Goal: Task Accomplishment & Management: Use online tool/utility

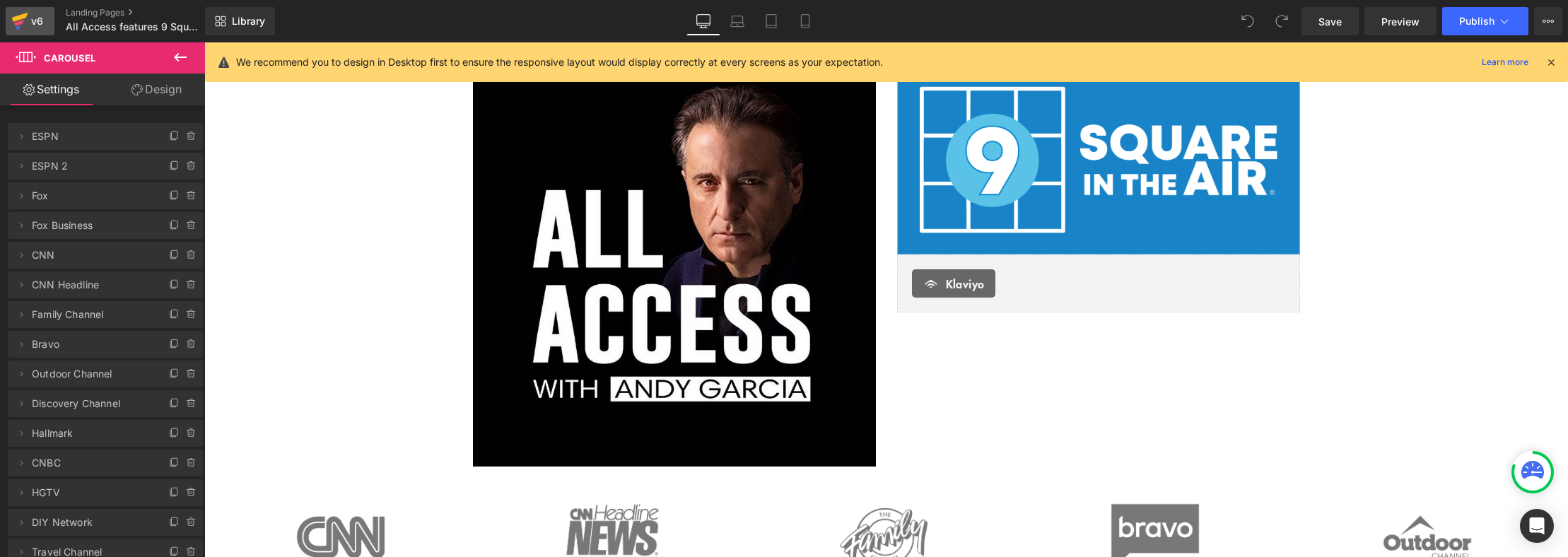
click at [13, 20] on icon at bounding box center [20, 17] width 16 height 9
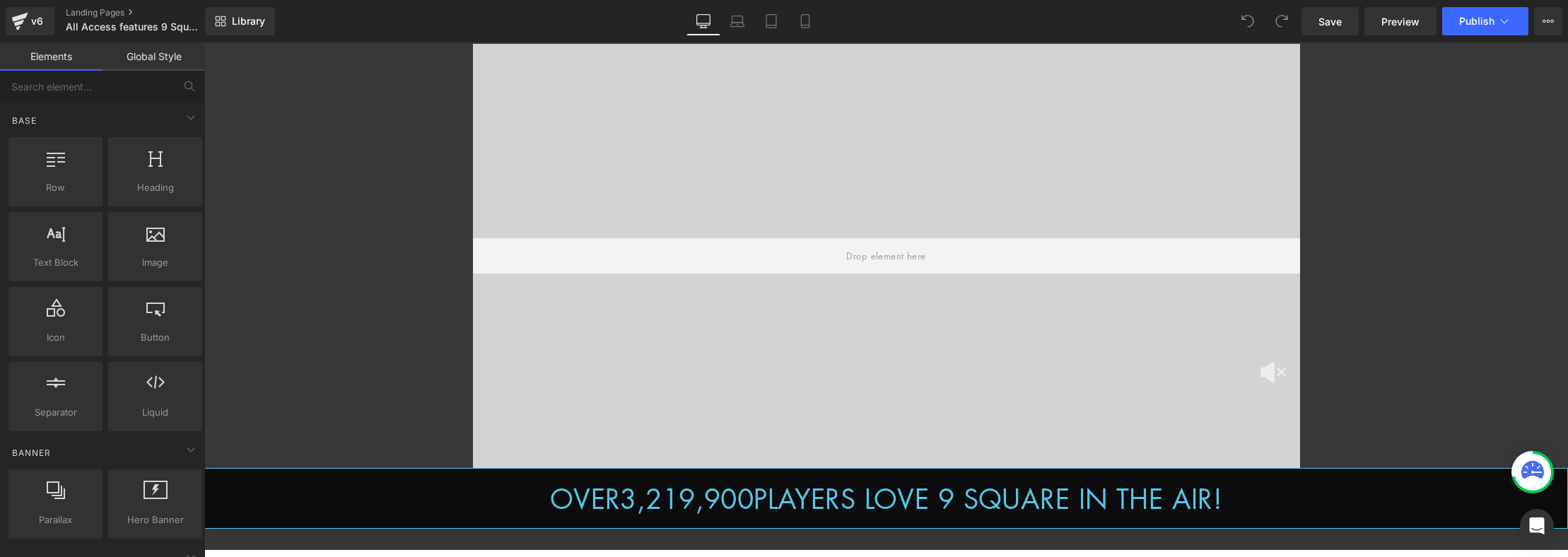
scroll to position [605, 0]
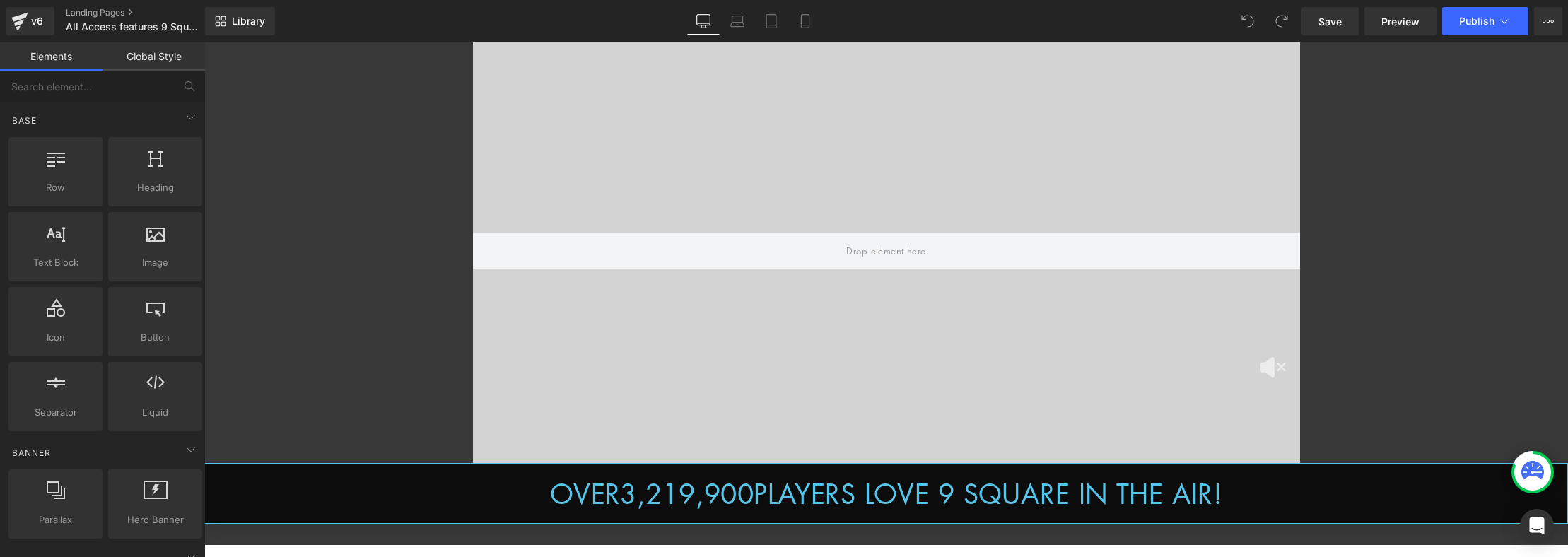
click at [881, 278] on div at bounding box center [887, 250] width 827 height 424
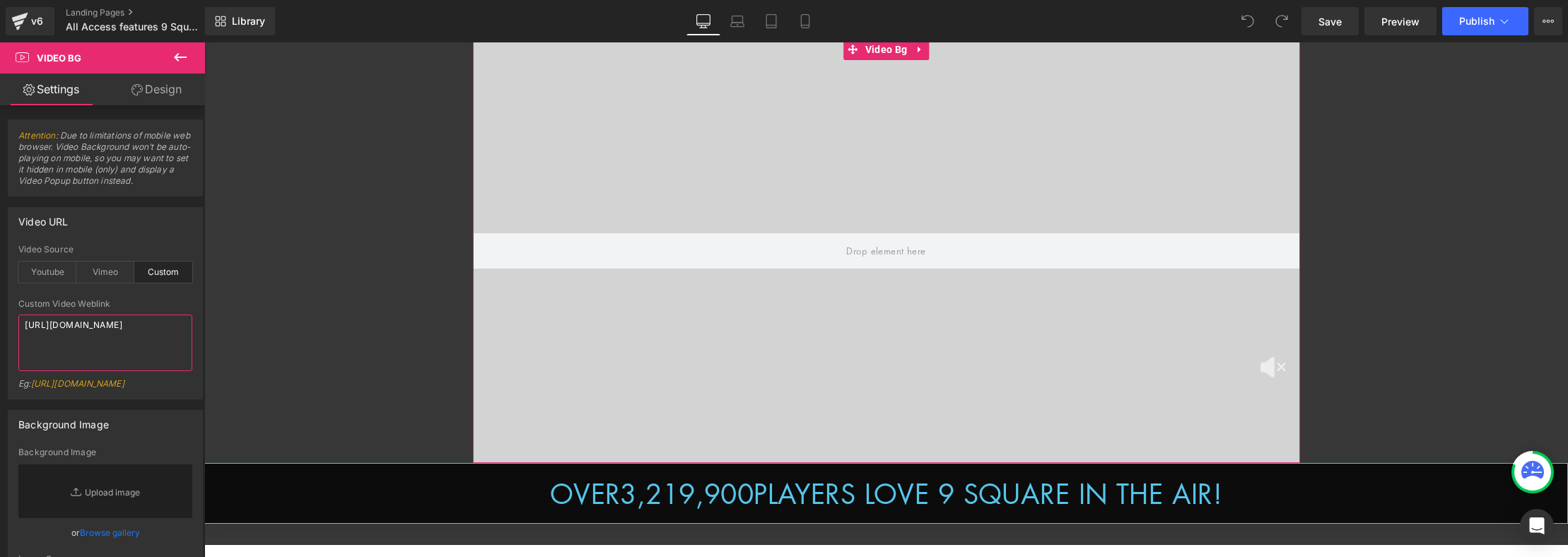
drag, startPoint x: 18, startPoint y: 314, endPoint x: -1, endPoint y: 304, distance: 21.5
click at [0, 304] on html "You are previewing how the will restyle your page. You can not edit Elements in…" at bounding box center [784, 278] width 1568 height 557
paste textarea "51cec5389b14484d940b3d00ca26ea93.mp4"
paste textarea "[URL][DOMAIN_NAME]"
type textarea "[URL][DOMAIN_NAME][DOMAIN_NAME]"
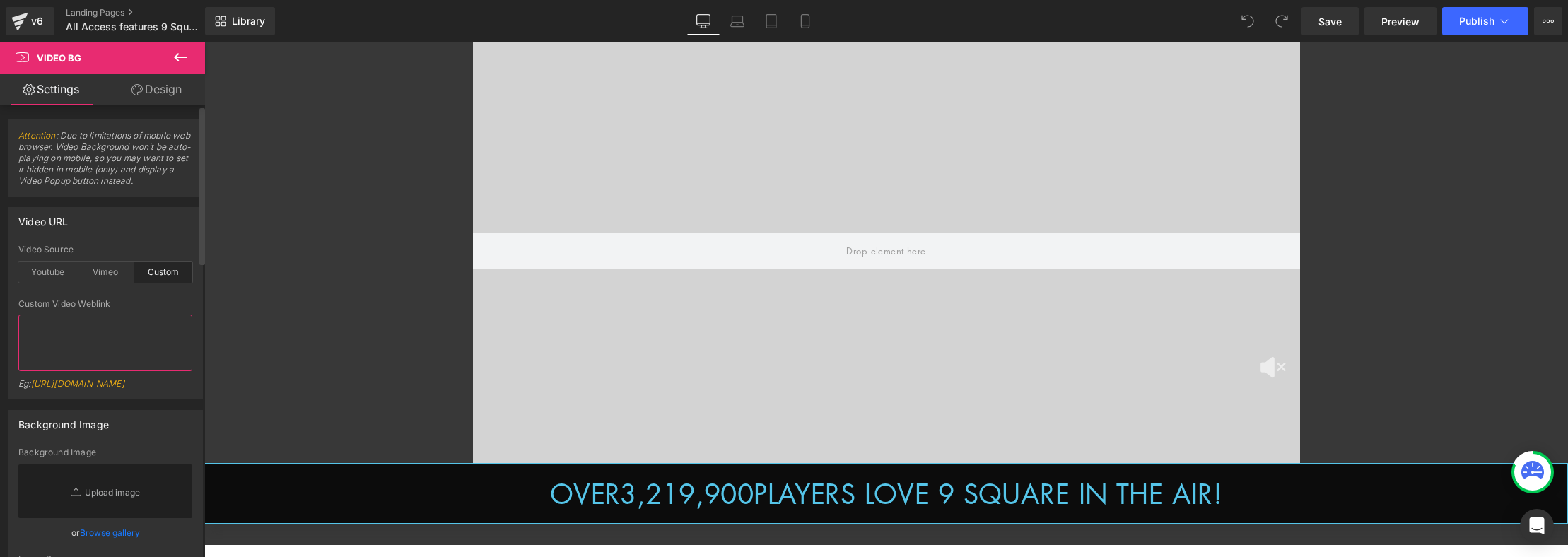
scroll to position [0, 0]
paste textarea "[URL][DOMAIN_NAME]"
type textarea "[URL][DOMAIN_NAME]"
click at [1341, 26] on span "Save" at bounding box center [1330, 22] width 23 height 15
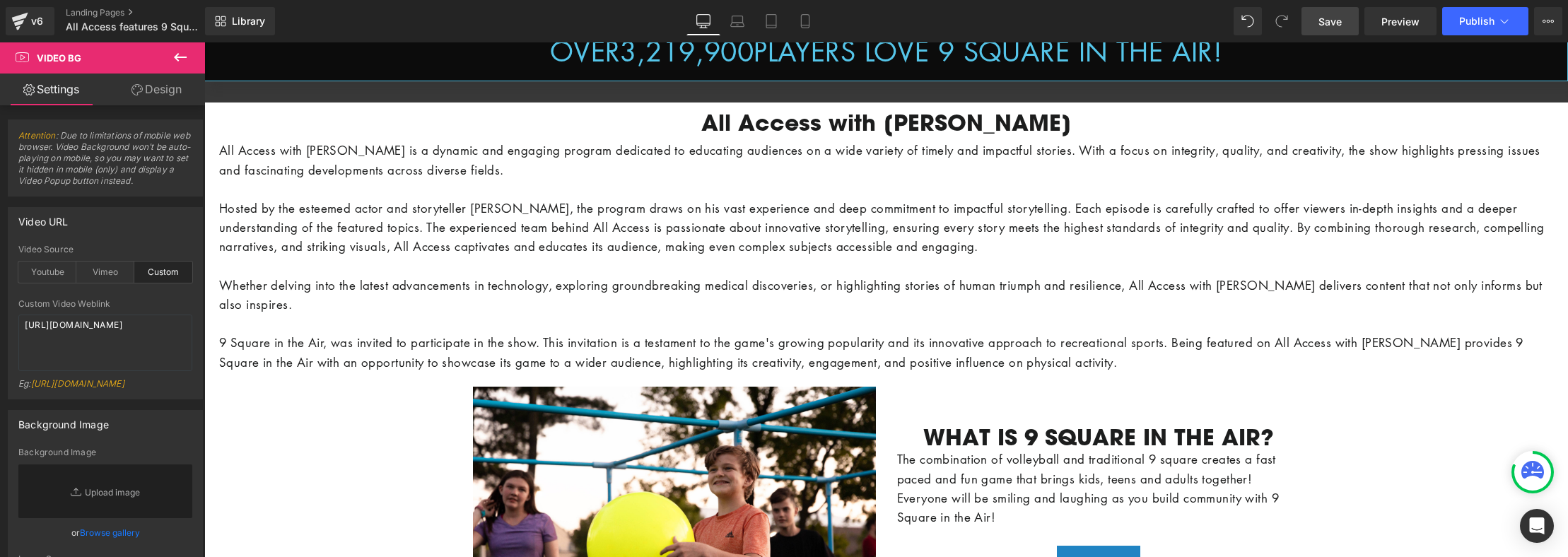
scroll to position [1048, 0]
click at [903, 169] on p "All Access with [PERSON_NAME] is a dynamic and engaging program dedicated to ed…" at bounding box center [885, 158] width 1332 height 38
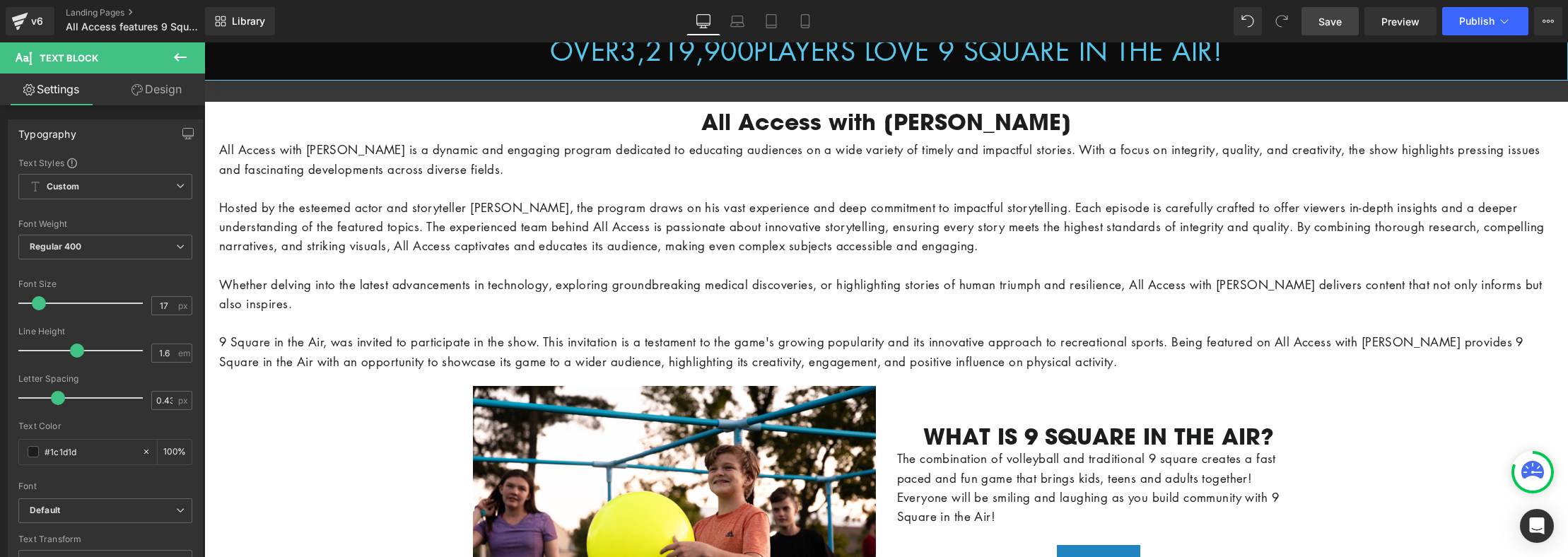
click at [138, 82] on link "Design" at bounding box center [157, 89] width 103 height 32
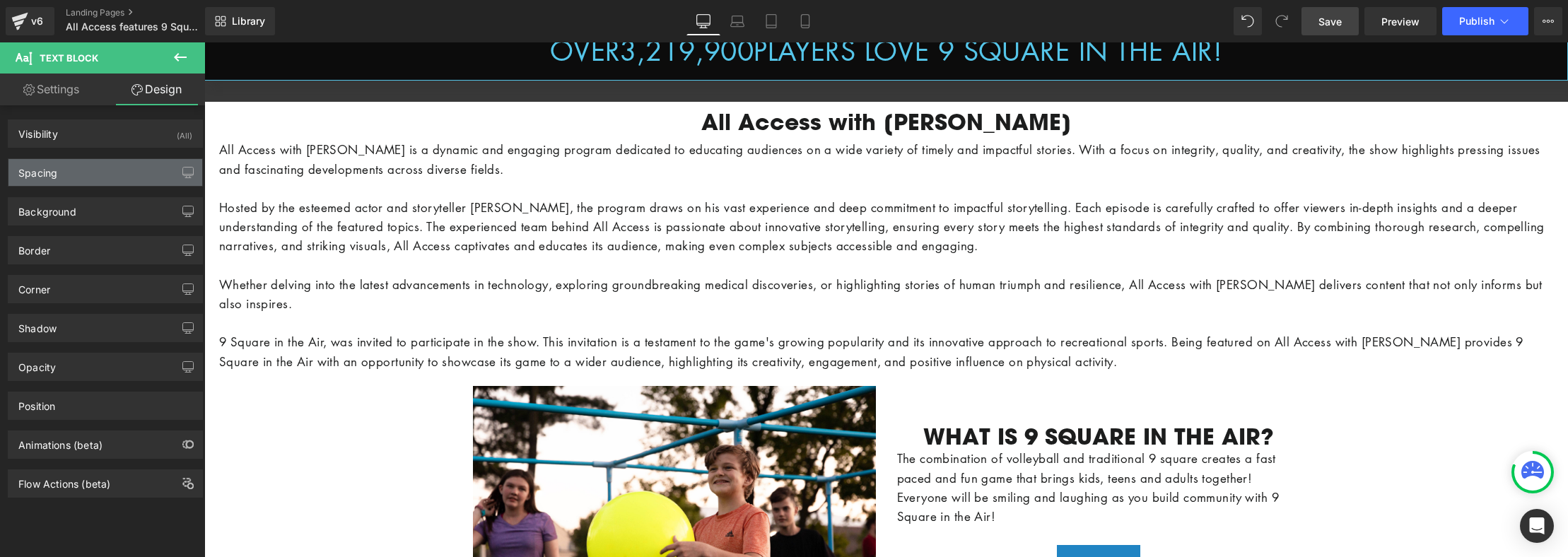
click at [79, 168] on div "Spacing" at bounding box center [105, 172] width 194 height 27
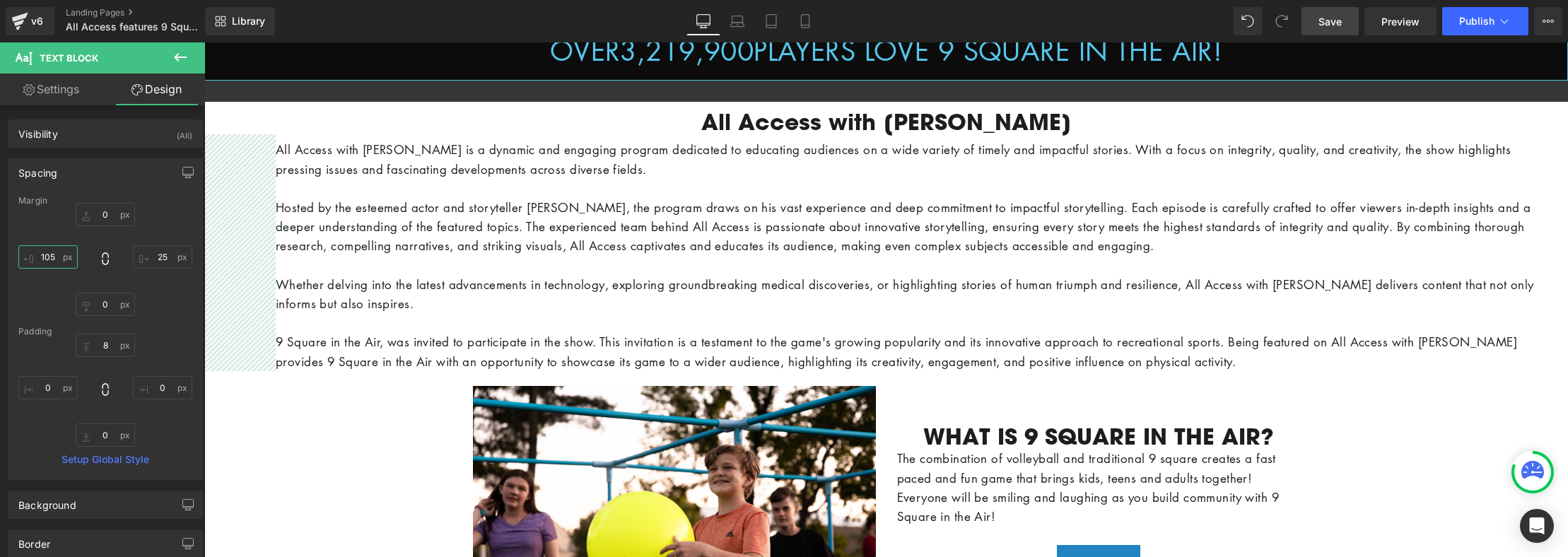
type input "106"
drag, startPoint x: 45, startPoint y: 260, endPoint x: 108, endPoint y: 200, distance: 87.0
click at [108, 200] on div "Margin 0px 0 25px 25 0px 0 106px 106 [GEOGRAPHIC_DATA] 8px 8 0px 0 0px 0 0px 0 …" at bounding box center [105, 338] width 194 height 284
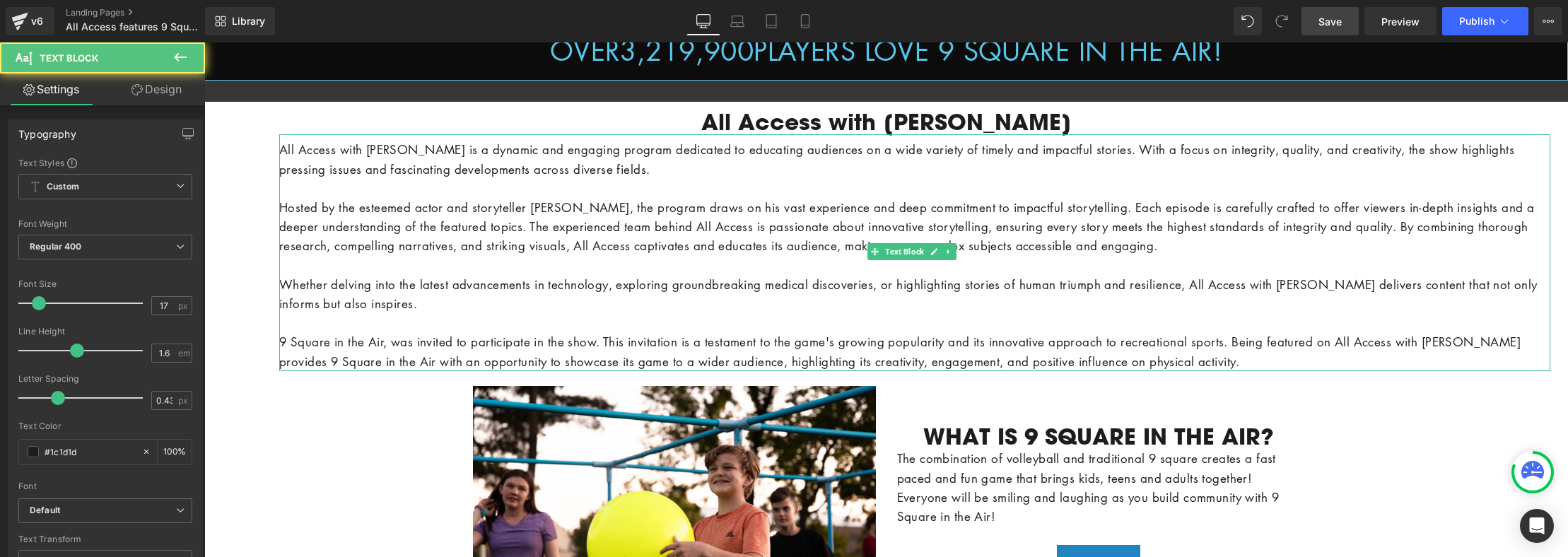
click at [337, 174] on p "All Access with [PERSON_NAME] is a dynamic and engaging program dedicated to ed…" at bounding box center [915, 158] width 1271 height 38
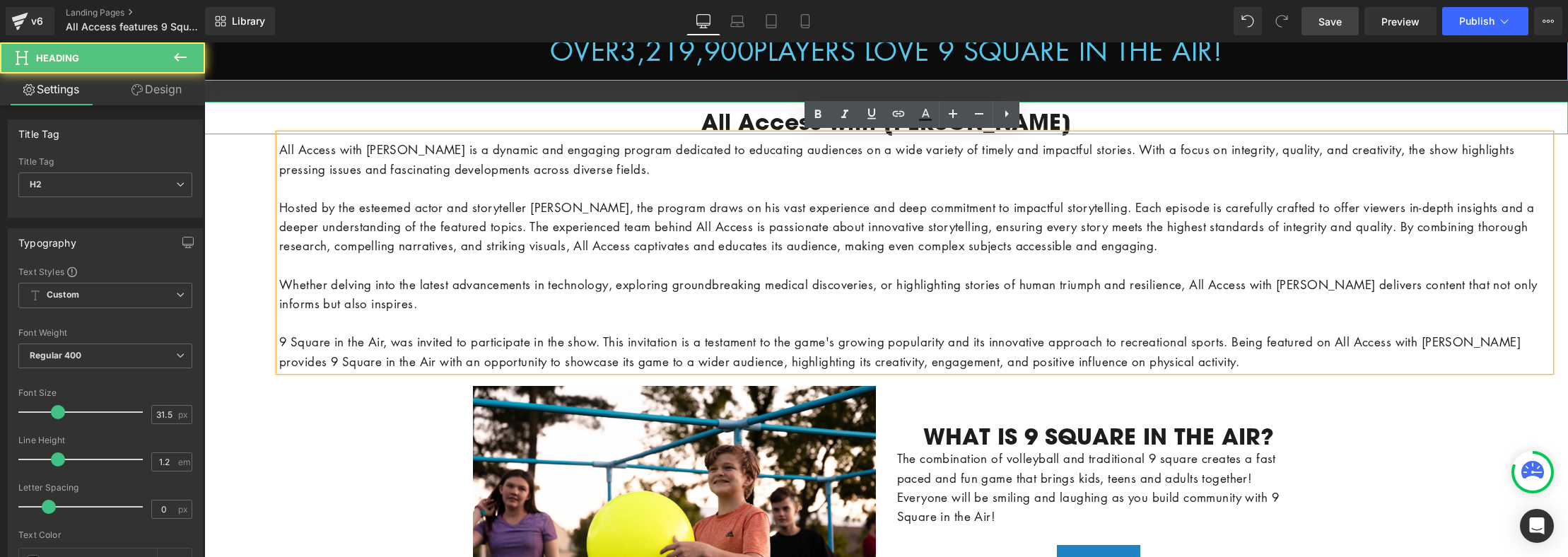
click at [635, 117] on h2 "All Access with [PERSON_NAME]" at bounding box center [886, 122] width 1364 height 27
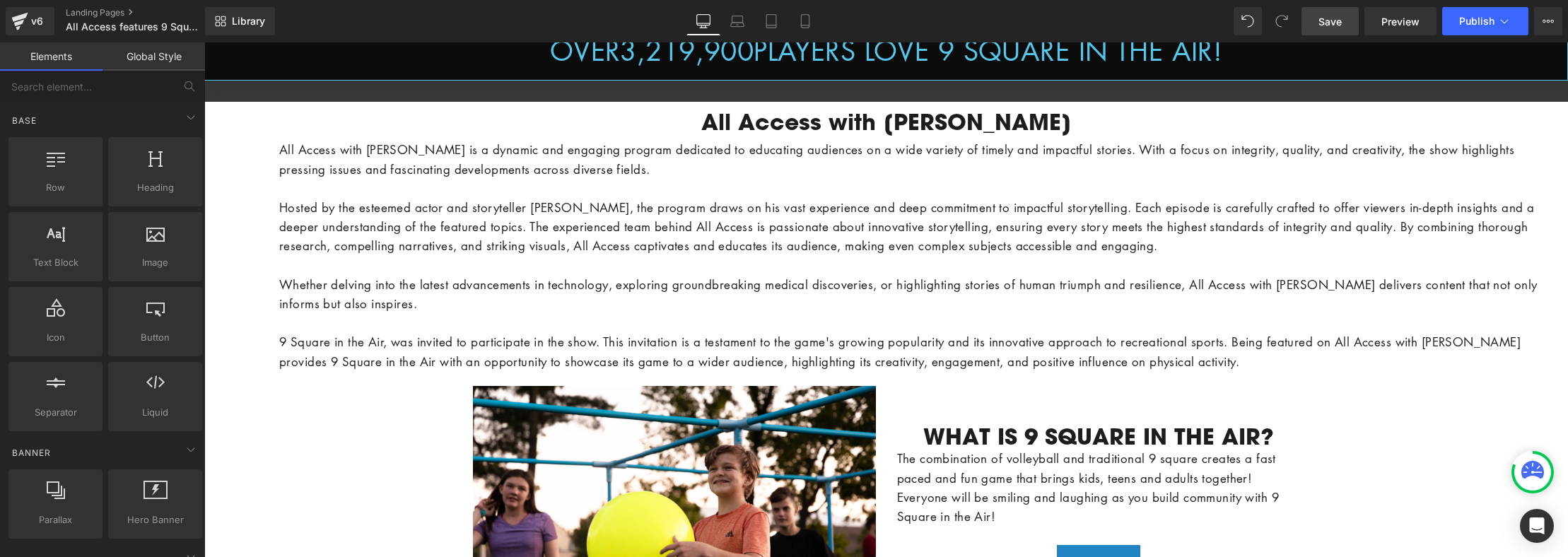
click at [258, 194] on div "Image Image Klaviyo Klaviyo Row Image Image Image Image Image Image" at bounding box center [886, 341] width 1364 height 2694
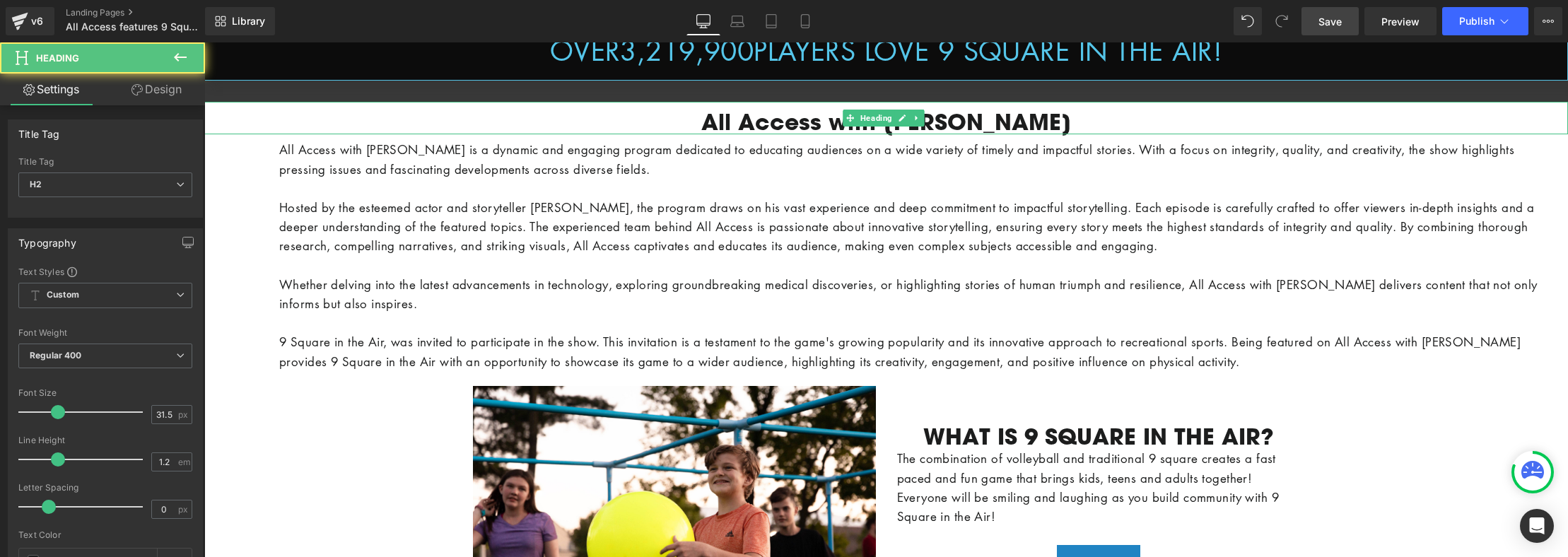
click at [334, 122] on h2 "All Access with [PERSON_NAME]" at bounding box center [886, 122] width 1364 height 27
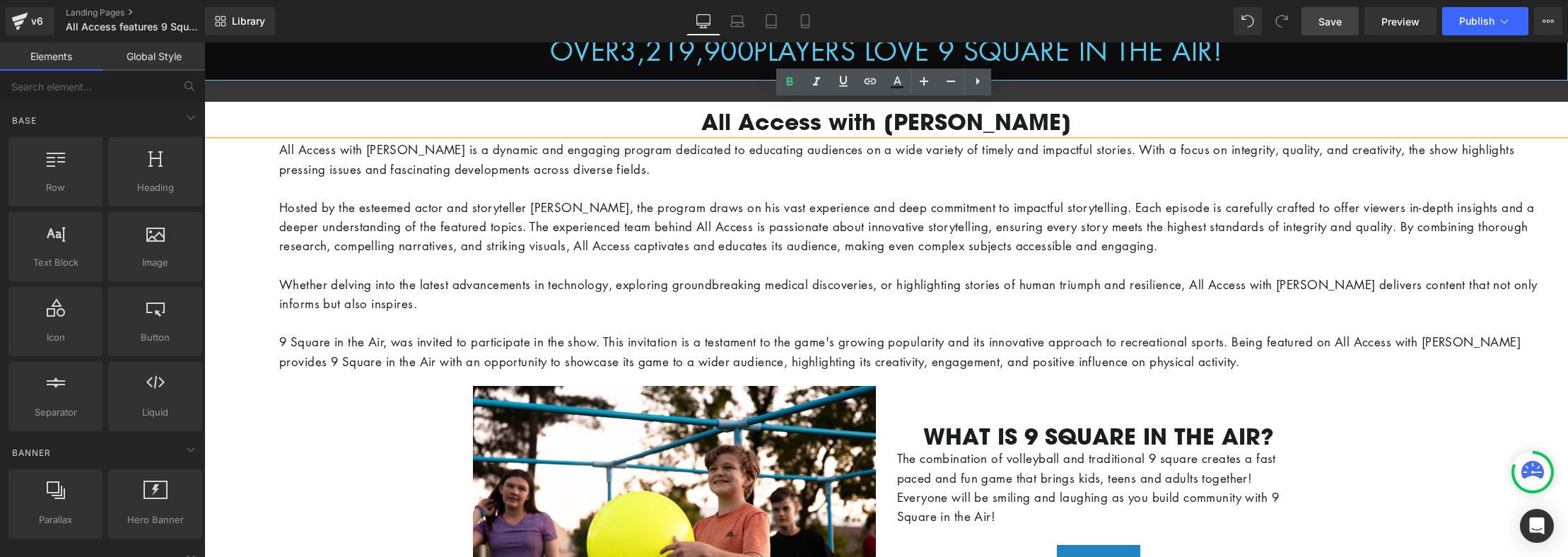
click at [247, 153] on div "Image Image Klaviyo Klaviyo Row Image Image Image Image Image Image" at bounding box center [886, 341] width 1364 height 2694
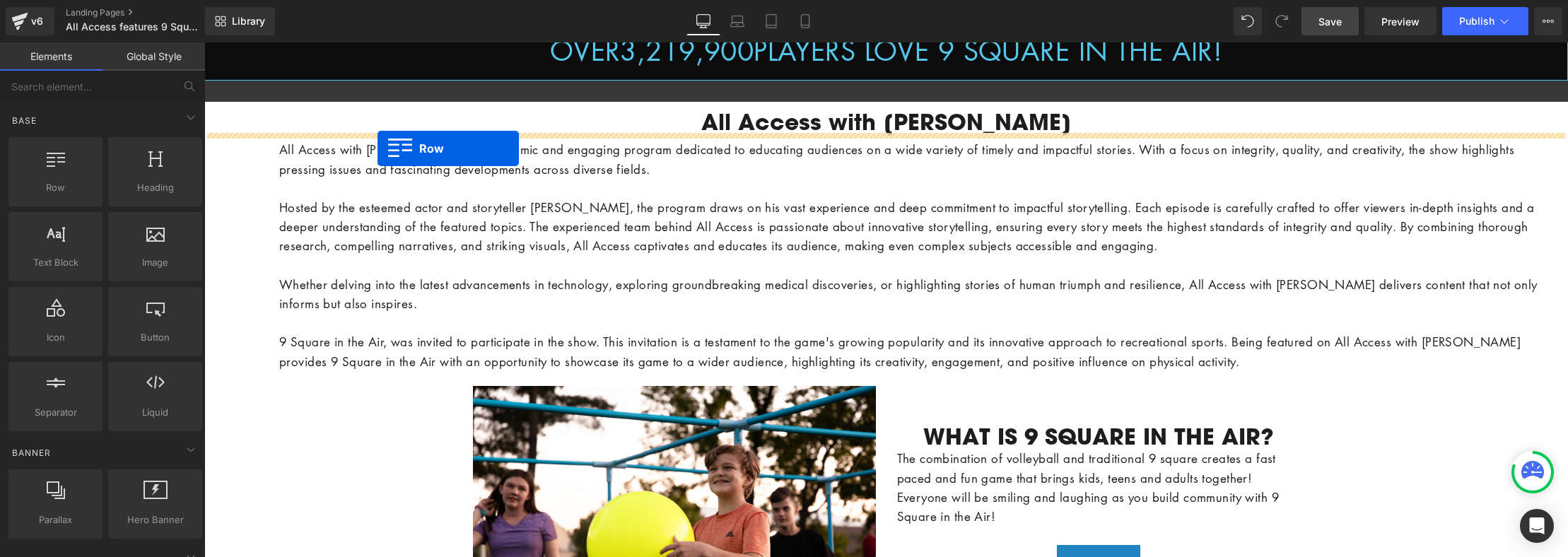
drag, startPoint x: 406, startPoint y: 211, endPoint x: 378, endPoint y: 149, distance: 68.0
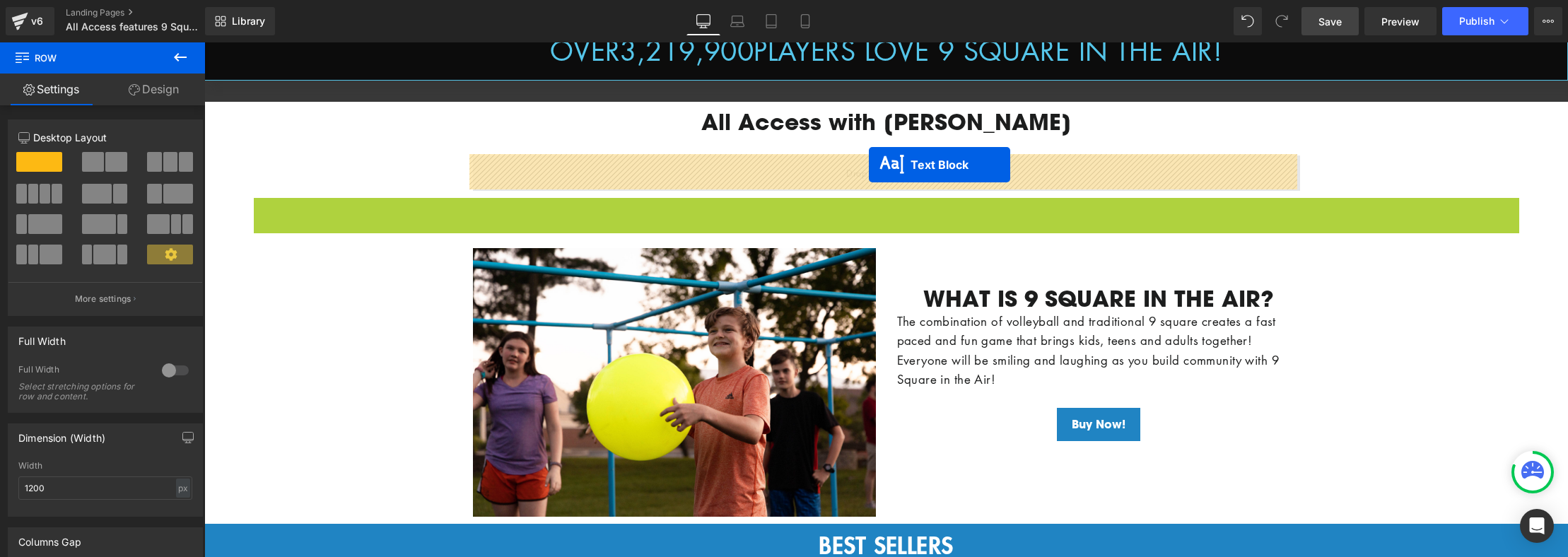
drag, startPoint x: 875, startPoint y: 307, endPoint x: 869, endPoint y: 165, distance: 142.1
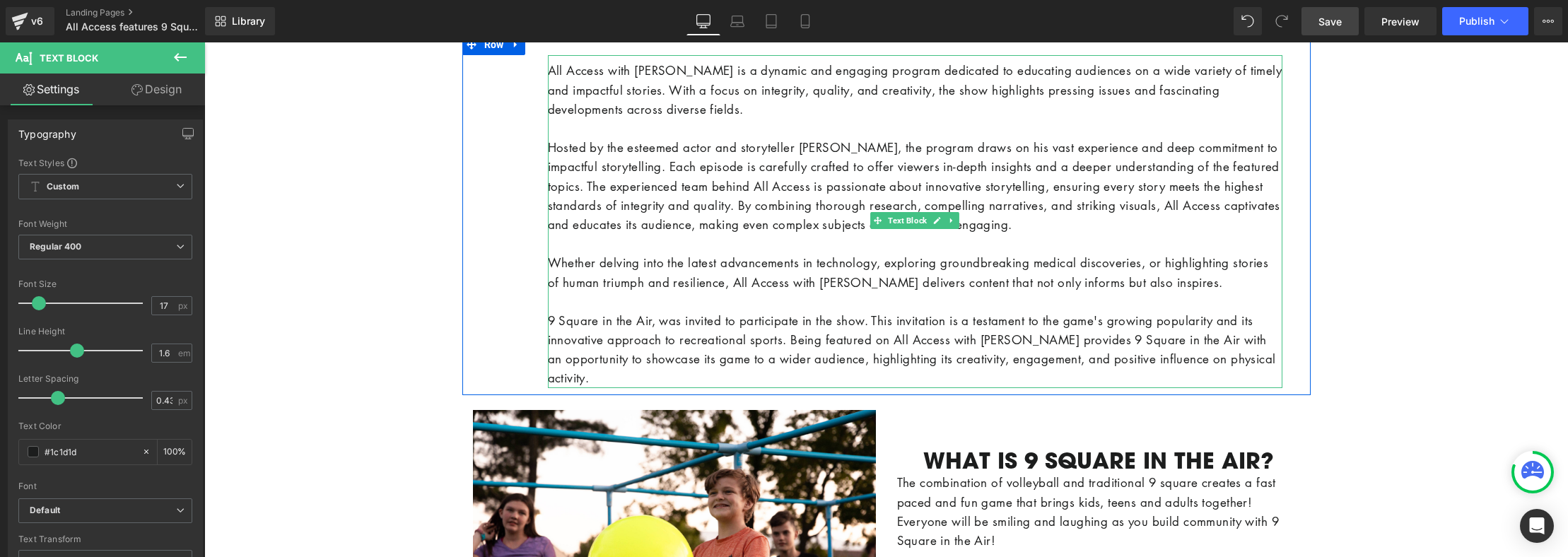
scroll to position [1155, 0]
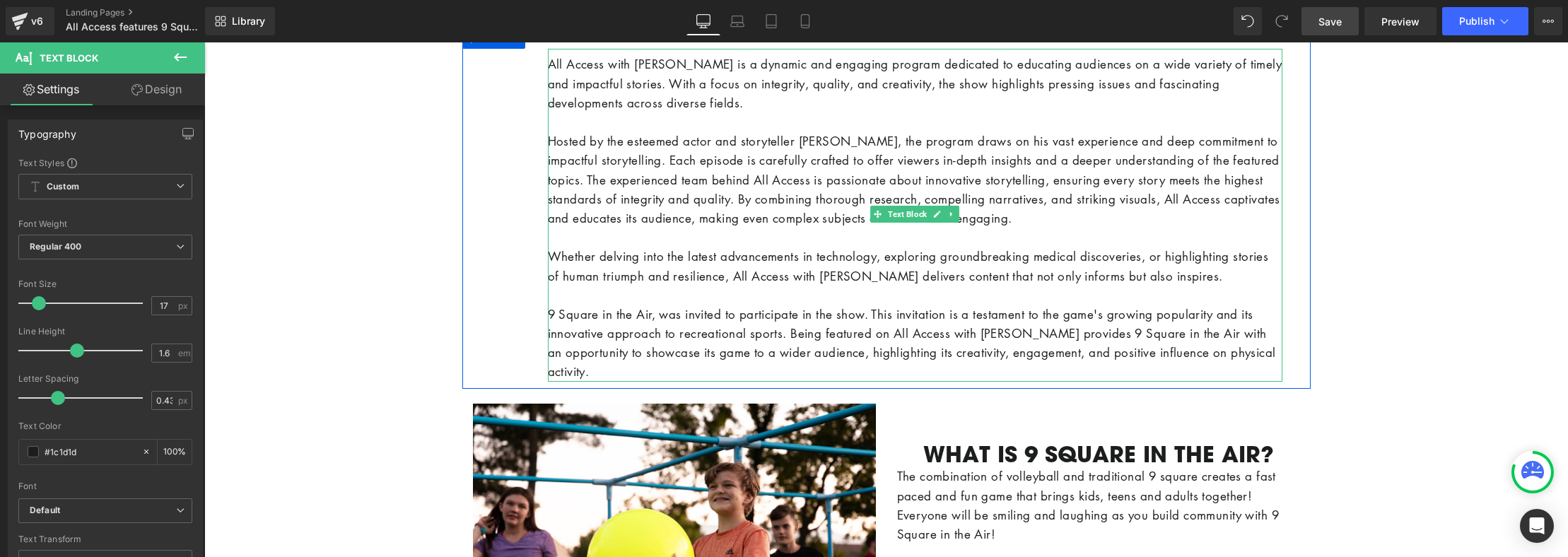
click at [584, 207] on p "Hosted by the esteemed actor and storyteller [PERSON_NAME], the program draws o…" at bounding box center [915, 179] width 735 height 96
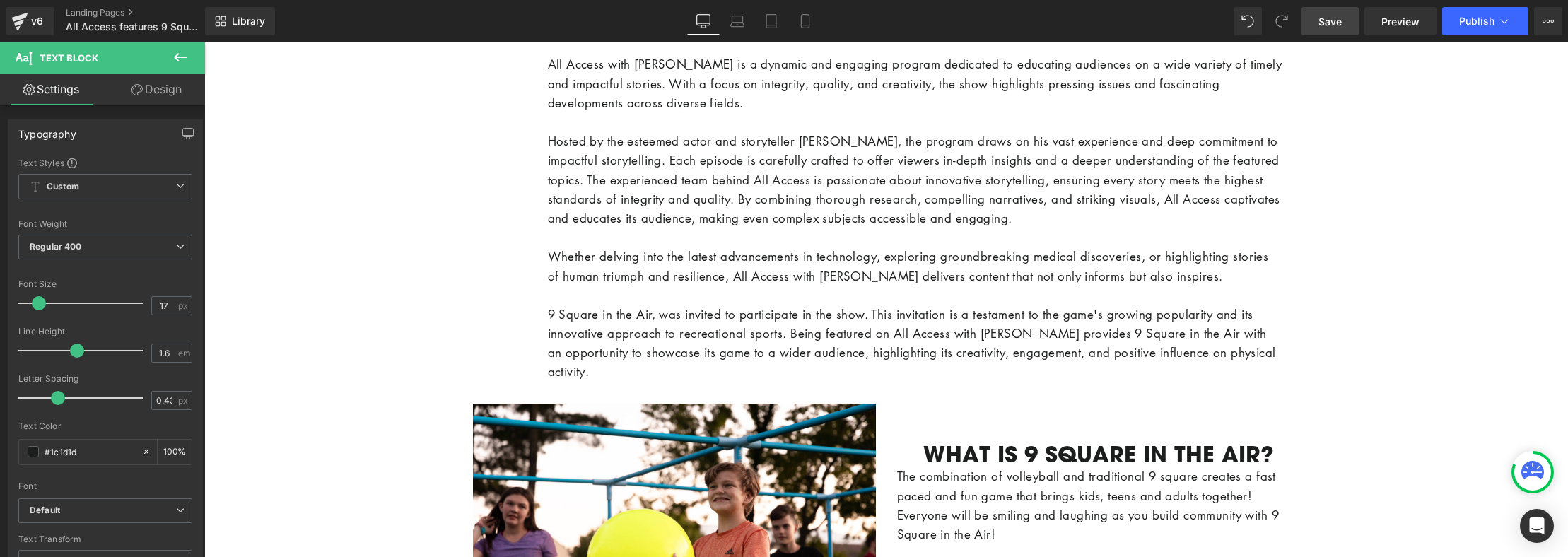
click at [166, 95] on link "Design" at bounding box center [157, 89] width 103 height 32
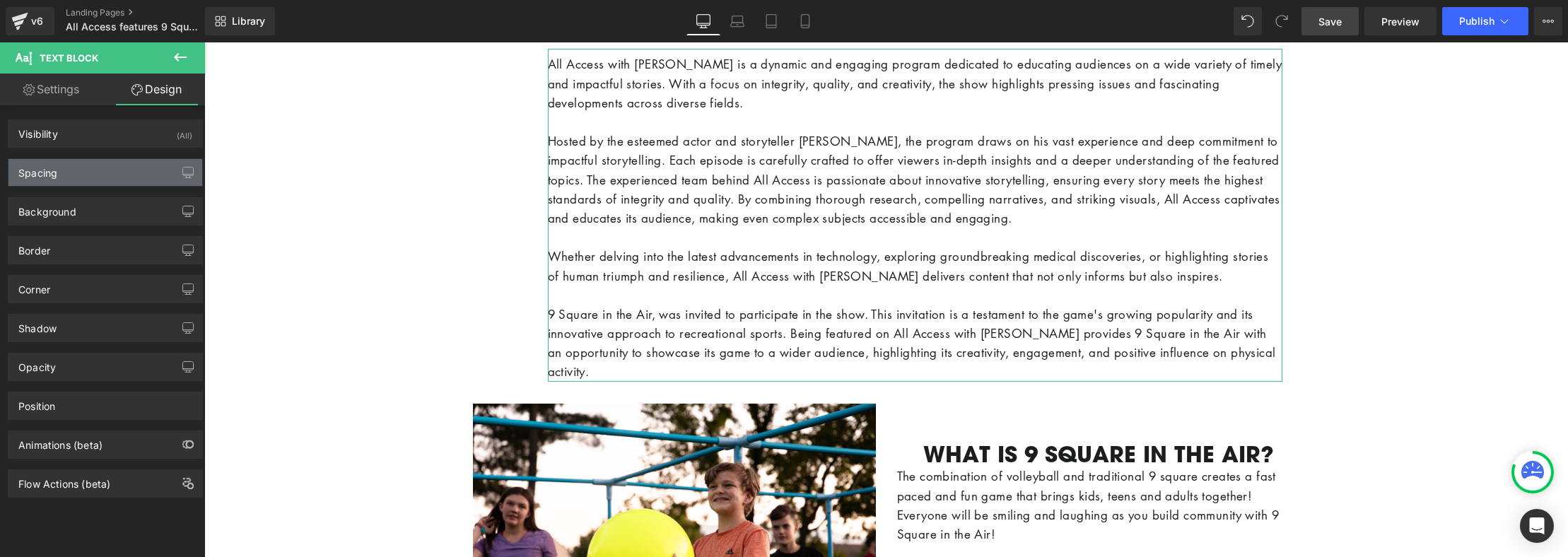
click at [108, 176] on div "Spacing" at bounding box center [105, 172] width 194 height 27
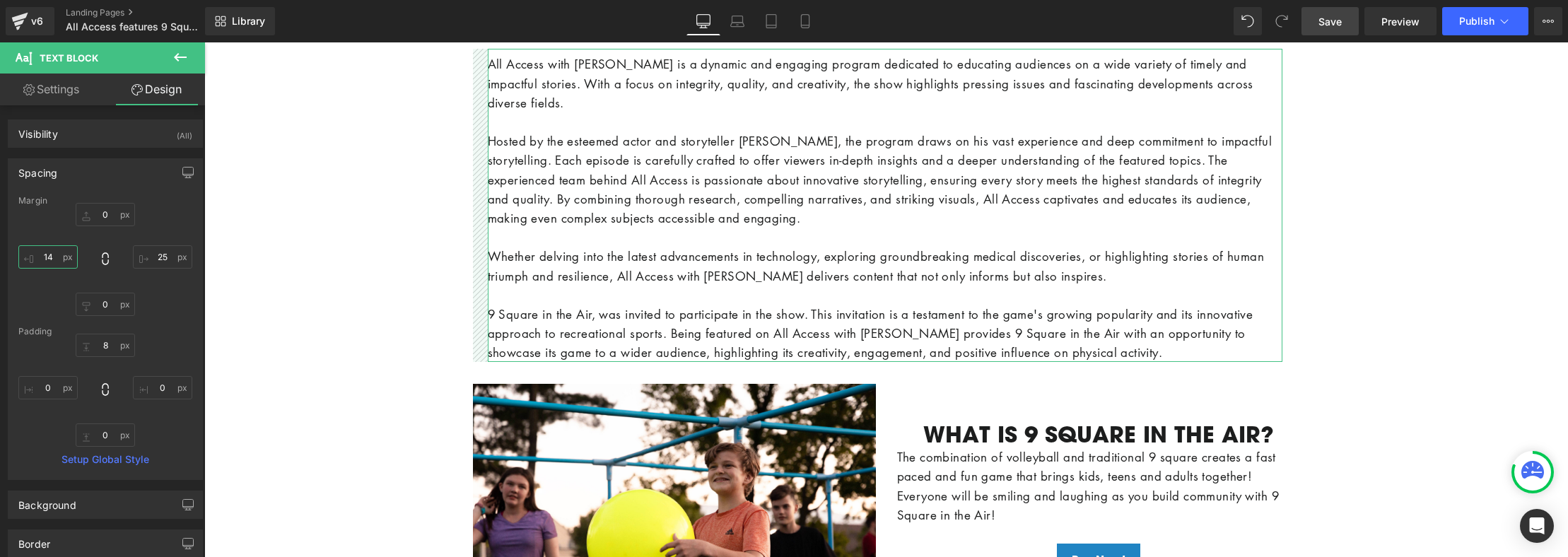
type input "14"
drag, startPoint x: -7, startPoint y: 254, endPoint x: 67, endPoint y: 319, distance: 98.5
click at [67, 319] on div "Margin 0px 0 25px 25 0px 0 14px 14 [GEOGRAPHIC_DATA] 8px 8 0px 0 0px 0 0px 0 Se…" at bounding box center [105, 338] width 194 height 284
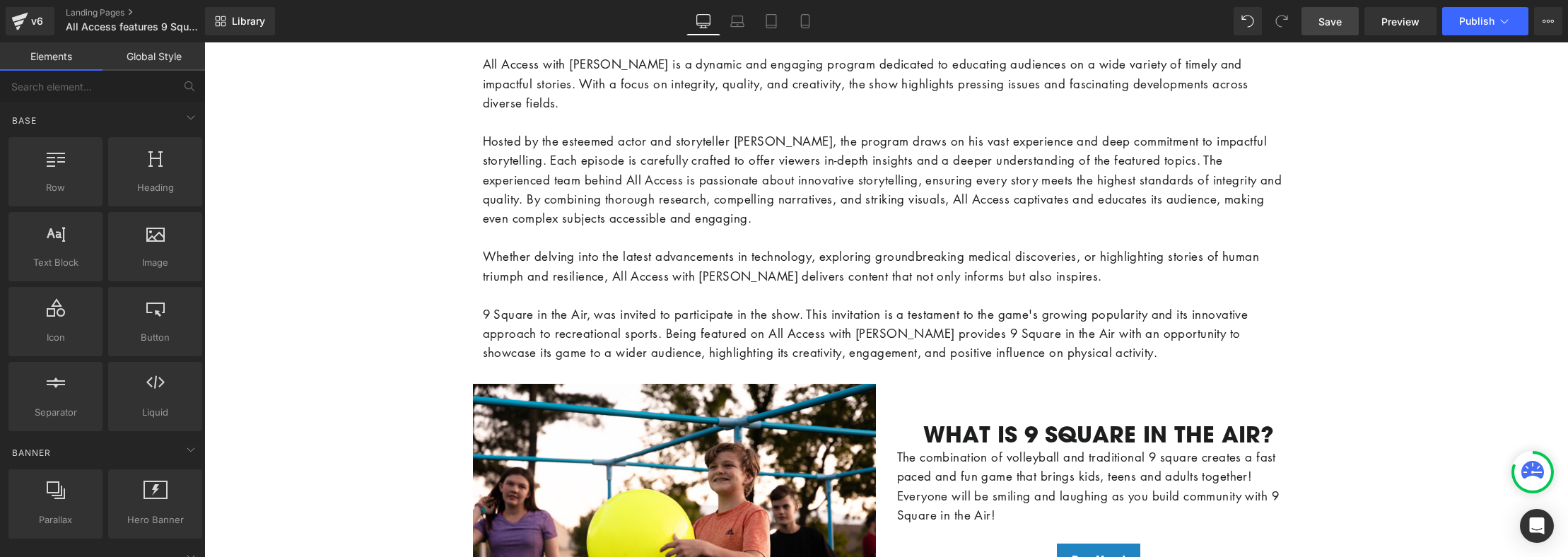
click at [227, 276] on div "Image Image Klaviyo Klaviyo Row Image Image Image Image Image Image" at bounding box center [886, 287] width 1364 height 2798
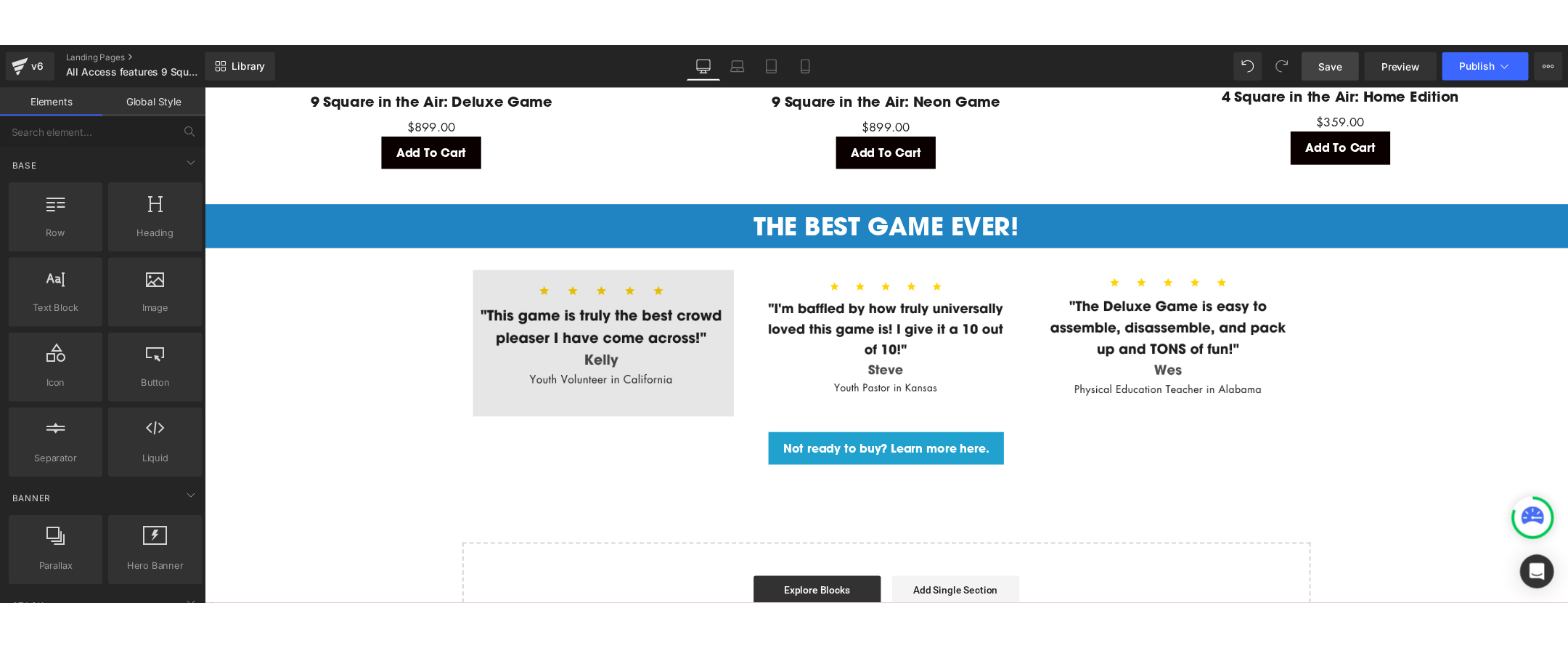
scroll to position [2322, 0]
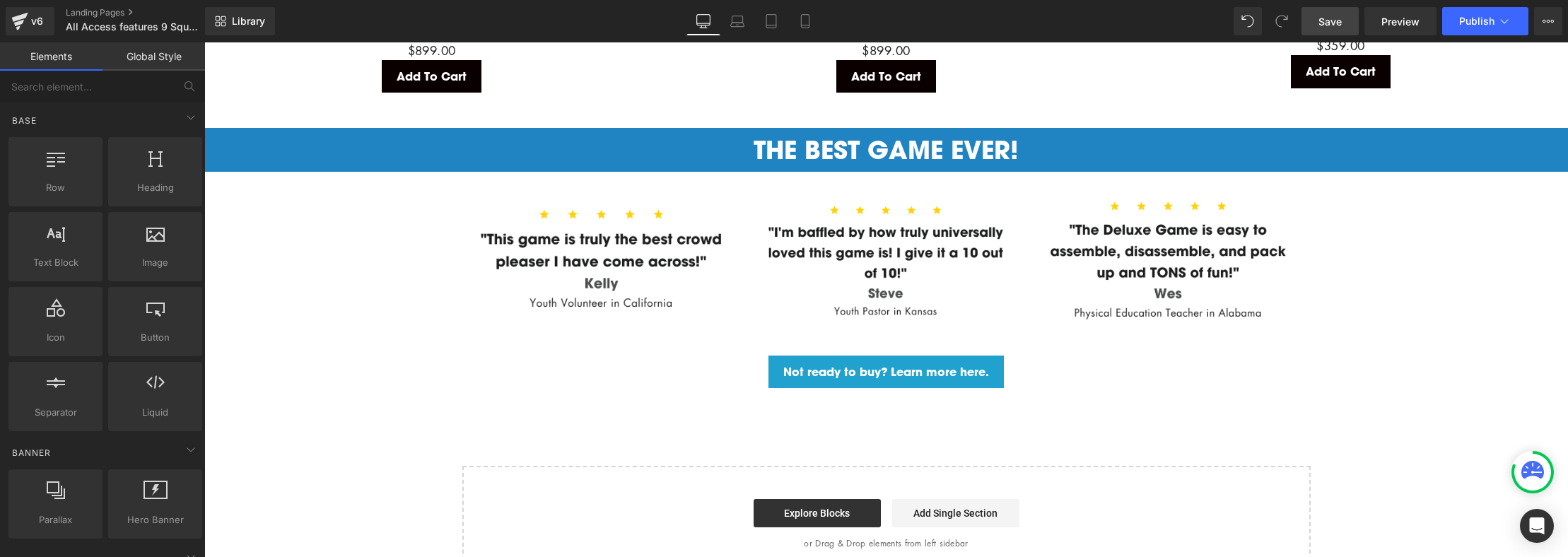
click at [1321, 18] on span "Save" at bounding box center [1330, 22] width 23 height 15
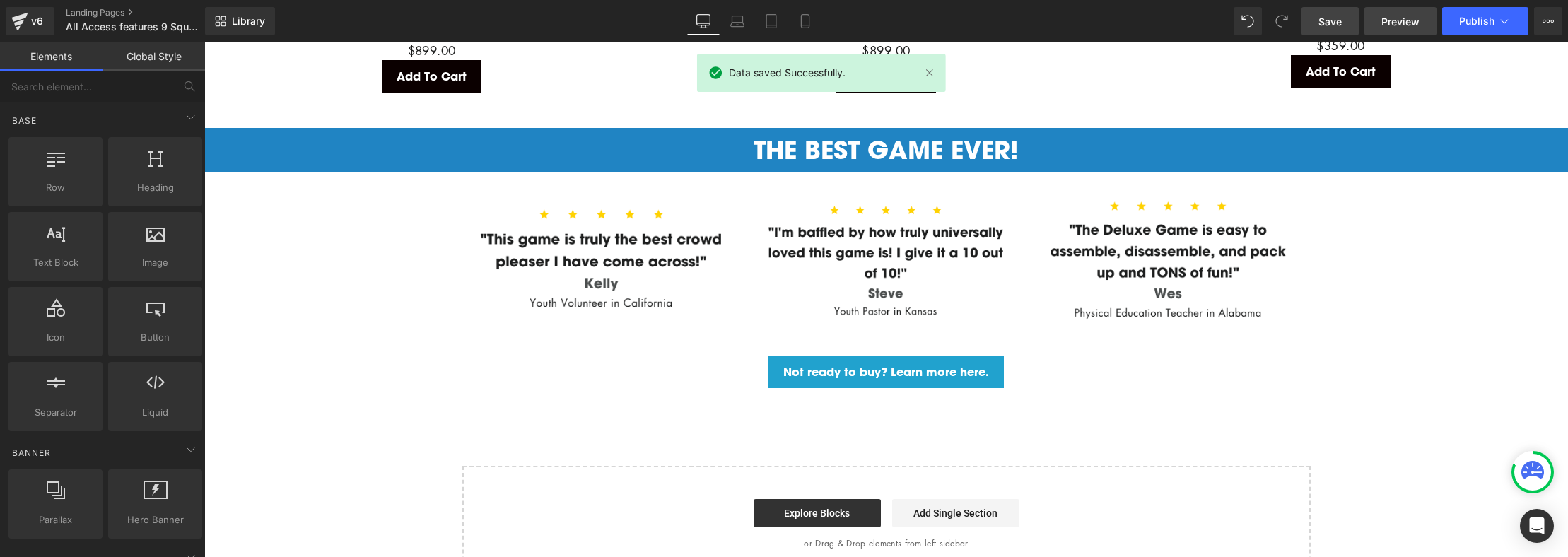
click at [1392, 15] on span "Preview" at bounding box center [1400, 22] width 38 height 15
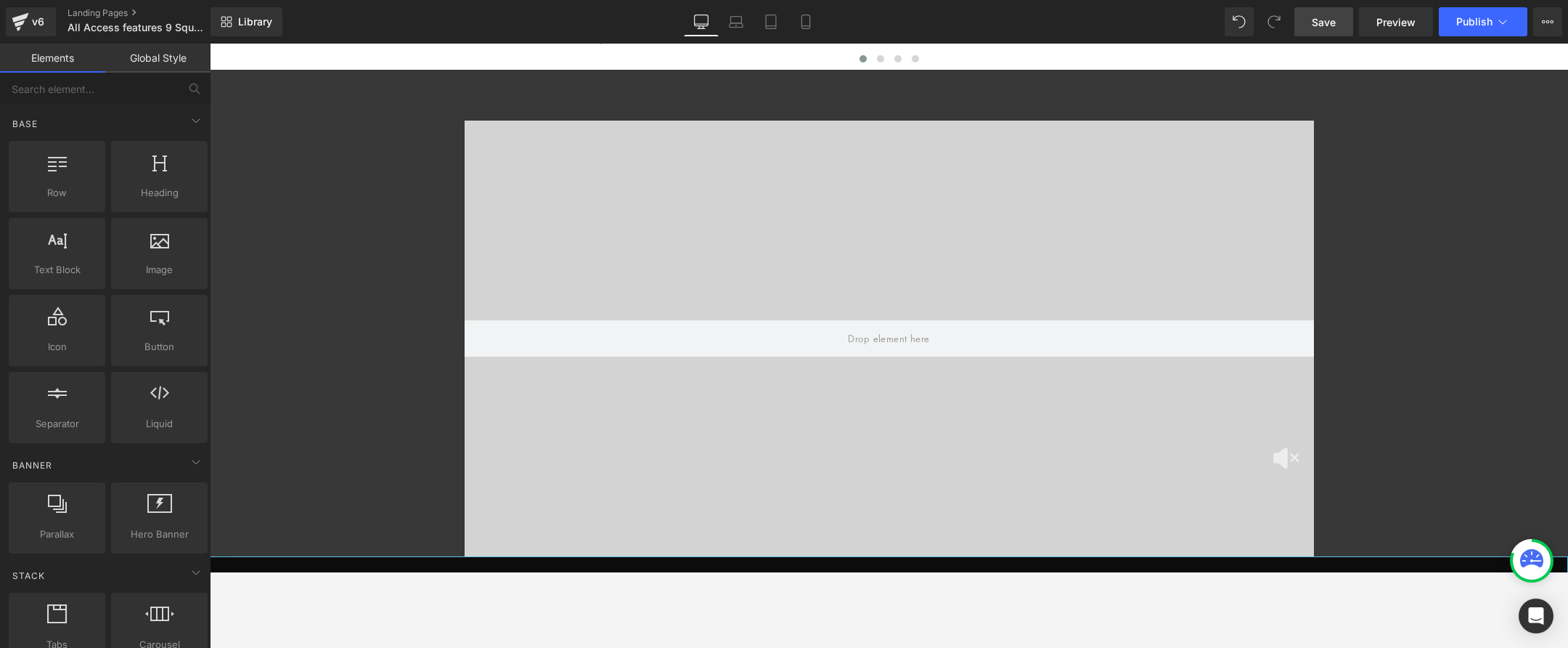
scroll to position [541, 0]
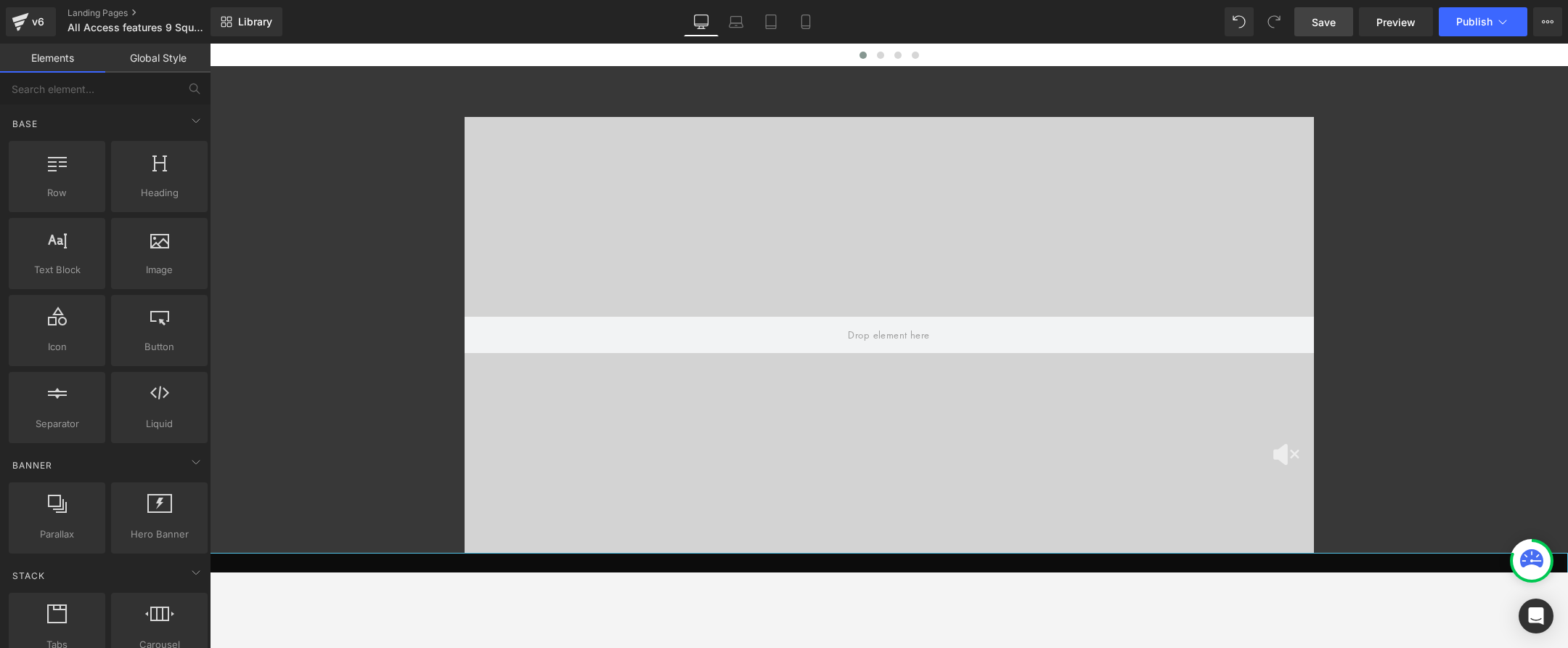
click at [227, 291] on div "Video Bg OVER 3,219,900 PLAYERS LOVE 9 SQUARE IN THE AIR! Counter Row Row Row" at bounding box center [889, 359] width 1358 height 542
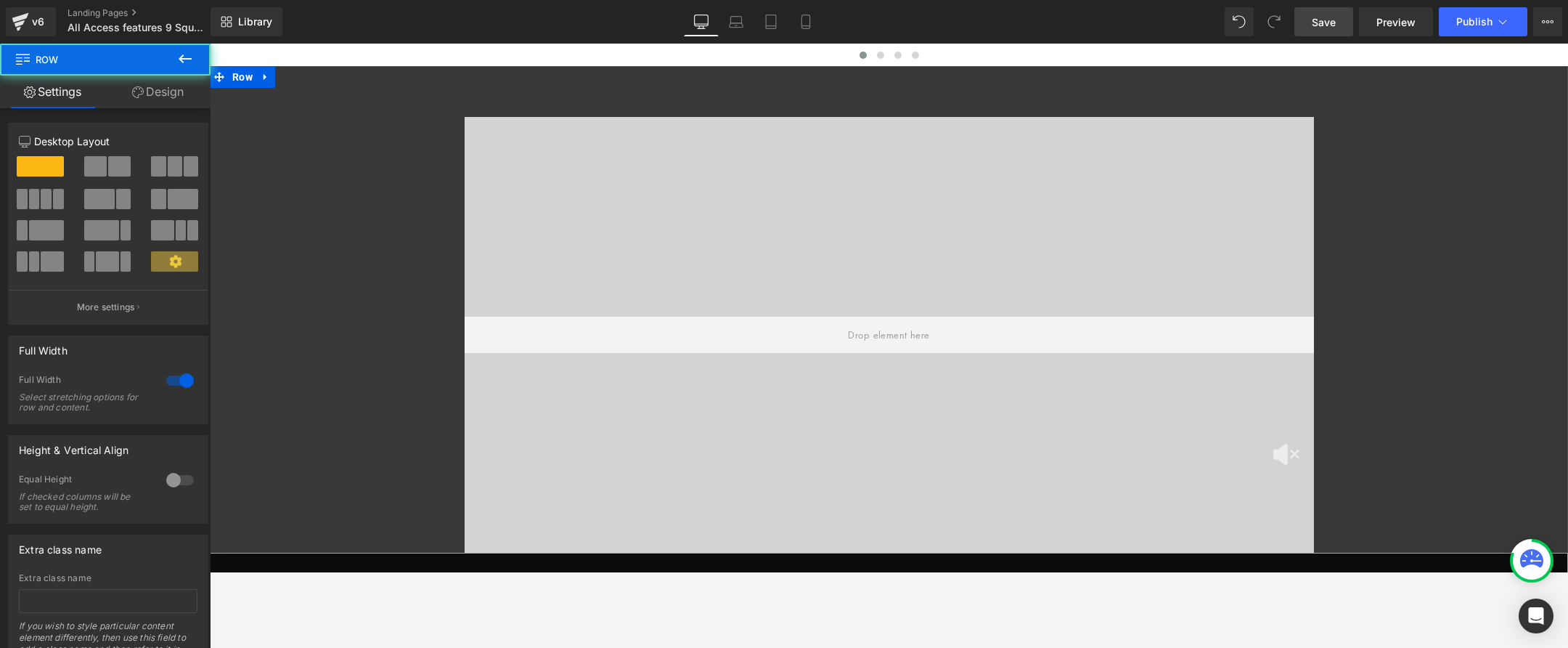
click at [243, 285] on div "Video Bg OVER 3,219,900 PLAYERS LOVE 9 SQUARE IN THE AIR! Counter Row Row Row" at bounding box center [889, 359] width 1358 height 542
click at [240, 78] on span "Row" at bounding box center [243, 78] width 27 height 22
click at [160, 89] on link "Design" at bounding box center [158, 92] width 105 height 33
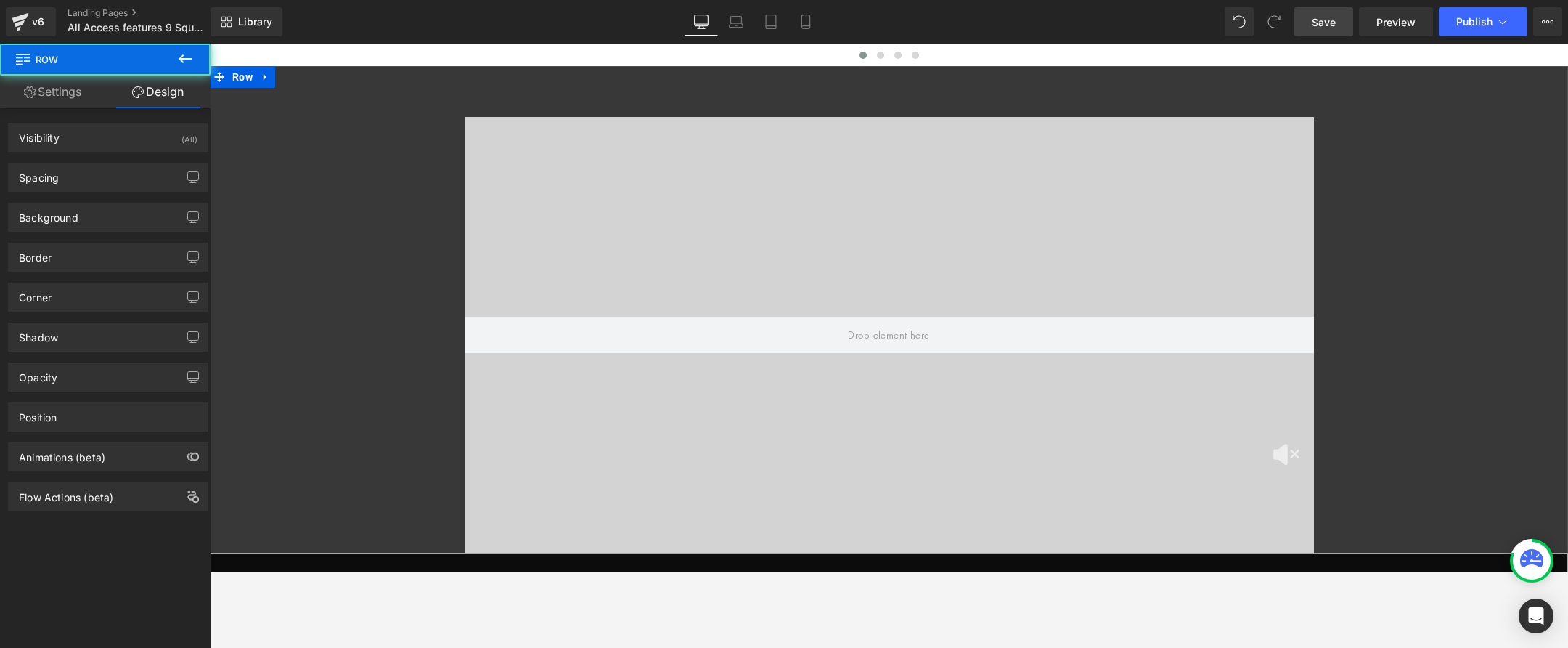
type input "#383838"
type input "100"
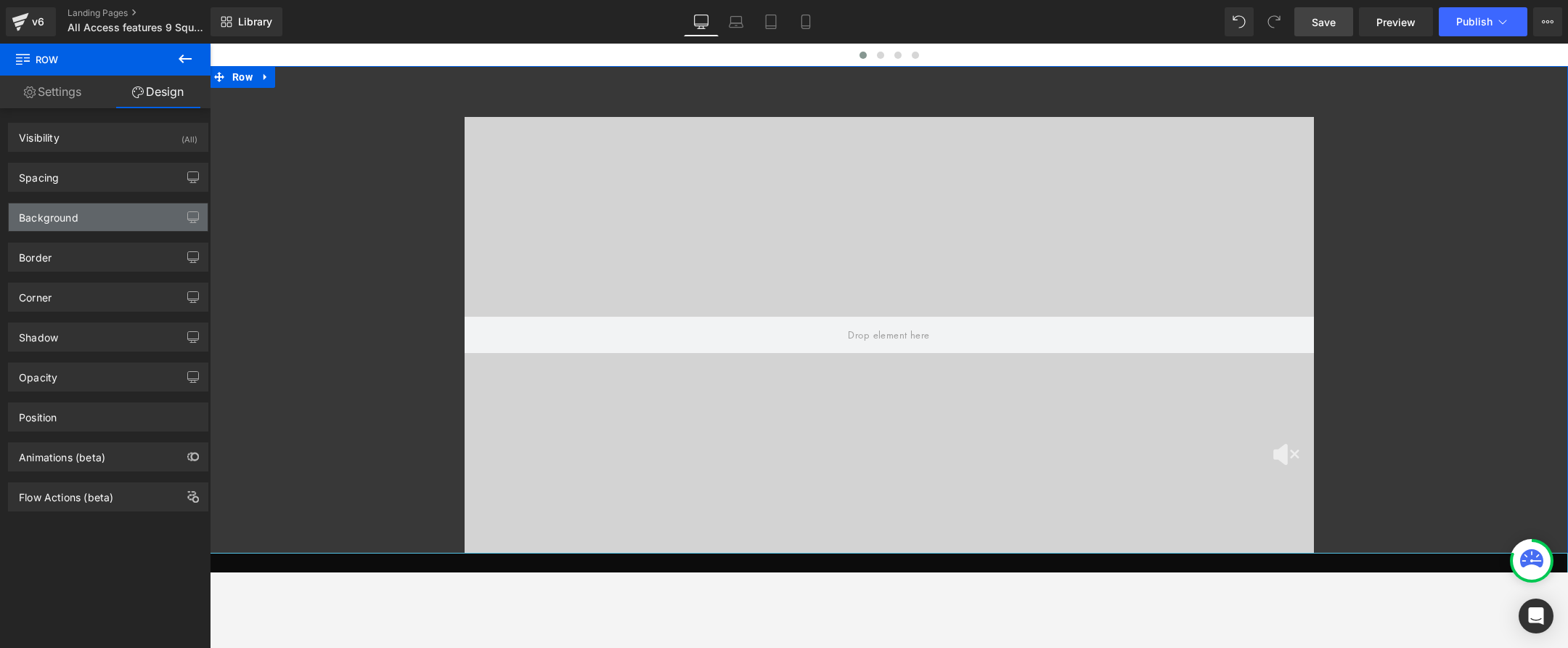
drag, startPoint x: 114, startPoint y: 217, endPoint x: 126, endPoint y: 221, distance: 12.6
click at [115, 217] on div "Background" at bounding box center [108, 217] width 199 height 27
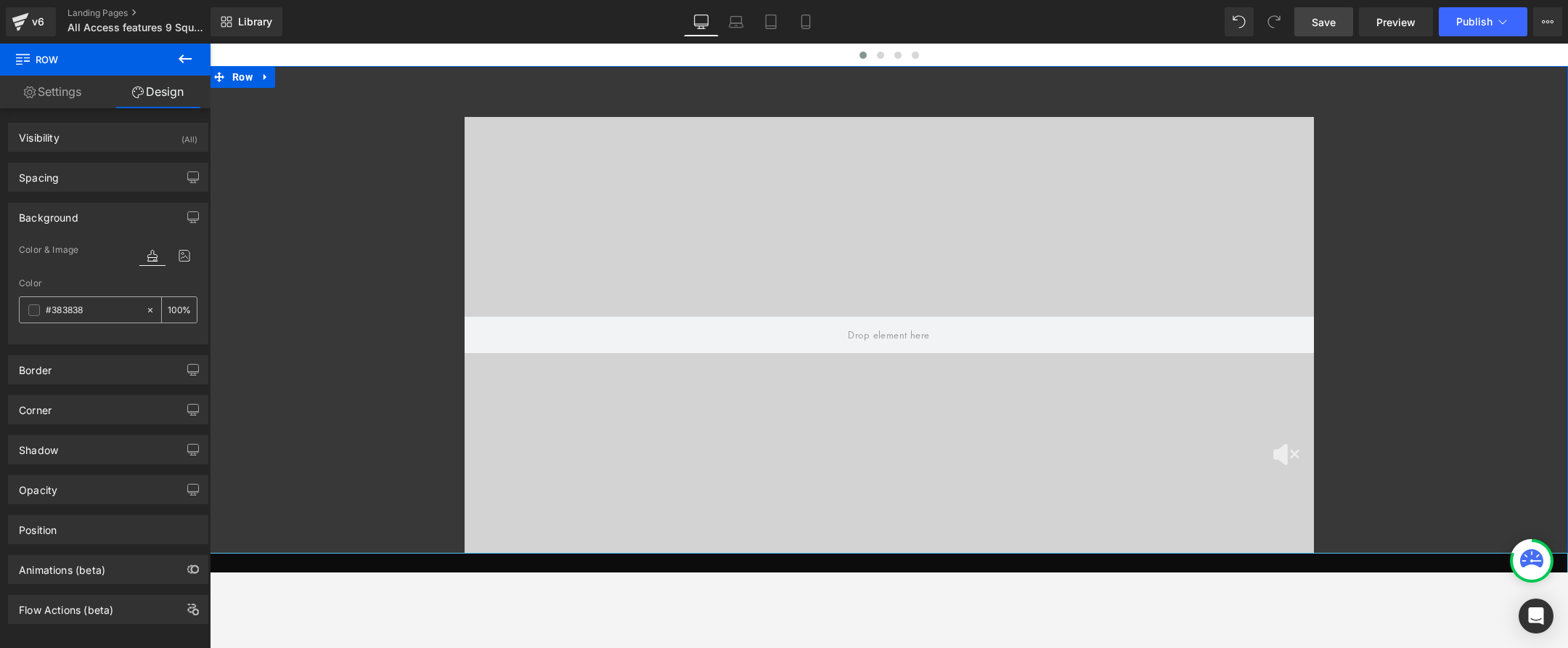
click at [38, 313] on span at bounding box center [34, 310] width 11 height 11
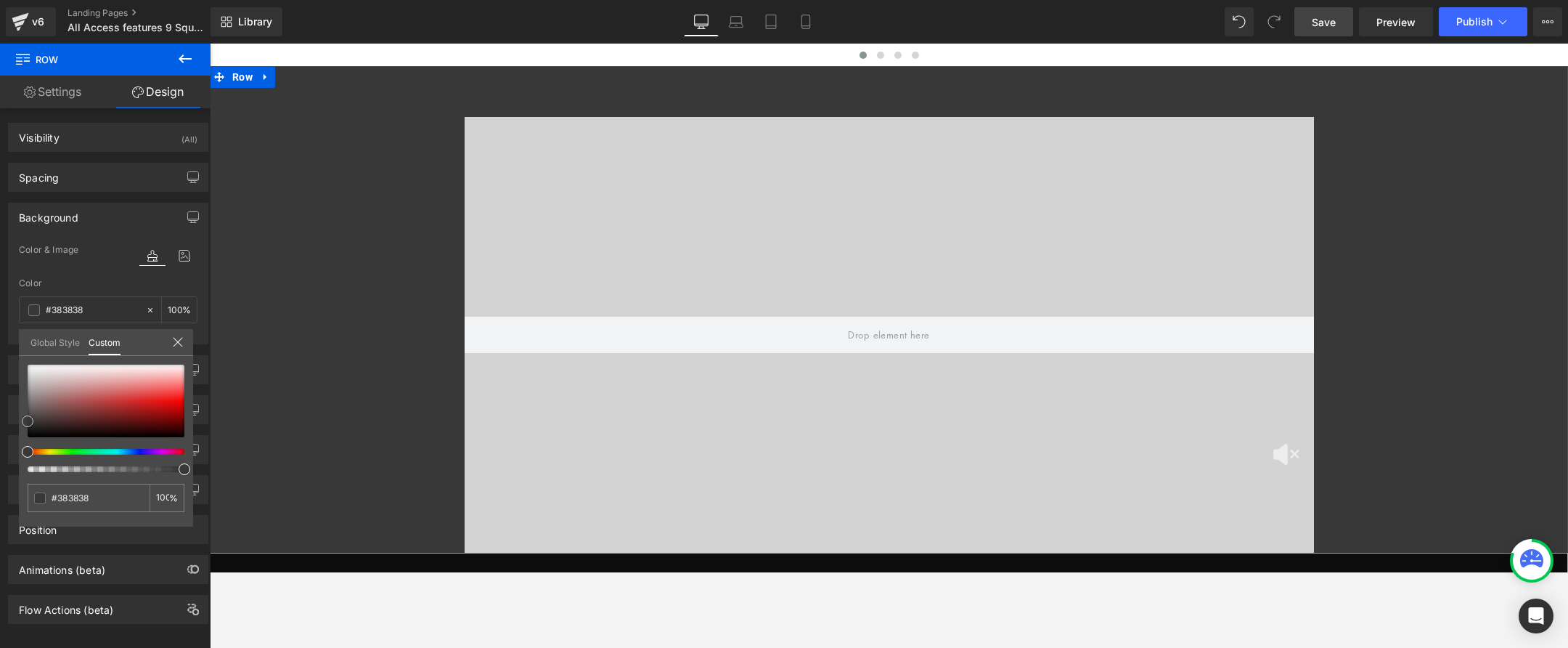
type input "#e9e6e6"
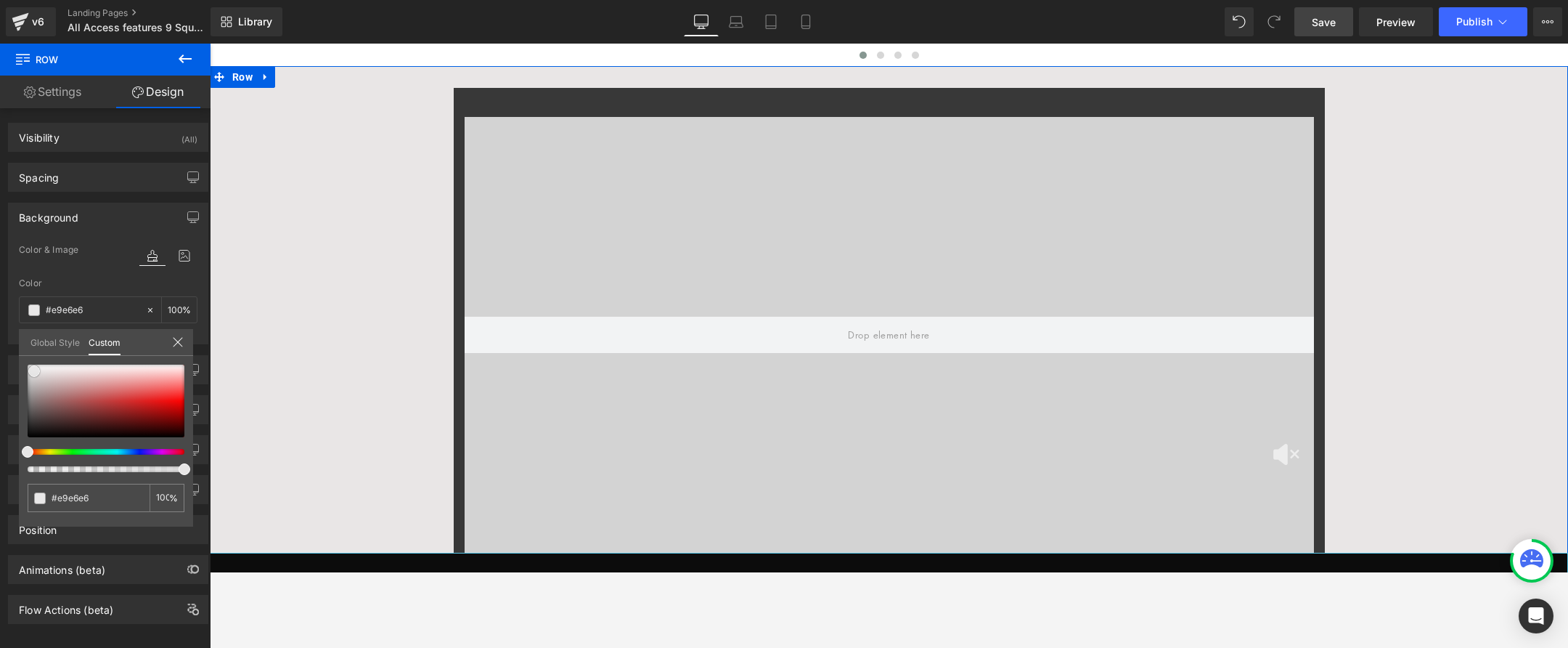
type input "#e8e7e7"
type input "#ffffff"
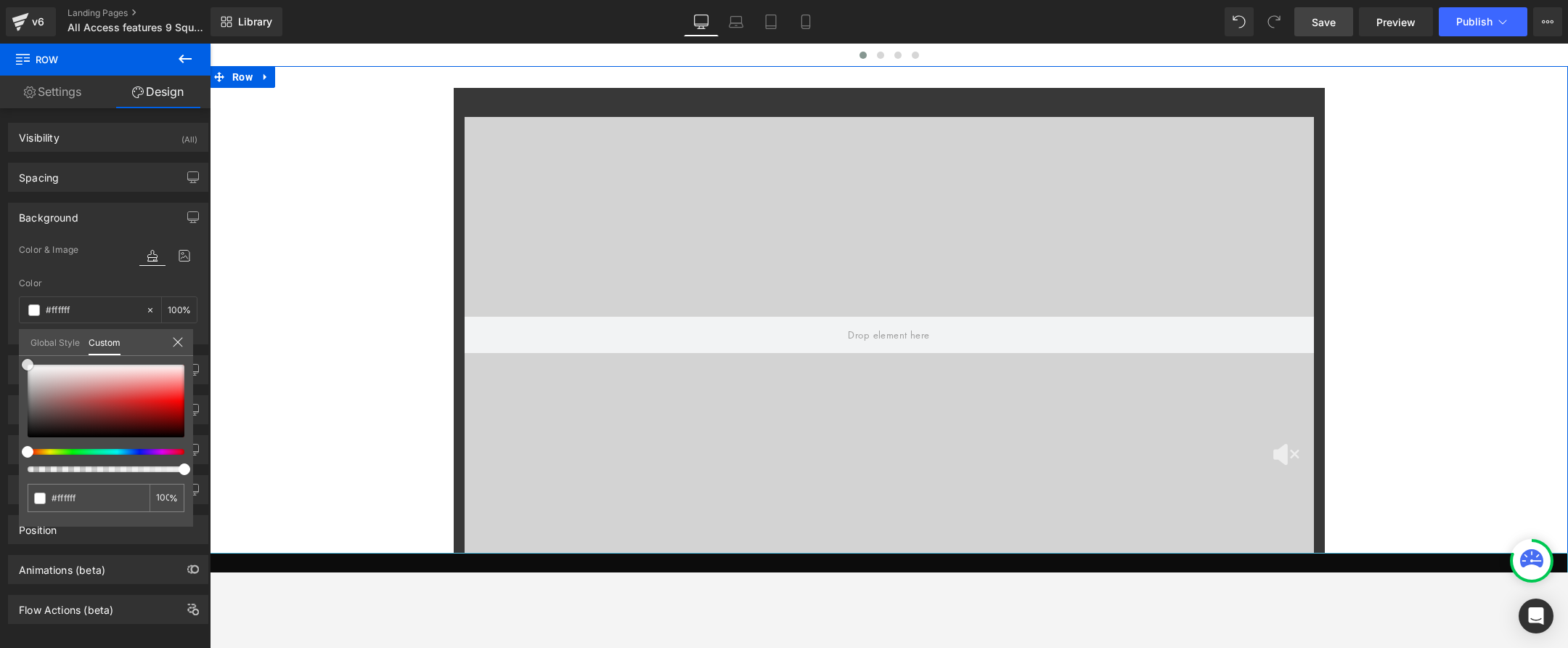
drag, startPoint x: 34, startPoint y: 371, endPoint x: 22, endPoint y: 352, distance: 22.5
click at [22, 352] on div "Global Style Custom Setup Global Style #ffffff 100 %" at bounding box center [106, 351] width 174 height 44
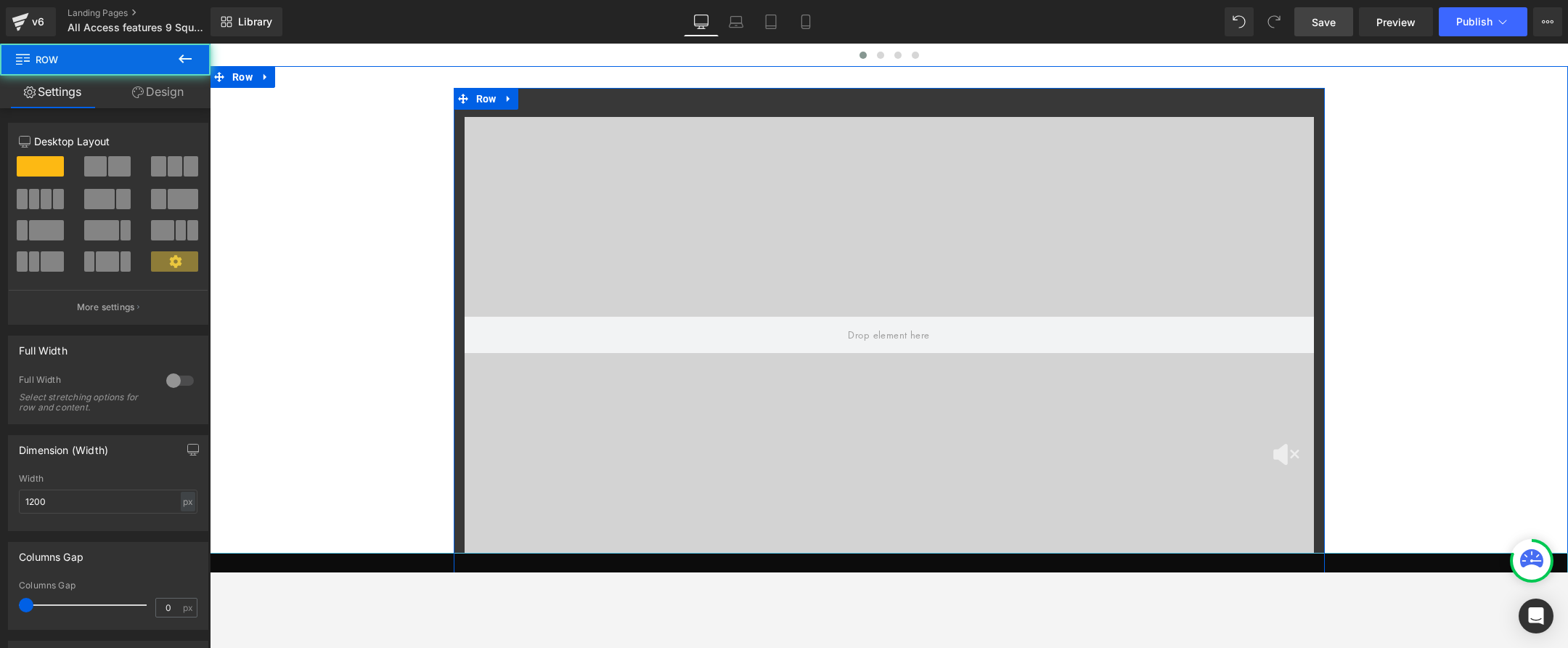
click at [558, 105] on div "Video Bg OVER 3,219,900 PLAYERS LOVE 9 SQUARE IN THE AIR! Counter Row Row Row" at bounding box center [890, 359] width 871 height 542
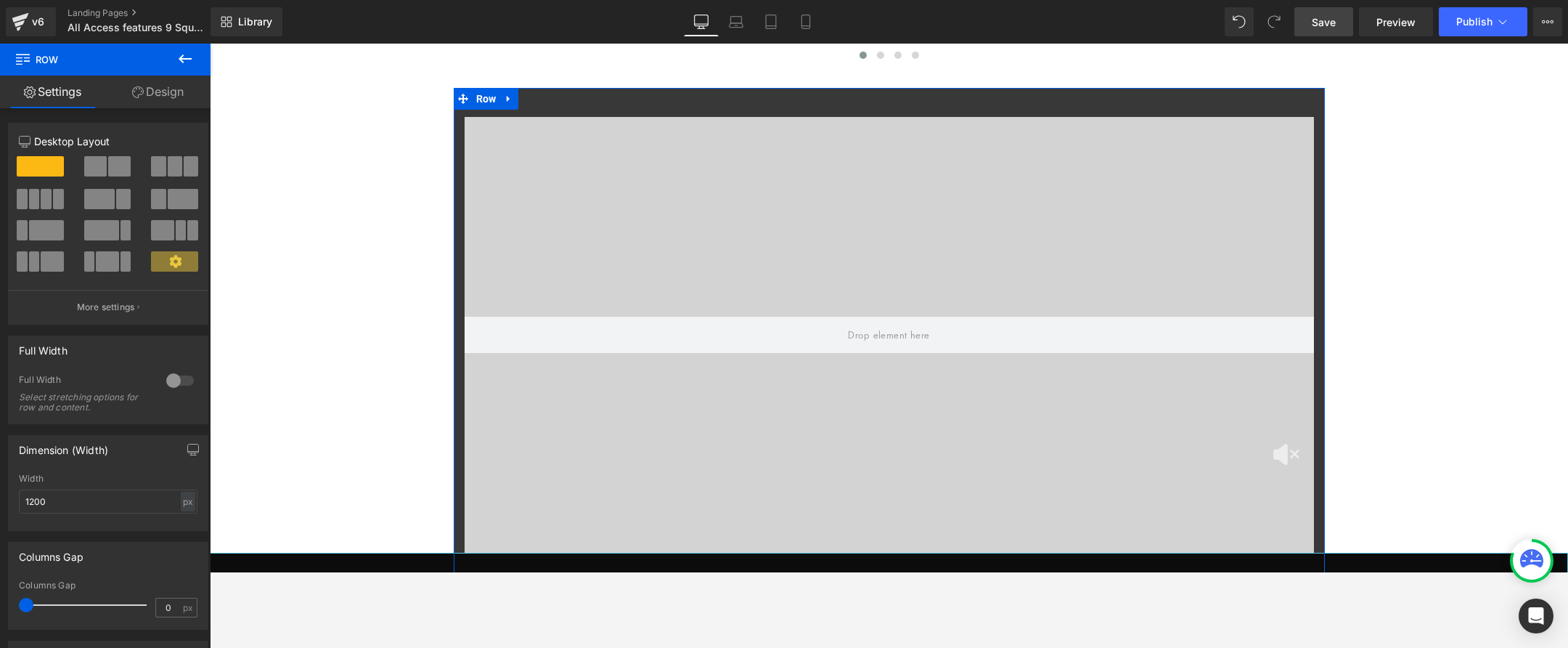
click at [147, 85] on link "Design" at bounding box center [158, 92] width 105 height 33
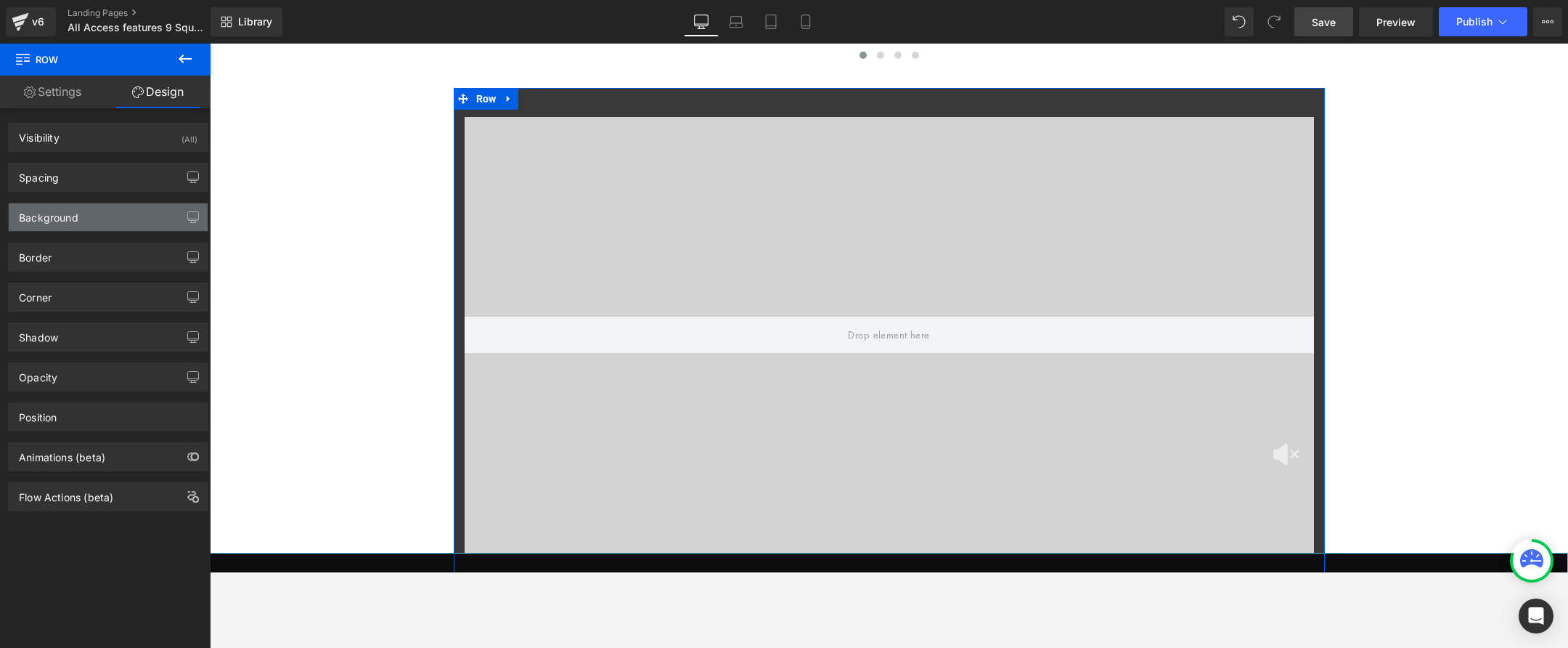
click at [82, 214] on div "Background" at bounding box center [108, 217] width 199 height 27
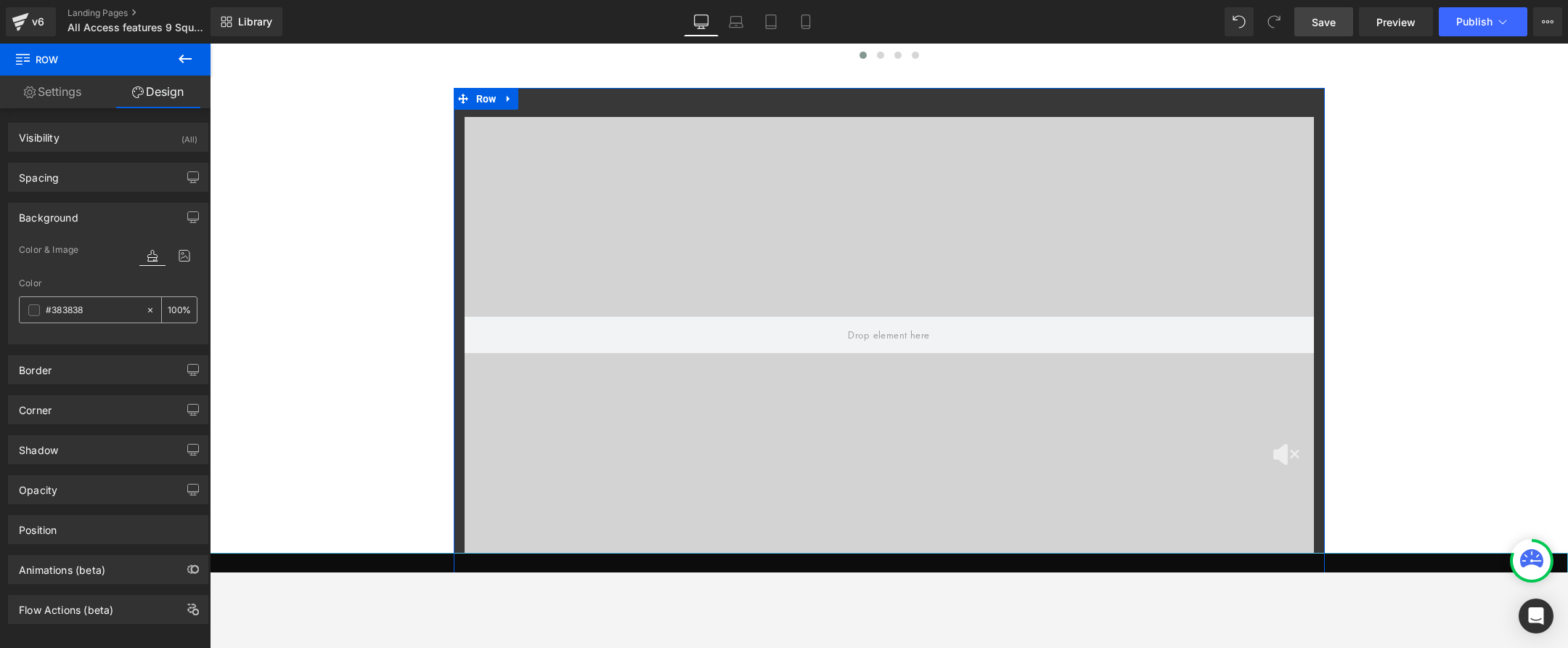
click at [36, 314] on span at bounding box center [34, 310] width 11 height 11
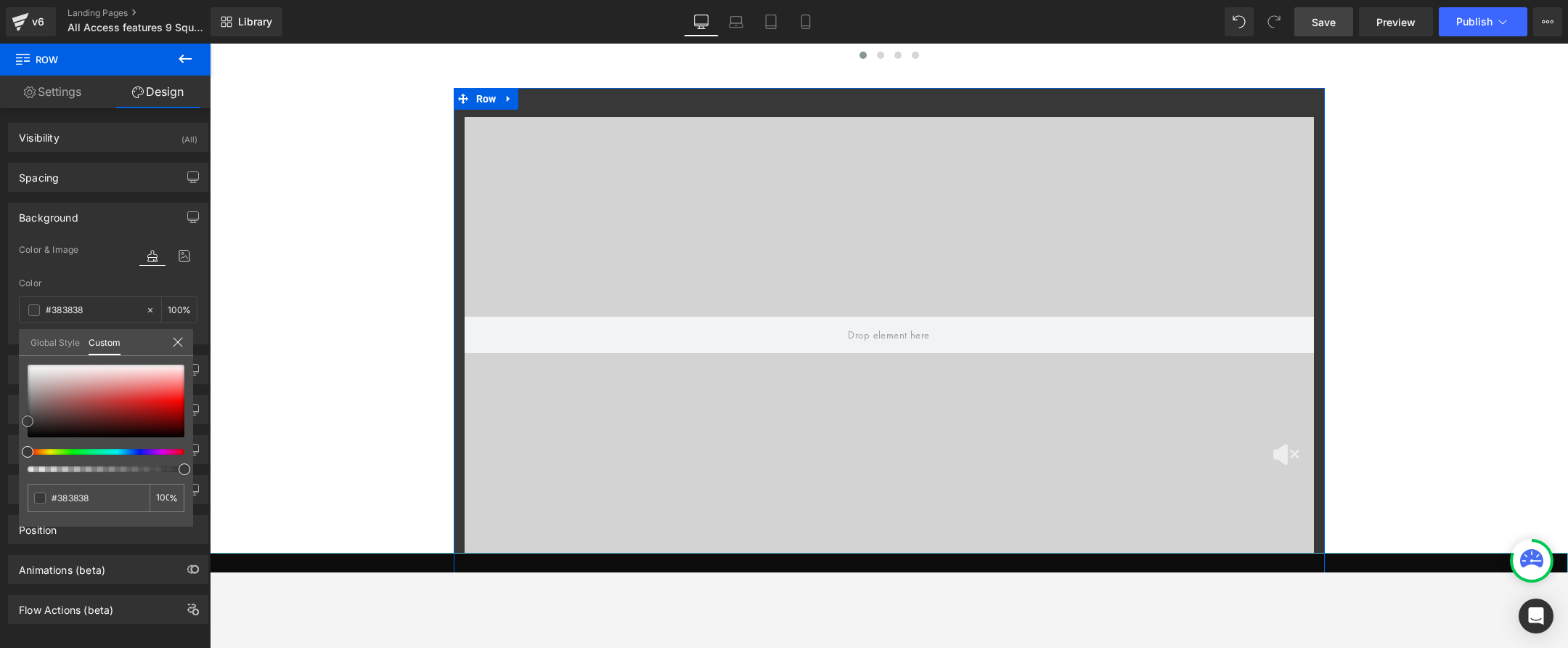
type input "#d7d4d4"
type input "#ffffff"
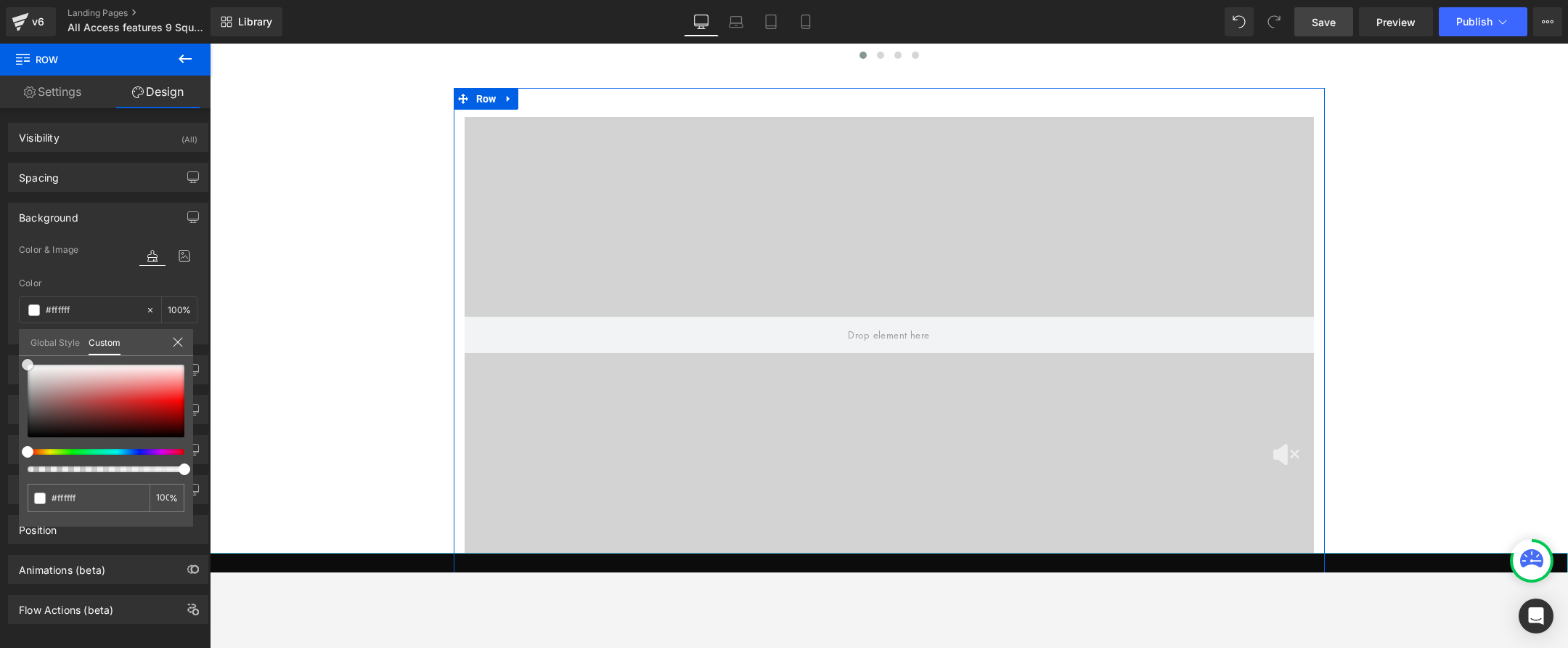
drag, startPoint x: 31, startPoint y: 376, endPoint x: 11, endPoint y: 346, distance: 36.1
click at [10, 344] on div "Background Color & Image color rgba(255, 255, 255, 1) Color #ffffff 100 % Image…" at bounding box center [108, 268] width 217 height 153
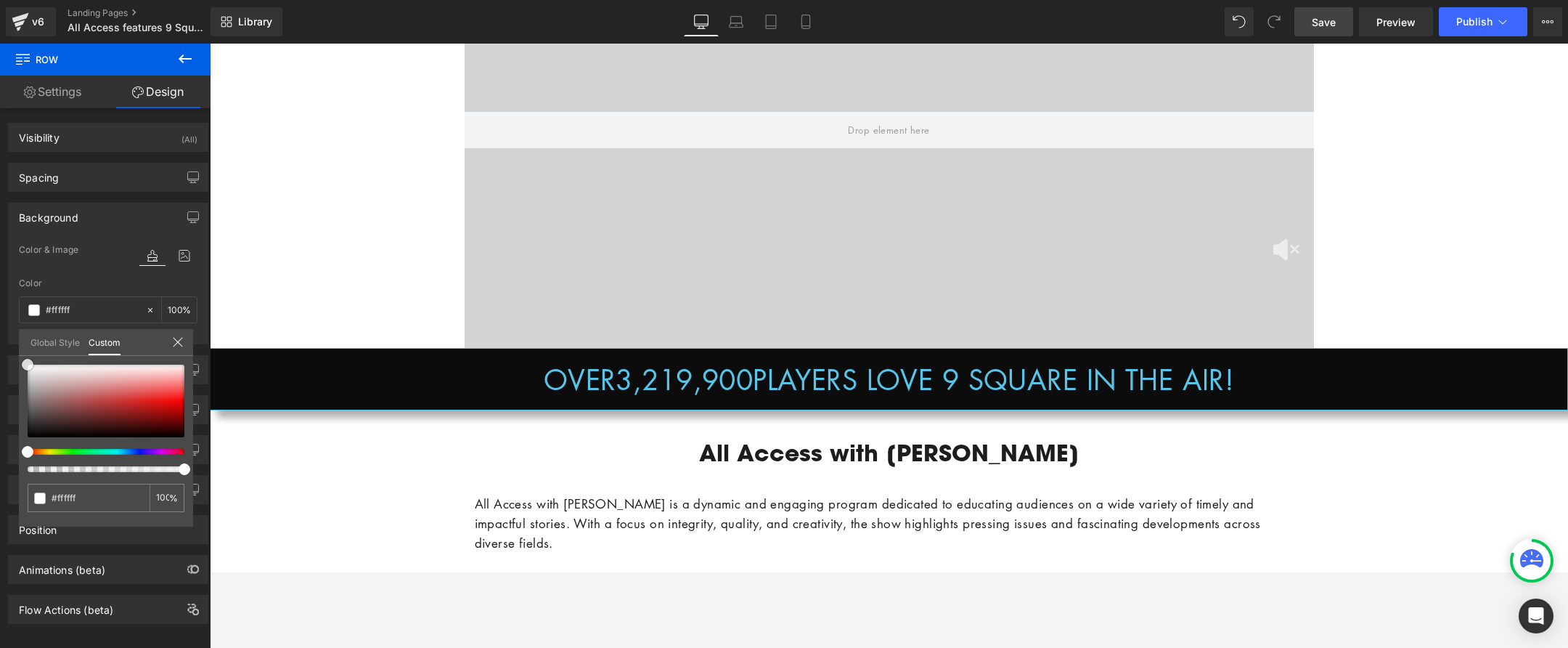
scroll to position [747, 0]
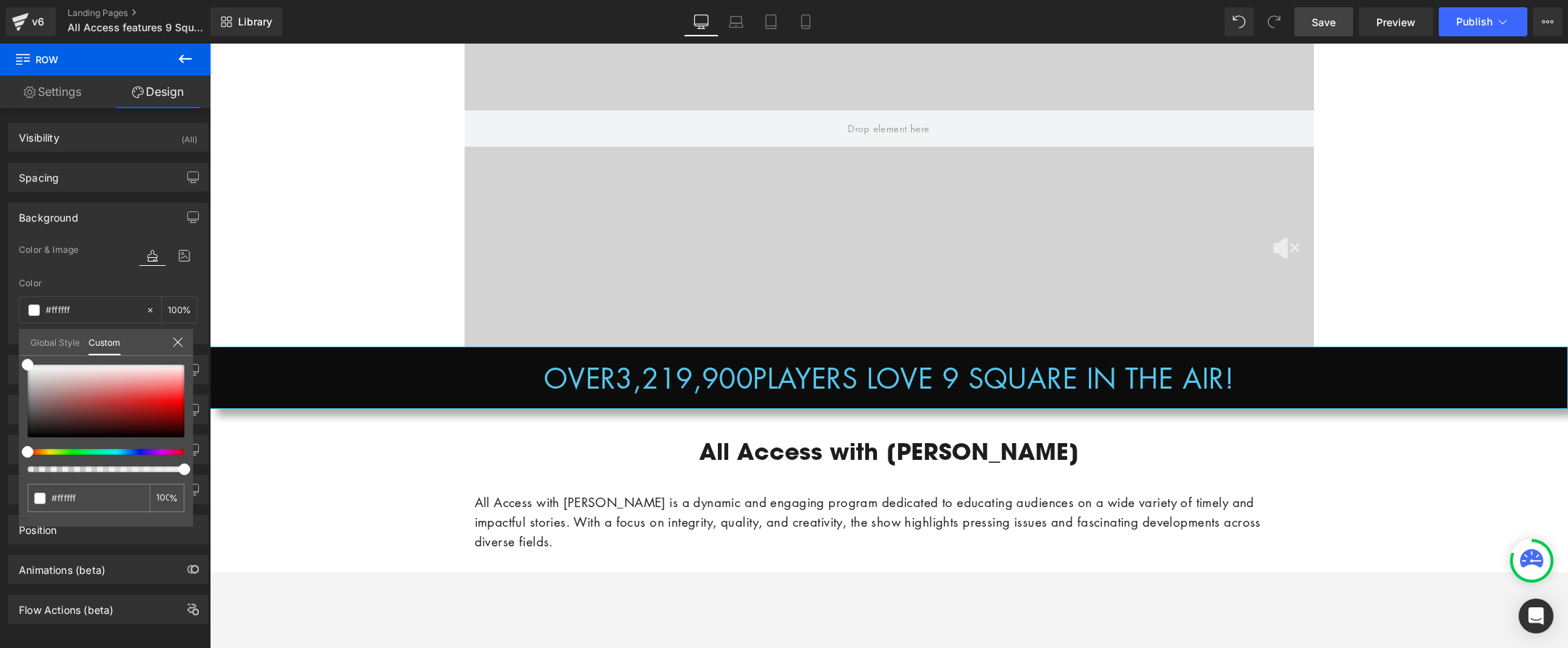
click at [1328, 23] on span "Save" at bounding box center [1323, 22] width 24 height 15
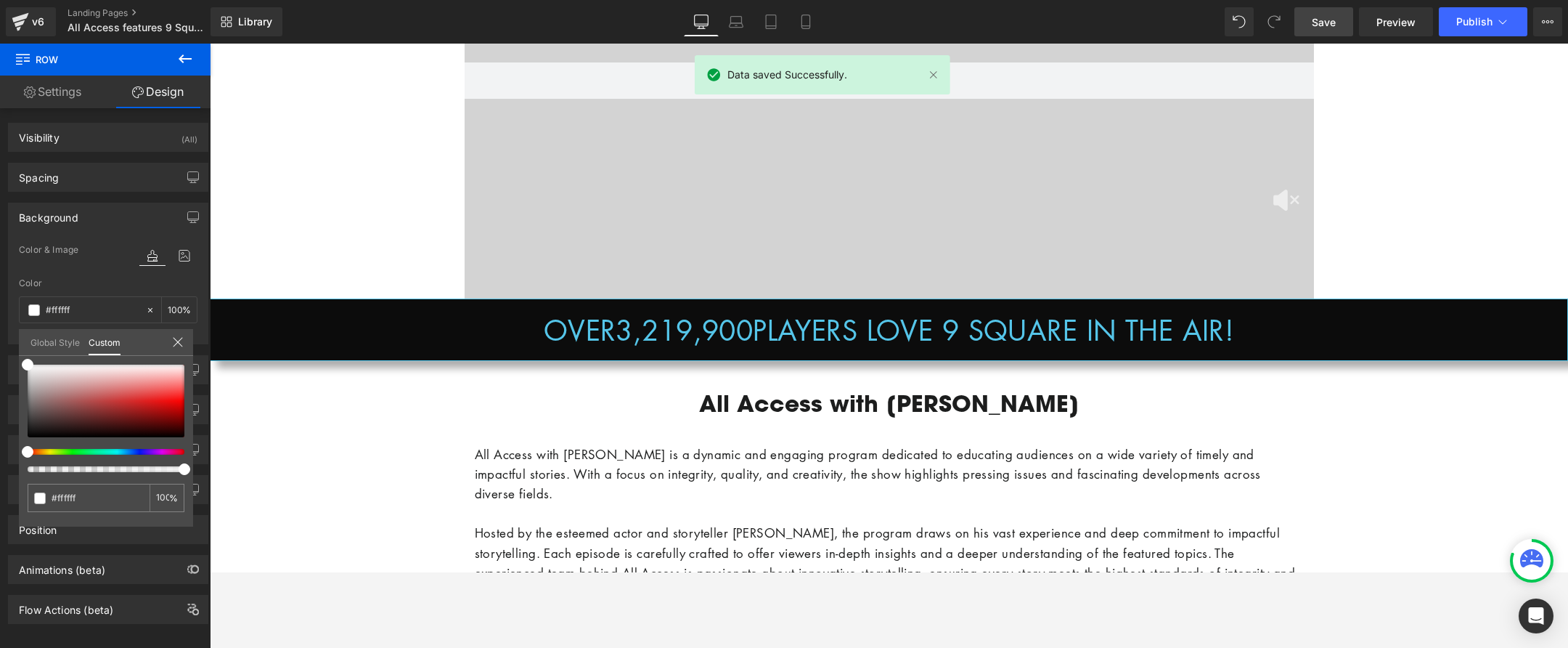
scroll to position [801, 0]
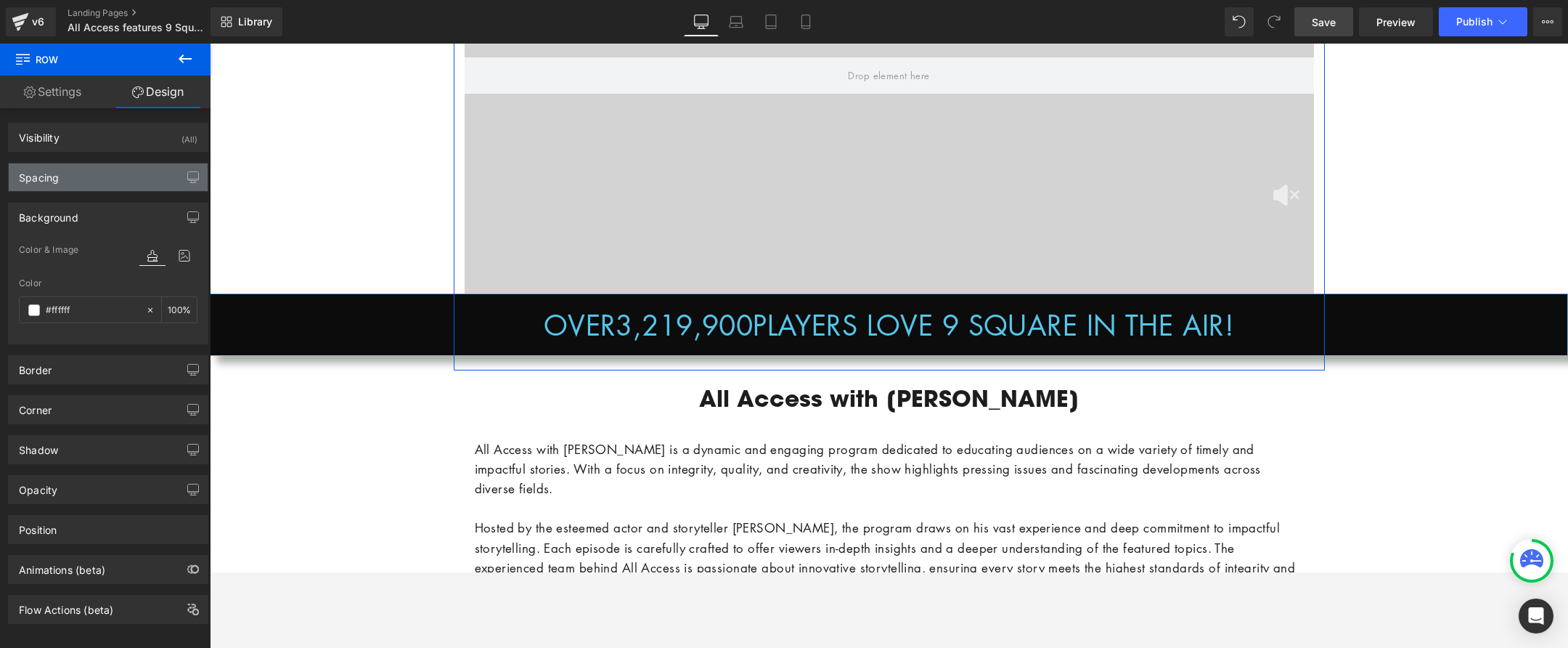
click at [69, 183] on div "Spacing" at bounding box center [108, 177] width 199 height 27
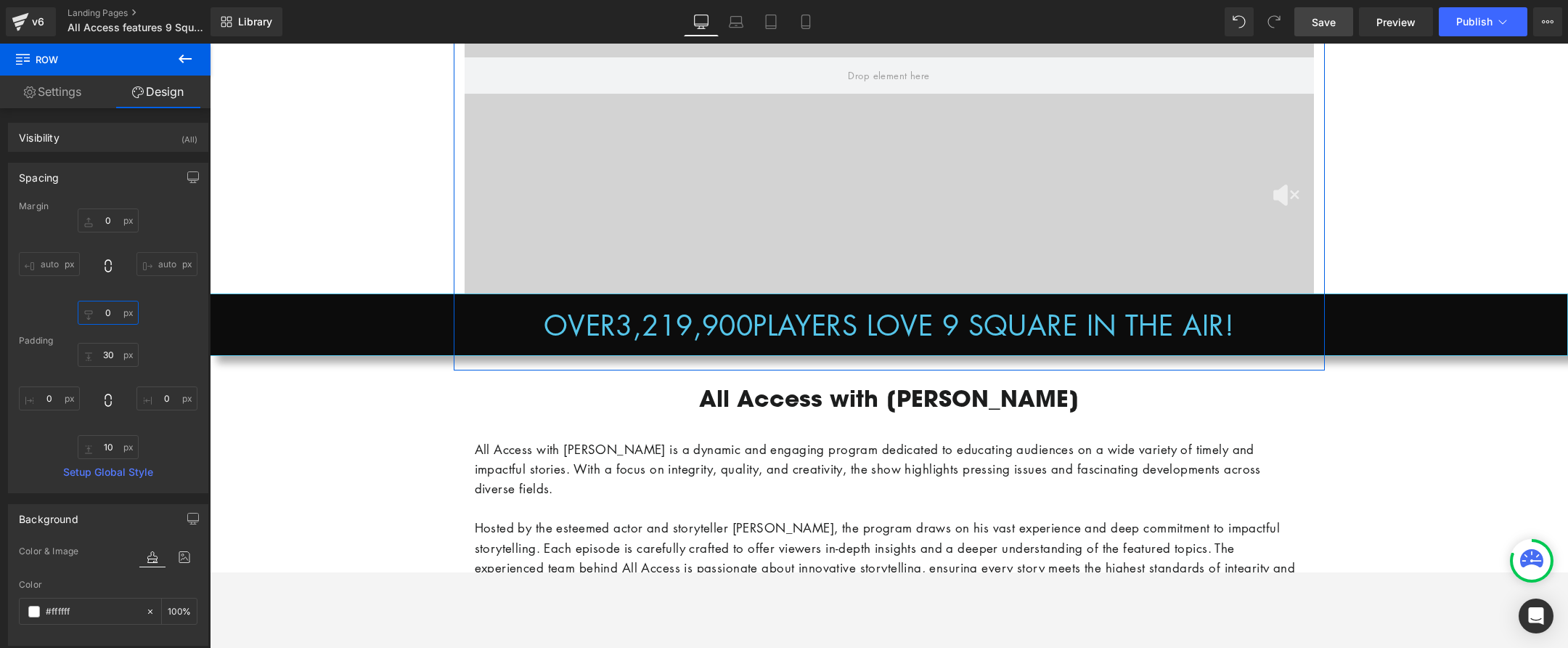
drag, startPoint x: 105, startPoint y: 311, endPoint x: 136, endPoint y: 317, distance: 31.6
click at [136, 317] on div "0px 0 auto auto 0px 0 auto auto" at bounding box center [108, 266] width 179 height 116
drag, startPoint x: 100, startPoint y: 313, endPoint x: 75, endPoint y: 311, distance: 25.1
click at [66, 311] on div "0px 0 auto auto 0px 0 auto auto" at bounding box center [108, 266] width 179 height 116
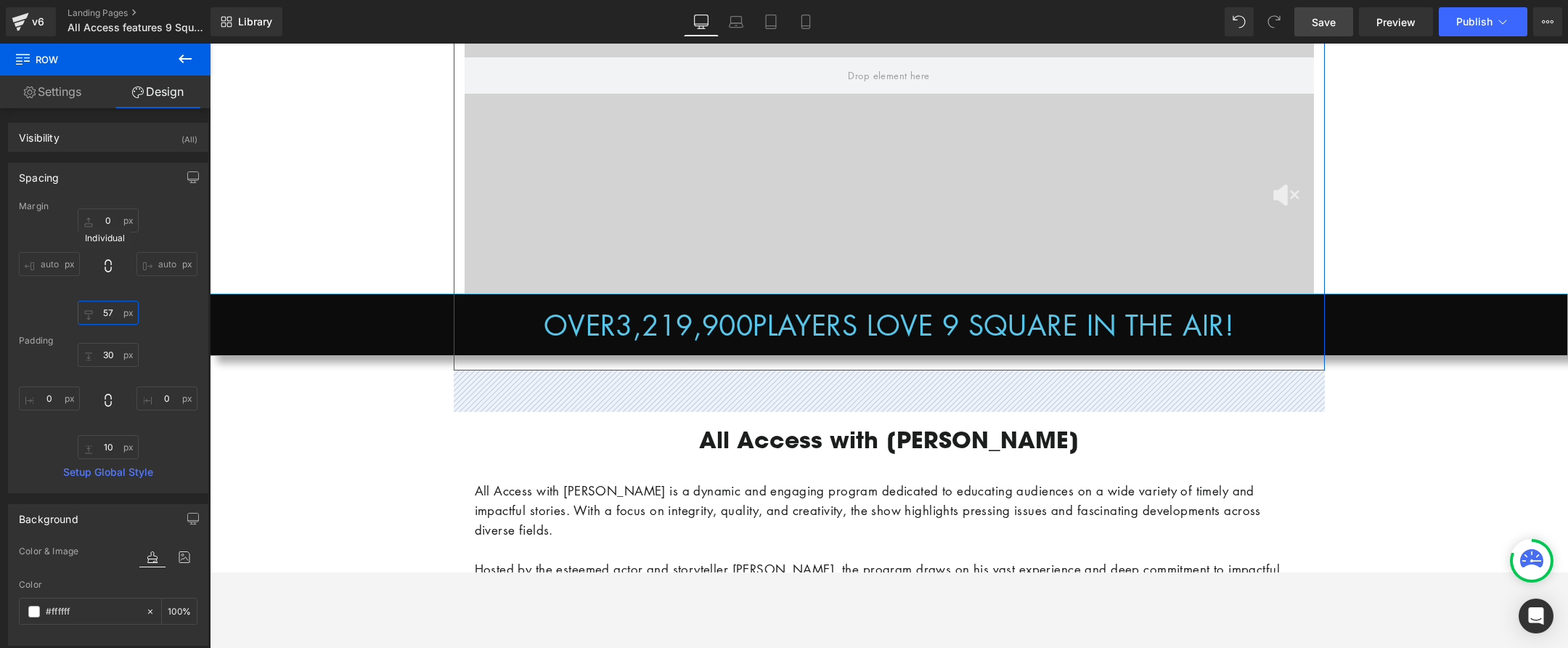
type input "57"
drag, startPoint x: 110, startPoint y: 298, endPoint x: 103, endPoint y: 294, distance: 8.1
click at [103, 274] on div "0px 0 auto auto 57px 57 auto auto" at bounding box center [108, 266] width 179 height 116
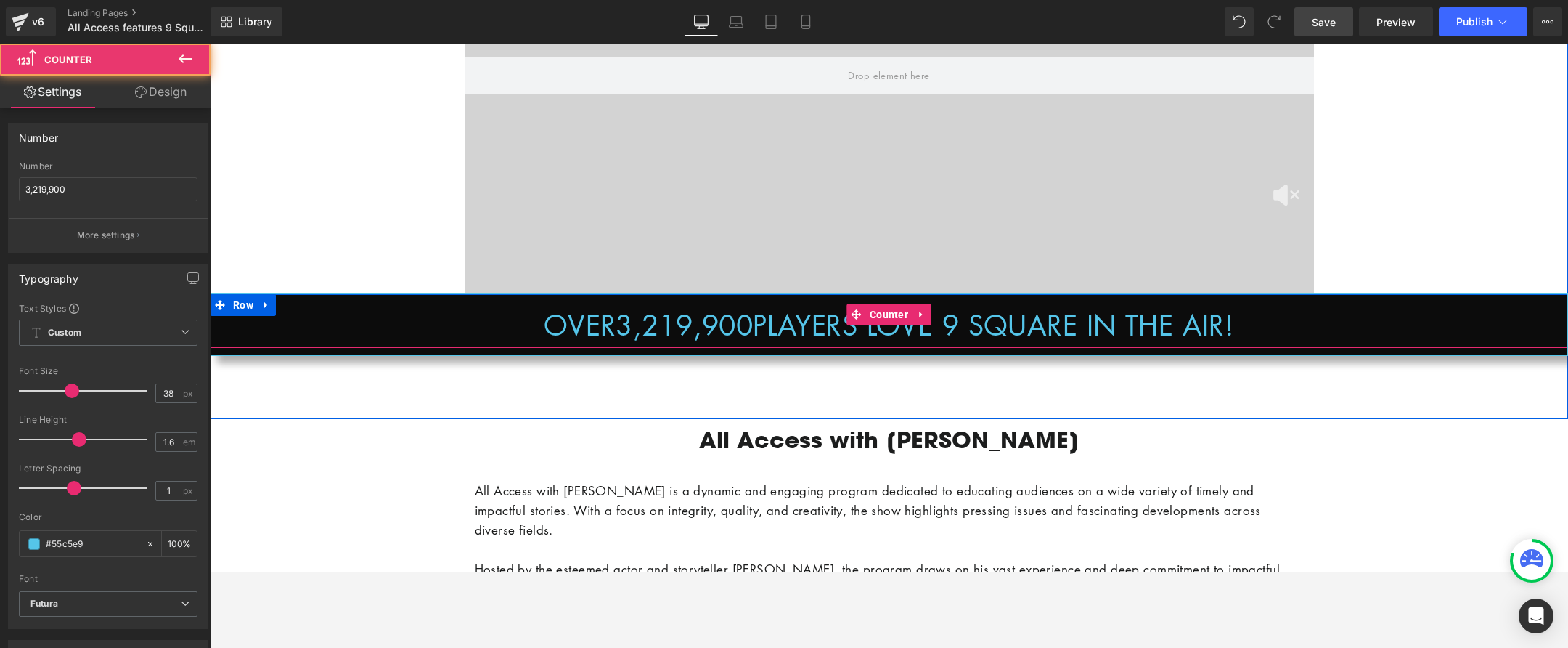
click at [232, 328] on div "OVER 3,219,900 PLAYERS LOVE 9 SQUARE IN THE AIR!" at bounding box center [889, 326] width 1357 height 44
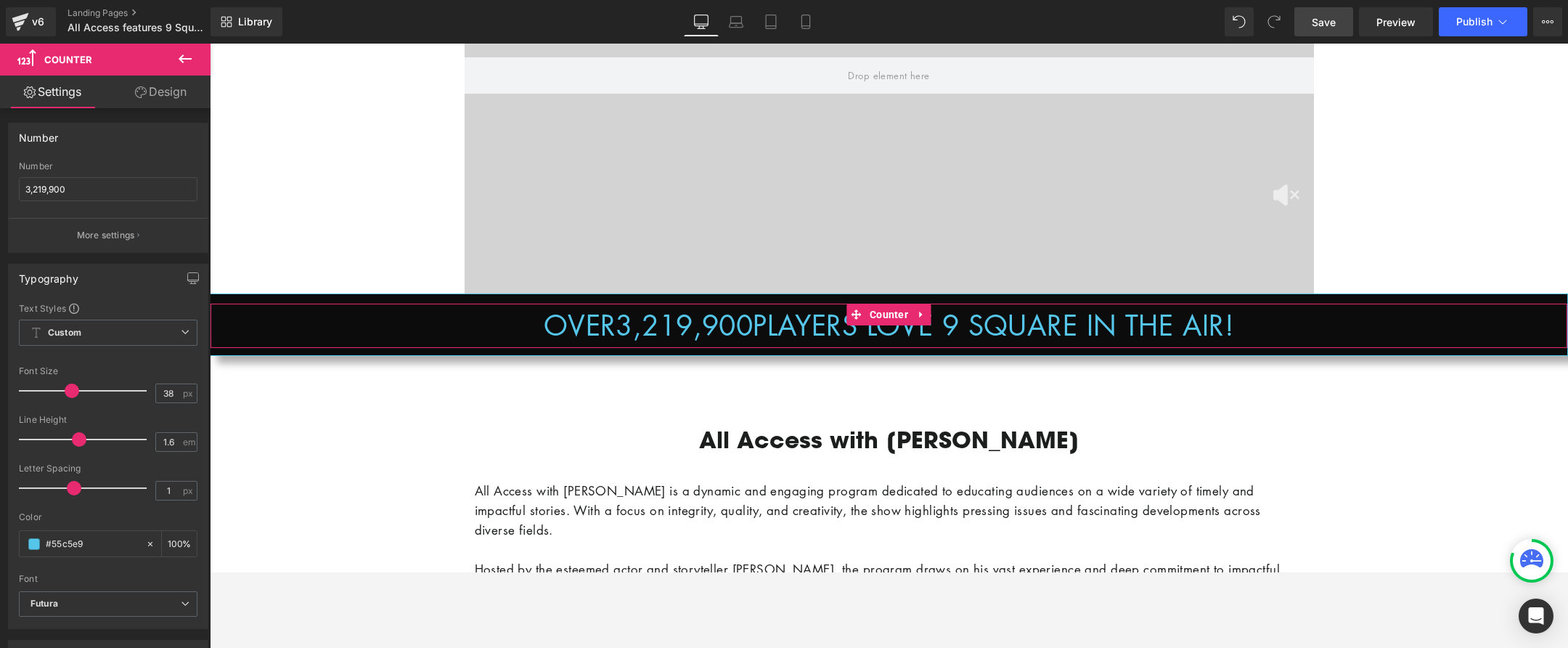
click at [145, 92] on link "Design" at bounding box center [161, 92] width 105 height 33
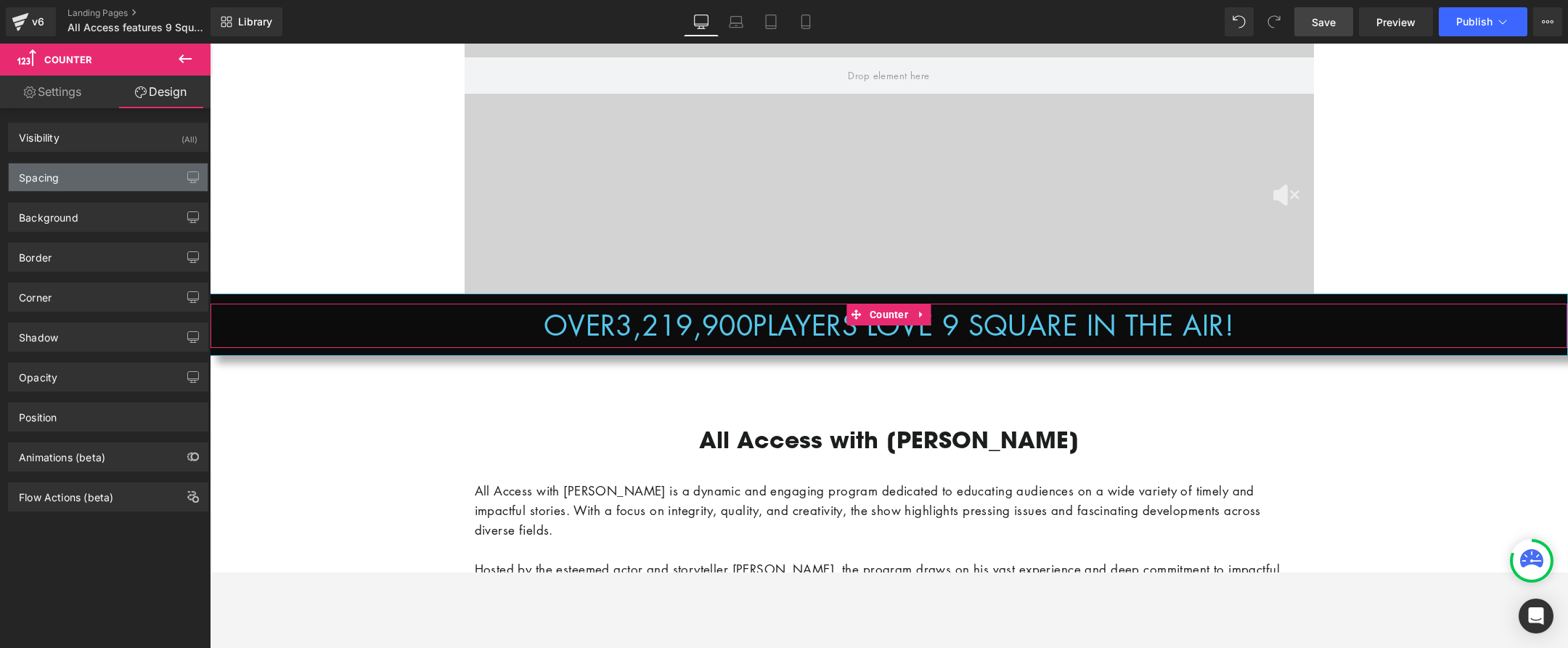
click at [85, 176] on div "Spacing" at bounding box center [108, 177] width 199 height 27
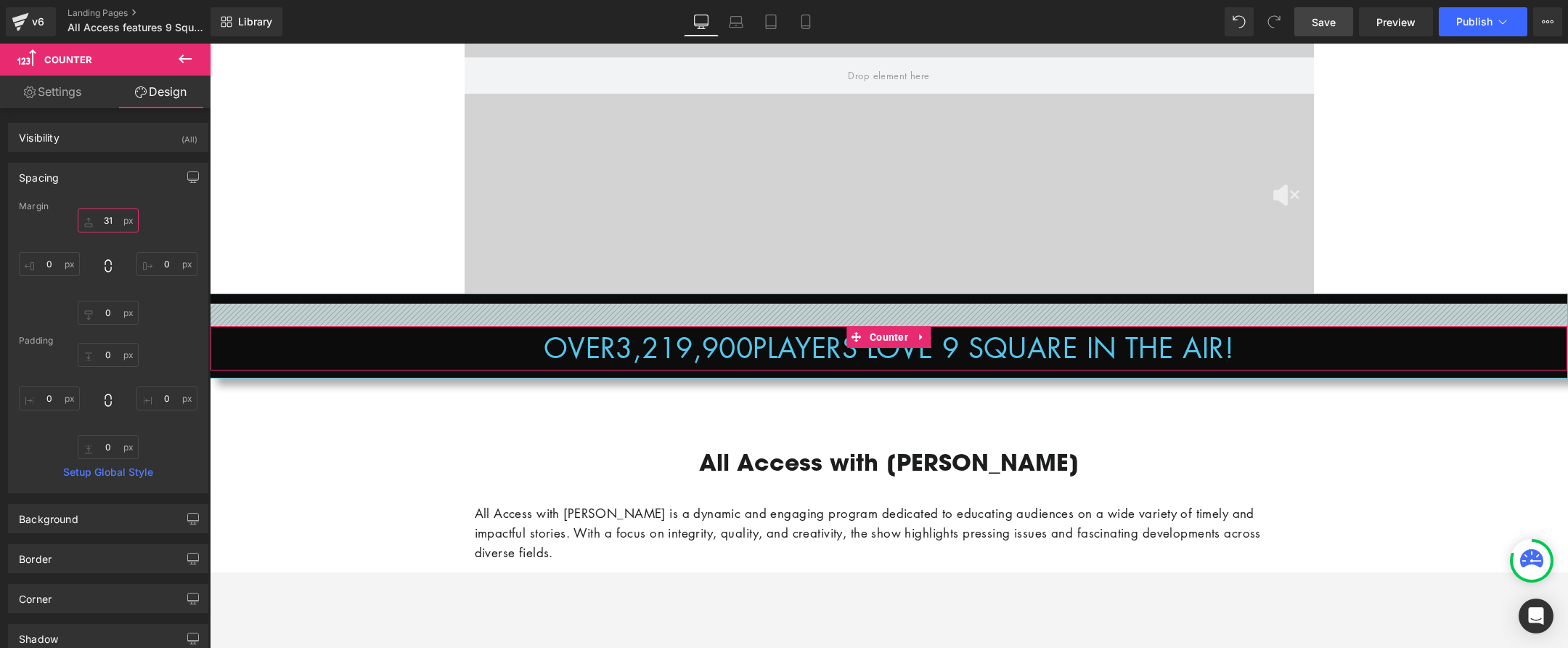
drag, startPoint x: 97, startPoint y: 209, endPoint x: 100, endPoint y: 196, distance: 13.3
click at [100, 196] on div "Spacing Margin 31px 31 0px 0 0px 0 0px 0 Padding 0px 0 0px 0 0px 0 0px 0 Setup …" at bounding box center [108, 327] width 201 height 330
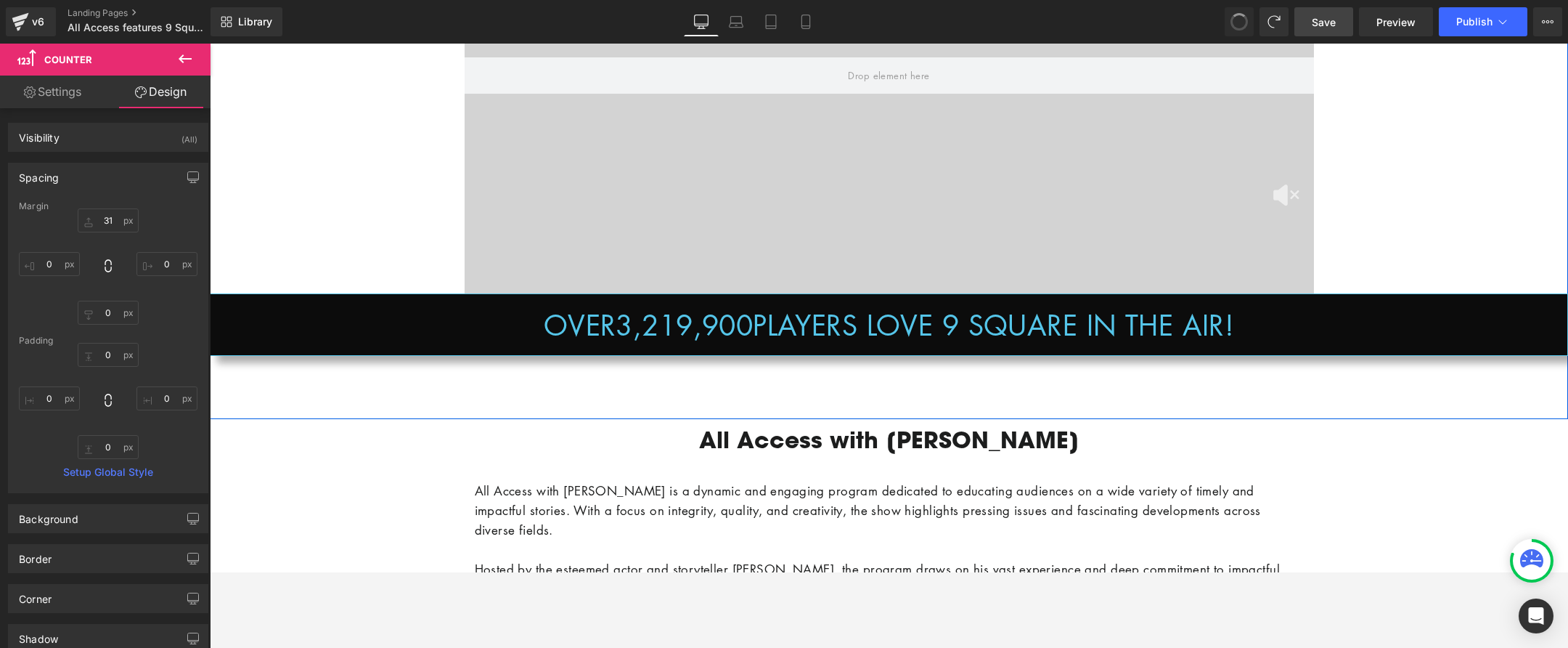
type input "0"
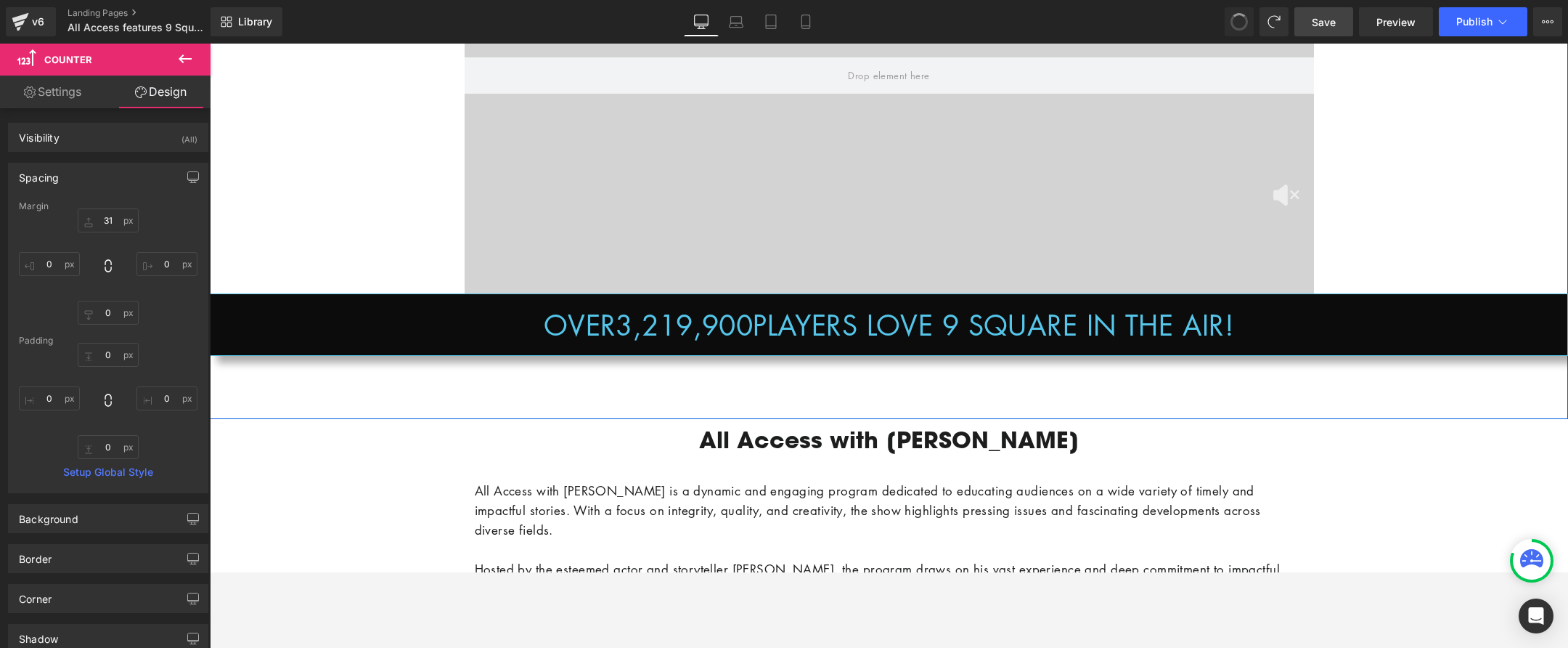
type input "0"
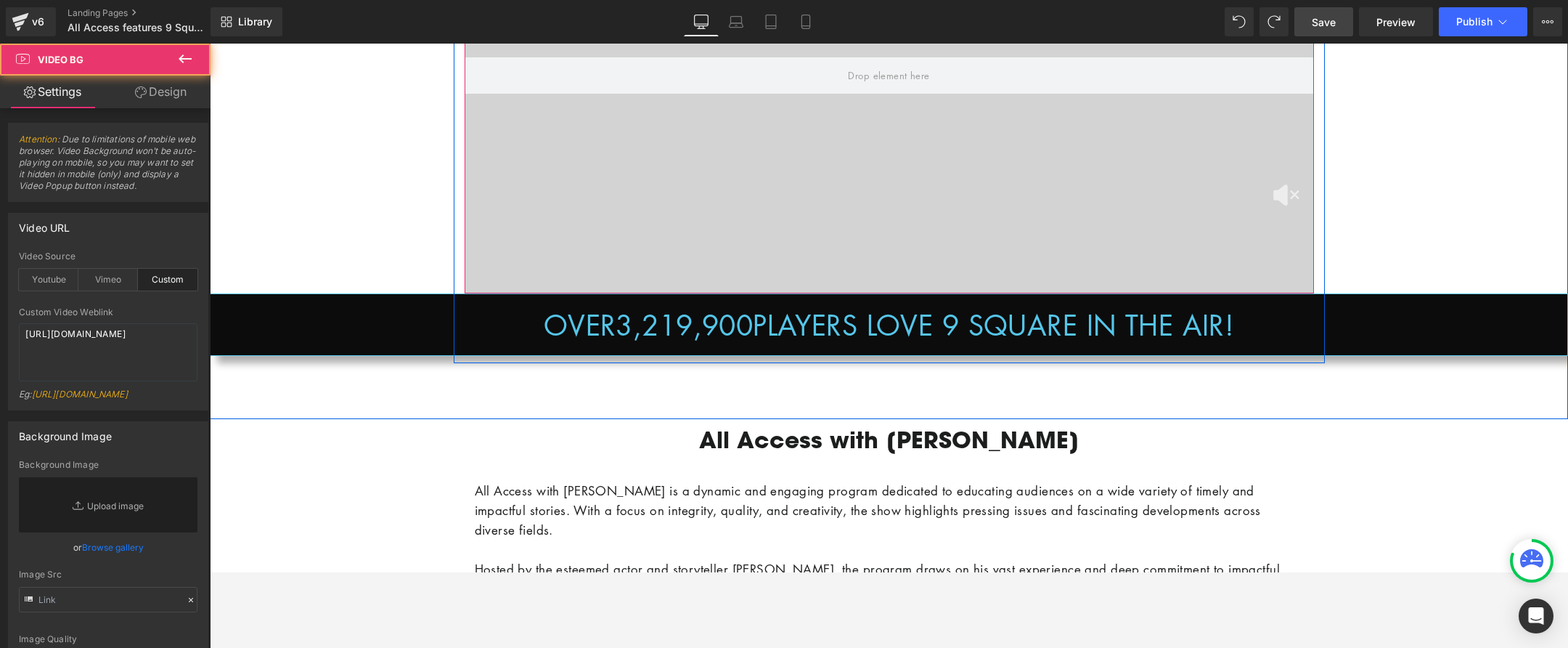
click at [478, 239] on div at bounding box center [889, 76] width 849 height 436
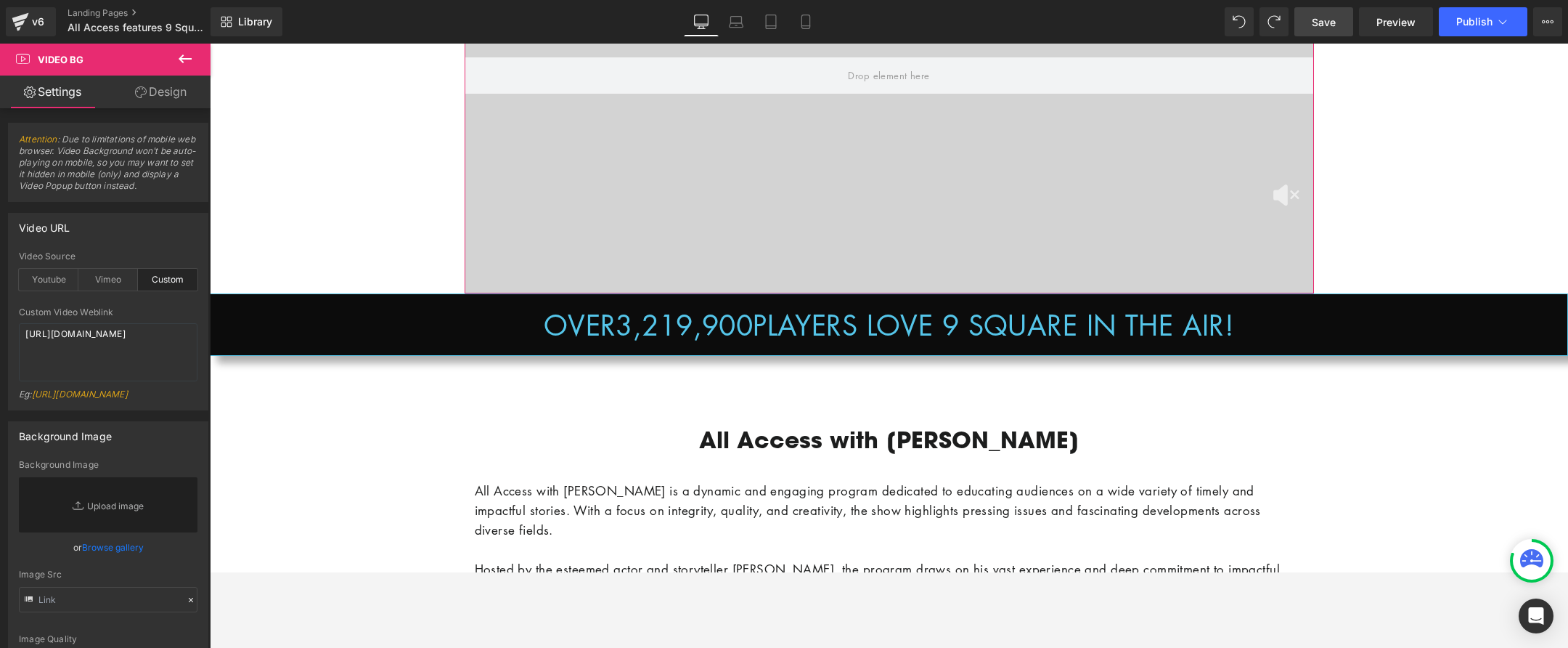
click at [160, 86] on link "Design" at bounding box center [161, 92] width 105 height 33
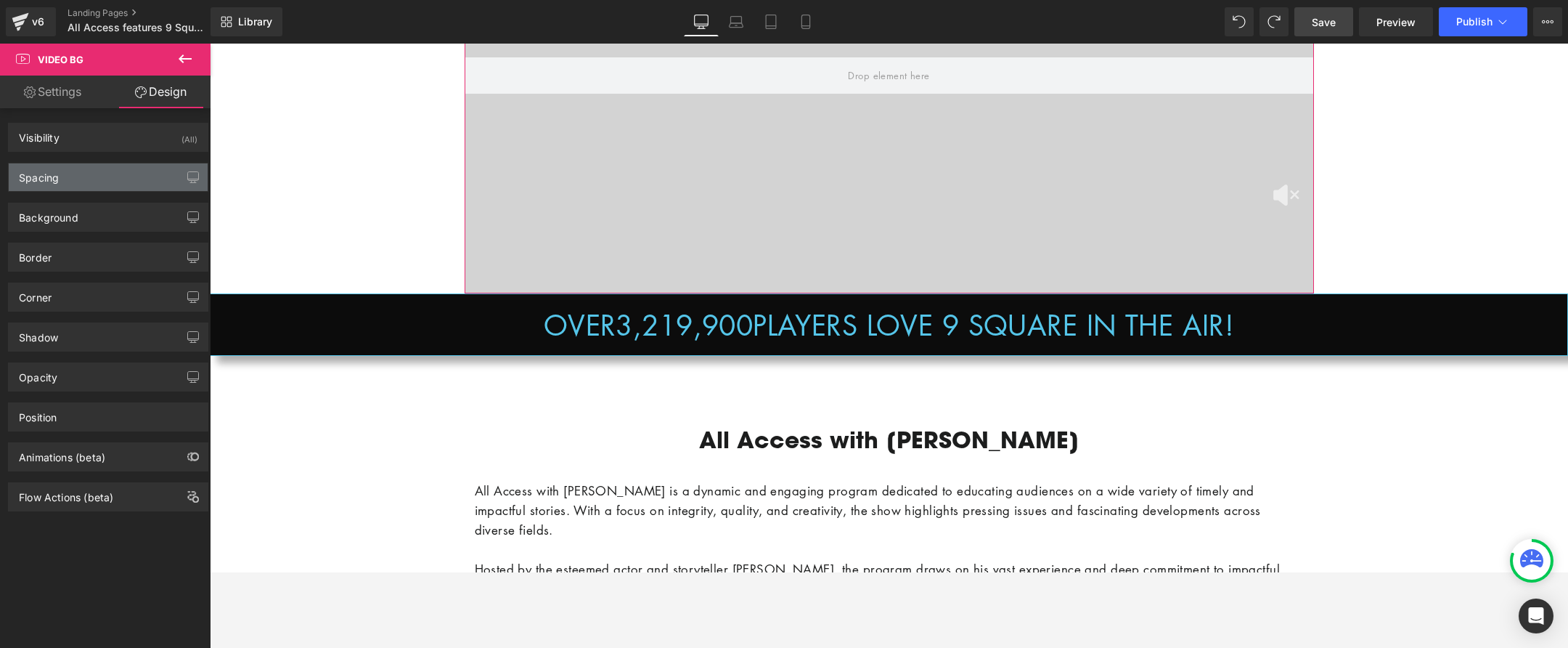
click at [135, 179] on div "Spacing" at bounding box center [108, 177] width 199 height 27
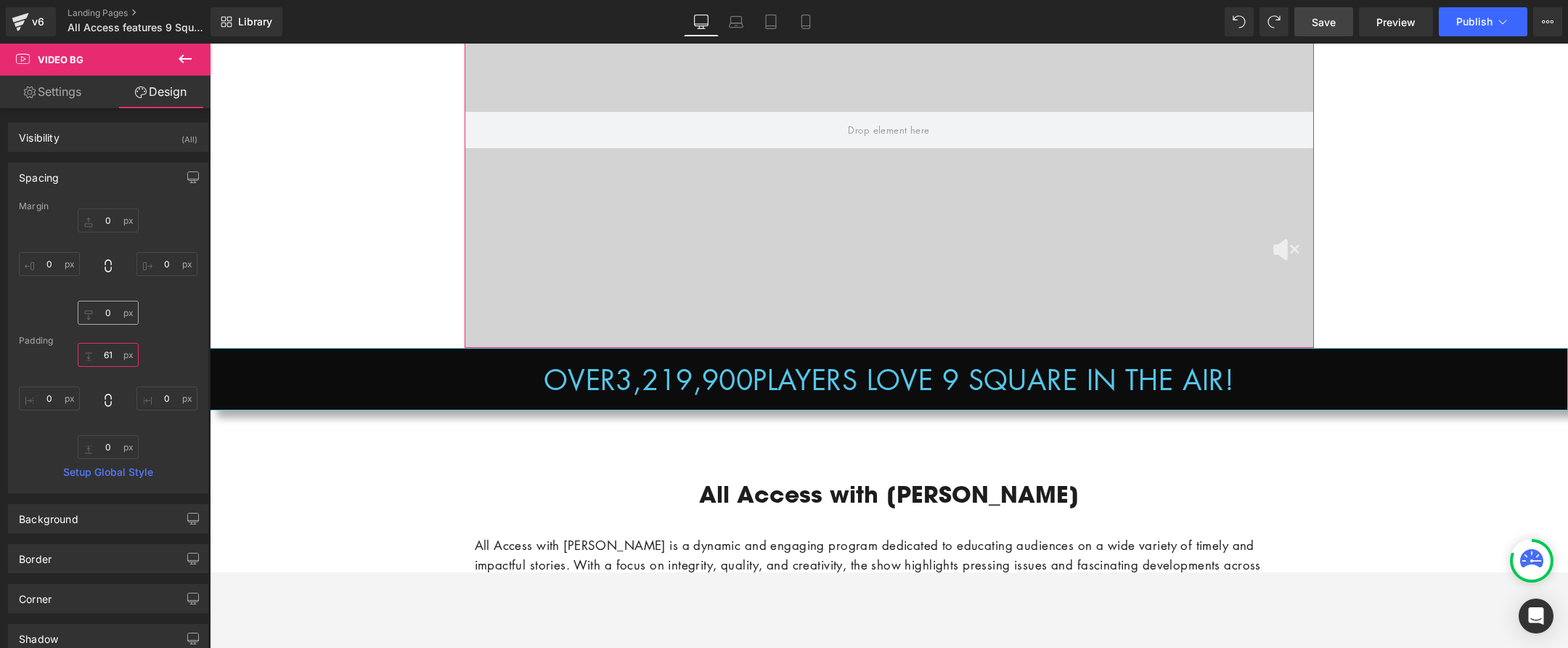
type input "60"
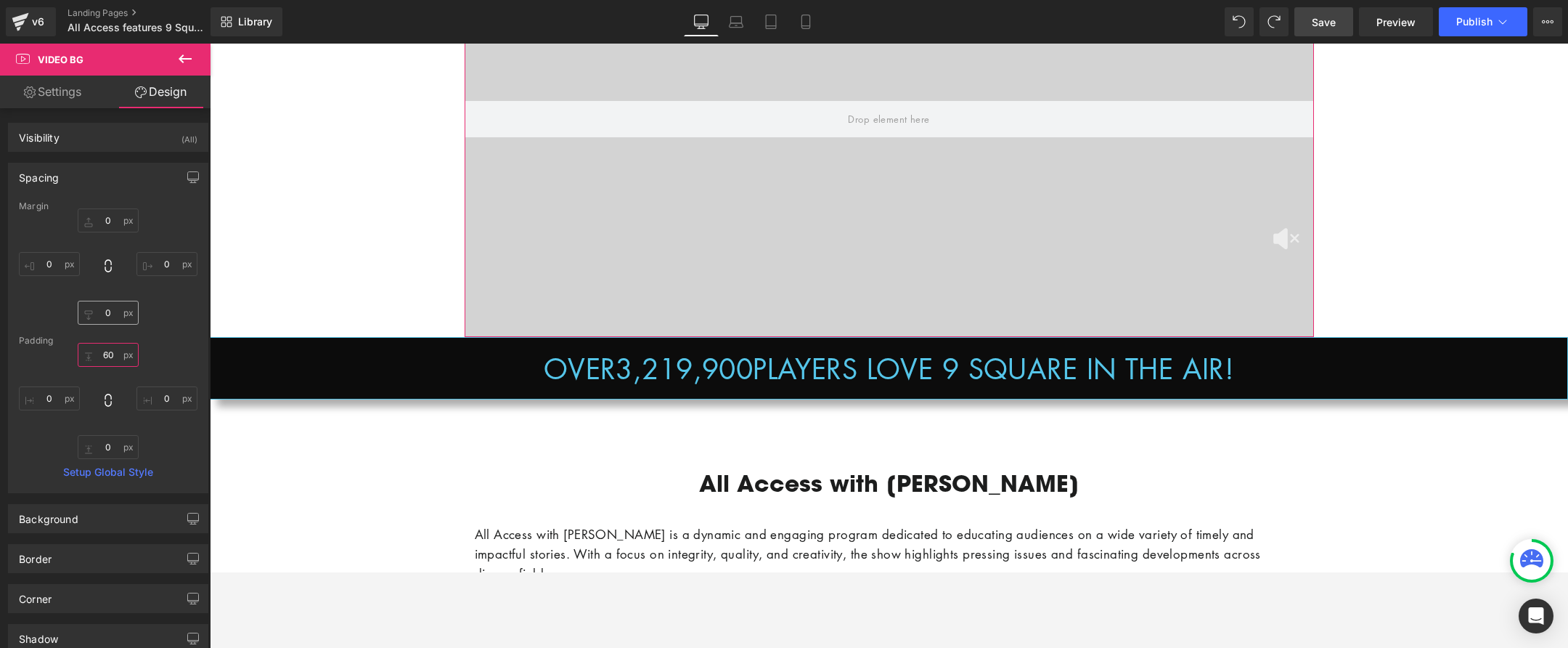
drag, startPoint x: 106, startPoint y: 356, endPoint x: 130, endPoint y: 312, distance: 50.1
click at [130, 312] on div "Margin 0px 0 0px 0 0px 0 0px 0 Padding 60px 60 0px 0 0px 0 0px 0 Setup Global S…" at bounding box center [108, 347] width 199 height 292
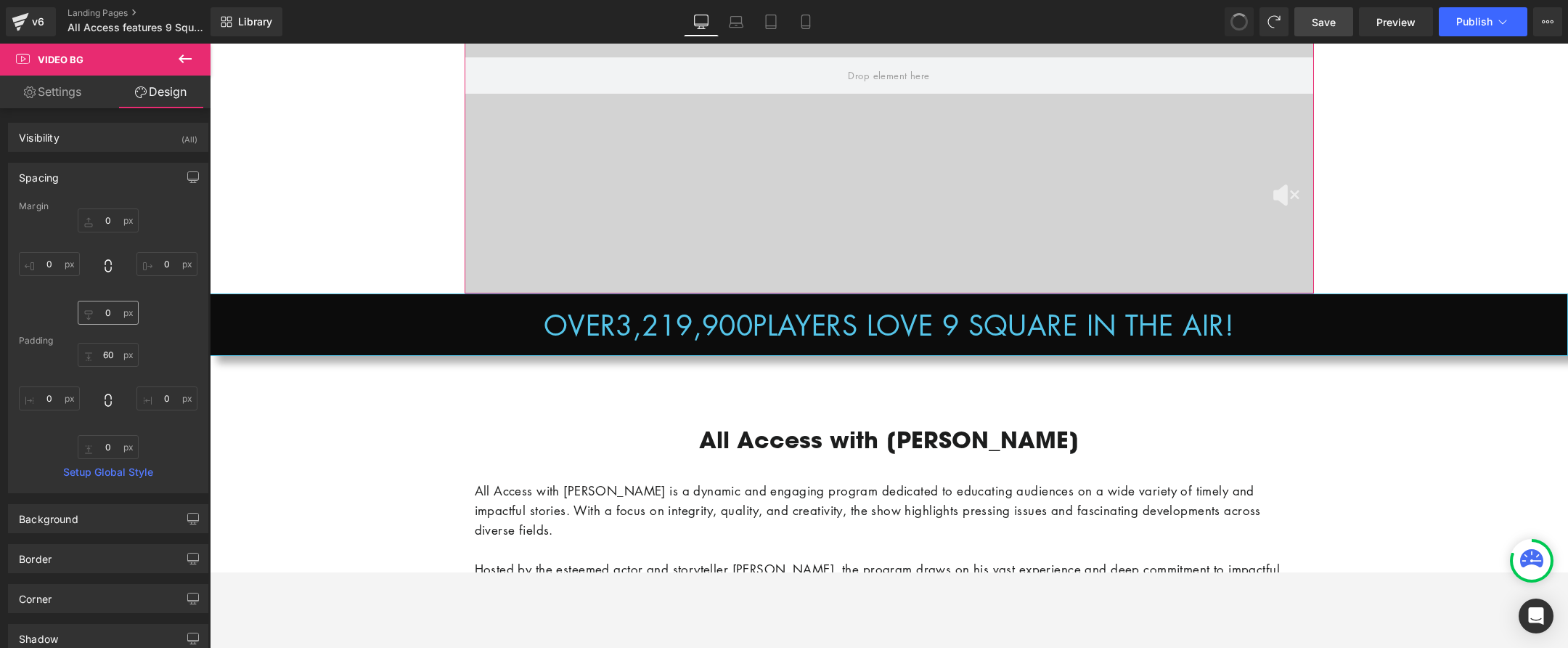
type input "0"
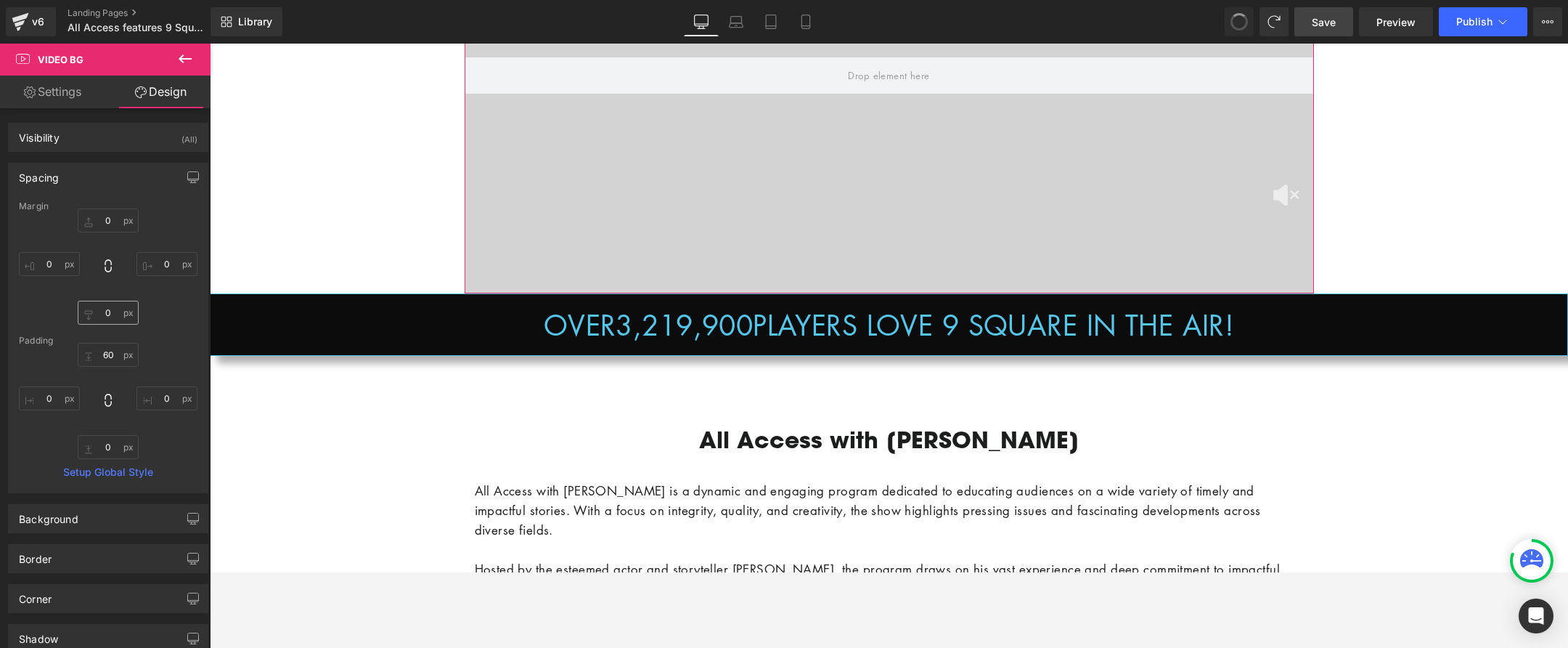
type input "0"
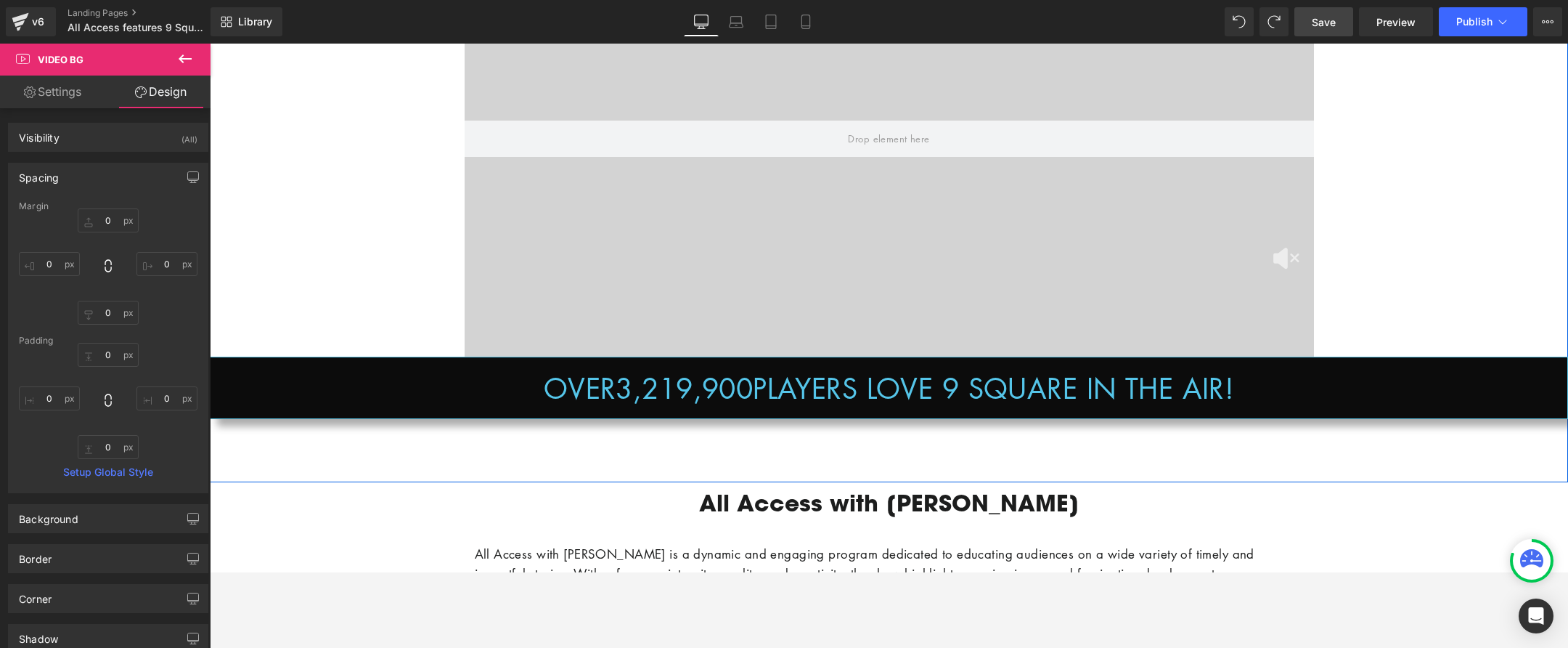
scroll to position [738, 0]
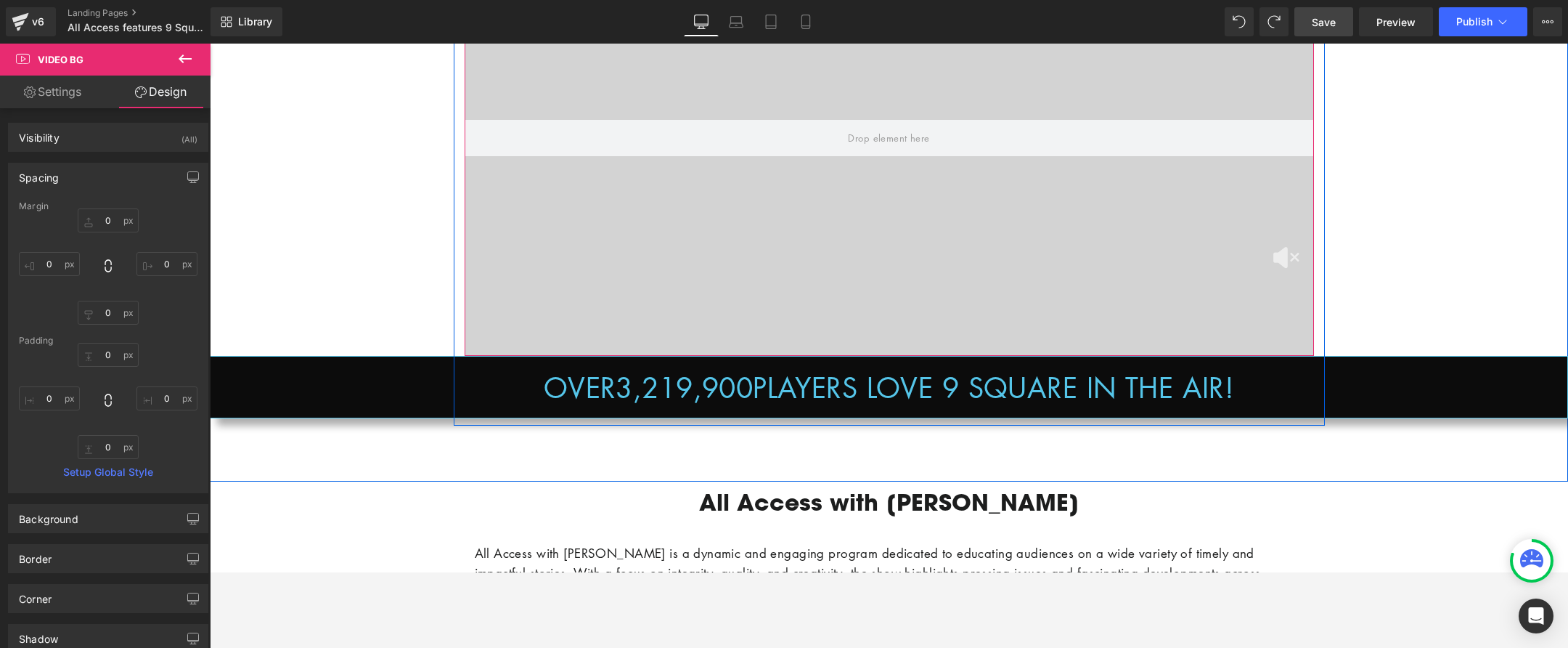
click at [591, 247] on div at bounding box center [889, 137] width 849 height 436
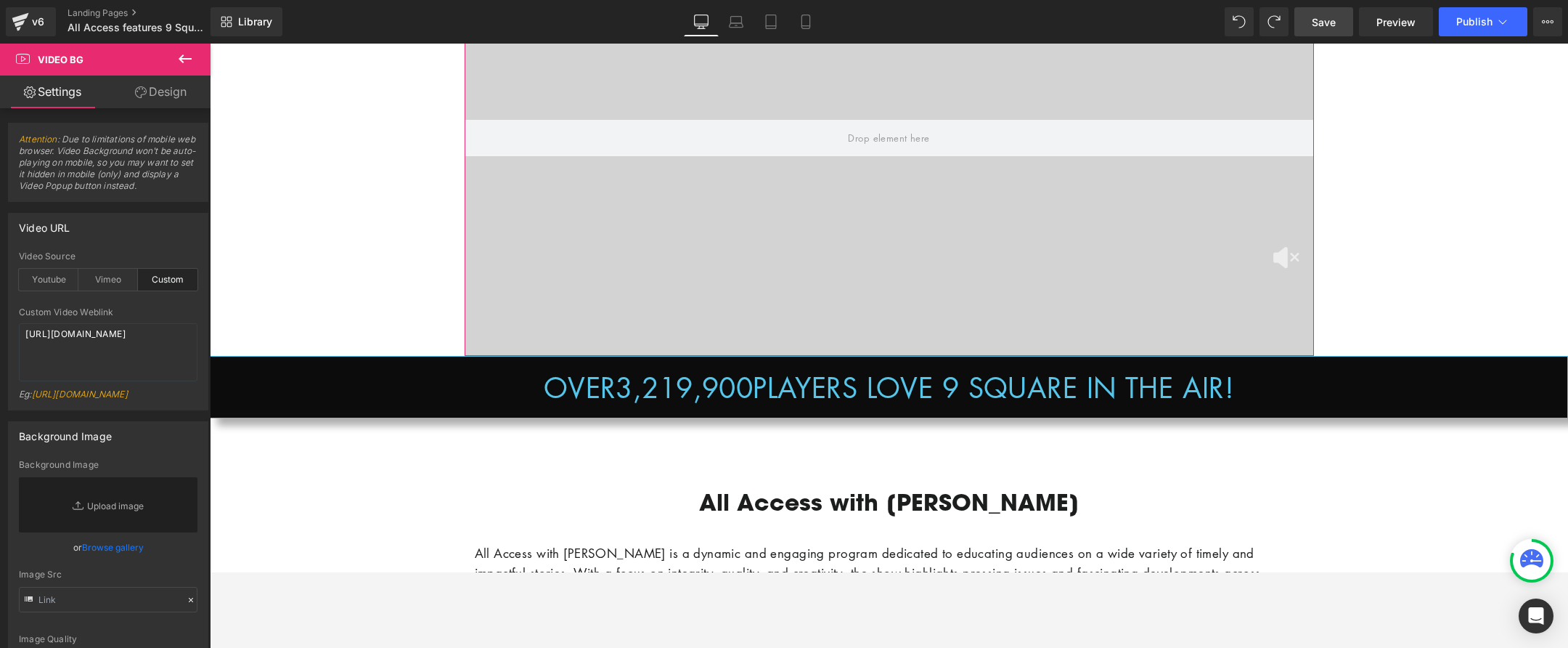
click at [185, 90] on link "Design" at bounding box center [161, 92] width 105 height 33
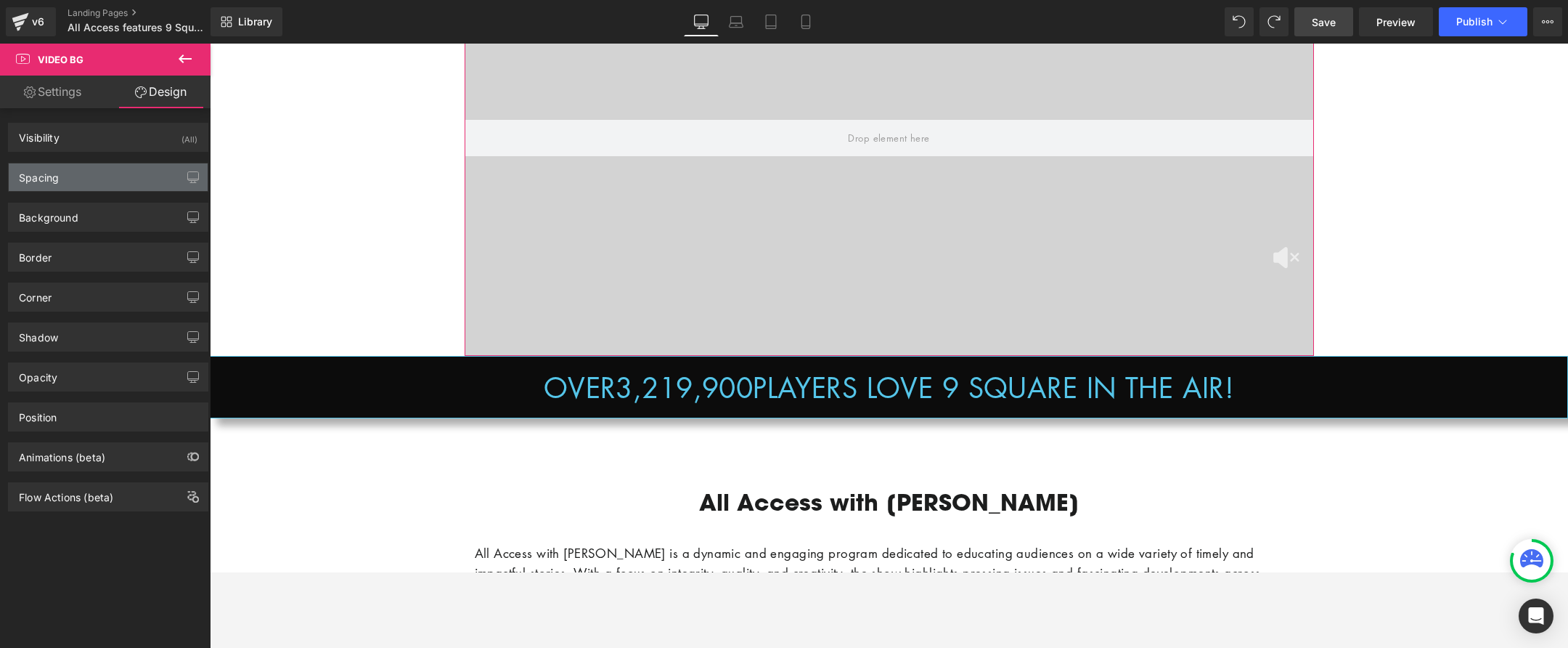
click at [120, 179] on div "Spacing" at bounding box center [108, 177] width 199 height 27
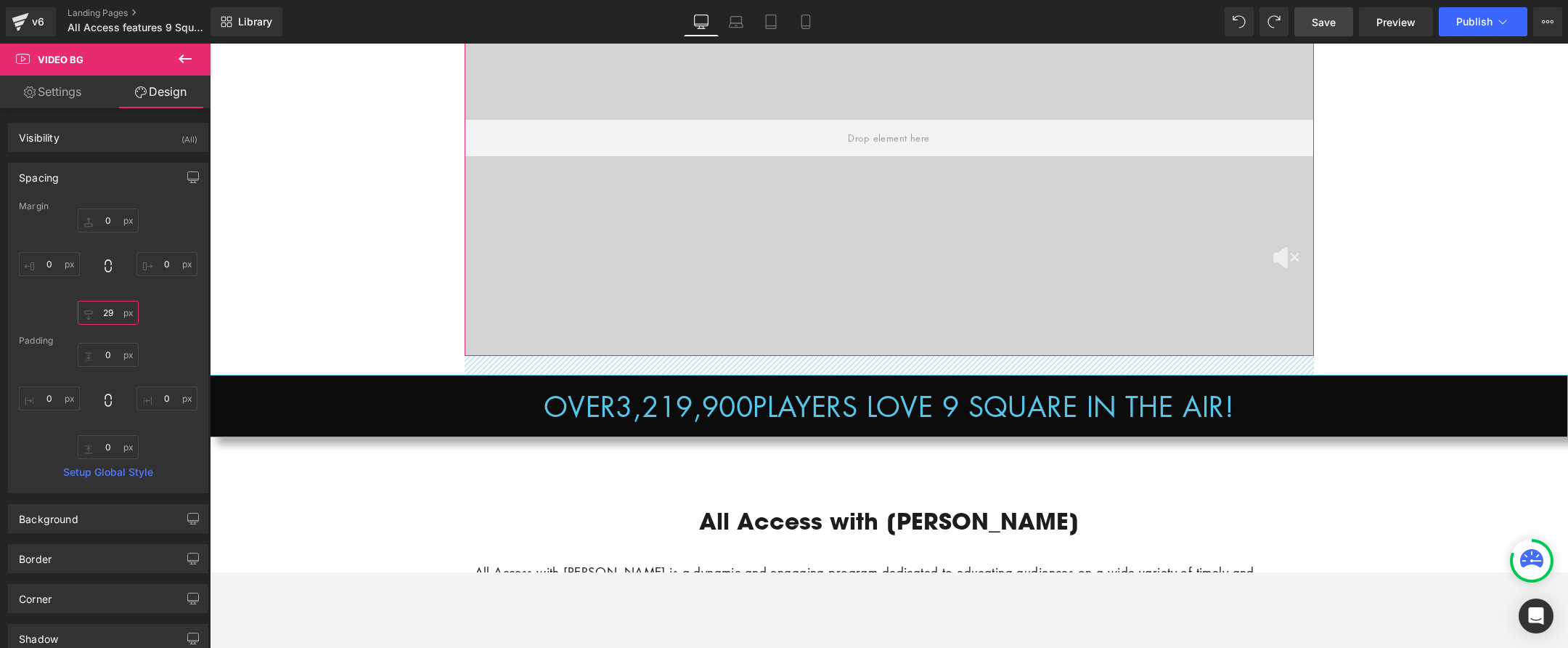
type input "31"
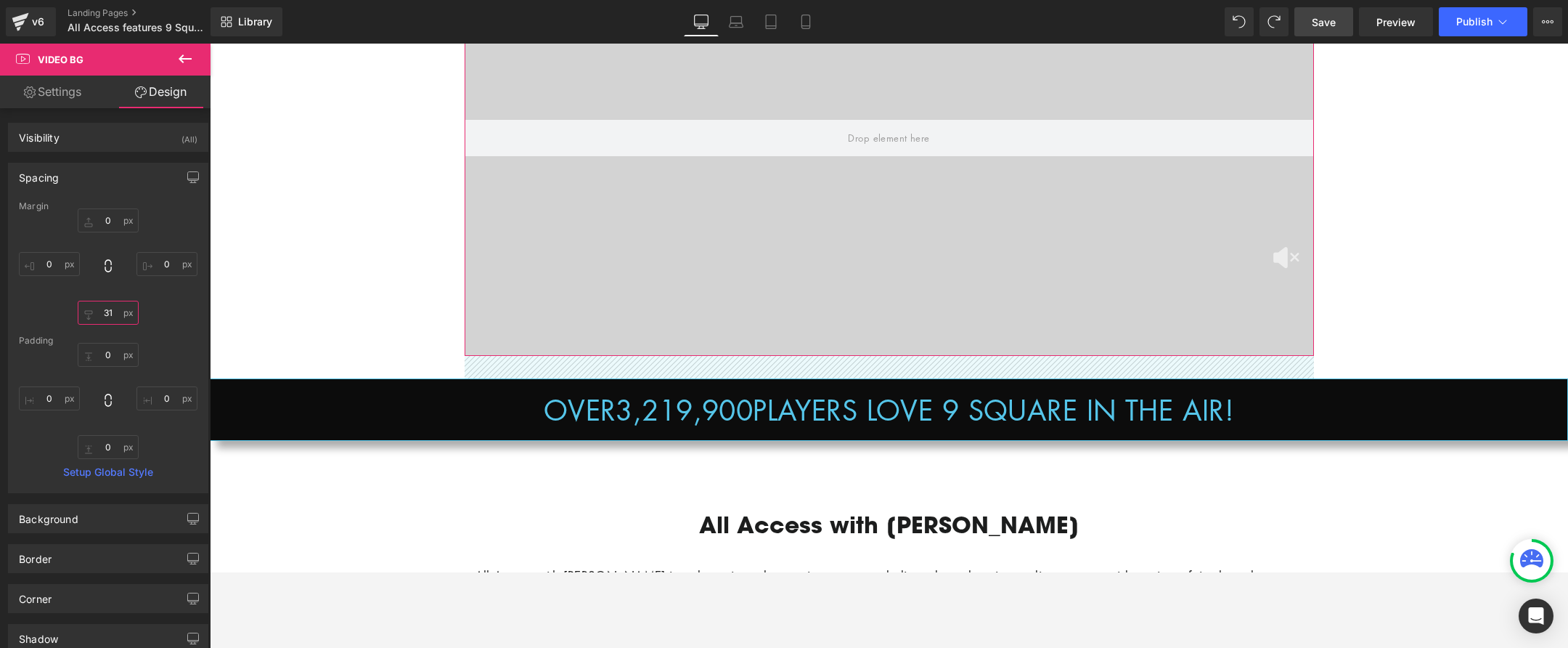
drag, startPoint x: 108, startPoint y: 311, endPoint x: 118, endPoint y: 289, distance: 24.2
click at [118, 289] on div "0px 0 0px 0 31px 31 0px 0" at bounding box center [108, 266] width 179 height 116
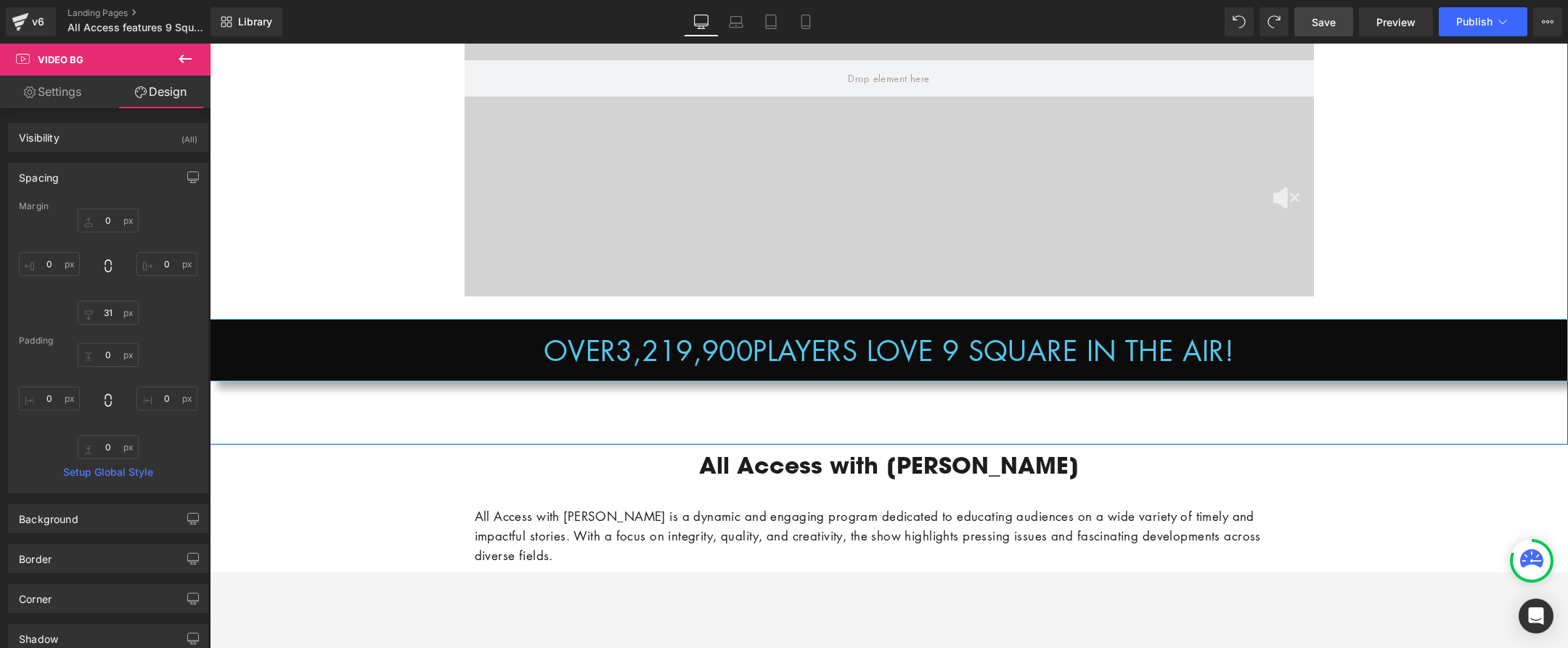
scroll to position [801, 0]
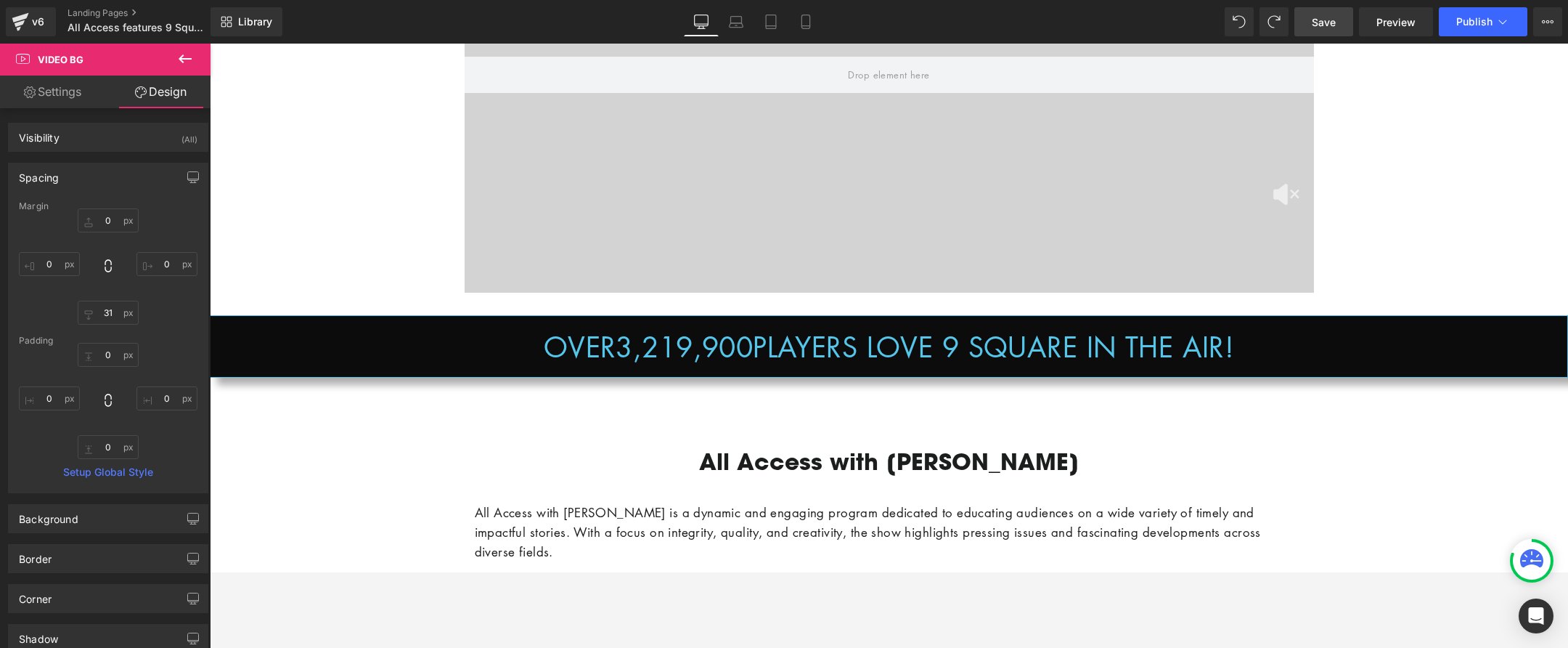
click at [1339, 21] on link "Save" at bounding box center [1324, 22] width 59 height 29
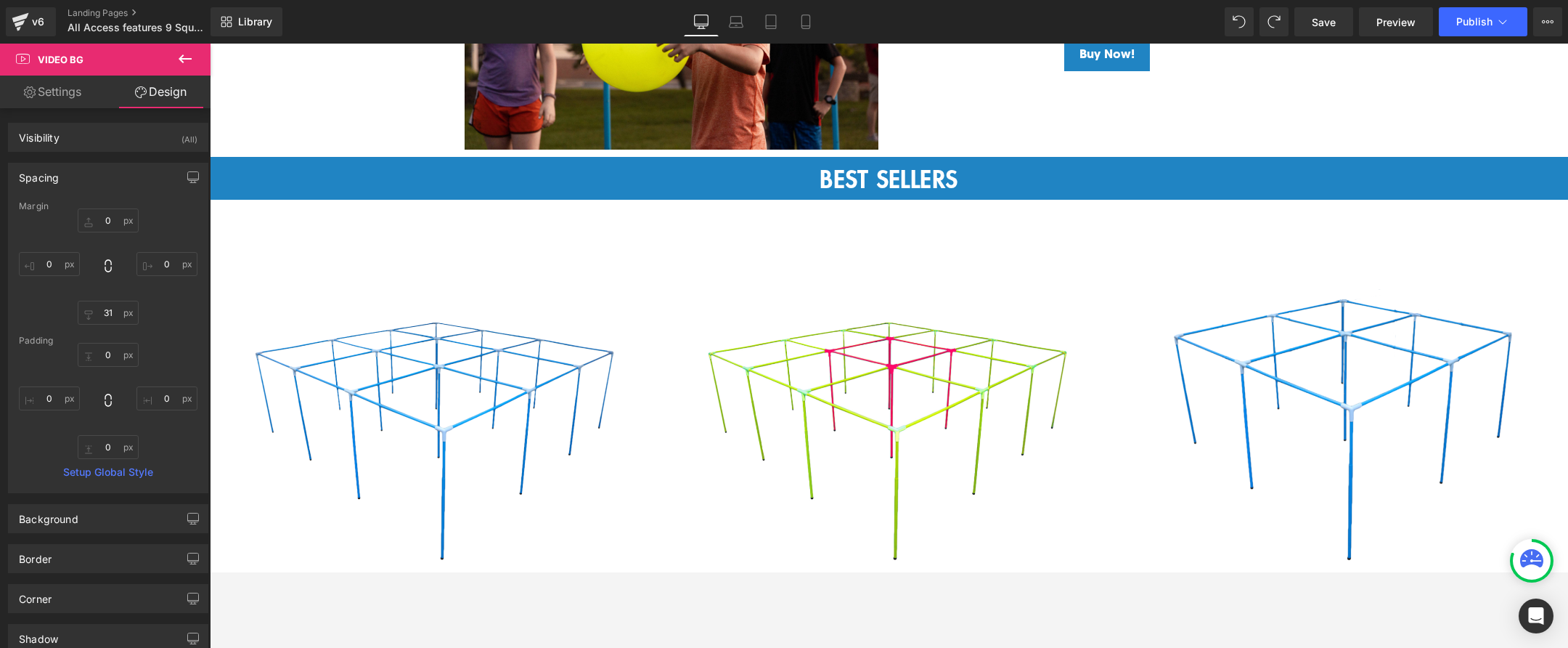
scroll to position [1757, 0]
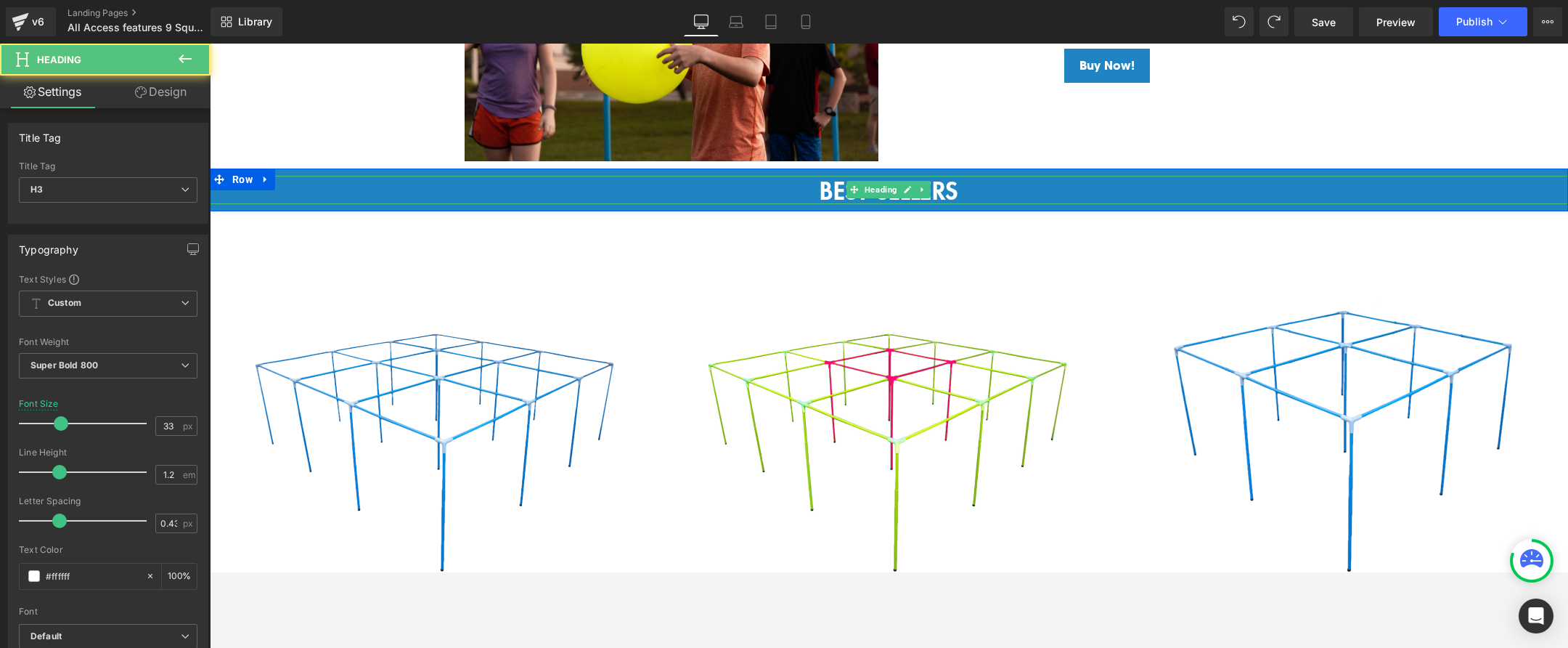
click at [404, 185] on div "BEST SELLERS" at bounding box center [889, 190] width 1358 height 29
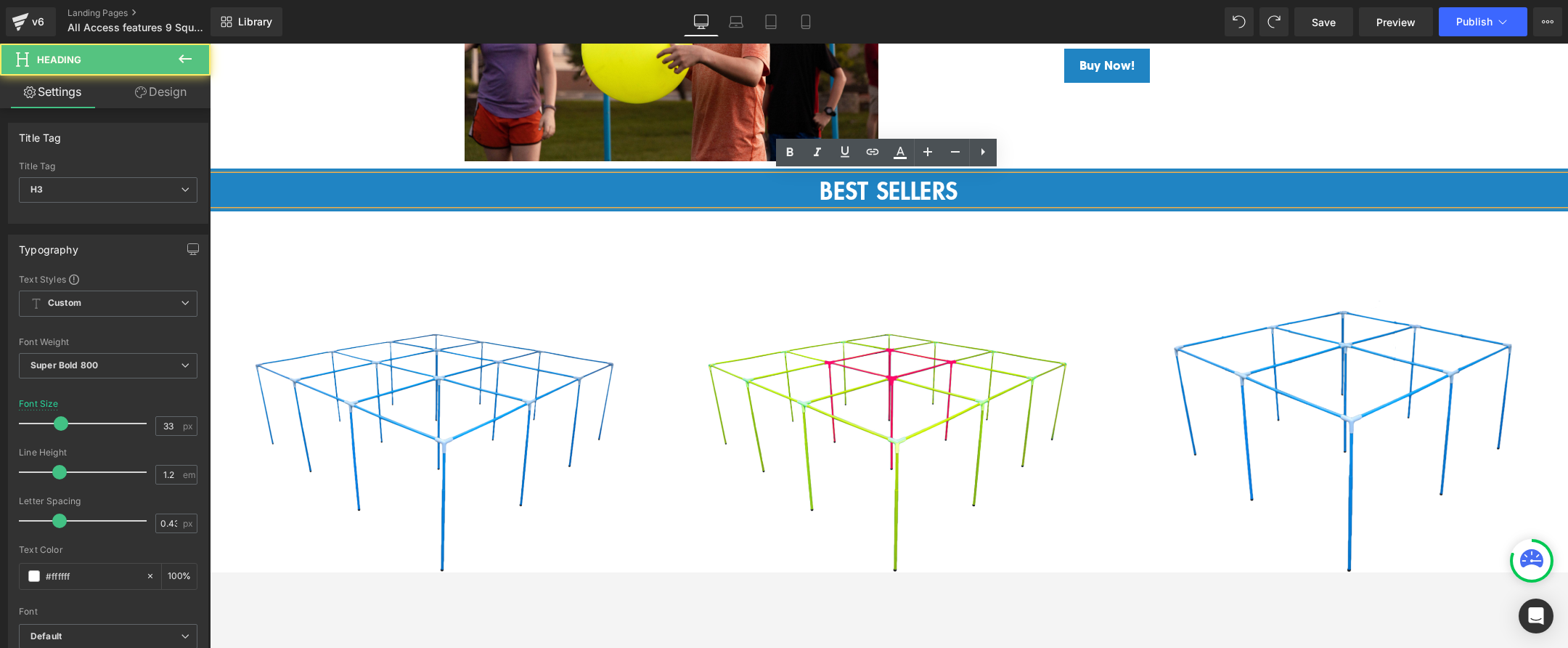
click at [330, 176] on div "BEST SELLERS" at bounding box center [889, 190] width 1358 height 29
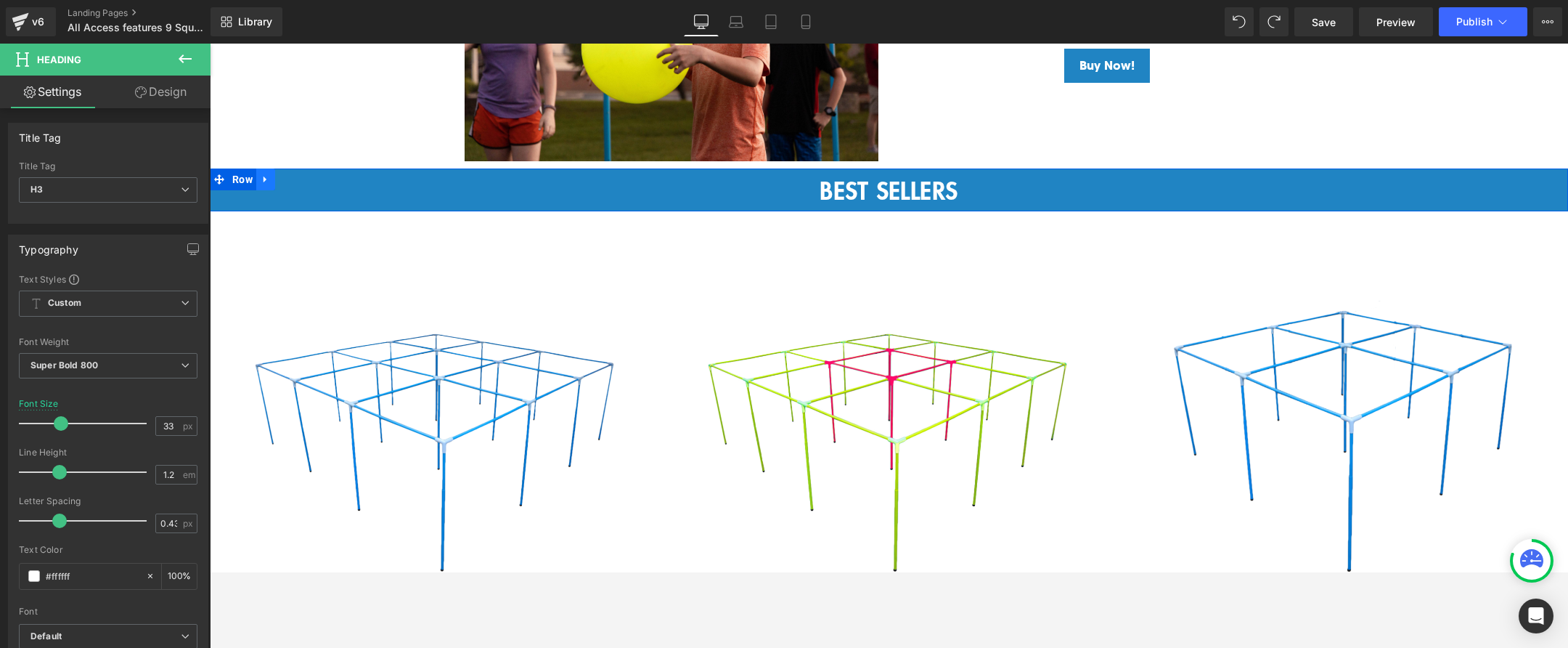
click at [261, 177] on icon at bounding box center [266, 179] width 10 height 11
click at [280, 176] on icon at bounding box center [284, 179] width 10 height 10
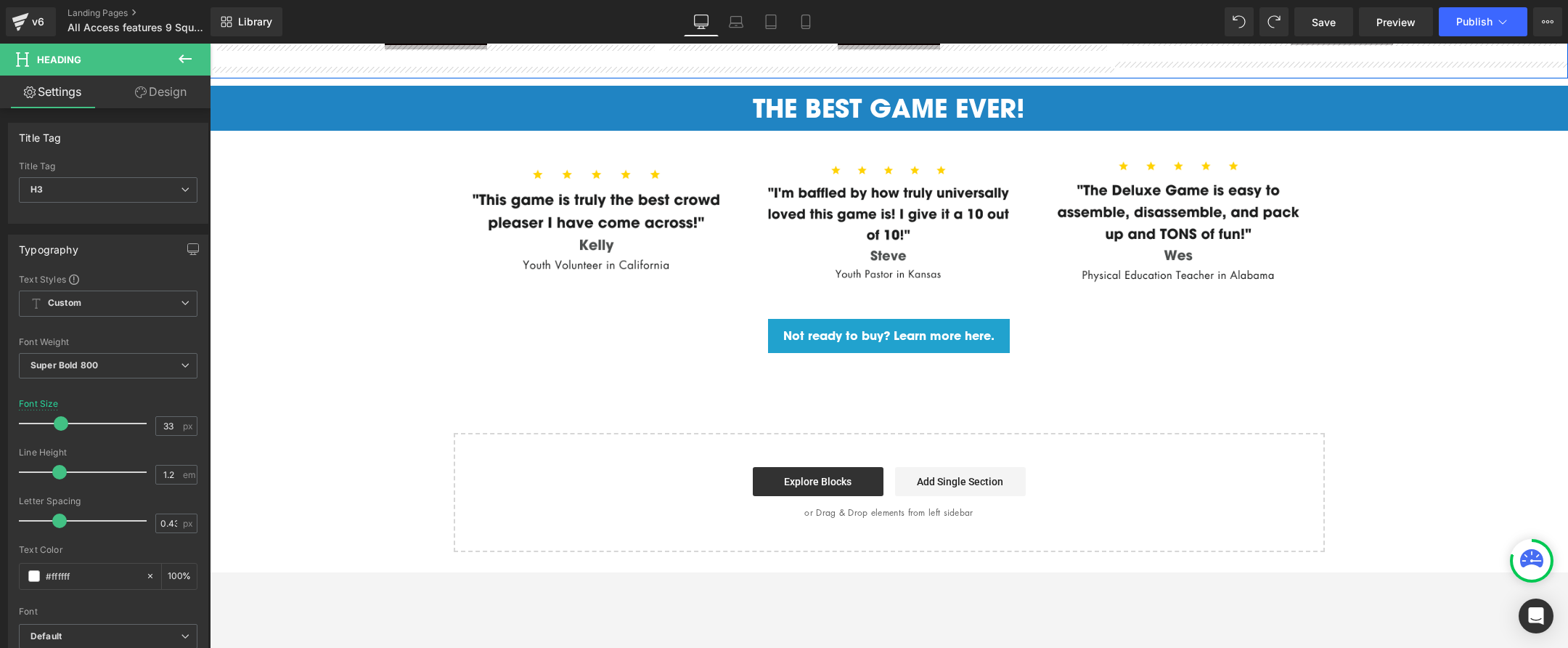
scroll to position [2445, 0]
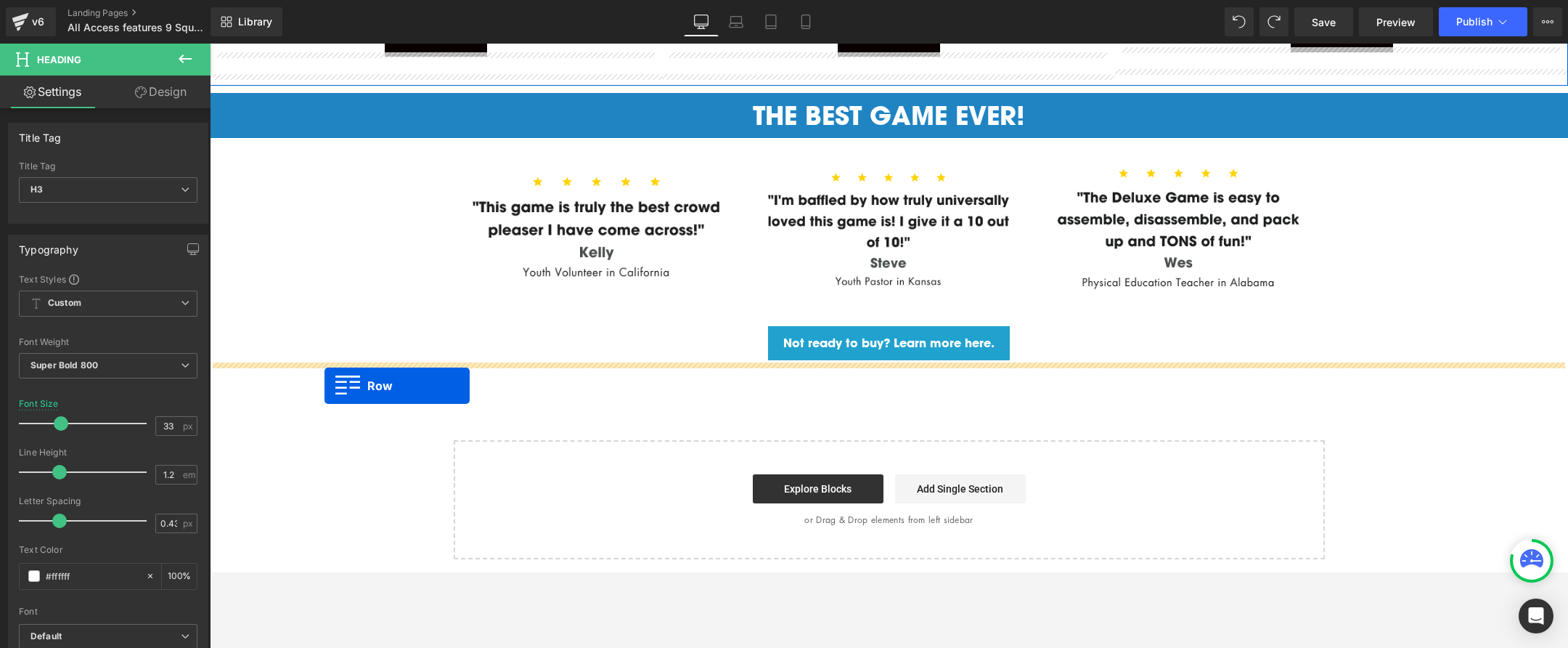
drag, startPoint x: 217, startPoint y: 218, endPoint x: 323, endPoint y: 385, distance: 197.8
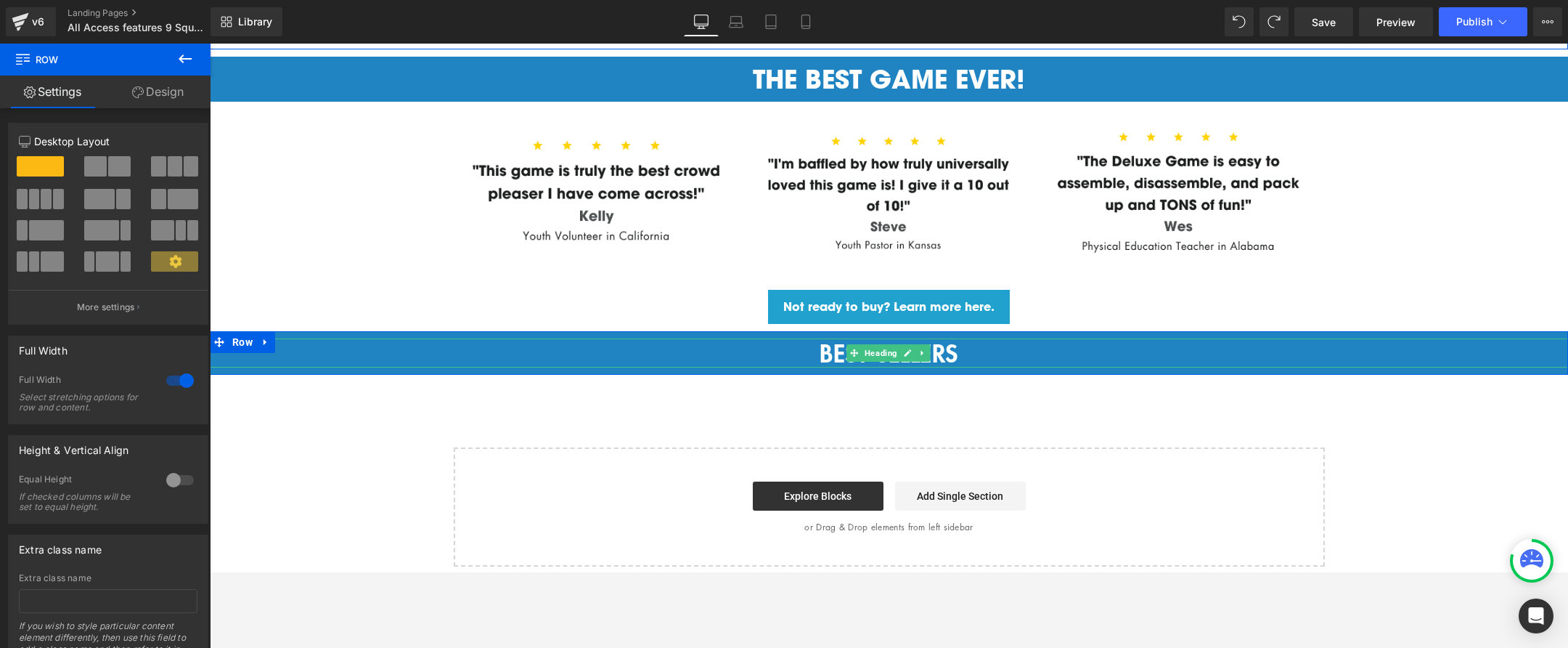
click at [814, 346] on div "BEST SELLERS" at bounding box center [889, 353] width 1358 height 29
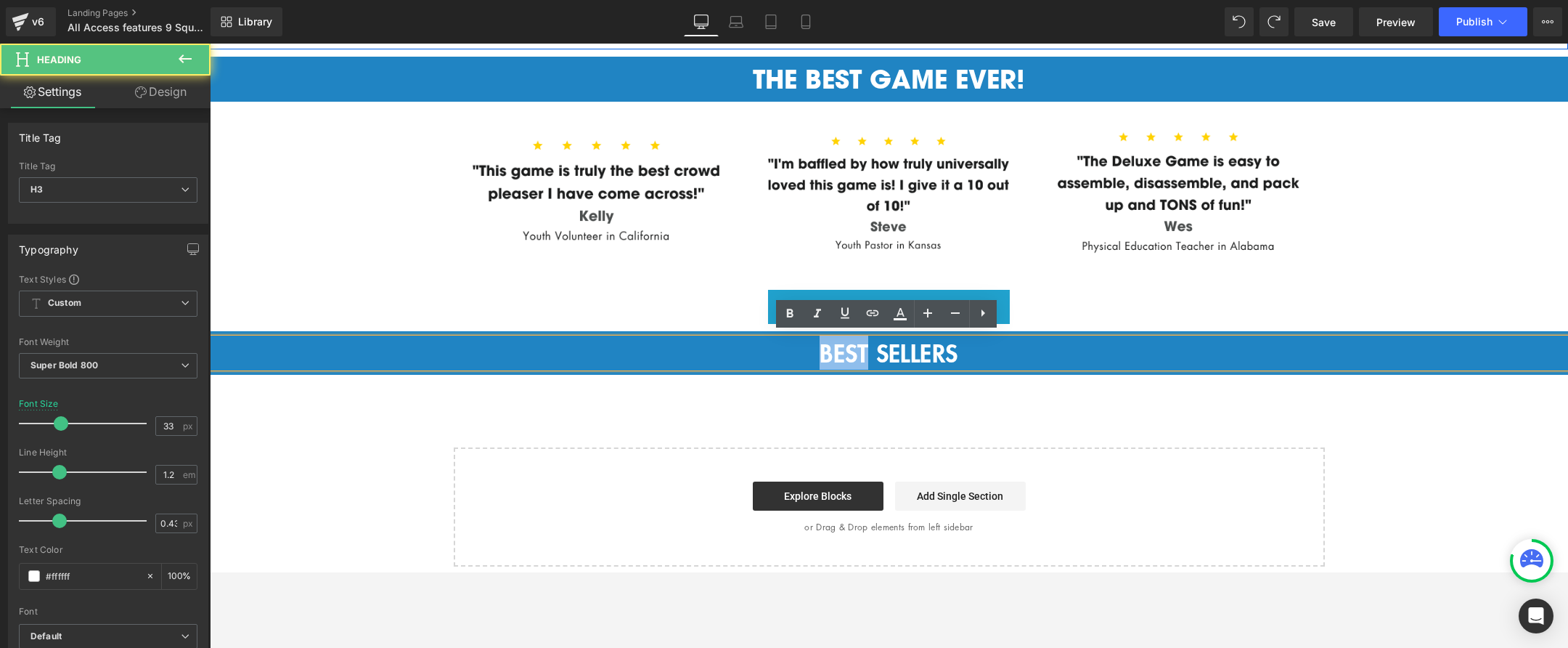
click at [814, 346] on div "BEST SELLERS" at bounding box center [889, 353] width 1358 height 29
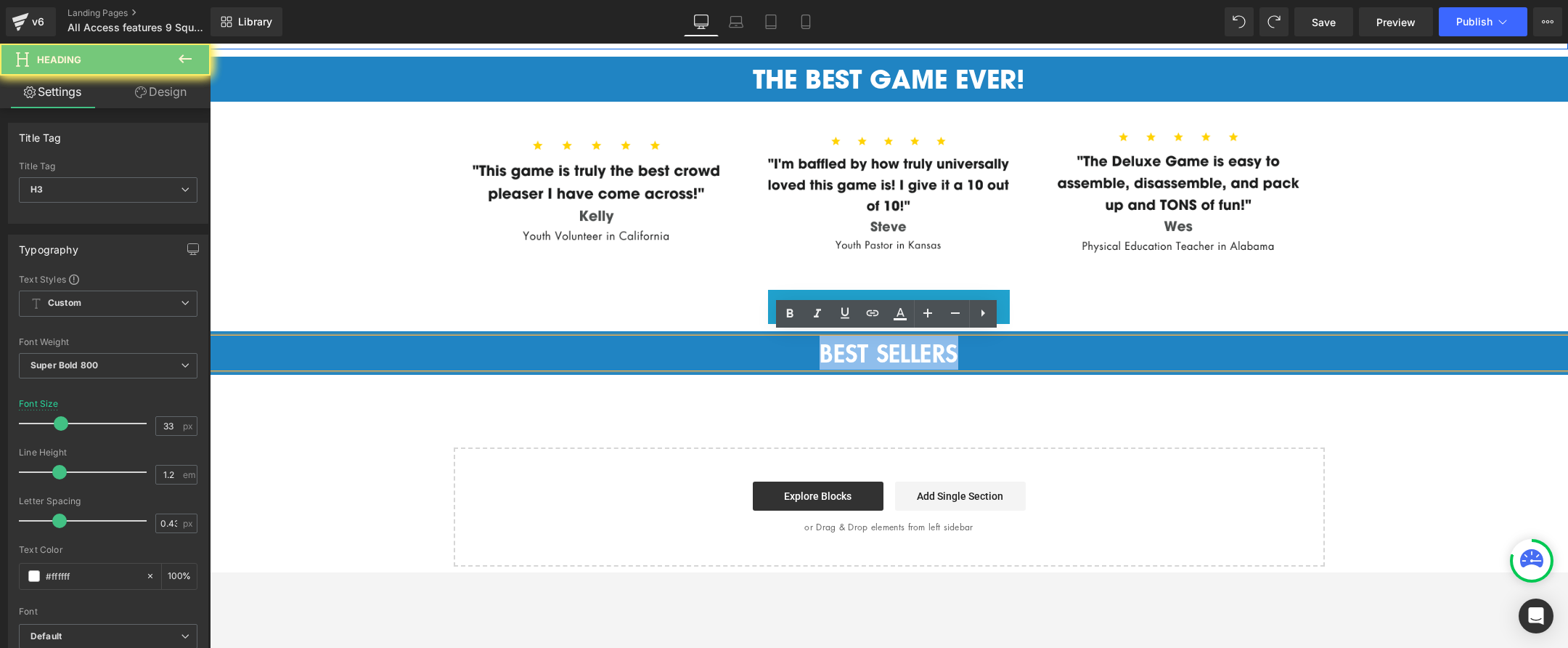
click at [814, 346] on div "BEST SELLERS" at bounding box center [889, 353] width 1358 height 29
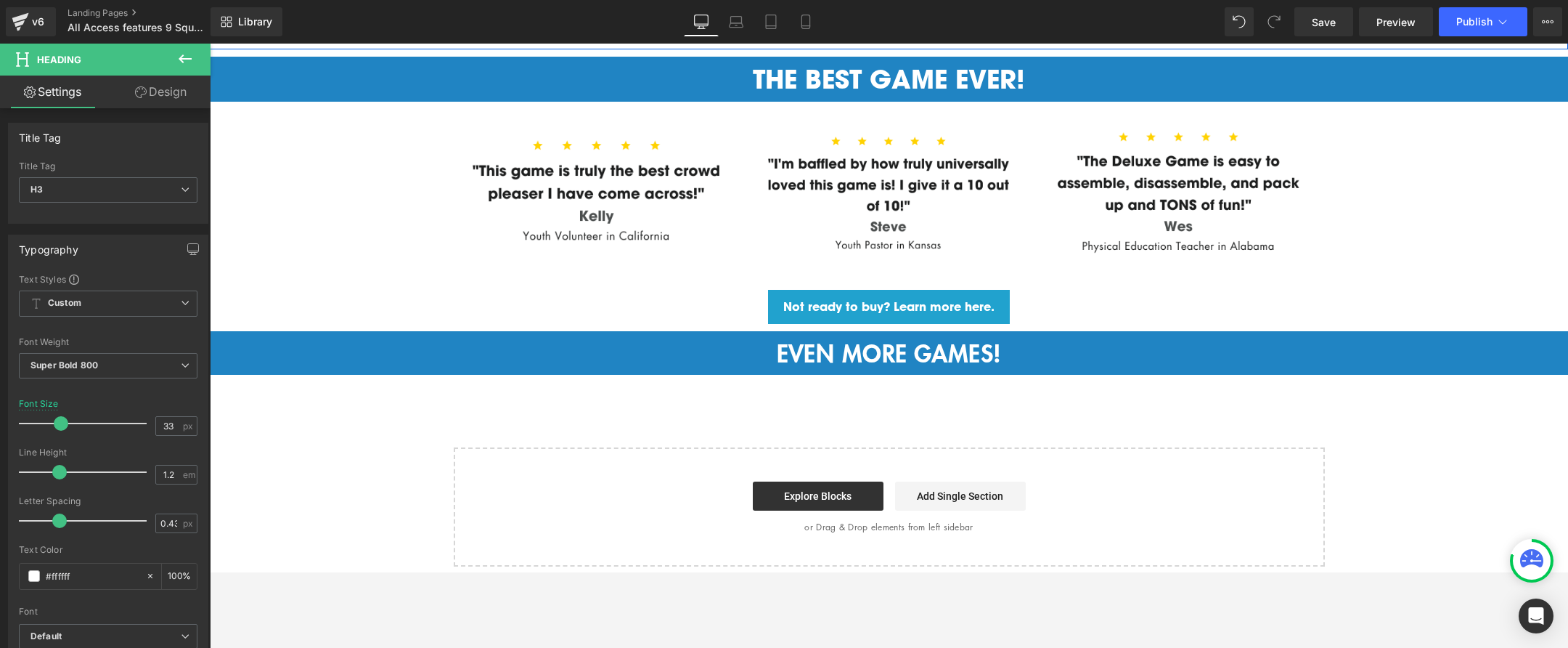
click at [182, 56] on icon at bounding box center [185, 58] width 13 height 8
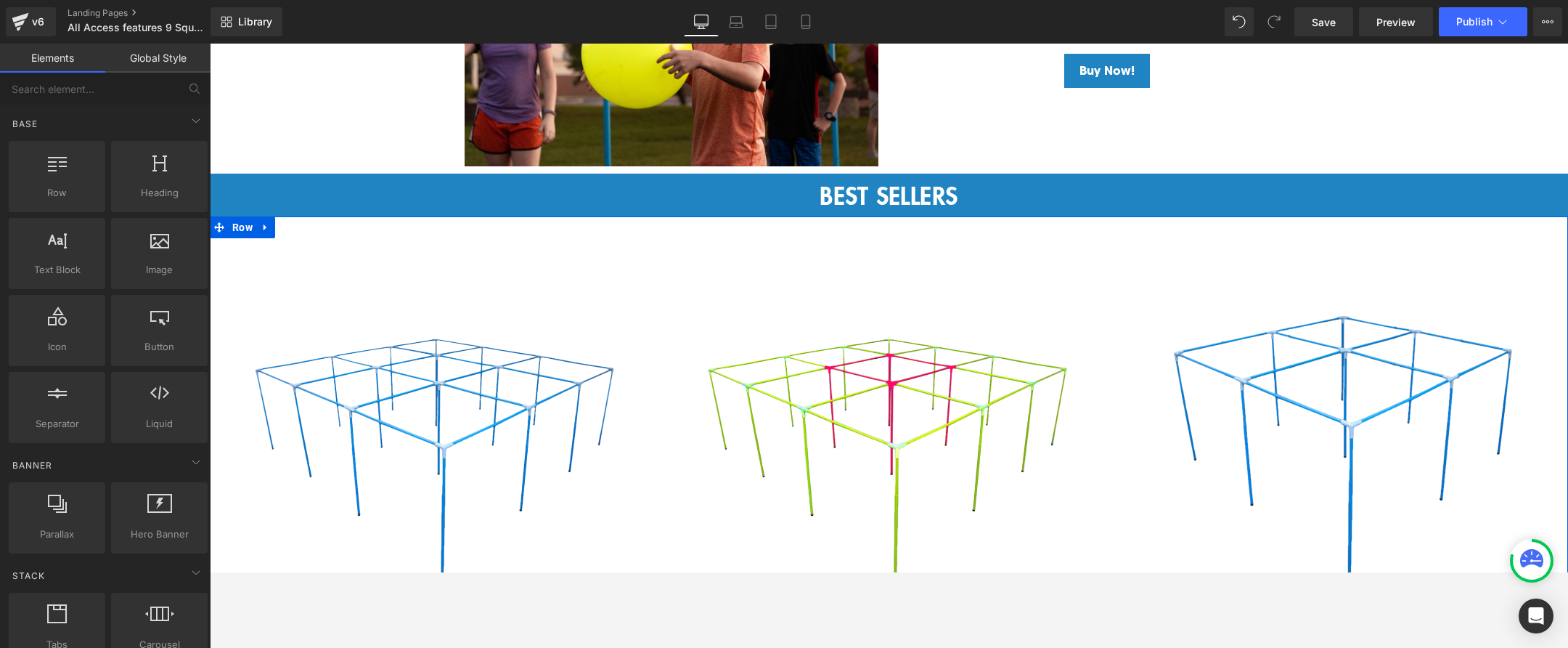
scroll to position [1749, 0]
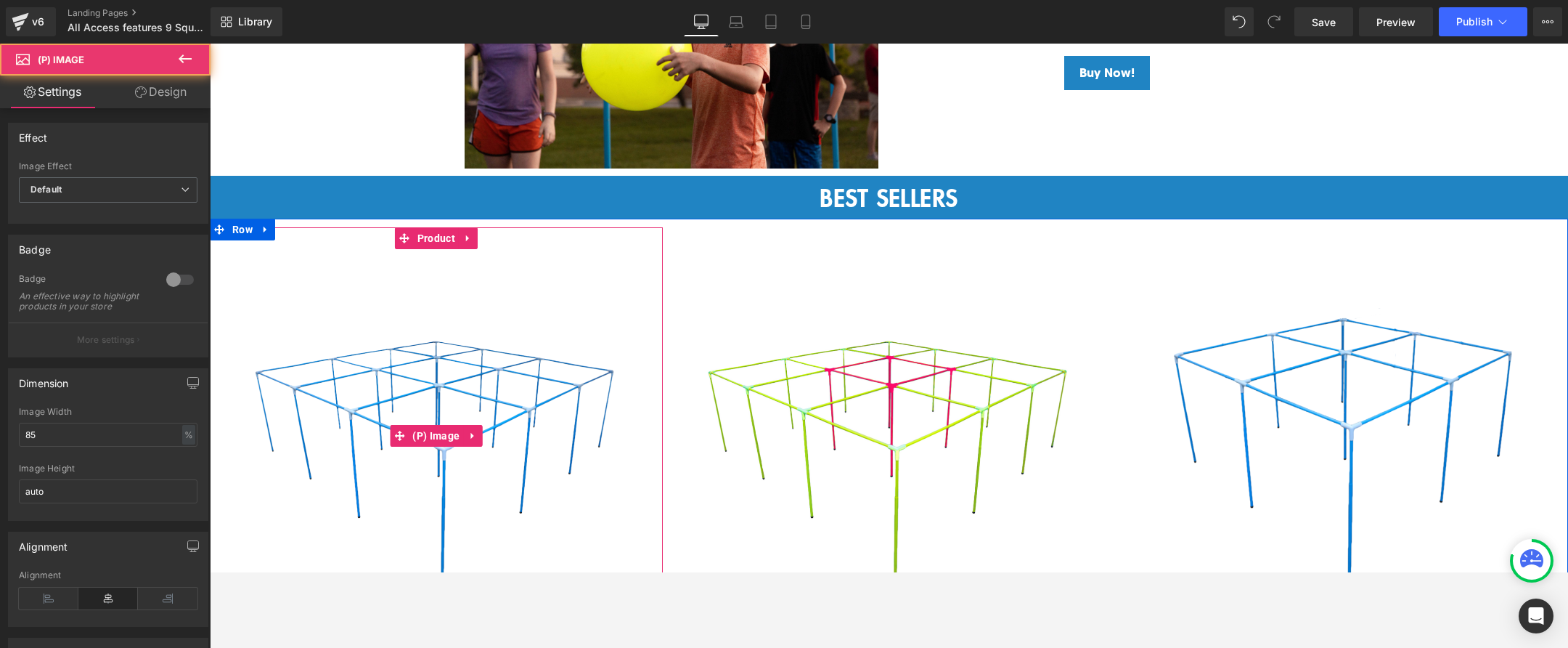
click at [610, 295] on img at bounding box center [436, 435] width 372 height 372
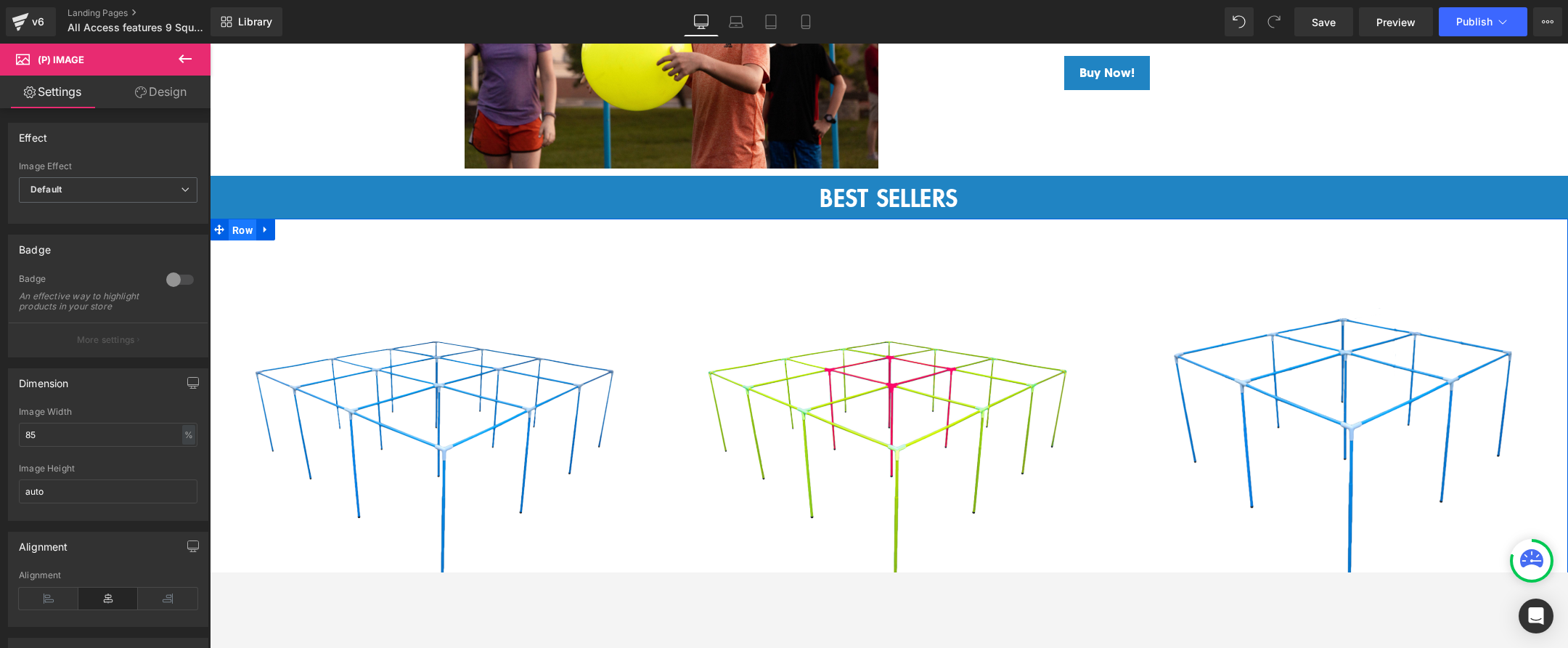
click at [230, 221] on span "Row" at bounding box center [243, 230] width 27 height 22
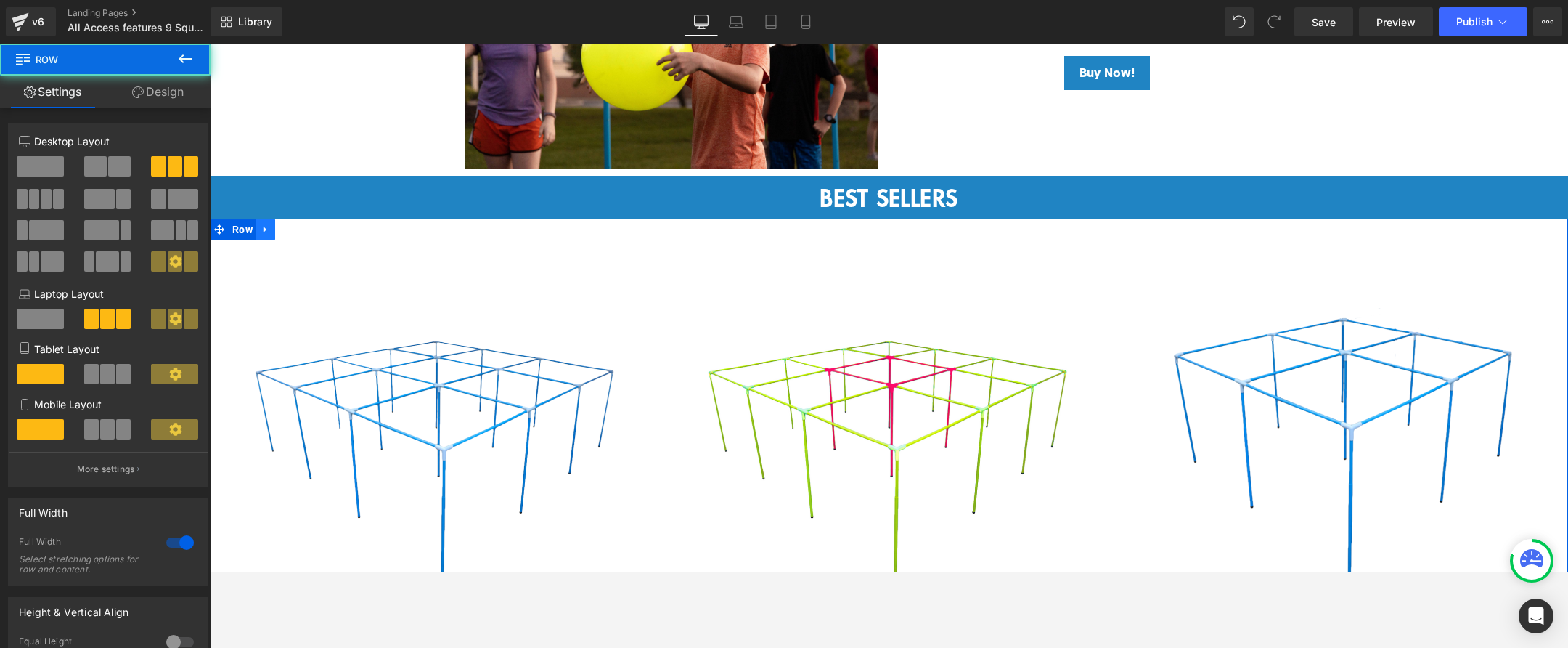
click at [266, 226] on icon at bounding box center [266, 230] width 10 height 11
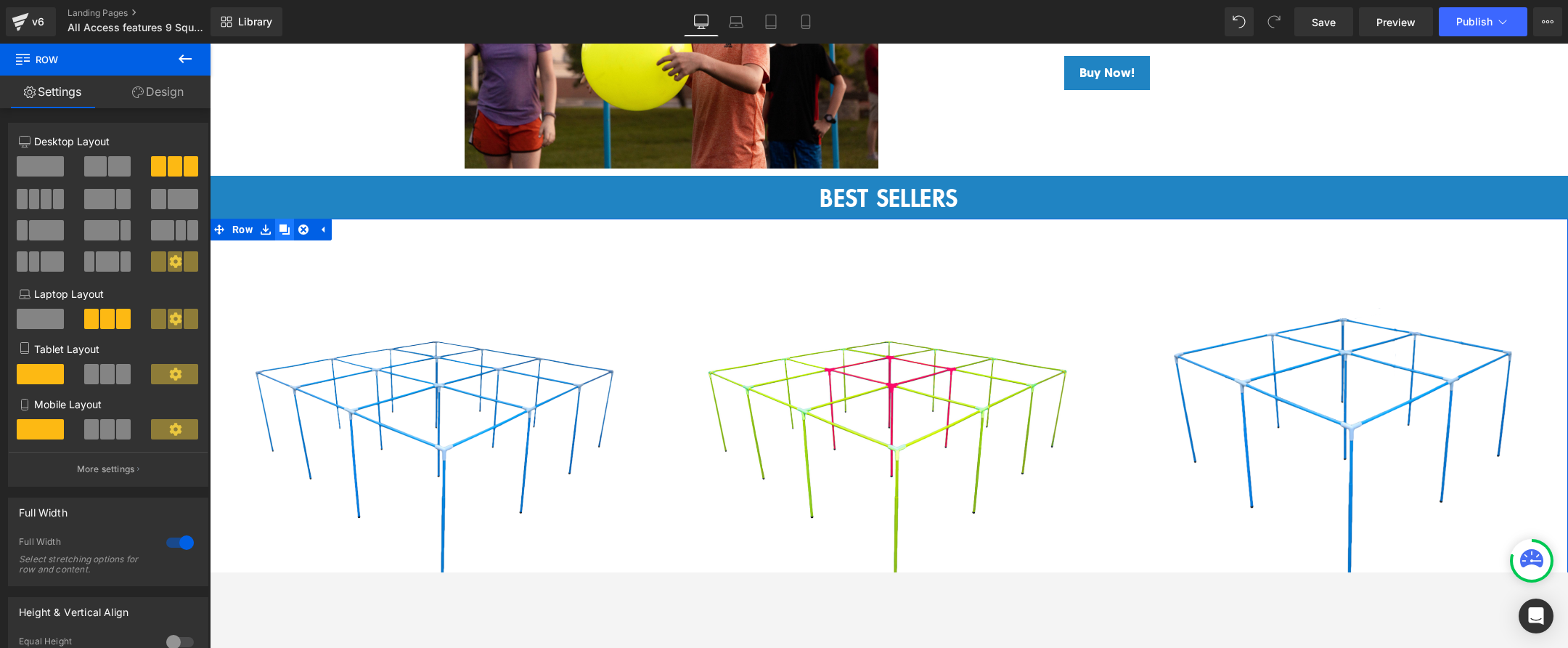
click at [276, 224] on link at bounding box center [285, 229] width 19 height 22
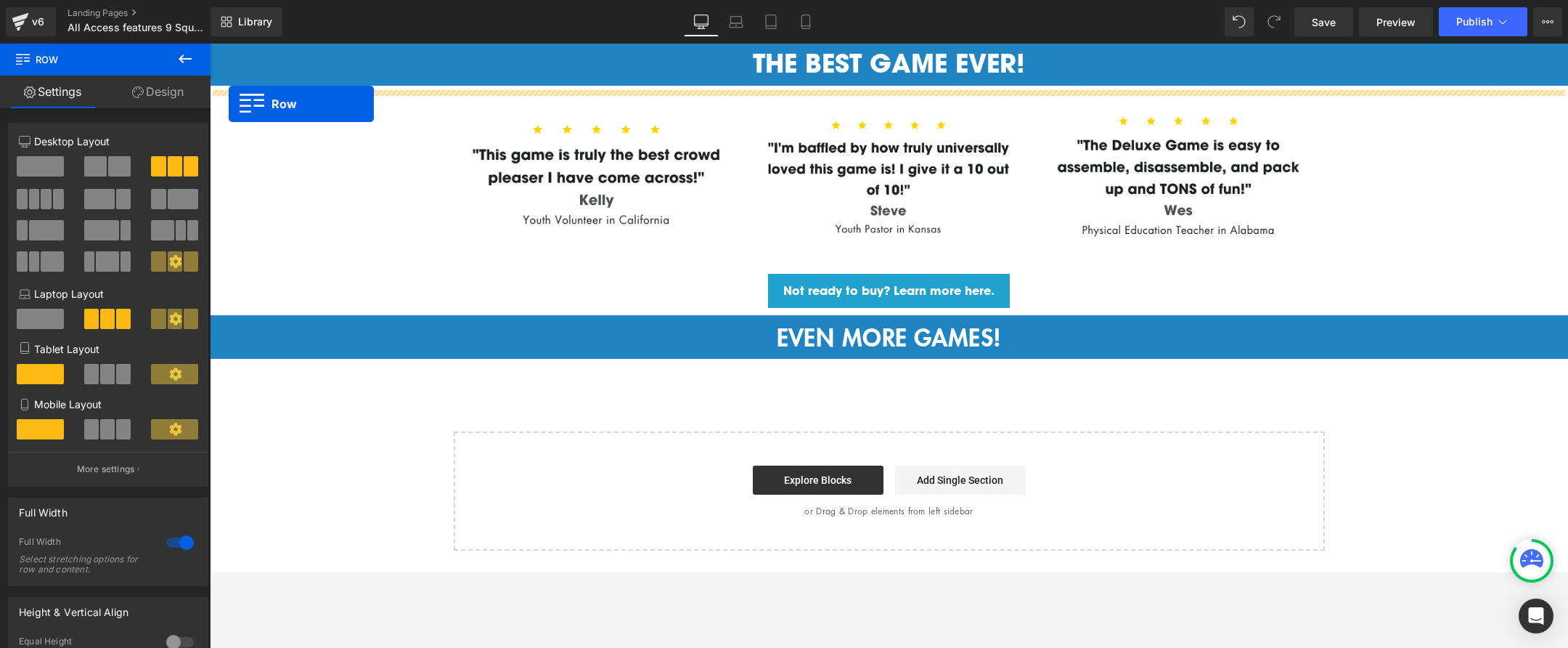
scroll to position [2492, 0]
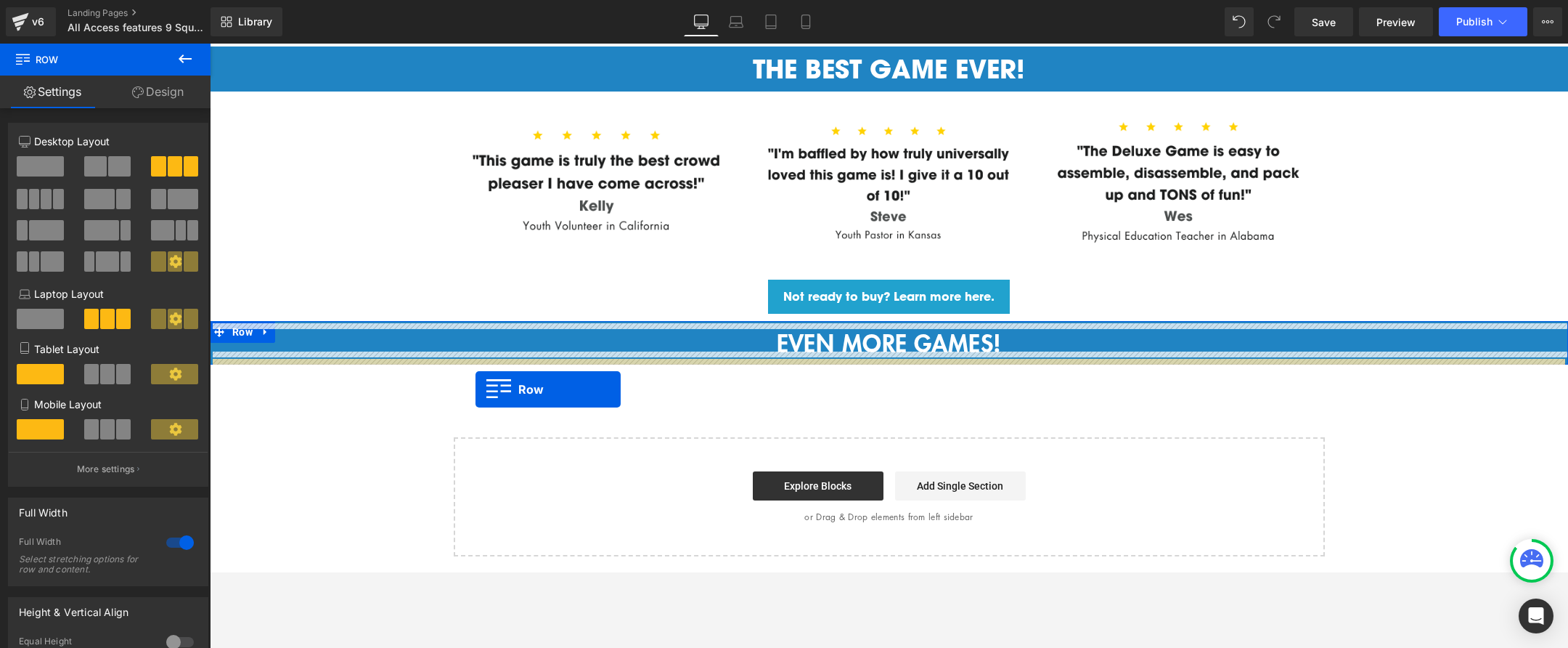
drag, startPoint x: 217, startPoint y: 153, endPoint x: 476, endPoint y: 389, distance: 350.4
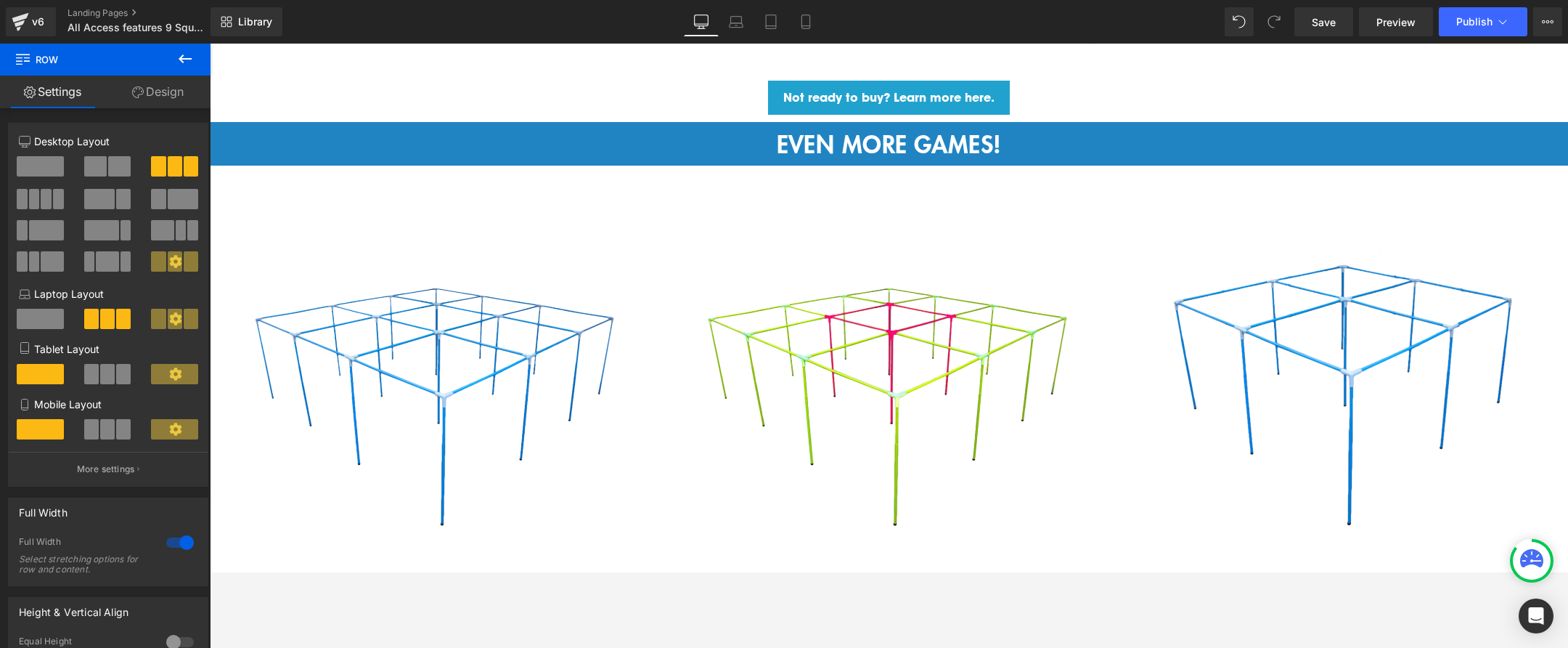
scroll to position [2665, 0]
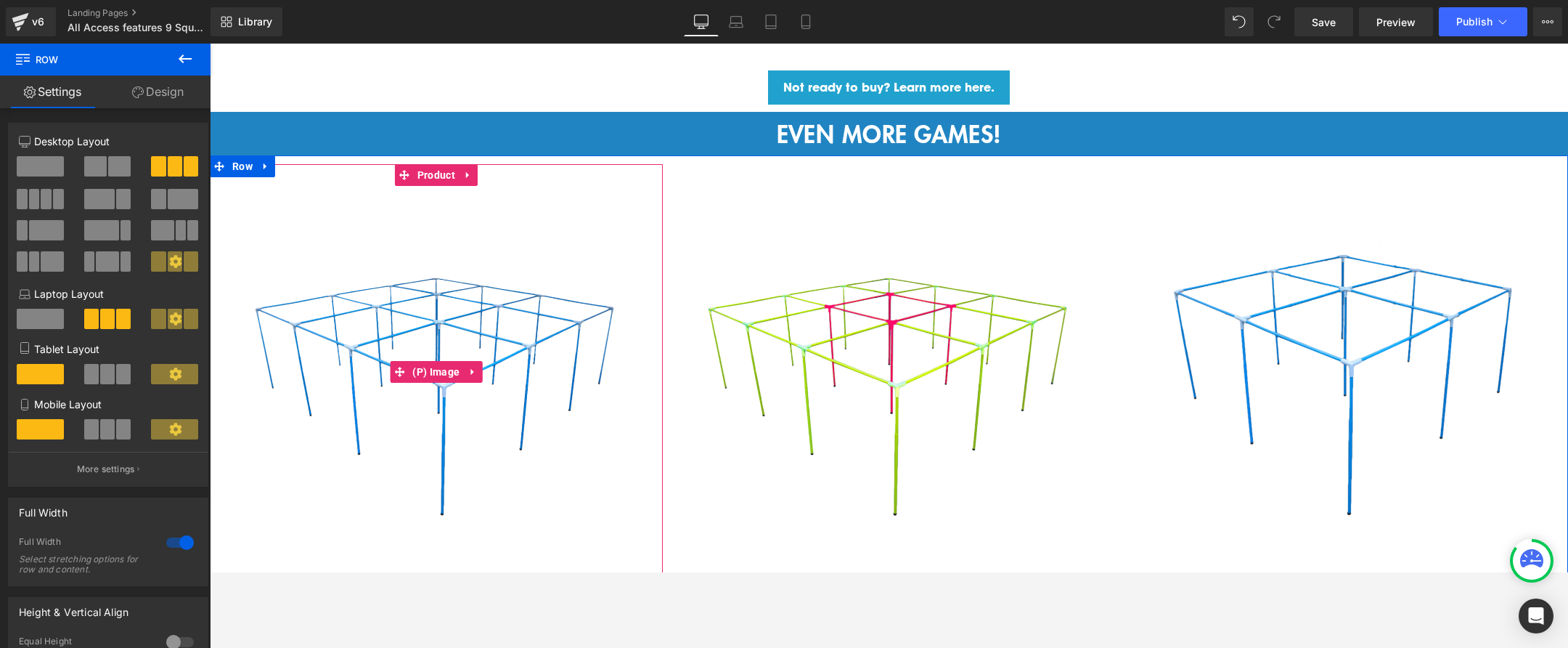
click at [404, 332] on img at bounding box center [436, 372] width 372 height 372
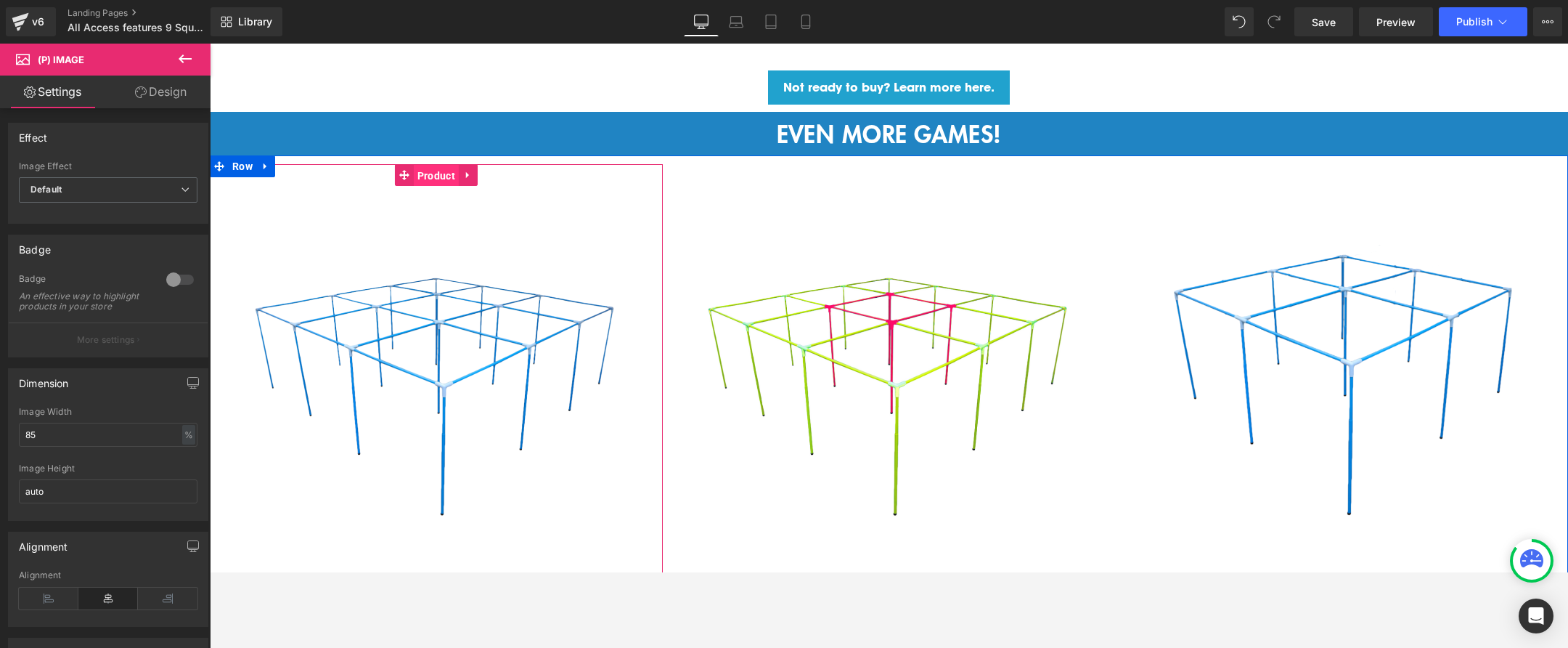
click at [436, 172] on span "Product" at bounding box center [436, 176] width 45 height 22
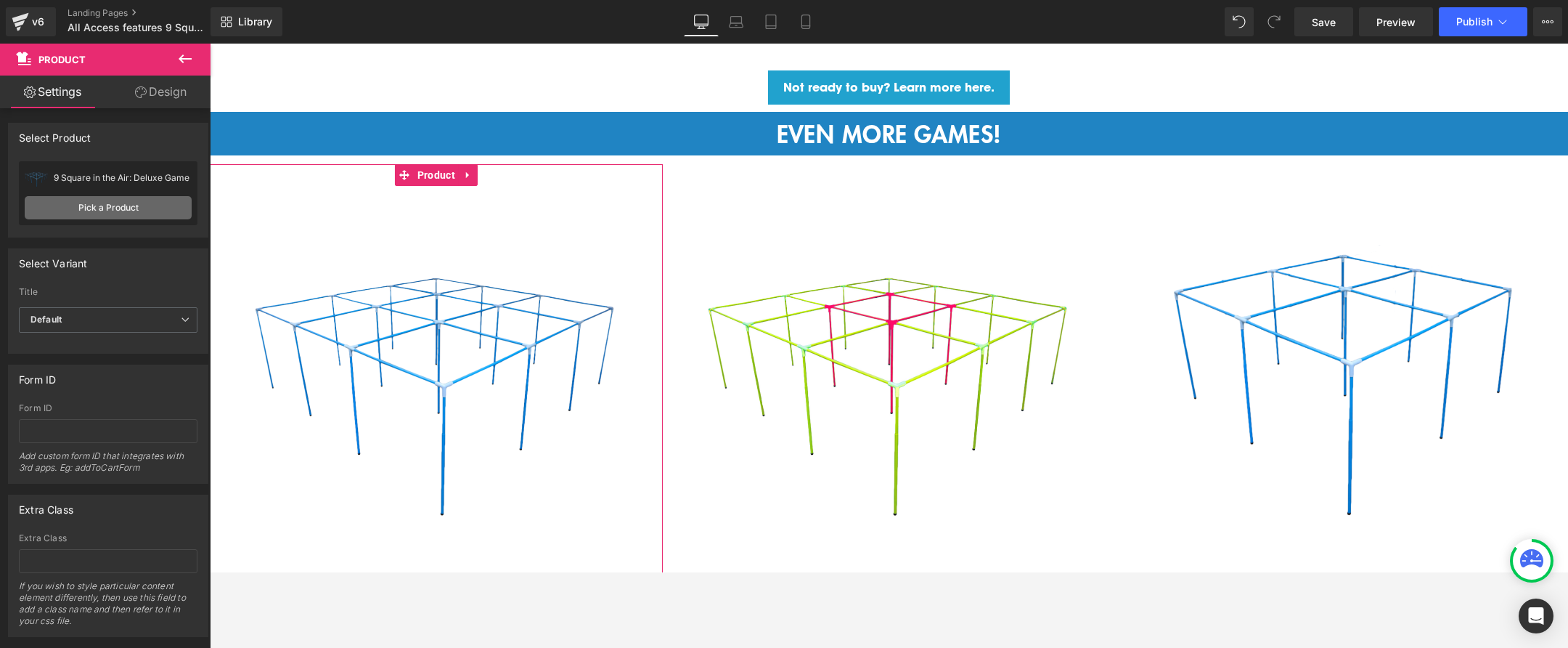
click at [119, 206] on link "Pick a Product" at bounding box center [108, 208] width 167 height 23
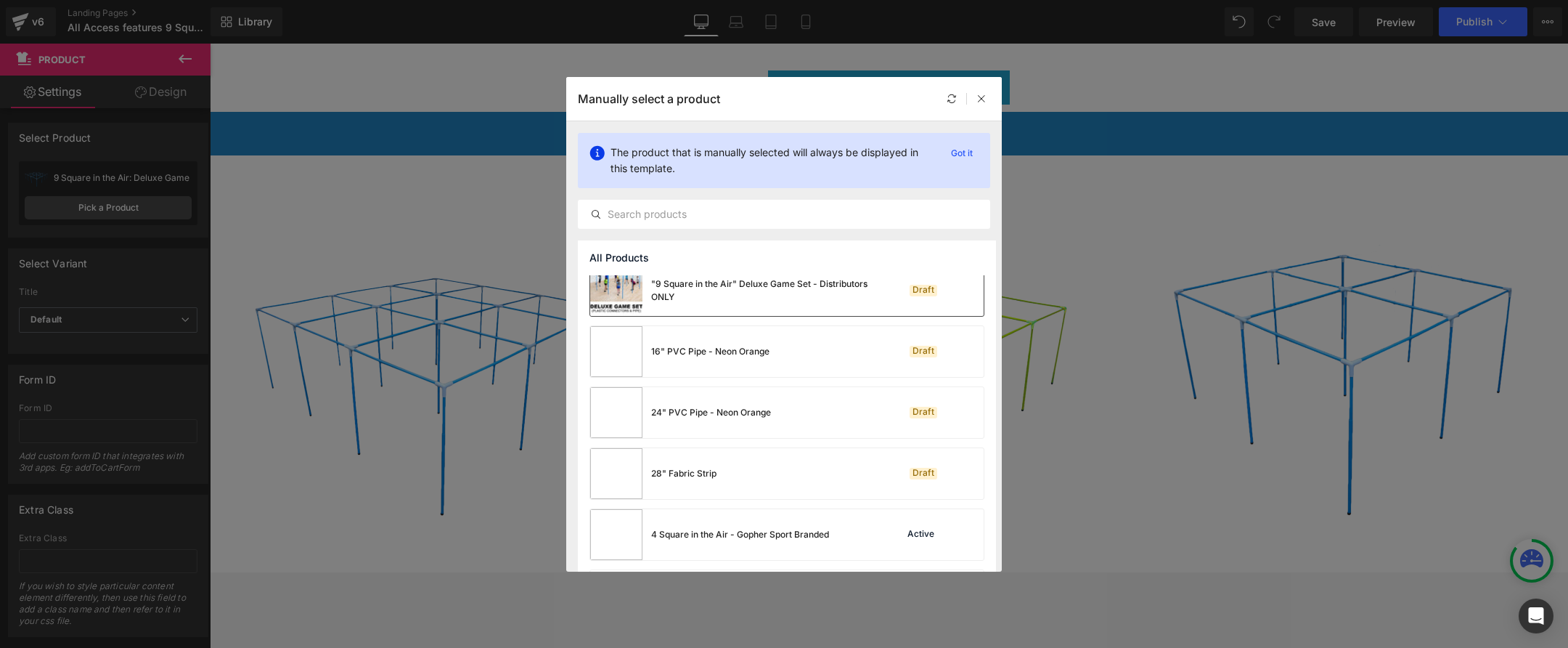
scroll to position [76, 0]
click at [743, 219] on input "text" at bounding box center [784, 214] width 411 height 18
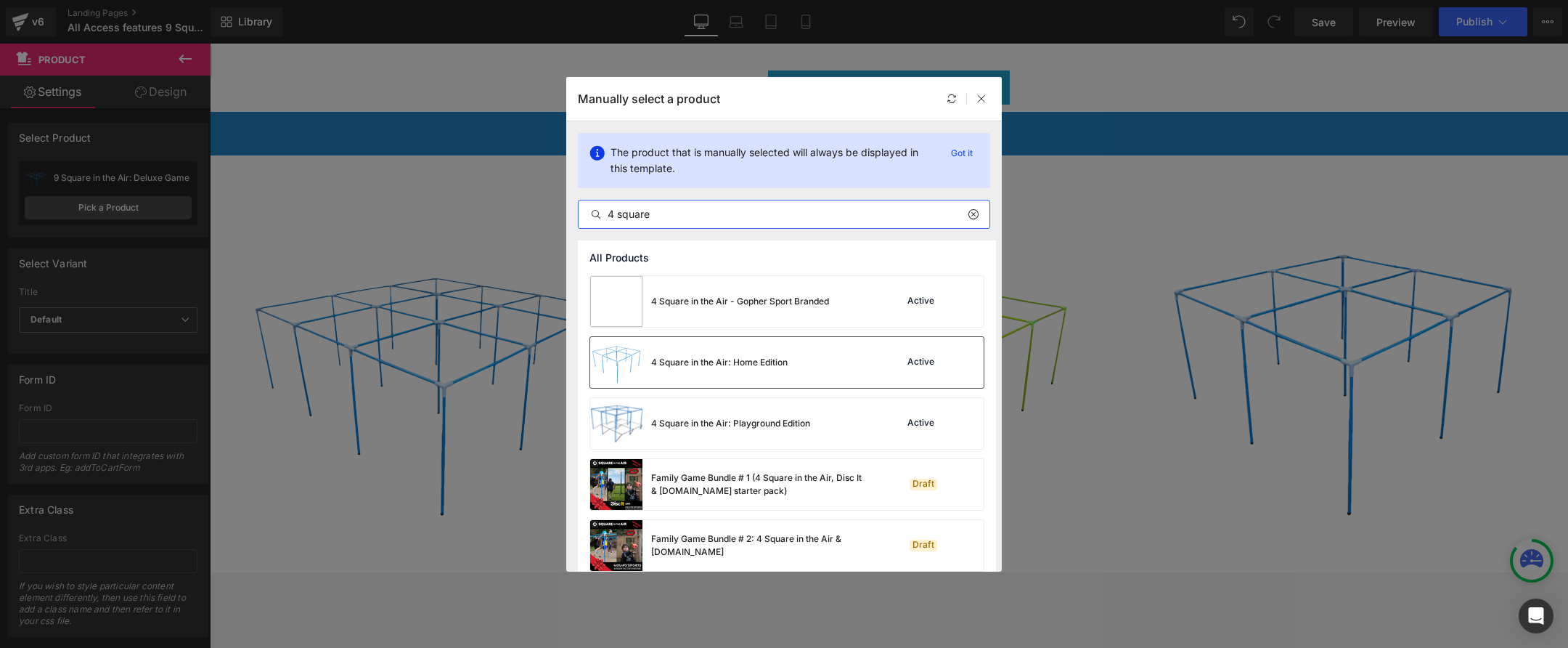
type input "4 square"
click at [633, 363] on img at bounding box center [617, 362] width 53 height 51
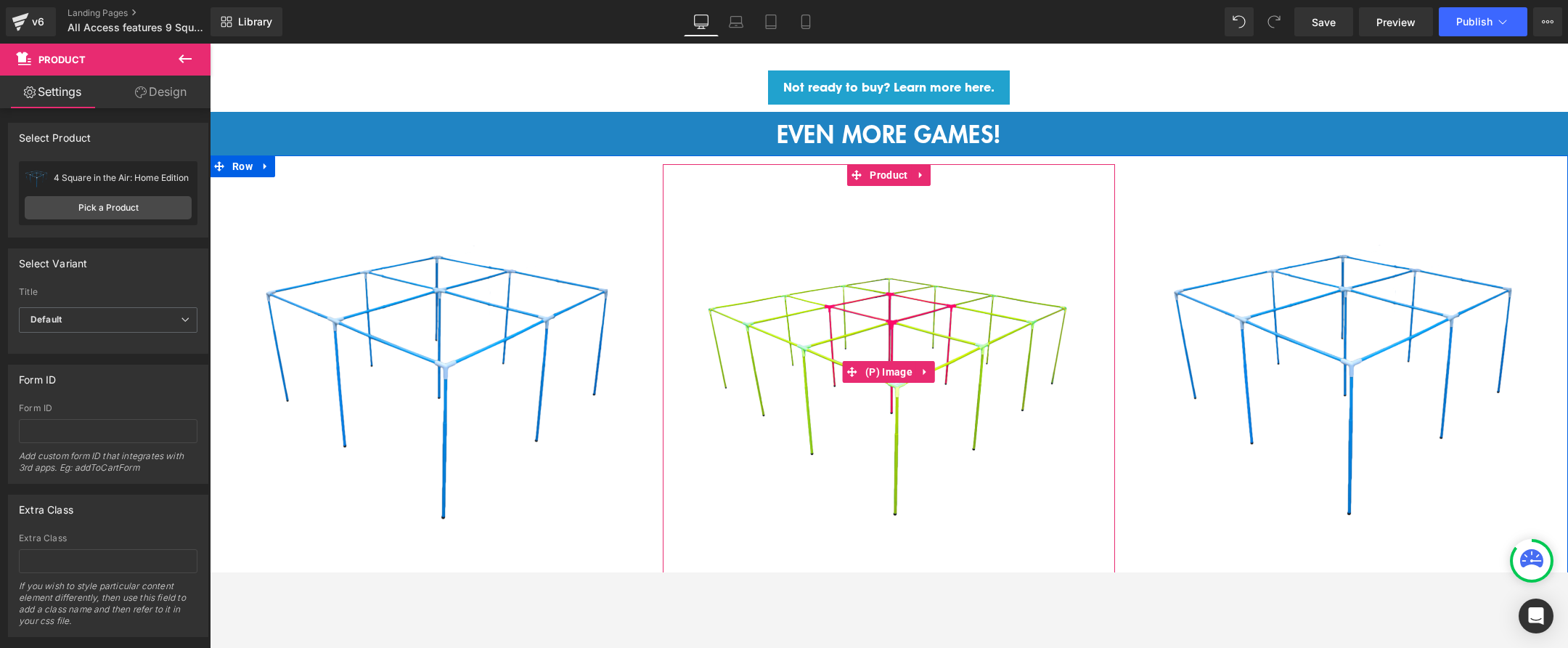
click at [828, 342] on img at bounding box center [889, 372] width 372 height 372
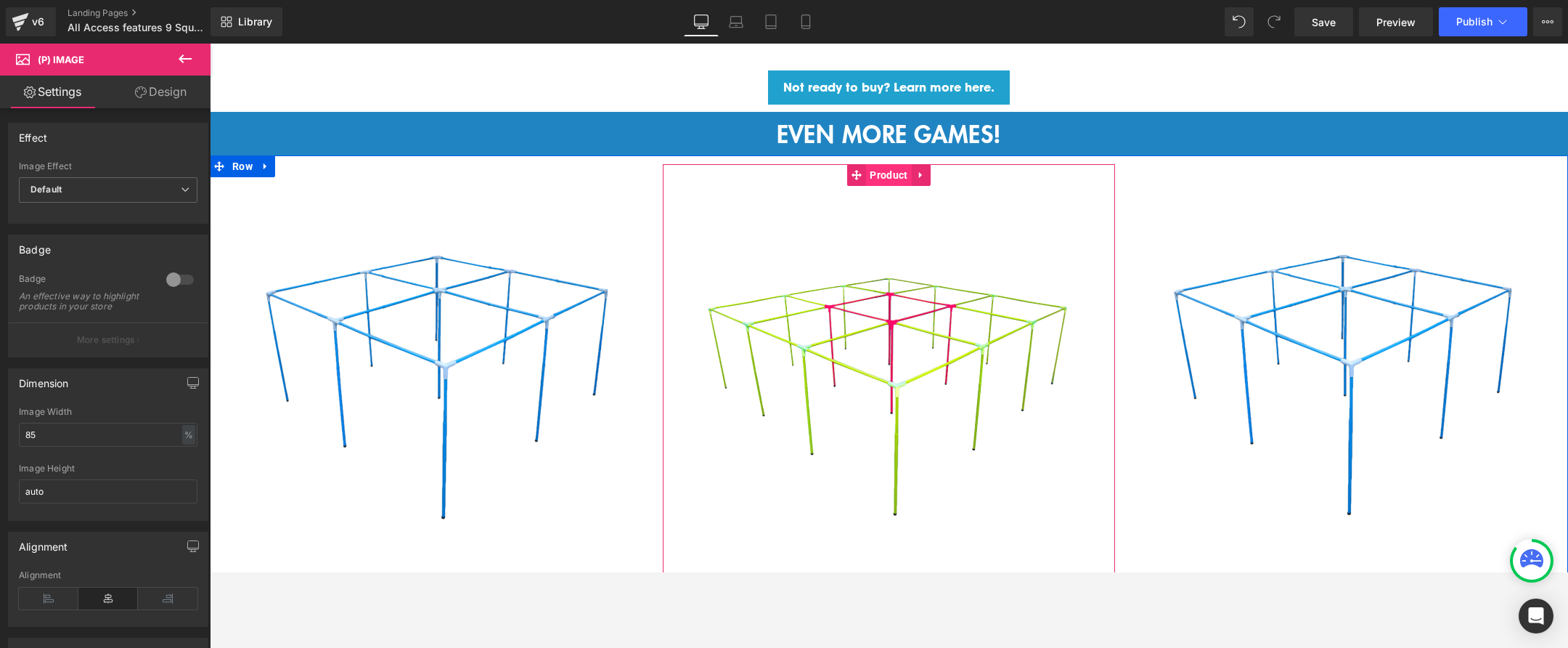
click at [885, 170] on span "Product" at bounding box center [888, 175] width 45 height 22
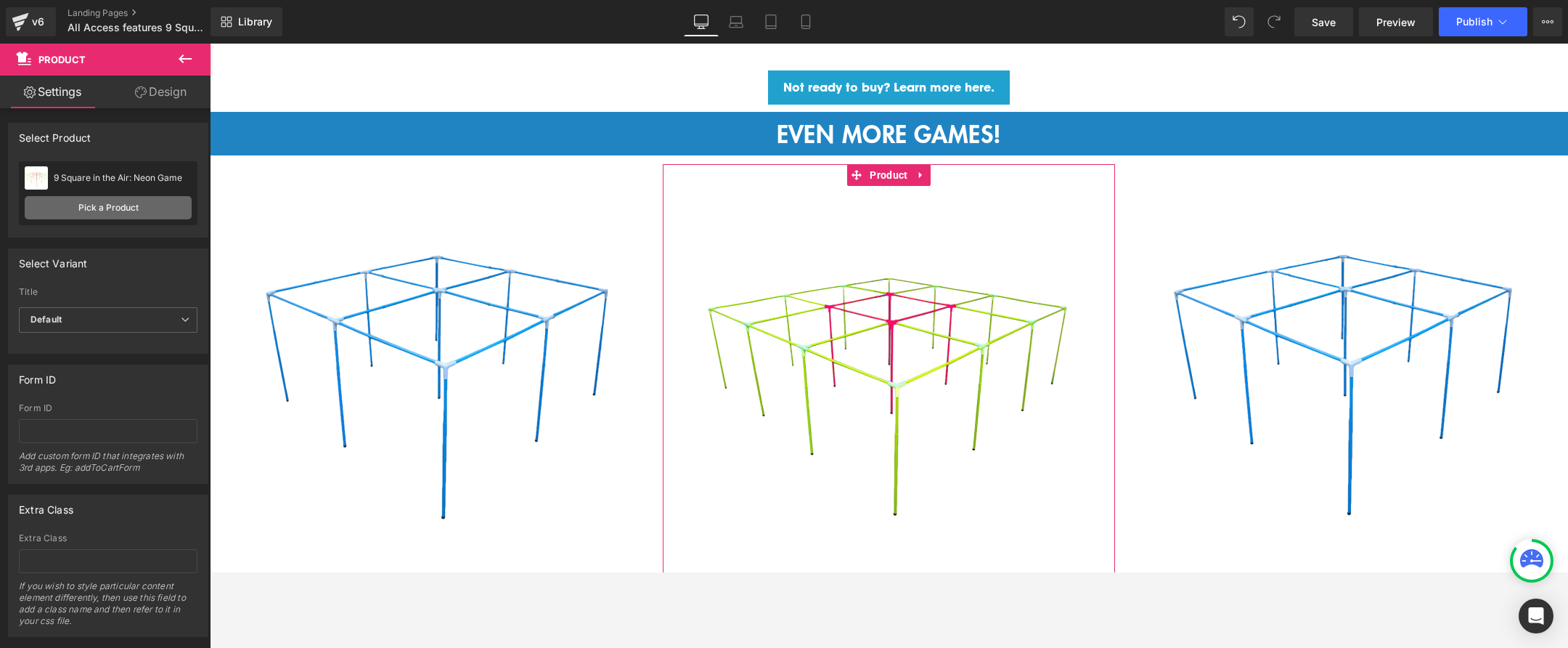
click at [130, 205] on link "Pick a Product" at bounding box center [108, 208] width 167 height 23
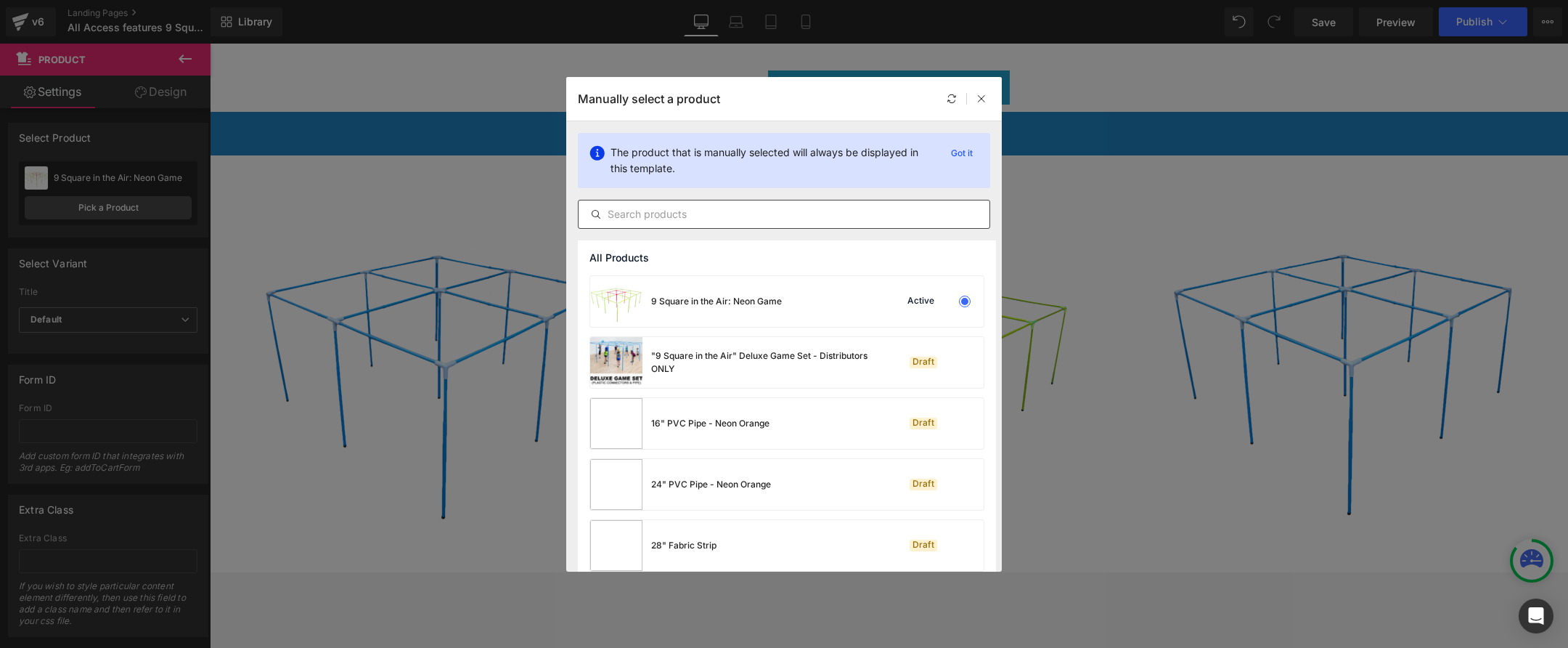
scroll to position [6, 0]
click at [726, 214] on input "text" at bounding box center [784, 214] width 411 height 18
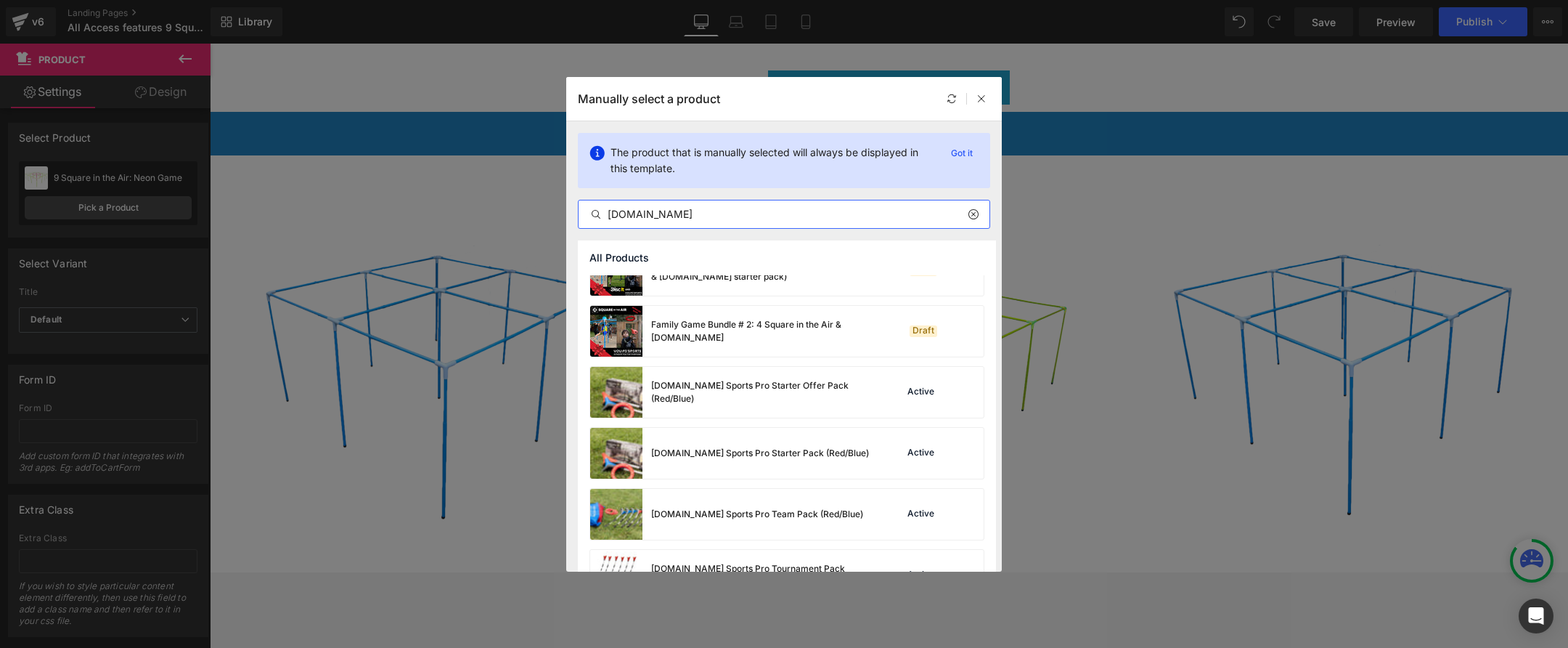
scroll to position [35, 0]
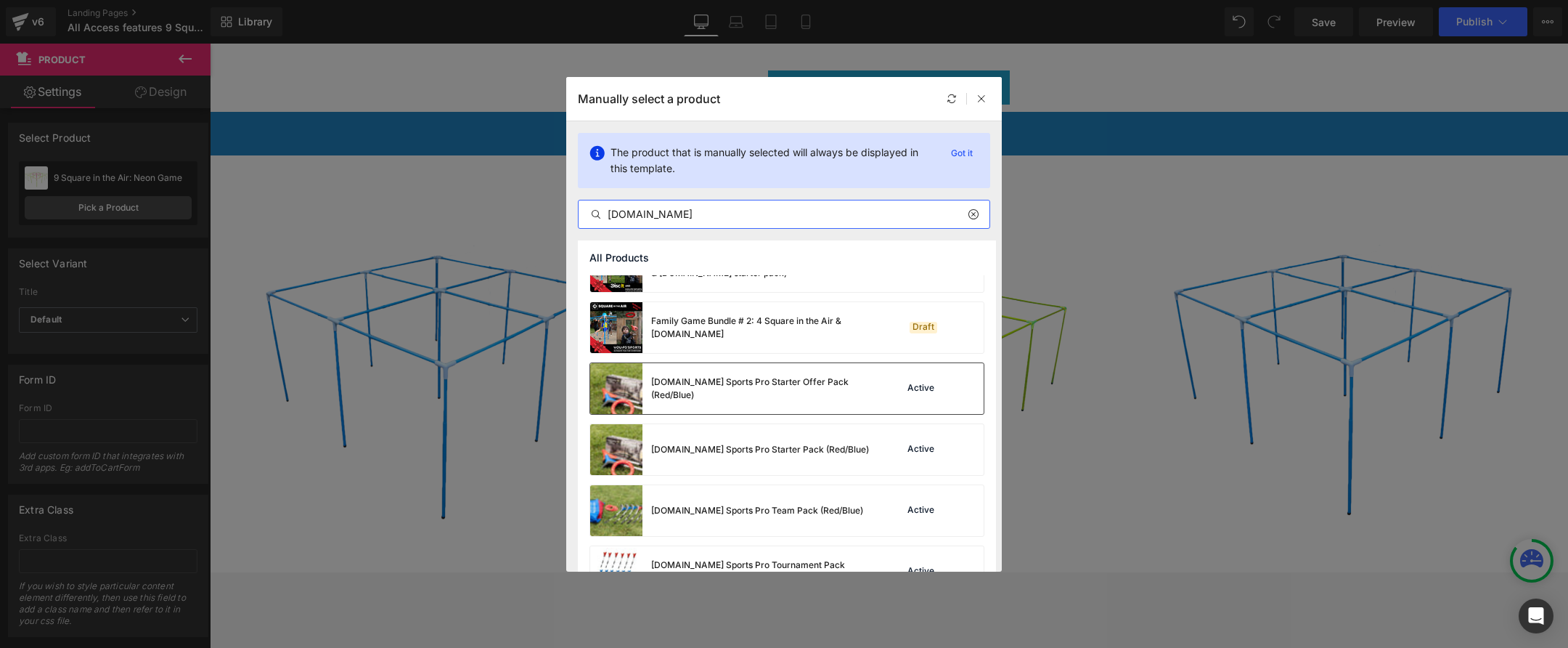
type input "you.fo"
click at [623, 391] on img at bounding box center [617, 388] width 53 height 51
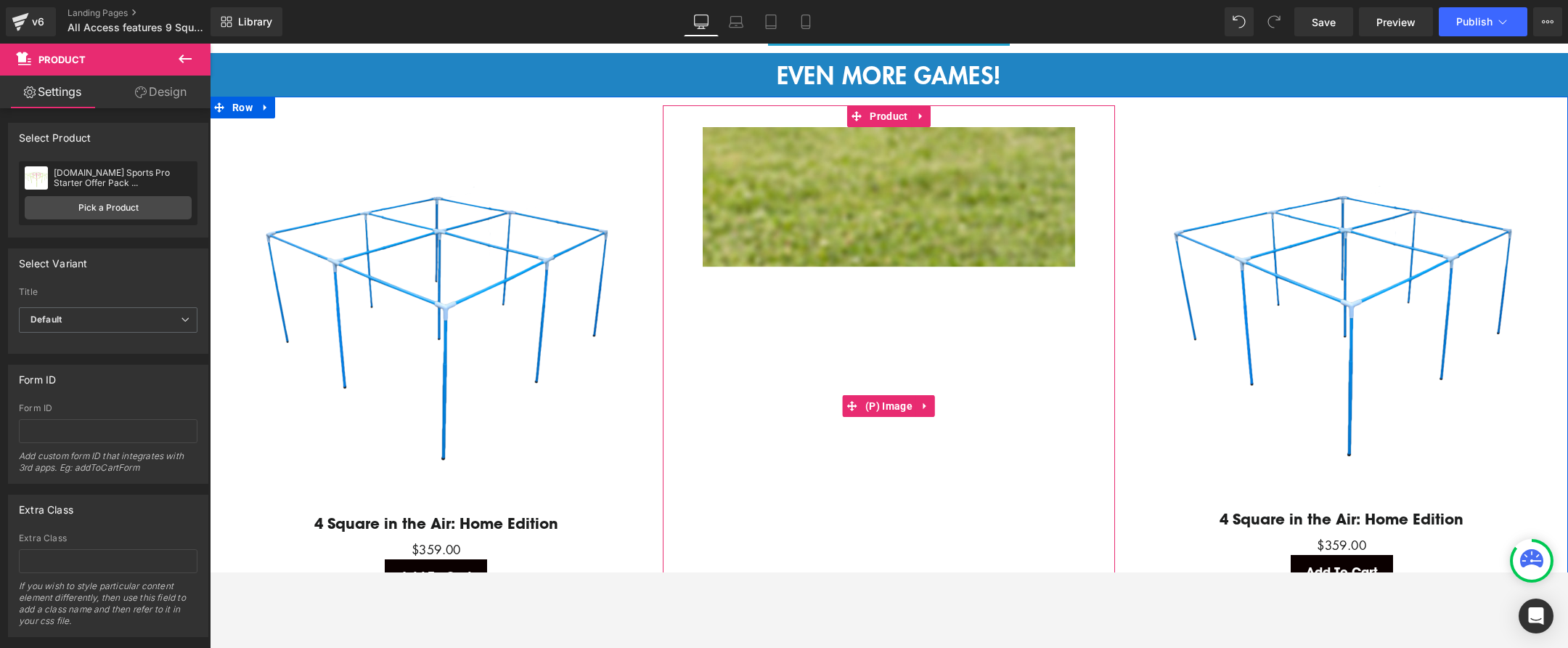
scroll to position [2723, 0]
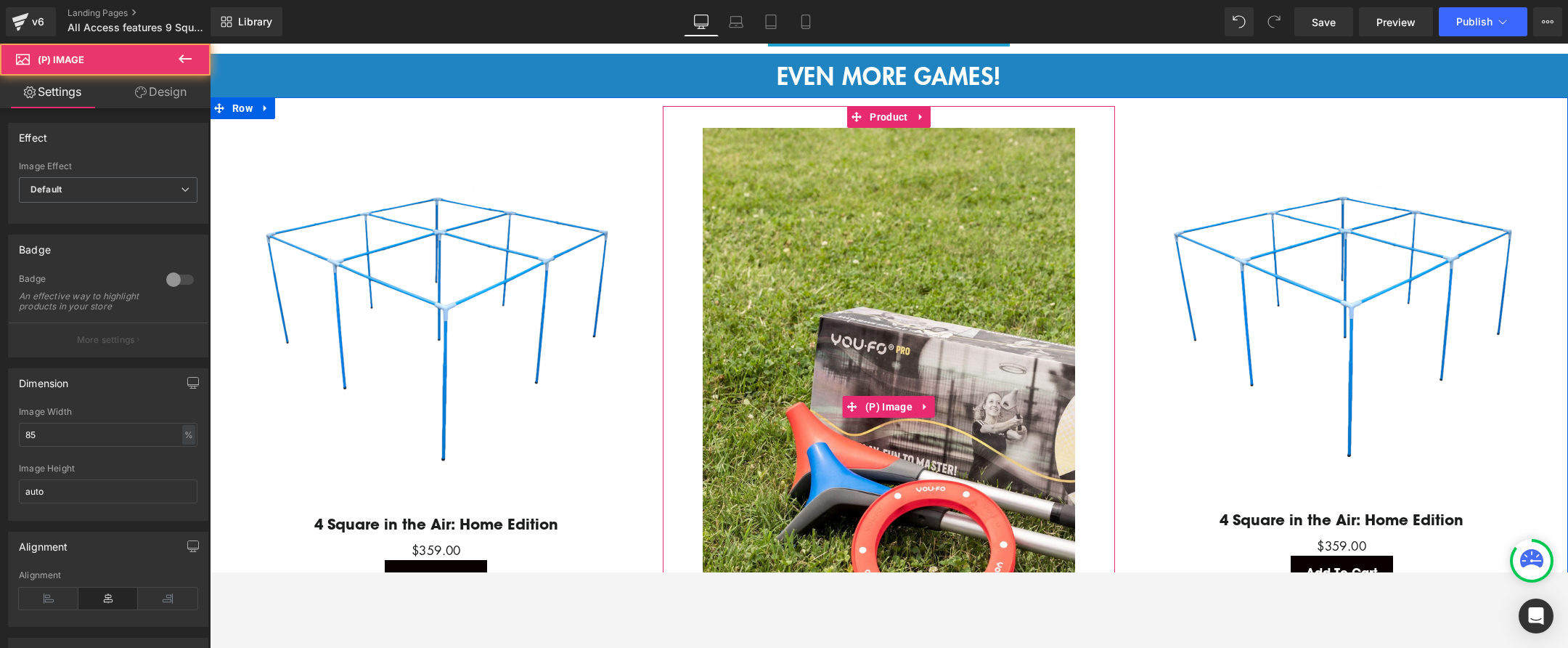
click at [891, 254] on img at bounding box center [889, 407] width 372 height 559
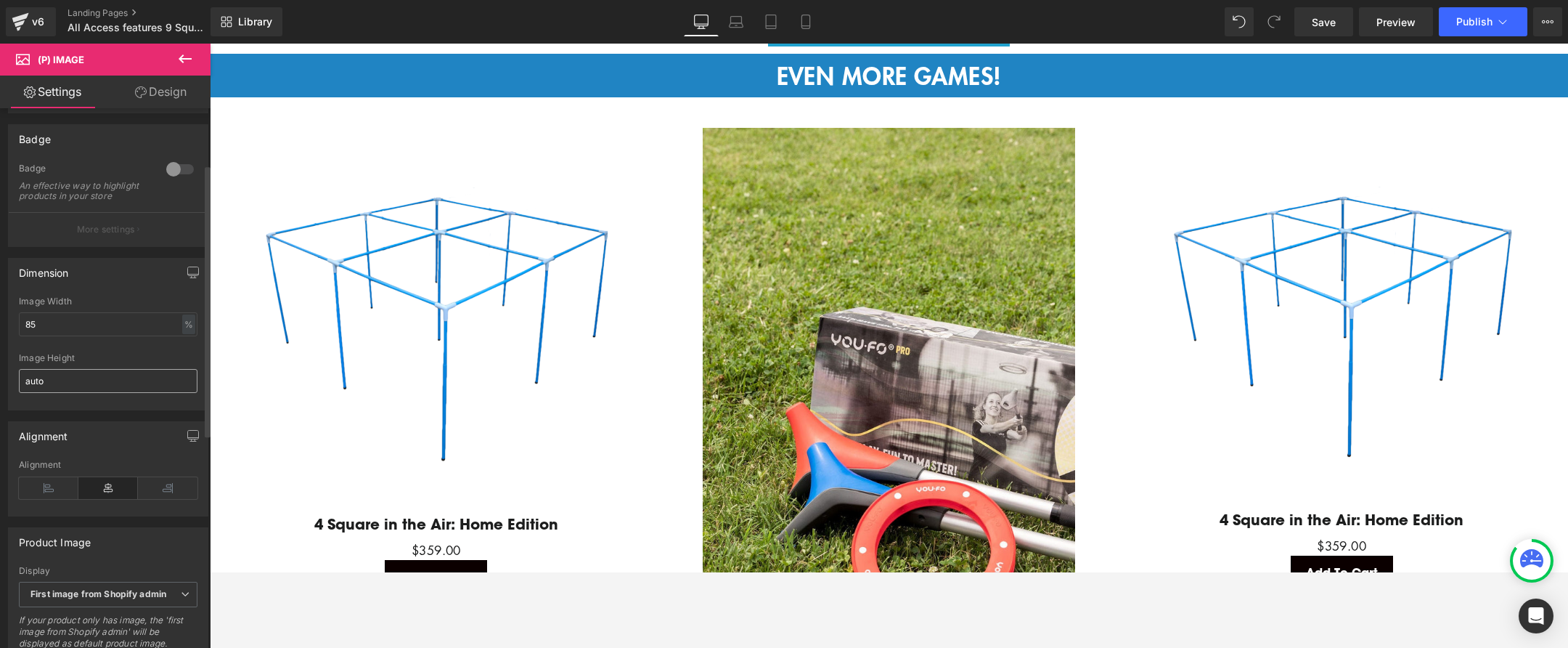
scroll to position [112, 0]
click at [121, 382] on input "auto" at bounding box center [108, 379] width 179 height 24
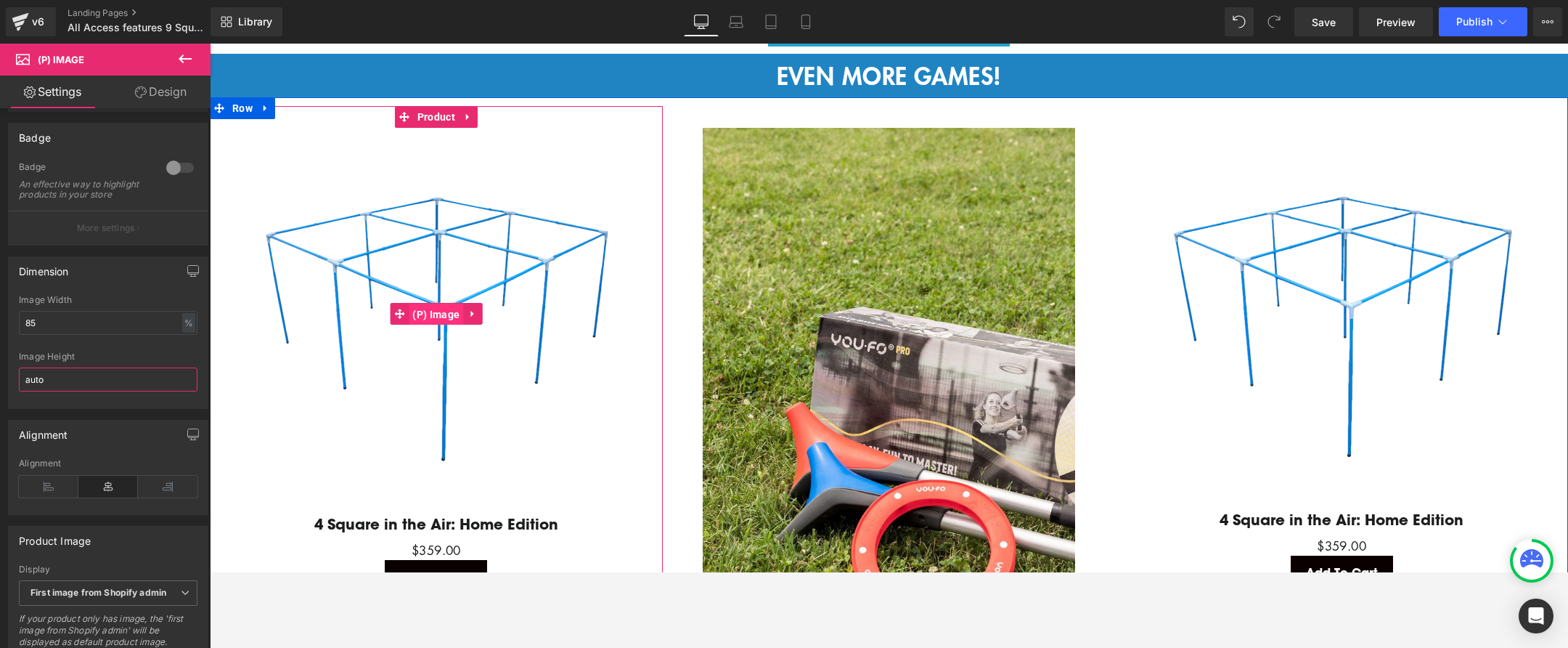
click at [443, 310] on span "(P) Image" at bounding box center [436, 314] width 54 height 22
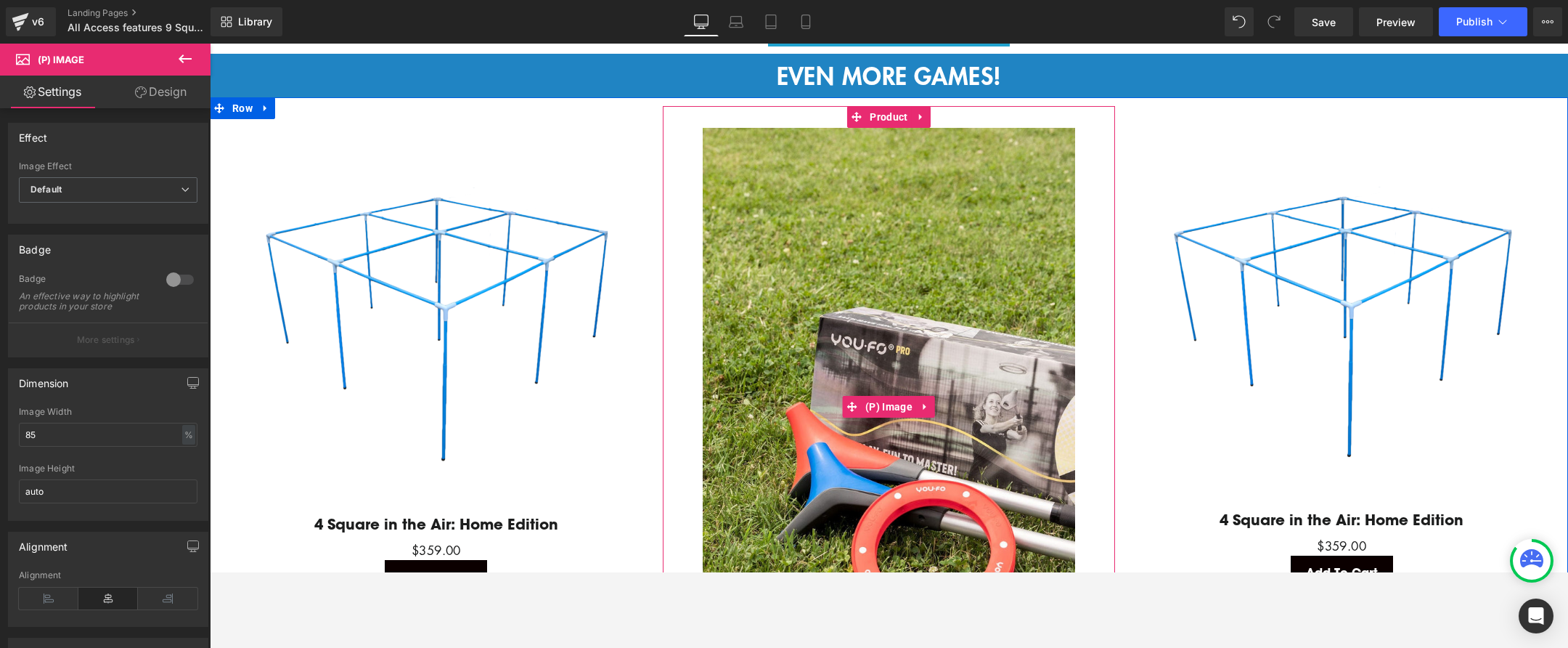
click at [800, 382] on img at bounding box center [889, 407] width 372 height 559
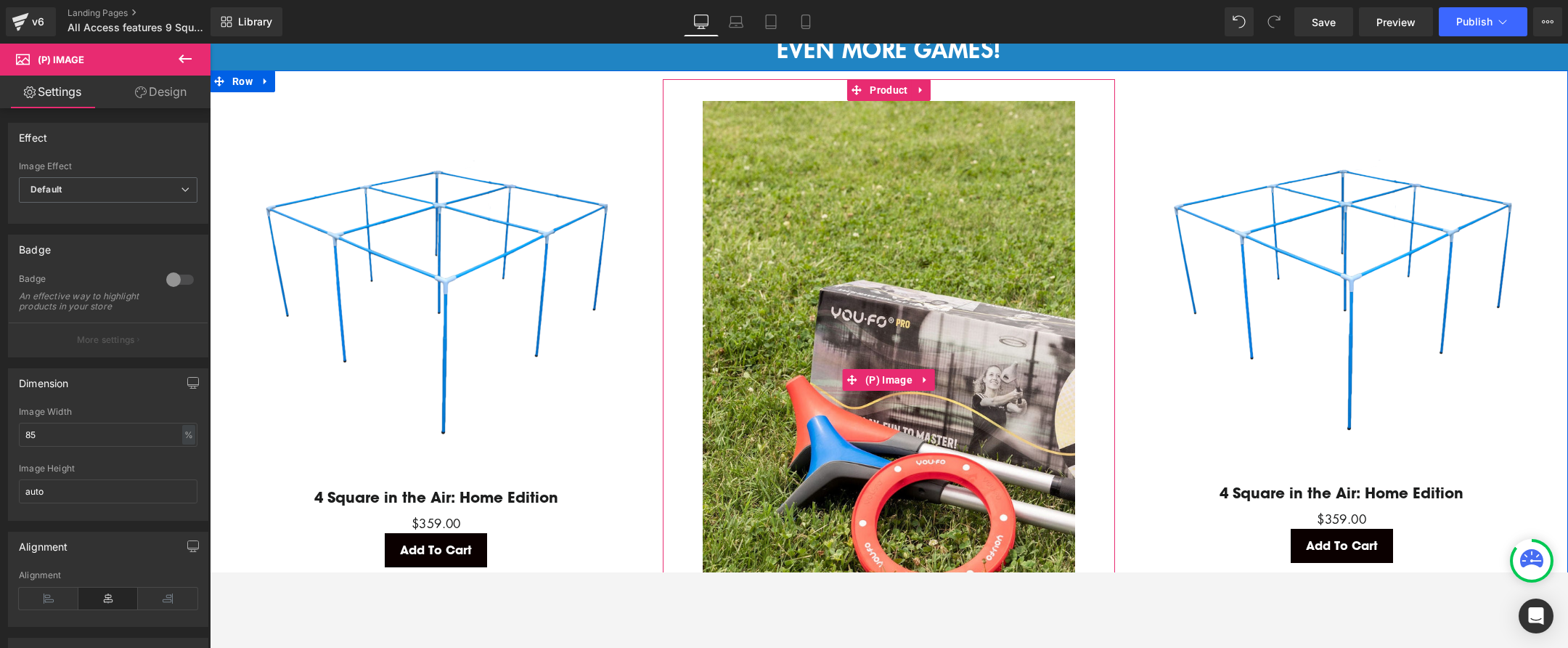
scroll to position [2746, 0]
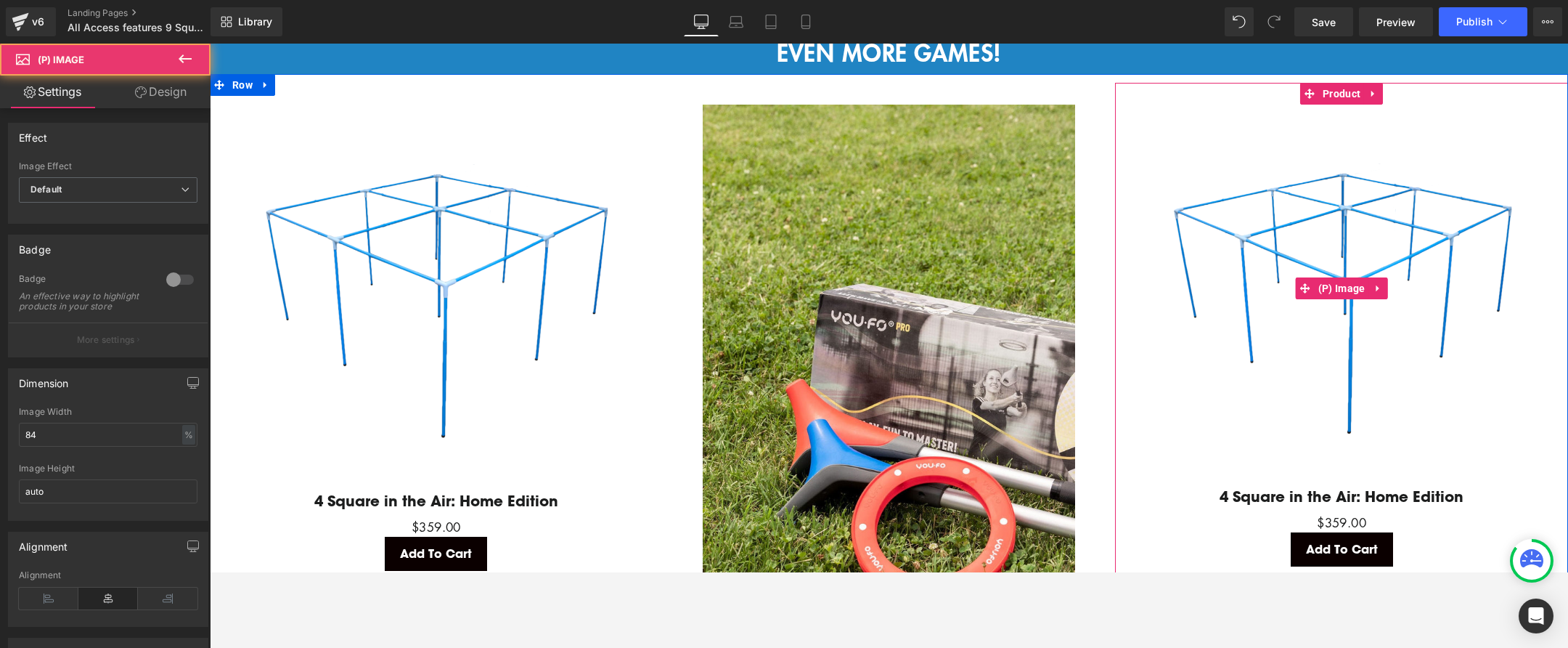
click at [1328, 256] on img at bounding box center [1342, 289] width 368 height 368
click at [1344, 281] on span "(P) Image" at bounding box center [1341, 288] width 54 height 22
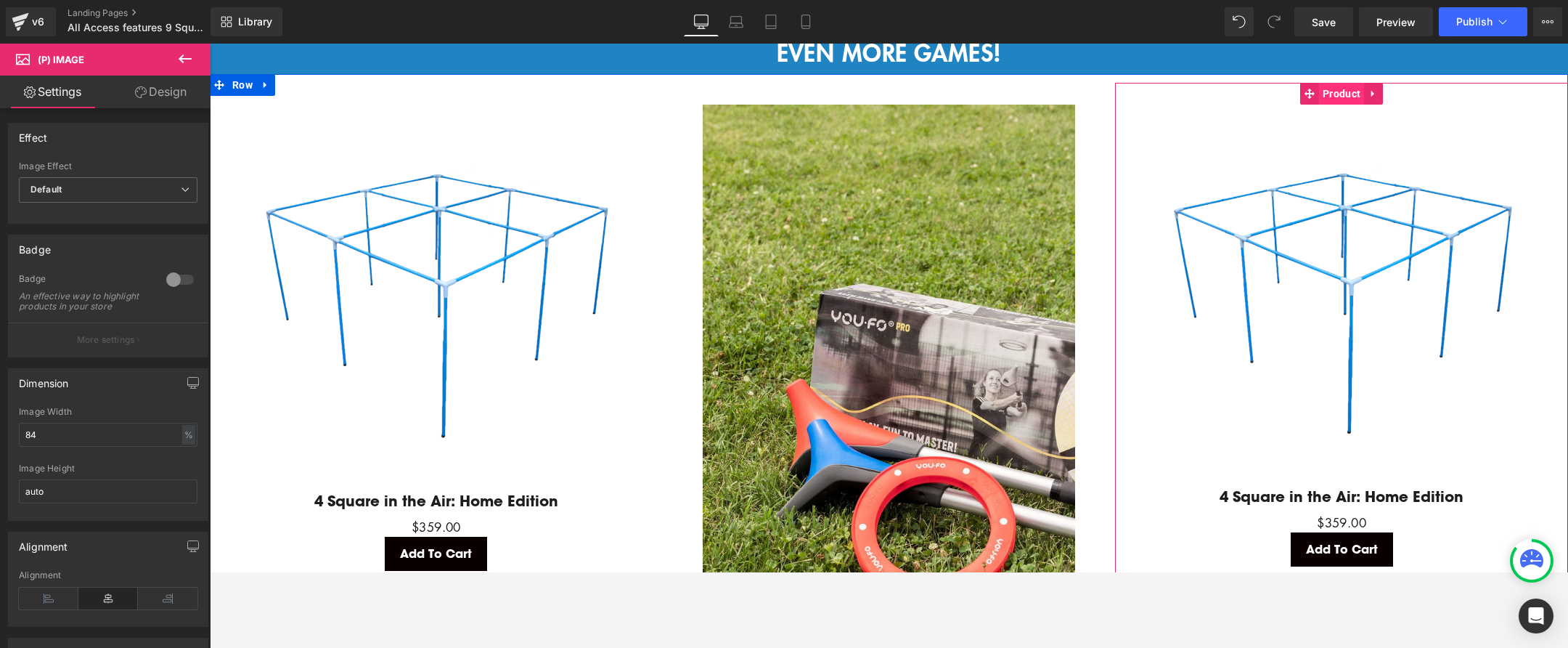
click at [1344, 91] on span "Product" at bounding box center [1341, 93] width 45 height 22
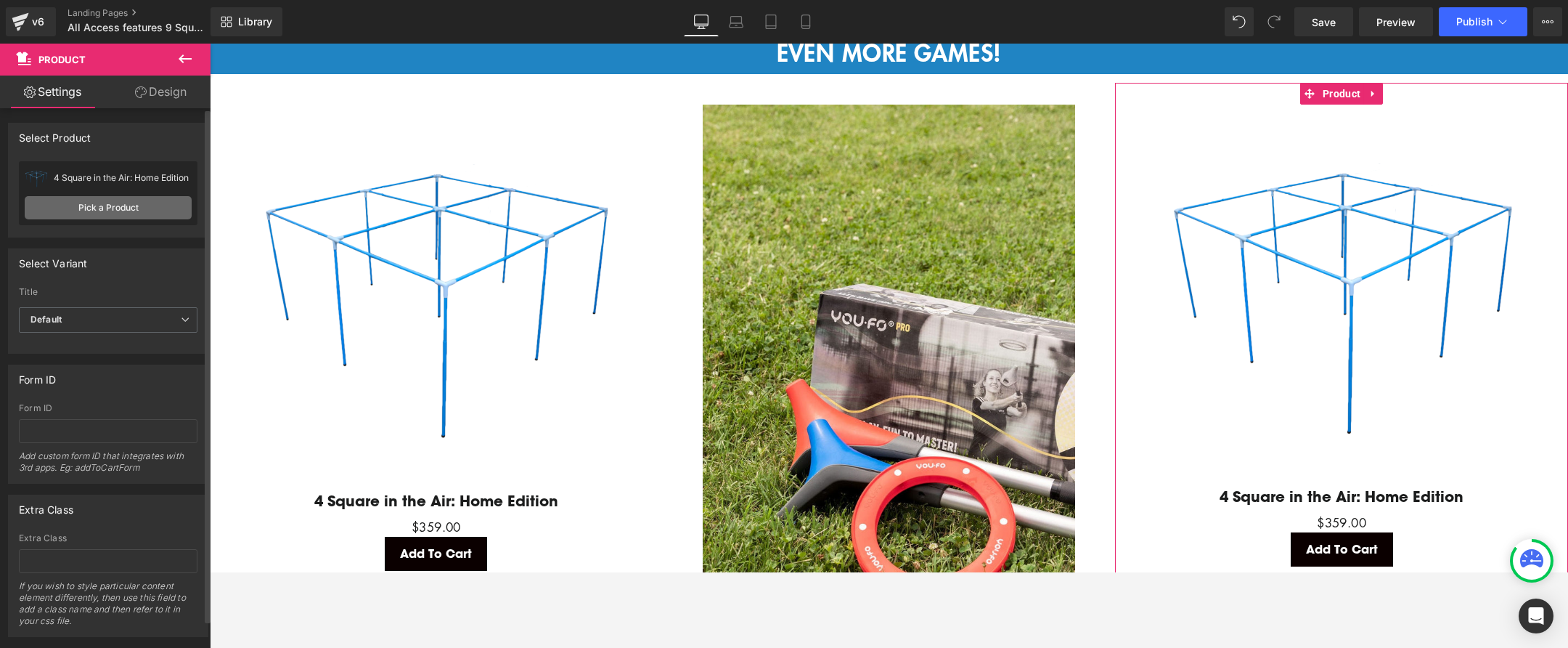
click at [121, 206] on link "Pick a Product" at bounding box center [108, 208] width 167 height 23
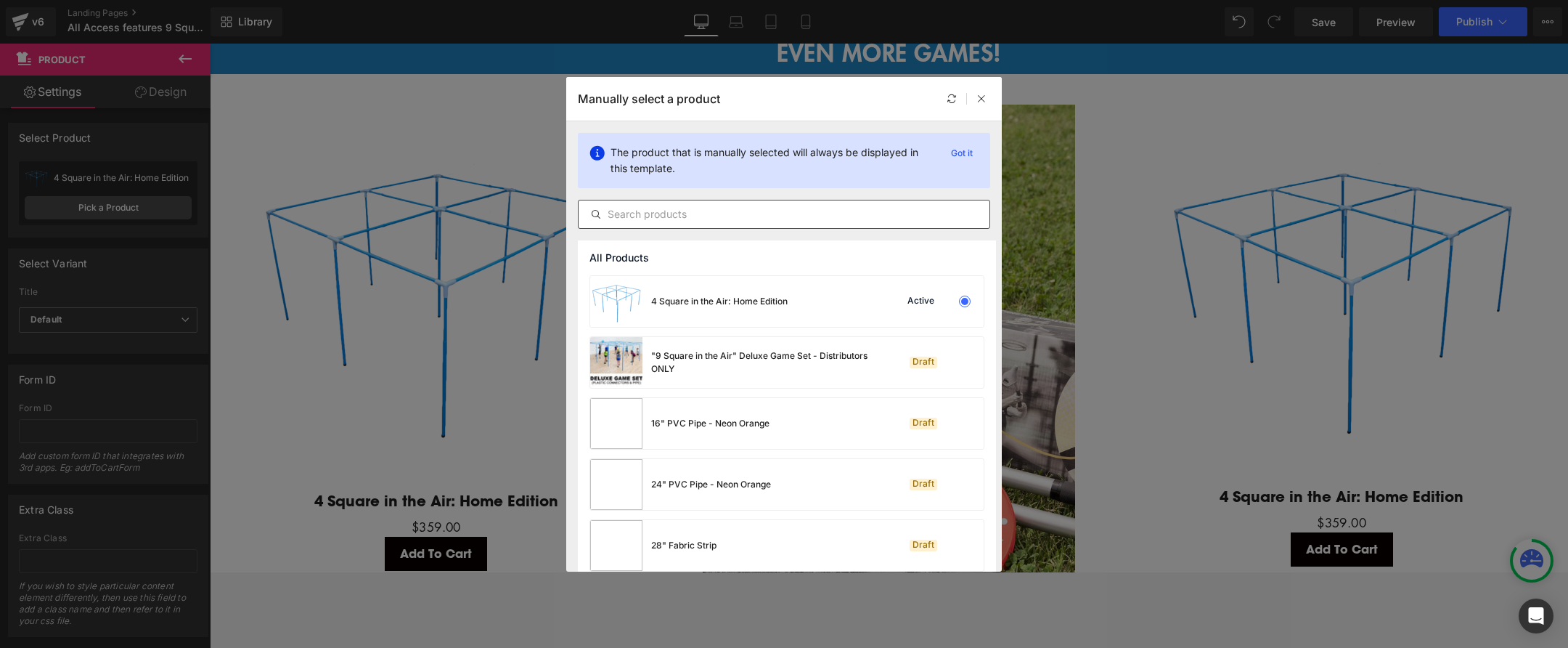
click at [732, 210] on input "text" at bounding box center [784, 214] width 411 height 18
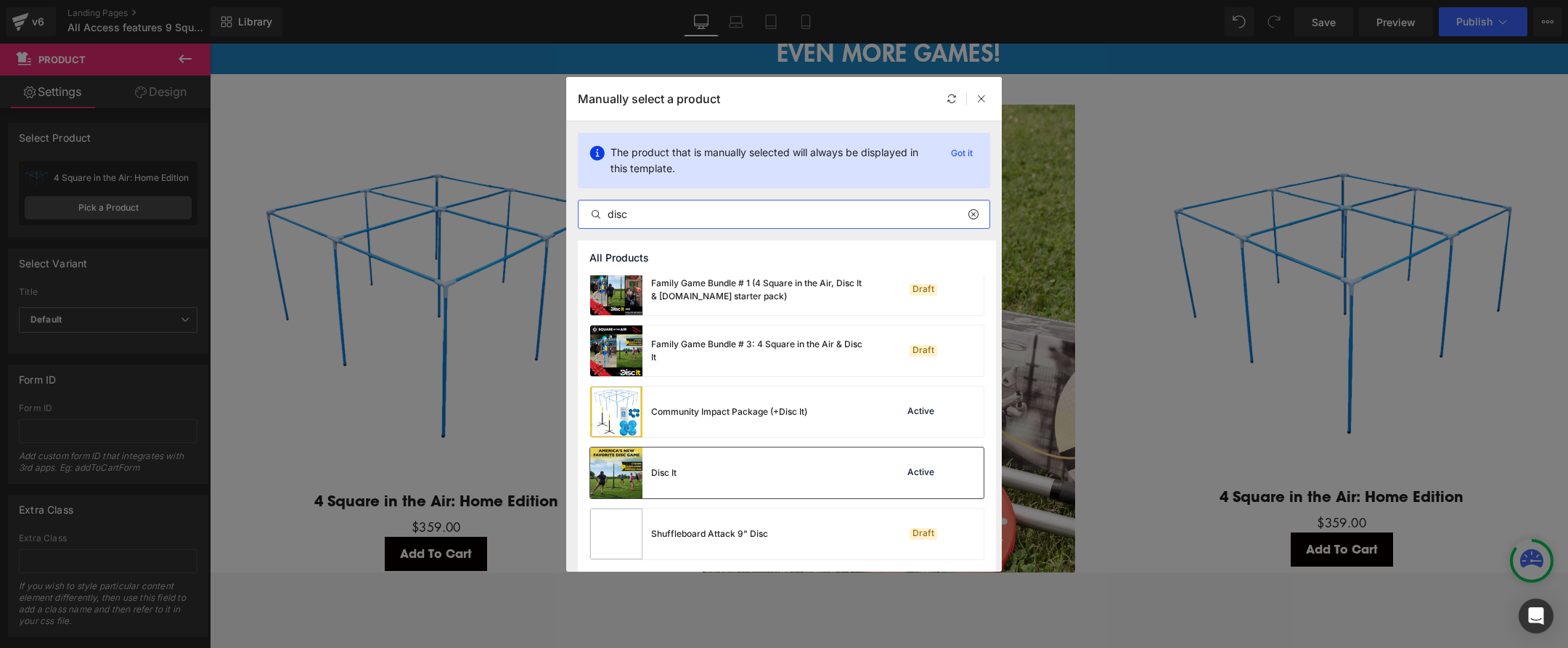
scroll to position [134, 0]
type input "disc"
click at [621, 479] on img at bounding box center [617, 472] width 53 height 51
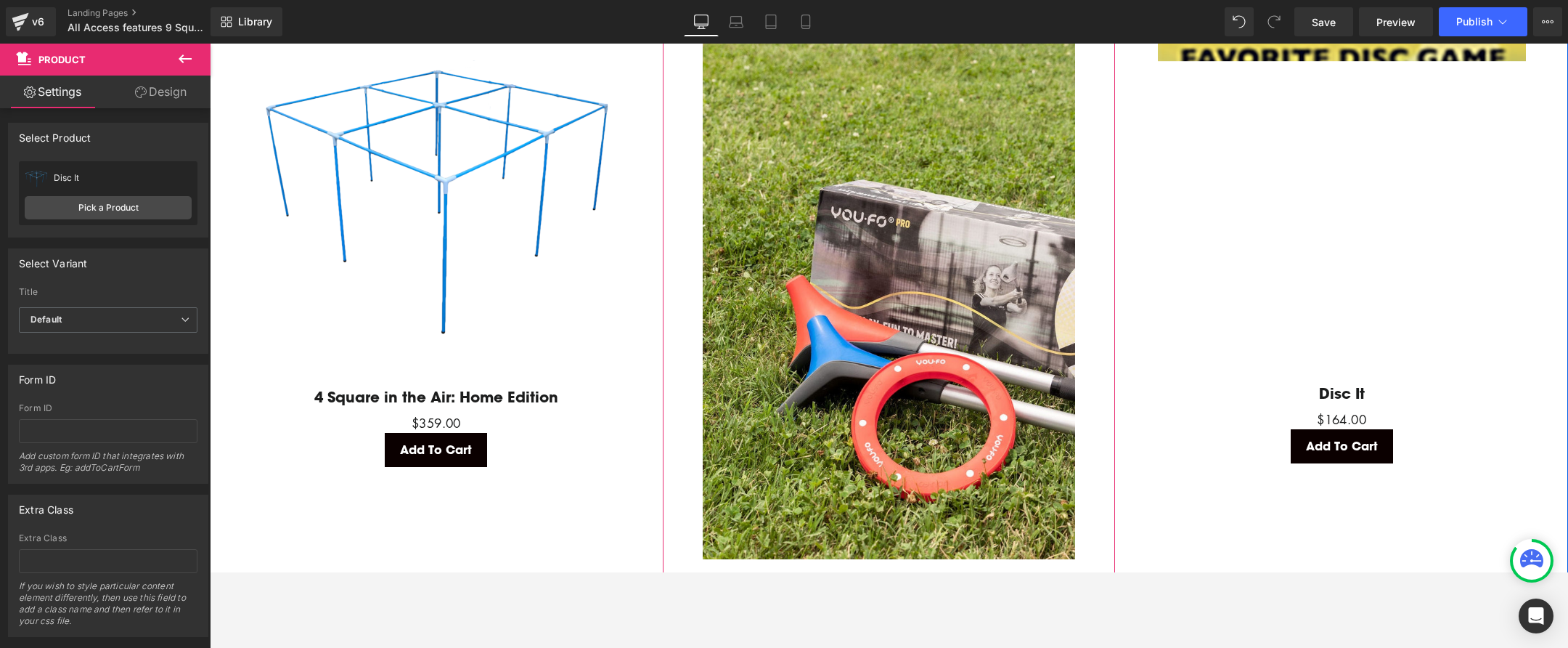
scroll to position [2675, 0]
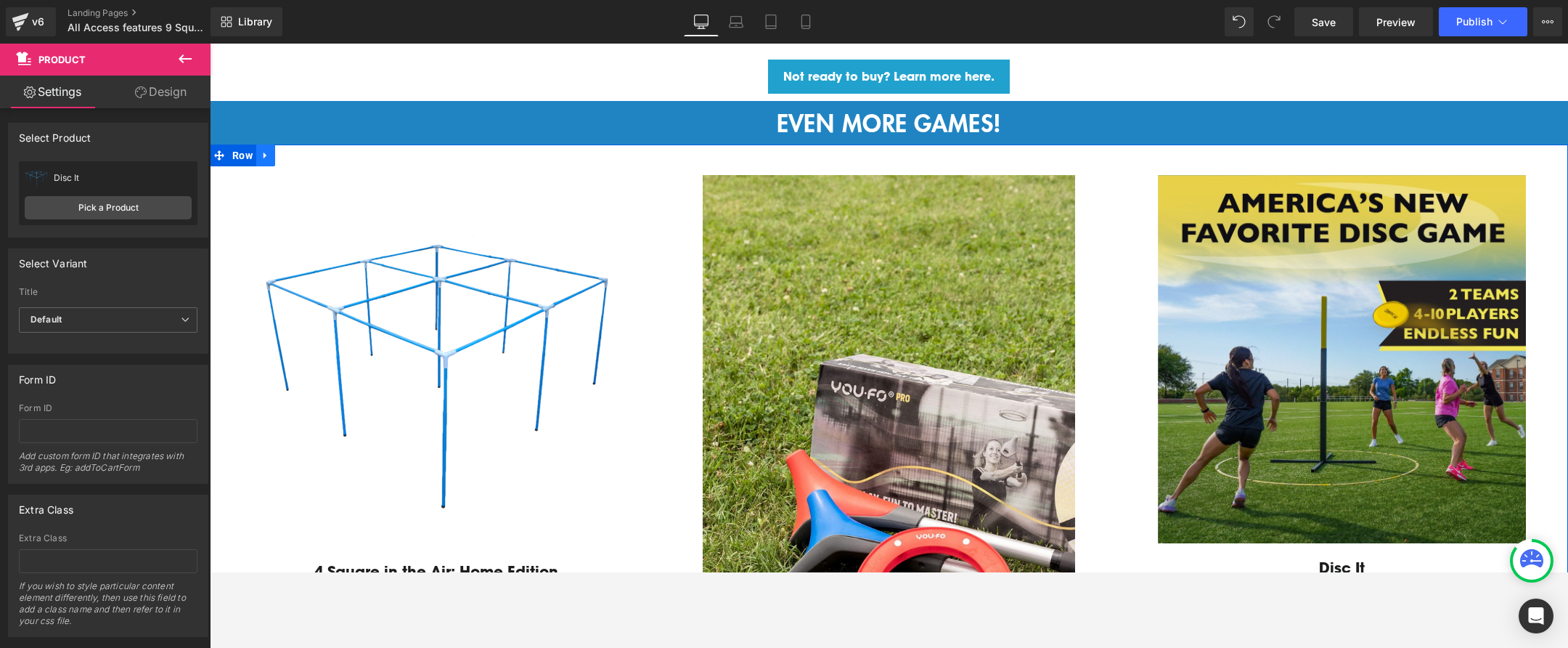
click at [266, 153] on icon at bounding box center [266, 155] width 10 height 11
click at [283, 153] on icon at bounding box center [284, 155] width 10 height 11
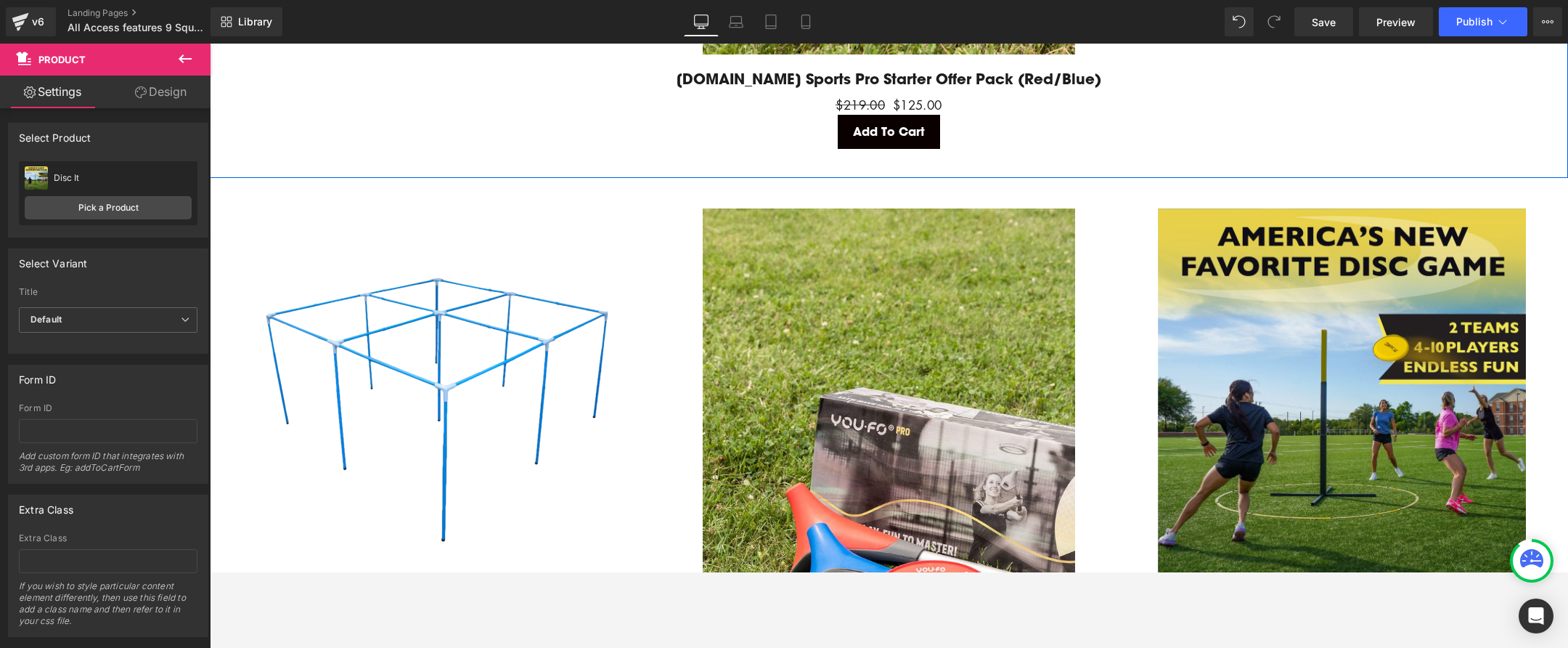
scroll to position [3424, 0]
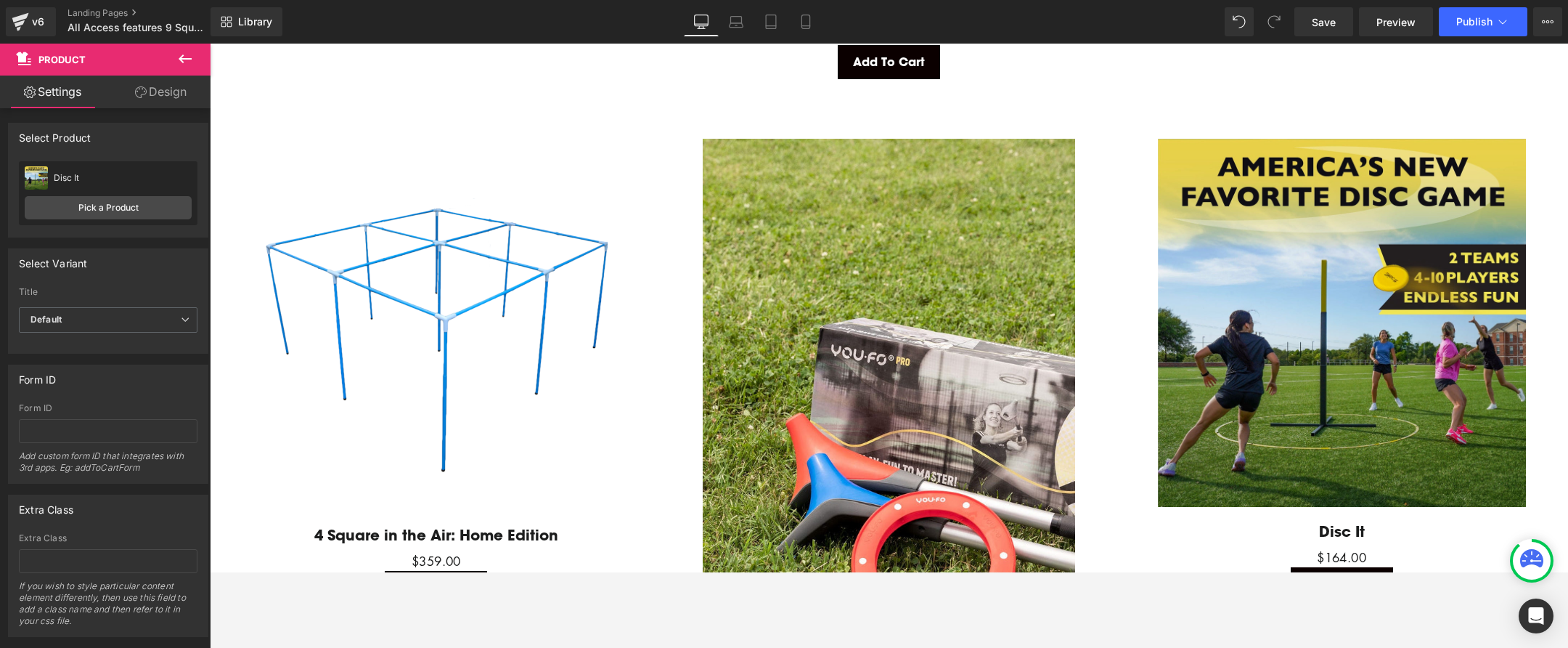
click at [386, 277] on img at bounding box center [436, 325] width 372 height 372
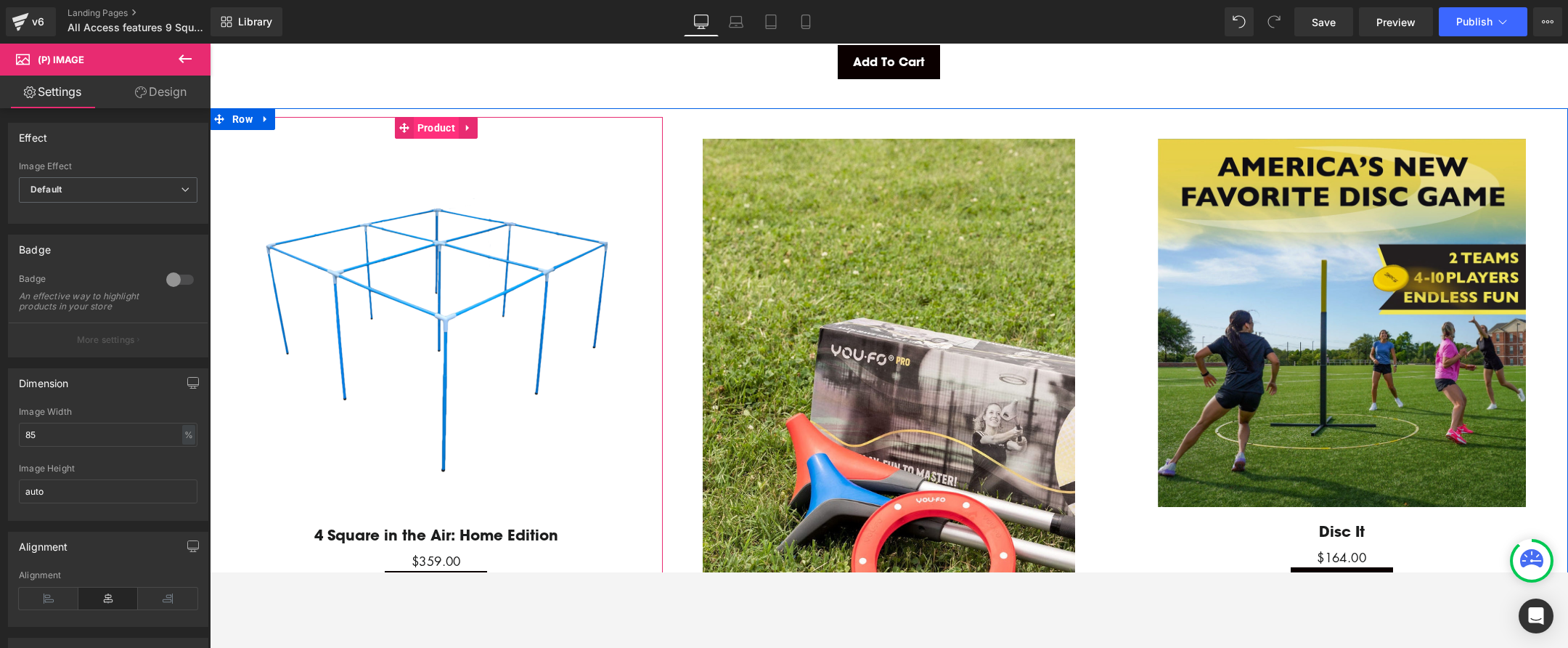
click at [424, 124] on span "Product" at bounding box center [436, 127] width 45 height 22
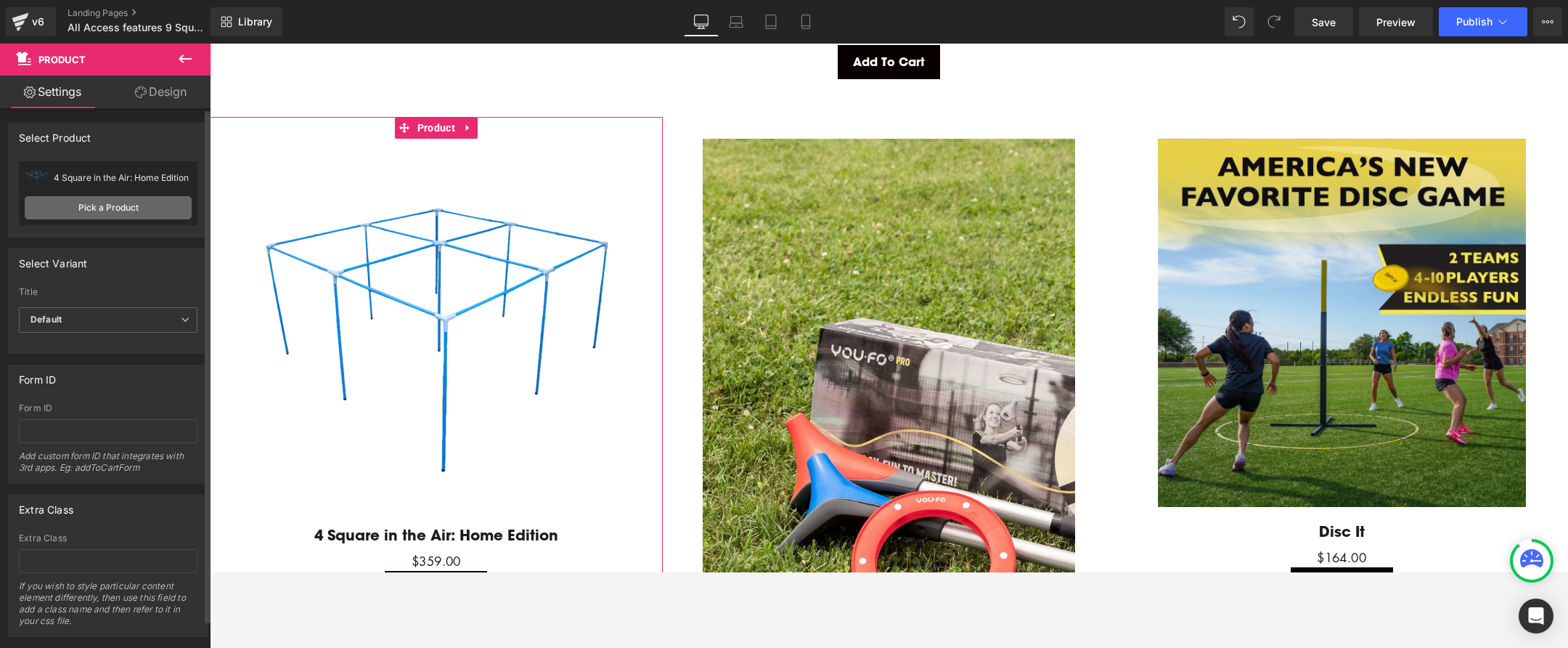
click at [101, 211] on link "Pick a Product" at bounding box center [108, 208] width 167 height 23
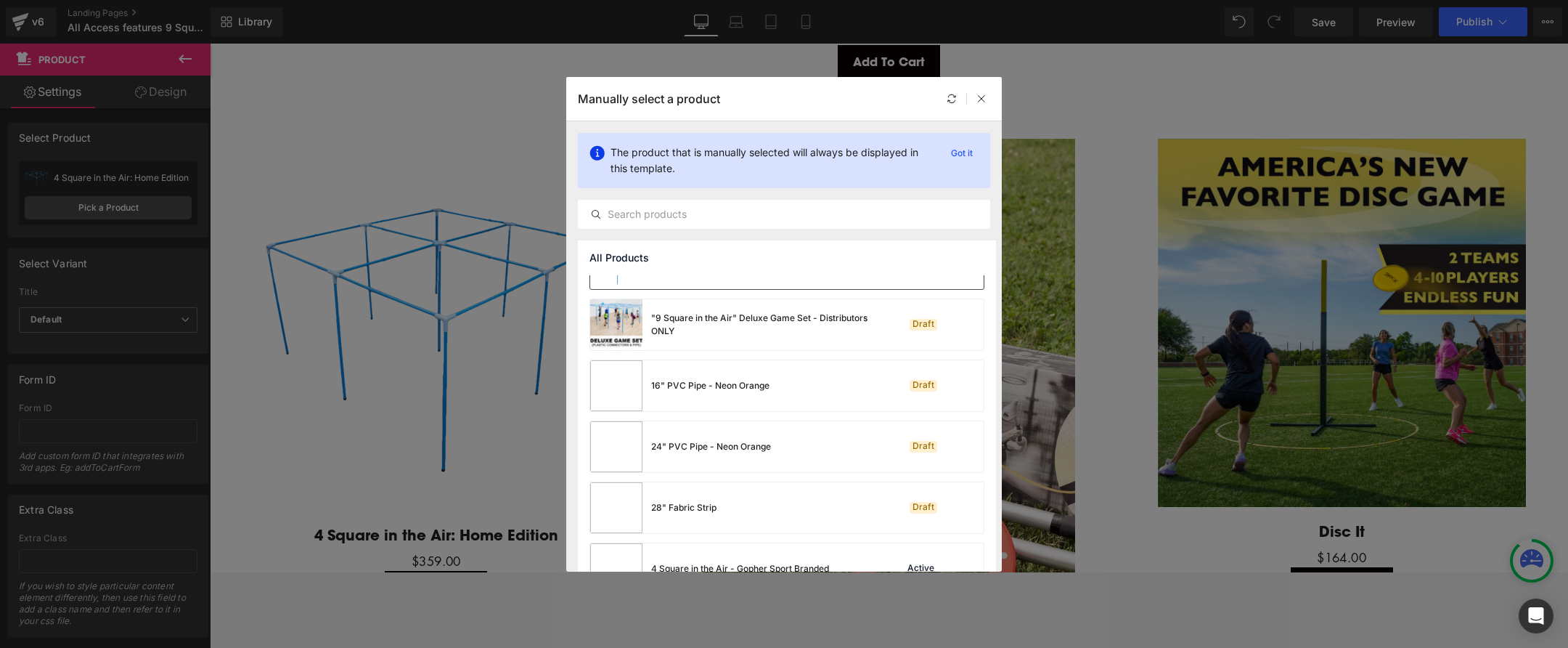
scroll to position [52, 0]
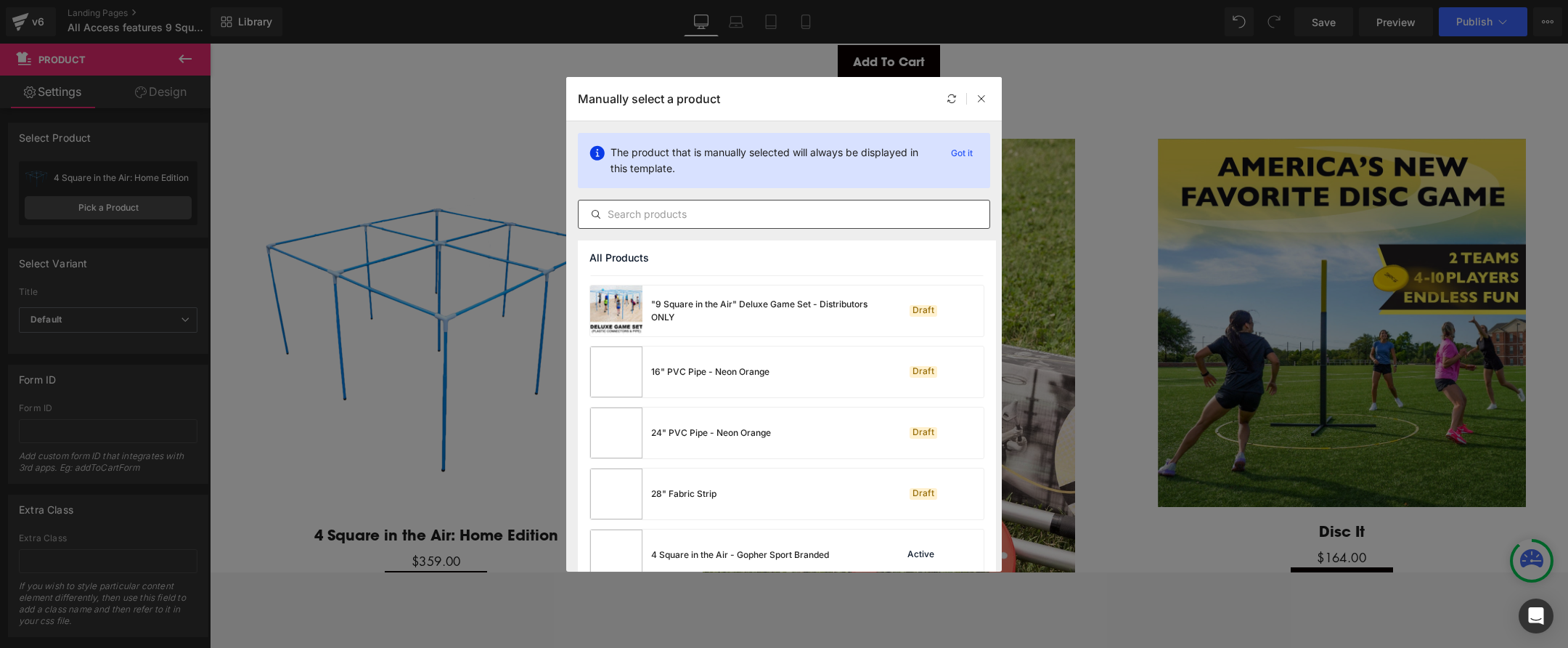
drag, startPoint x: 757, startPoint y: 217, endPoint x: 765, endPoint y: 214, distance: 8.5
click at [763, 215] on input "text" at bounding box center [784, 214] width 411 height 18
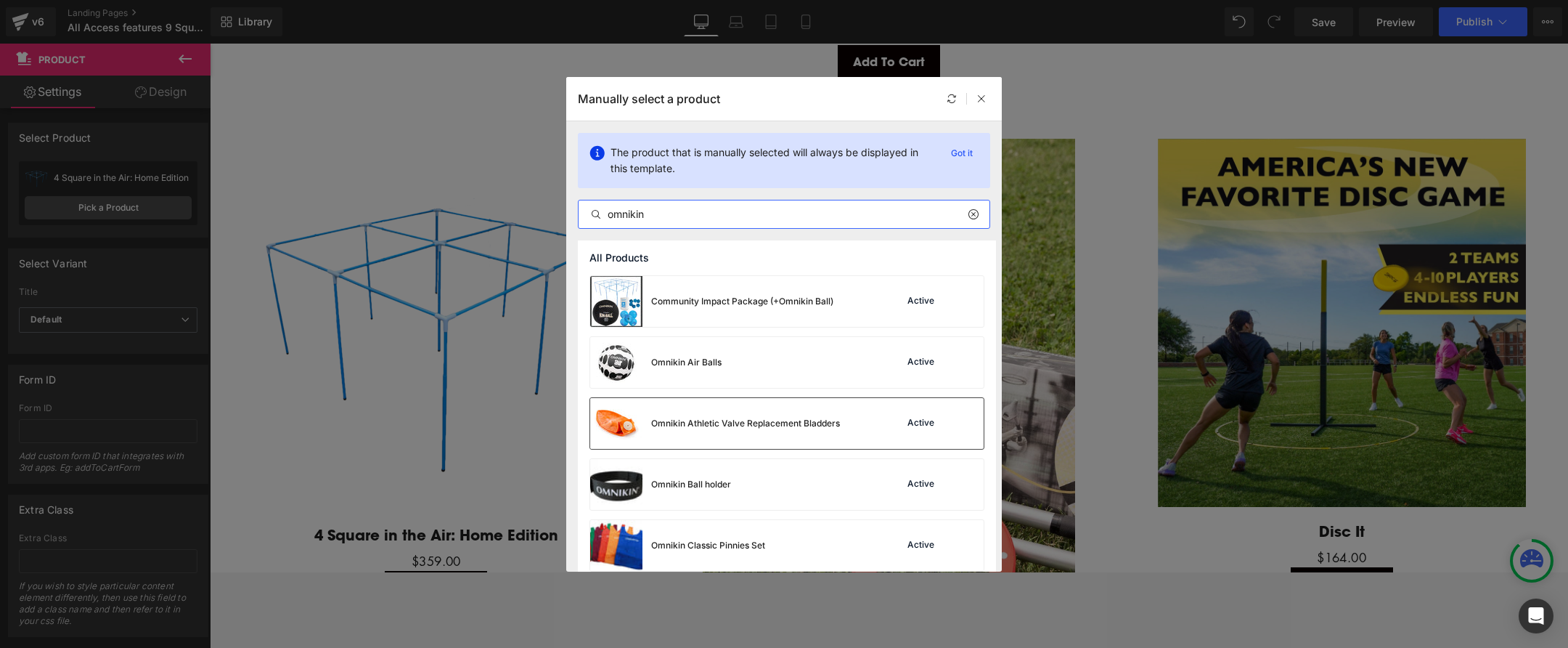
scroll to position [0, 0]
type input "omnikin"
click at [613, 366] on img at bounding box center [617, 362] width 53 height 51
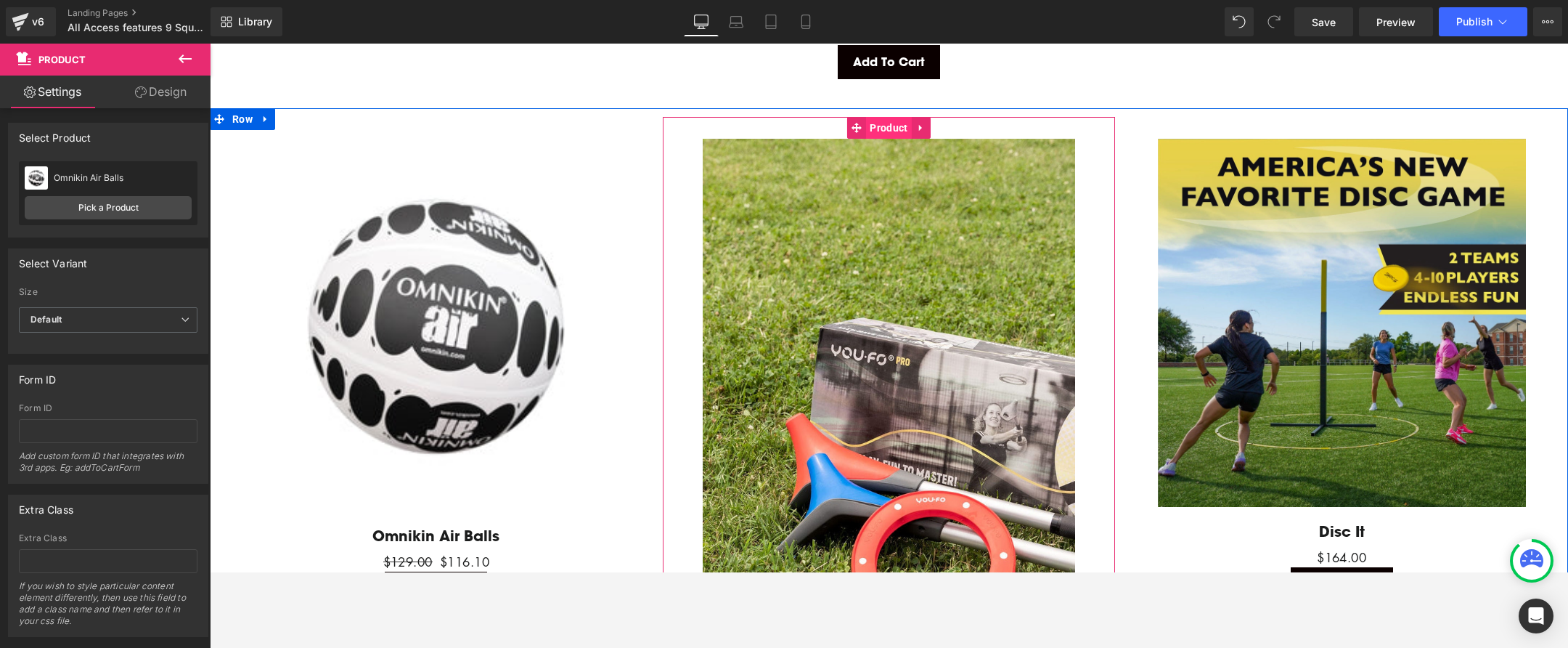
click at [883, 117] on span "Product" at bounding box center [888, 127] width 45 height 22
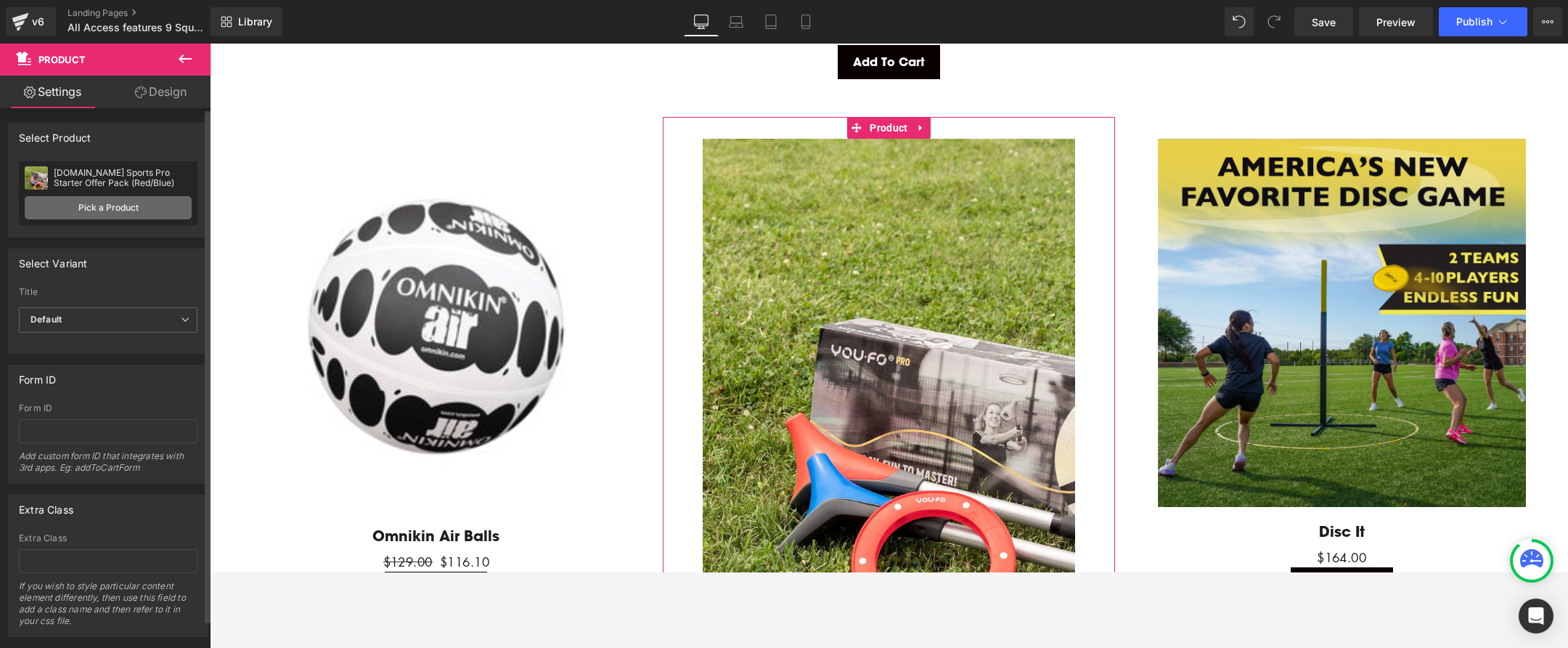
click at [76, 205] on link "Pick a Product" at bounding box center [108, 208] width 167 height 23
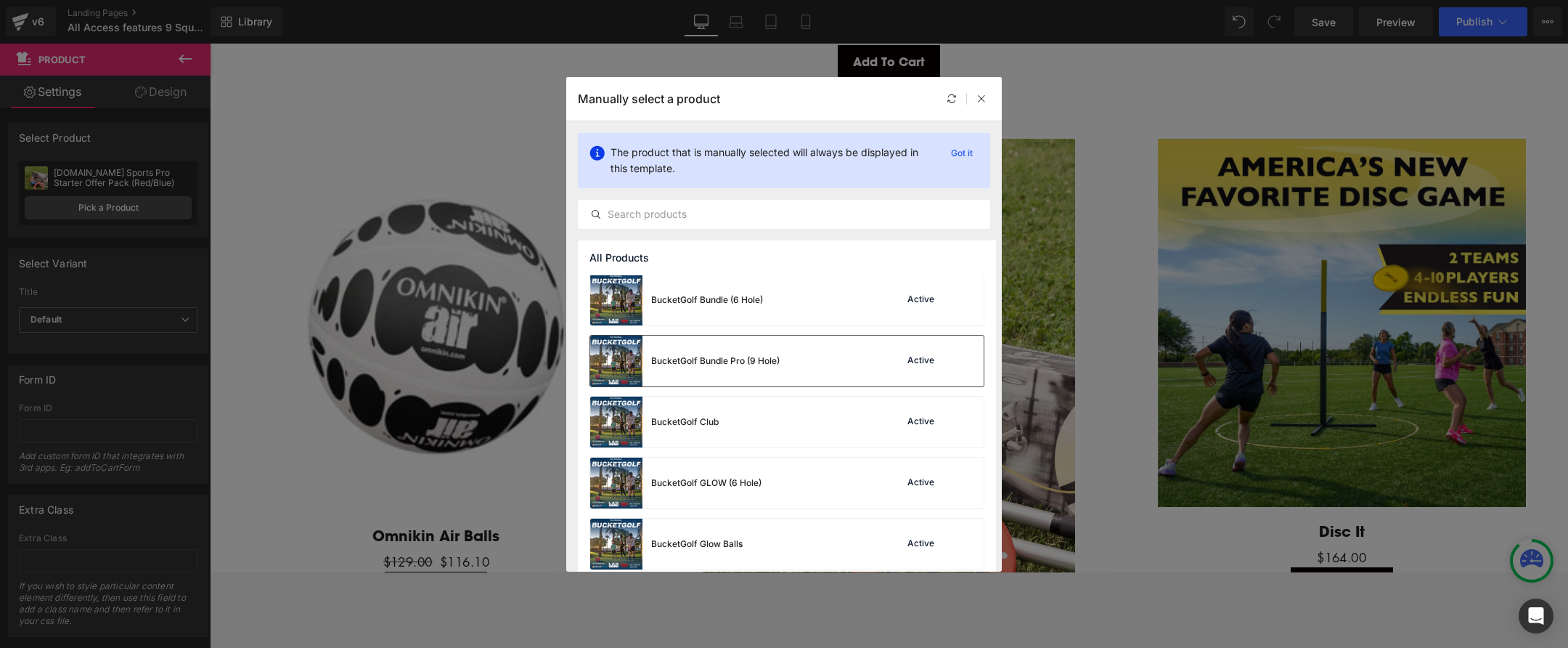
scroll to position [1708, 0]
drag, startPoint x: 769, startPoint y: 372, endPoint x: 562, endPoint y: 330, distance: 211.2
click at [769, 372] on div "BucketGolf Bundle Pro (9 Hole)" at bounding box center [685, 362] width 189 height 51
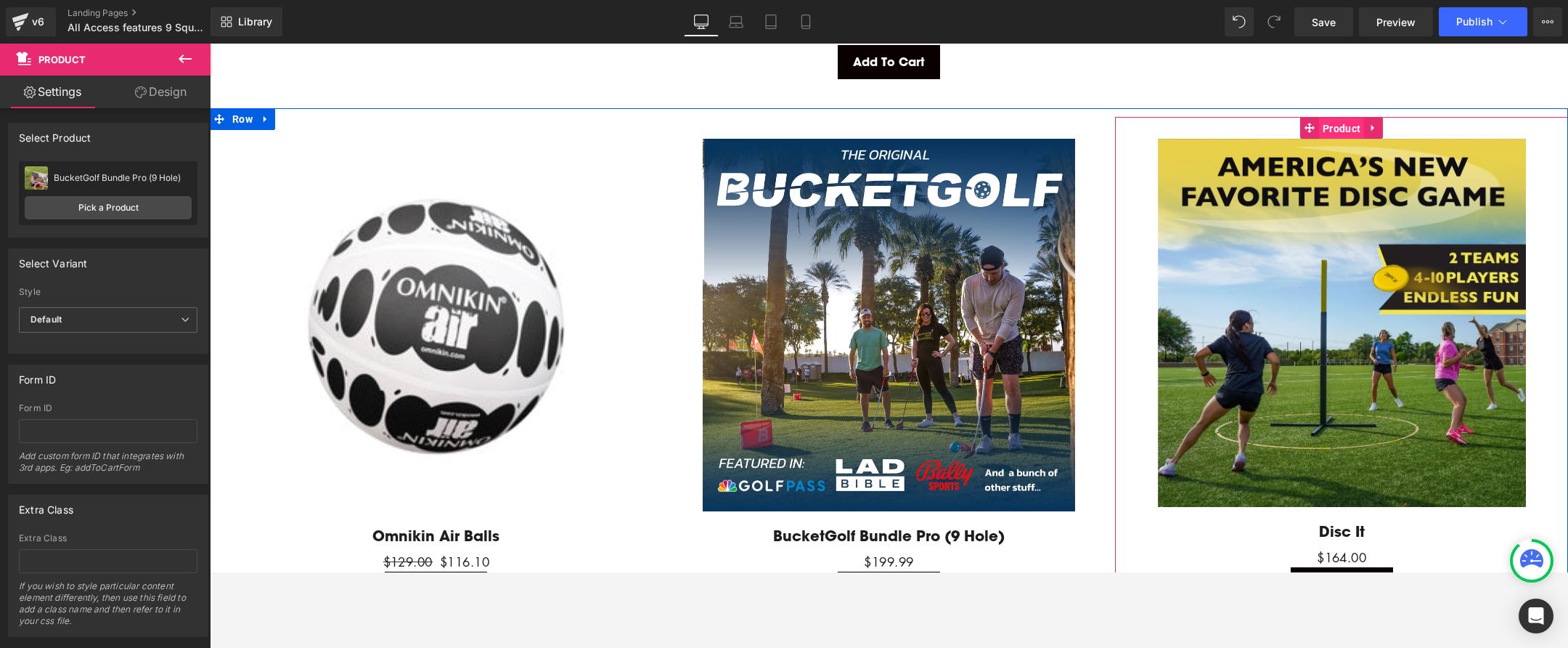
click at [1347, 118] on span "Product" at bounding box center [1341, 128] width 45 height 22
click at [1334, 122] on span "Product" at bounding box center [1341, 127] width 45 height 22
click at [169, 211] on link "Pick a Product" at bounding box center [108, 208] width 167 height 23
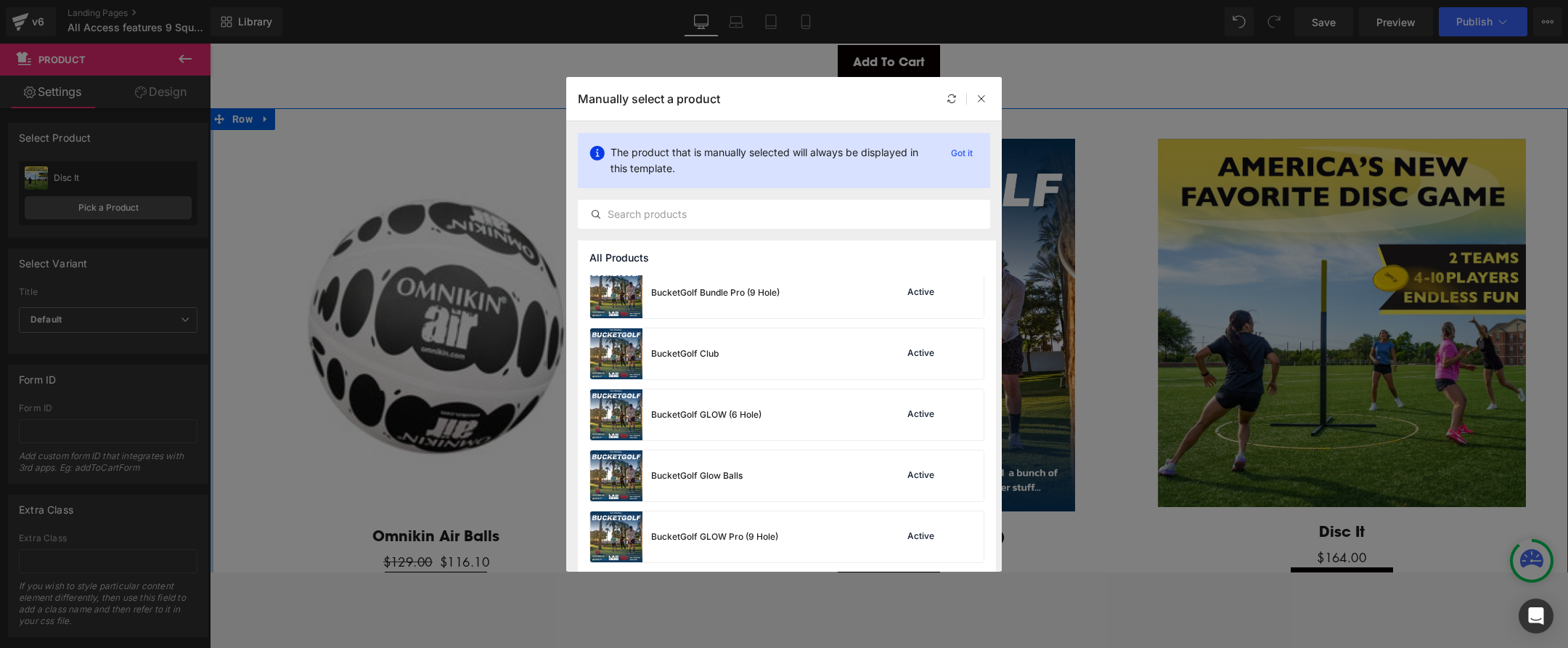
scroll to position [1781, 0]
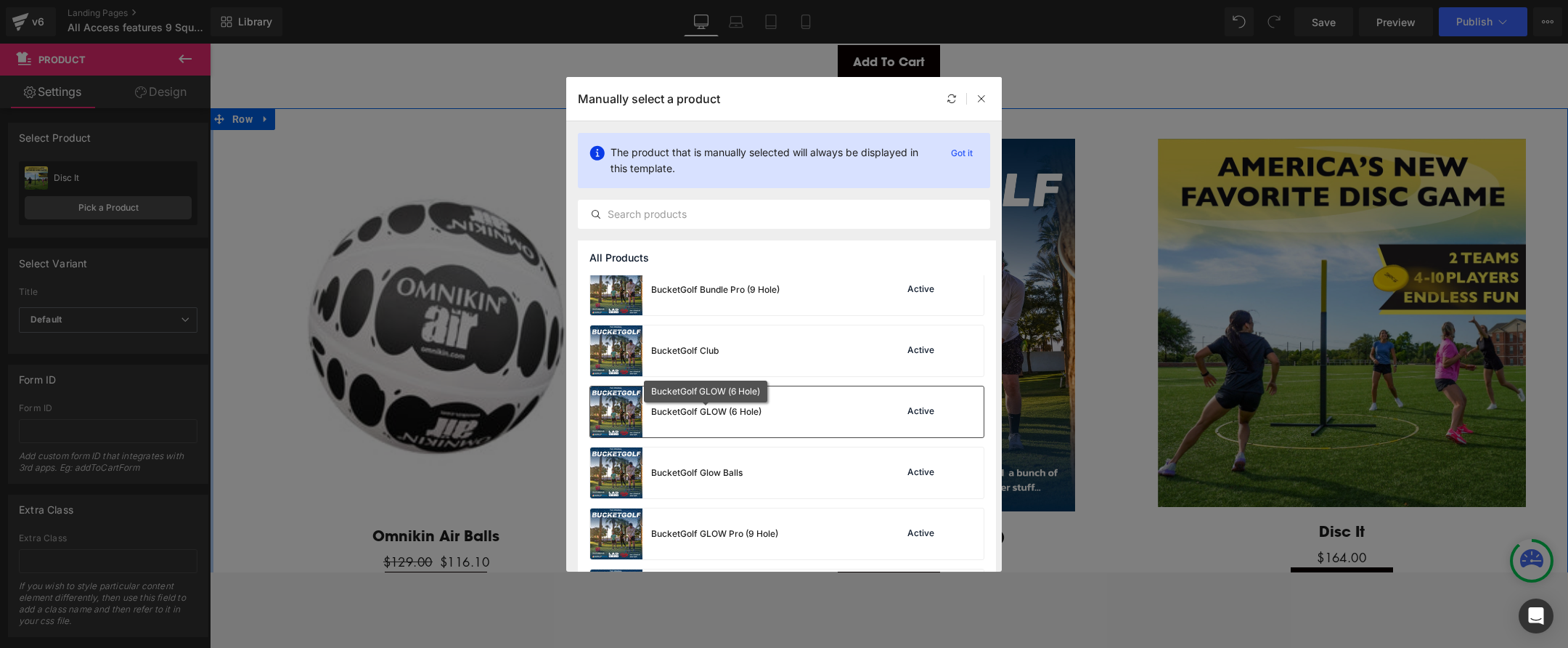
click at [744, 408] on div "BucketGolf GLOW (6 Hole)" at bounding box center [706, 411] width 111 height 13
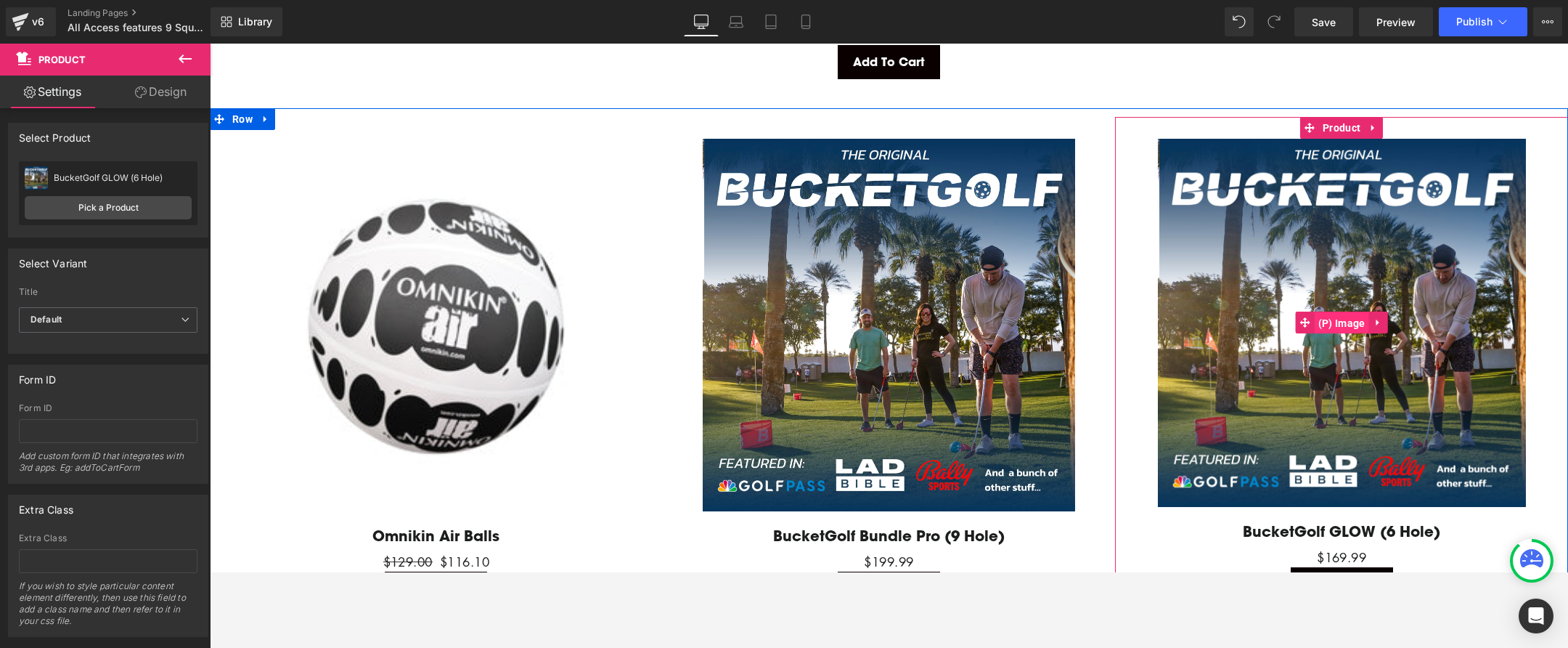
click at [1351, 321] on span "(P) Image" at bounding box center [1341, 323] width 54 height 22
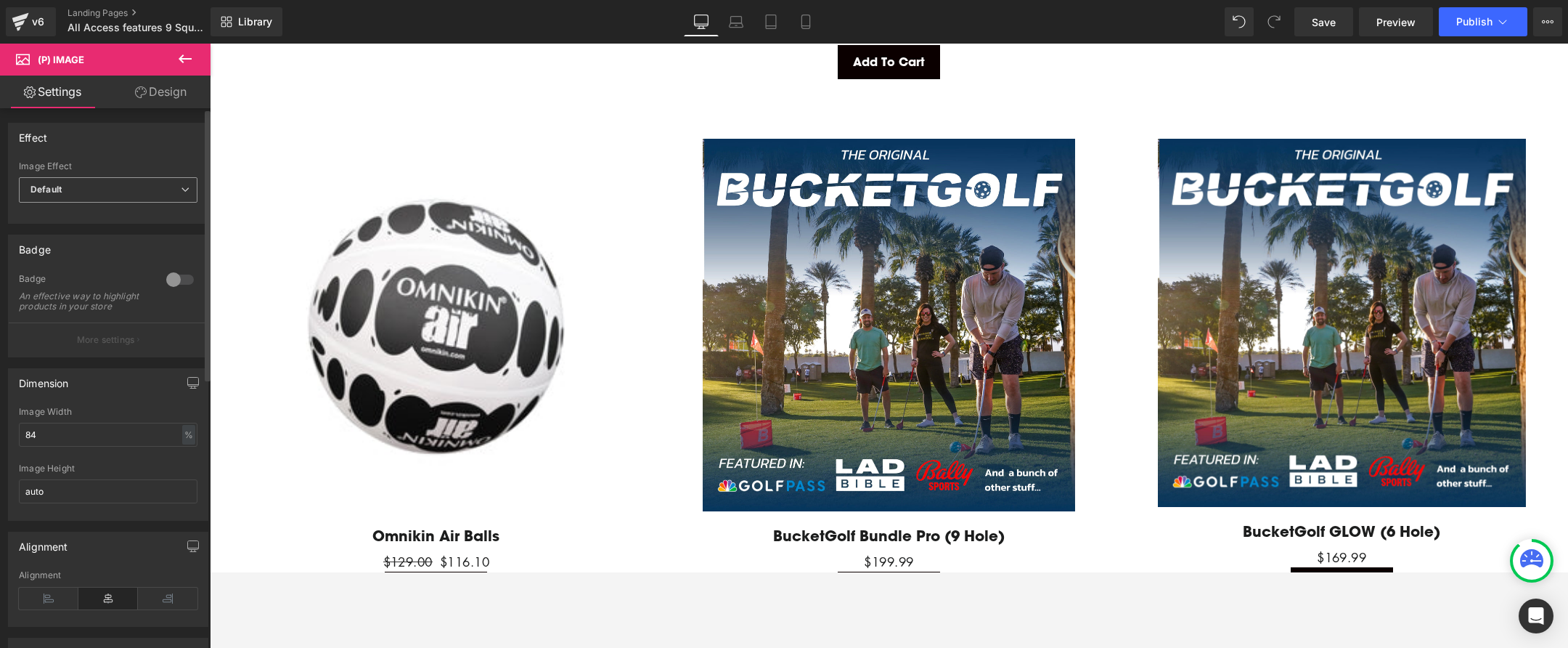
click at [98, 195] on span "Default" at bounding box center [108, 189] width 179 height 25
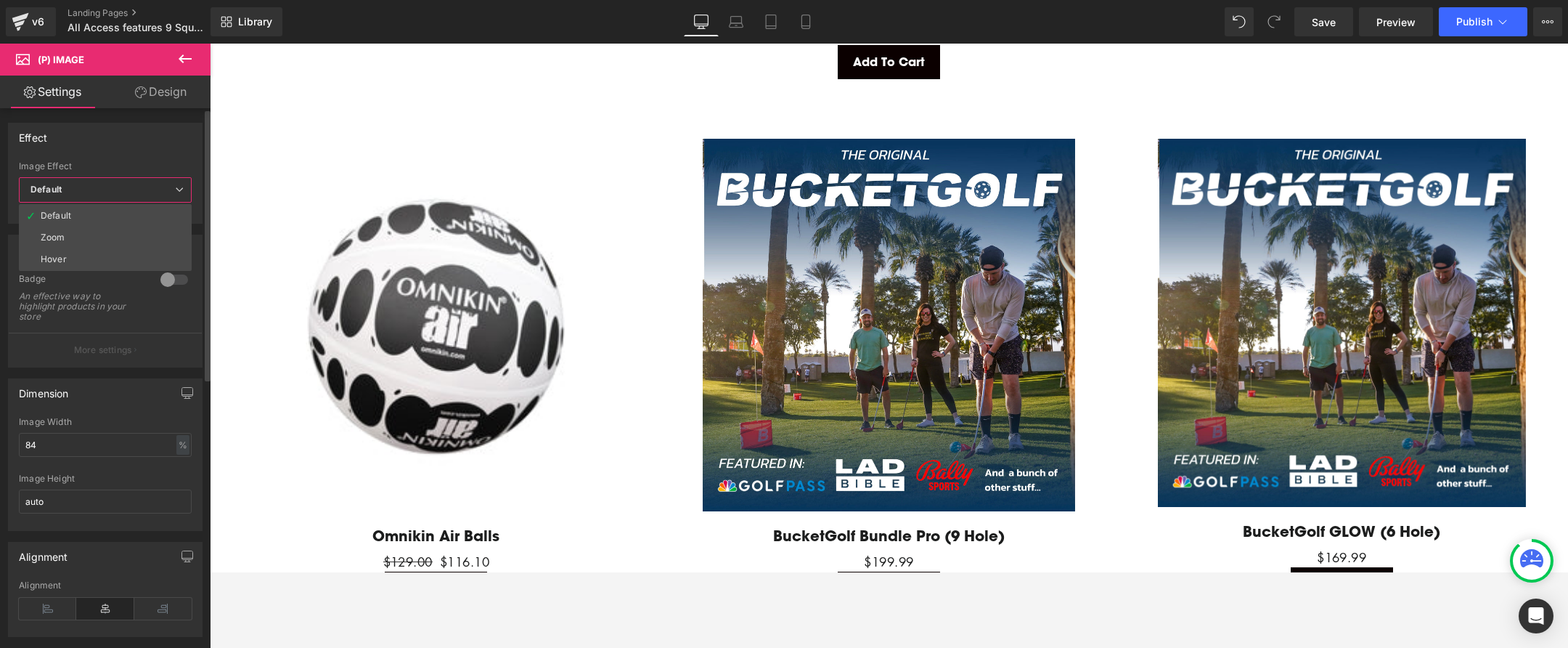
click at [118, 140] on div "Effect" at bounding box center [105, 137] width 193 height 27
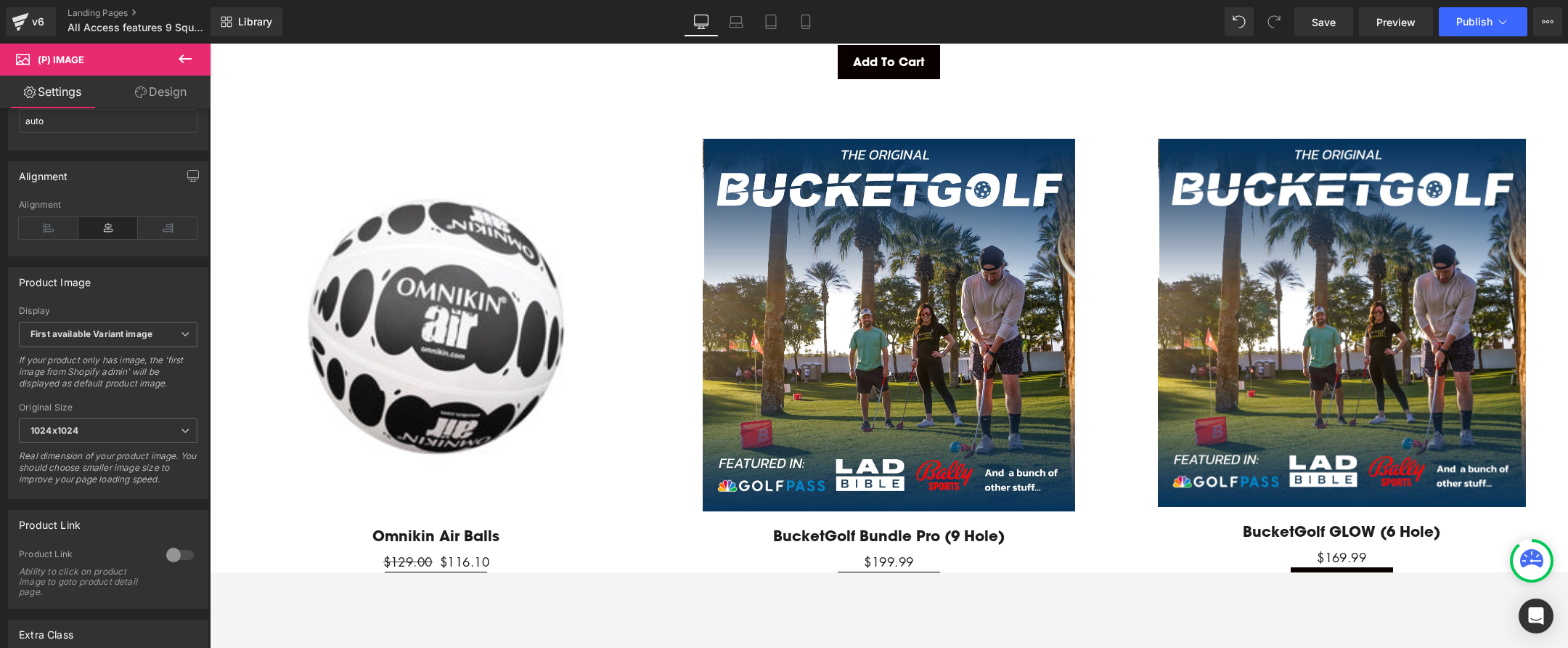
scroll to position [358, 0]
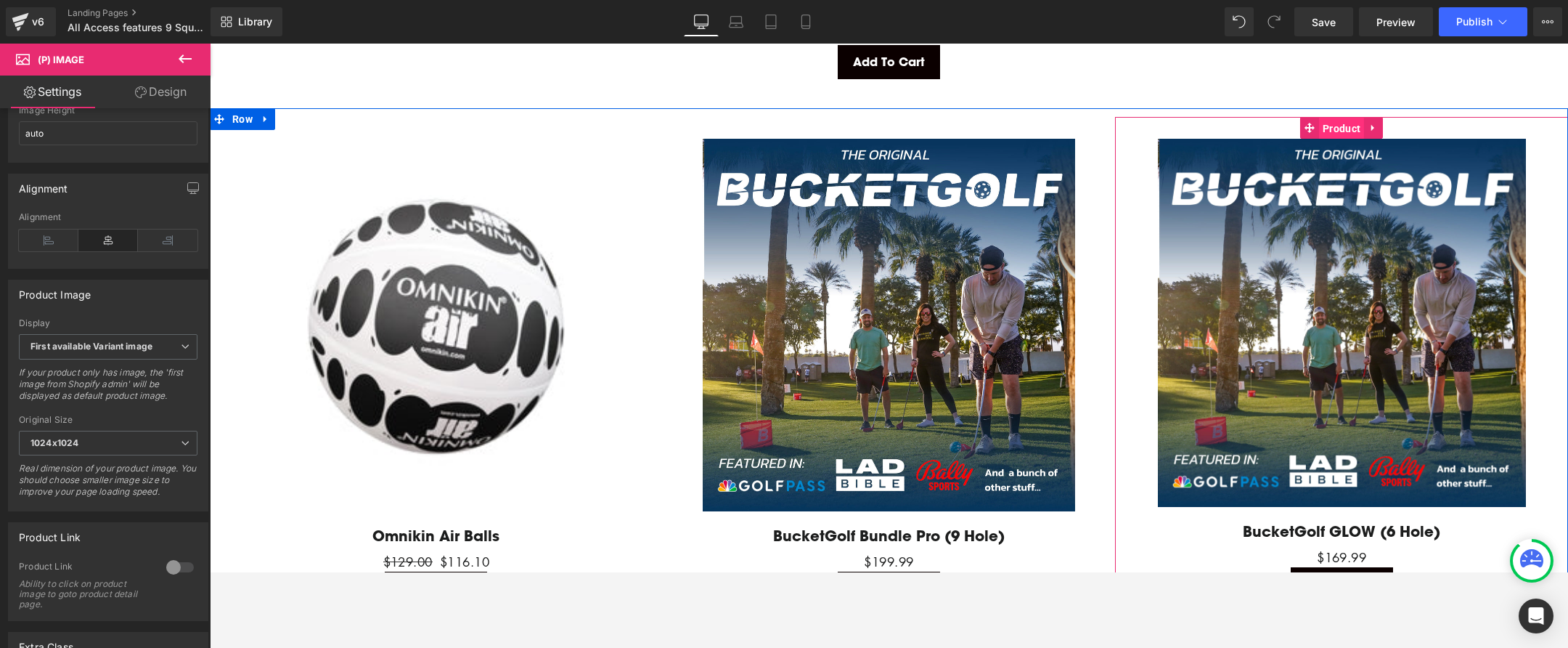
click at [1331, 120] on span "Product" at bounding box center [1341, 128] width 45 height 22
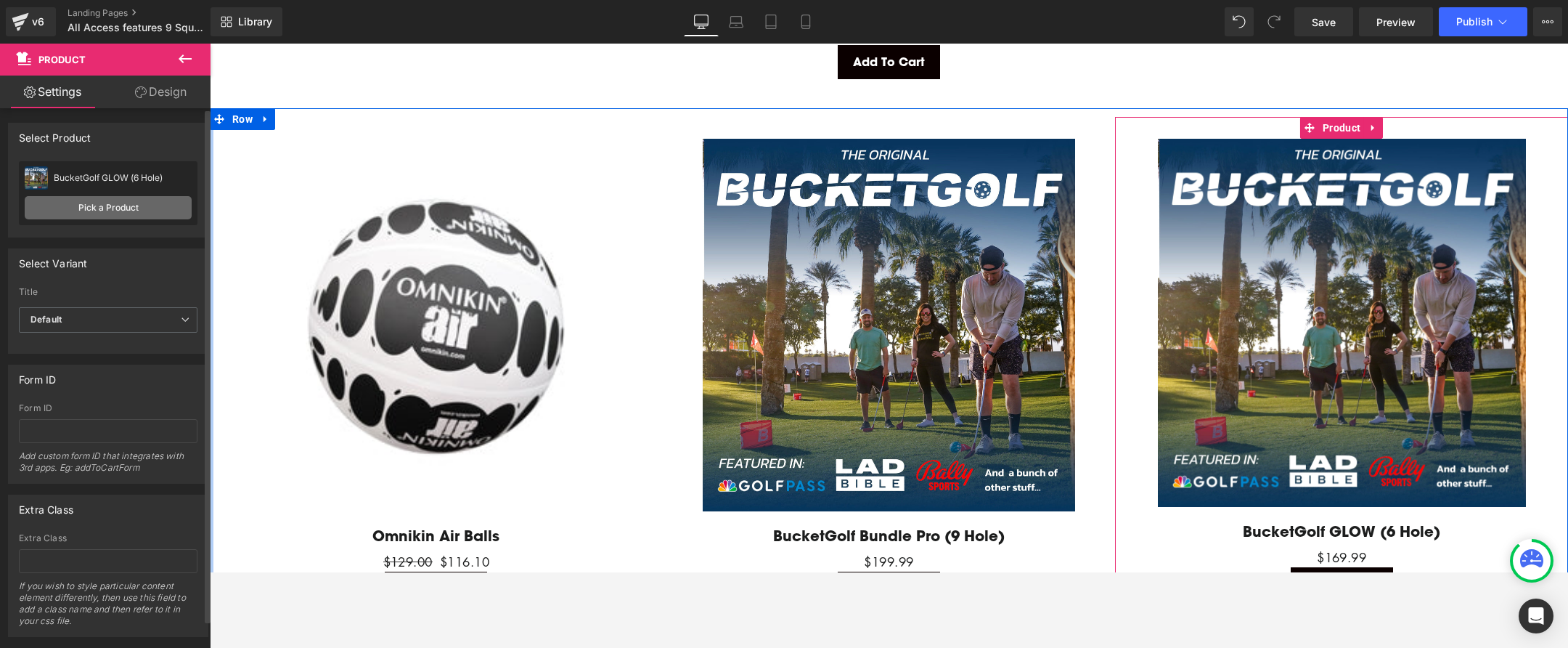
click at [116, 211] on link "Pick a Product" at bounding box center [108, 208] width 167 height 23
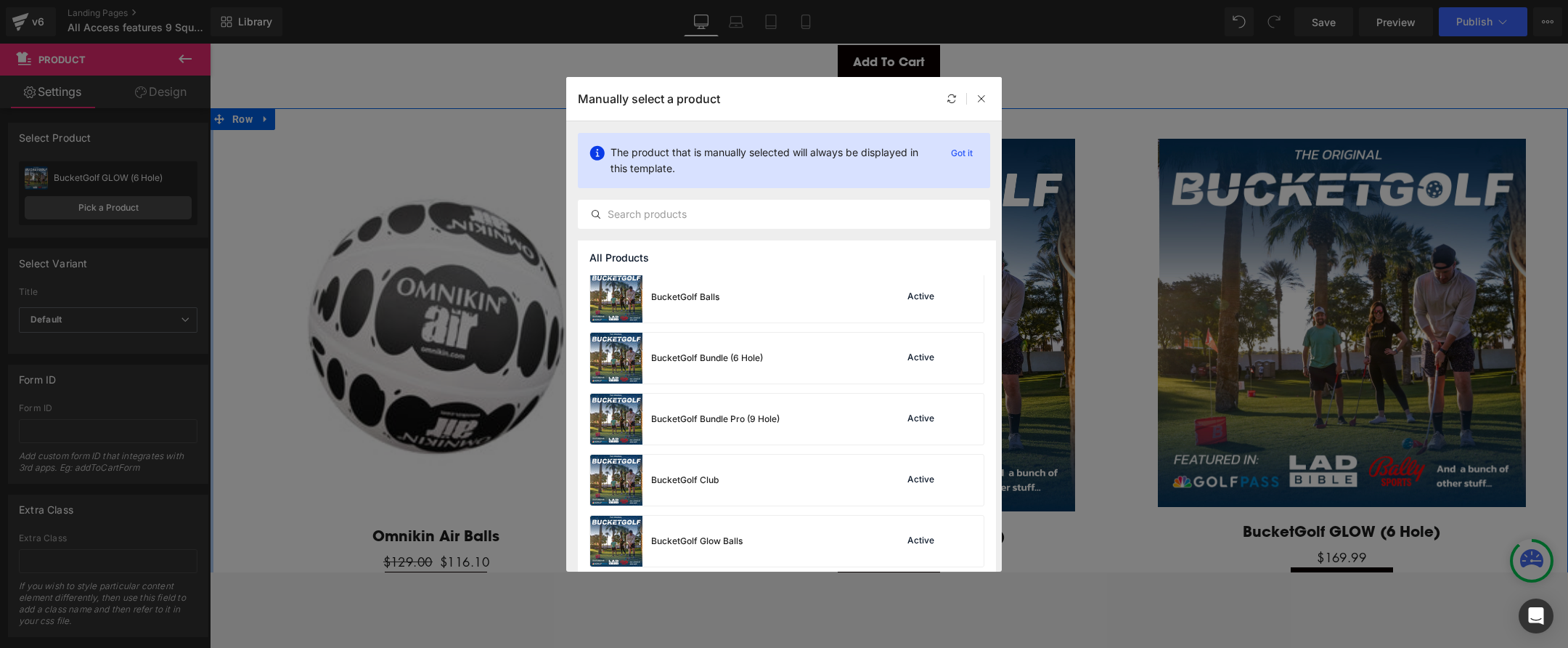
scroll to position [1464, 0]
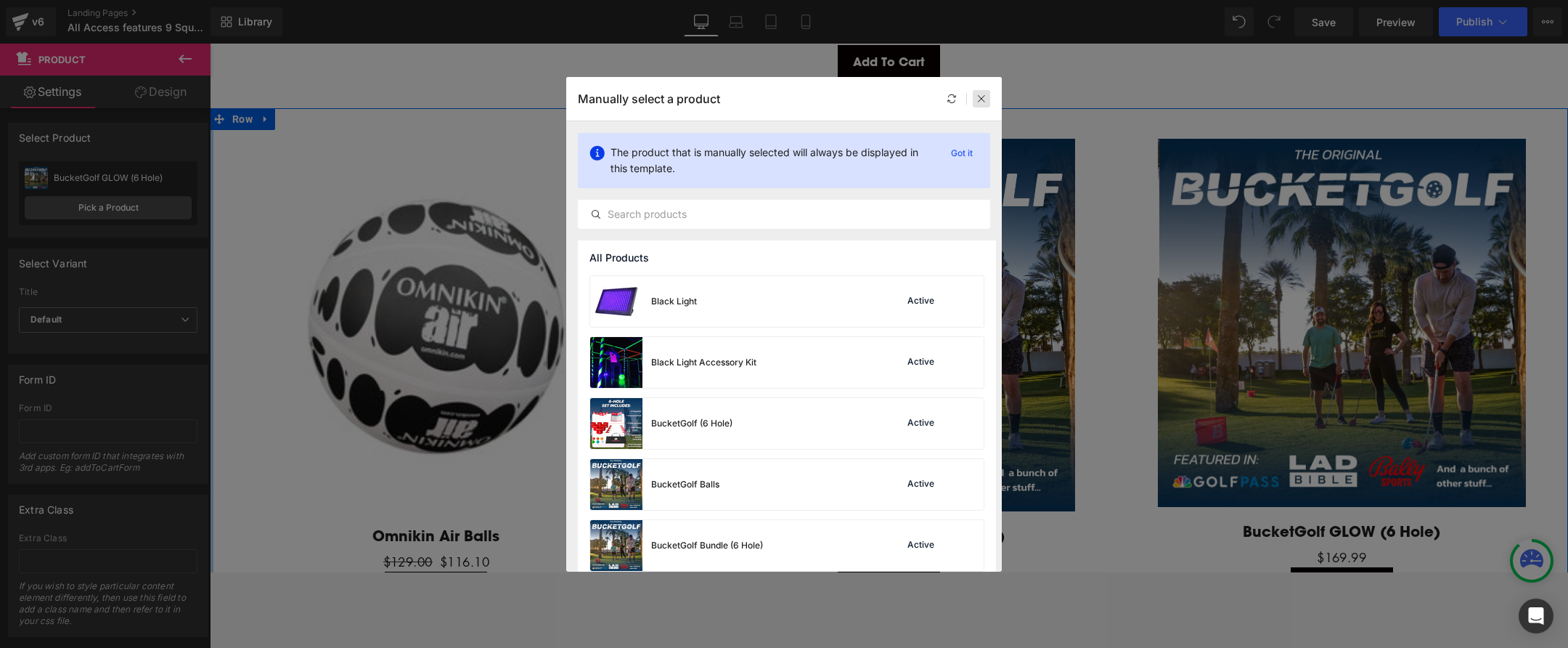
click at [981, 104] on div at bounding box center [981, 98] width 18 height 18
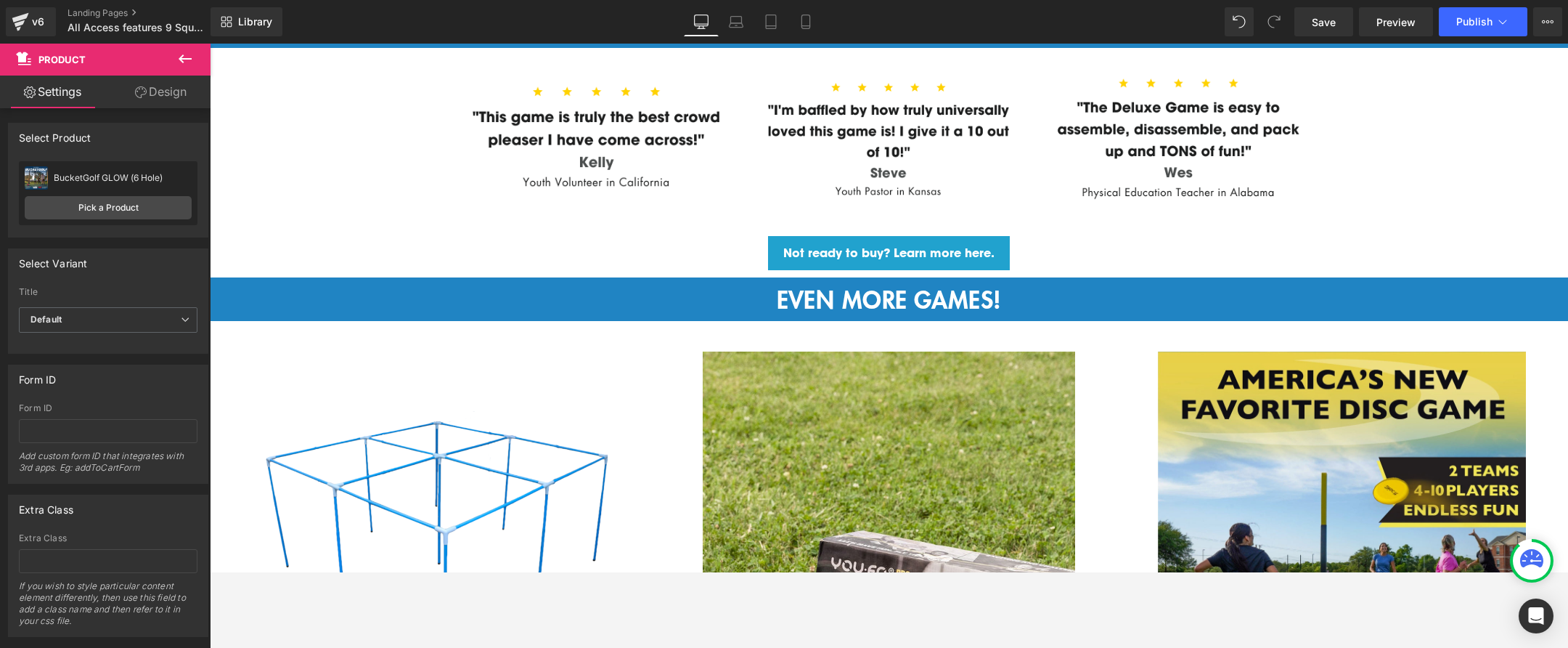
scroll to position [2590, 0]
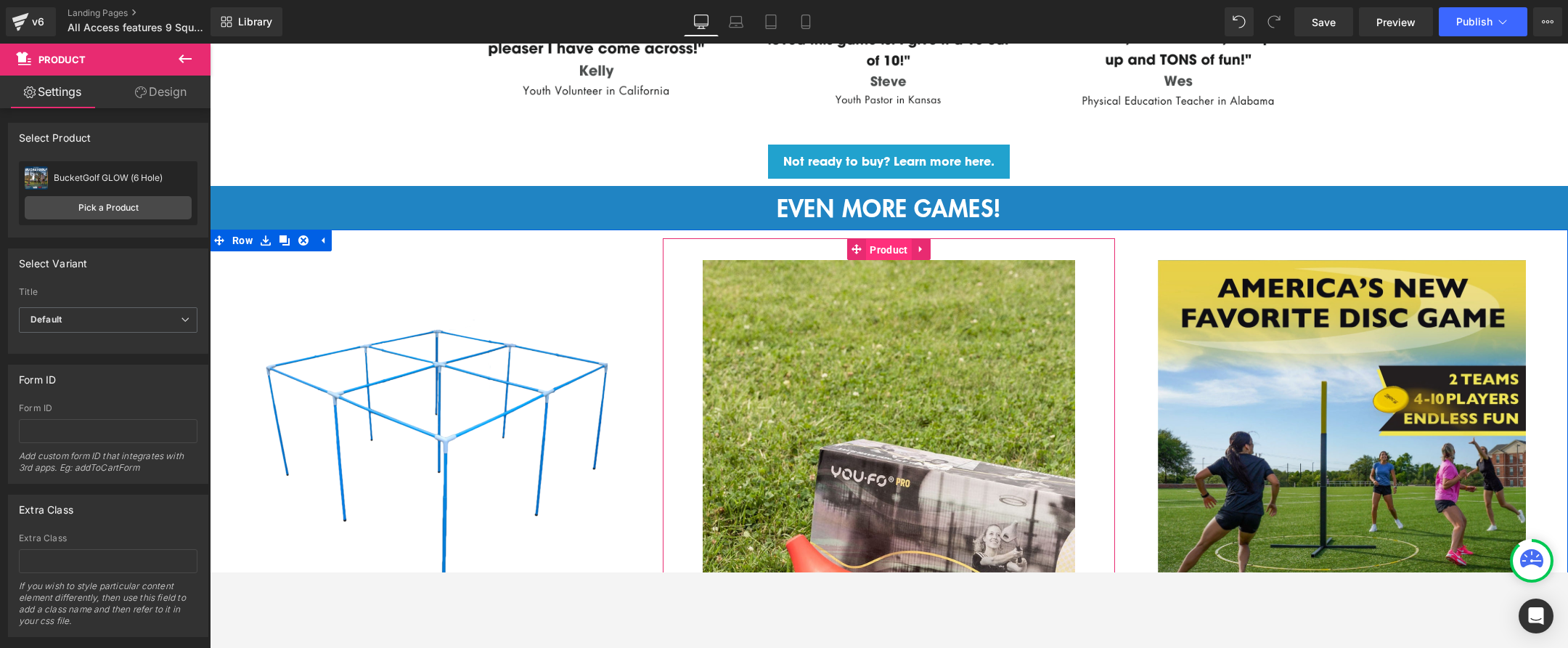
click at [891, 241] on span "Product" at bounding box center [888, 250] width 45 height 22
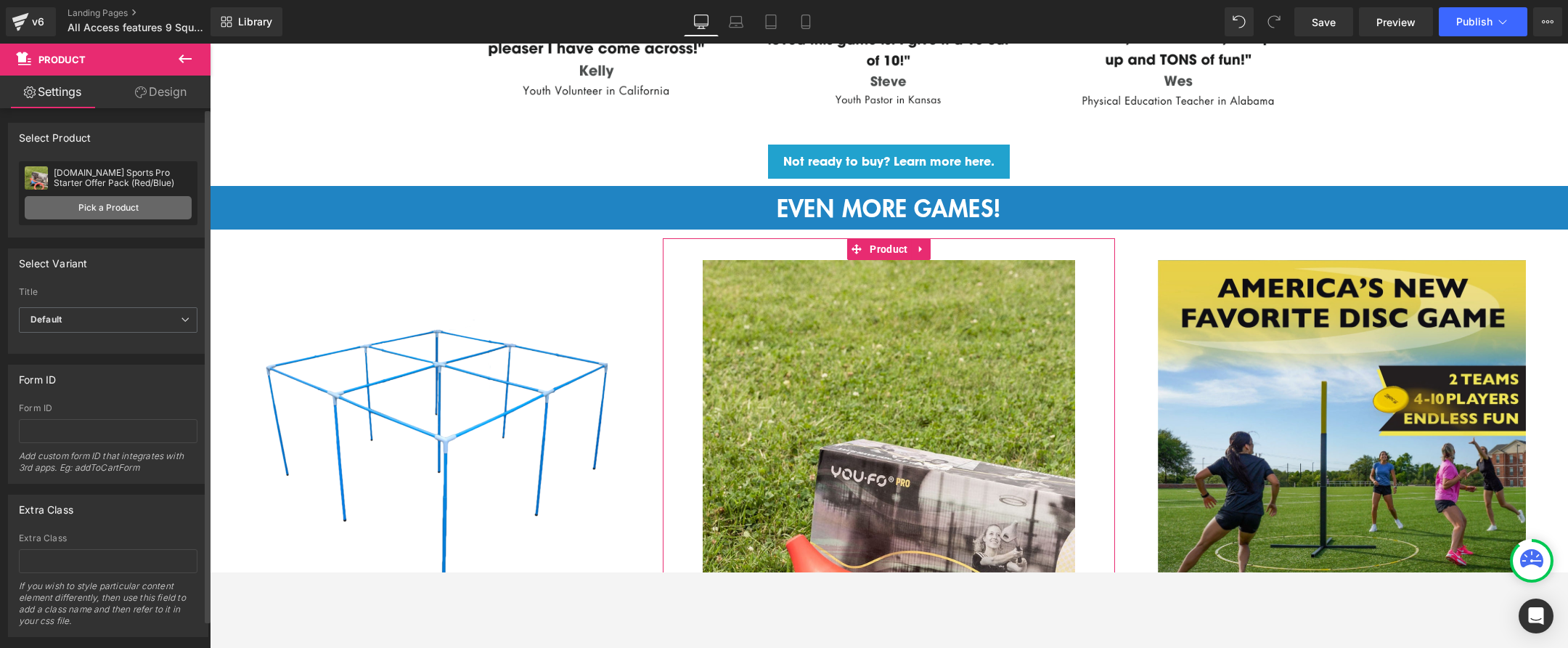
click at [170, 208] on link "Pick a Product" at bounding box center [108, 208] width 167 height 23
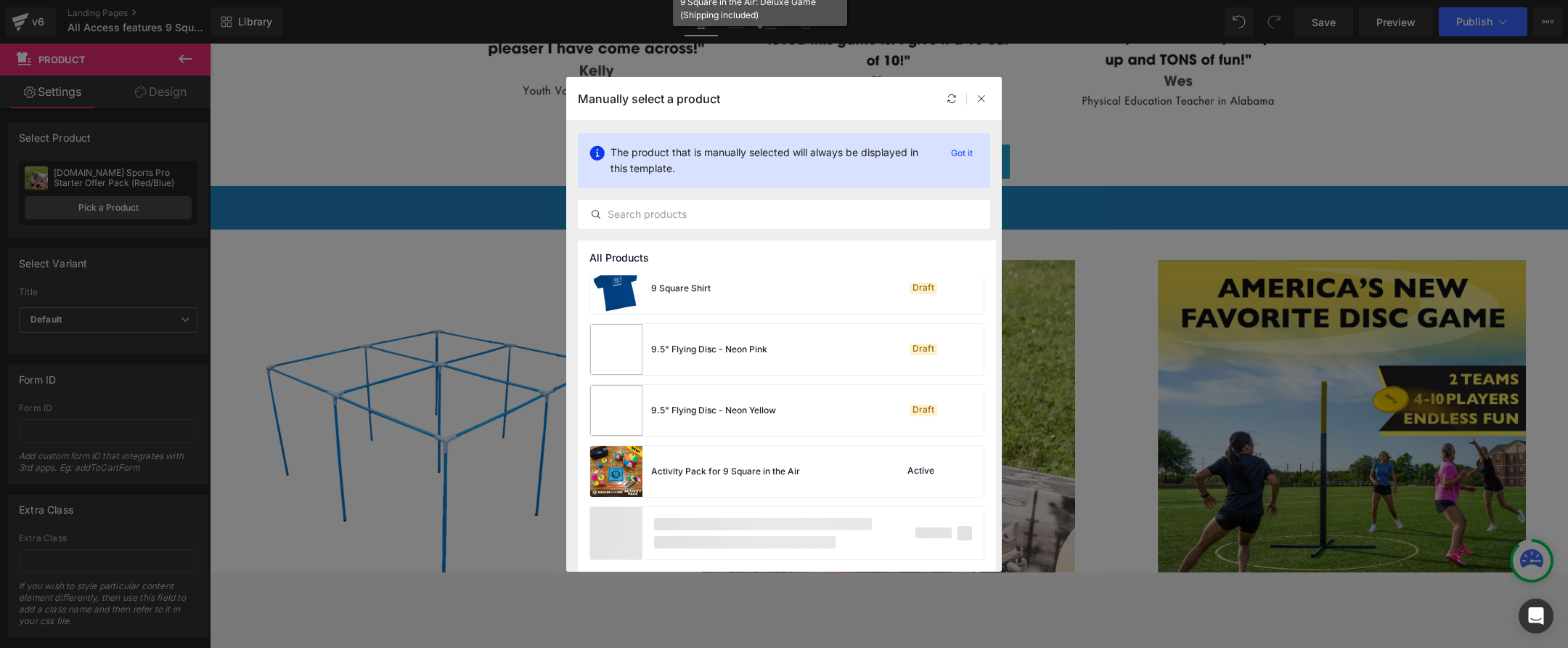
scroll to position [1050, 0]
click at [739, 467] on div "Activity Pack for 9 Square in the Air" at bounding box center [725, 471] width 149 height 13
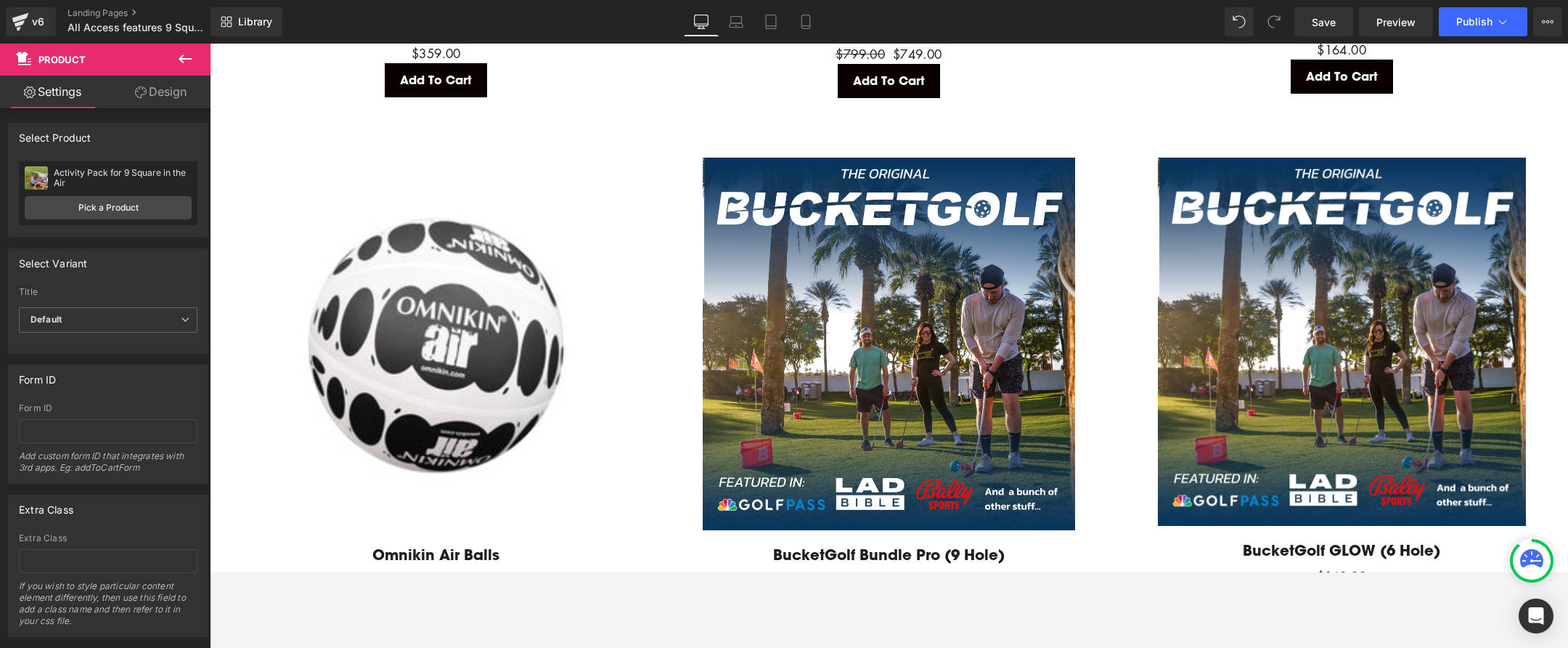
scroll to position [3222, 0]
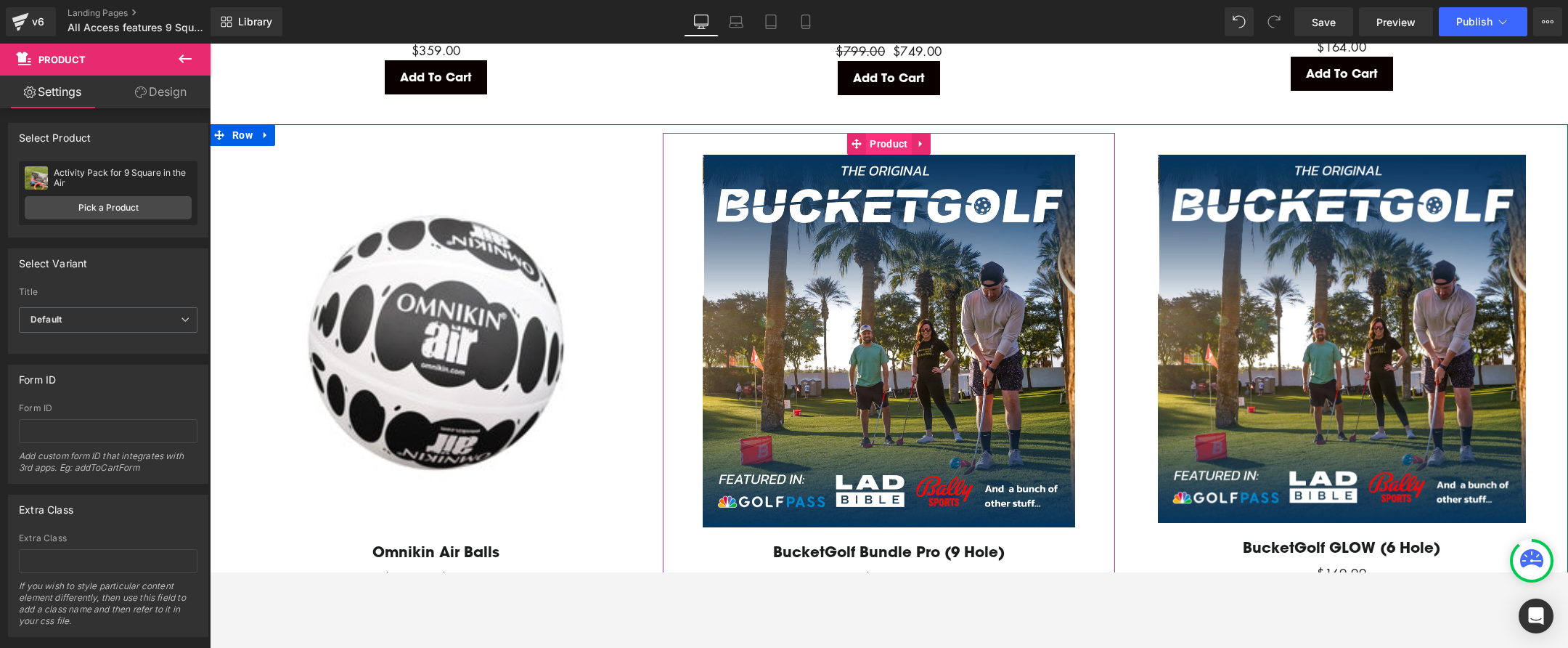
click at [877, 137] on span "Product" at bounding box center [888, 143] width 45 height 22
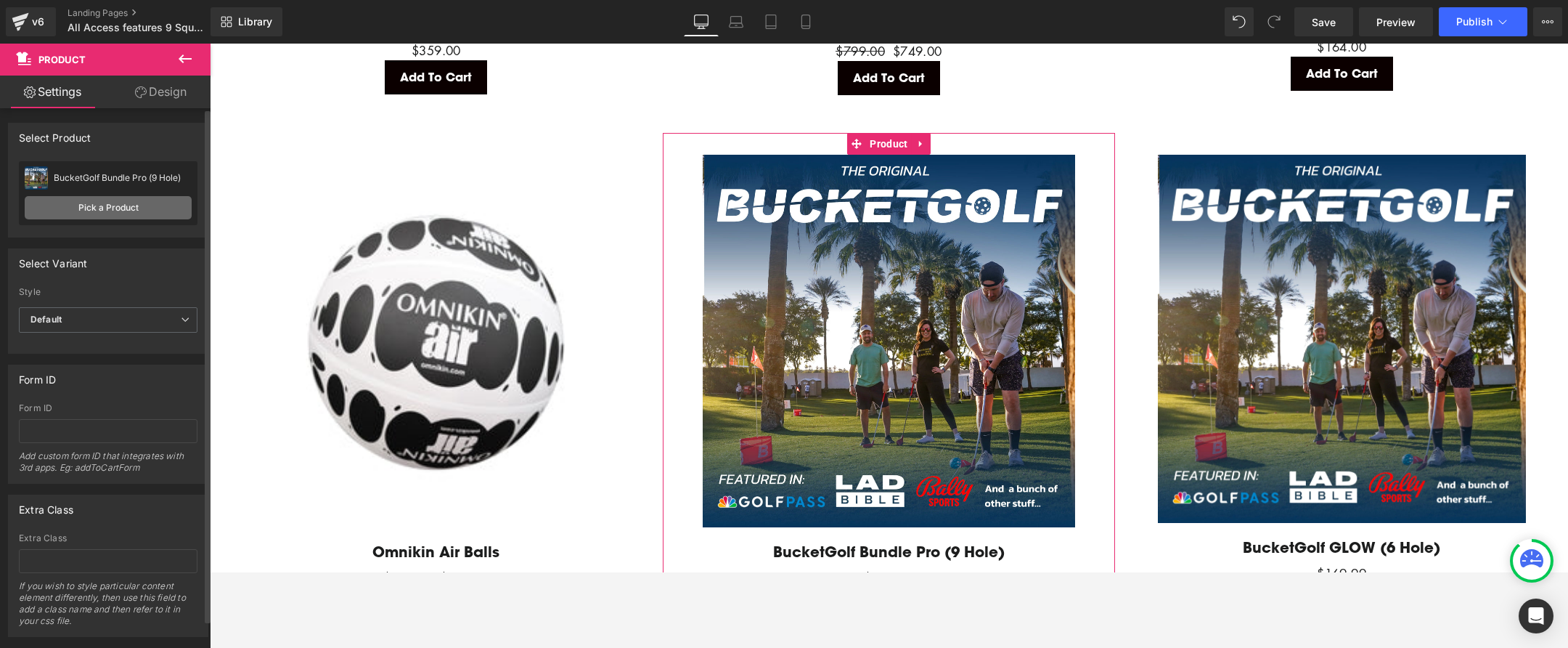
click at [102, 202] on link "Pick a Product" at bounding box center [108, 208] width 167 height 23
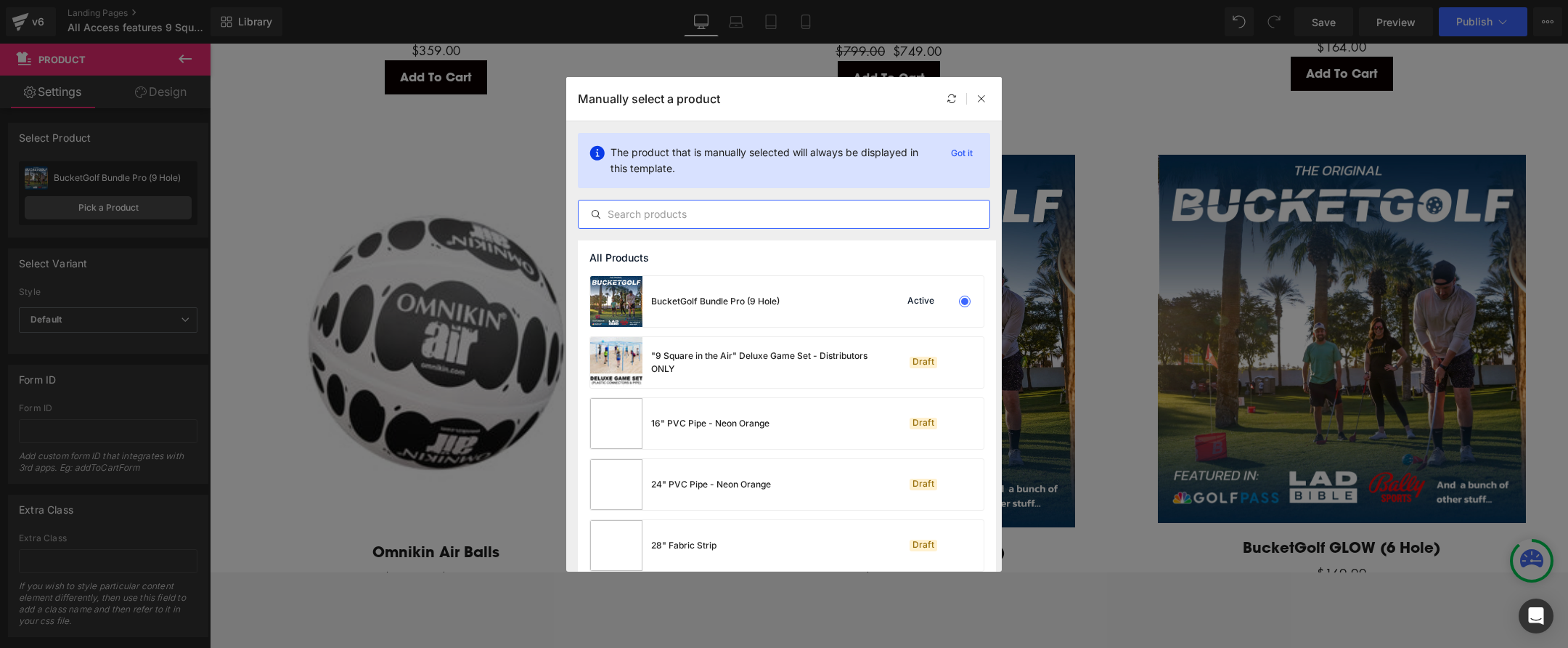
click at [713, 214] on input "text" at bounding box center [784, 214] width 411 height 18
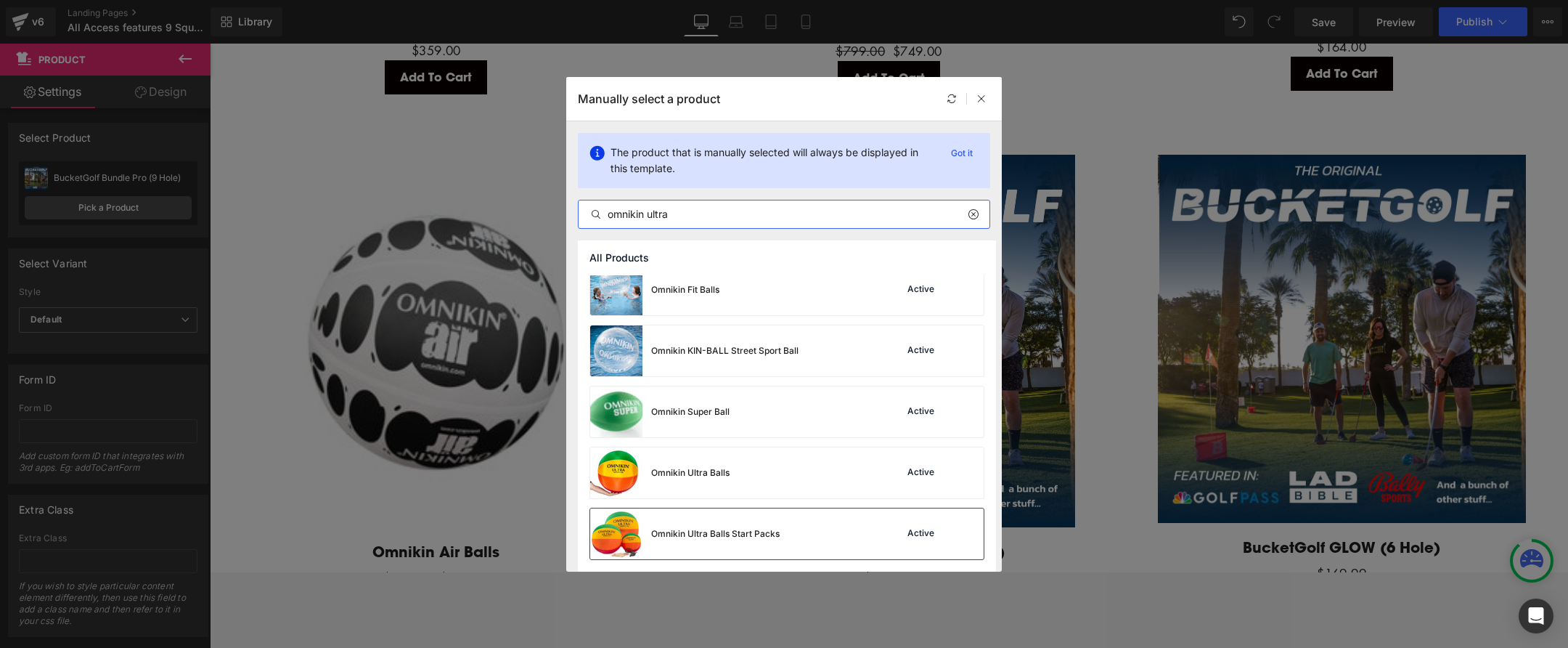
scroll to position [11, 0]
type input "omnikin ultra"
click at [673, 468] on div "Omnikin Ultra Balls" at bounding box center [690, 472] width 79 height 13
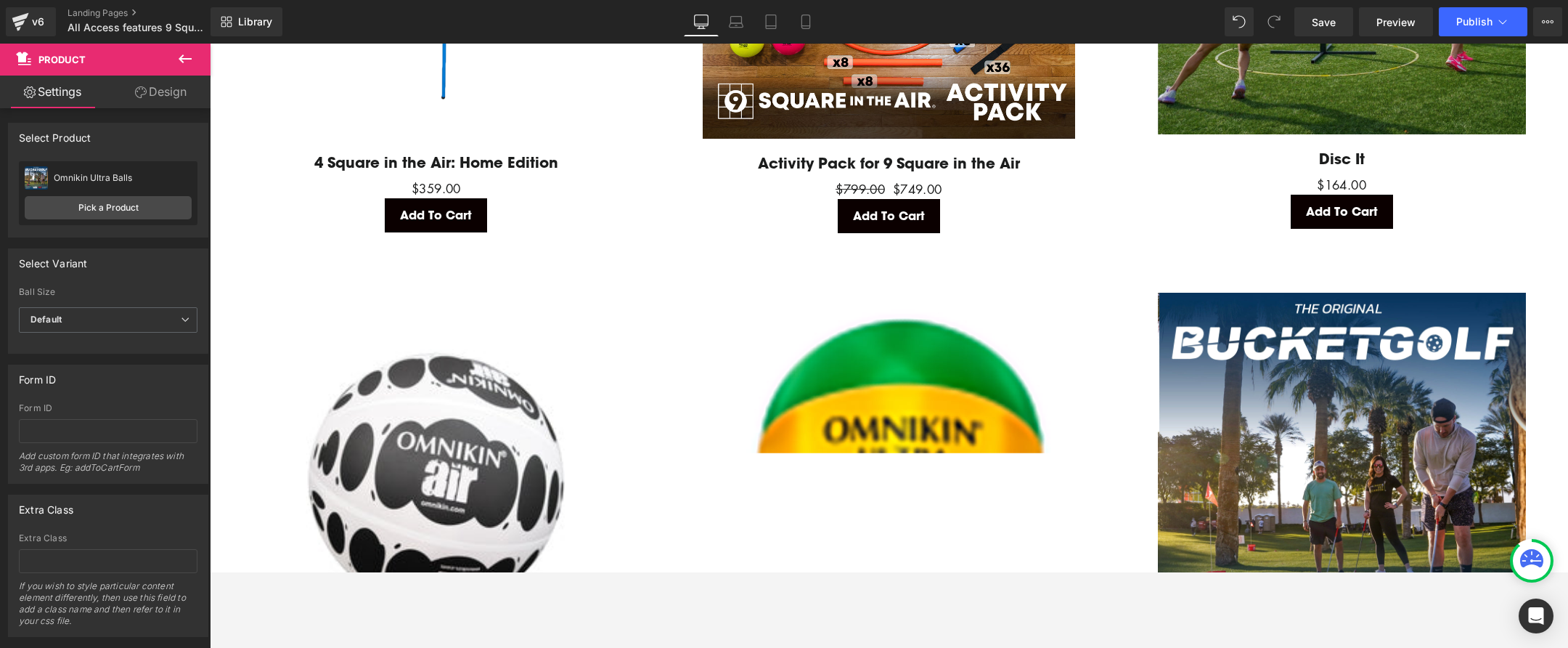
scroll to position [3087, 0]
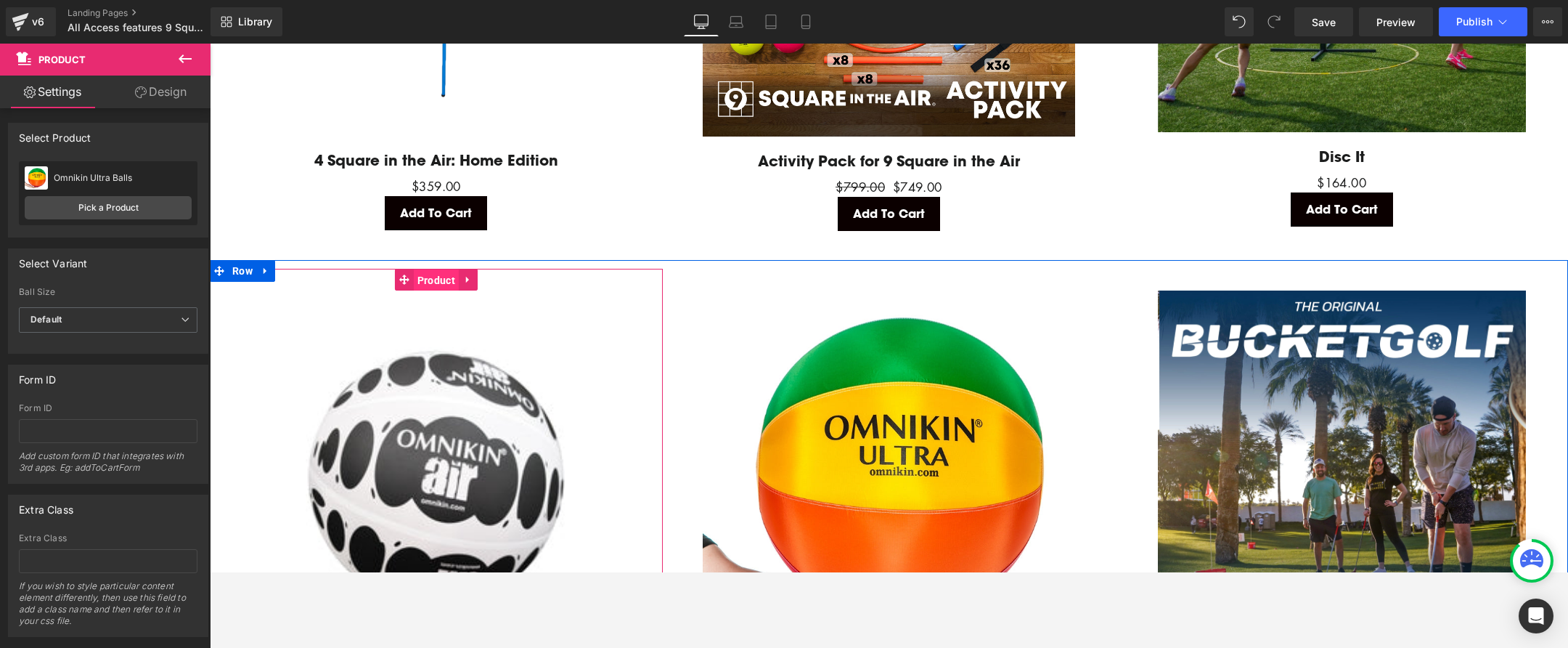
click at [425, 273] on span "Product" at bounding box center [436, 280] width 45 height 22
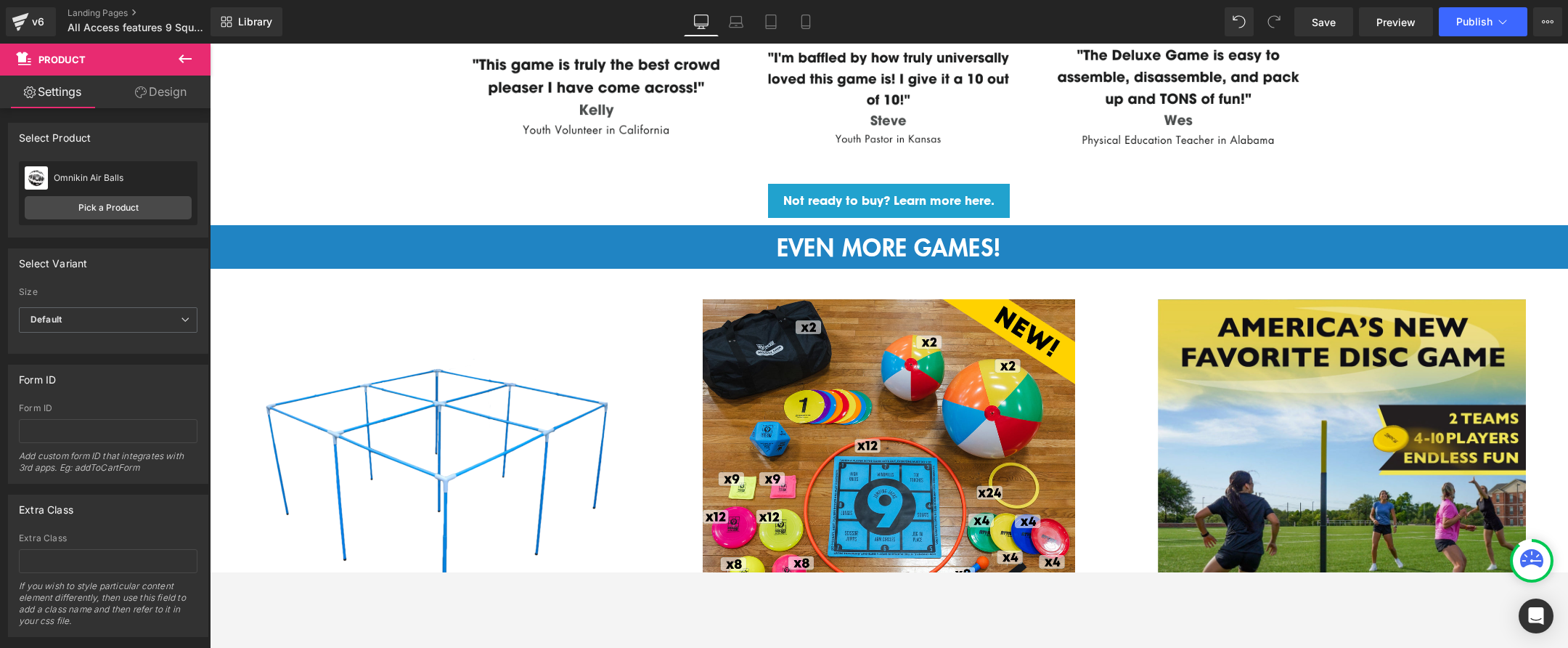
scroll to position [2551, 0]
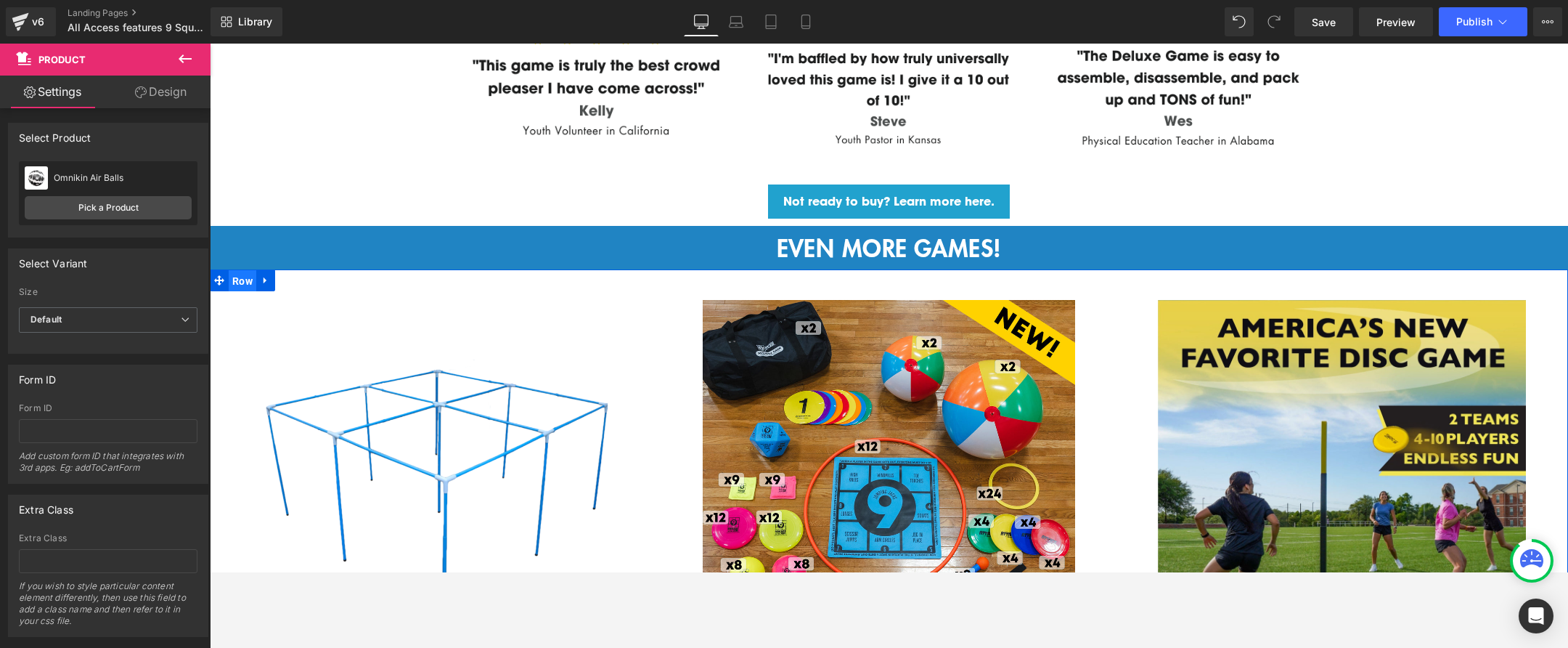
click at [238, 273] on span "Row" at bounding box center [243, 281] width 27 height 22
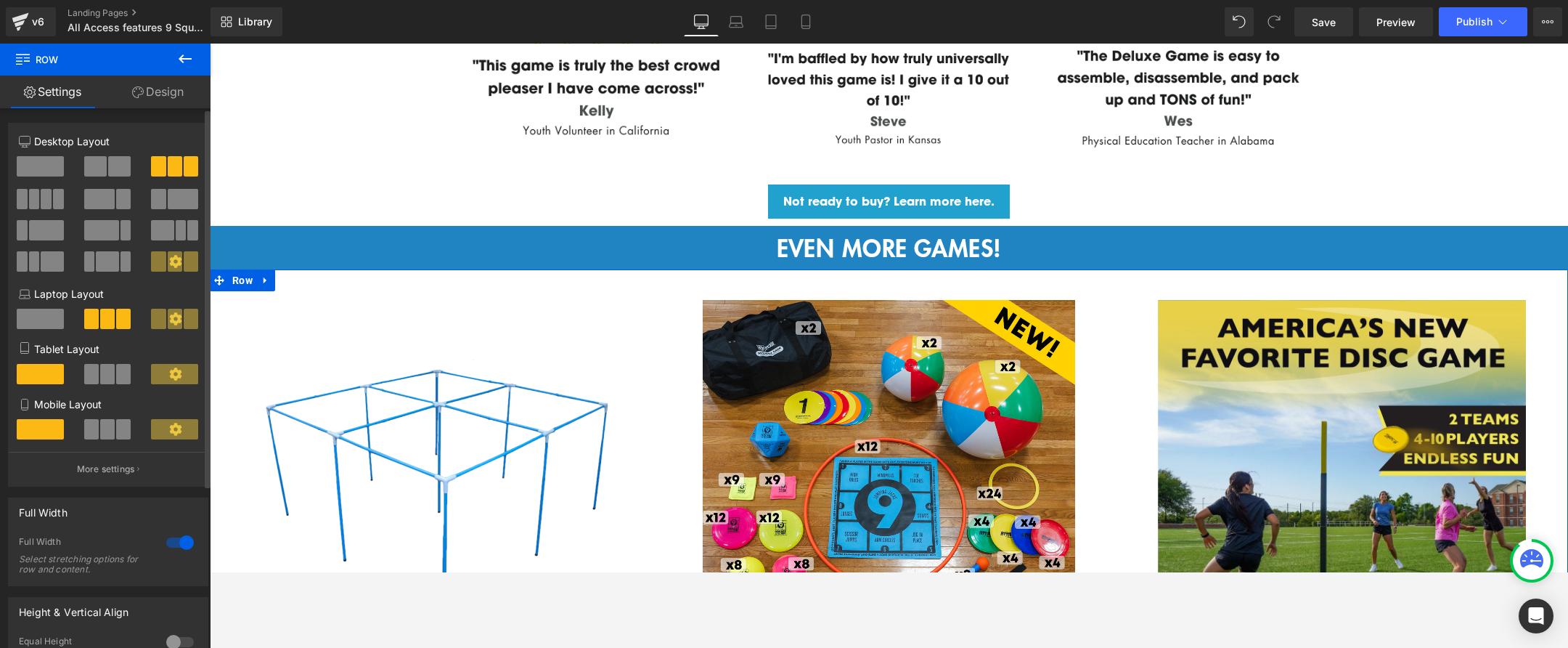
click at [38, 199] on button at bounding box center [41, 198] width 49 height 21
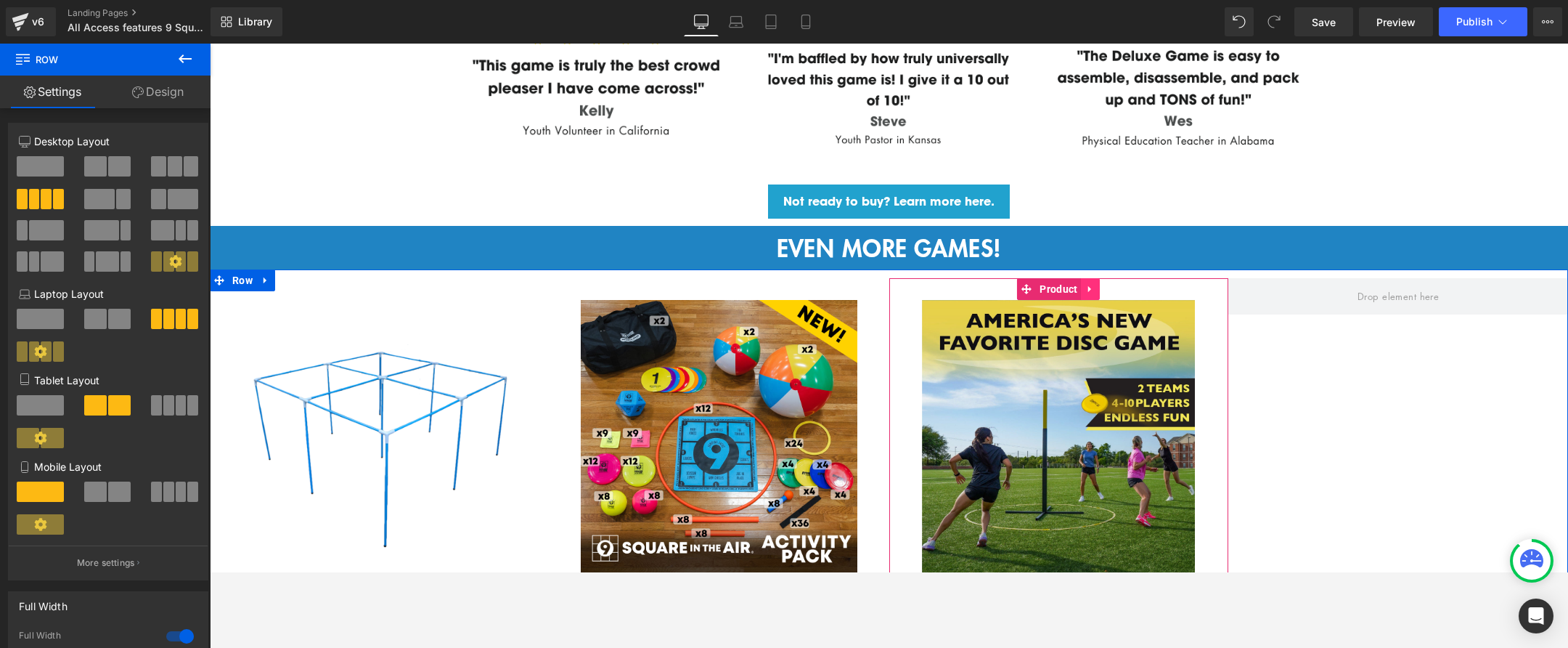
click at [1088, 285] on icon at bounding box center [1090, 289] width 3 height 7
click at [1080, 284] on icon at bounding box center [1080, 289] width 10 height 10
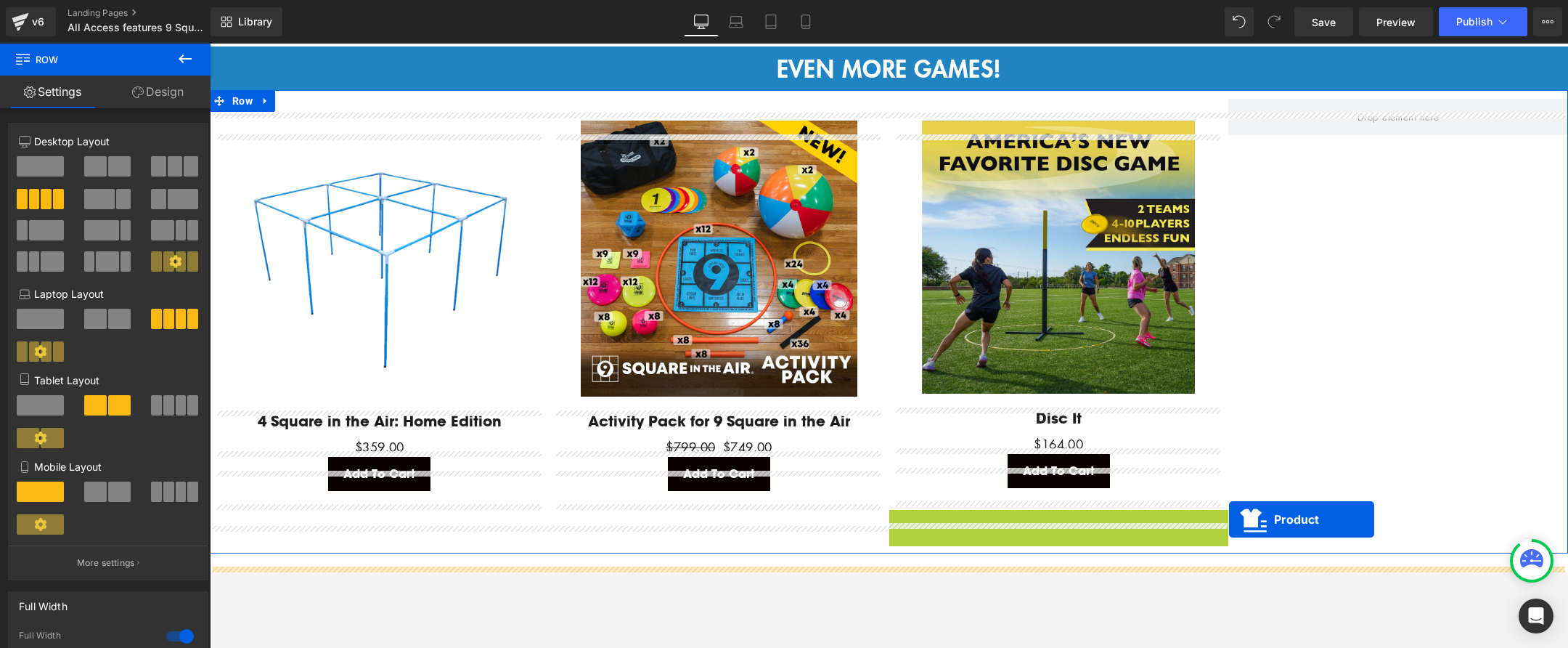
scroll to position [2704, 0]
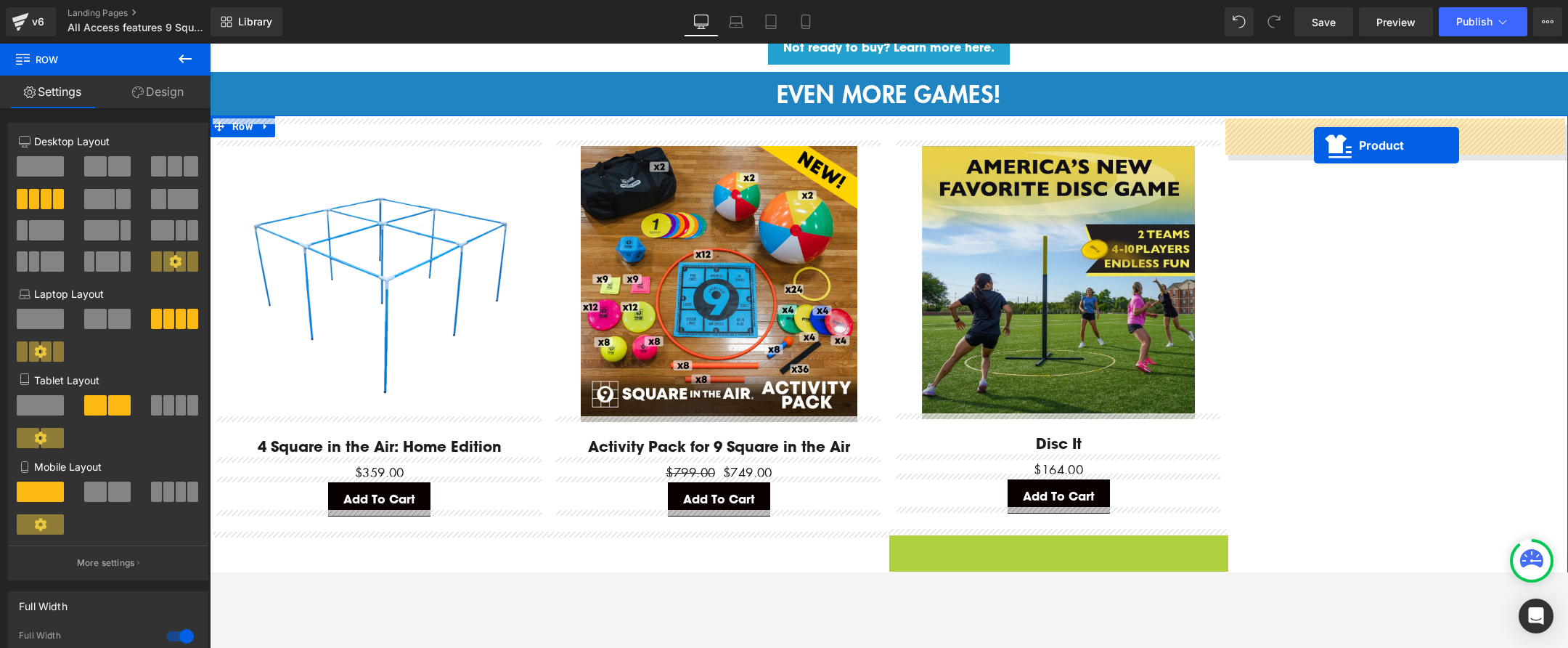
drag, startPoint x: 1032, startPoint y: 187, endPoint x: 1315, endPoint y: 147, distance: 285.8
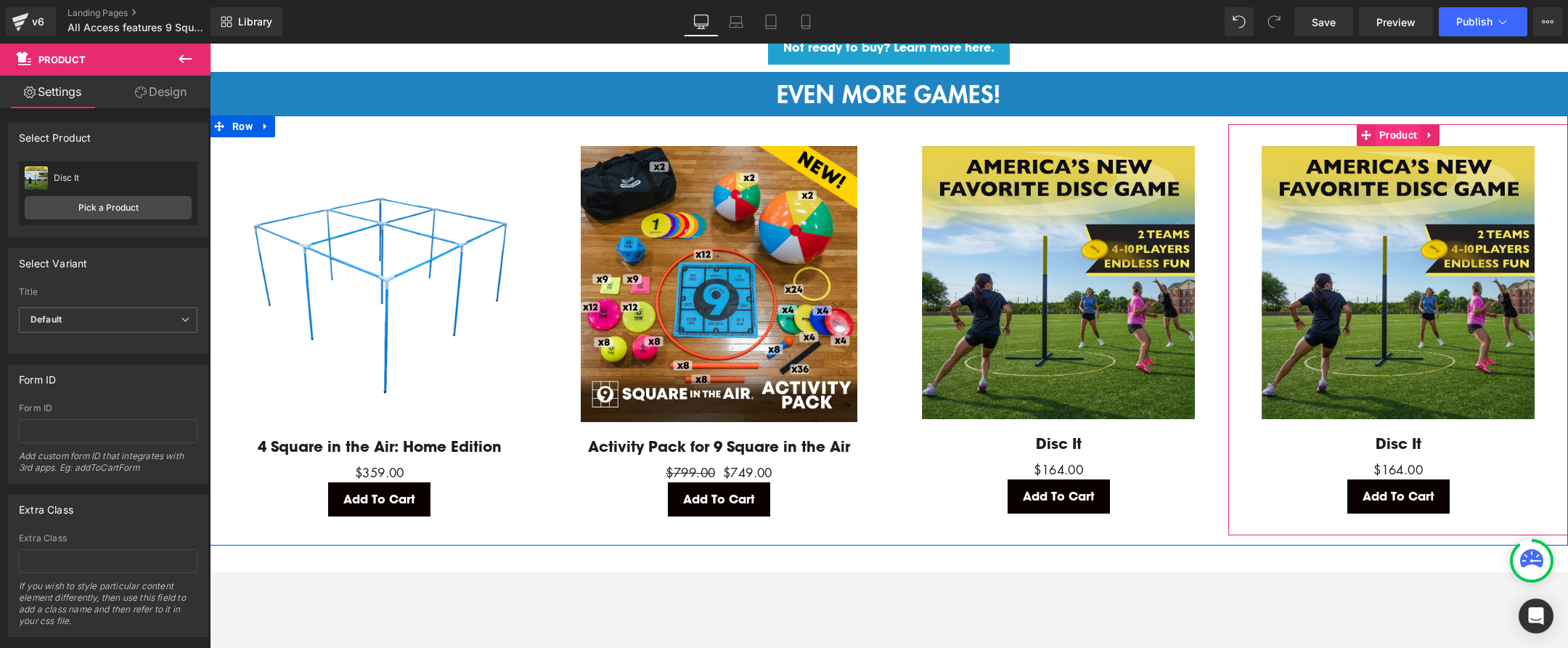
click at [1393, 124] on span "Product" at bounding box center [1398, 135] width 45 height 22
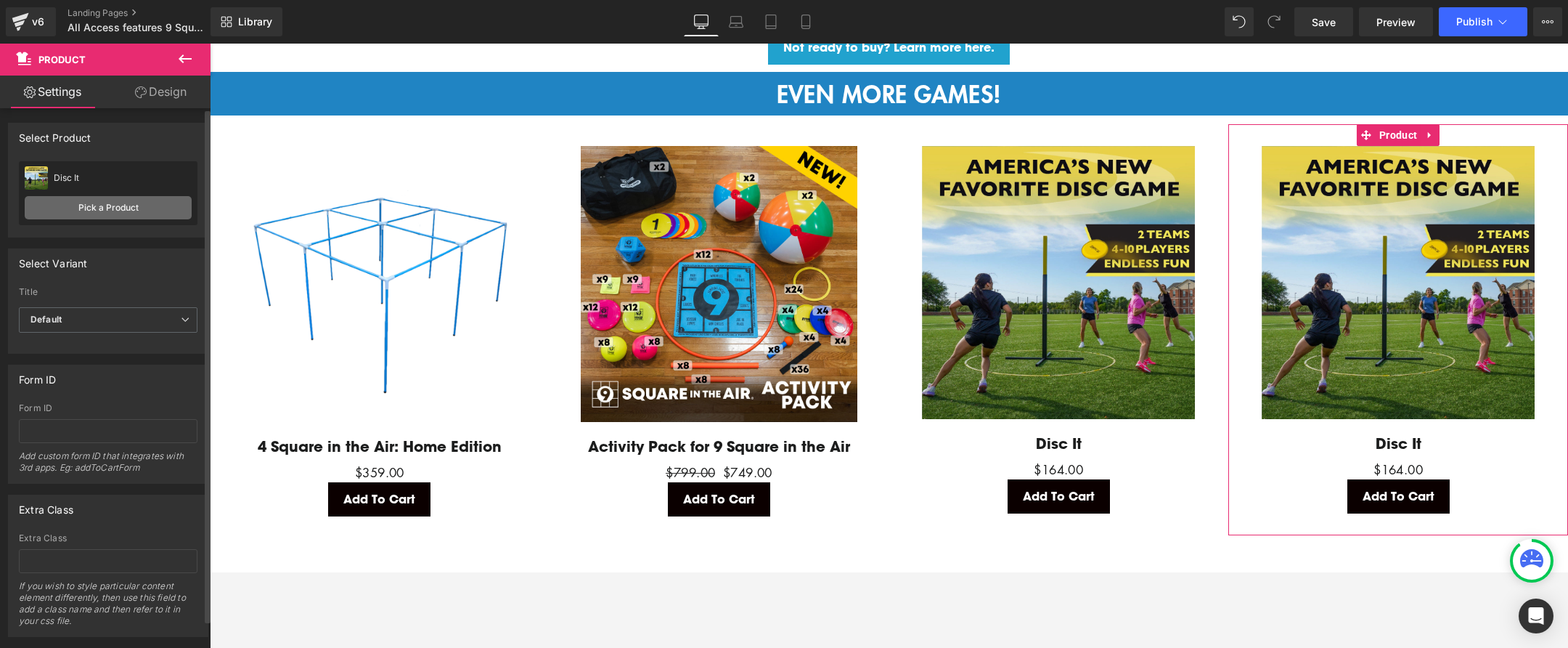
click at [108, 211] on link "Pick a Product" at bounding box center [108, 208] width 167 height 23
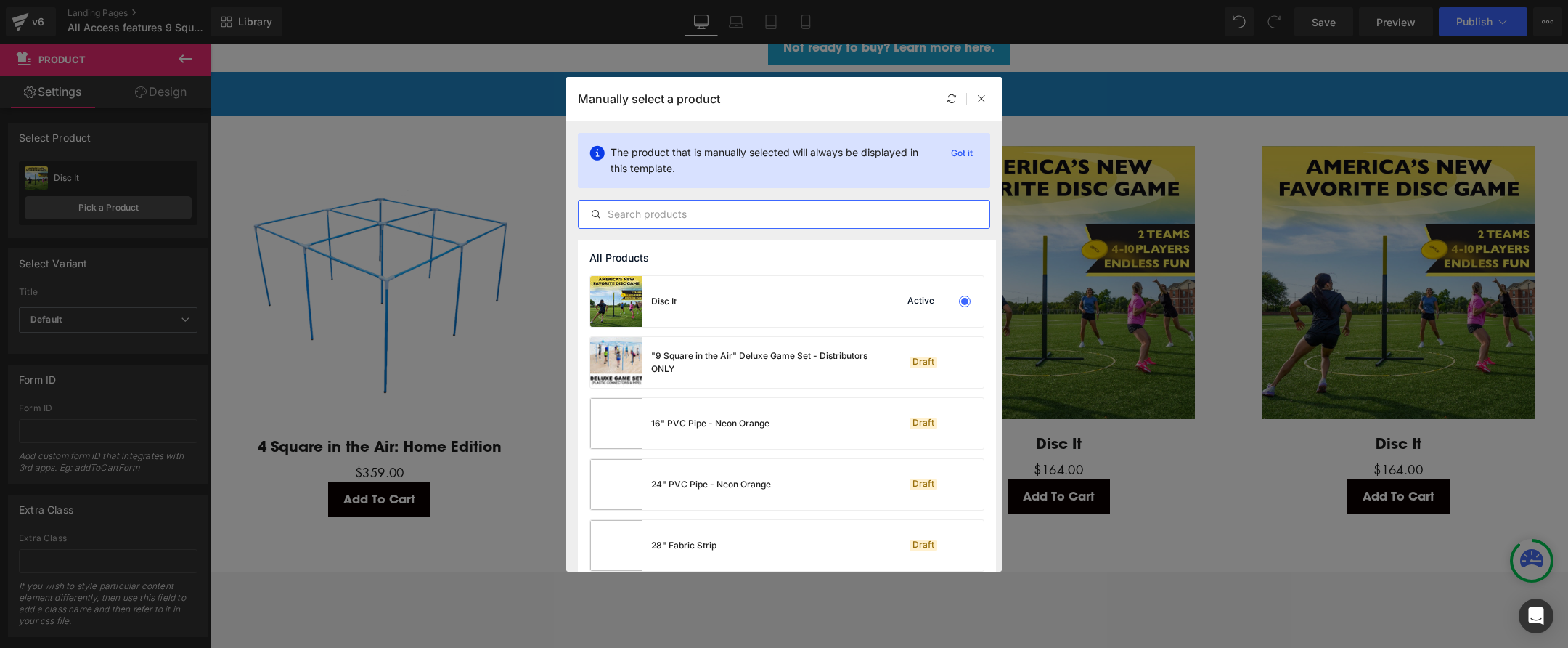
click at [813, 221] on input "text" at bounding box center [784, 214] width 411 height 18
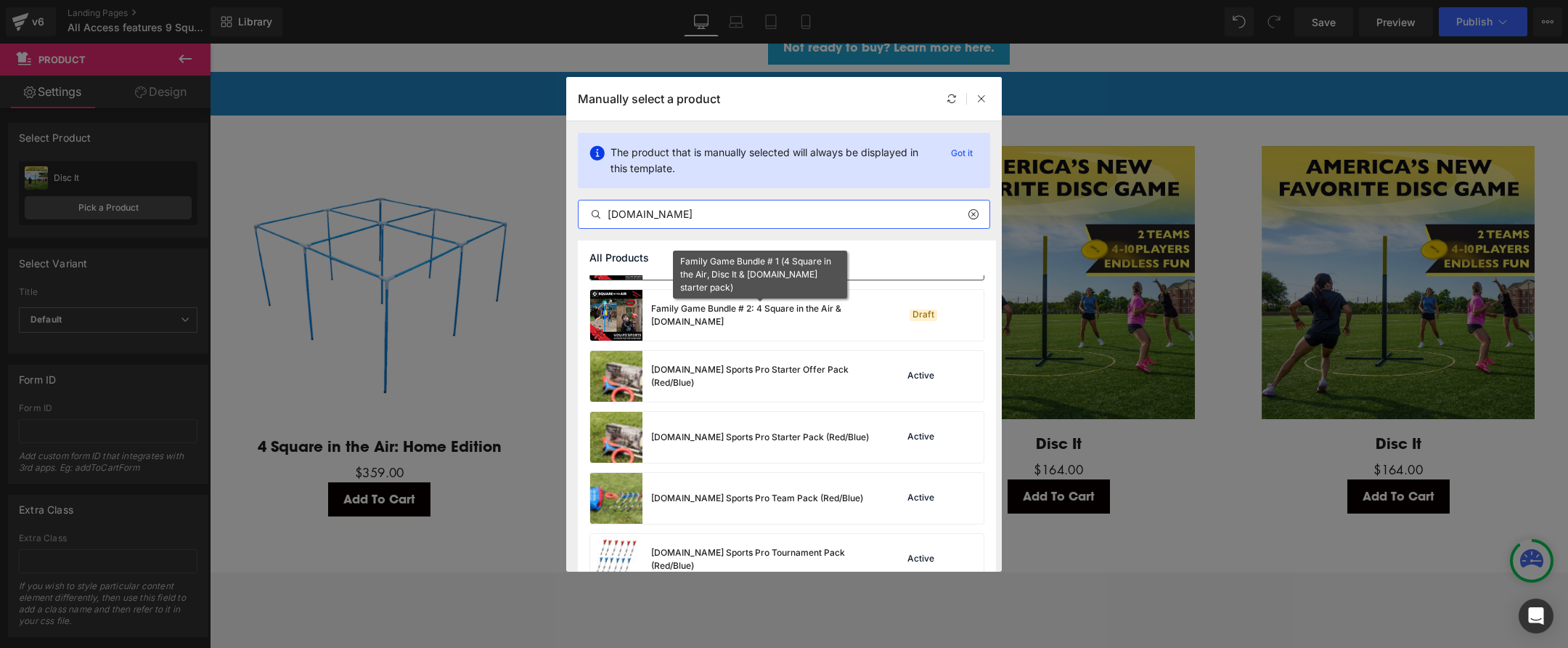
scroll to position [53, 0]
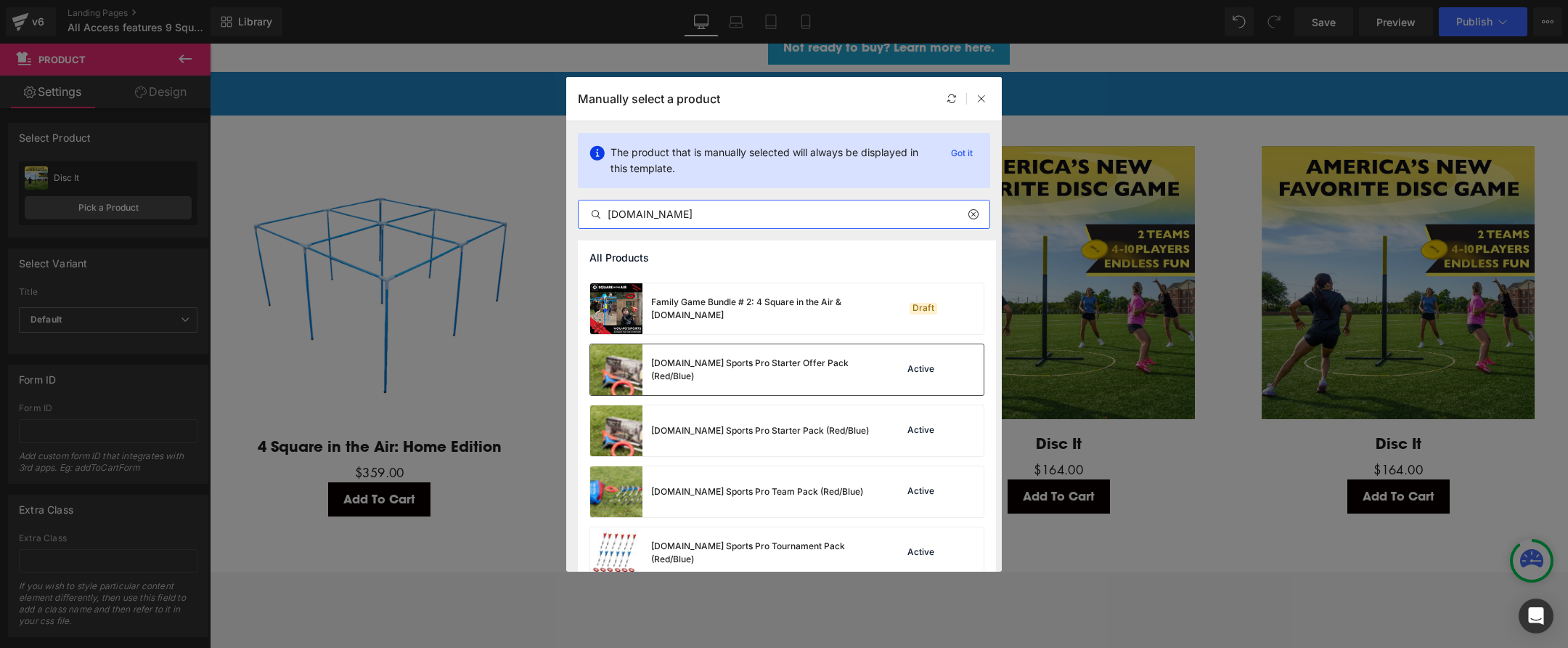
type input "you.fo"
click at [621, 385] on img at bounding box center [617, 369] width 53 height 51
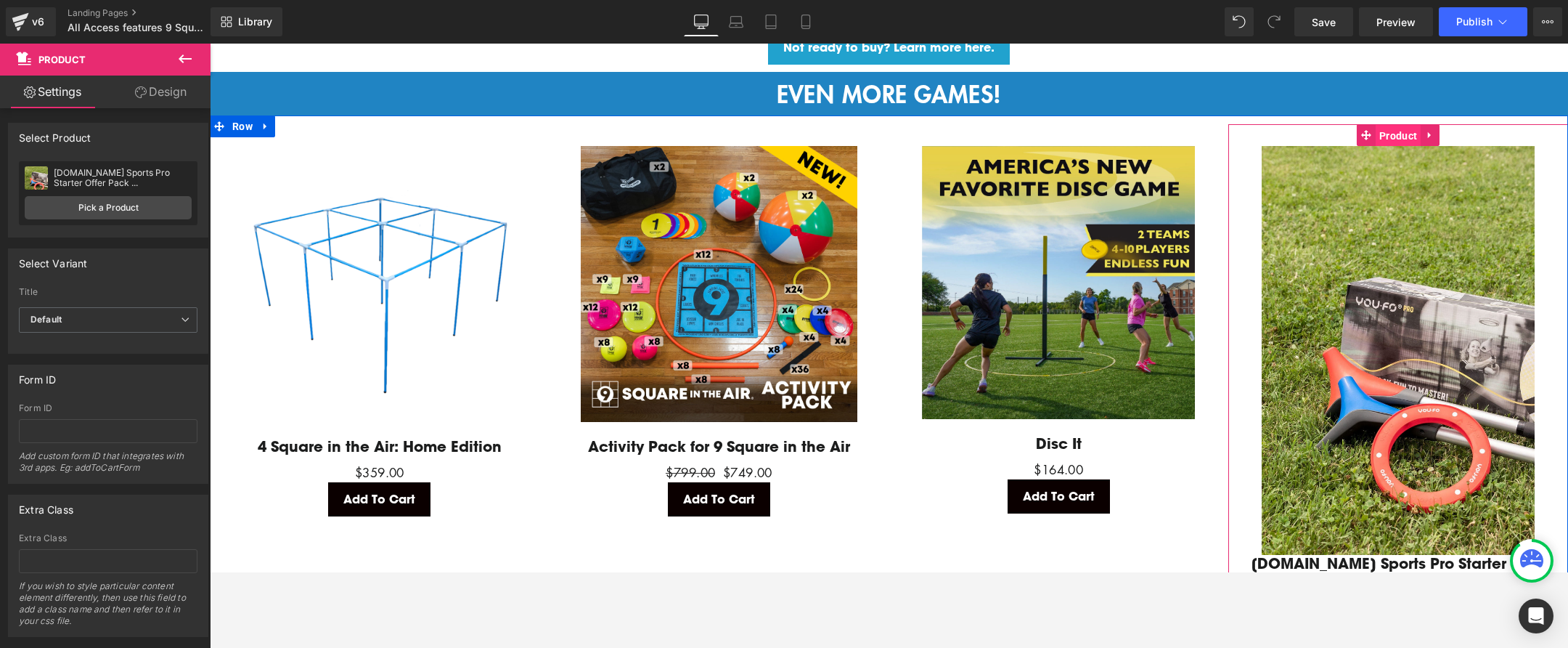
click at [1405, 127] on span "Product" at bounding box center [1398, 136] width 45 height 22
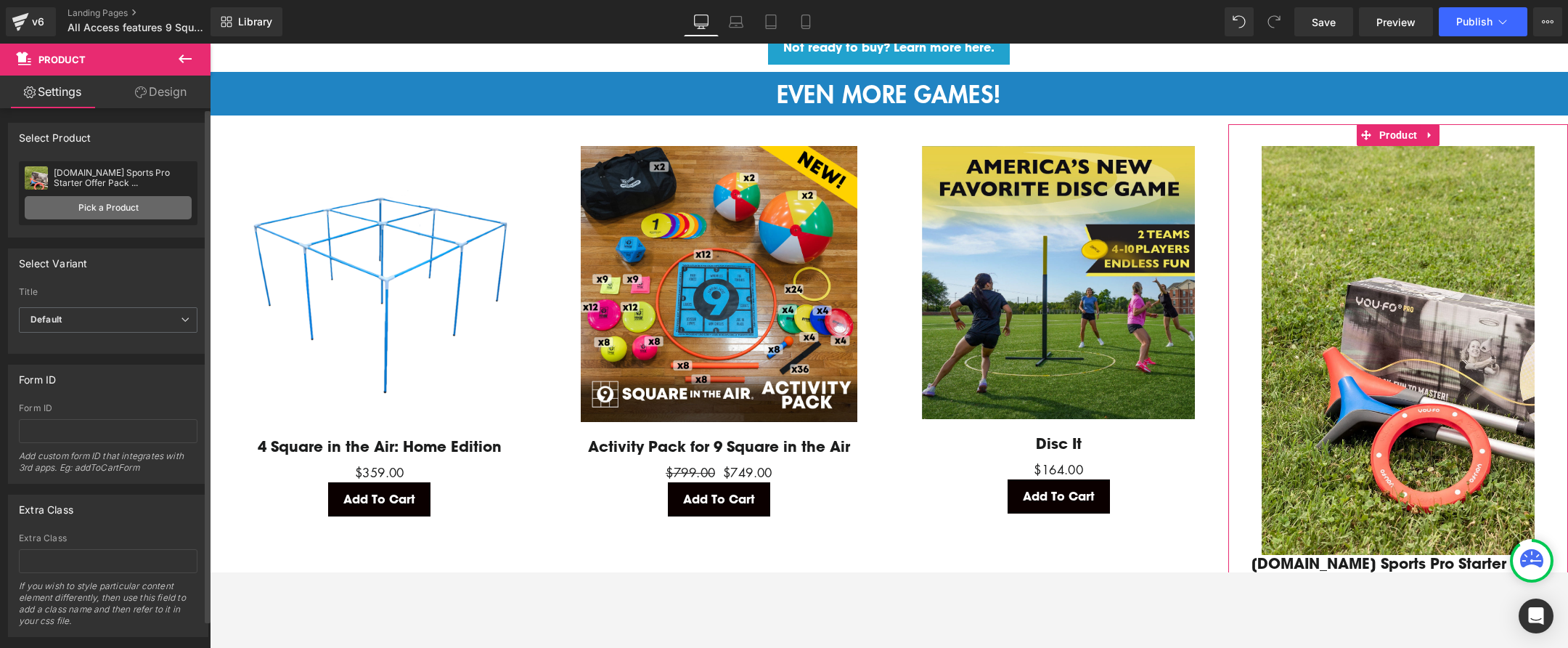
click at [85, 211] on link "Pick a Product" at bounding box center [108, 208] width 167 height 23
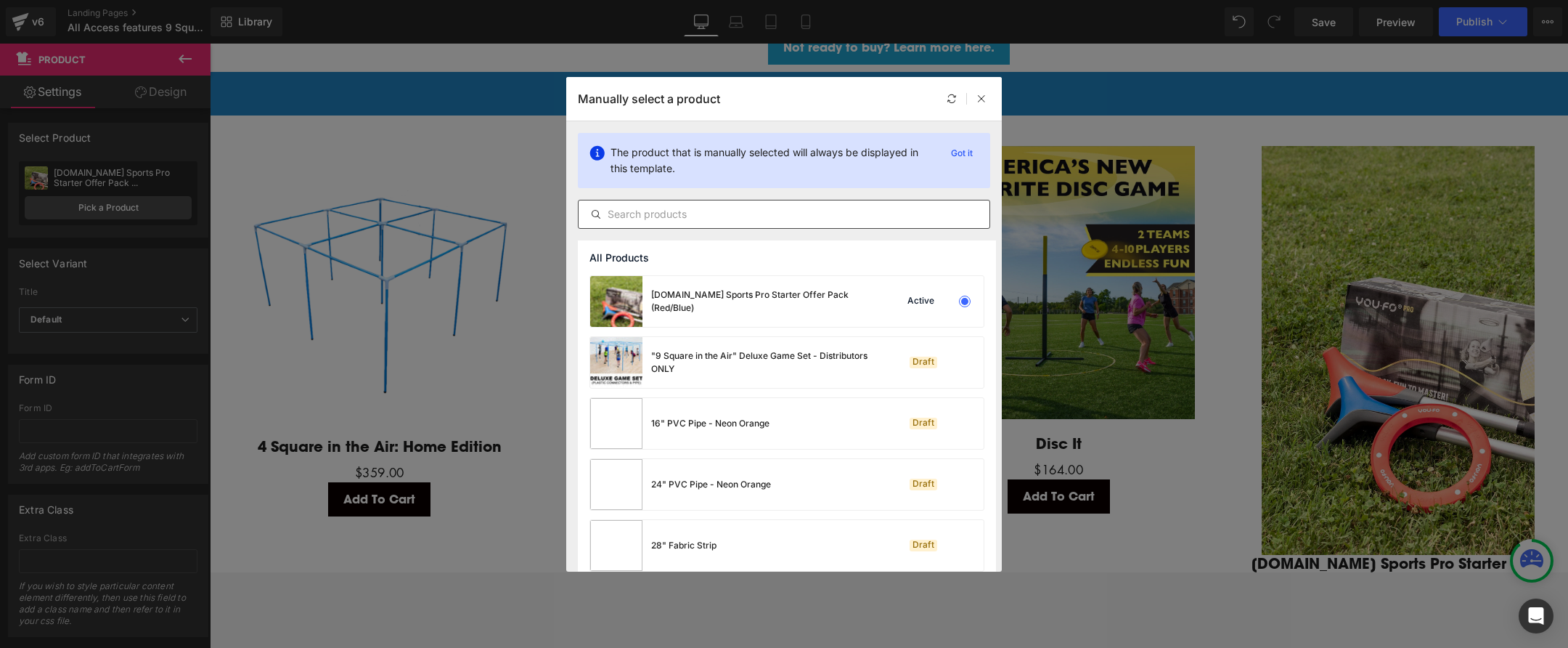
click at [683, 217] on input "text" at bounding box center [784, 214] width 411 height 18
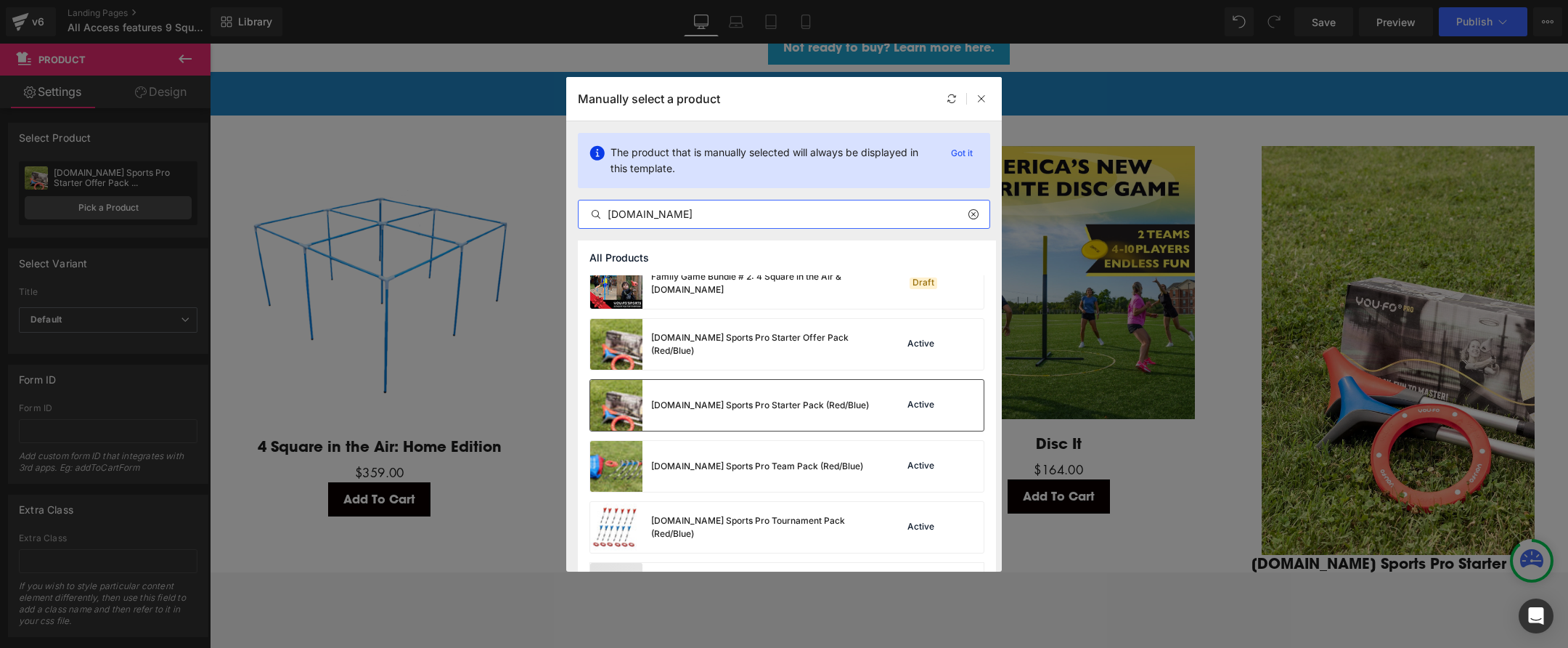
scroll to position [73, 0]
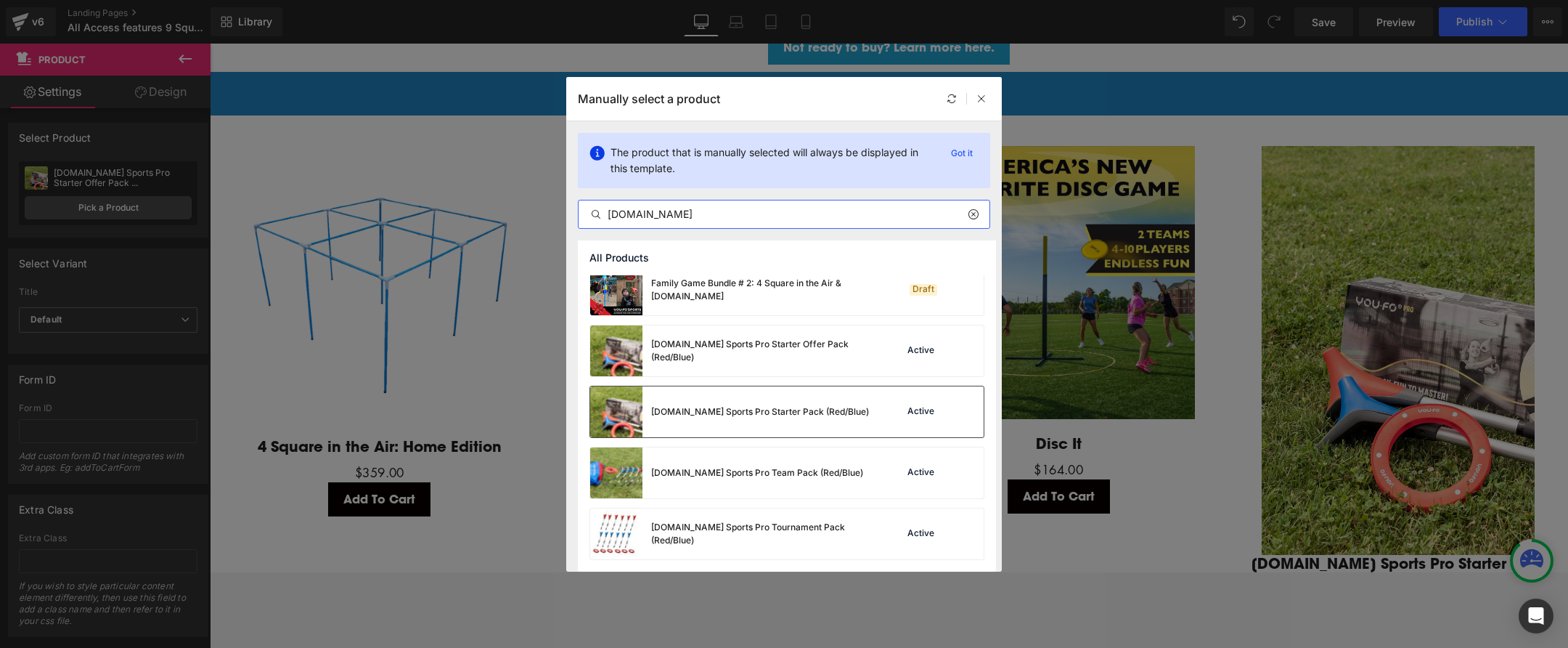
type input "you.fo"
click at [613, 411] on img at bounding box center [617, 411] width 53 height 51
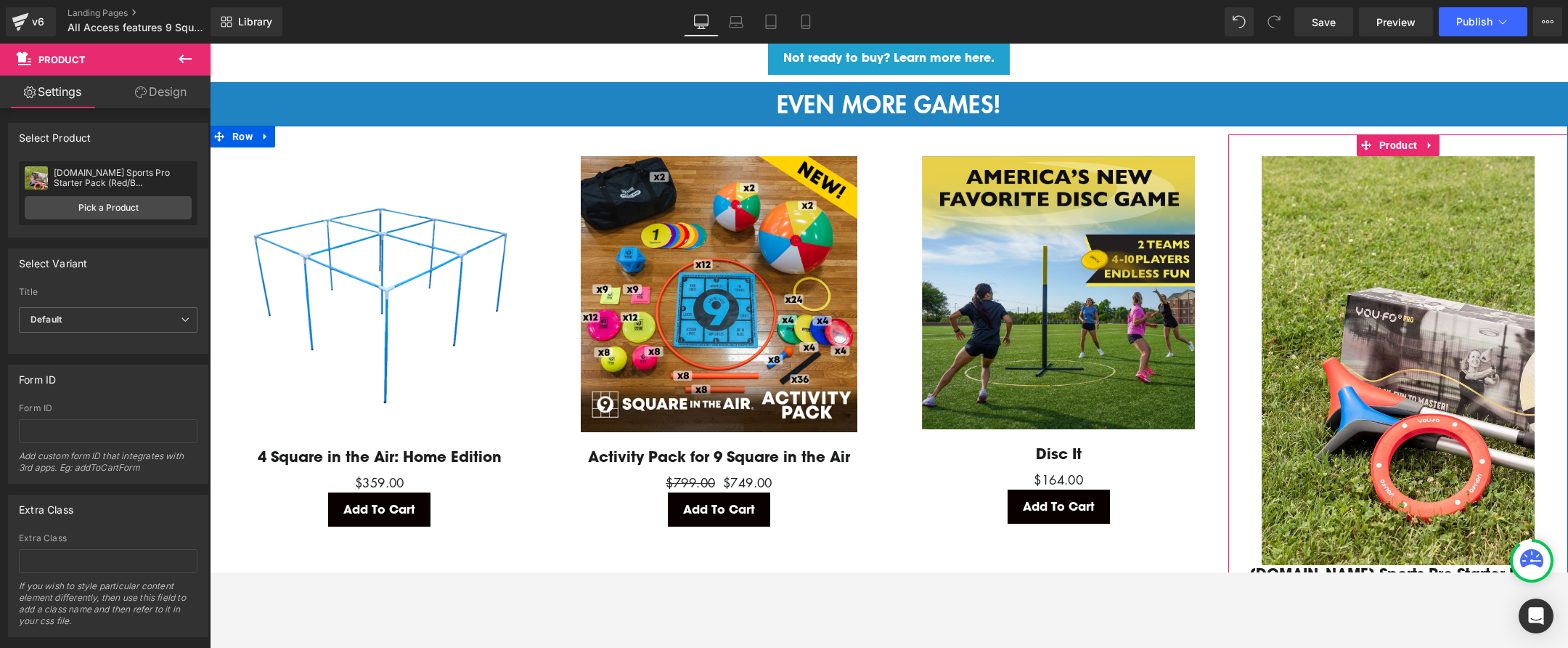
scroll to position [2693, 0]
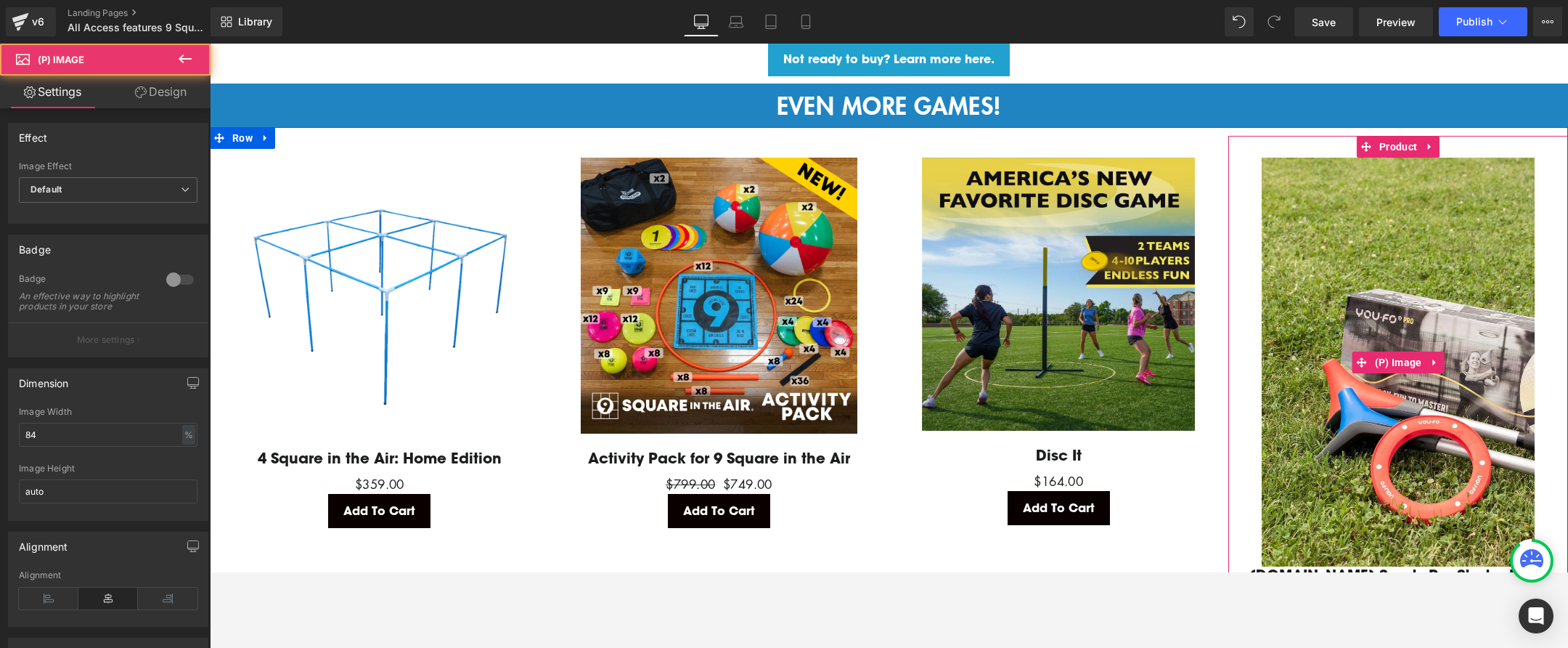
click at [1422, 317] on img at bounding box center [1399, 362] width 273 height 410
click at [1396, 355] on span "(P) Image" at bounding box center [1398, 363] width 54 height 22
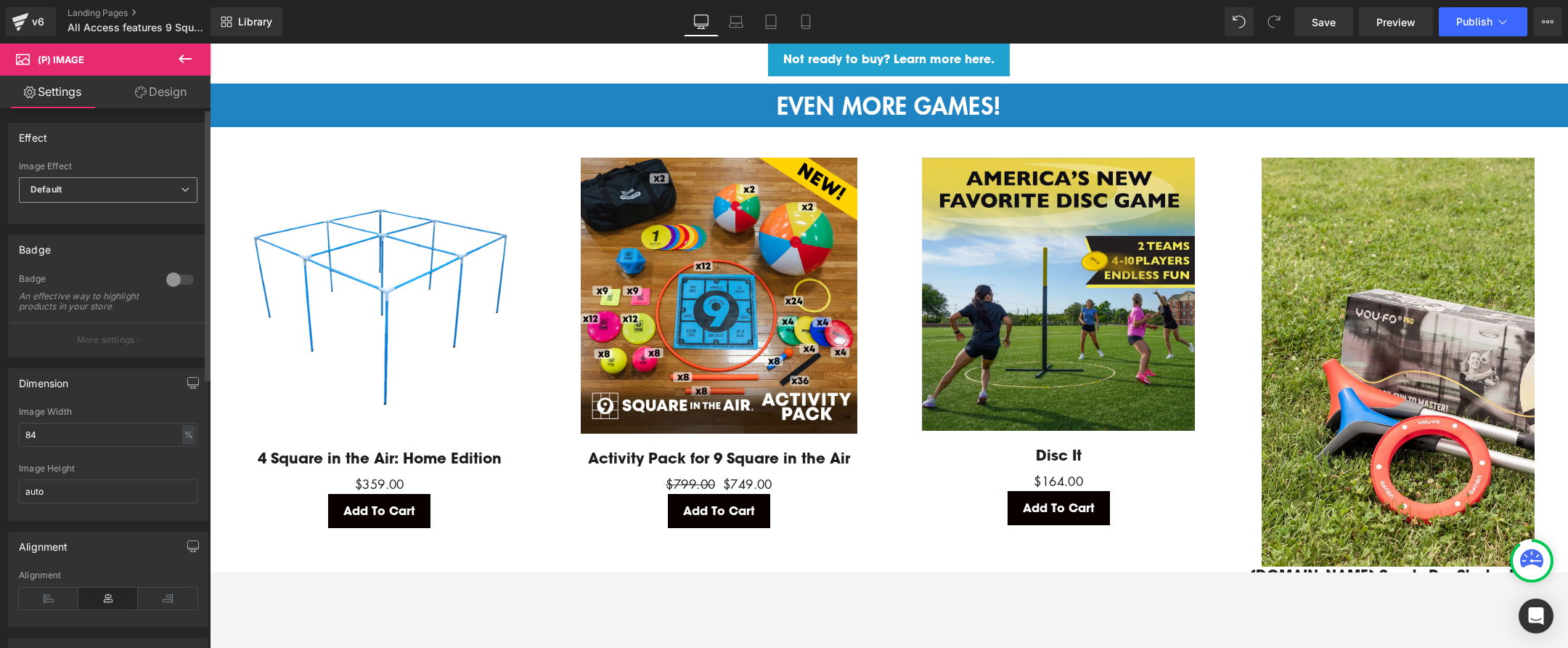
click at [107, 188] on span "Default" at bounding box center [108, 189] width 179 height 25
click at [116, 145] on div "Effect" at bounding box center [108, 137] width 199 height 27
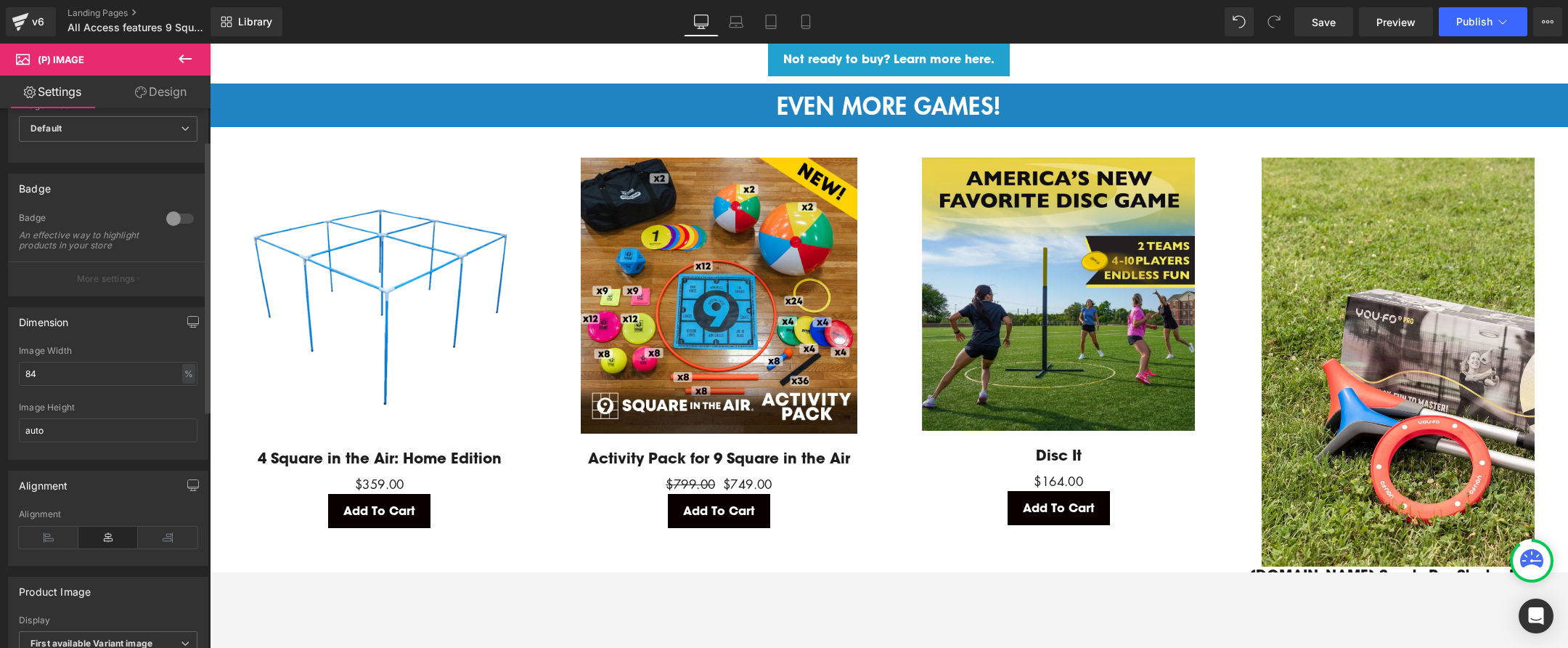
scroll to position [67, 0]
drag, startPoint x: -36, startPoint y: 426, endPoint x: -48, endPoint y: 425, distance: 12.0
click at [0, 425] on html "(P) Image You are previewing how the will restyle your page. You can not edit E…" at bounding box center [784, 324] width 1568 height 648
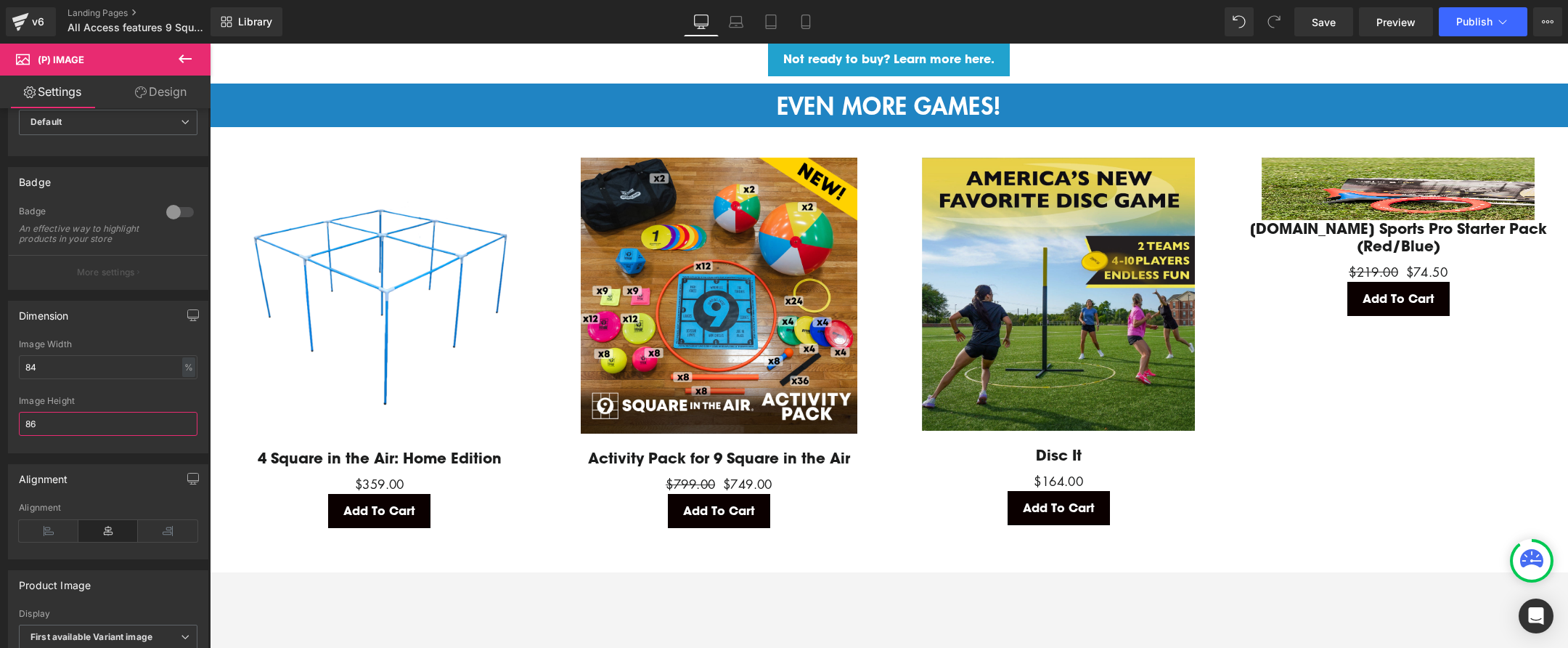
type input "auto"
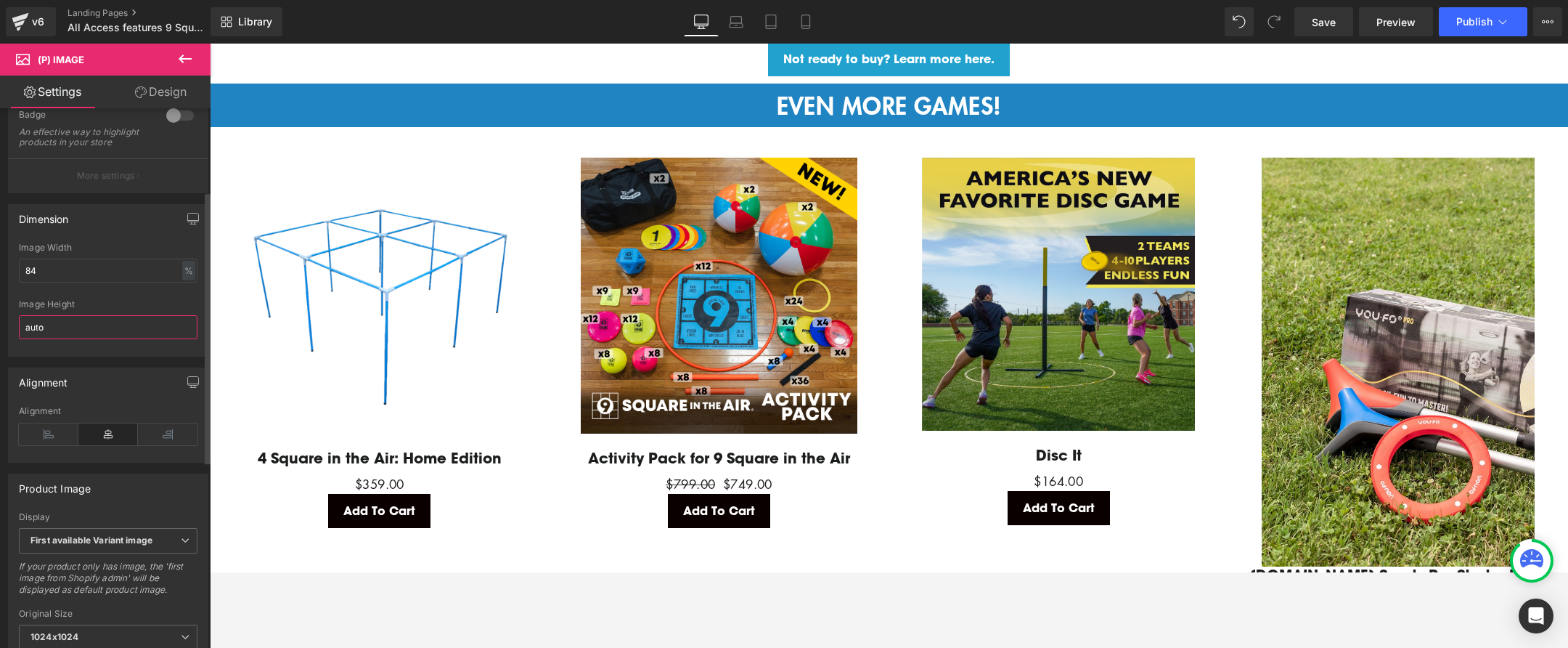
scroll to position [199, 0]
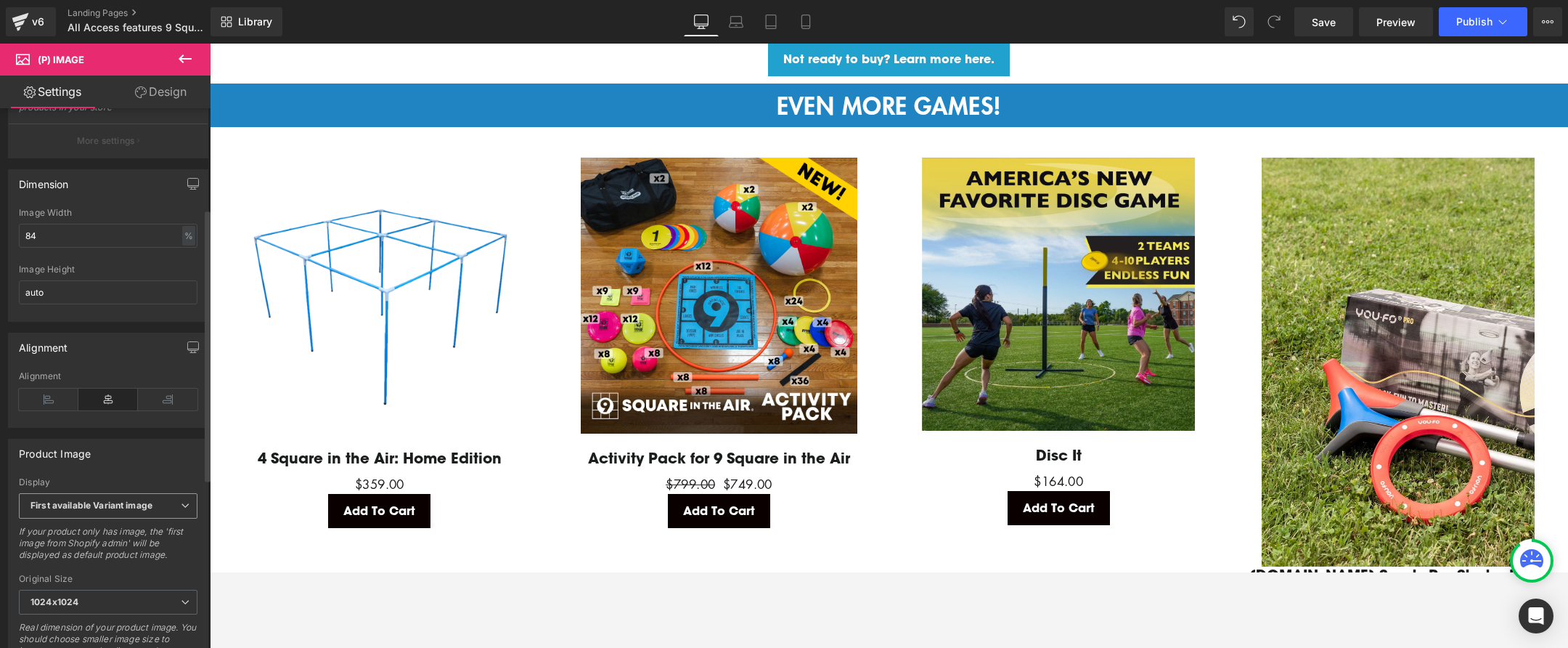
click at [137, 511] on b "First available Variant image" at bounding box center [92, 505] width 122 height 11
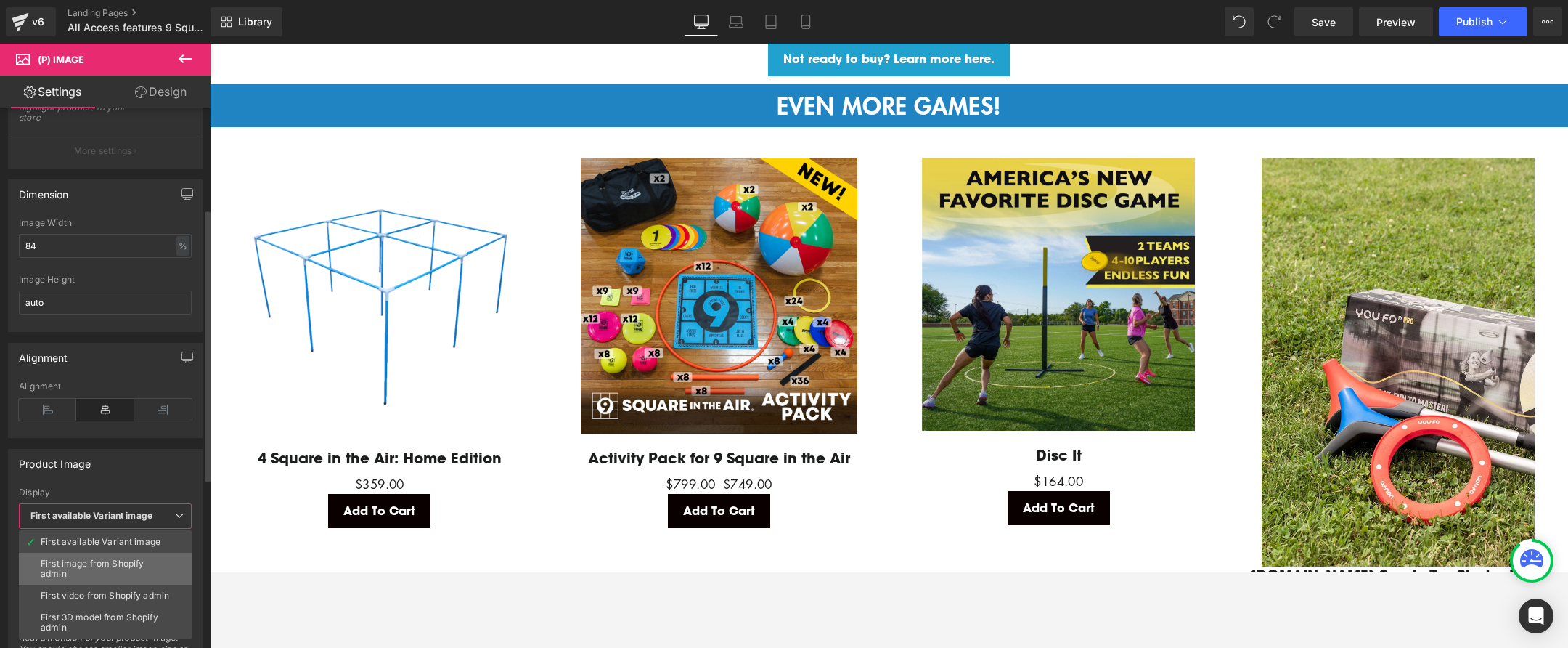
click at [127, 562] on div "First image from Shopify admin" at bounding box center [105, 569] width 129 height 21
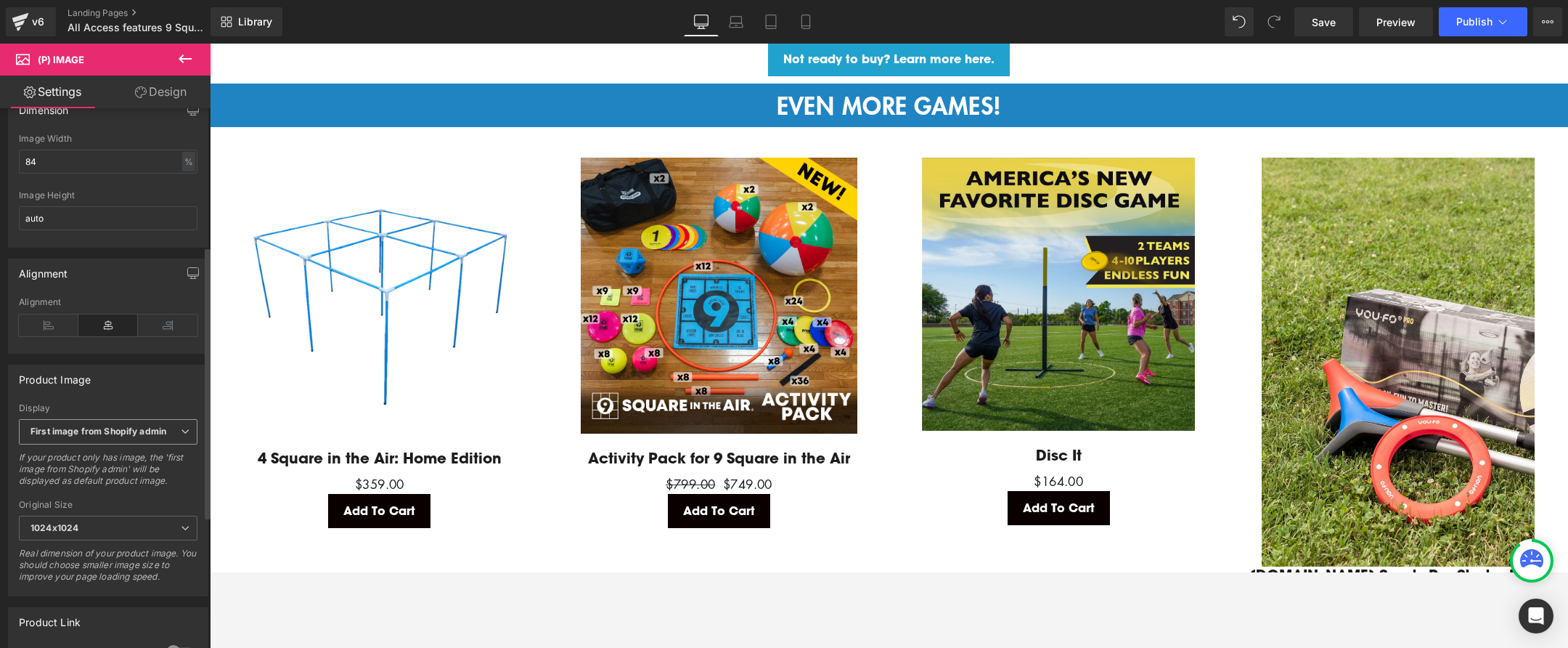
scroll to position [288, 0]
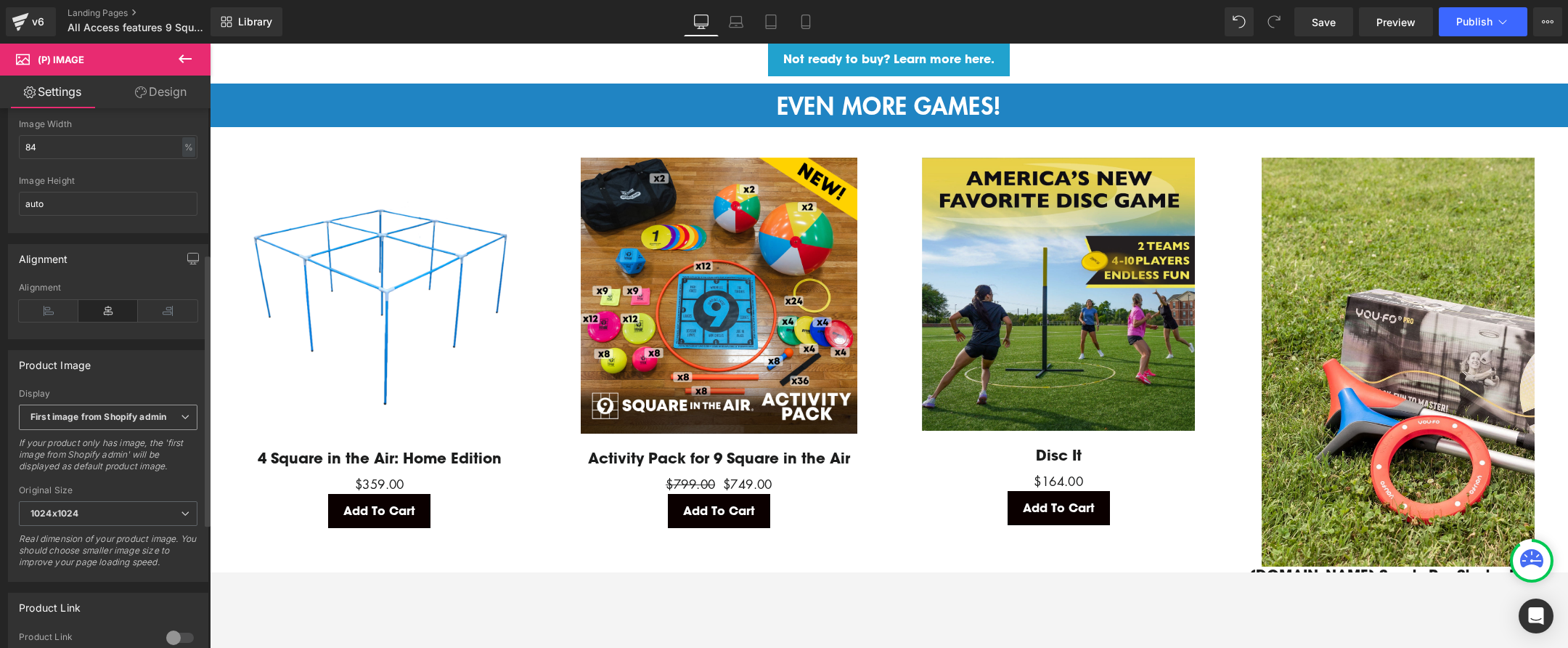
click at [124, 421] on b "First image from Shopify admin" at bounding box center [98, 417] width 136 height 11
click at [143, 395] on div "Product Image First available Variant image First image from Shopify admin Firs…" at bounding box center [108, 466] width 201 height 232
click at [143, 520] on span "1024x1024" at bounding box center [108, 514] width 179 height 25
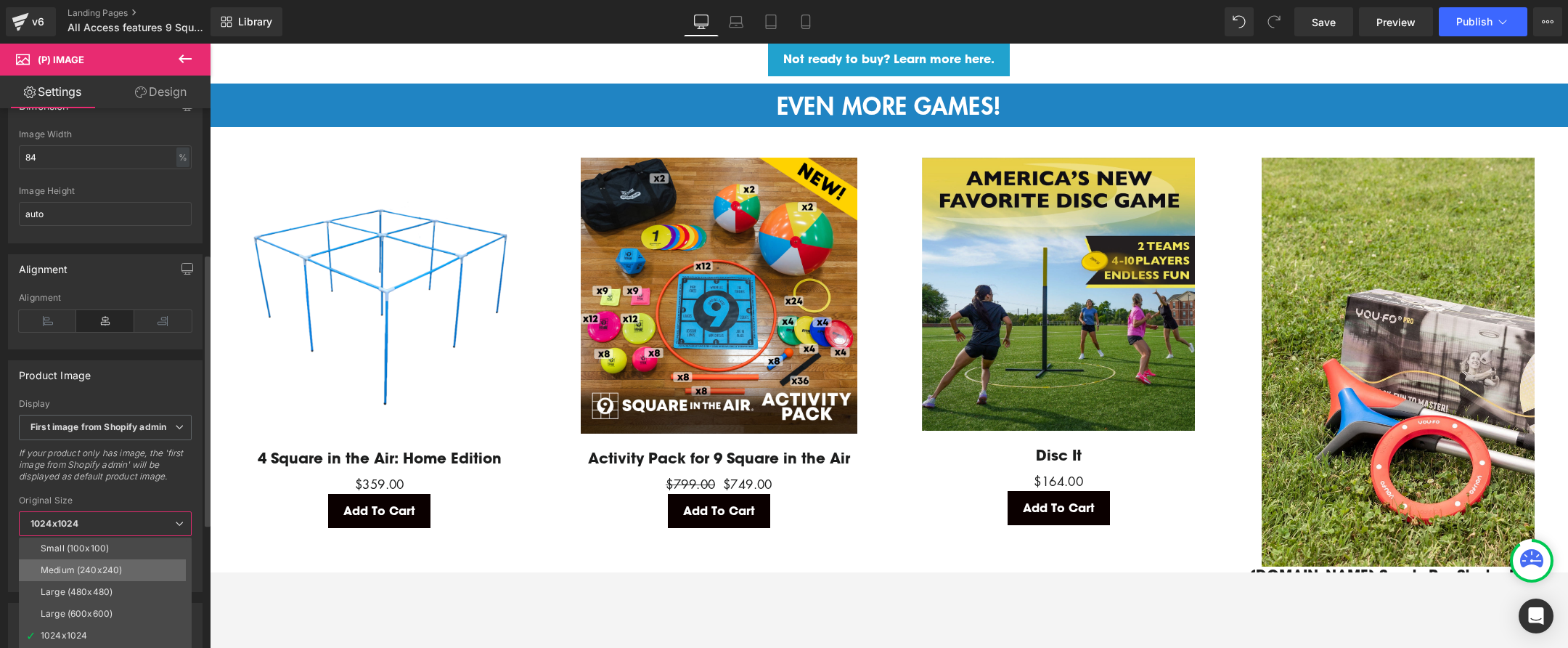
click at [123, 566] on li "Medium (240x240)" at bounding box center [108, 570] width 179 height 22
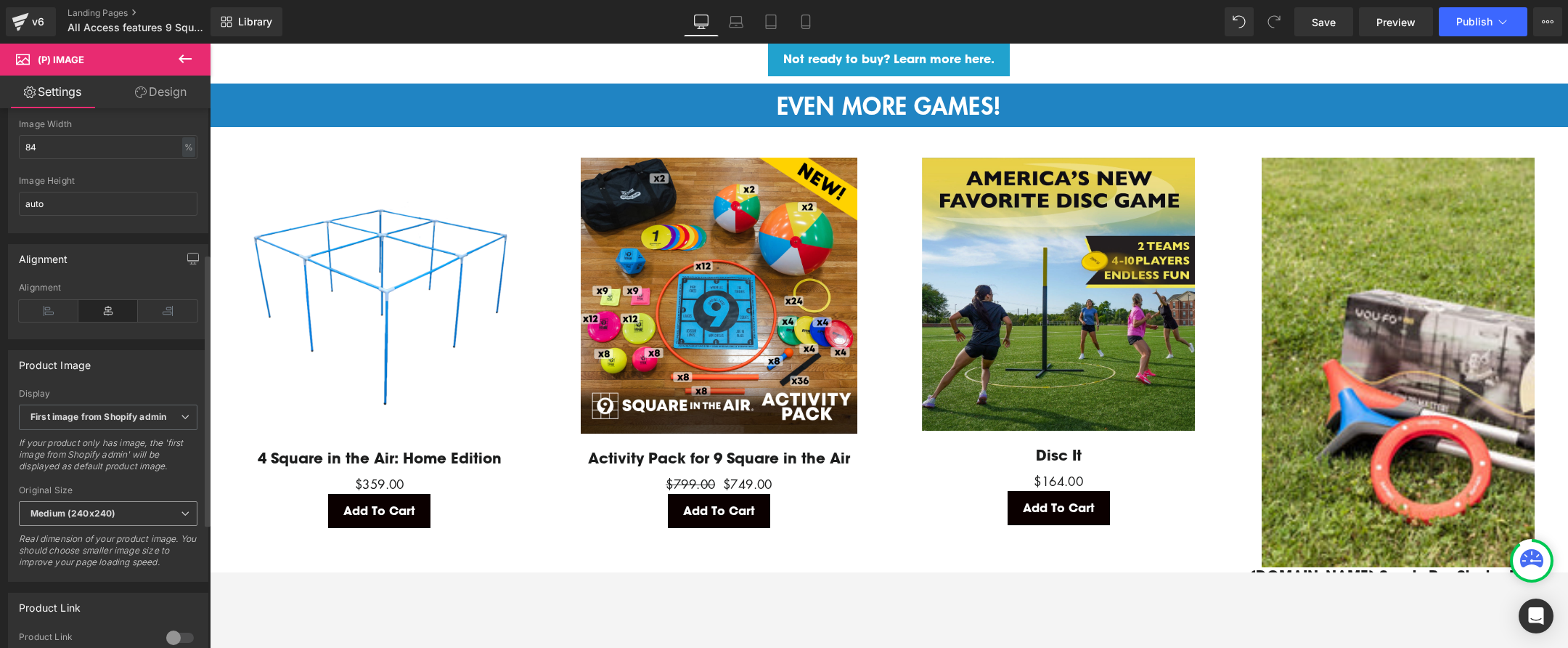
click at [129, 514] on span "Medium (240x240)" at bounding box center [108, 514] width 179 height 25
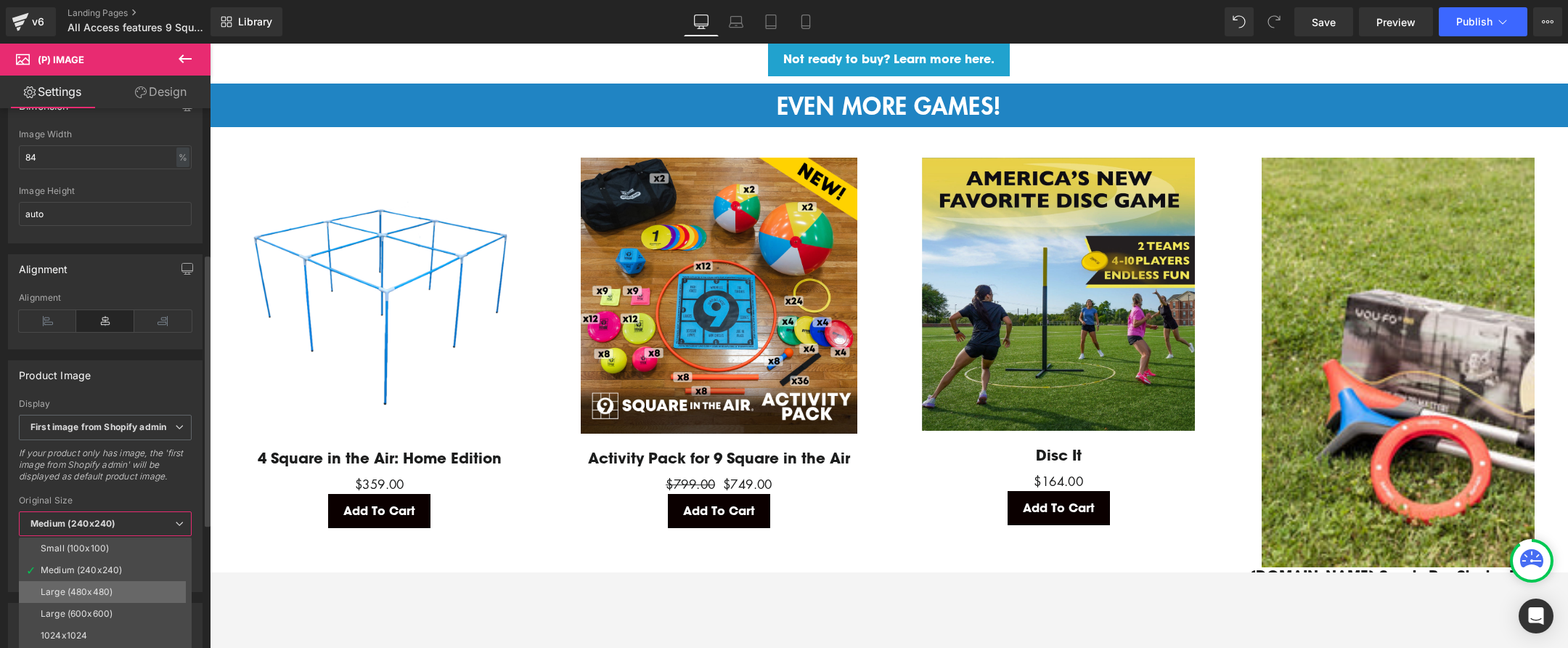
click at [112, 572] on div "Large (480x480)" at bounding box center [76, 592] width 72 height 10
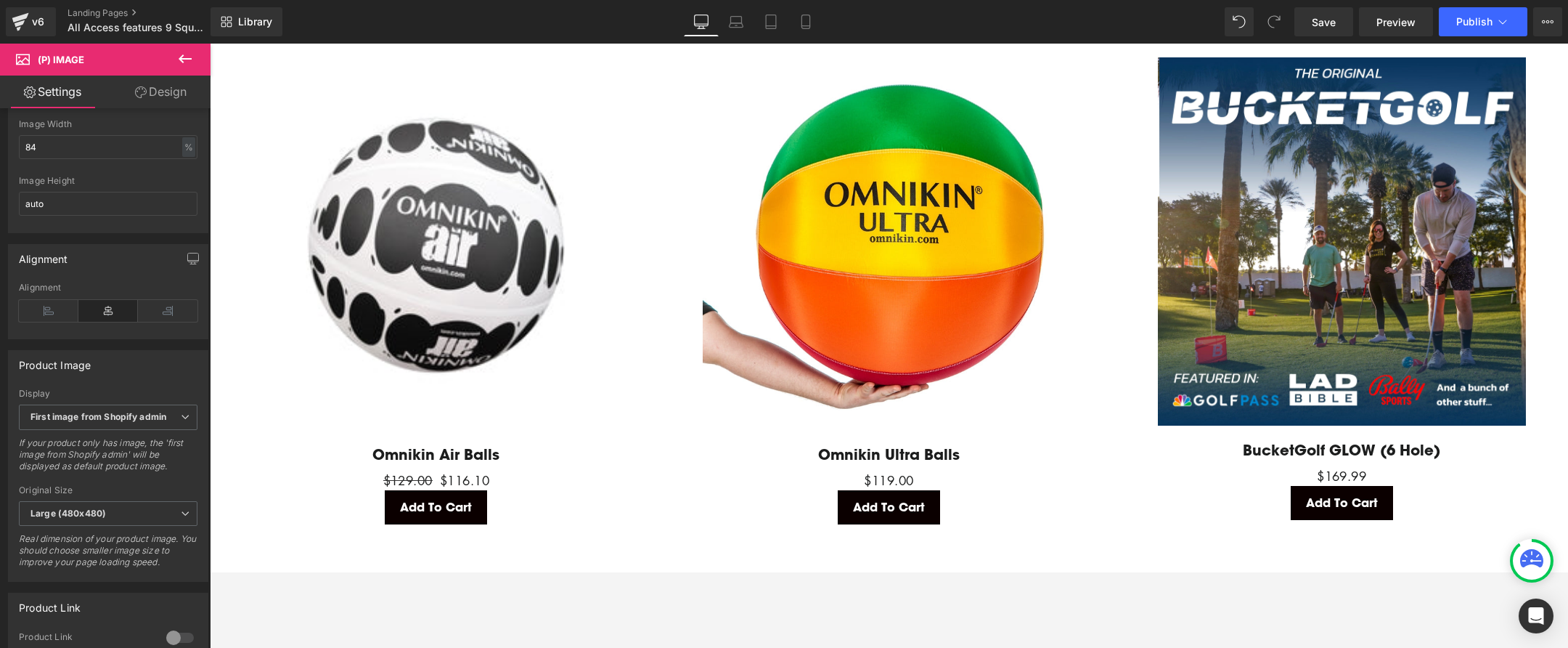
scroll to position [3359, 0]
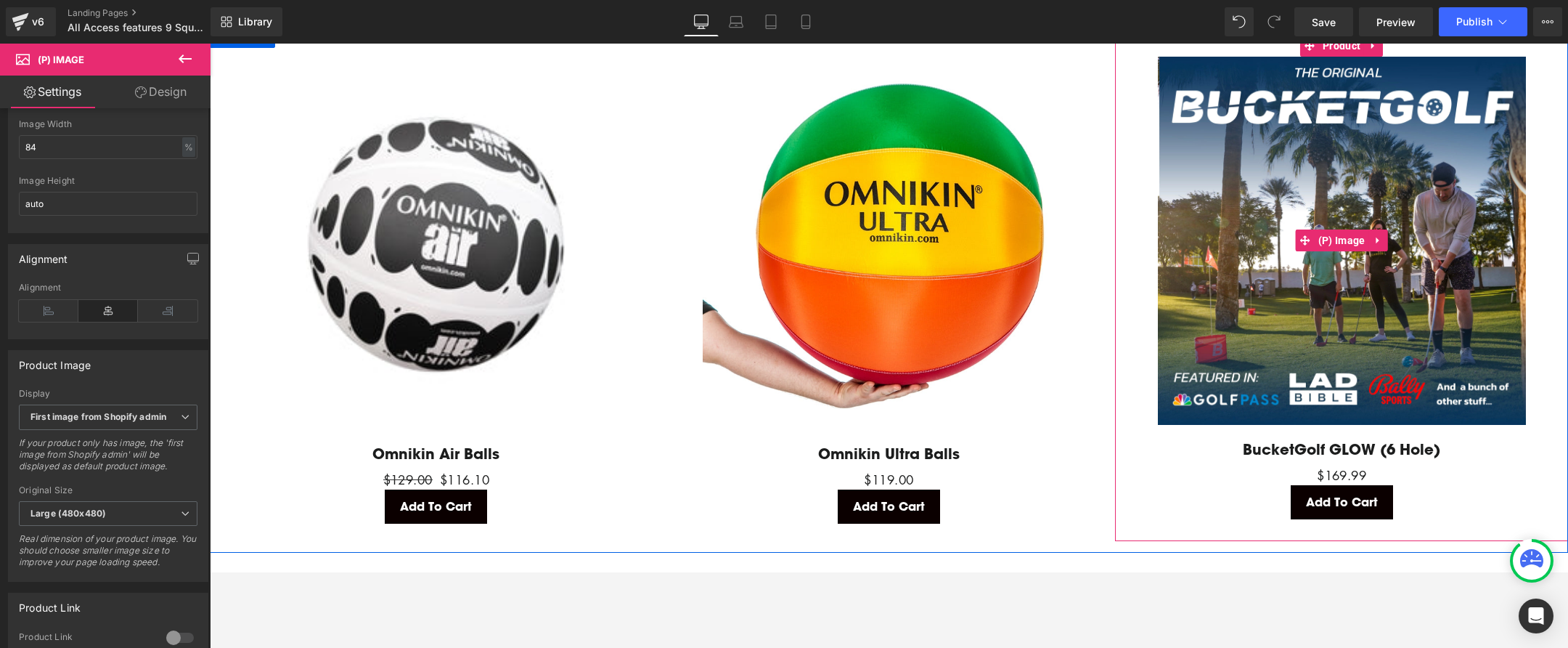
drag, startPoint x: 1346, startPoint y: 125, endPoint x: 1347, endPoint y: 132, distance: 7.1
click at [1347, 125] on img at bounding box center [1342, 240] width 368 height 368
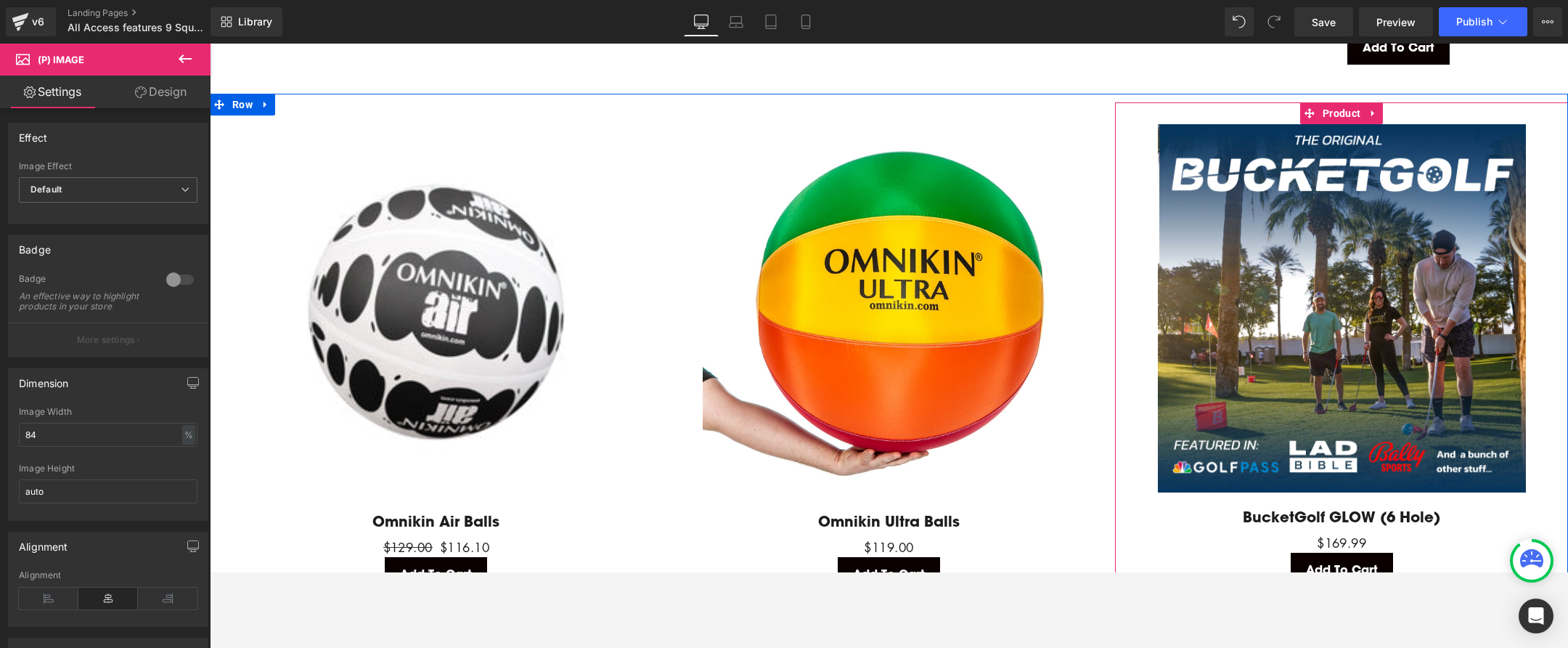
scroll to position [3286, 0]
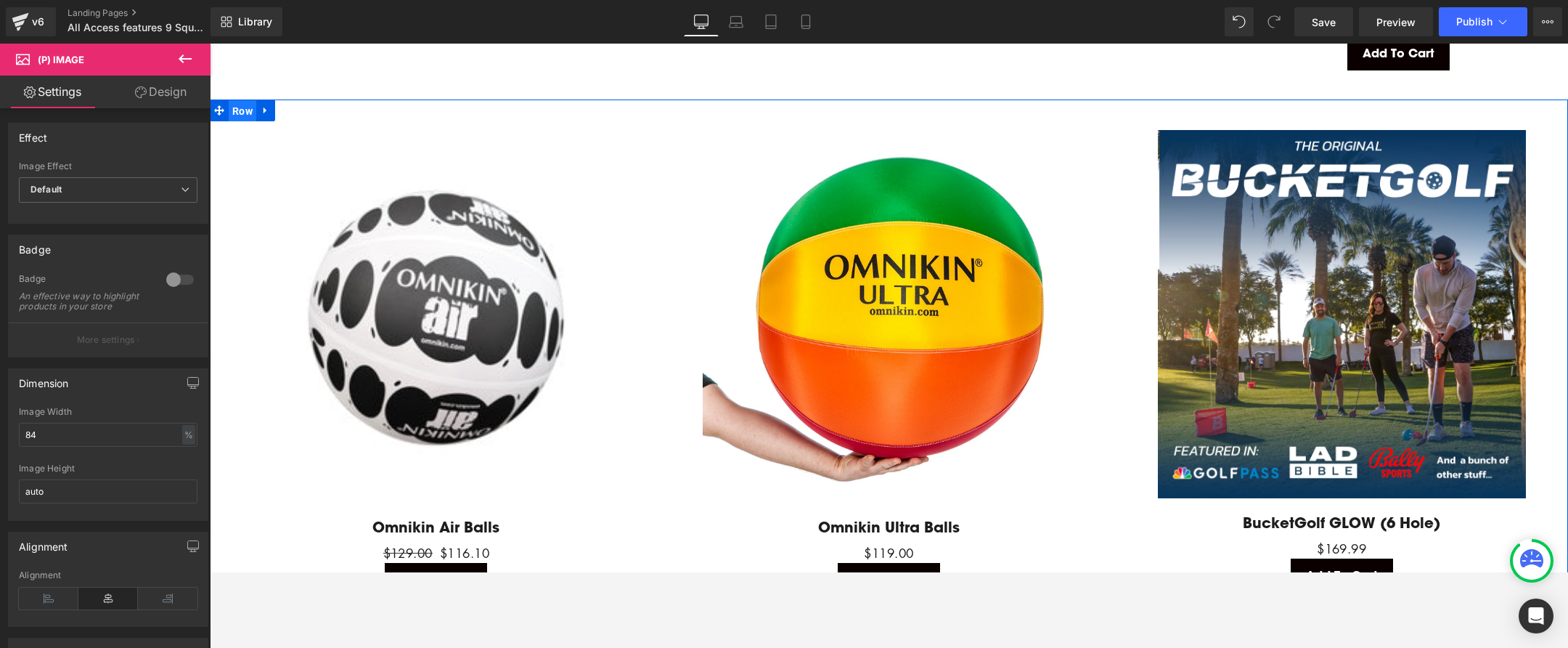
click at [235, 100] on span "Row" at bounding box center [243, 111] width 27 height 22
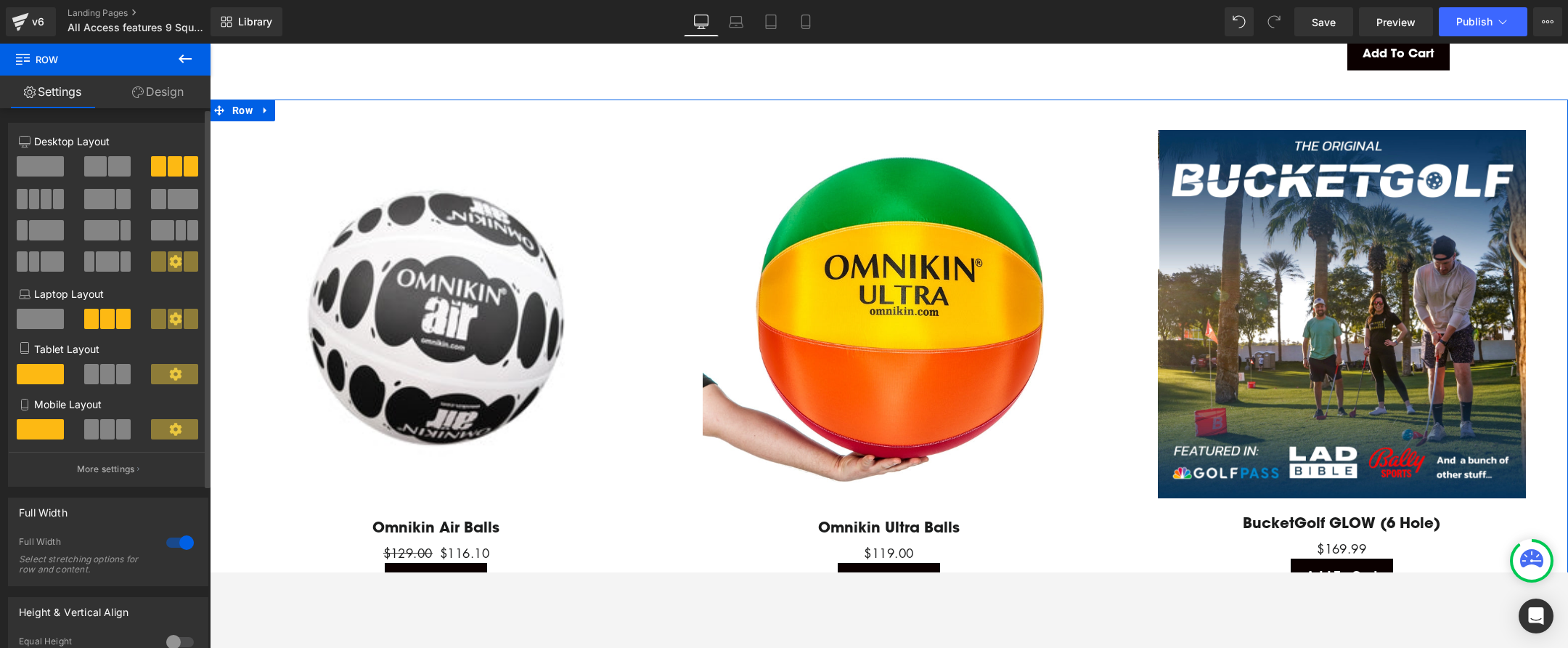
click at [46, 200] on span at bounding box center [46, 198] width 11 height 21
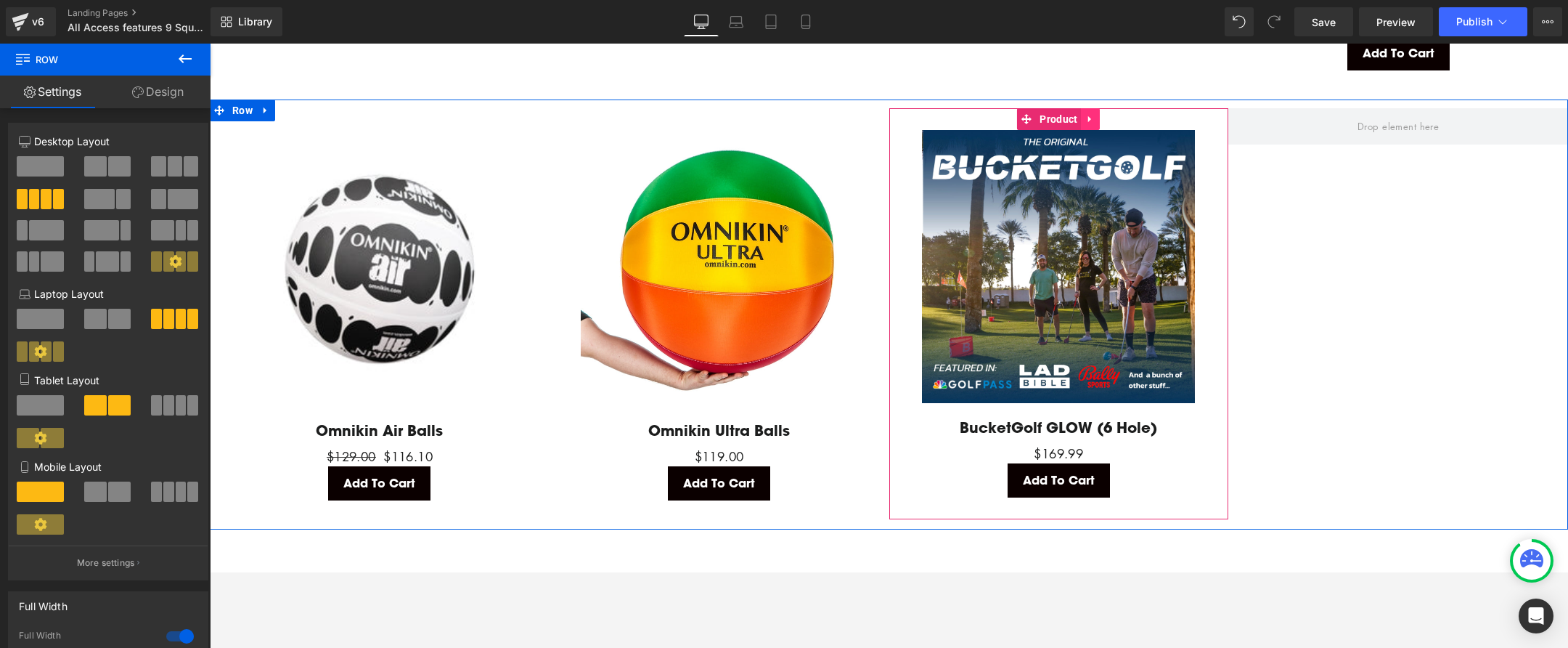
click at [1088, 115] on icon at bounding box center [1090, 118] width 3 height 7
click at [1079, 114] on icon at bounding box center [1080, 118] width 10 height 10
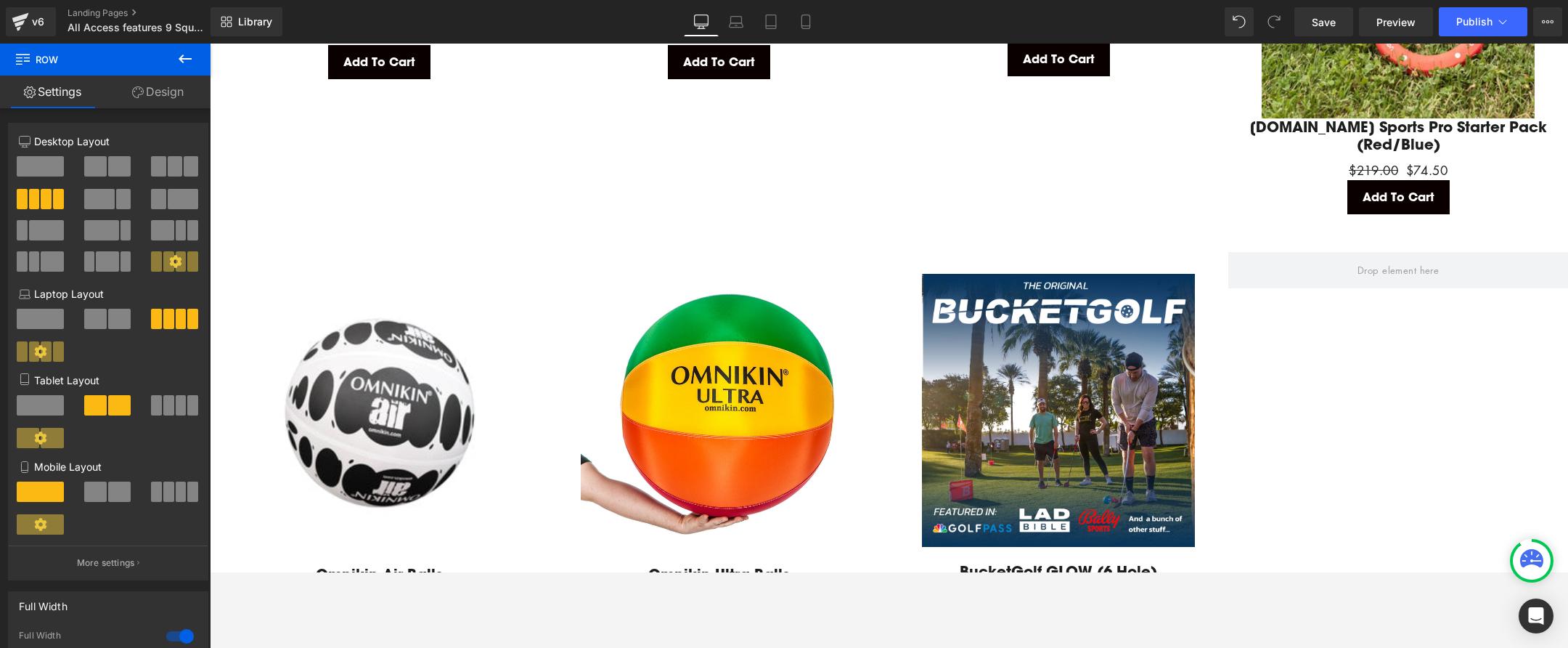
scroll to position [3141, 0]
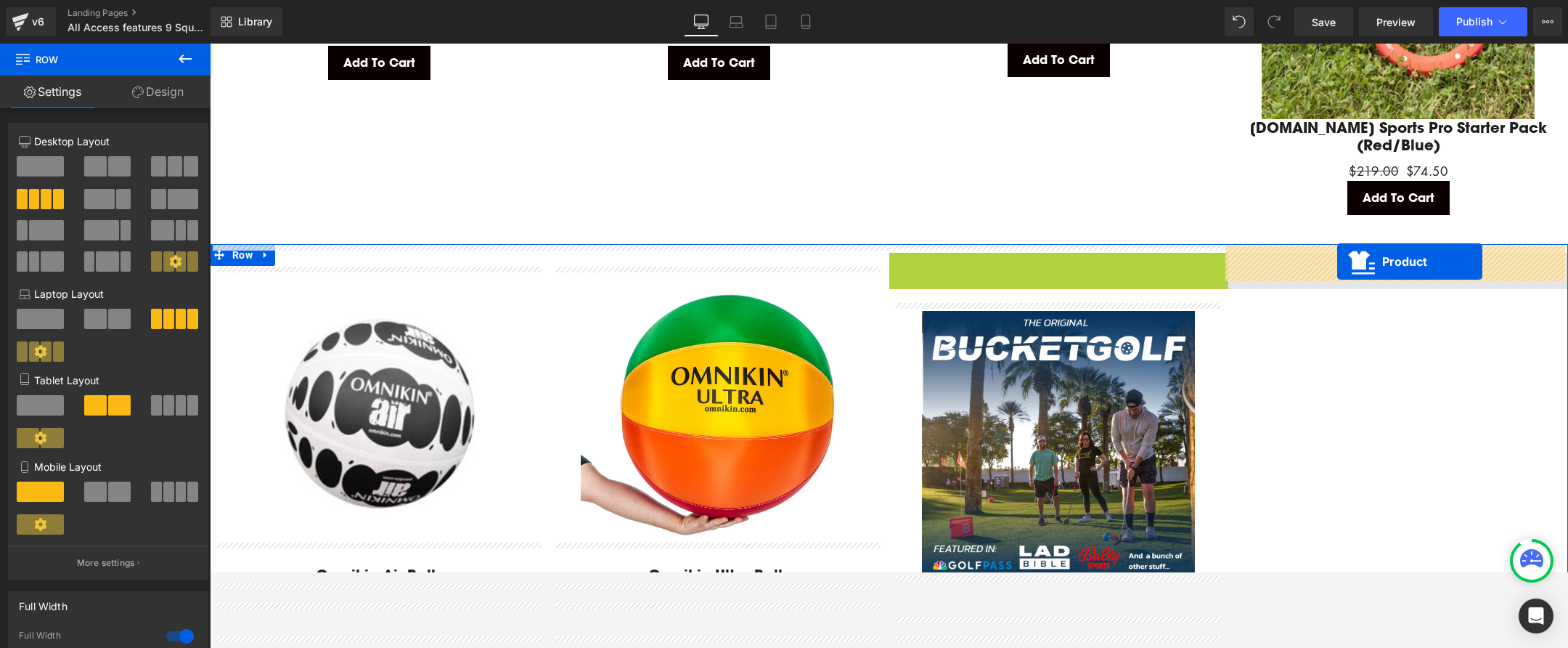
drag, startPoint x: 998, startPoint y: 255, endPoint x: 1338, endPoint y: 262, distance: 340.1
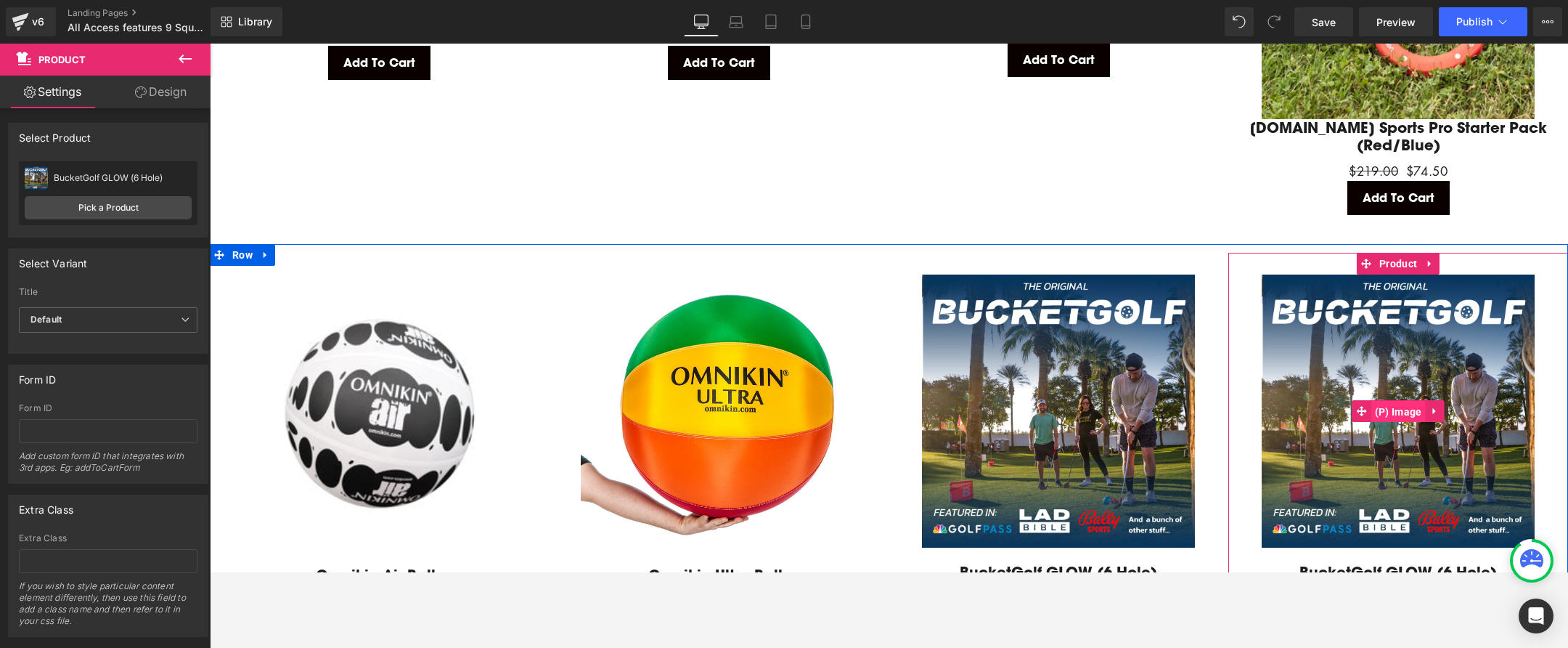
click at [1402, 403] on span "(P) Image" at bounding box center [1398, 411] width 54 height 22
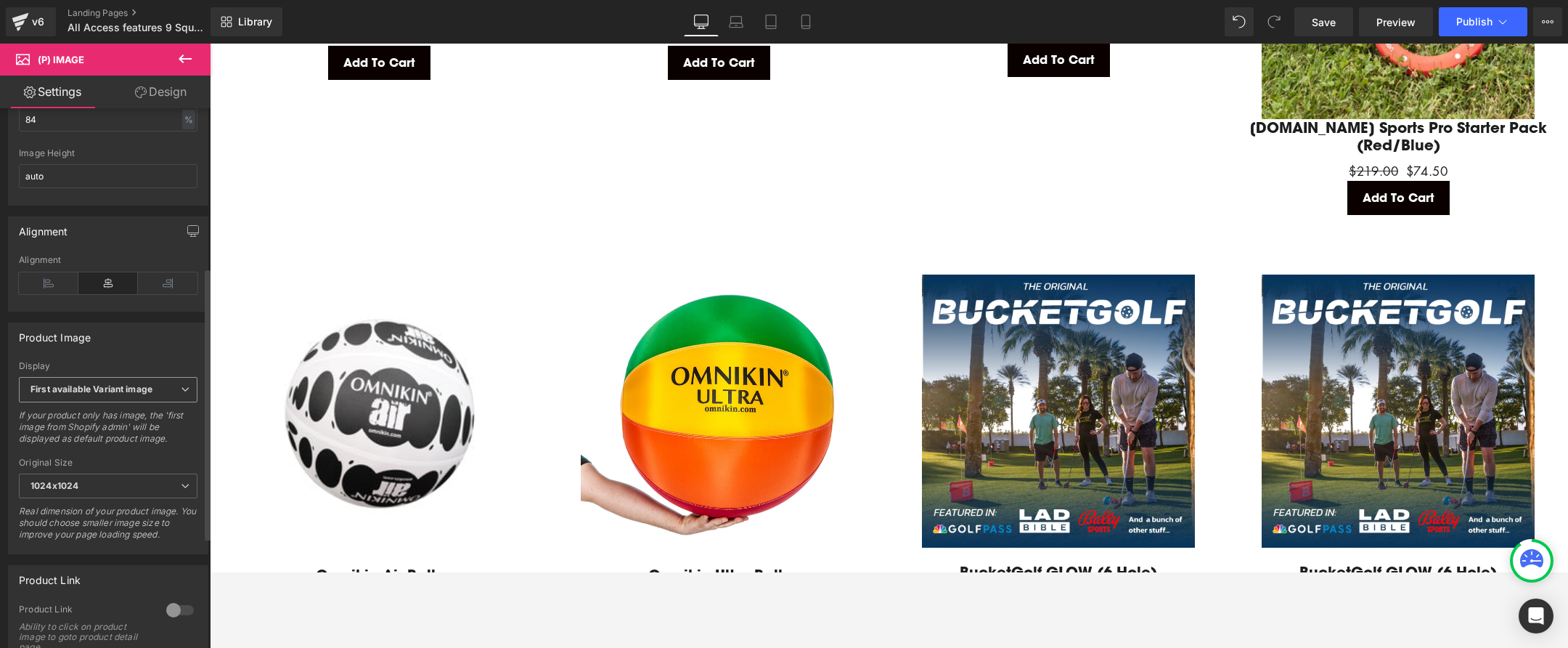
scroll to position [316, 0]
click at [132, 394] on b "First available Variant image" at bounding box center [92, 388] width 122 height 11
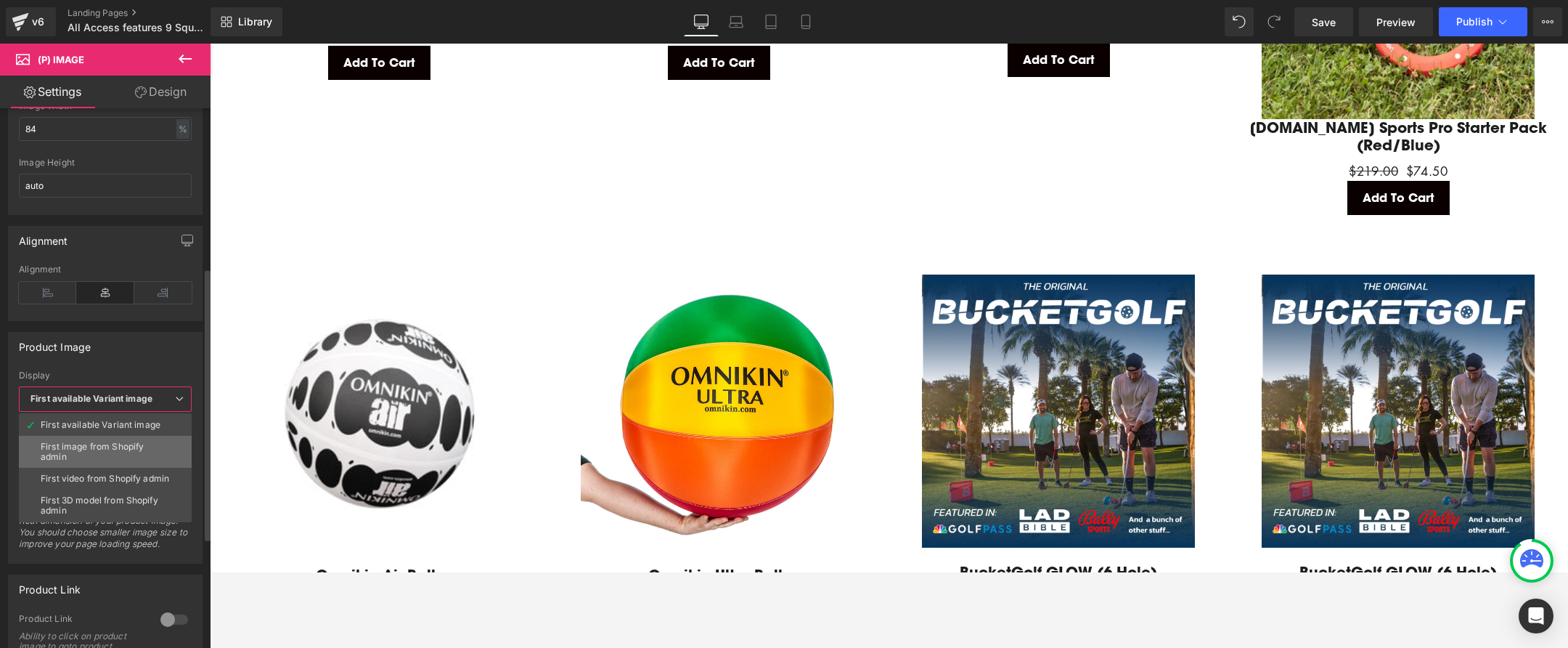
click at [131, 447] on div "First image from Shopify admin" at bounding box center [105, 452] width 129 height 21
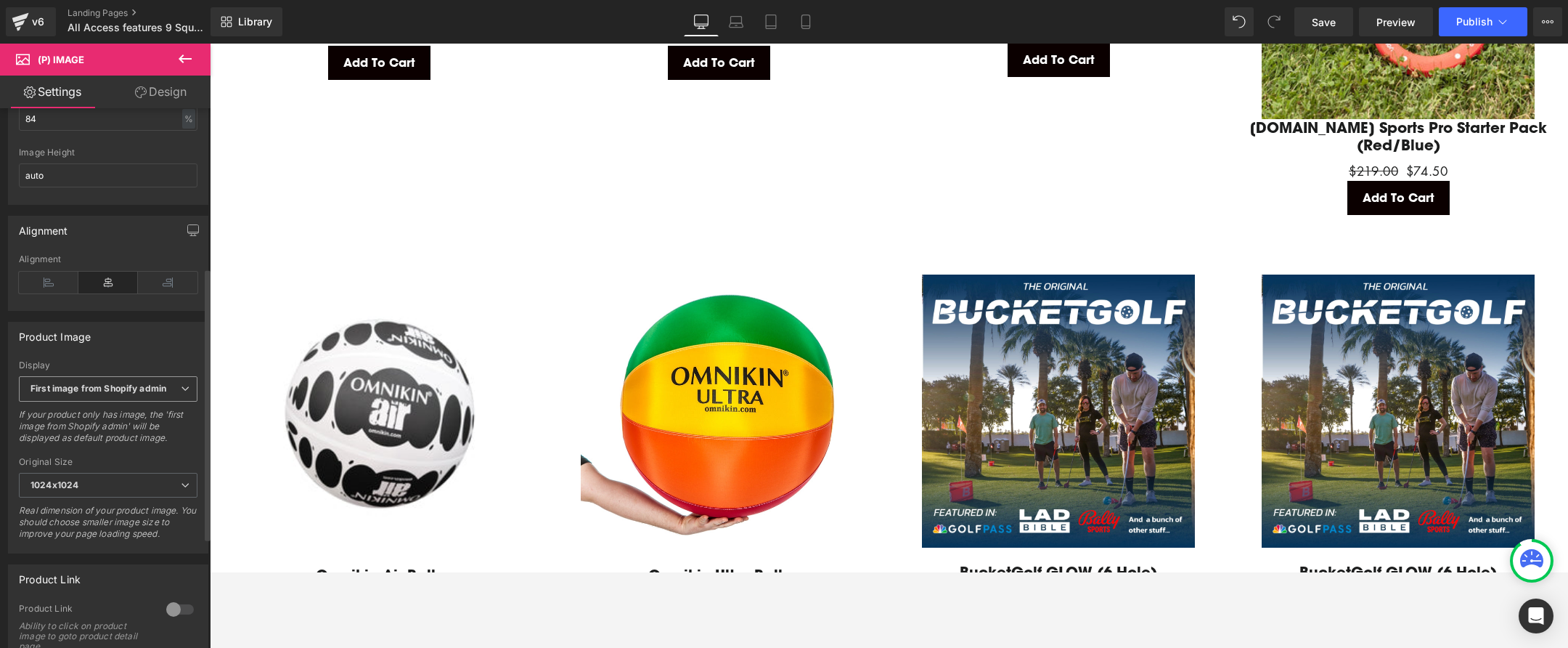
click at [119, 394] on b "First image from Shopify admin" at bounding box center [98, 388] width 136 height 11
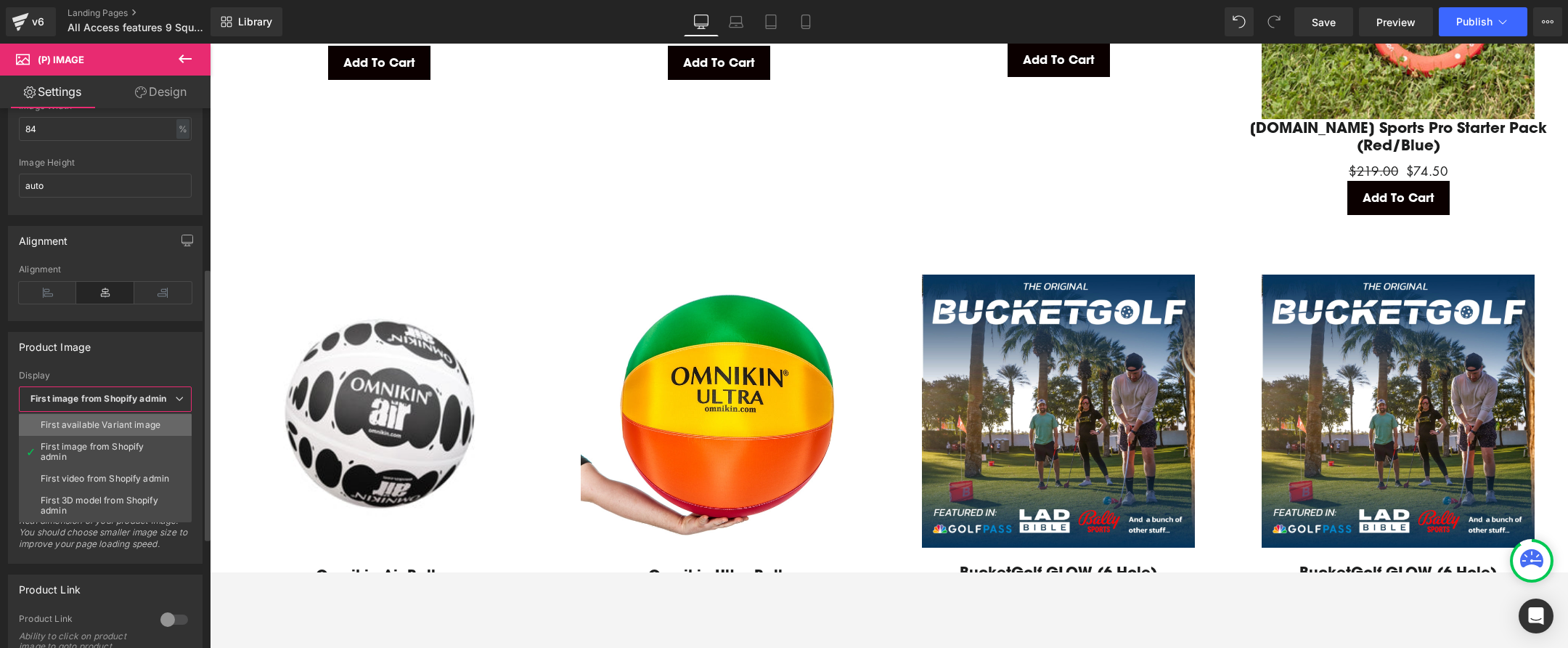
click at [126, 428] on li "First available Variant image" at bounding box center [105, 424] width 172 height 22
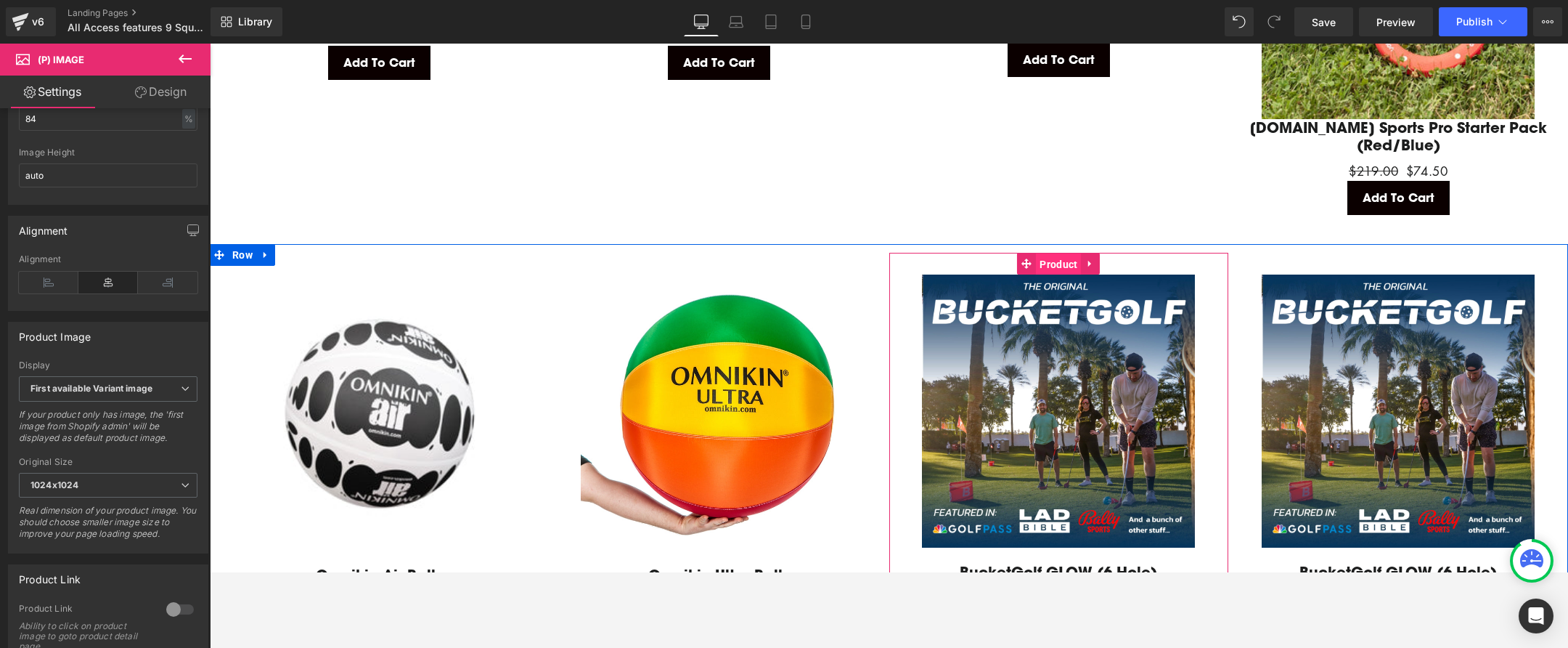
click at [1054, 257] on span "Product" at bounding box center [1058, 264] width 45 height 22
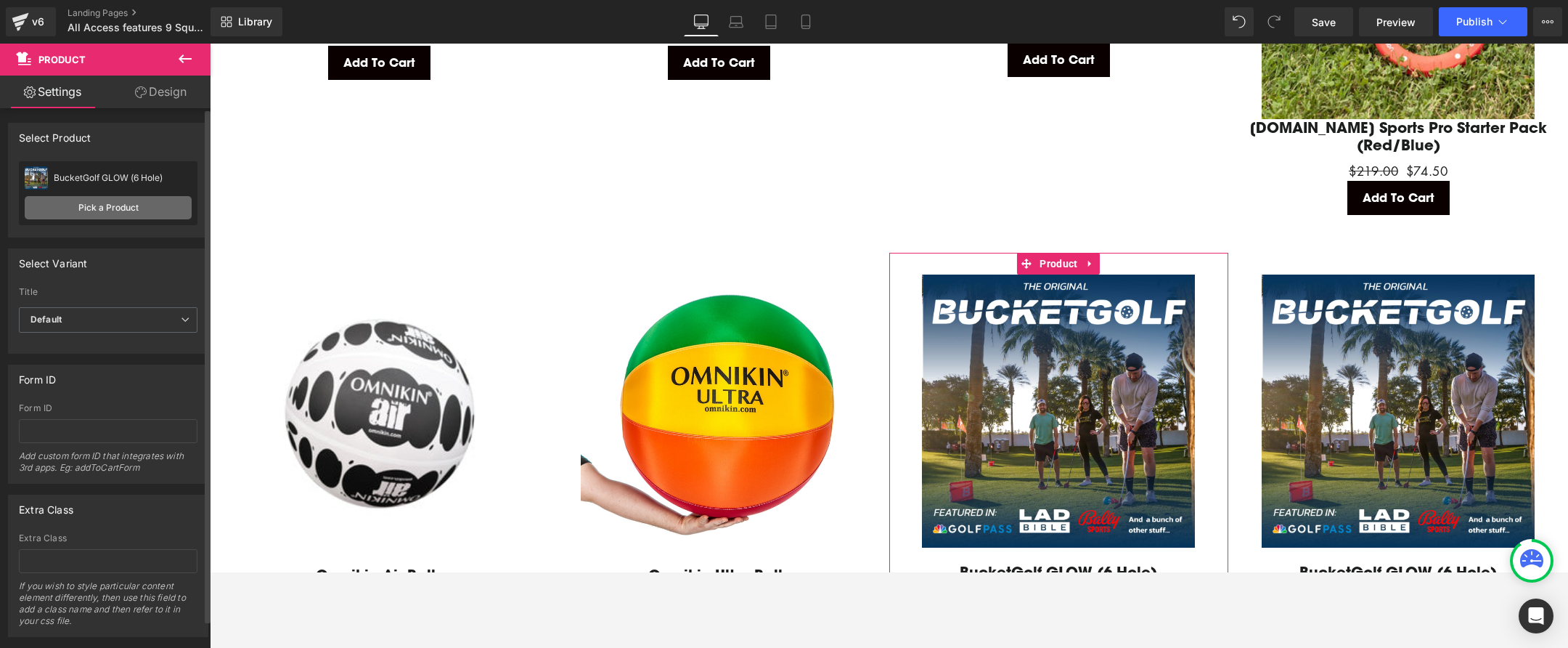
click at [131, 208] on link "Pick a Product" at bounding box center [108, 208] width 167 height 23
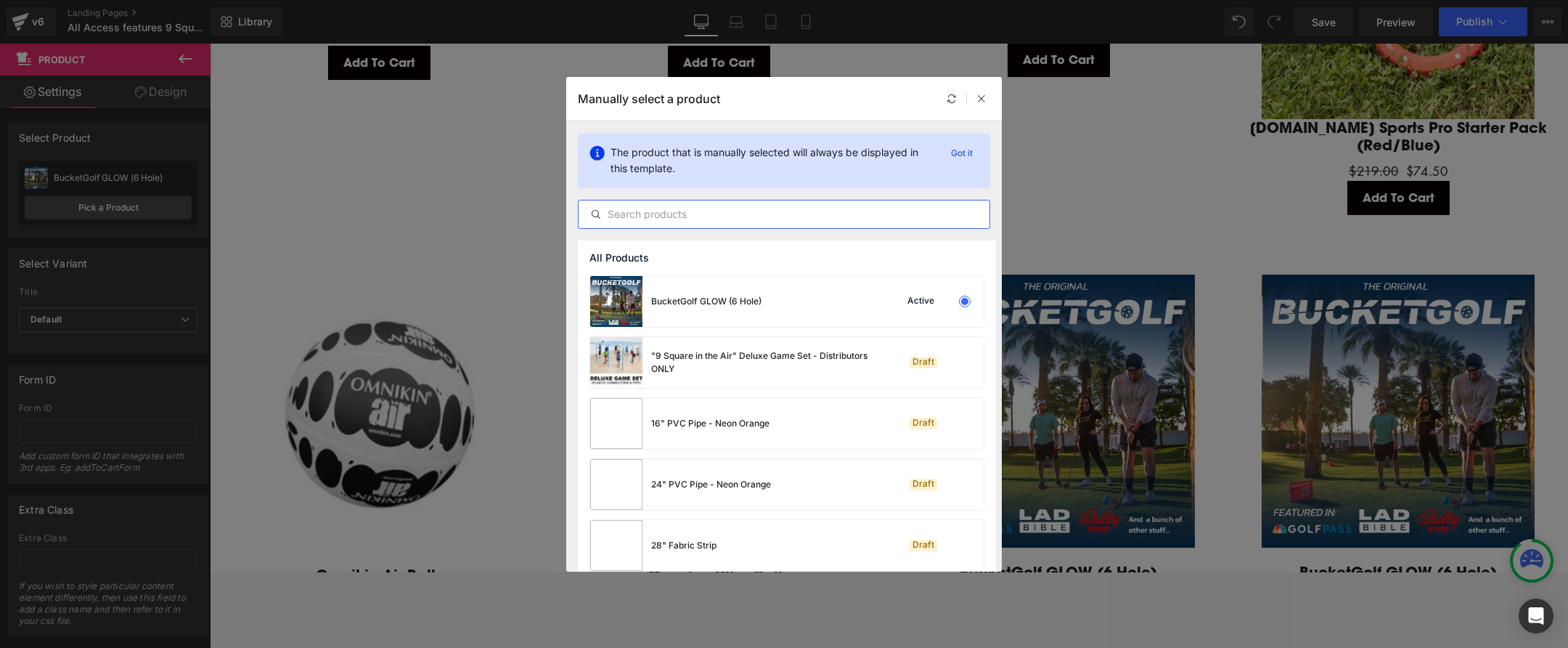
click at [699, 213] on input "text" at bounding box center [784, 214] width 411 height 18
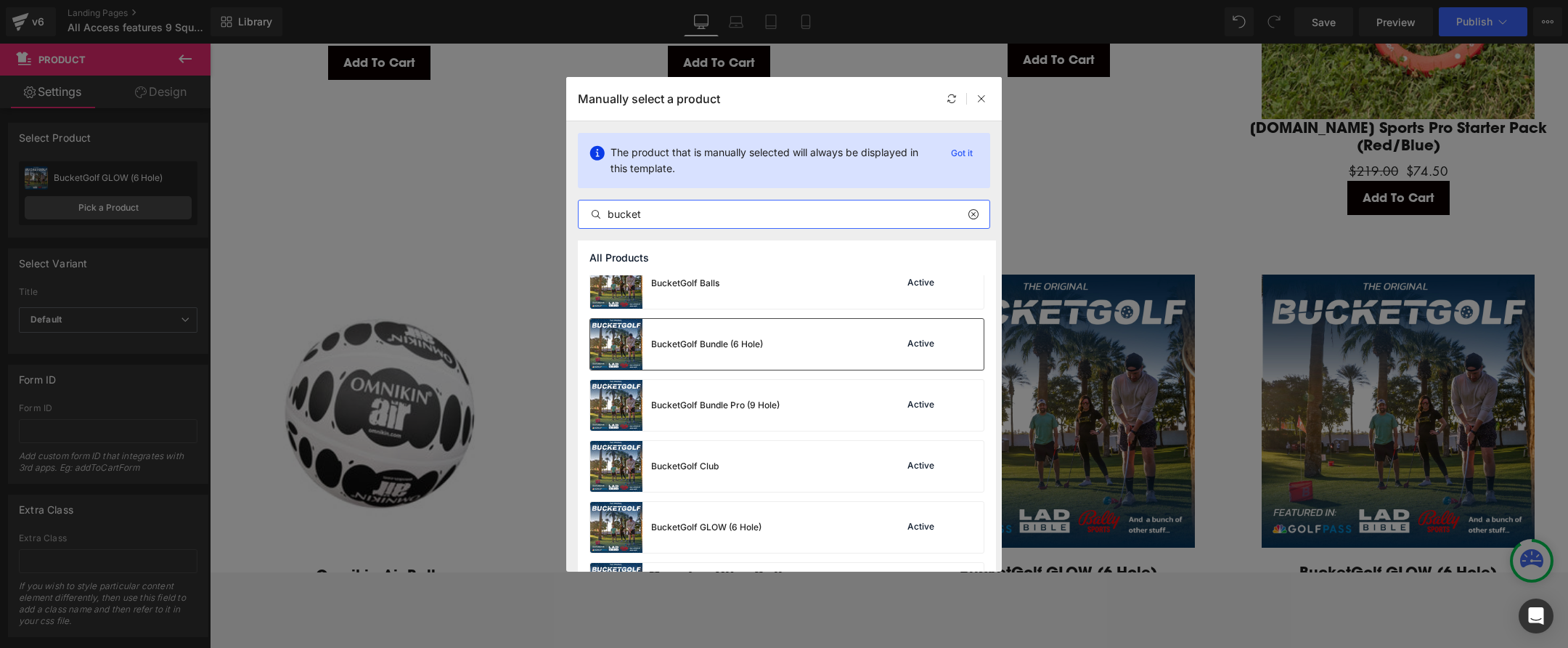
scroll to position [82, 0]
type input "bucket"
click at [766, 400] on div "BucketGolf Bundle Pro (9 Hole)" at bounding box center [715, 402] width 128 height 13
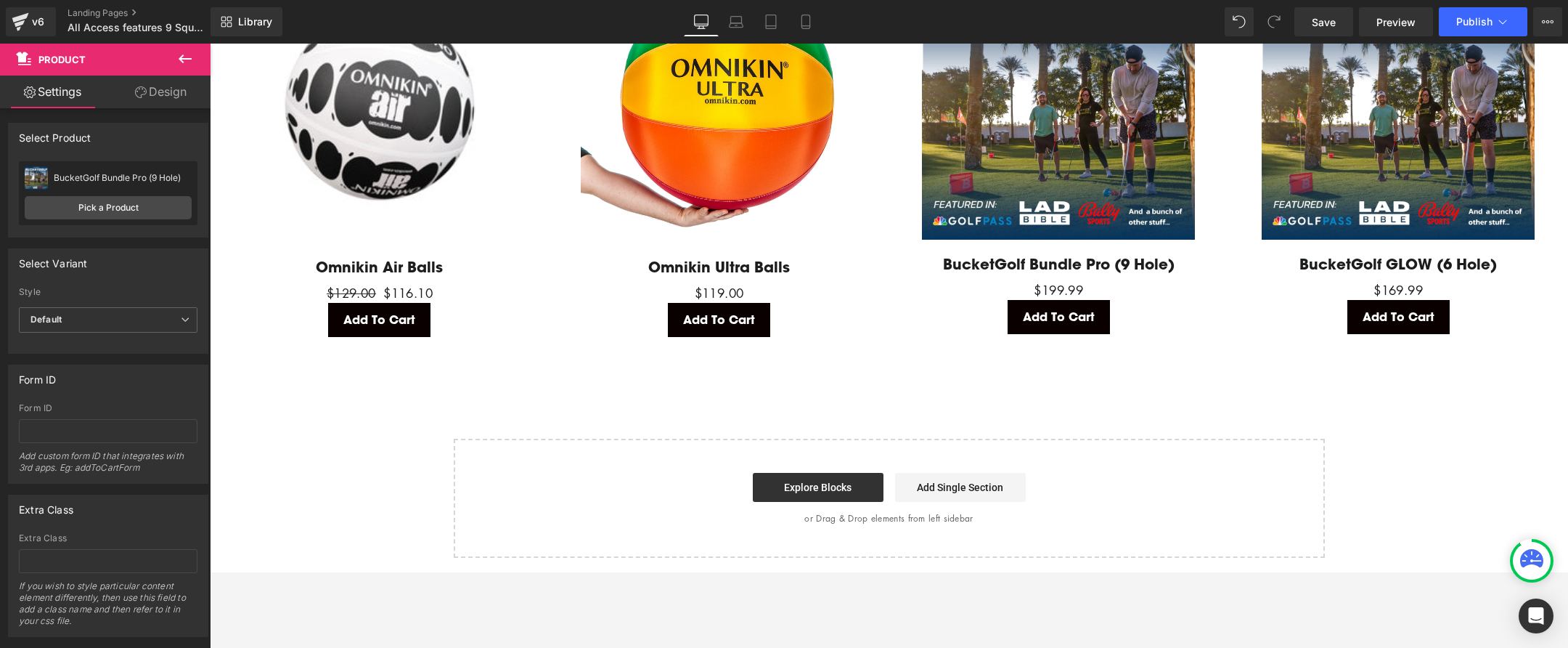
scroll to position [3448, 0]
click at [1343, 31] on link "Save" at bounding box center [1324, 22] width 59 height 29
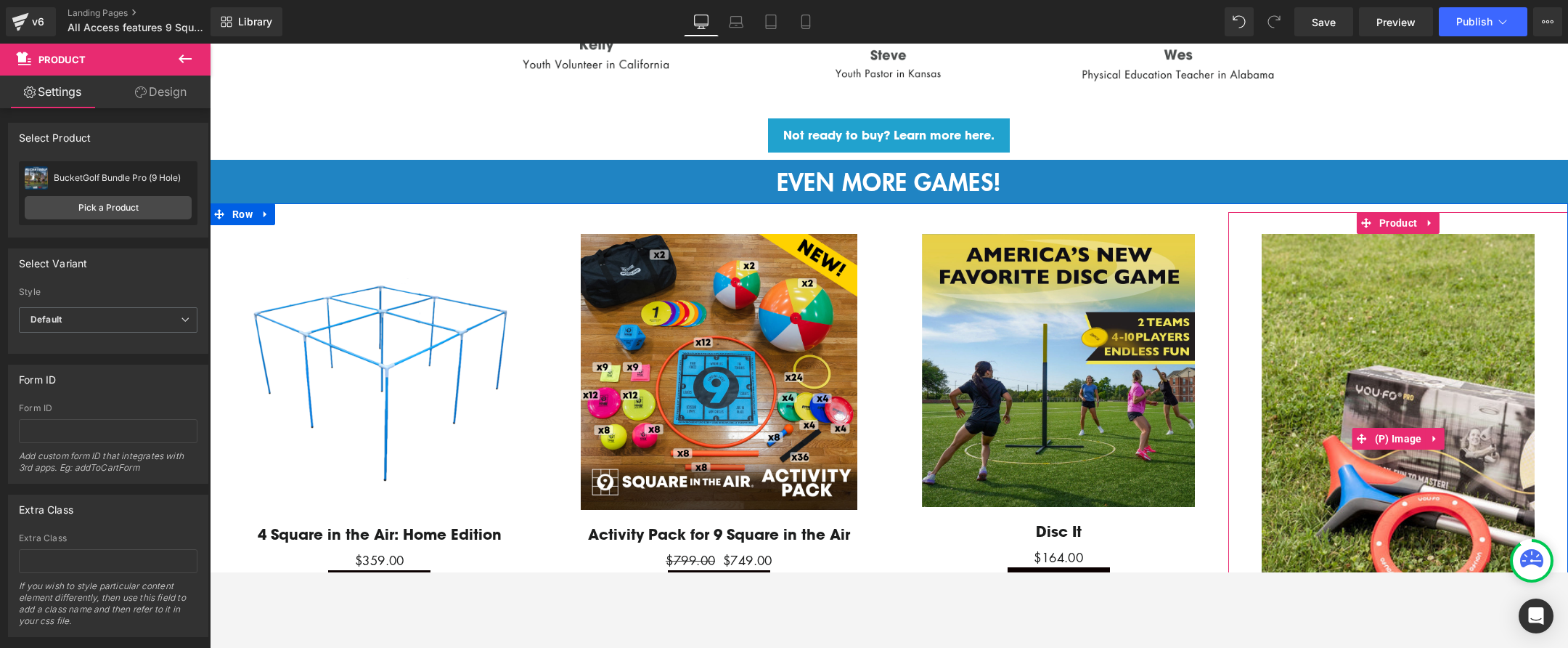
scroll to position [2615, 0]
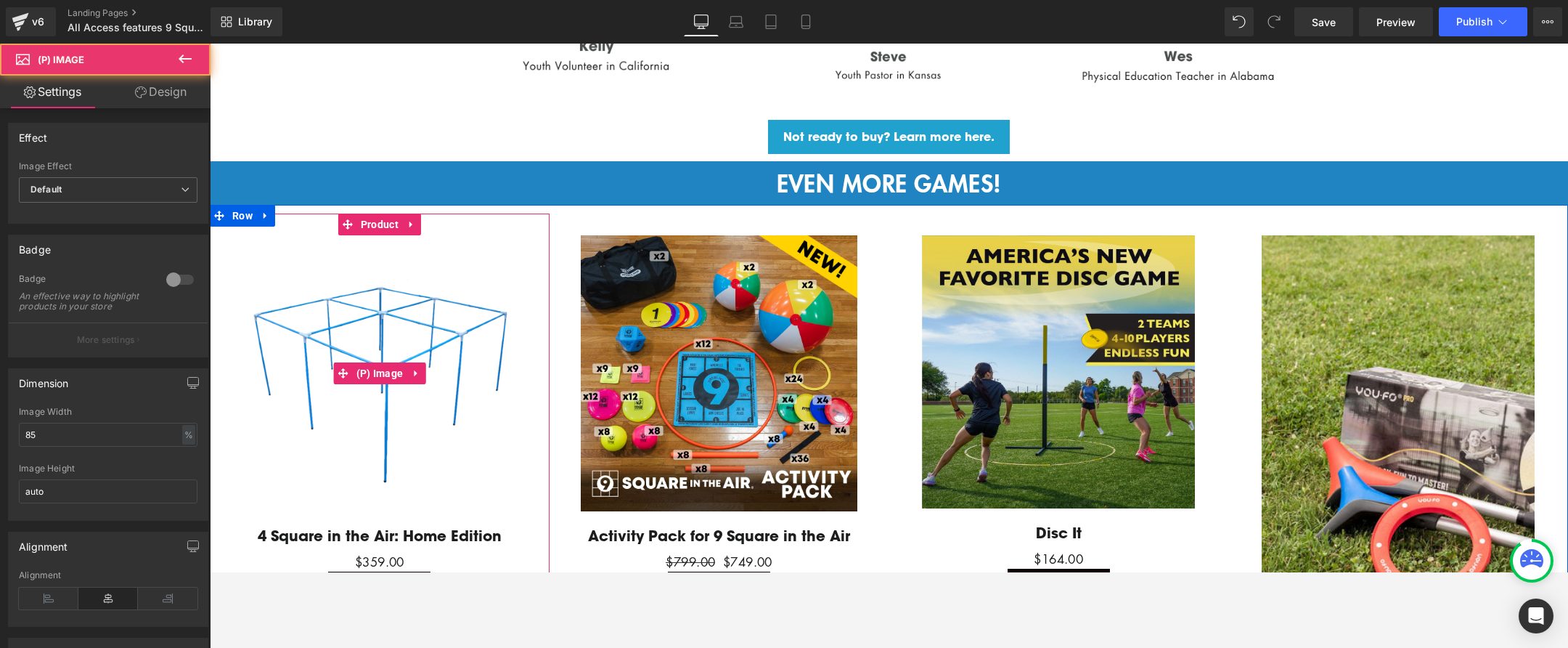
click at [404, 355] on img at bounding box center [380, 373] width 277 height 276
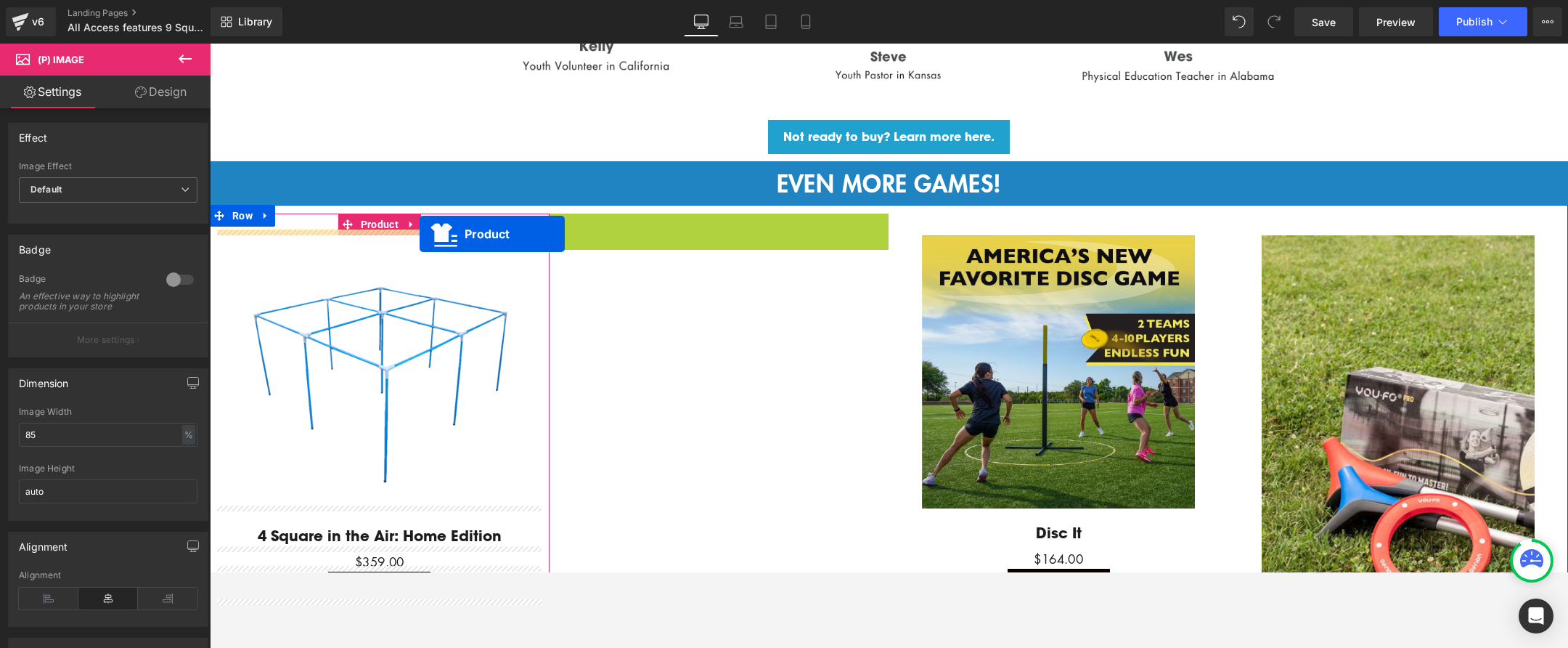
drag, startPoint x: 666, startPoint y: 217, endPoint x: 421, endPoint y: 232, distance: 245.5
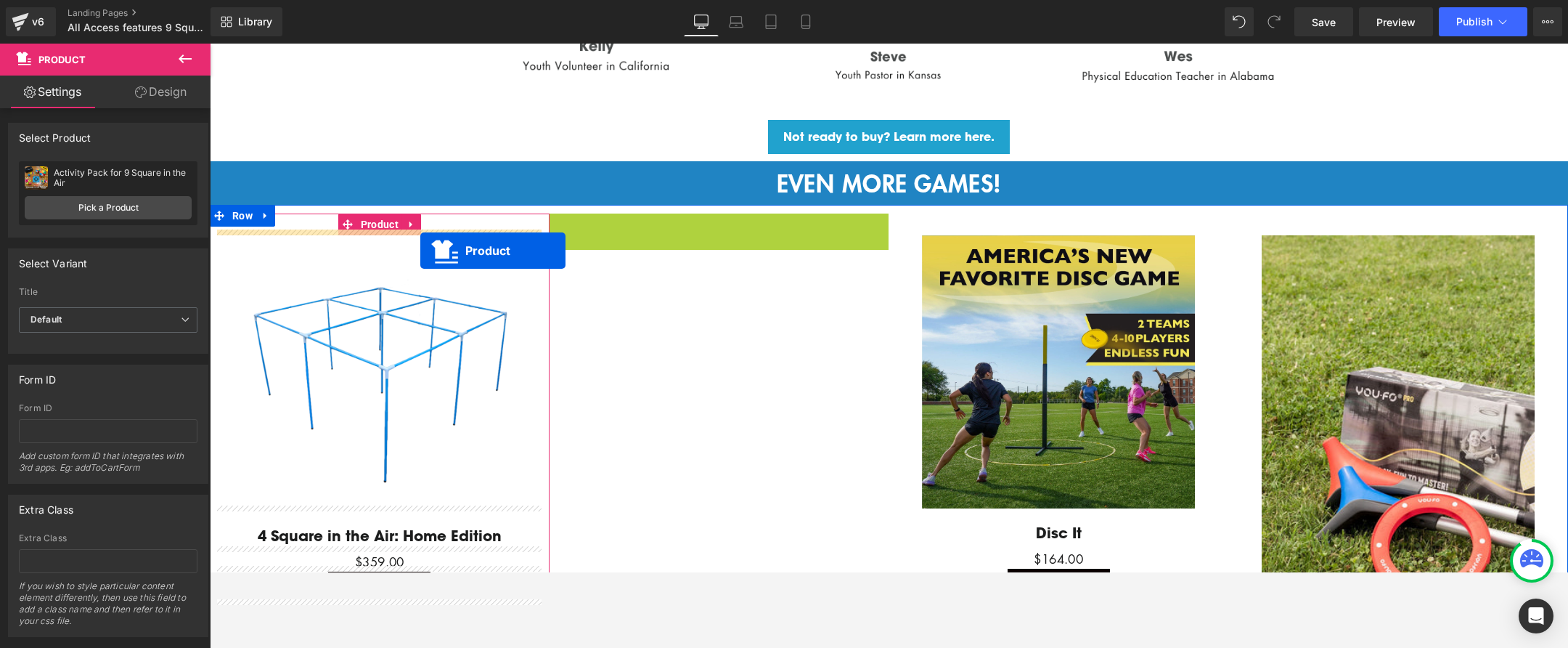
drag, startPoint x: 666, startPoint y: 218, endPoint x: 420, endPoint y: 250, distance: 248.1
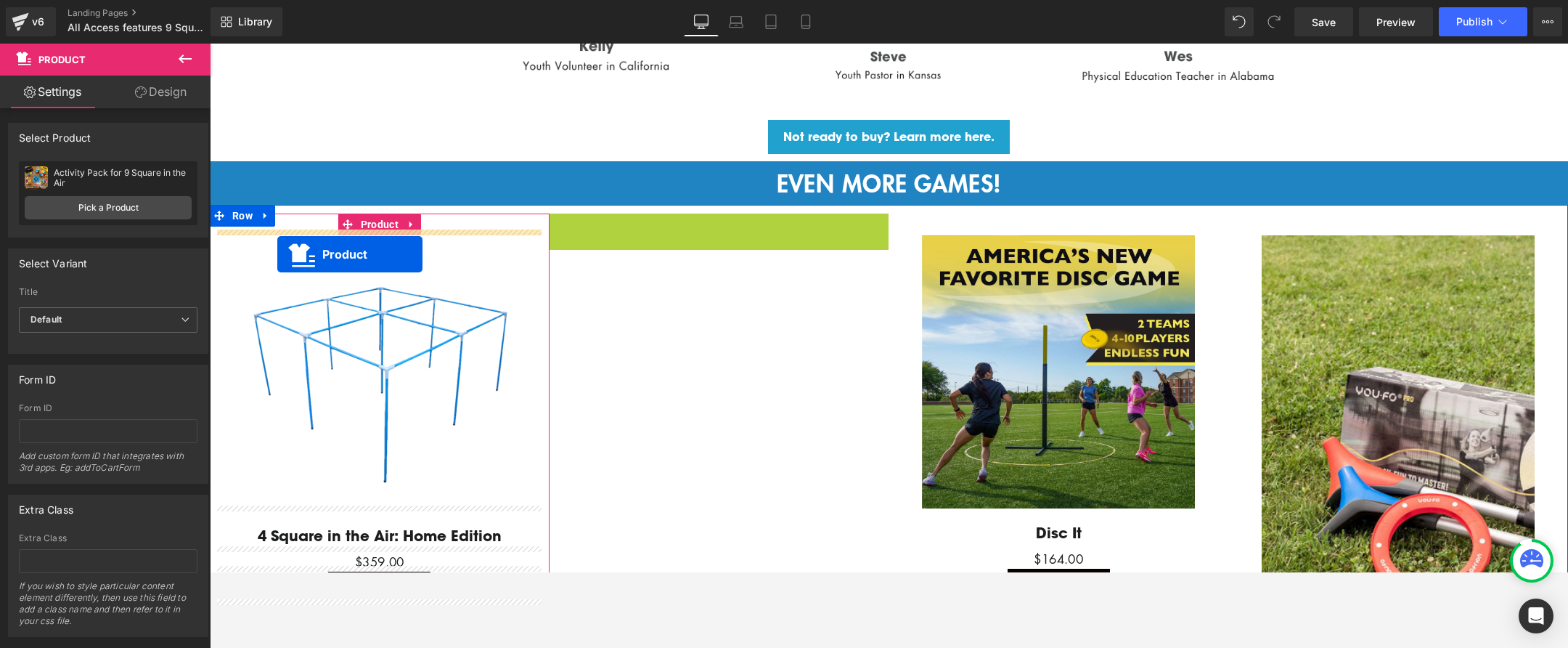
drag, startPoint x: 678, startPoint y: 231, endPoint x: 278, endPoint y: 254, distance: 400.7
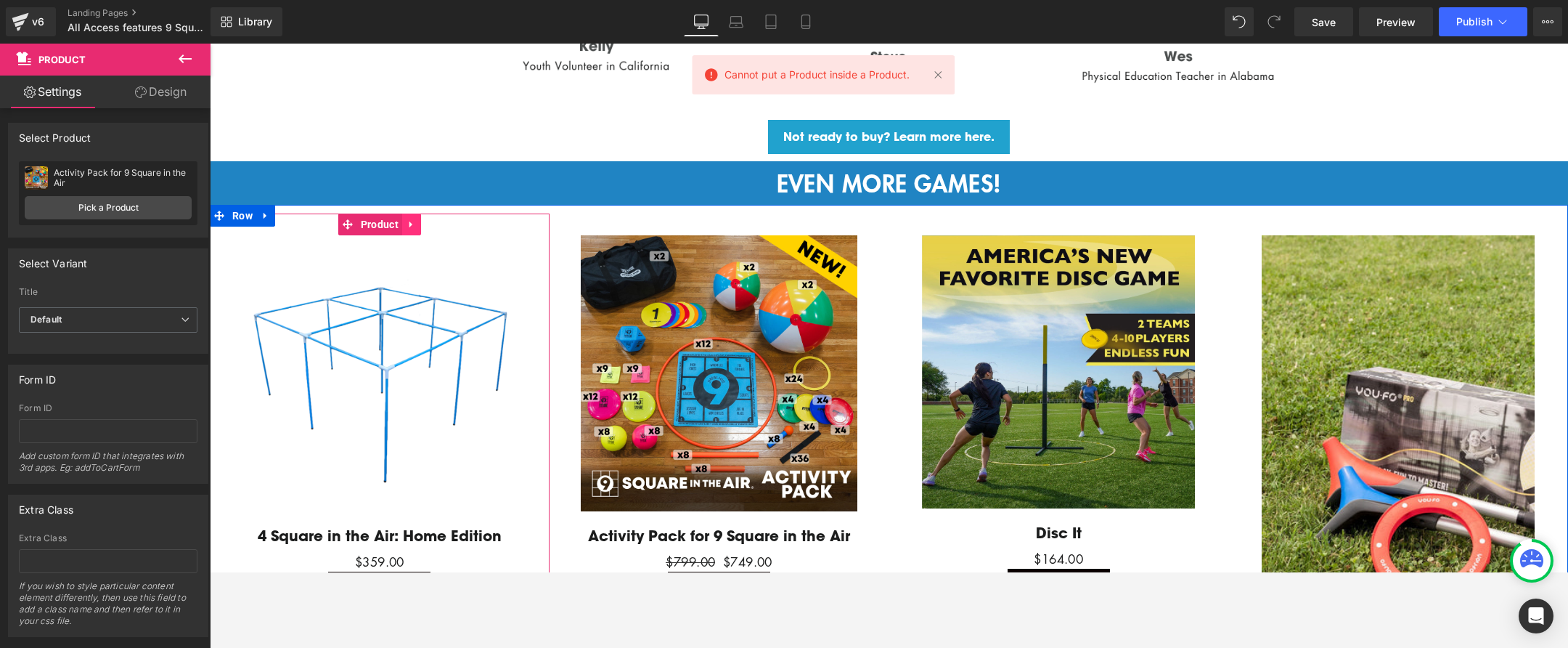
click at [411, 218] on icon at bounding box center [411, 224] width 10 height 11
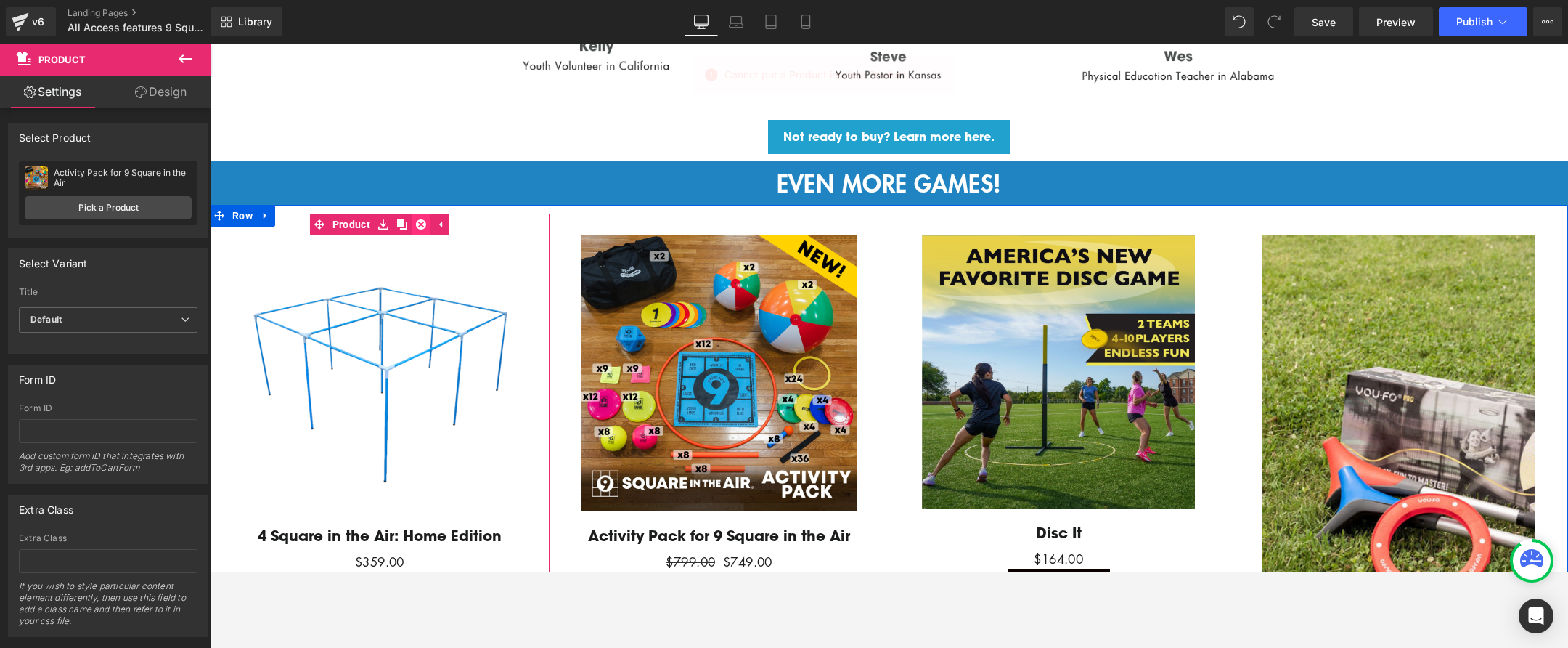
click at [423, 219] on icon at bounding box center [420, 224] width 10 height 10
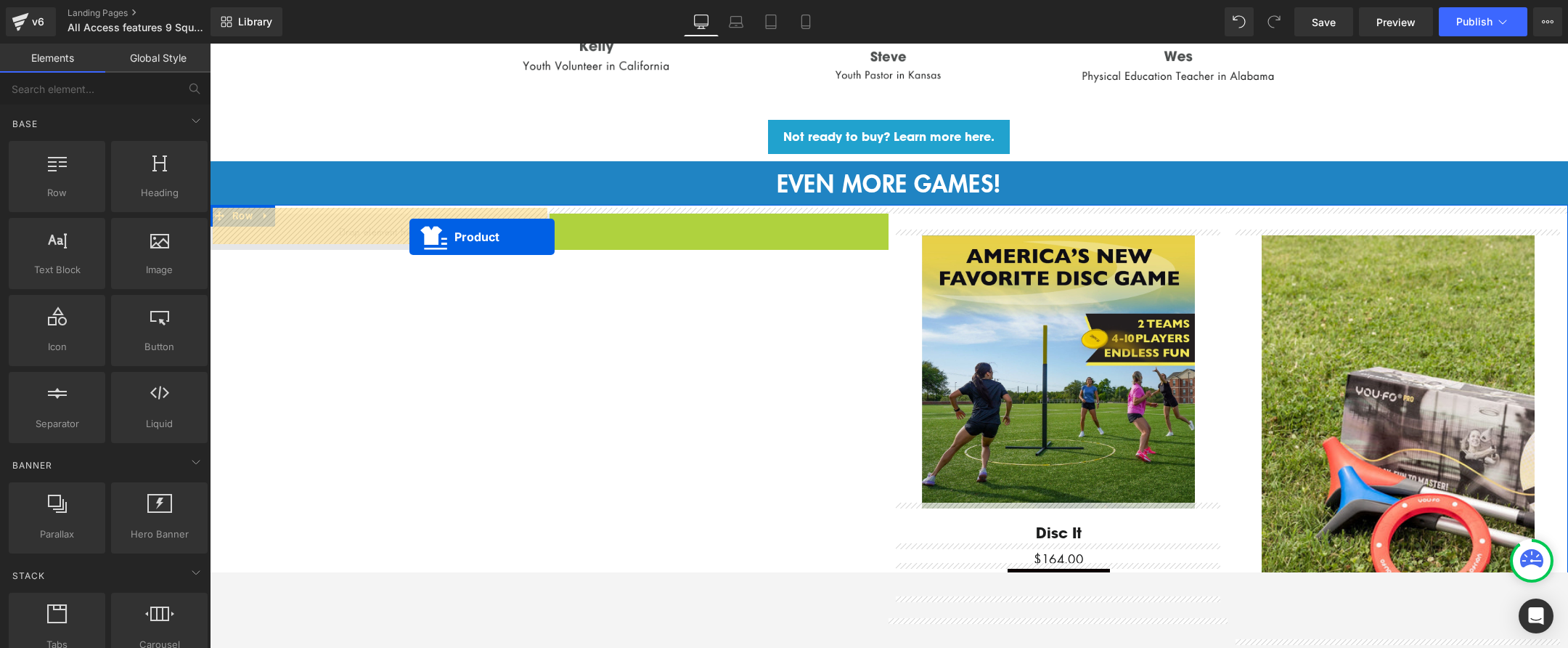
drag, startPoint x: 511, startPoint y: 236, endPoint x: 410, endPoint y: 237, distance: 101.0
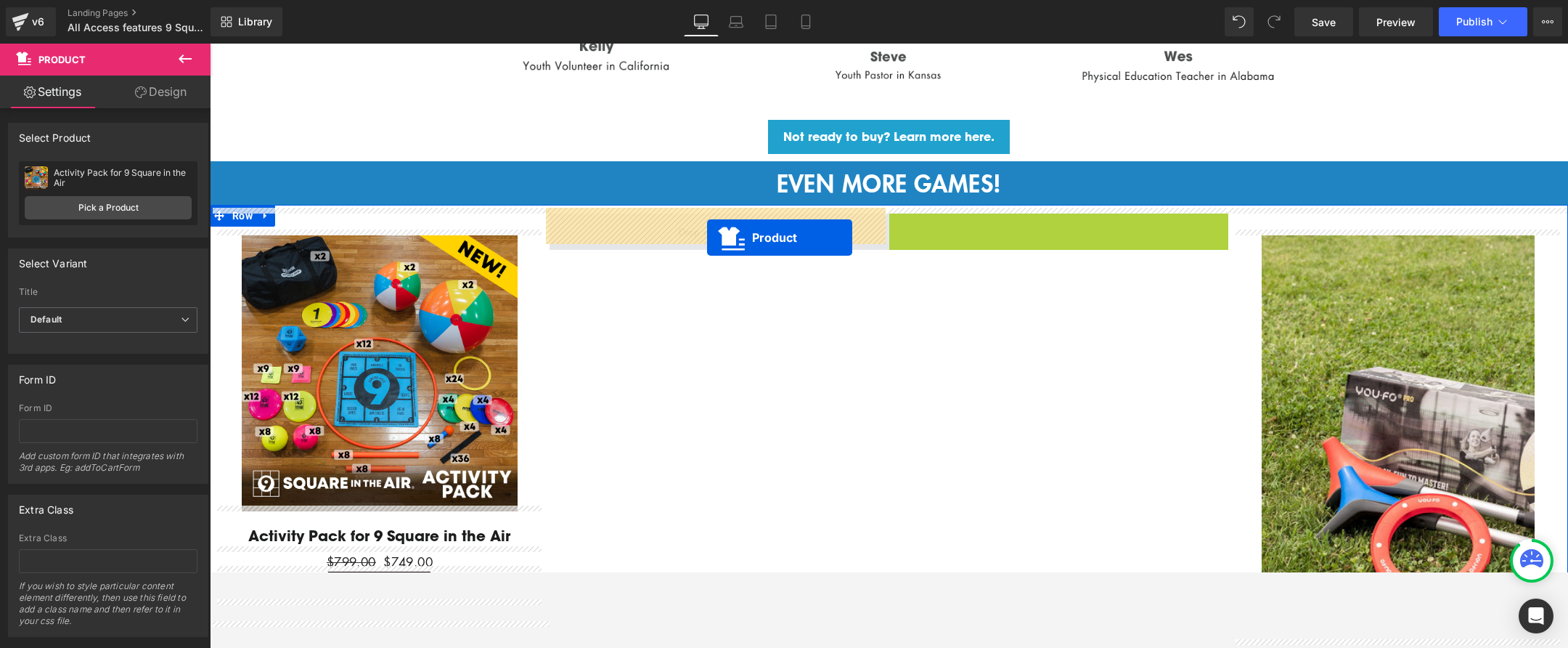
drag, startPoint x: 961, startPoint y: 223, endPoint x: 709, endPoint y: 237, distance: 252.4
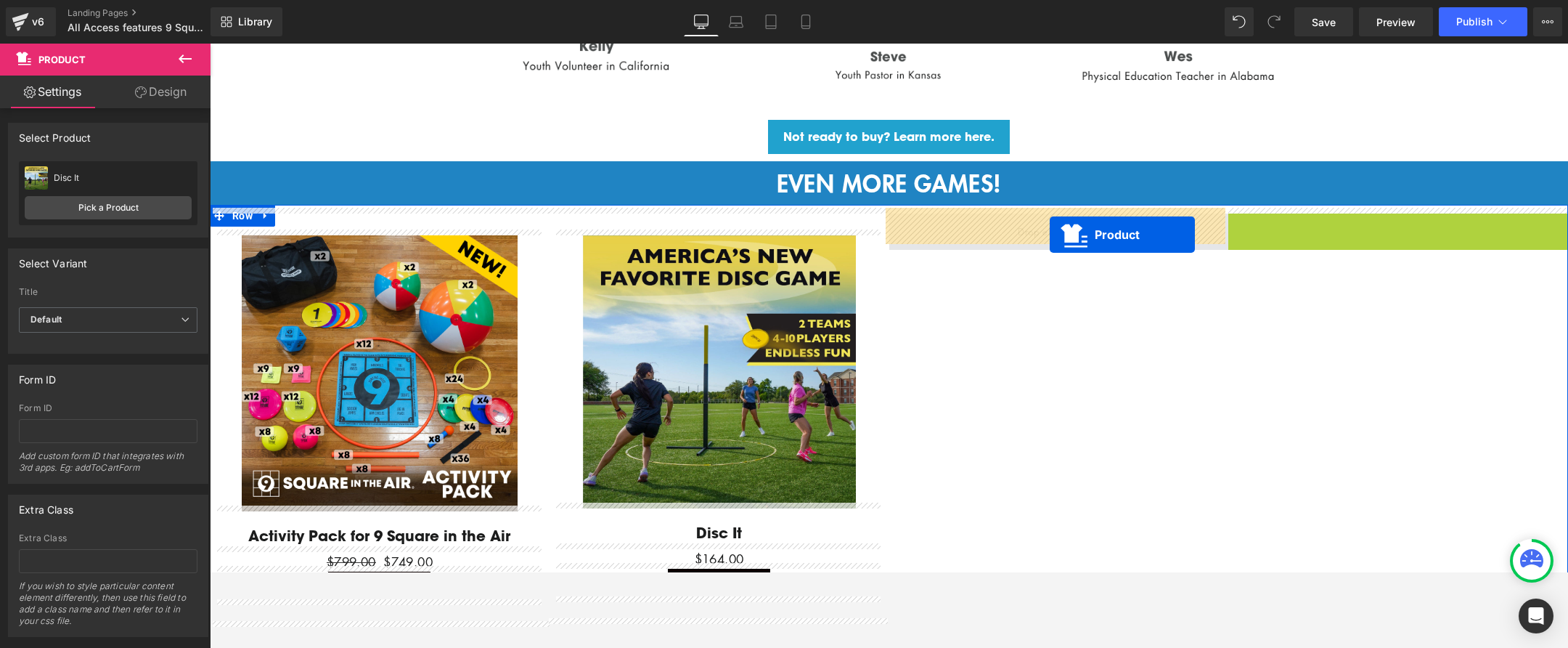
drag, startPoint x: 1360, startPoint y: 218, endPoint x: 1048, endPoint y: 234, distance: 312.4
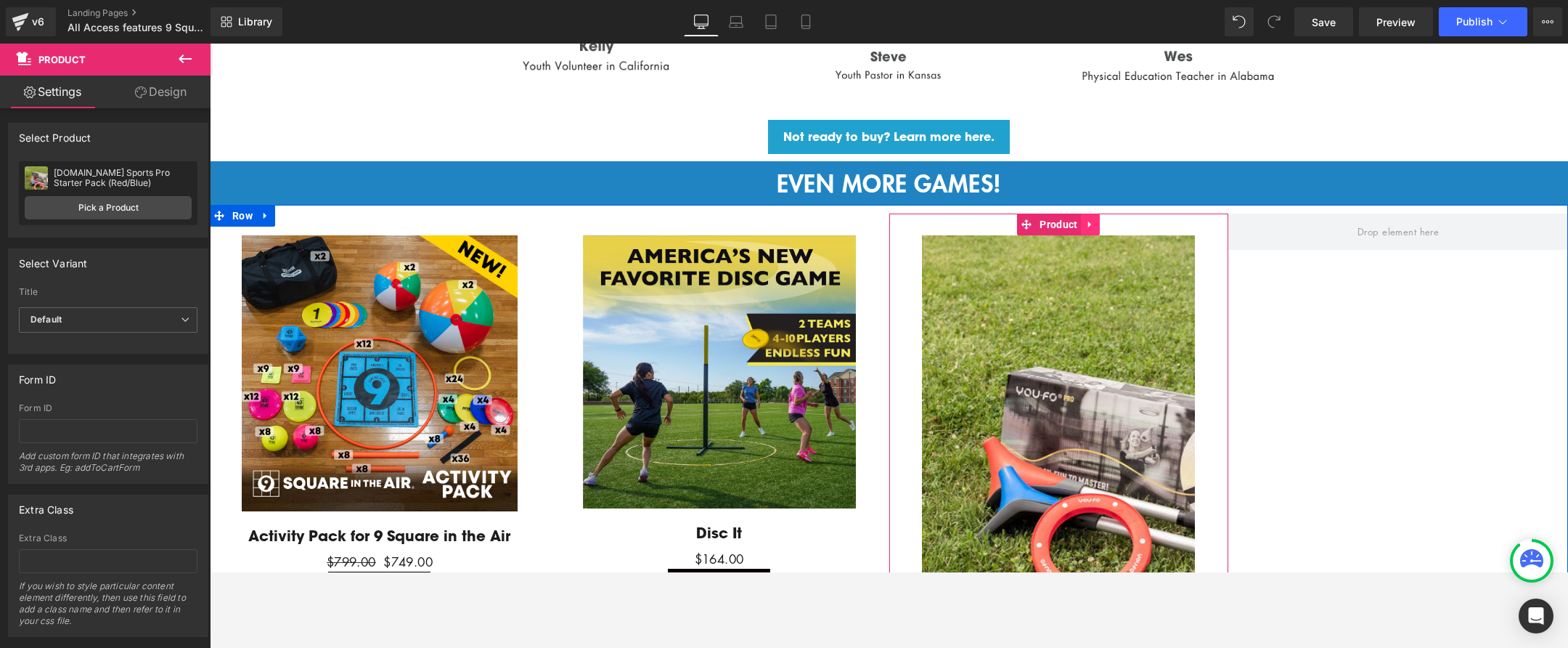
click at [1085, 218] on icon at bounding box center [1090, 224] width 10 height 11
click at [1079, 221] on icon at bounding box center [1080, 224] width 10 height 10
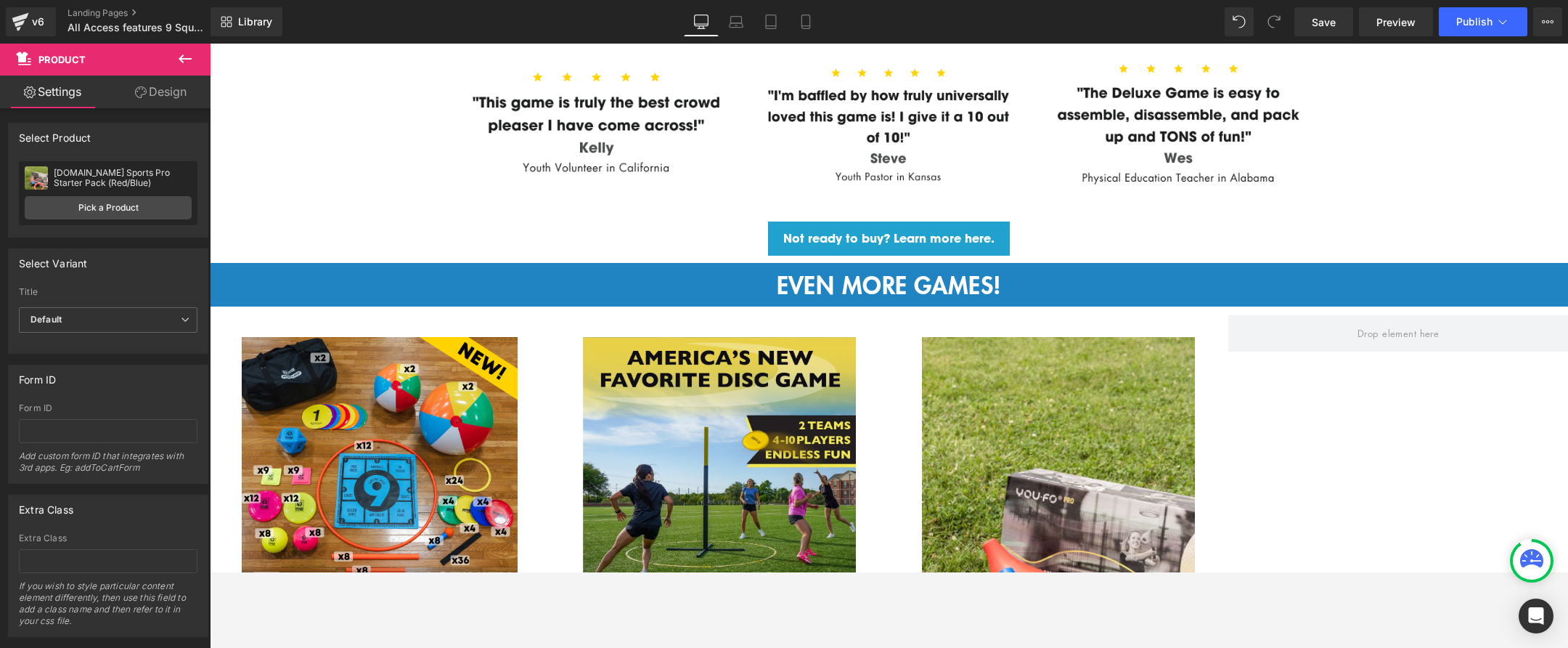
scroll to position [2511, 0]
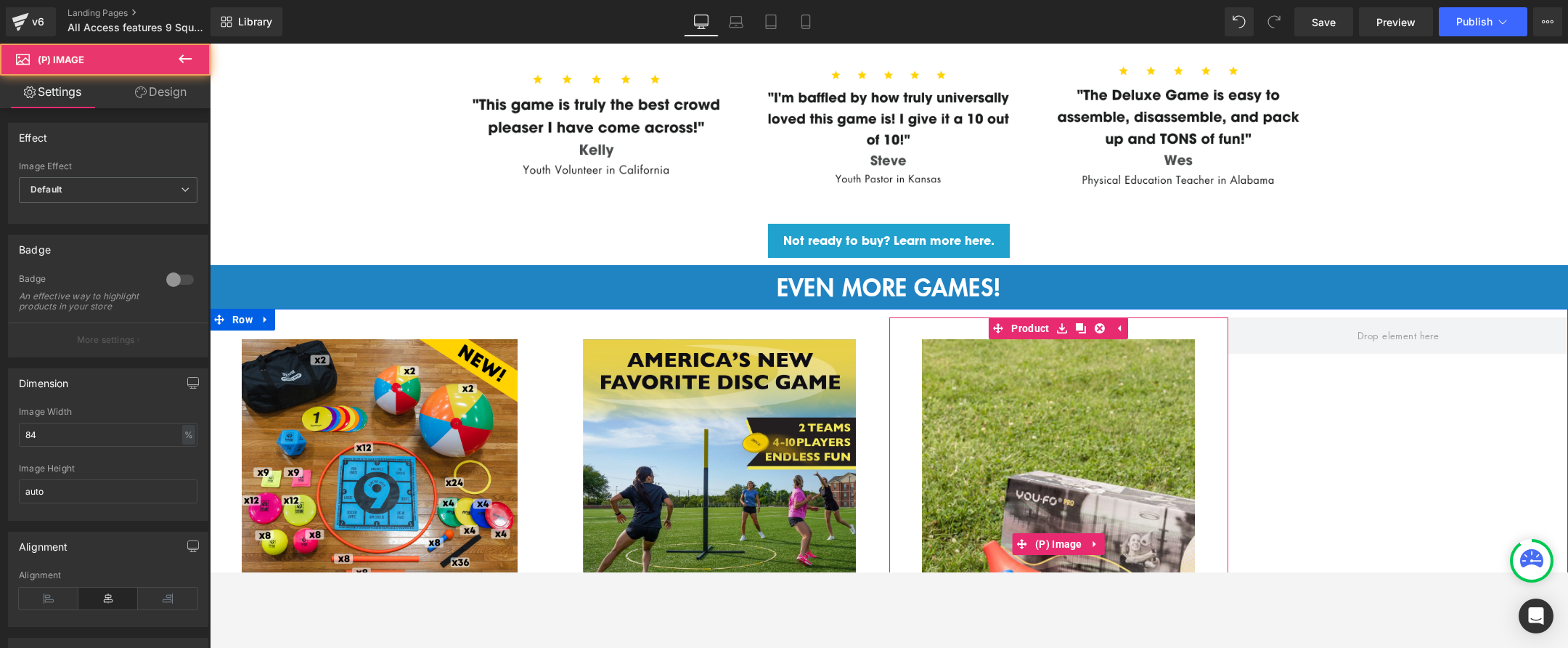
click at [1055, 391] on img at bounding box center [1058, 543] width 273 height 410
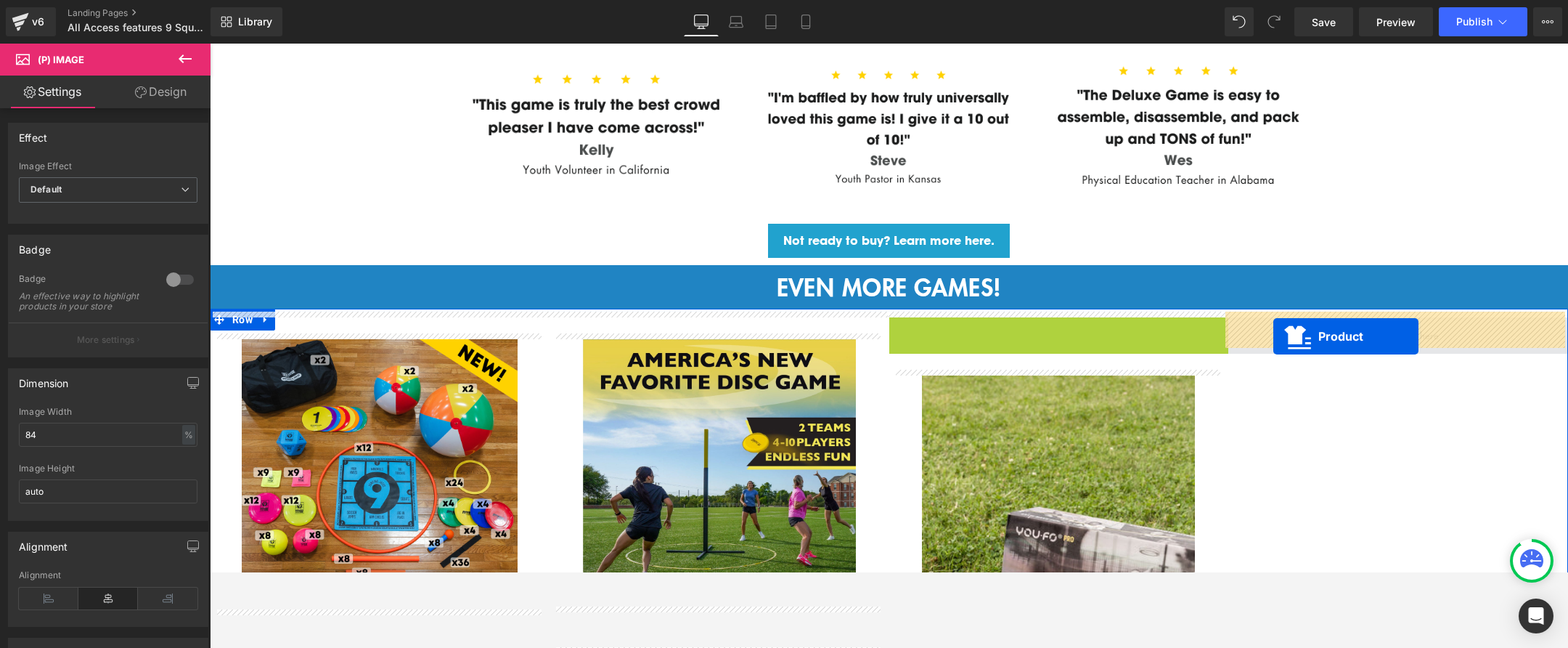
drag, startPoint x: 997, startPoint y: 321, endPoint x: 1273, endPoint y: 337, distance: 276.5
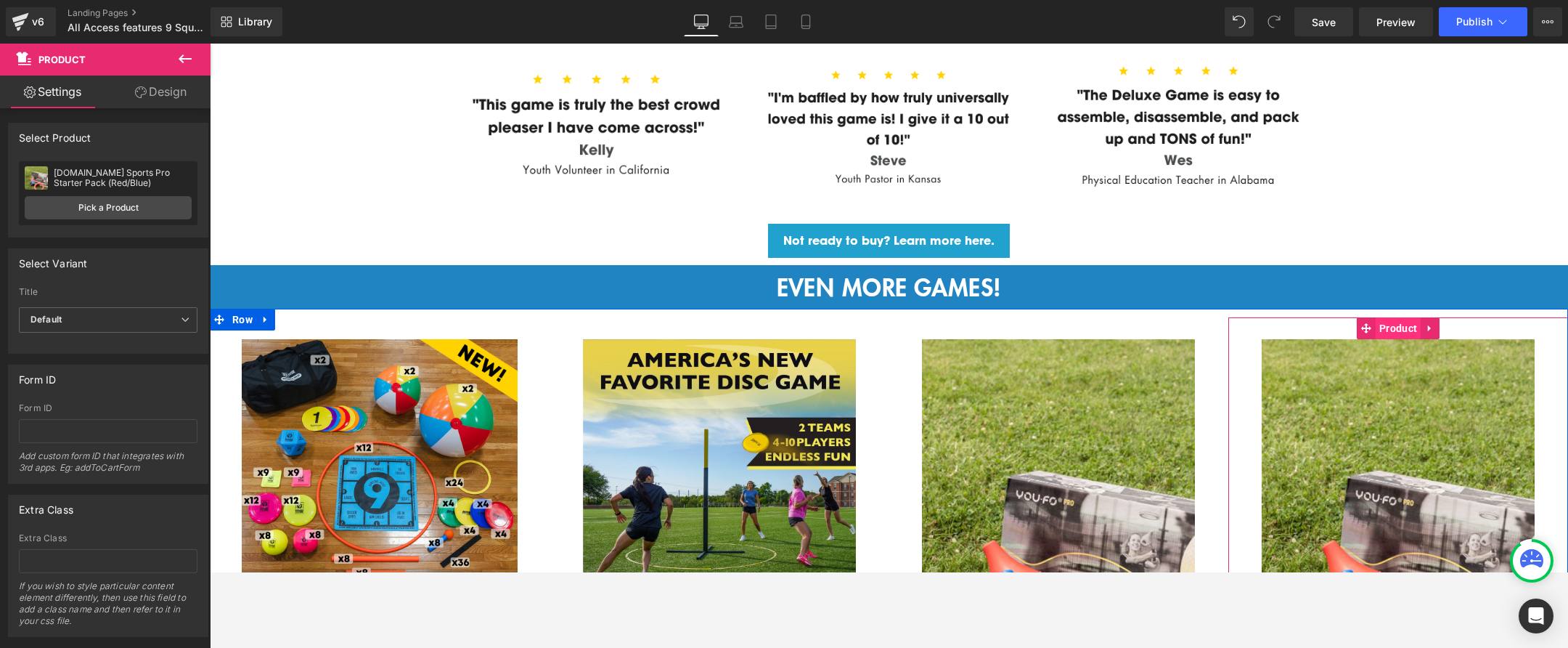
click at [1399, 319] on span "Product" at bounding box center [1398, 328] width 45 height 22
click at [158, 202] on link "Pick a Product" at bounding box center [108, 208] width 167 height 23
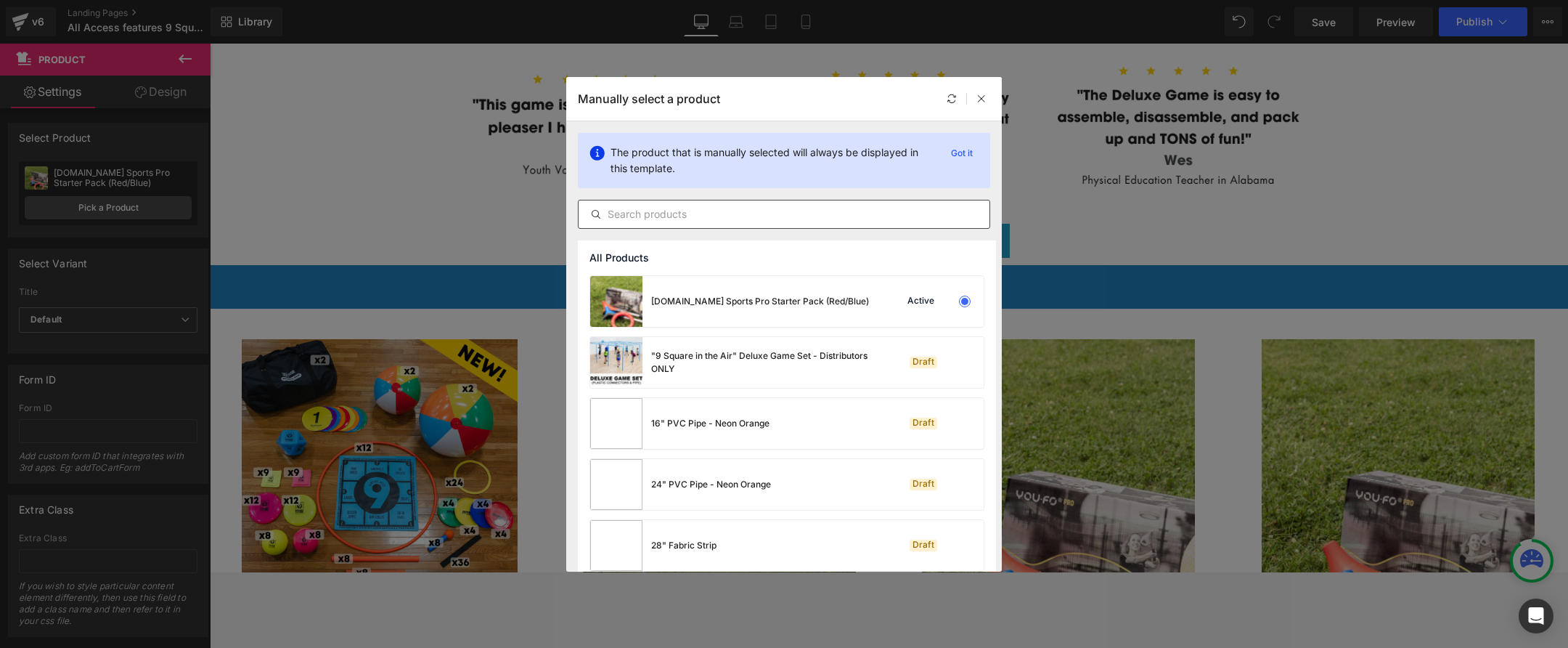
click at [774, 220] on input "text" at bounding box center [784, 214] width 411 height 18
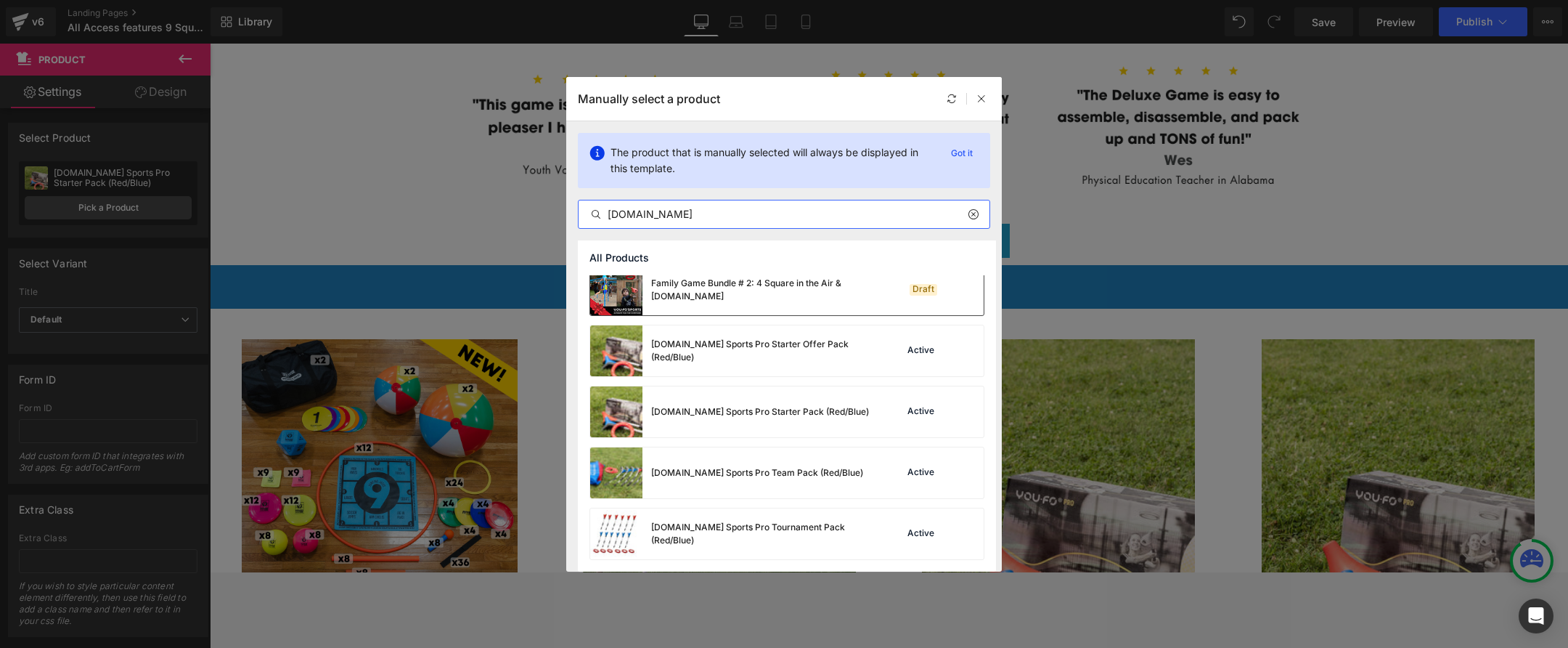
scroll to position [73, 0]
type input "you.fo"
click at [643, 479] on div "YOU.FO Sports Pro Team Pack (Red/Blue)" at bounding box center [727, 472] width 273 height 51
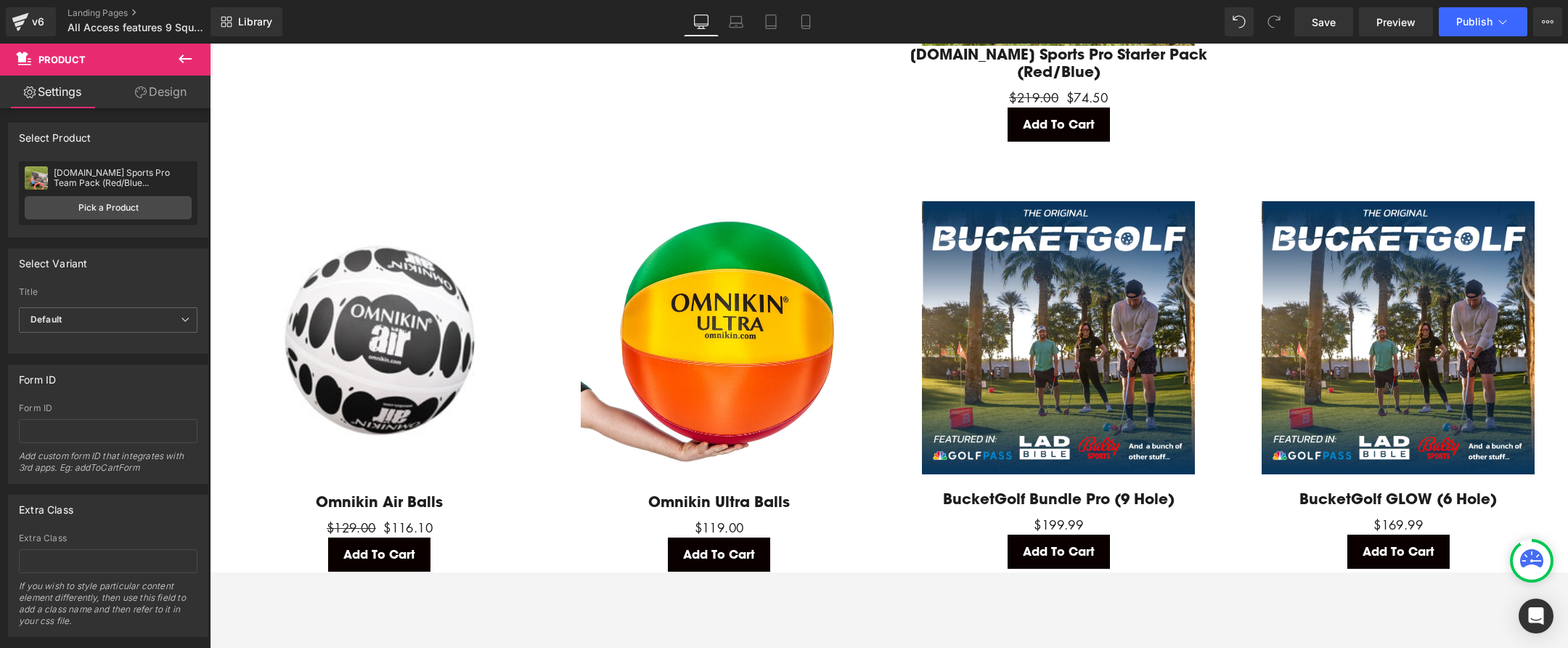
scroll to position [3216, 0]
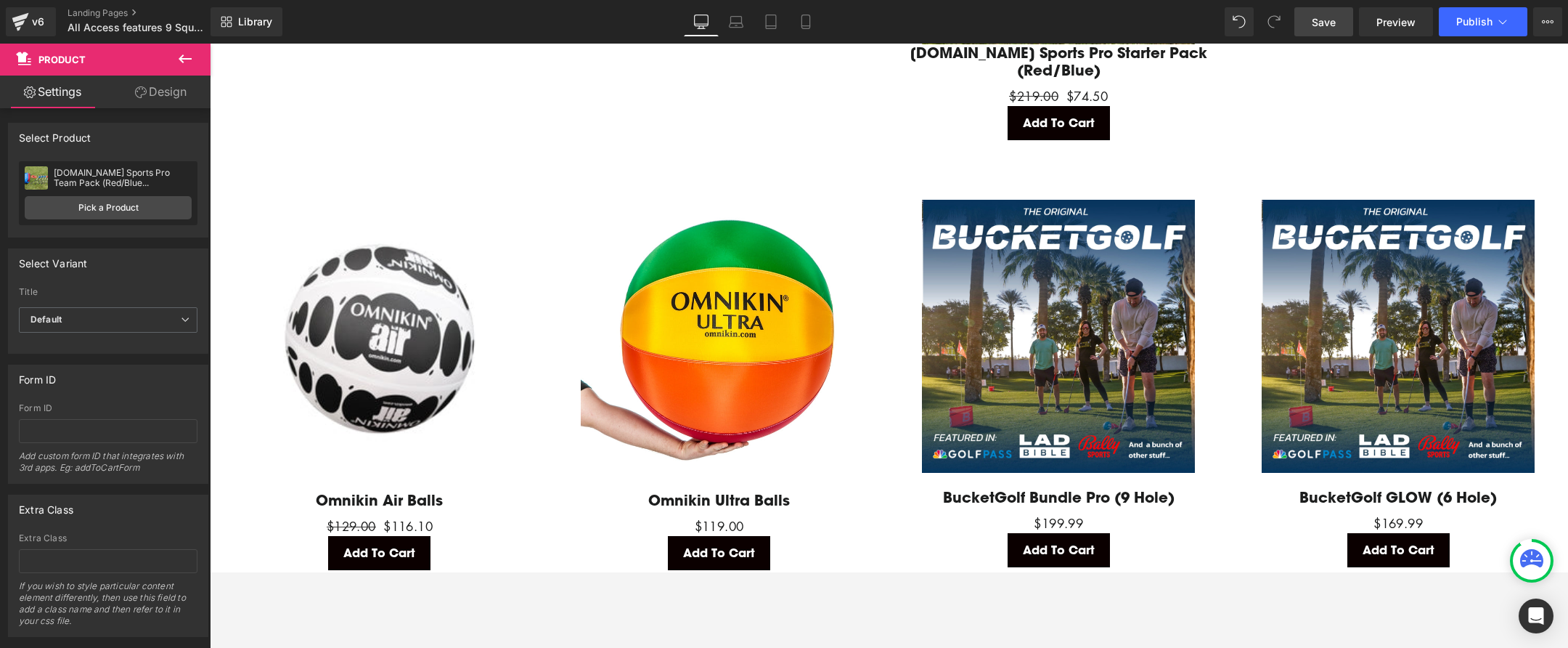
click at [1314, 30] on link "Save" at bounding box center [1324, 22] width 59 height 29
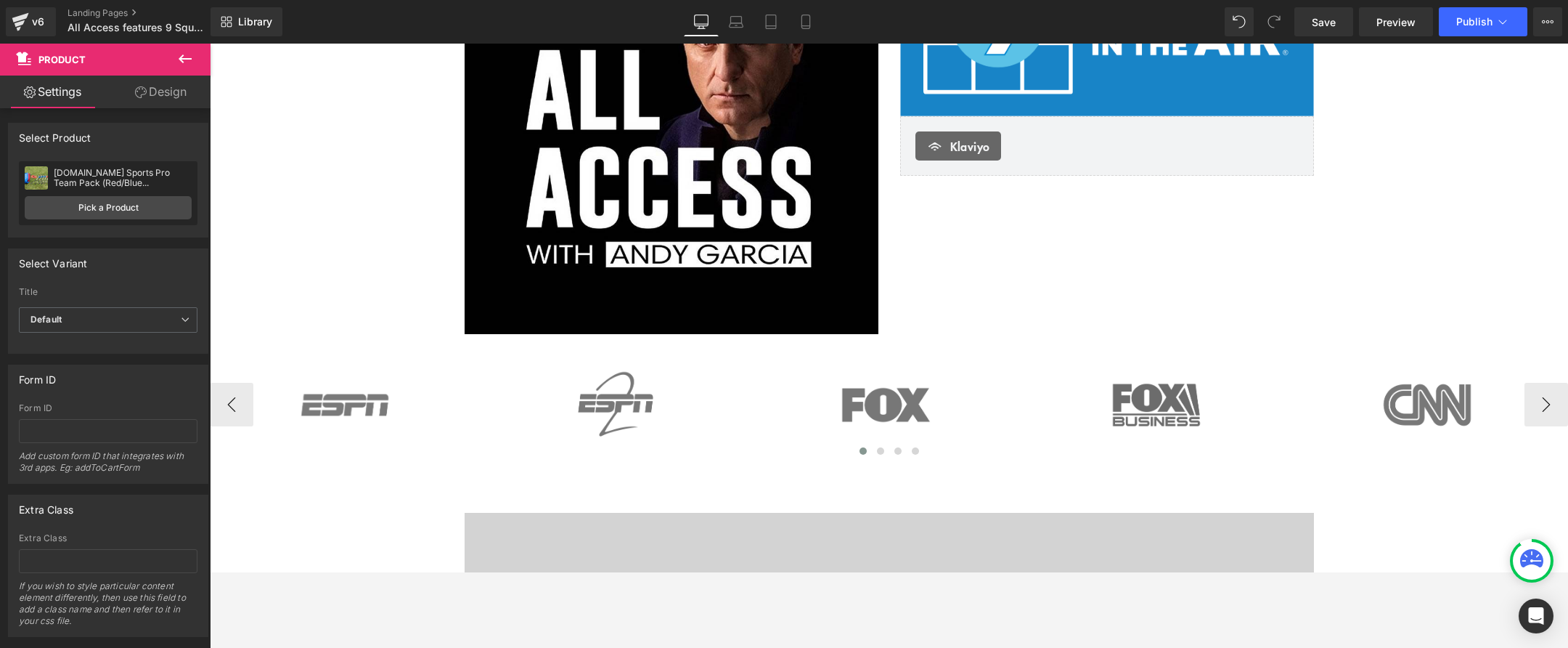
scroll to position [162, 0]
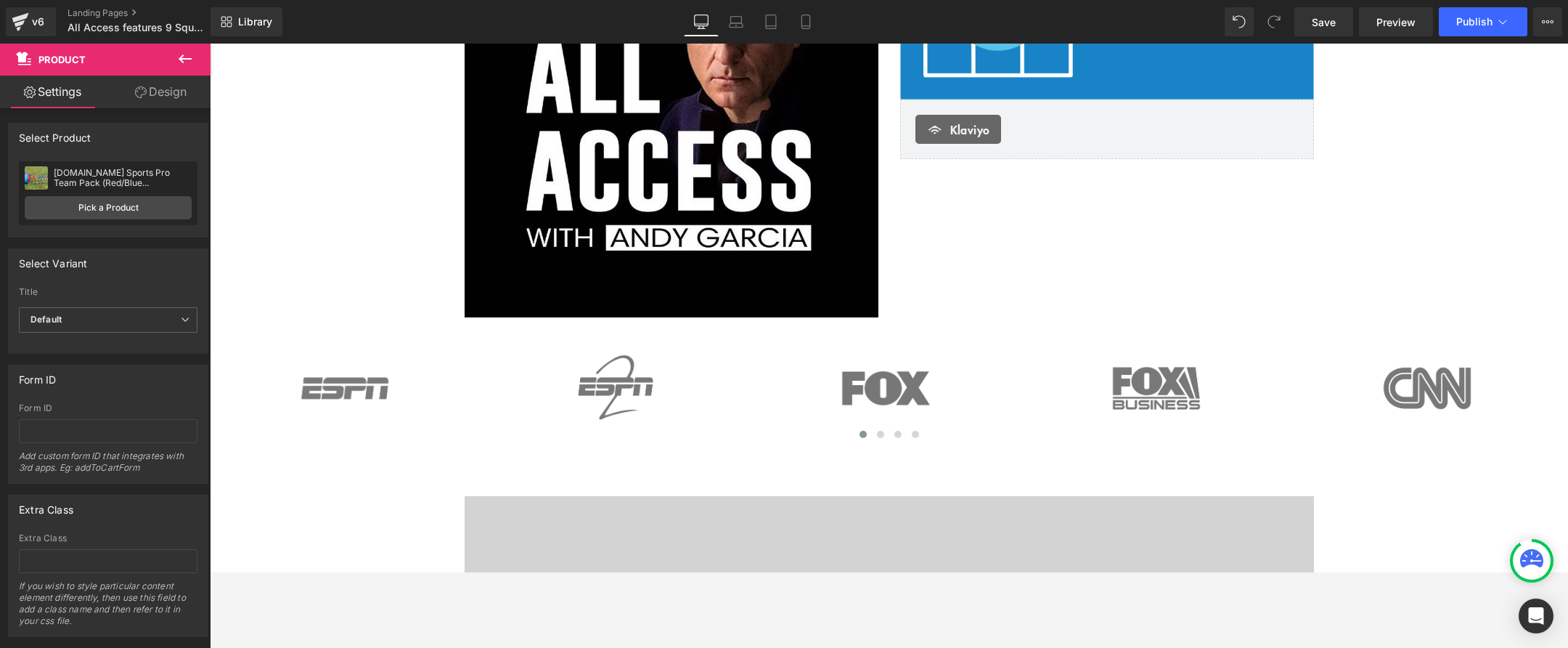
click at [187, 58] on icon at bounding box center [185, 58] width 13 height 8
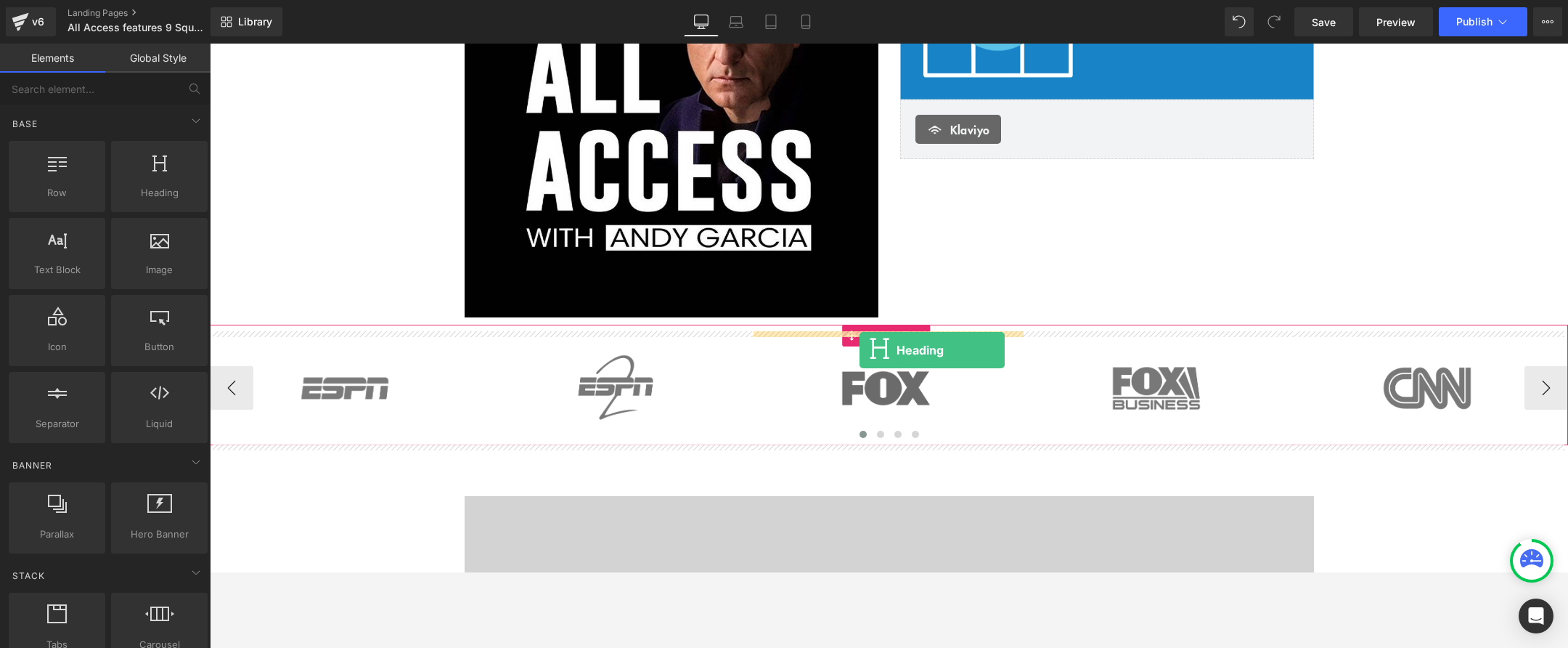
drag, startPoint x: 399, startPoint y: 251, endPoint x: 860, endPoint y: 350, distance: 471.5
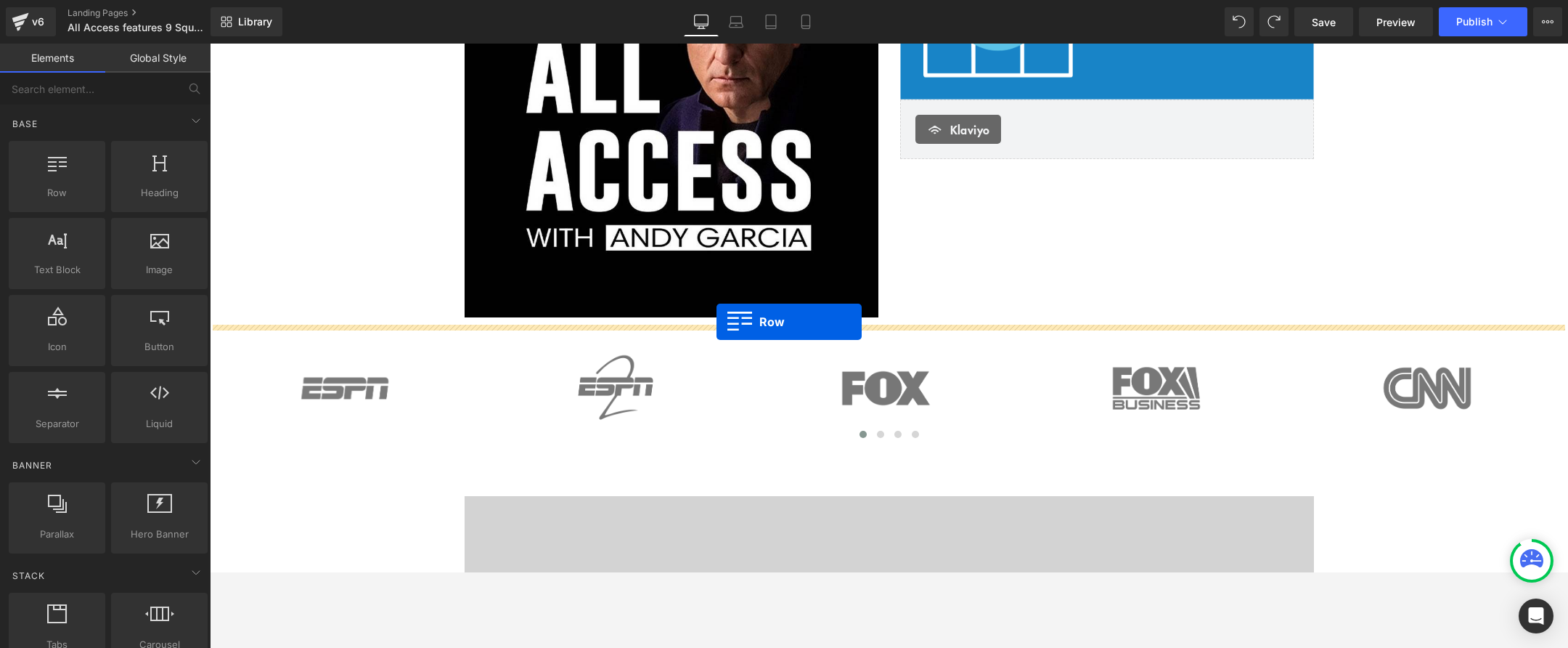
drag, startPoint x: 238, startPoint y: 214, endPoint x: 716, endPoint y: 322, distance: 490.0
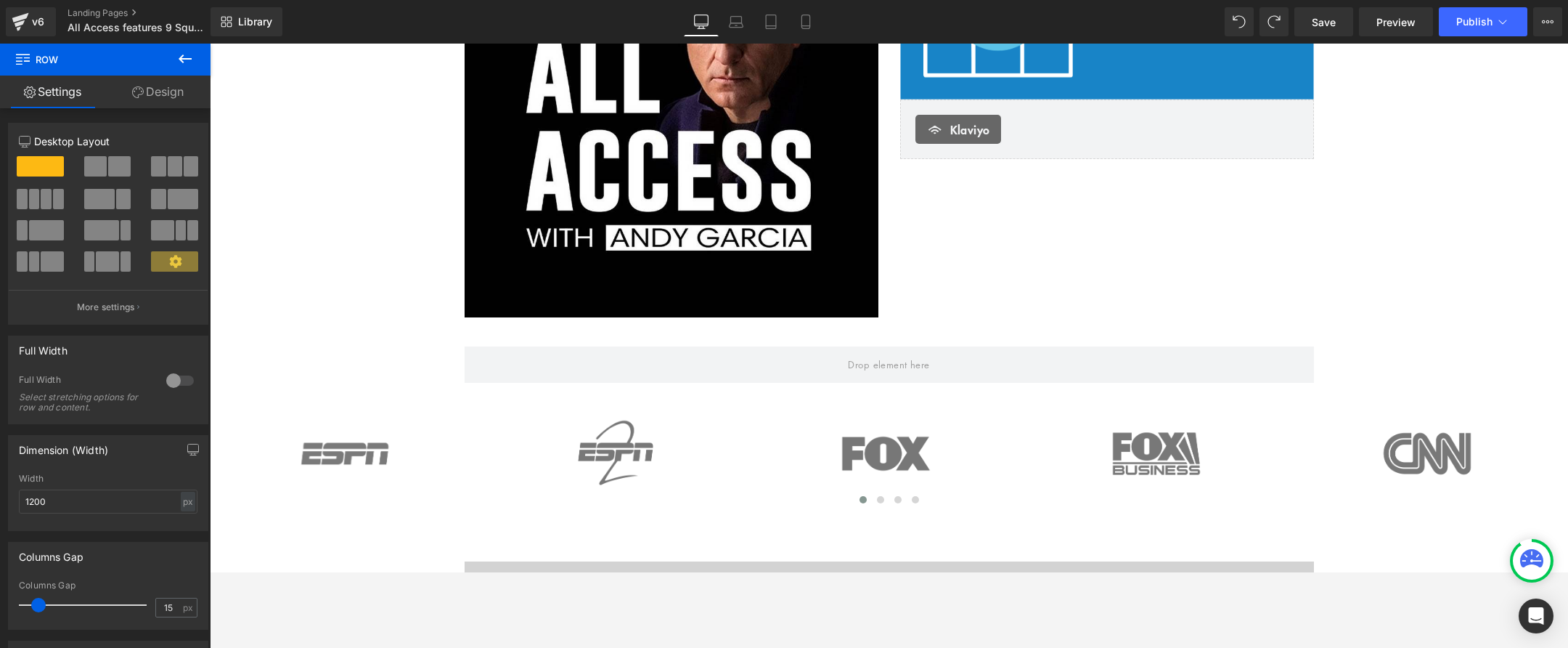
click at [187, 56] on icon at bounding box center [185, 59] width 18 height 18
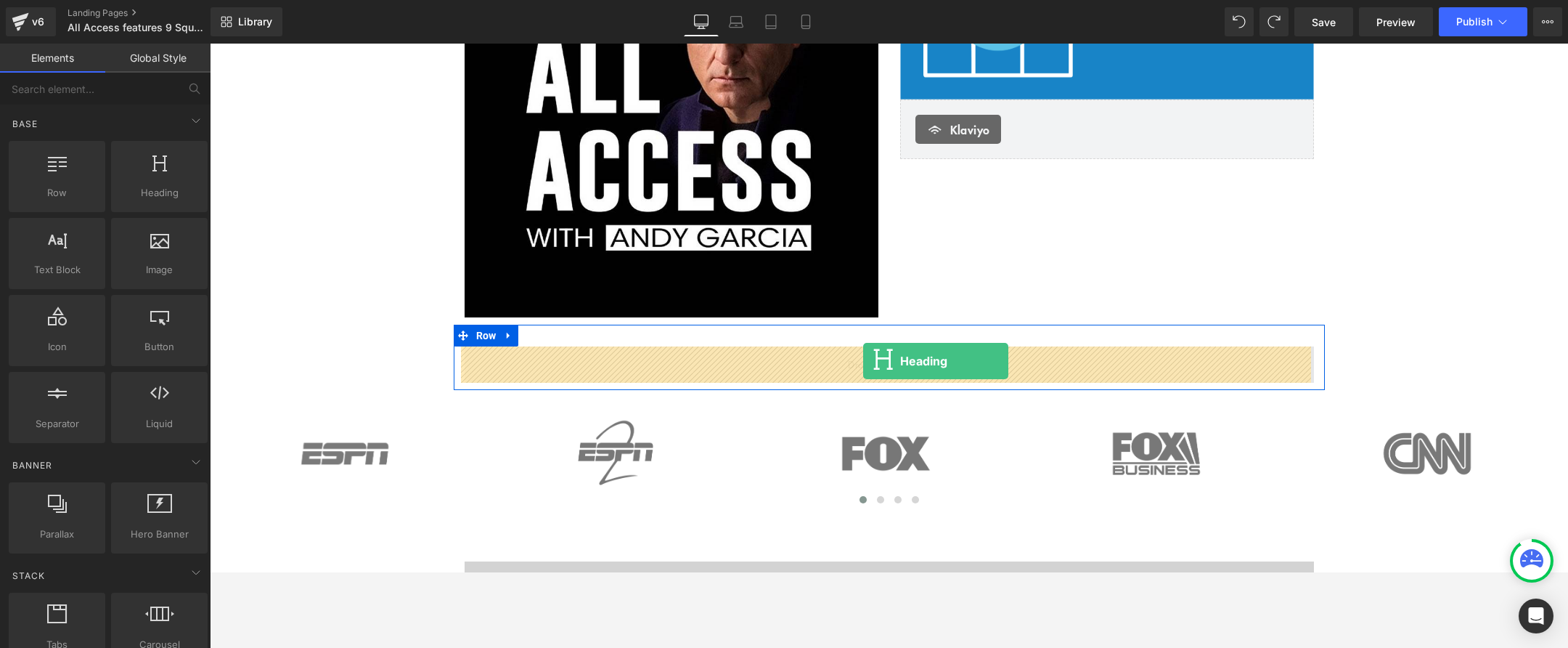
drag, startPoint x: 380, startPoint y: 231, endPoint x: 863, endPoint y: 361, distance: 500.2
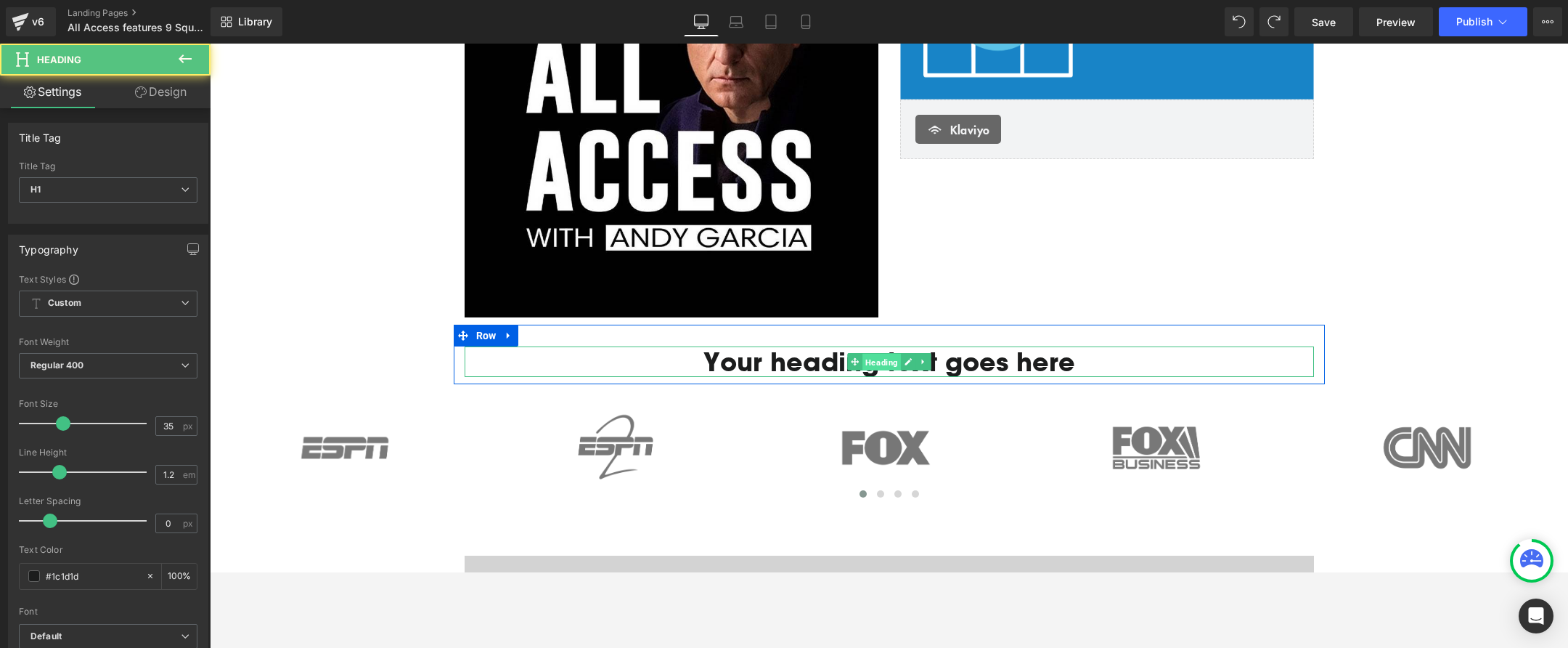
click at [862, 363] on span "Heading" at bounding box center [881, 362] width 38 height 18
click at [812, 361] on h1 "Your heading text goes here" at bounding box center [889, 362] width 849 height 31
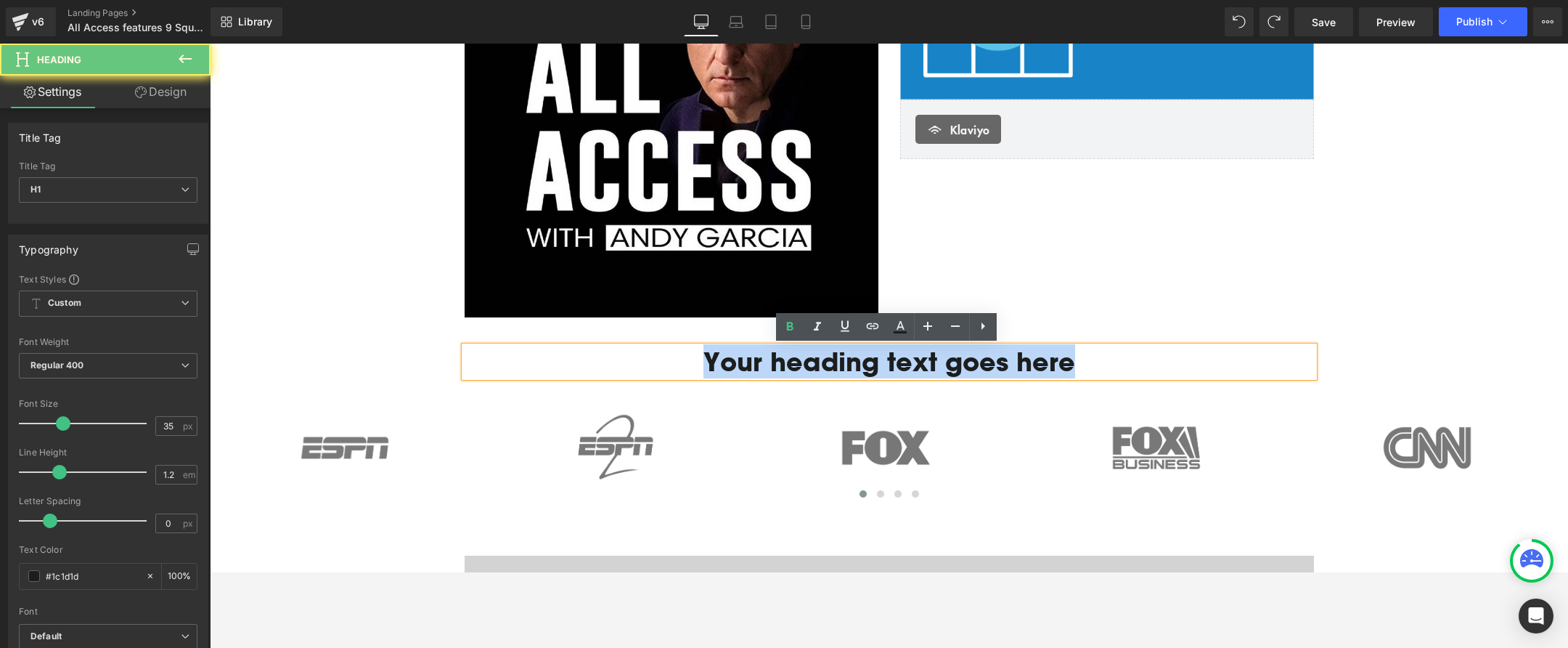
click at [812, 361] on h1 "Your heading text goes here" at bounding box center [889, 362] width 849 height 31
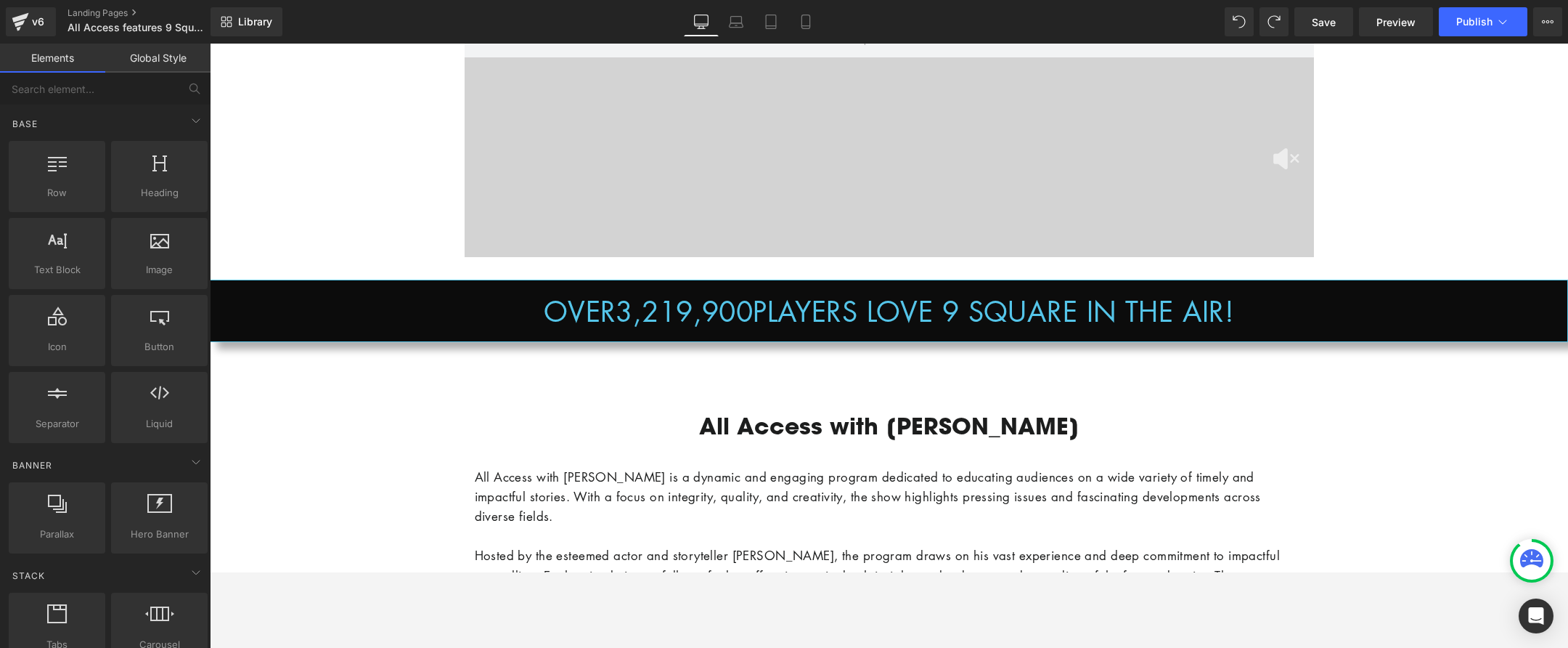
scroll to position [898, 0]
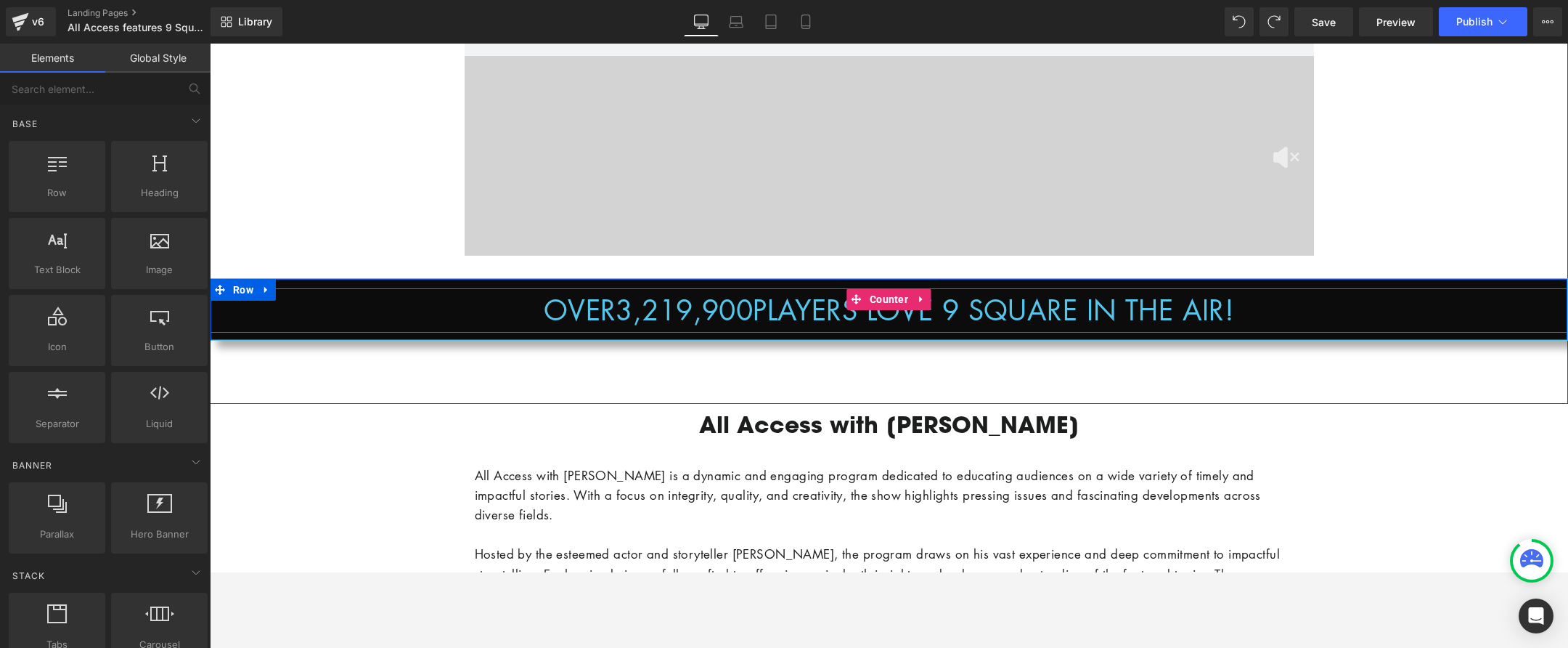
click at [616, 313] on span "3,219,900" at bounding box center [684, 310] width 137 height 37
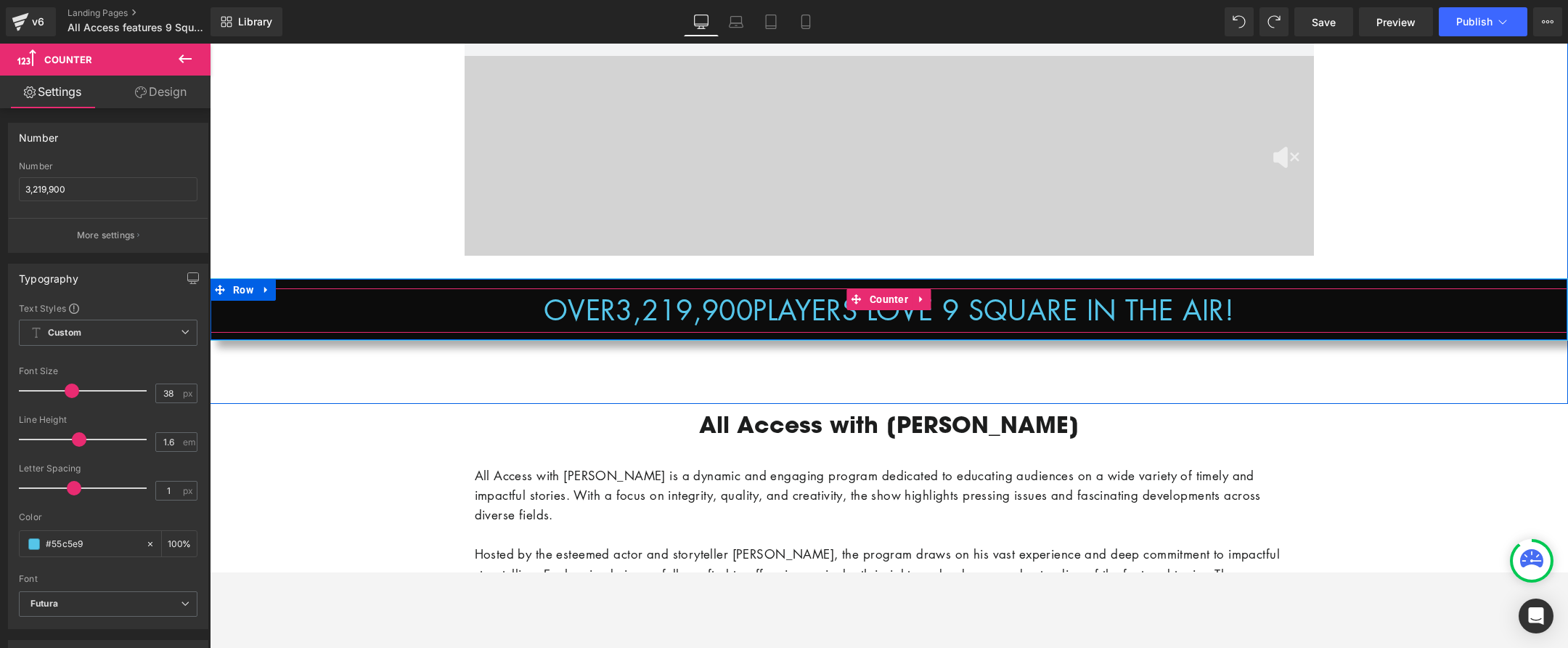
click at [655, 311] on span "3,219,900" at bounding box center [684, 310] width 137 height 37
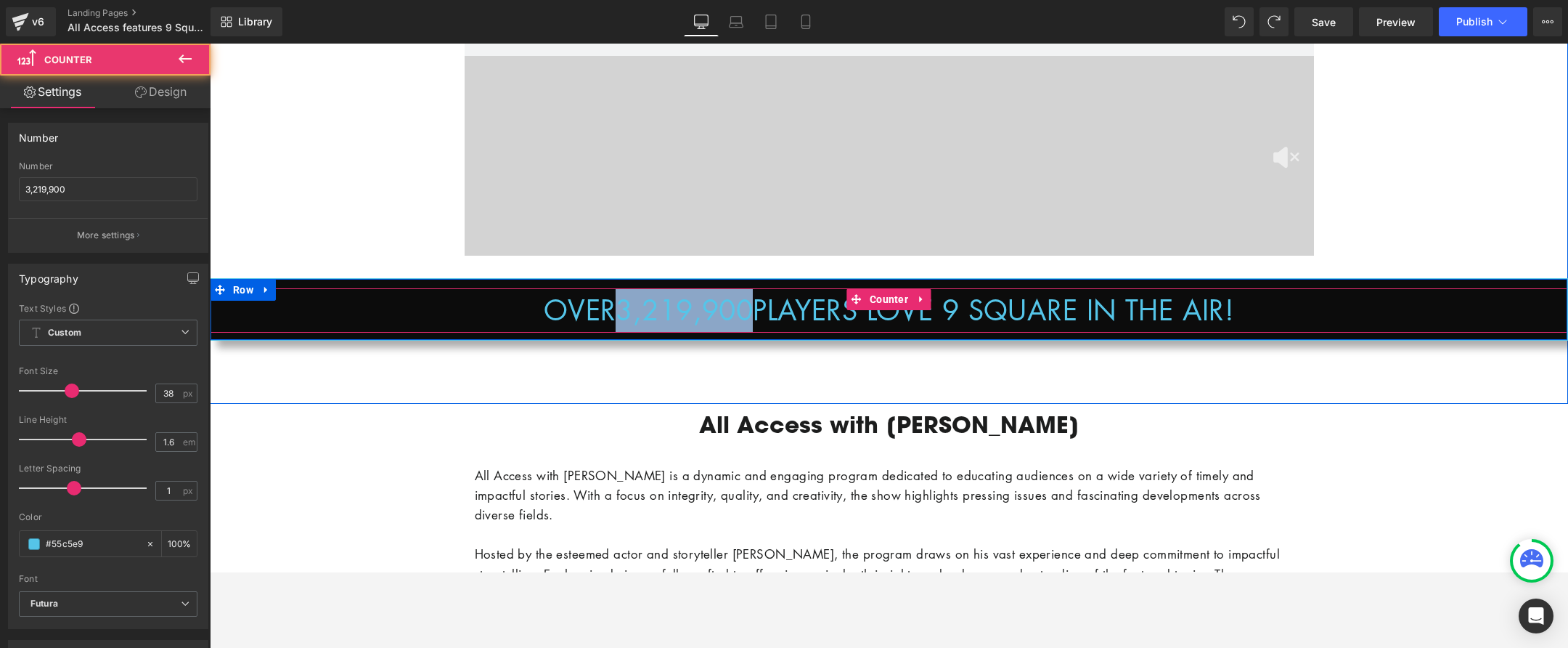
click at [655, 311] on span "3,219,900" at bounding box center [684, 310] width 137 height 37
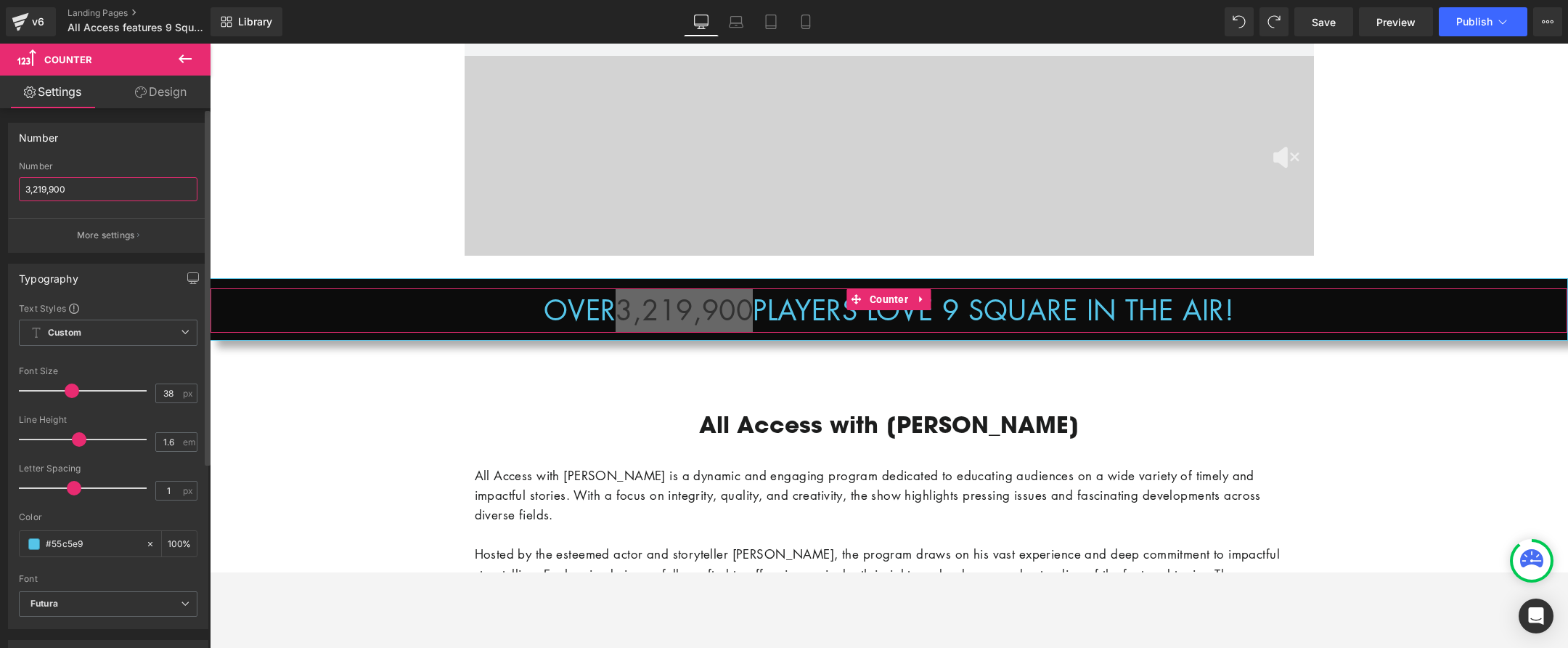
click at [105, 191] on input "3,219,900" at bounding box center [108, 189] width 179 height 24
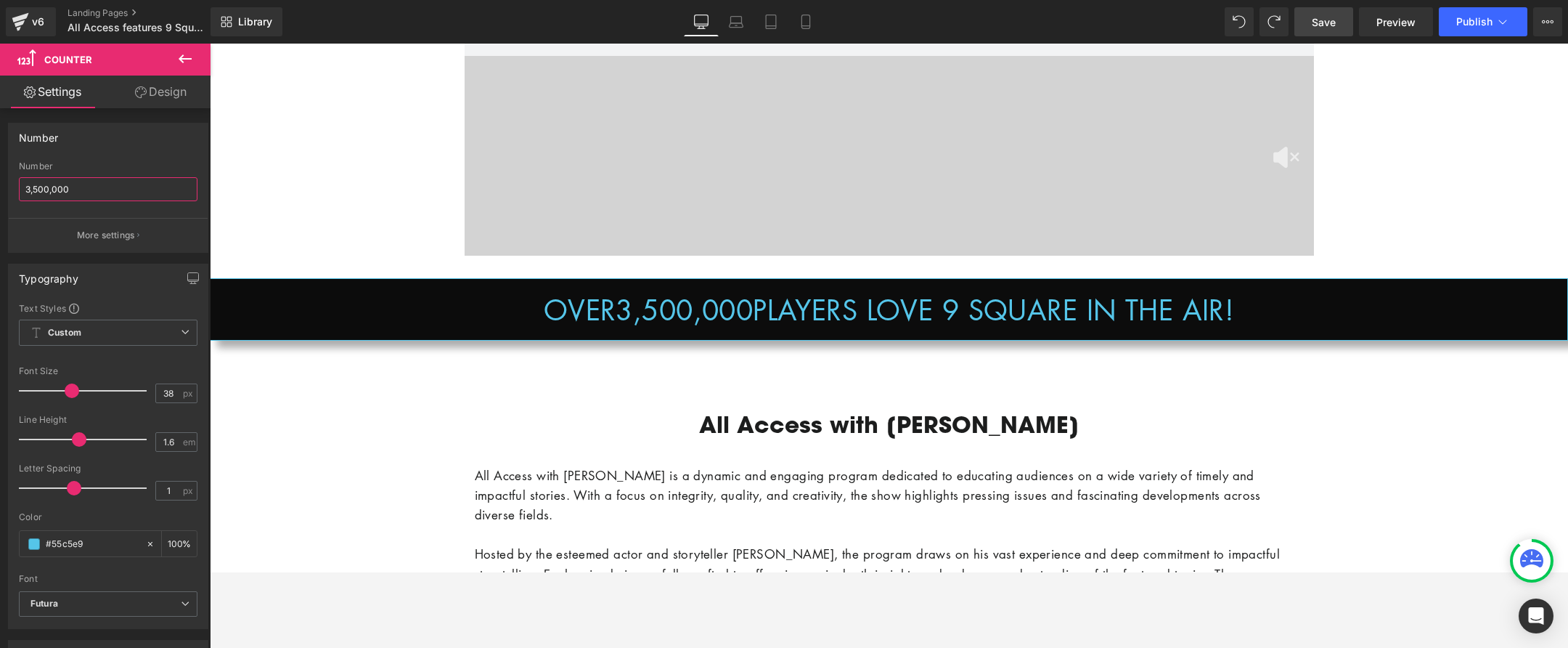
type input "3,500,000"
click at [1332, 21] on span "Save" at bounding box center [1323, 22] width 24 height 15
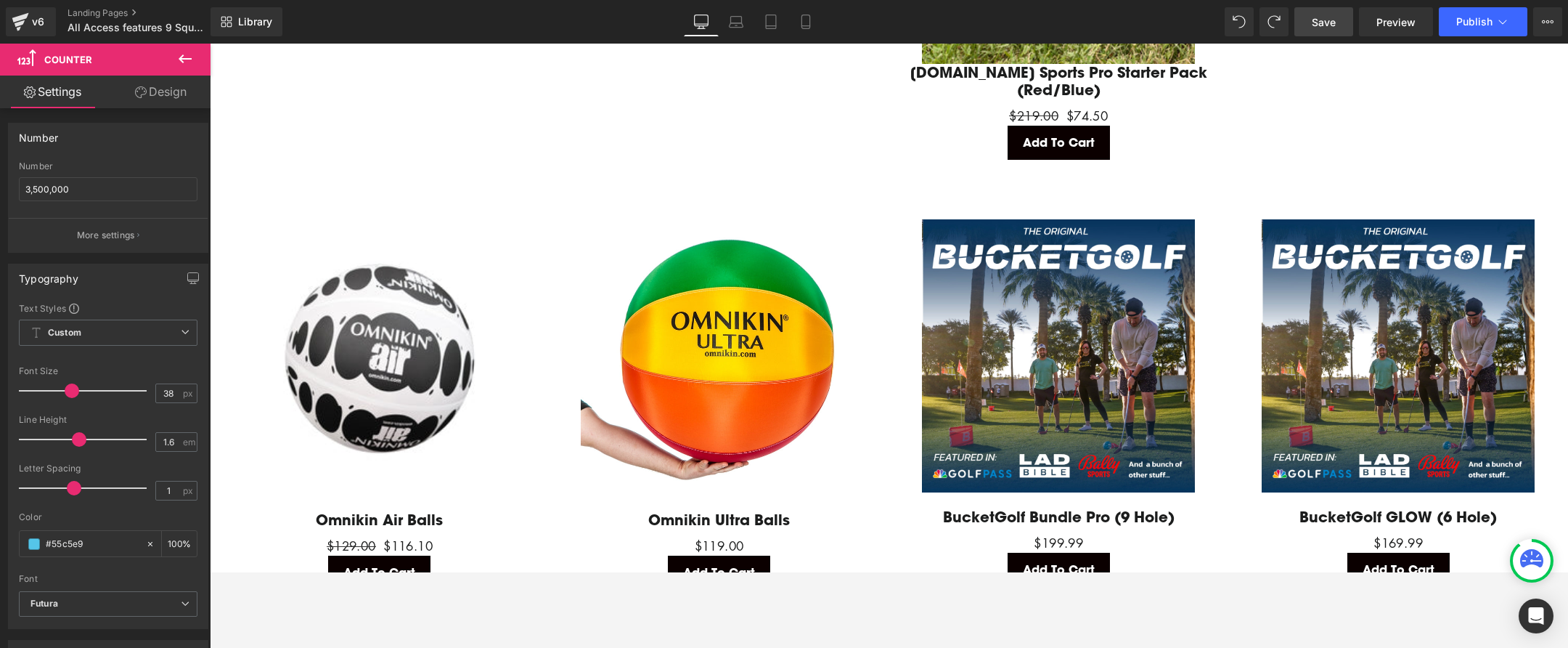
scroll to position [3260, 0]
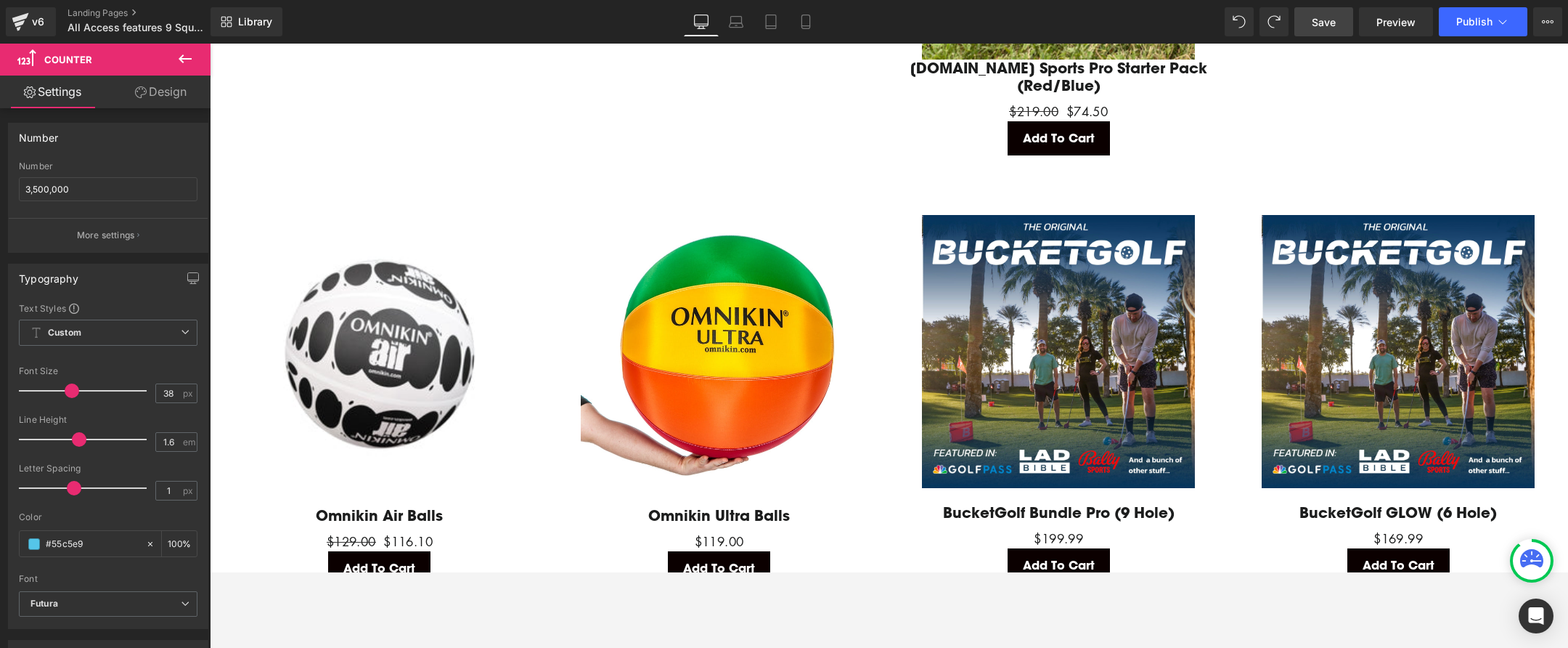
click at [1331, 24] on span "Save" at bounding box center [1323, 22] width 24 height 15
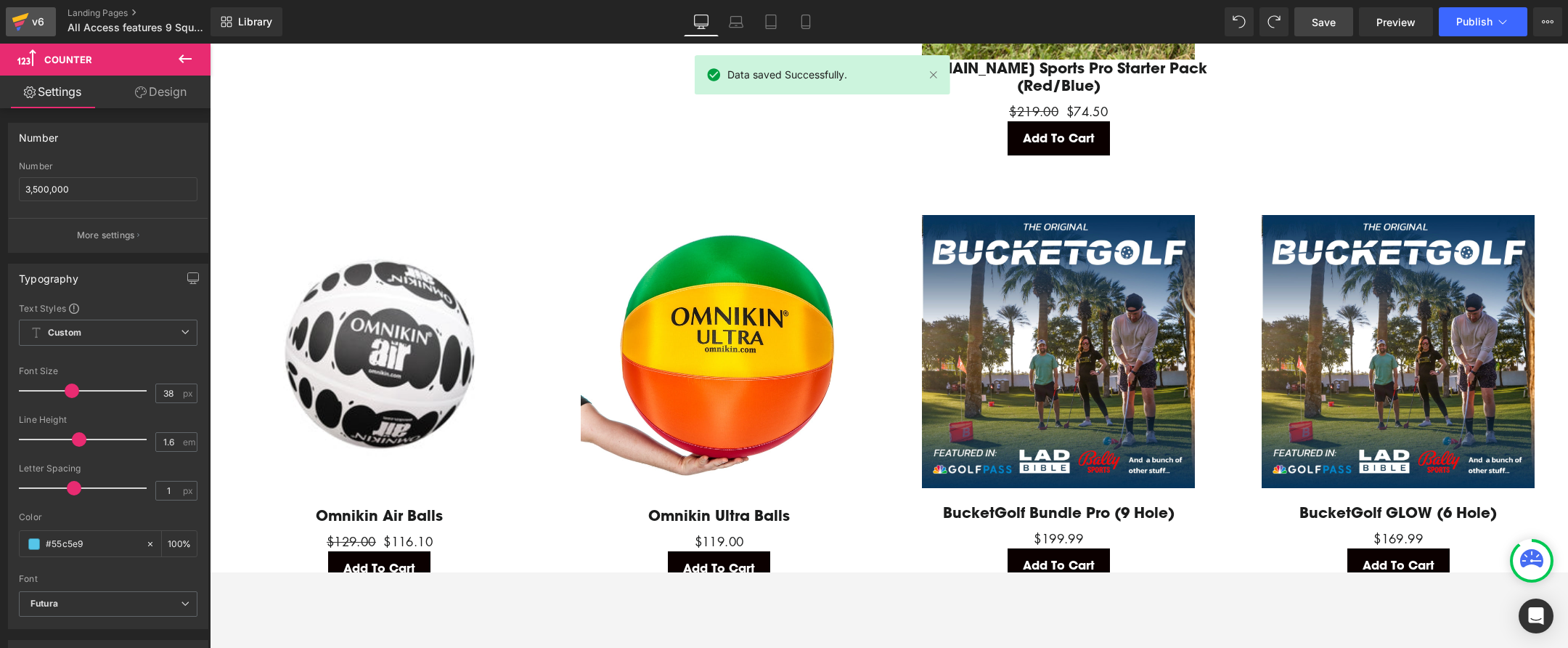
click at [23, 15] on icon at bounding box center [21, 18] width 17 height 9
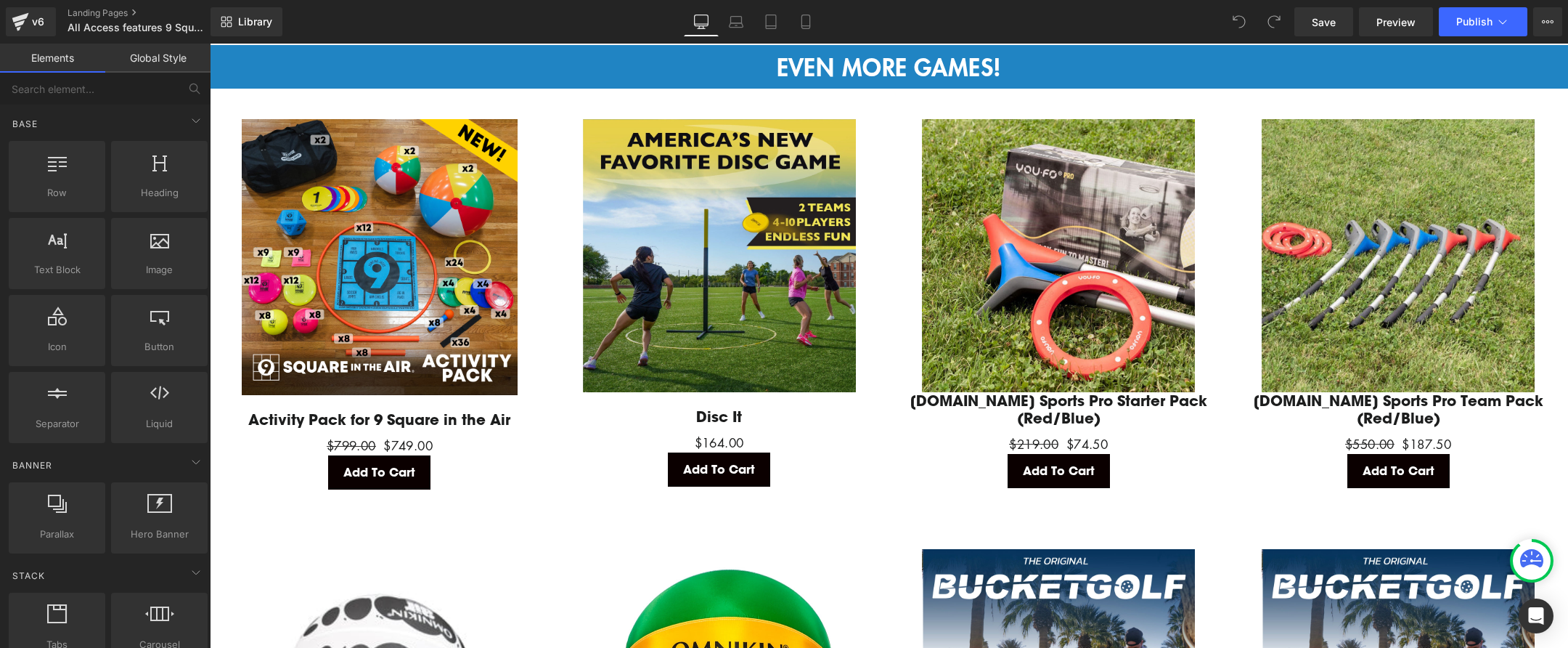
scroll to position [2790, 0]
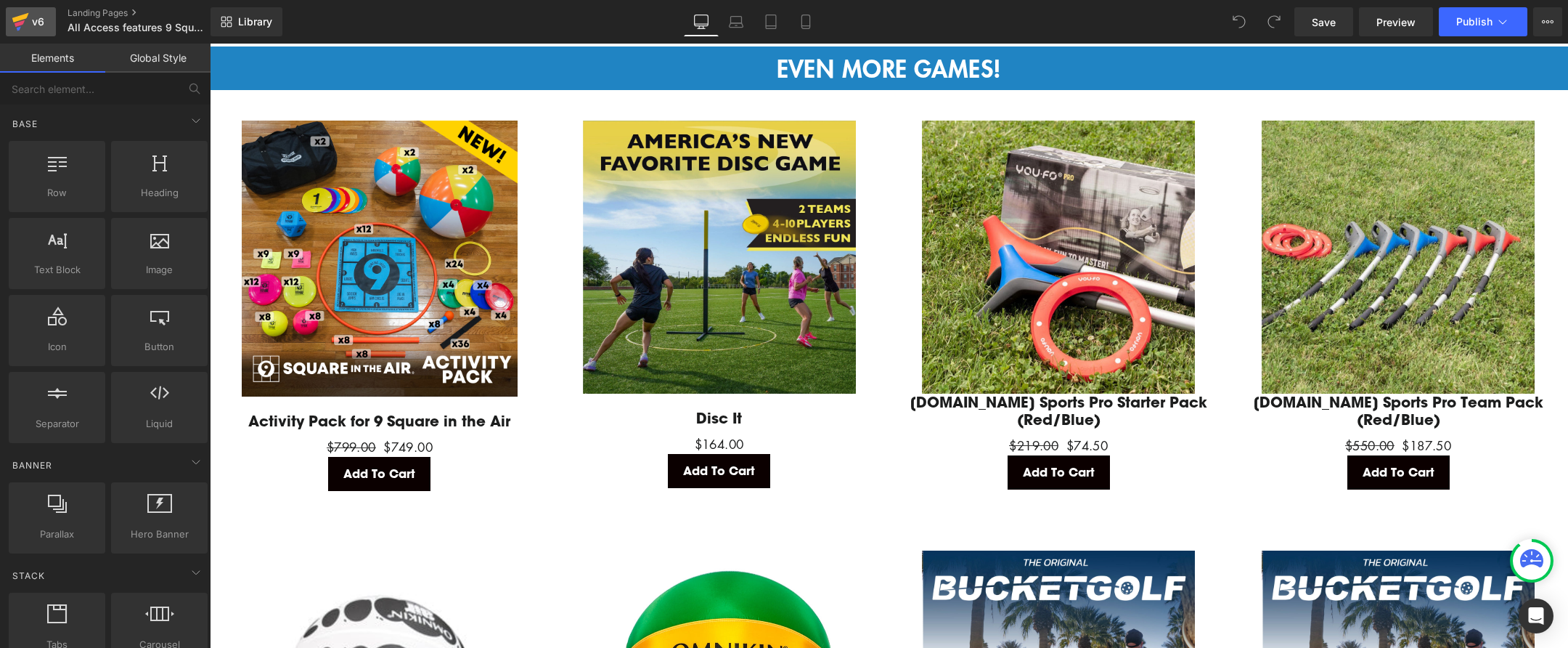
click at [15, 23] on icon at bounding box center [19, 24] width 10 height 7
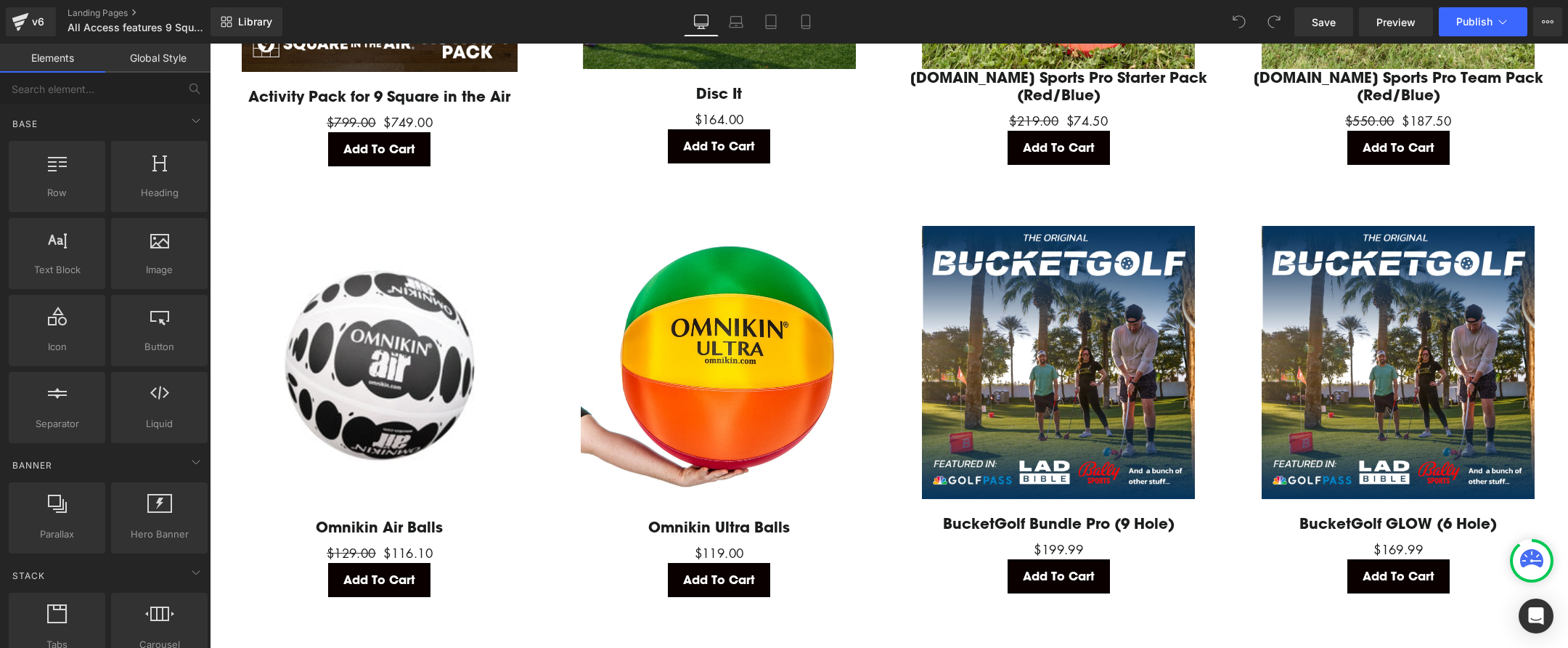
scroll to position [3113, 0]
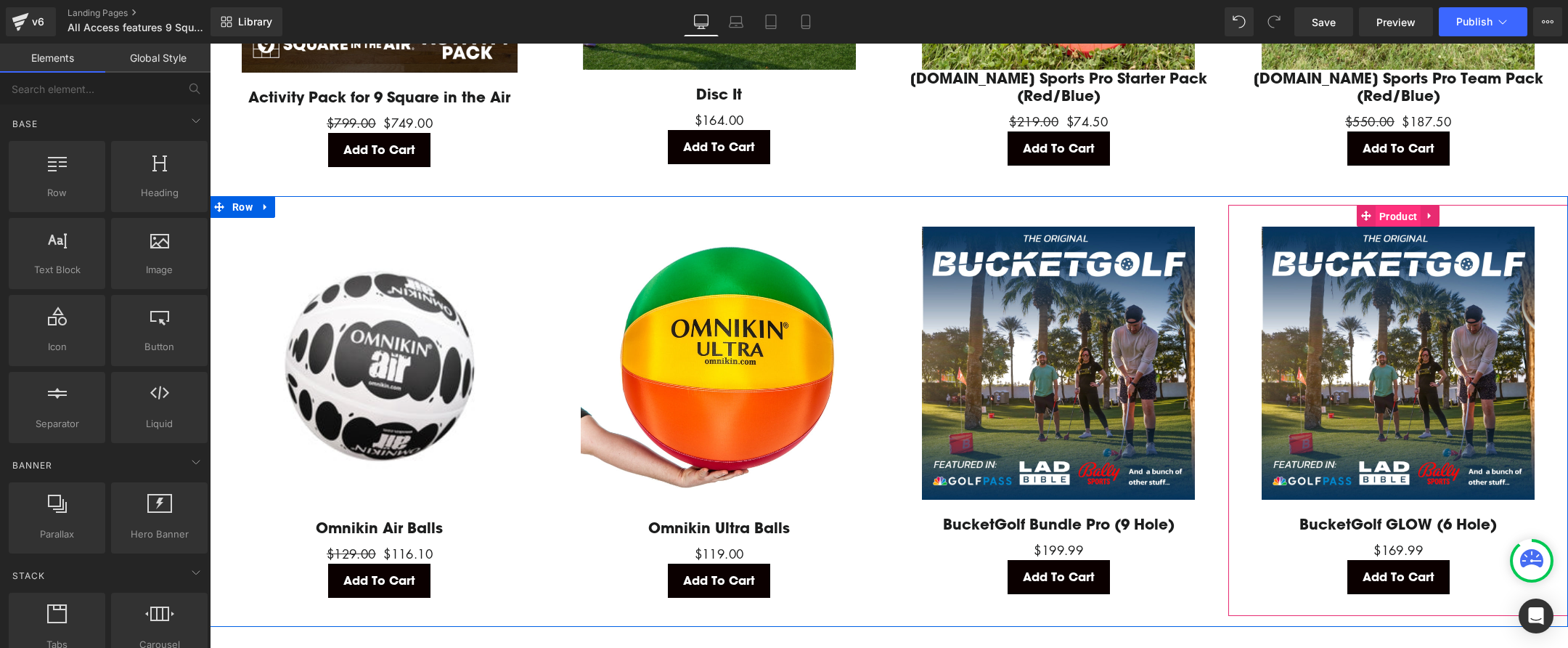
drag, startPoint x: 1391, startPoint y: 210, endPoint x: 1400, endPoint y: 208, distance: 9.2
click at [1394, 209] on span "Product" at bounding box center [1398, 216] width 45 height 22
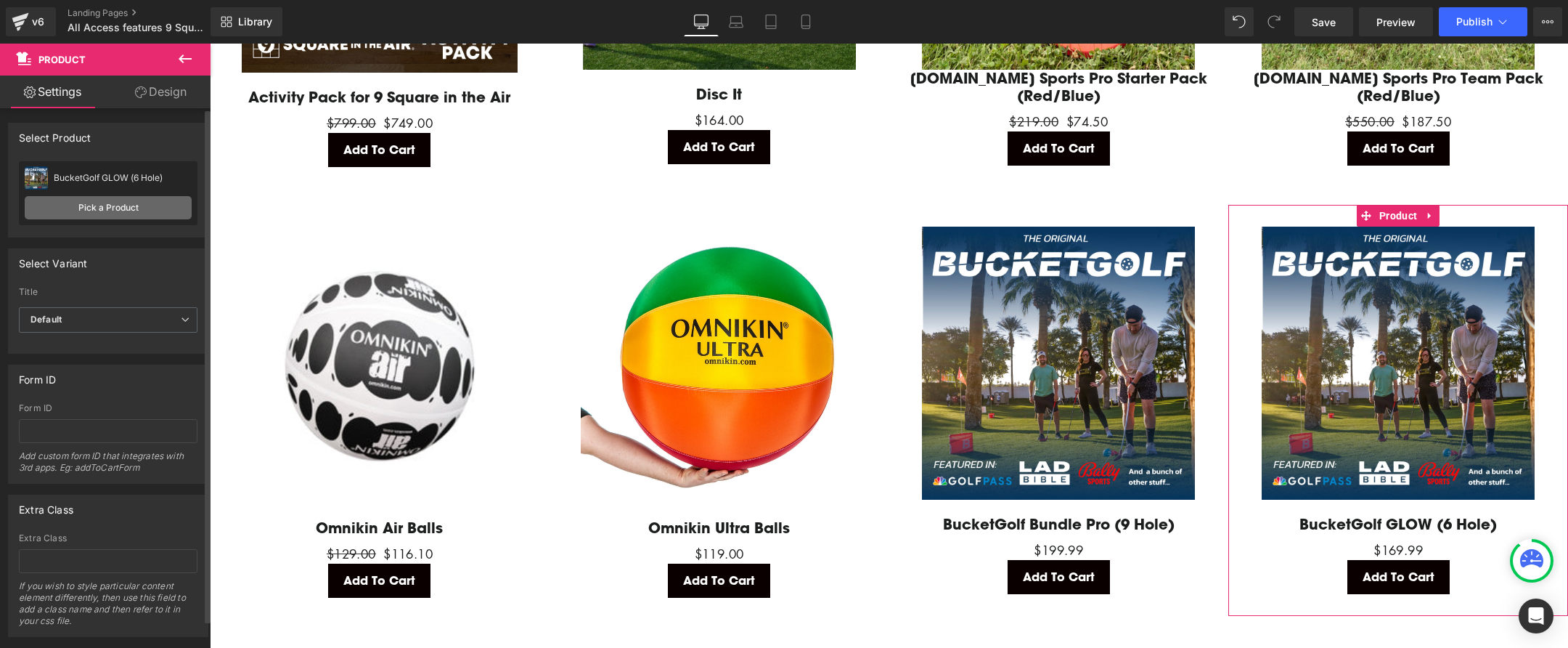
click at [111, 214] on link "Pick a Product" at bounding box center [108, 208] width 167 height 23
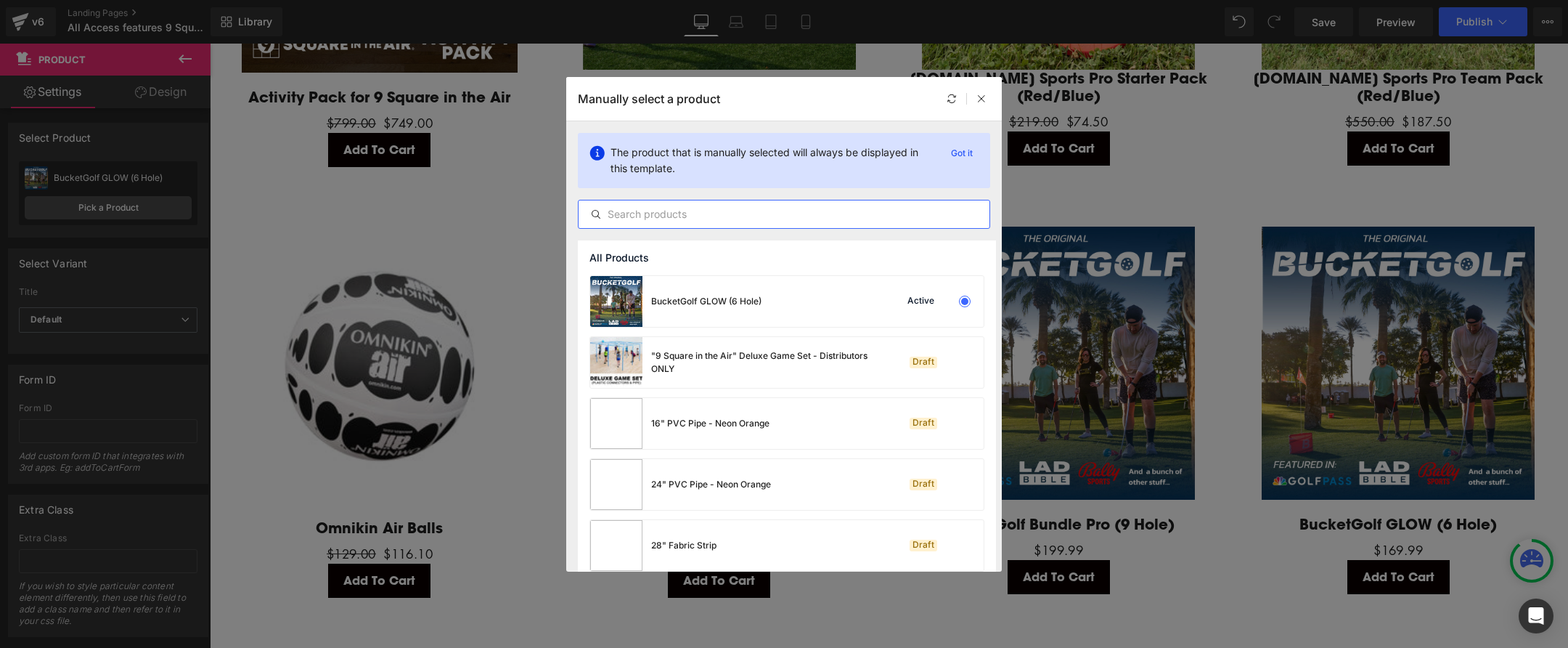
click at [691, 211] on input "text" at bounding box center [784, 214] width 411 height 18
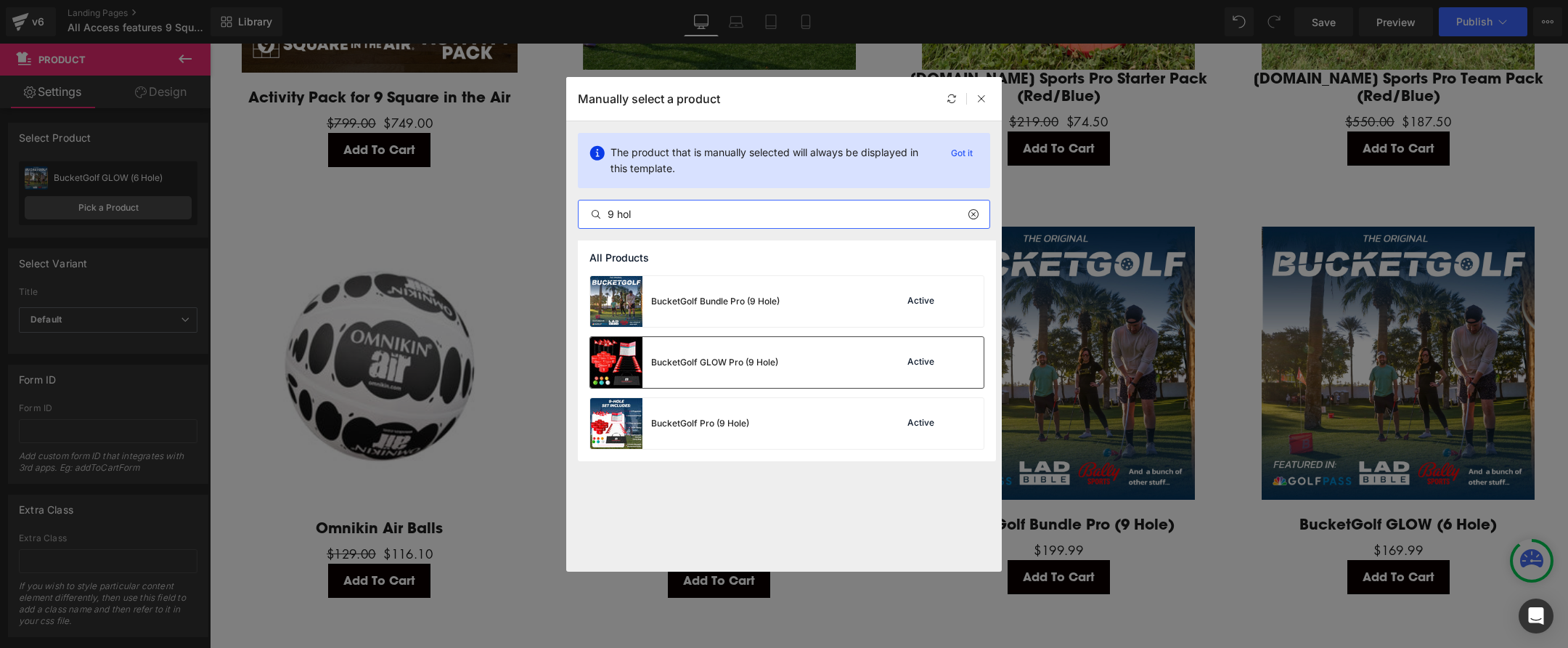
type input "9 hol"
drag, startPoint x: 623, startPoint y: 363, endPoint x: 404, endPoint y: 321, distance: 223.0
click at [623, 363] on img at bounding box center [617, 362] width 53 height 51
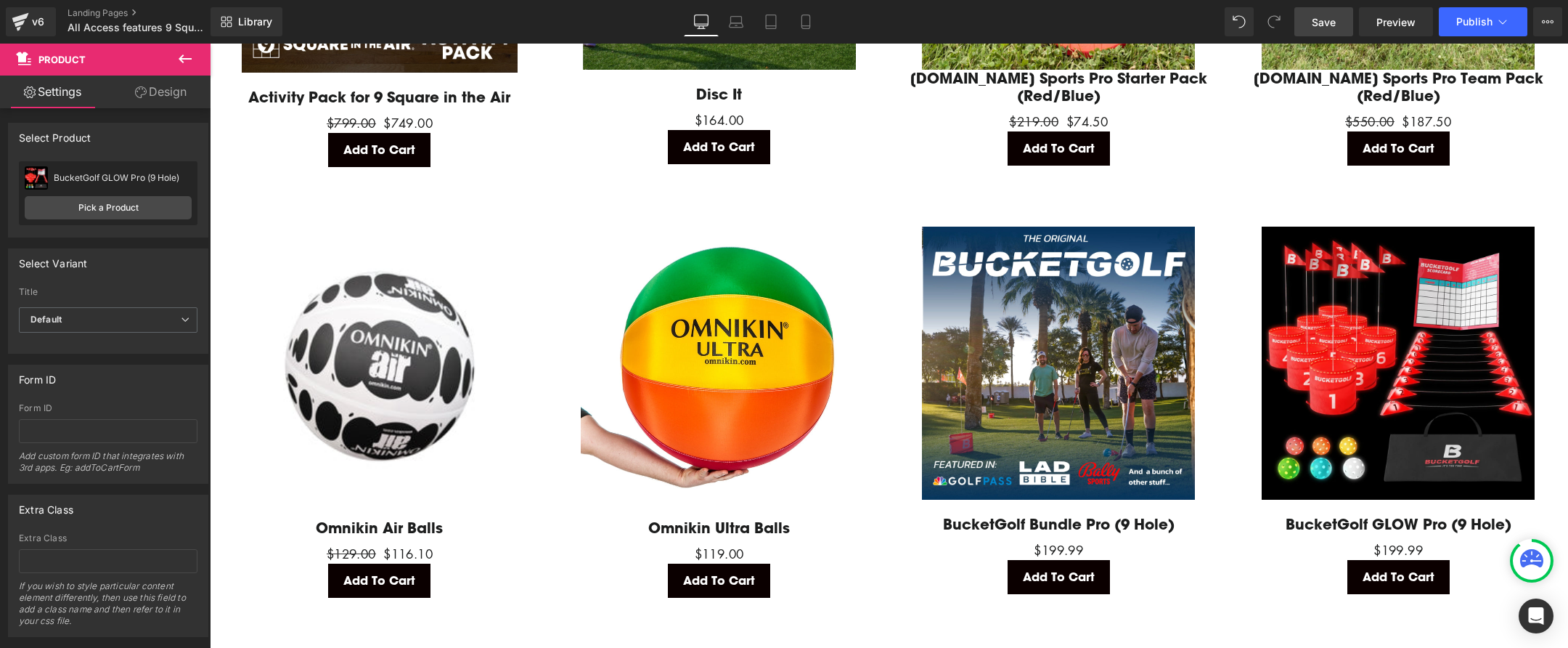
click at [1310, 26] on link "Save" at bounding box center [1324, 22] width 59 height 29
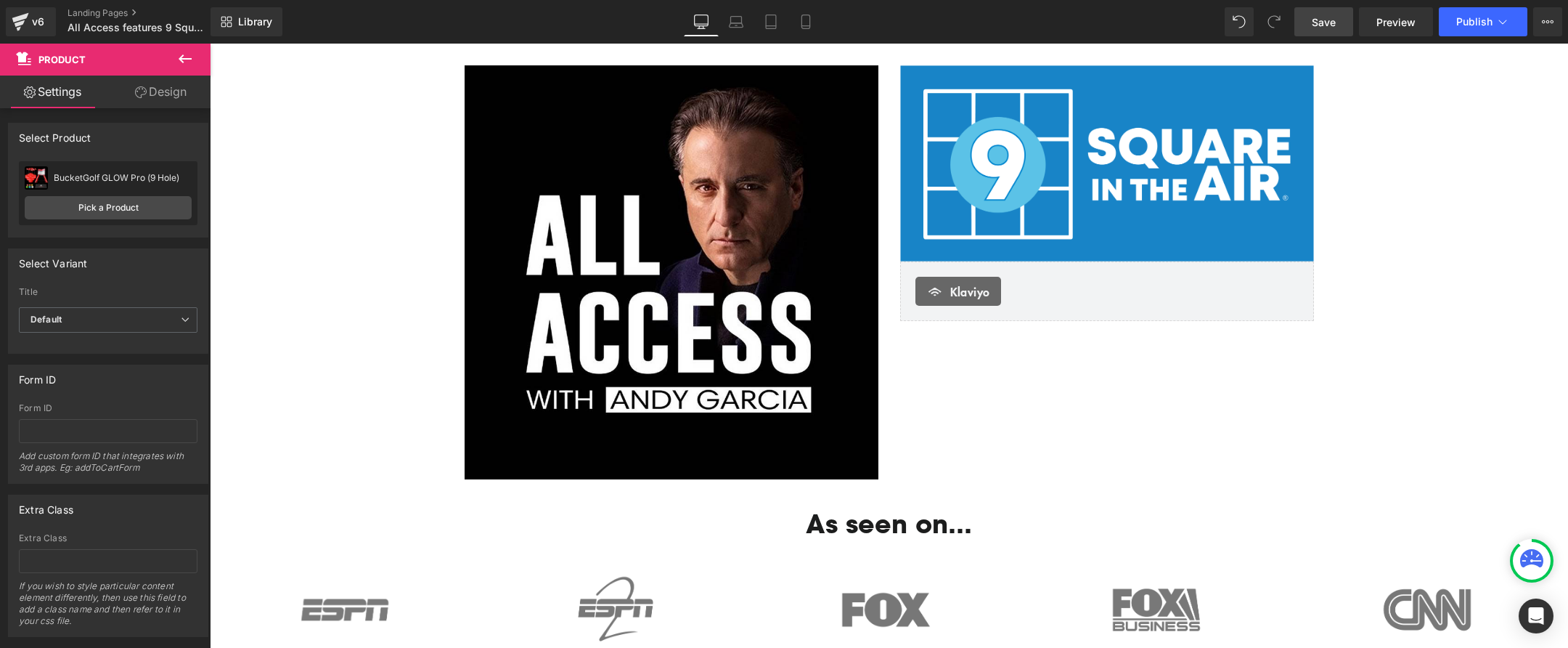
click at [1324, 29] on span "Save" at bounding box center [1323, 22] width 24 height 15
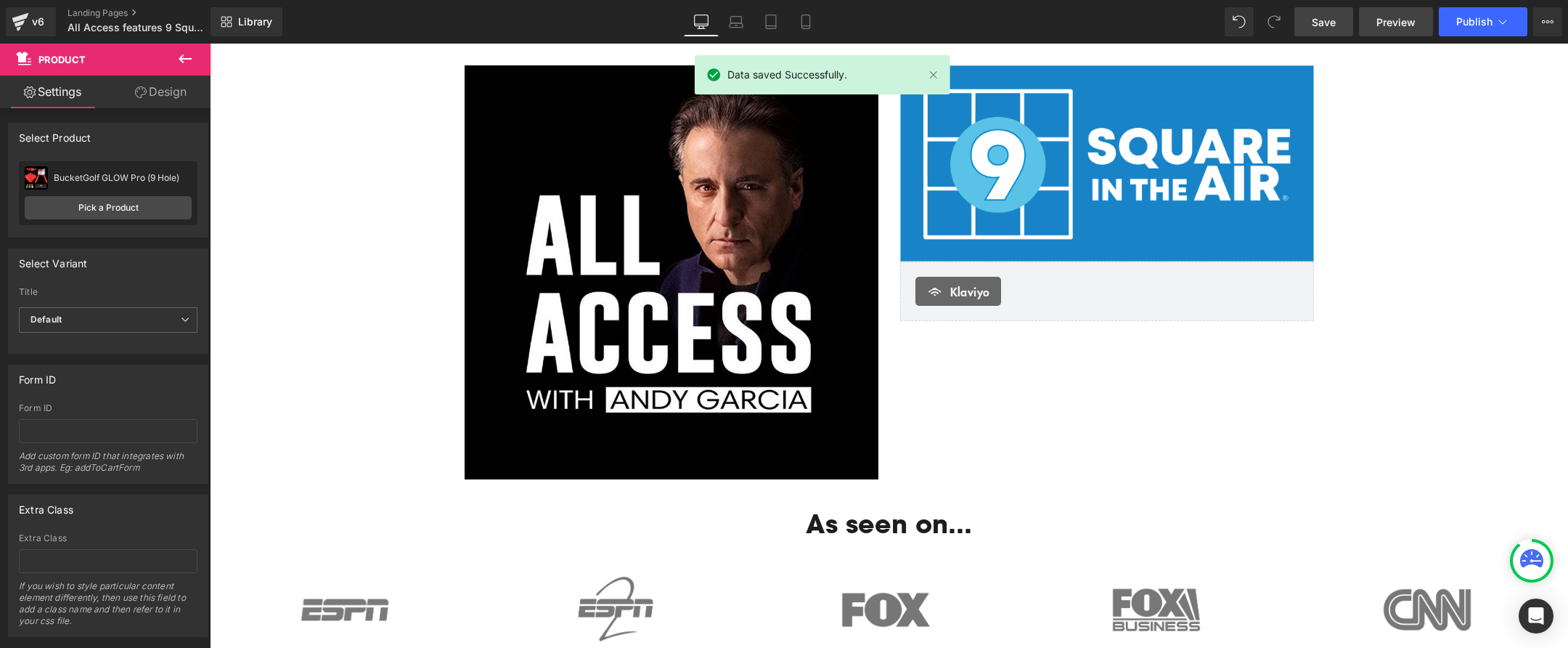
click at [1403, 24] on span "Preview" at bounding box center [1396, 22] width 39 height 15
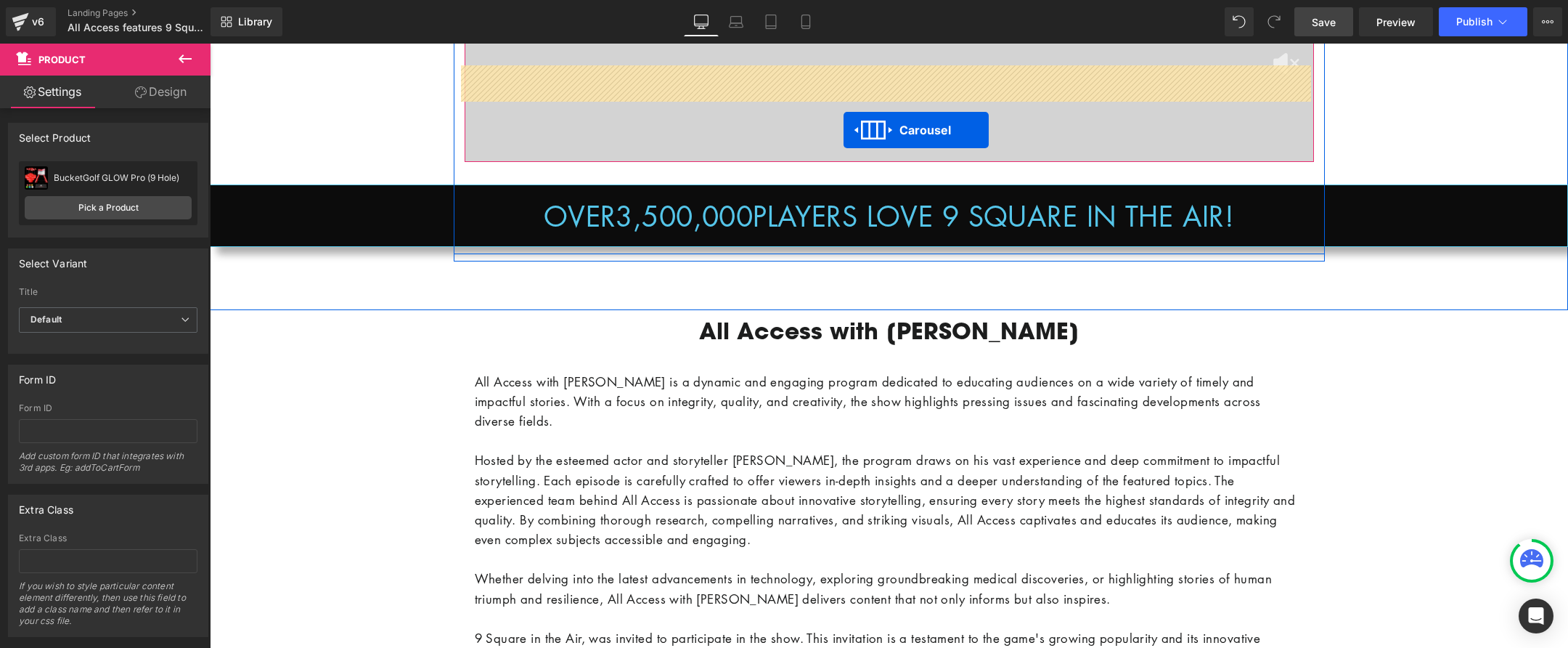
scroll to position [1082, 0]
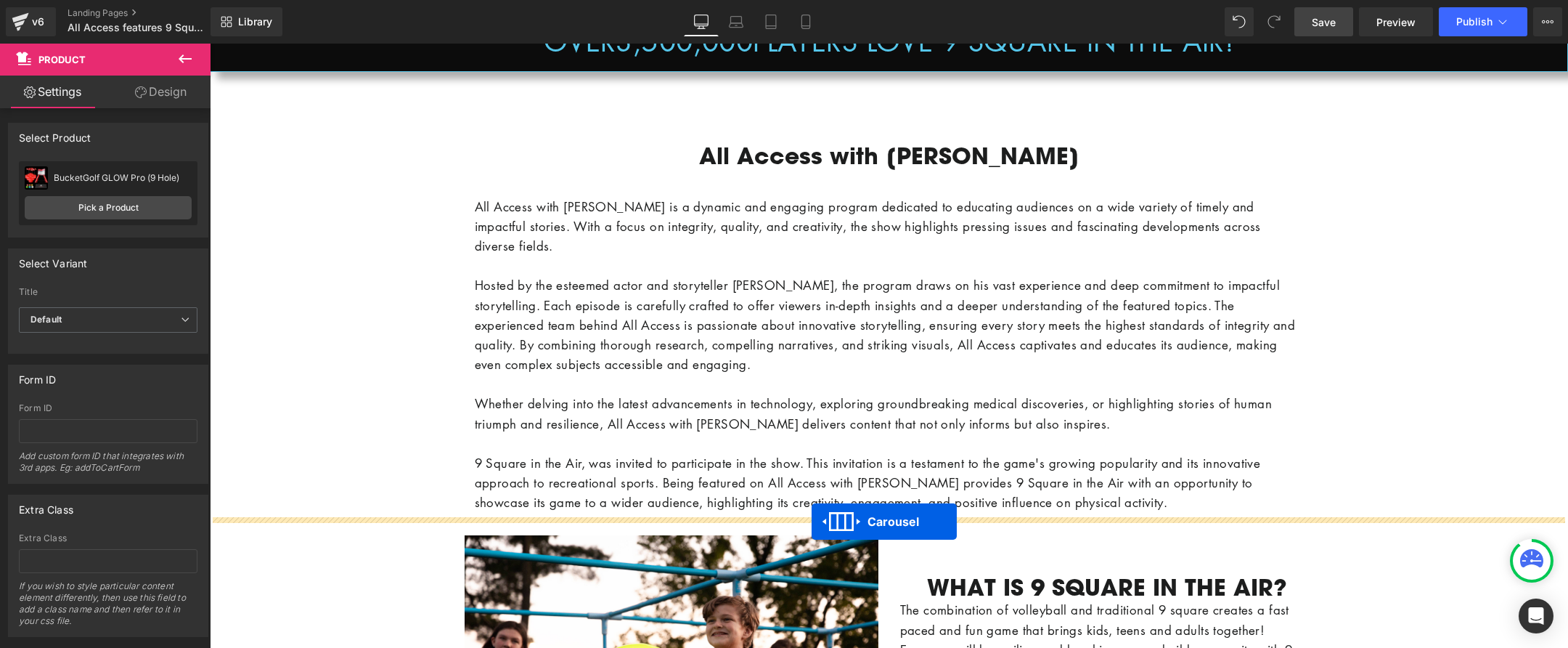
drag, startPoint x: 848, startPoint y: 343, endPoint x: 812, endPoint y: 521, distance: 181.6
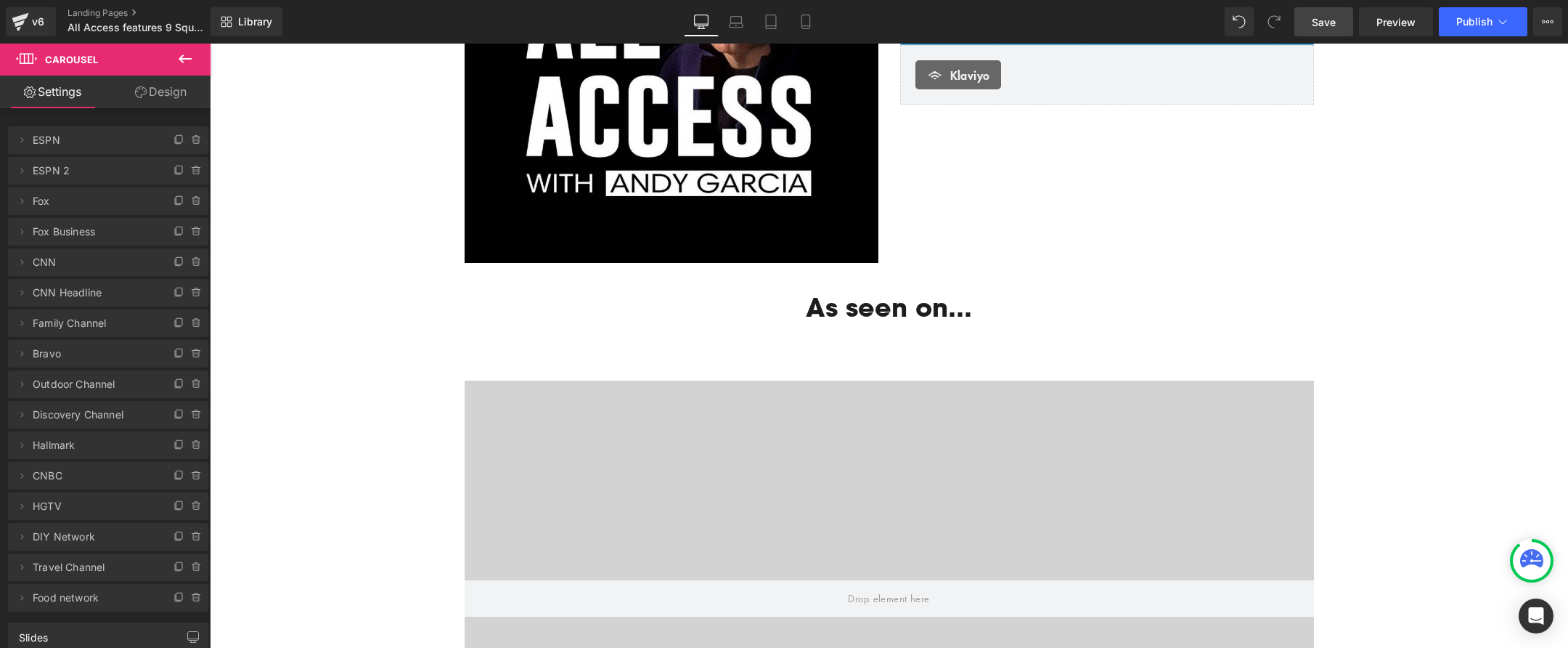
scroll to position [217, 0]
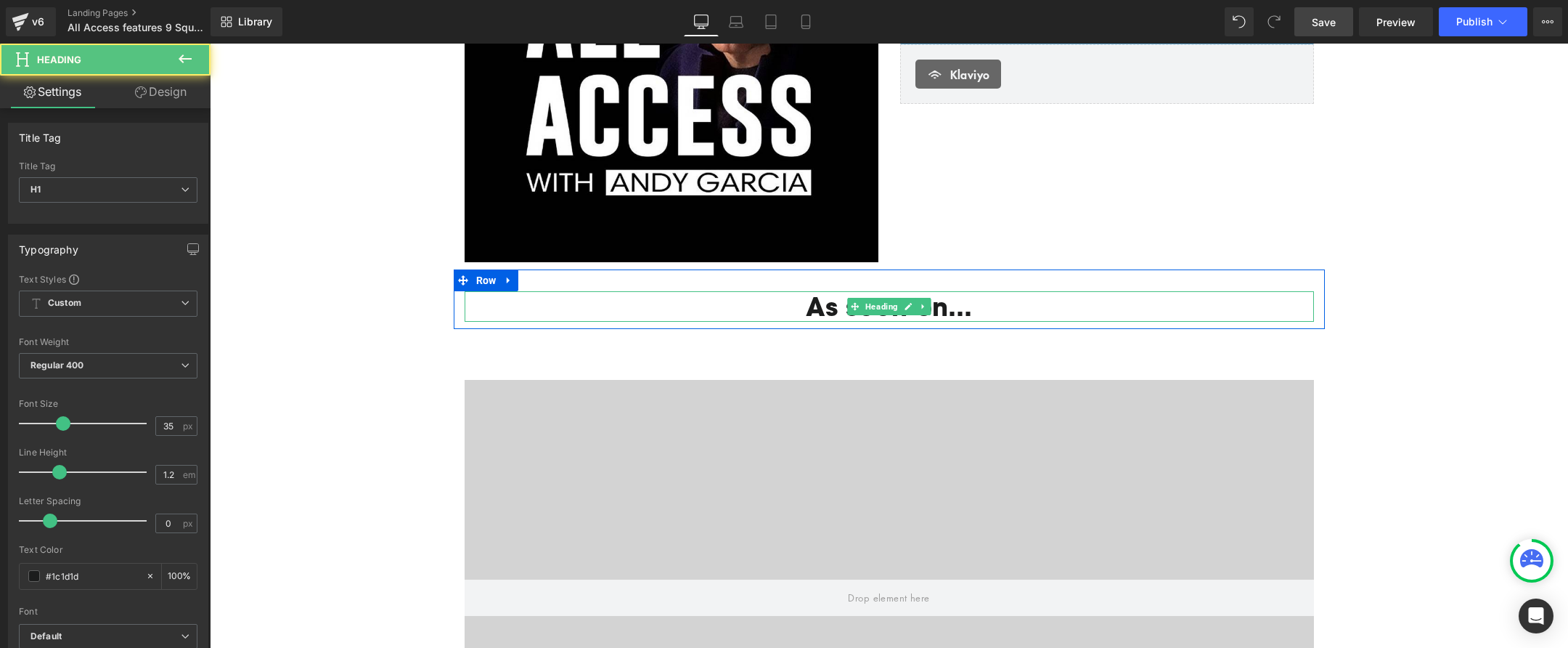
click at [847, 313] on div "As seen on... Heading" at bounding box center [889, 307] width 849 height 31
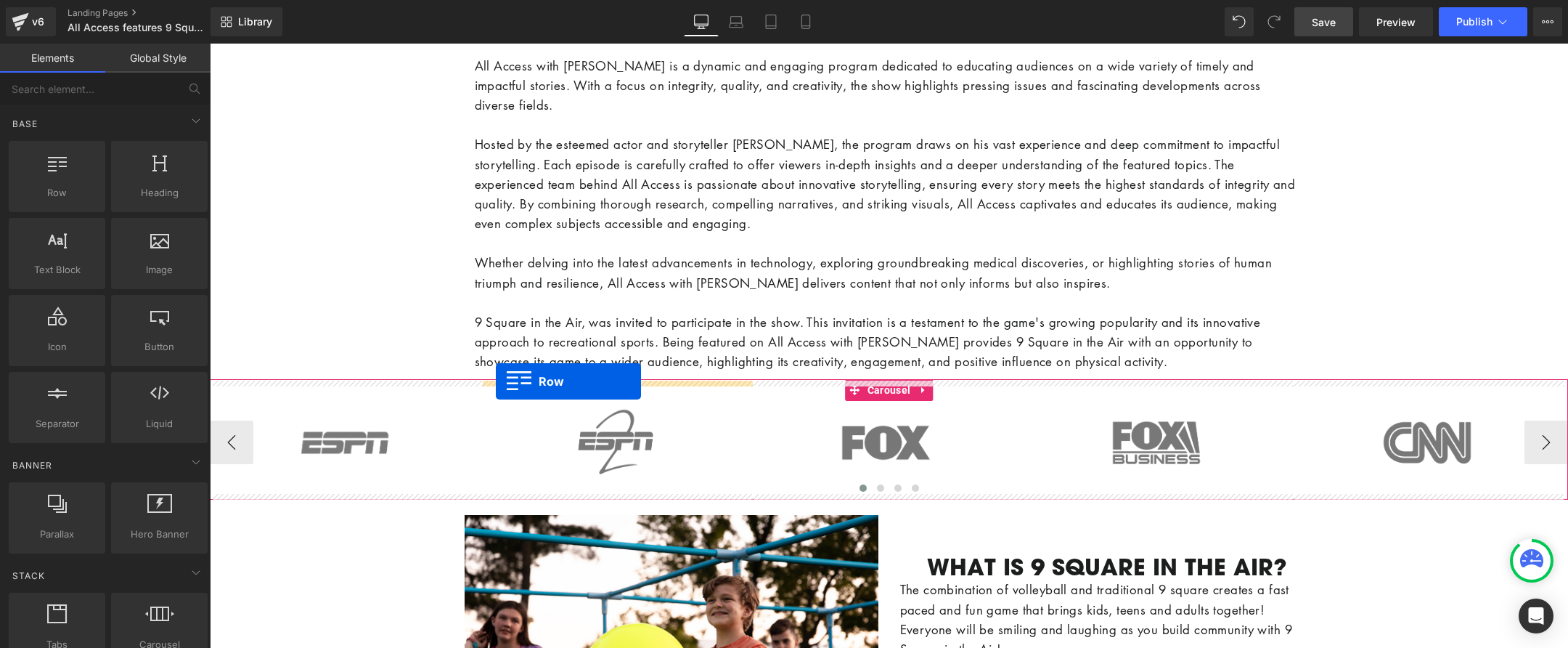
scroll to position [1165, 0]
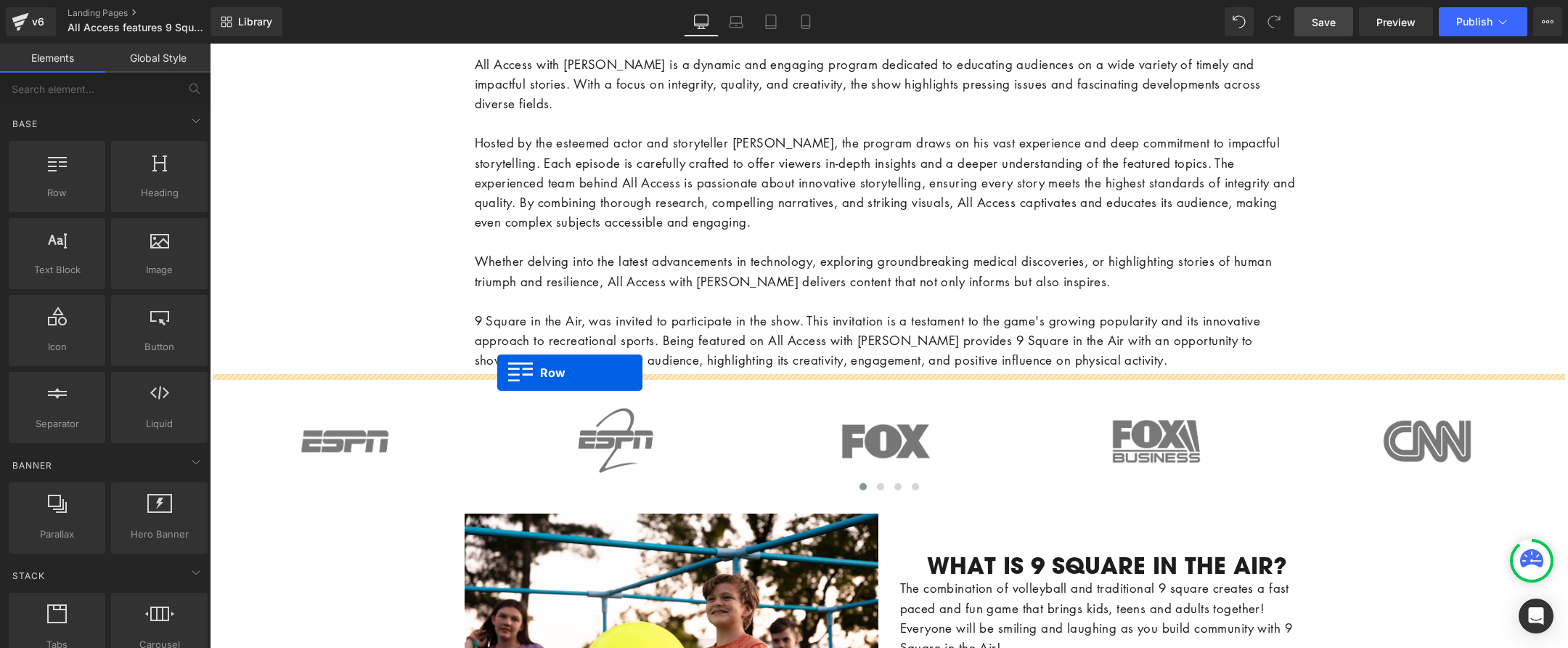
drag, startPoint x: 456, startPoint y: 280, endPoint x: 497, endPoint y: 373, distance: 101.6
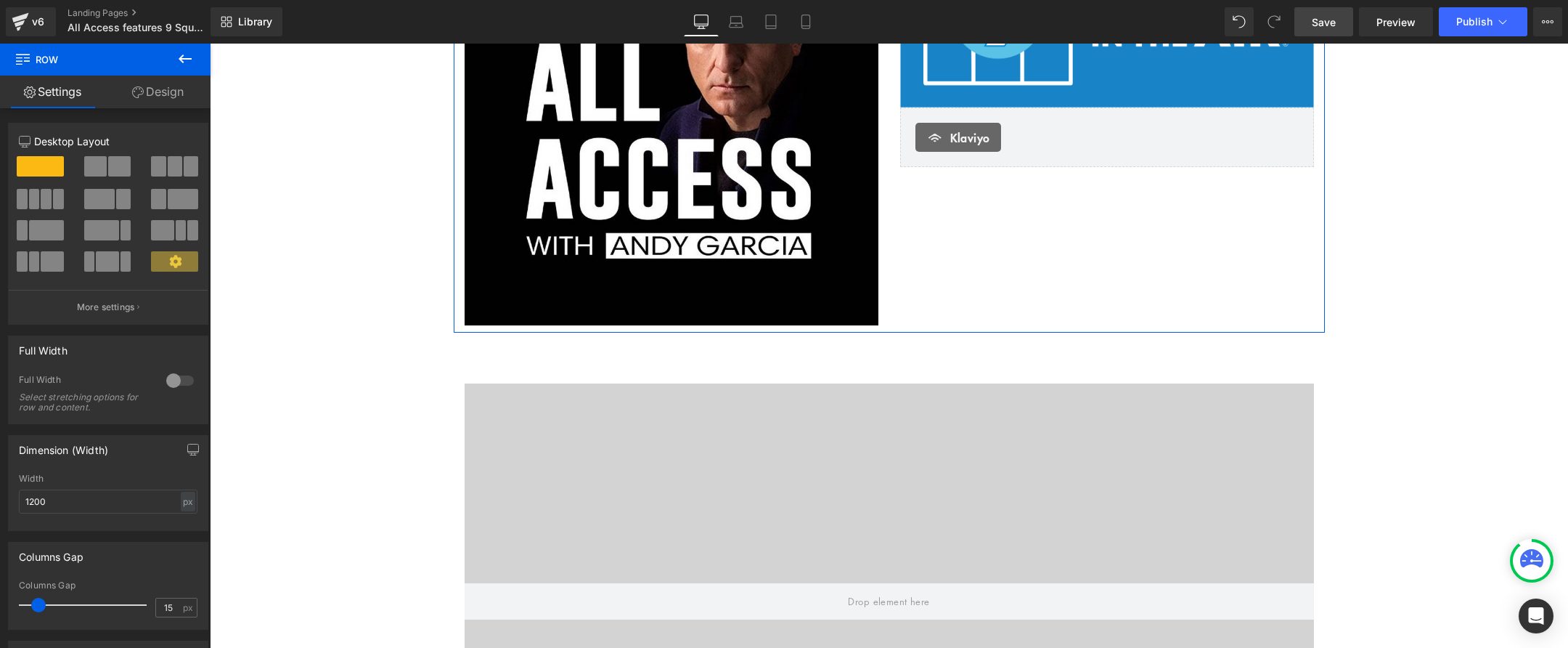
scroll to position [171, 0]
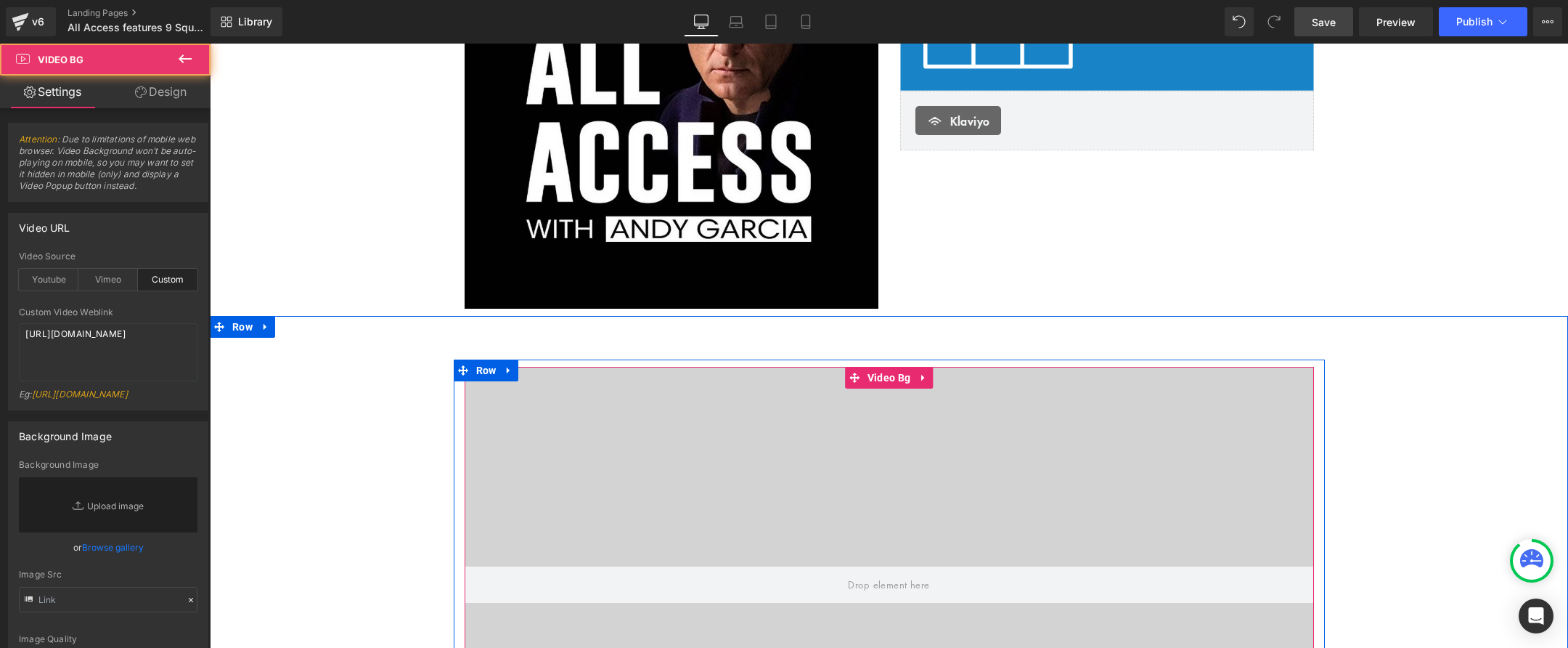
click at [907, 419] on div at bounding box center [889, 585] width 849 height 436
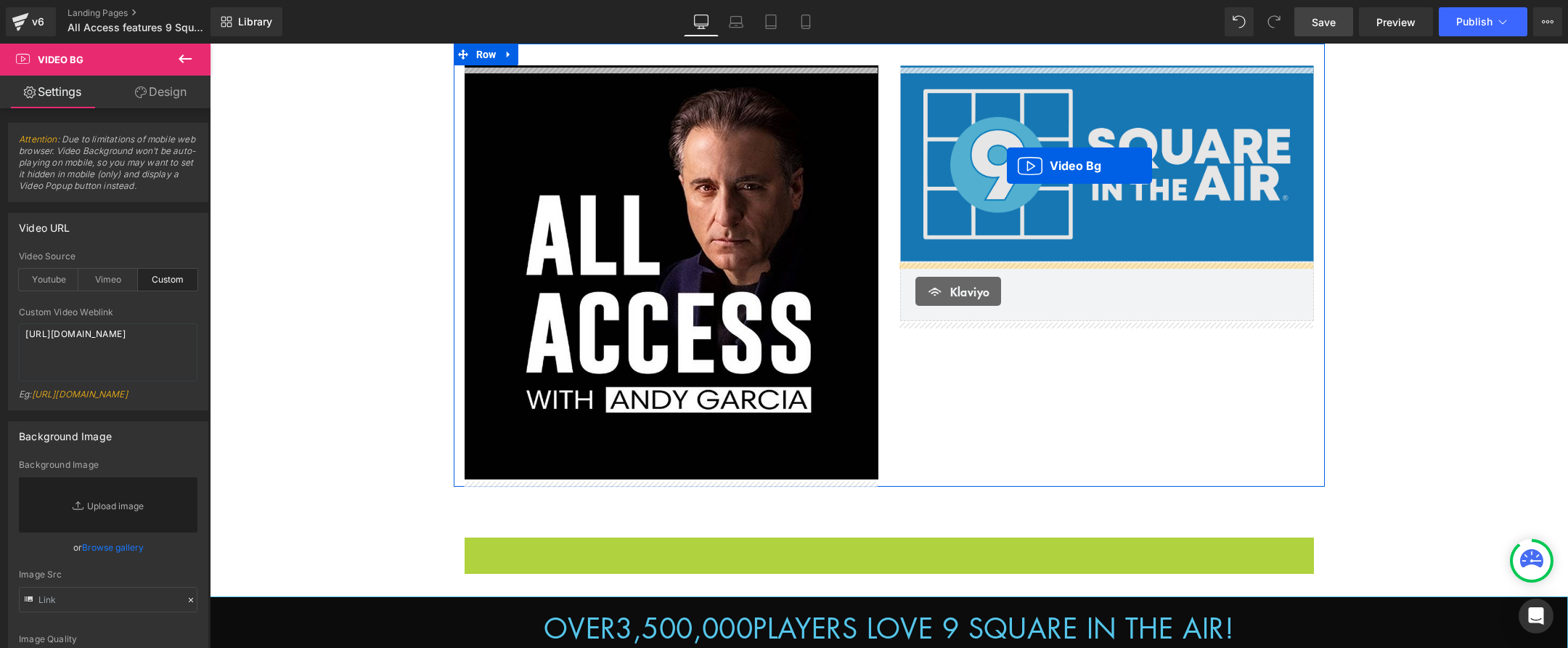
scroll to position [0, 0]
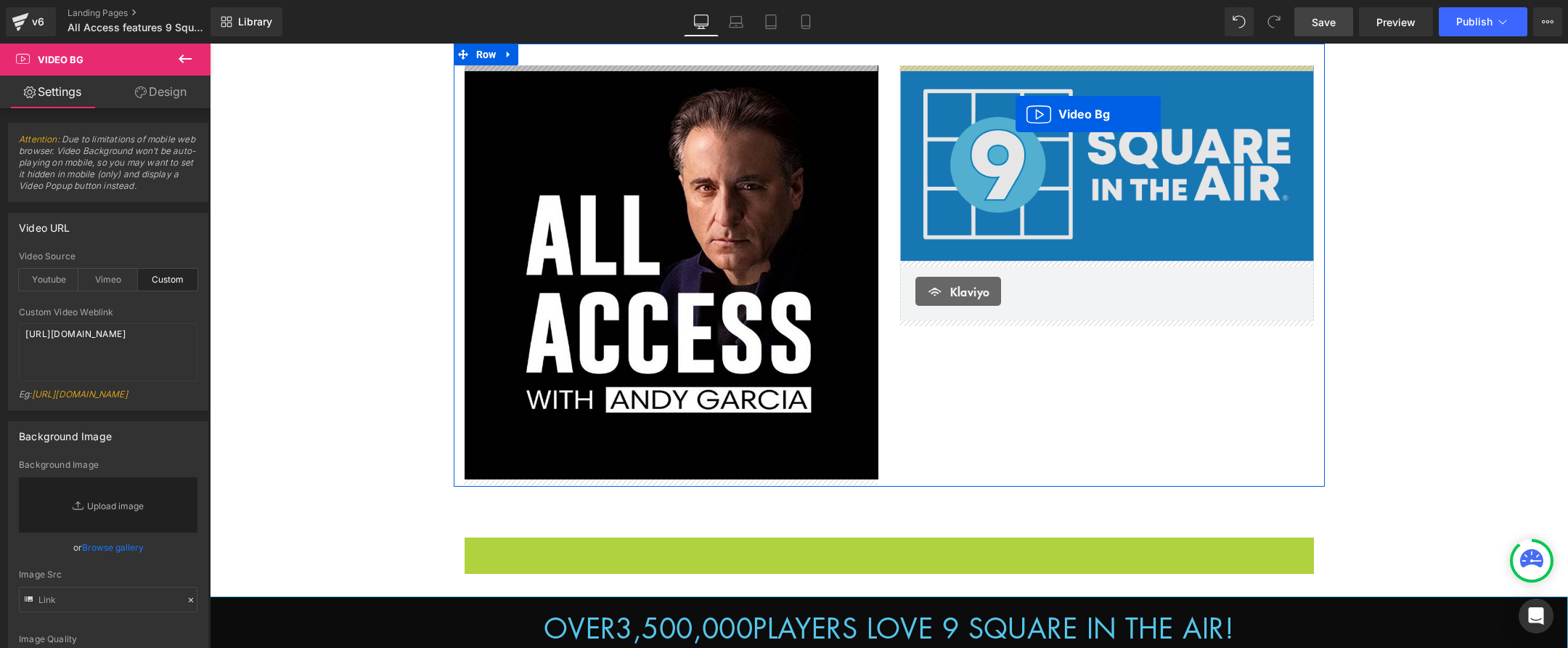
drag, startPoint x: 852, startPoint y: 379, endPoint x: 1016, endPoint y: 114, distance: 311.6
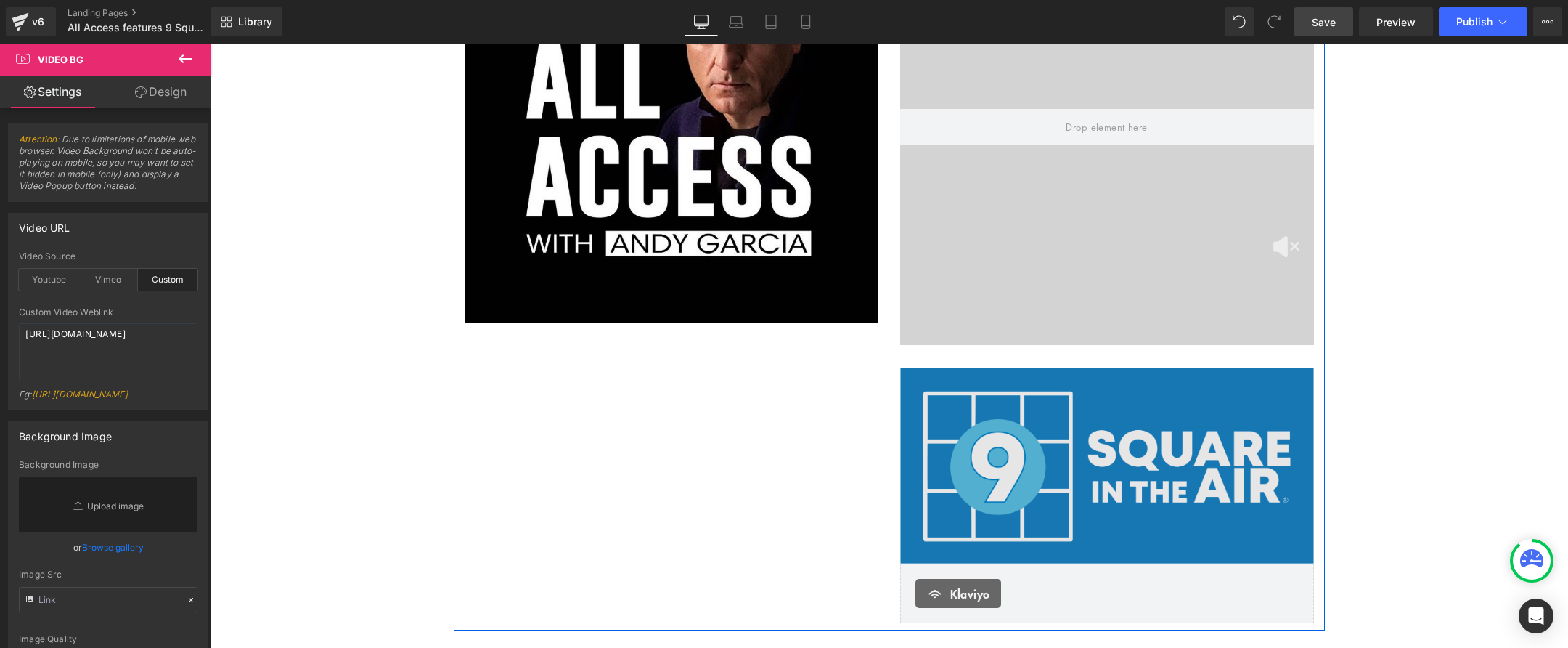
scroll to position [173, 0]
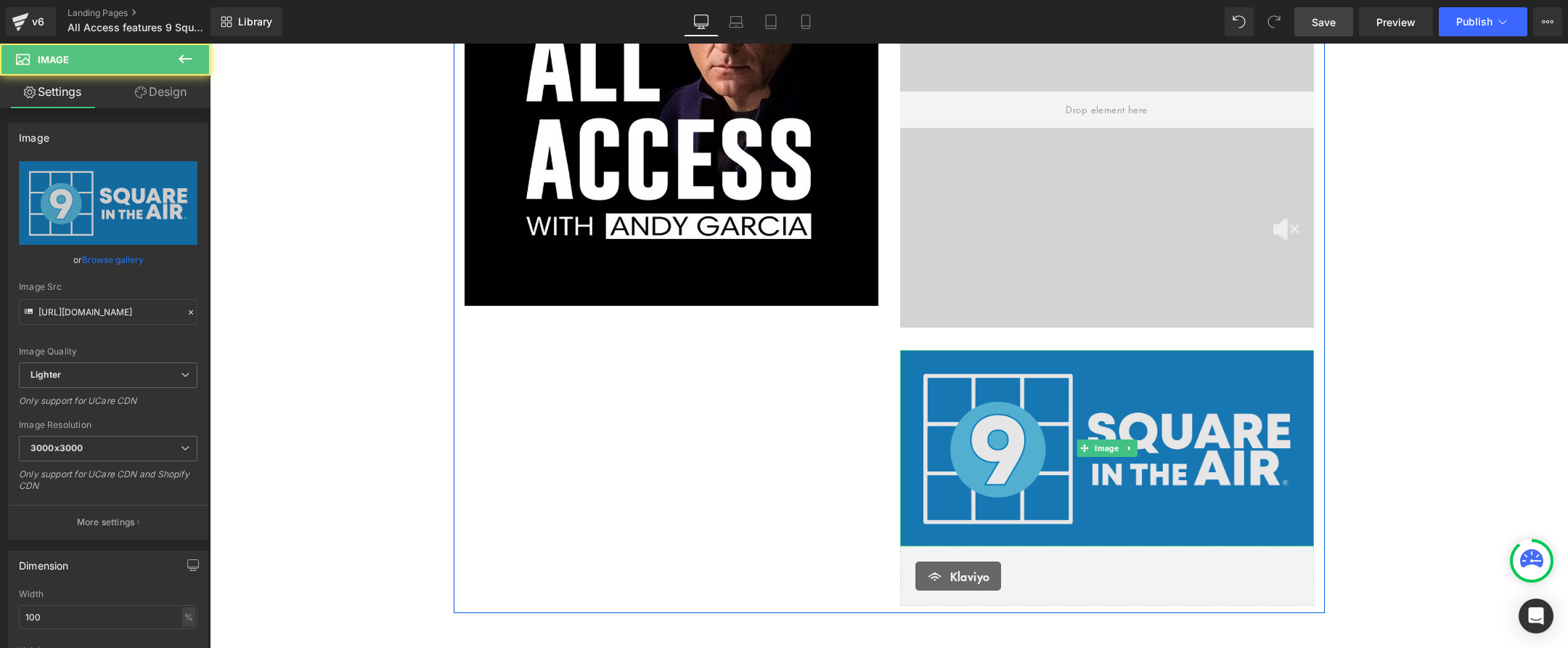
click at [1088, 424] on img at bounding box center [1107, 448] width 414 height 196
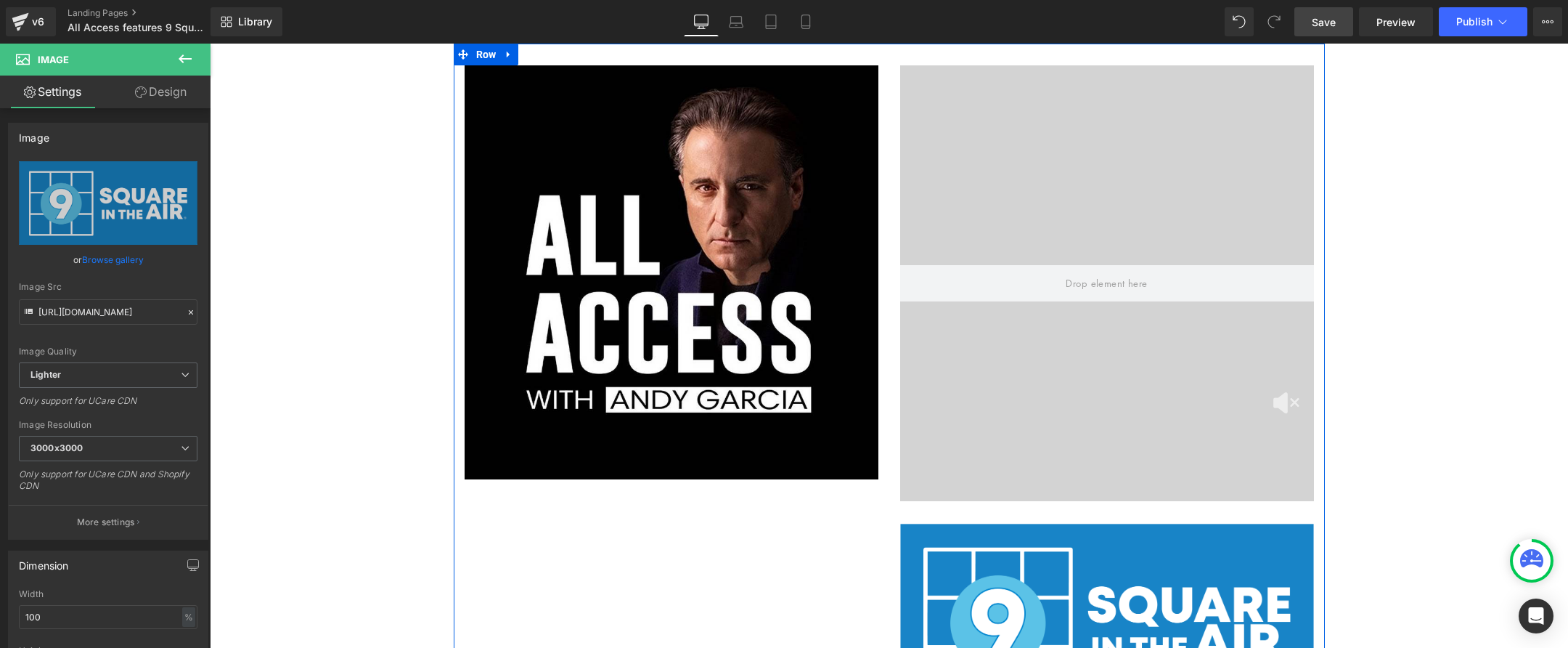
scroll to position [0, 0]
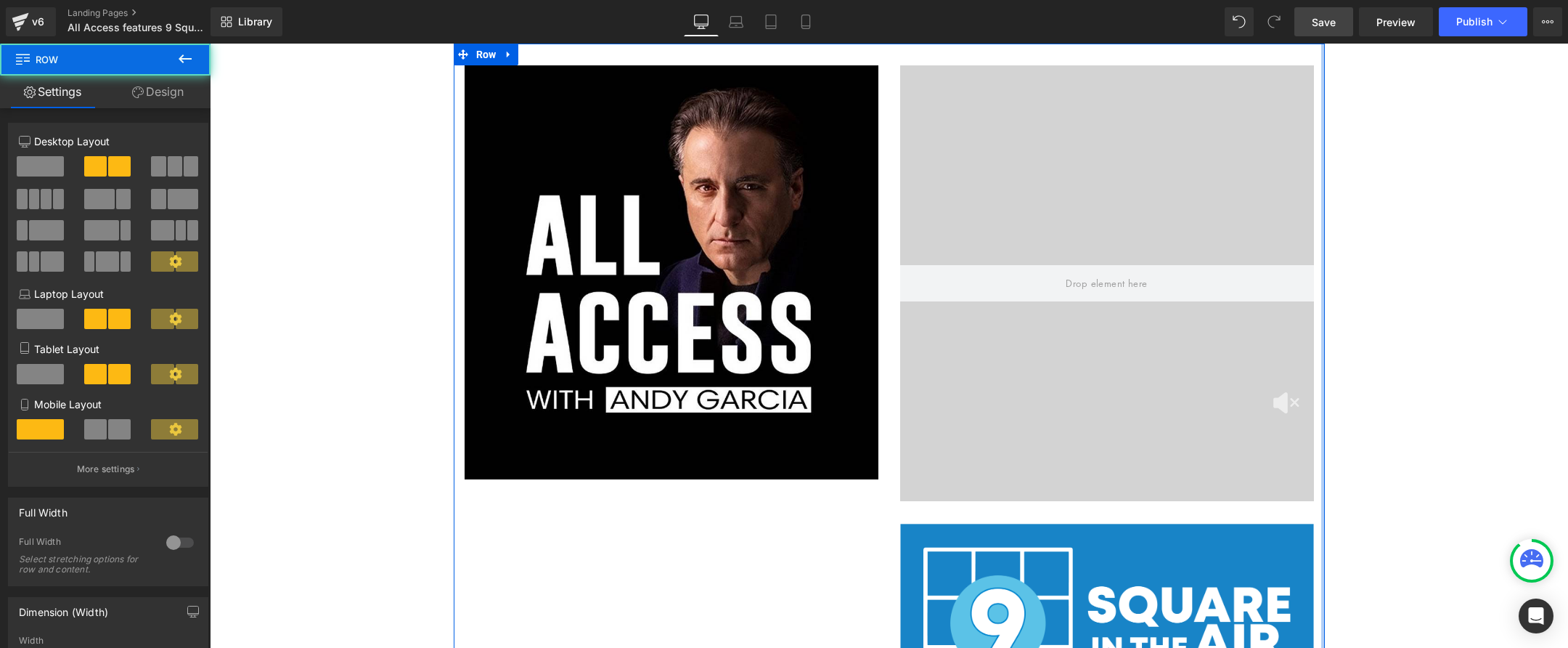
drag, startPoint x: 1320, startPoint y: 281, endPoint x: 1425, endPoint y: 282, distance: 105.0
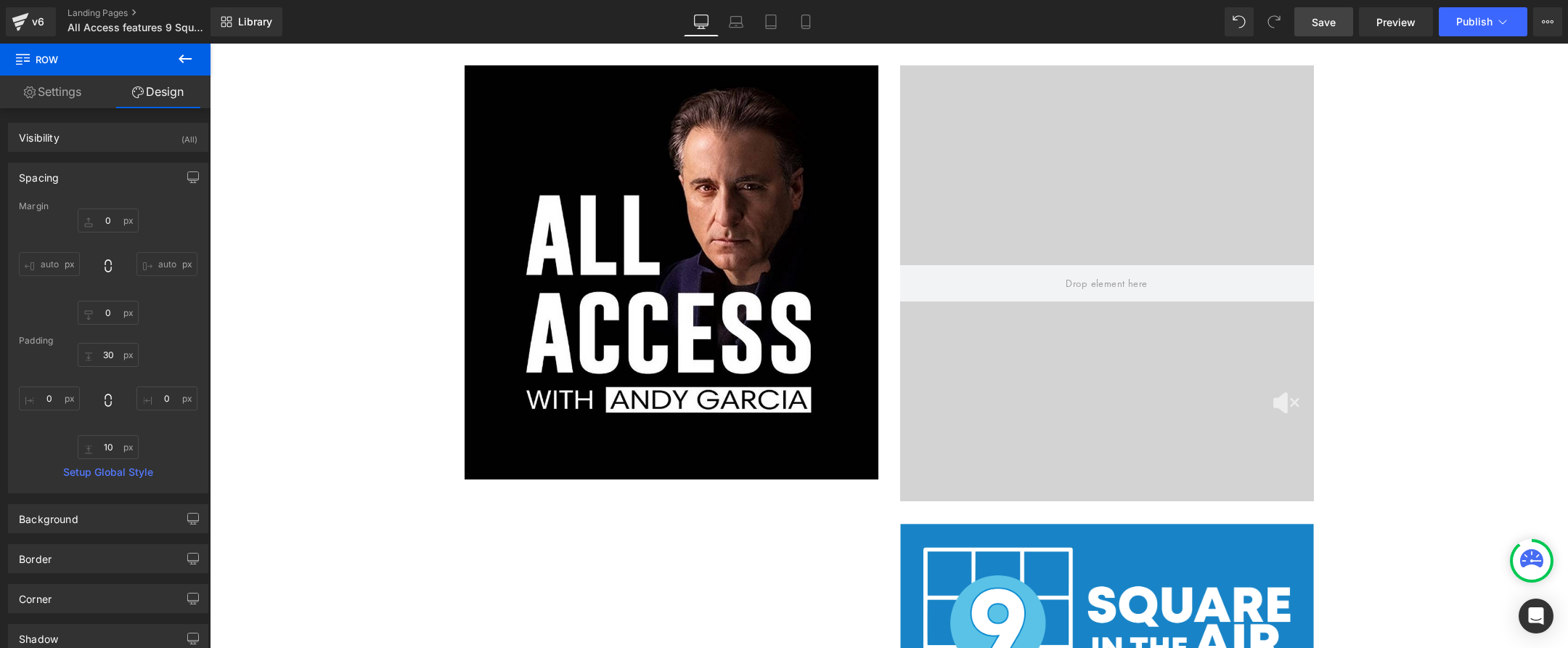
click at [1335, 16] on span "Save" at bounding box center [1323, 22] width 24 height 15
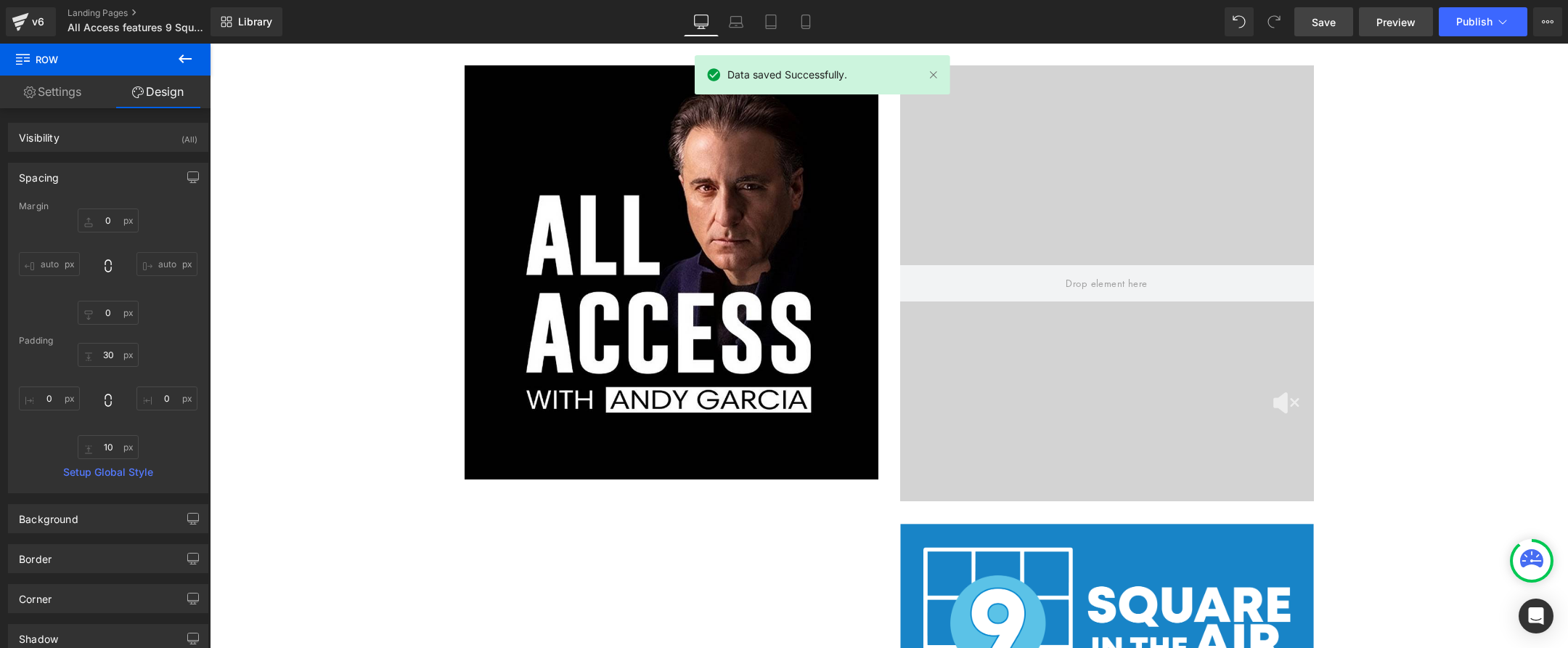
click at [1403, 20] on span "Preview" at bounding box center [1396, 22] width 39 height 15
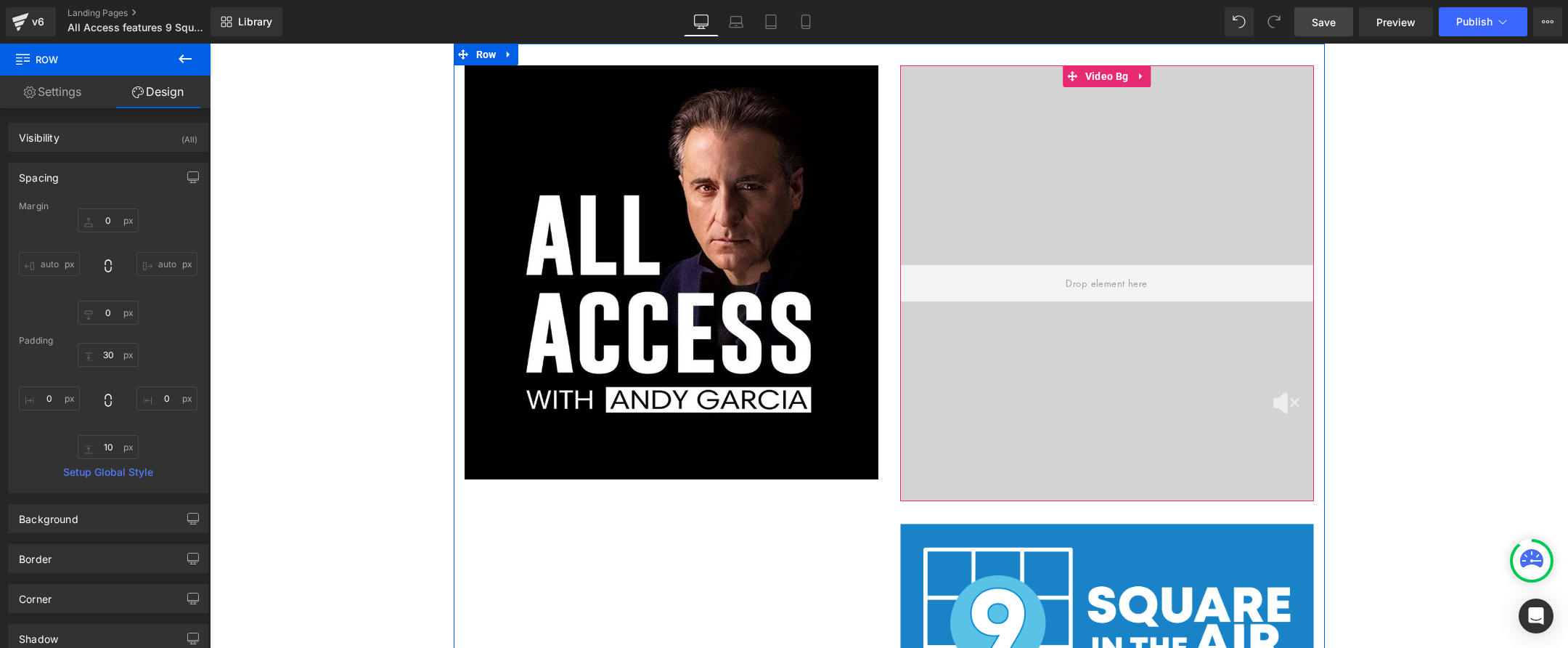
click at [964, 409] on div at bounding box center [1107, 283] width 414 height 436
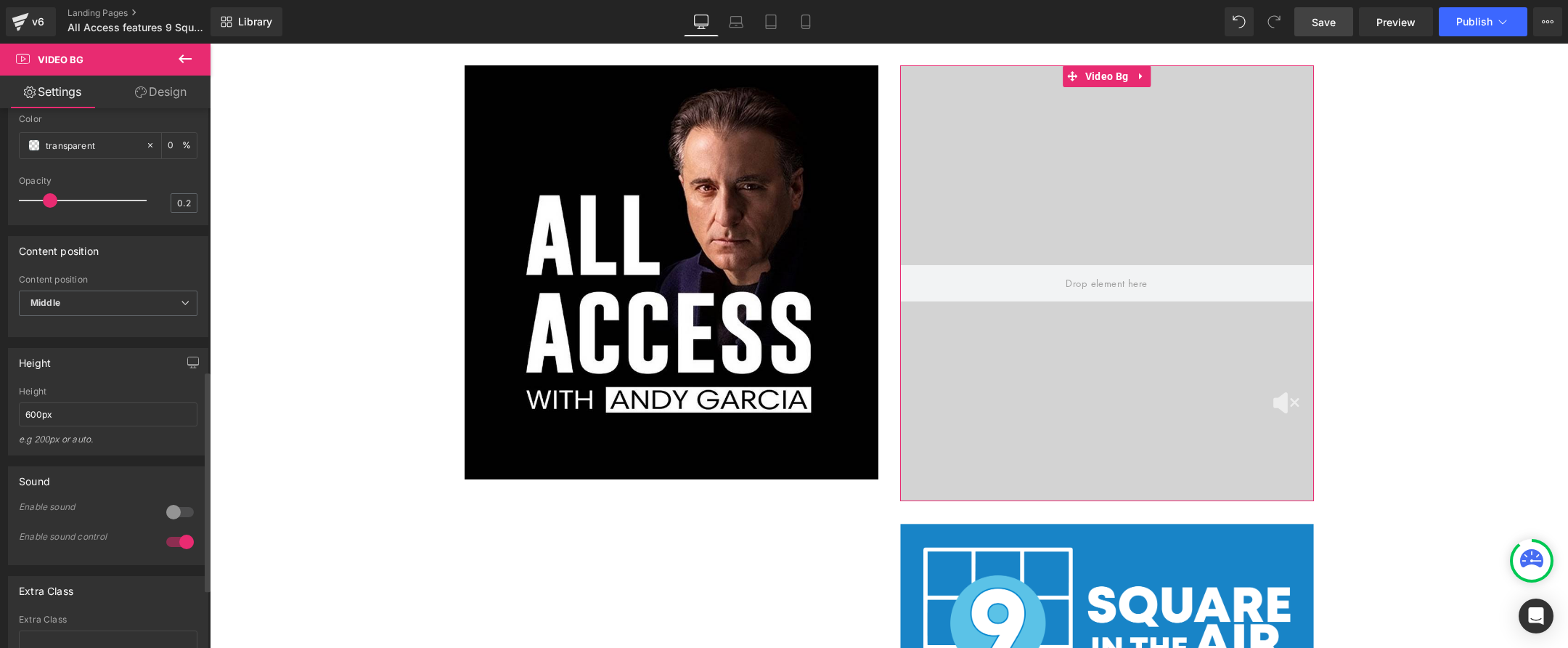
scroll to position [648, 0]
drag, startPoint x: 22, startPoint y: 441, endPoint x: -8, endPoint y: 439, distance: 30.1
click at [0, 439] on html "Video Bg You are previewing how the will restyle your page. You can not edit El…" at bounding box center [784, 324] width 1568 height 648
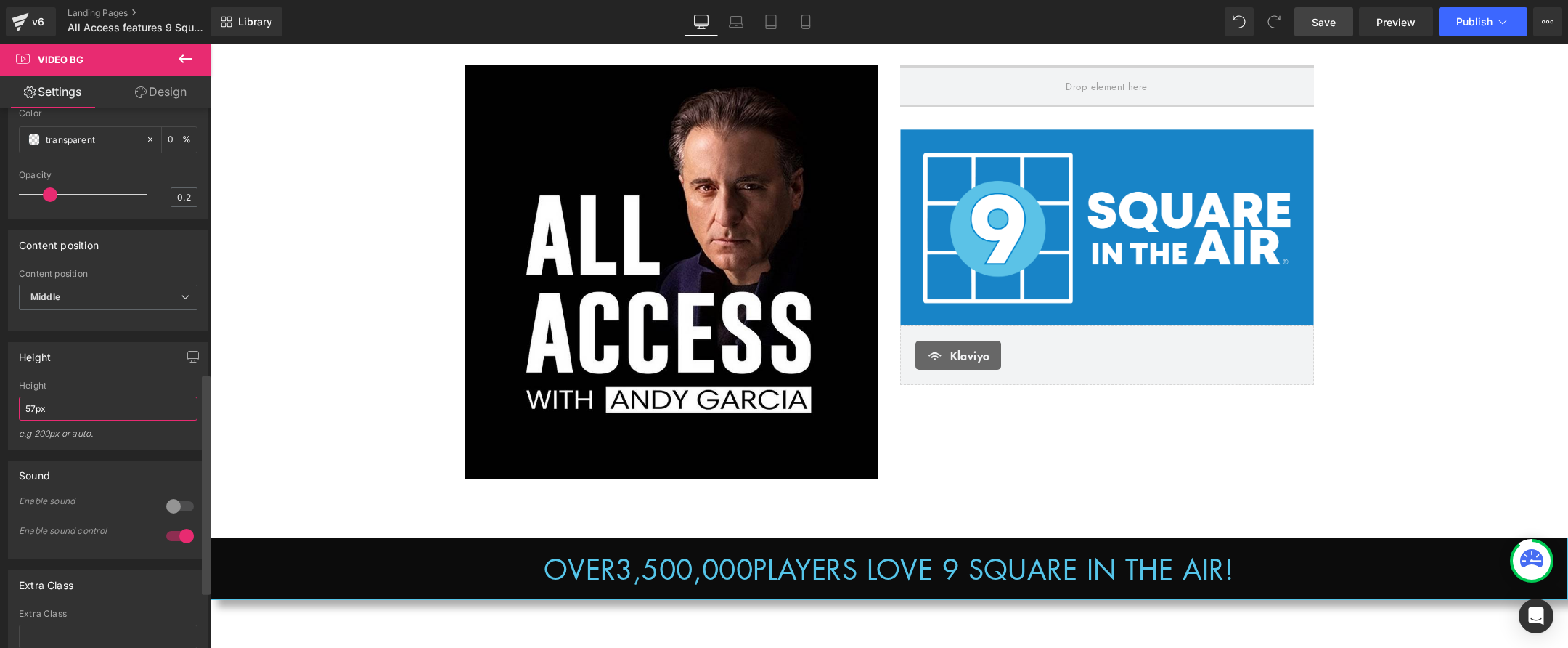
type input "570px"
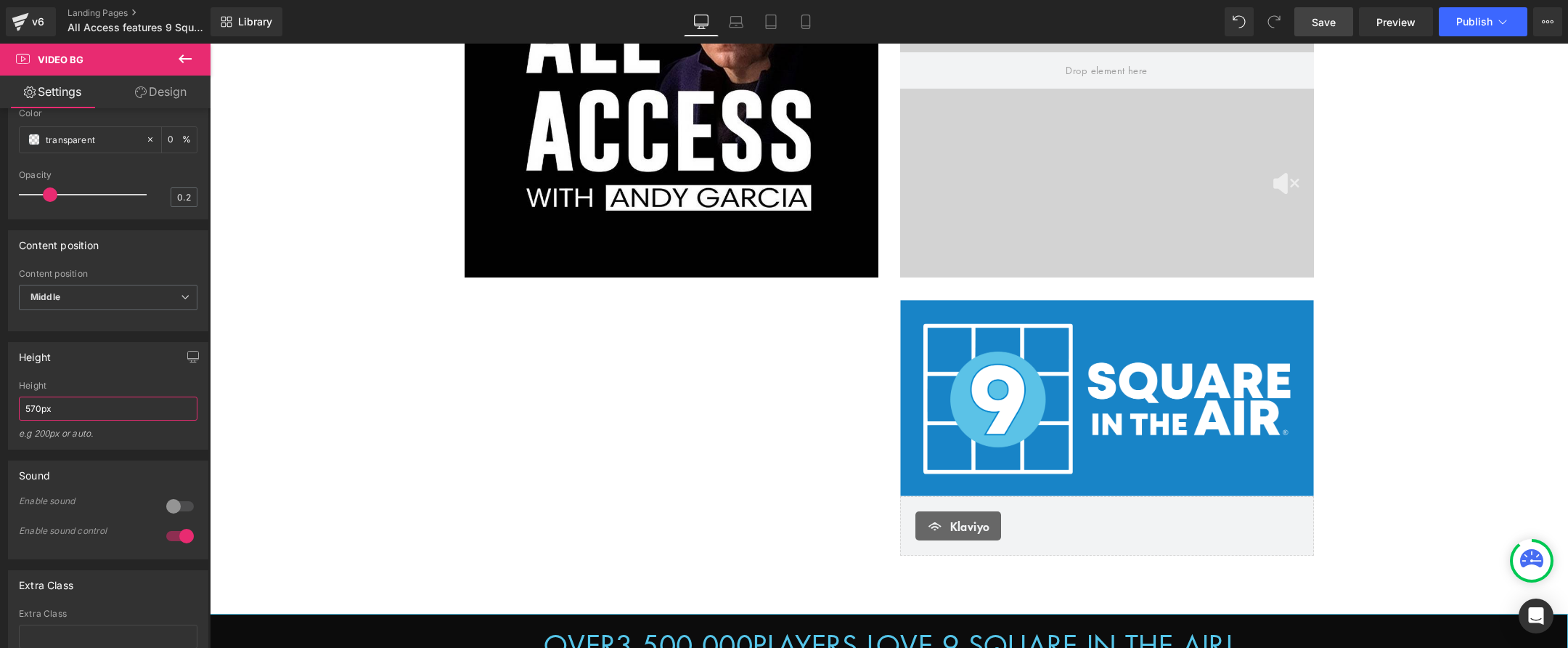
scroll to position [226, 0]
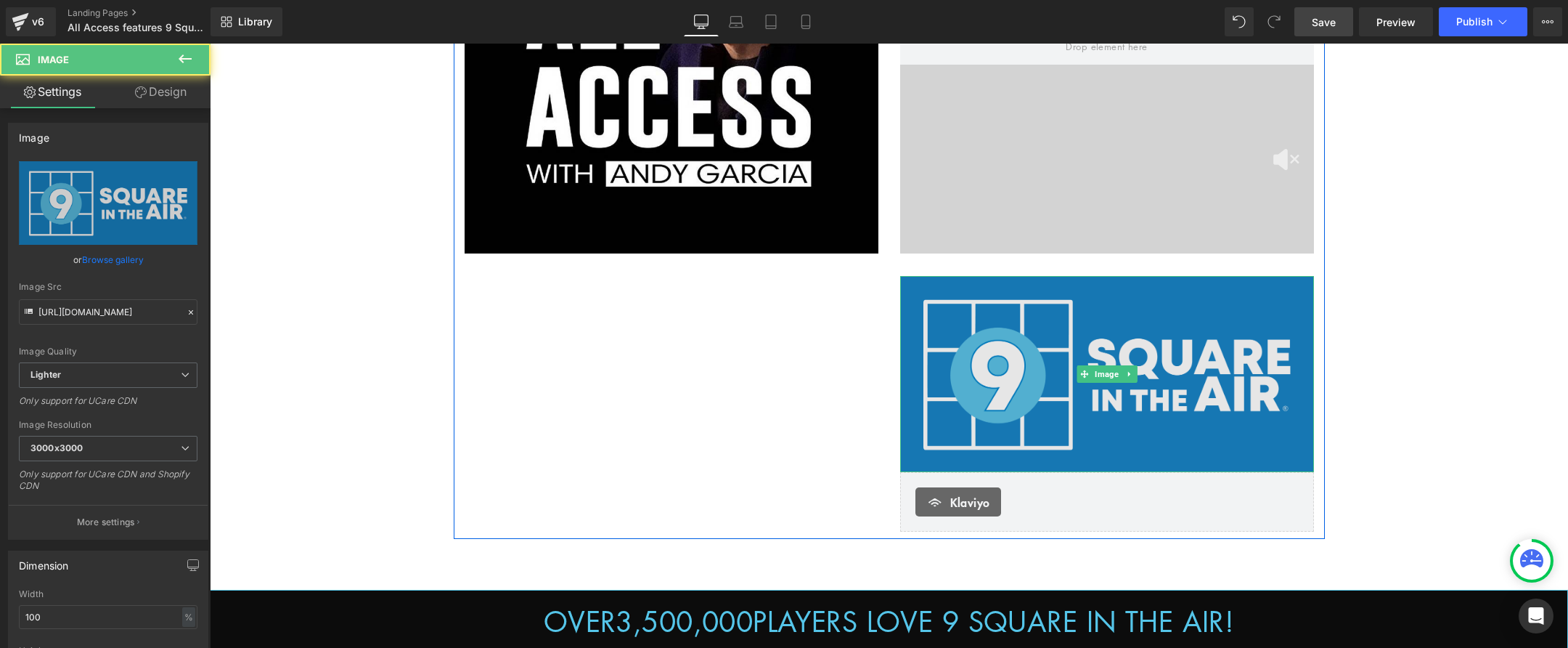
click at [980, 352] on img at bounding box center [1107, 374] width 414 height 196
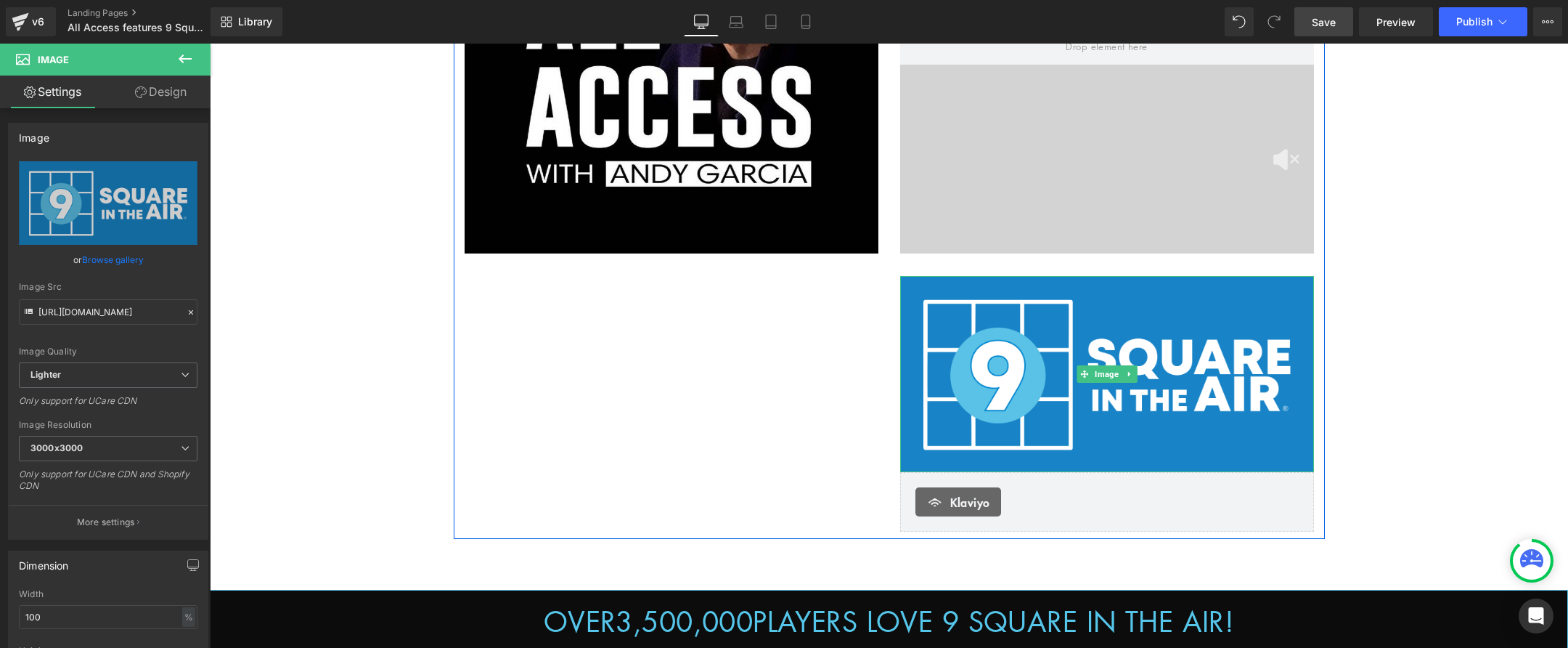
click at [1129, 373] on icon at bounding box center [1129, 373] width 8 height 8
click at [1132, 376] on icon at bounding box center [1136, 373] width 8 height 8
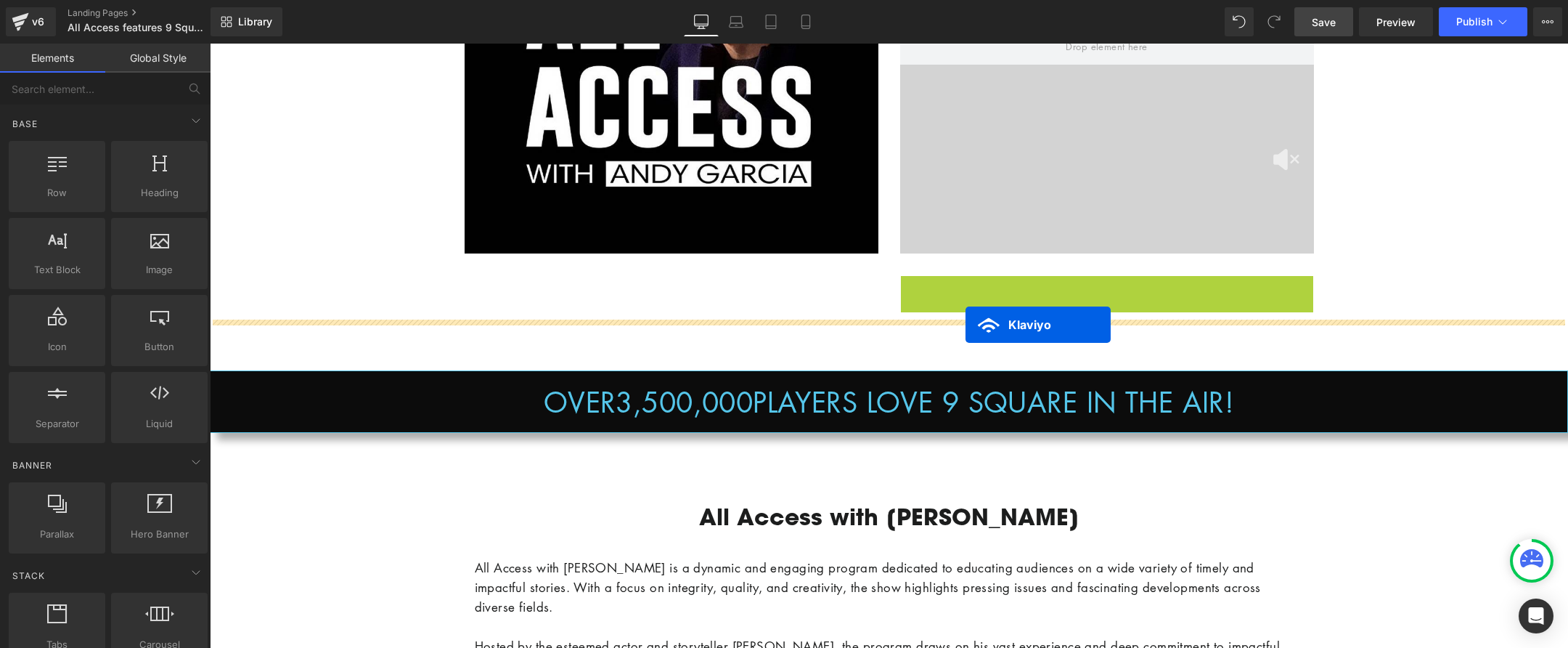
drag, startPoint x: 1077, startPoint y: 286, endPoint x: 965, endPoint y: 324, distance: 118.3
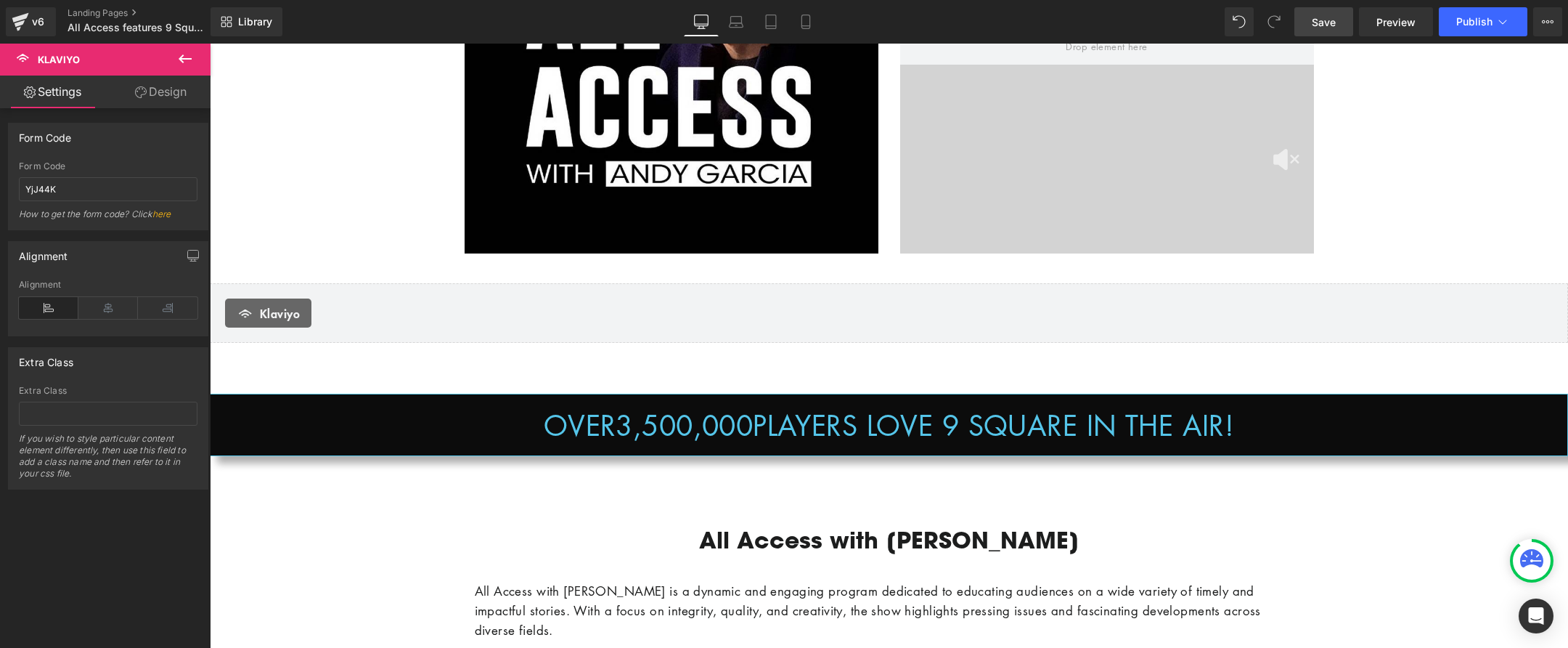
click at [187, 56] on icon at bounding box center [185, 59] width 18 height 18
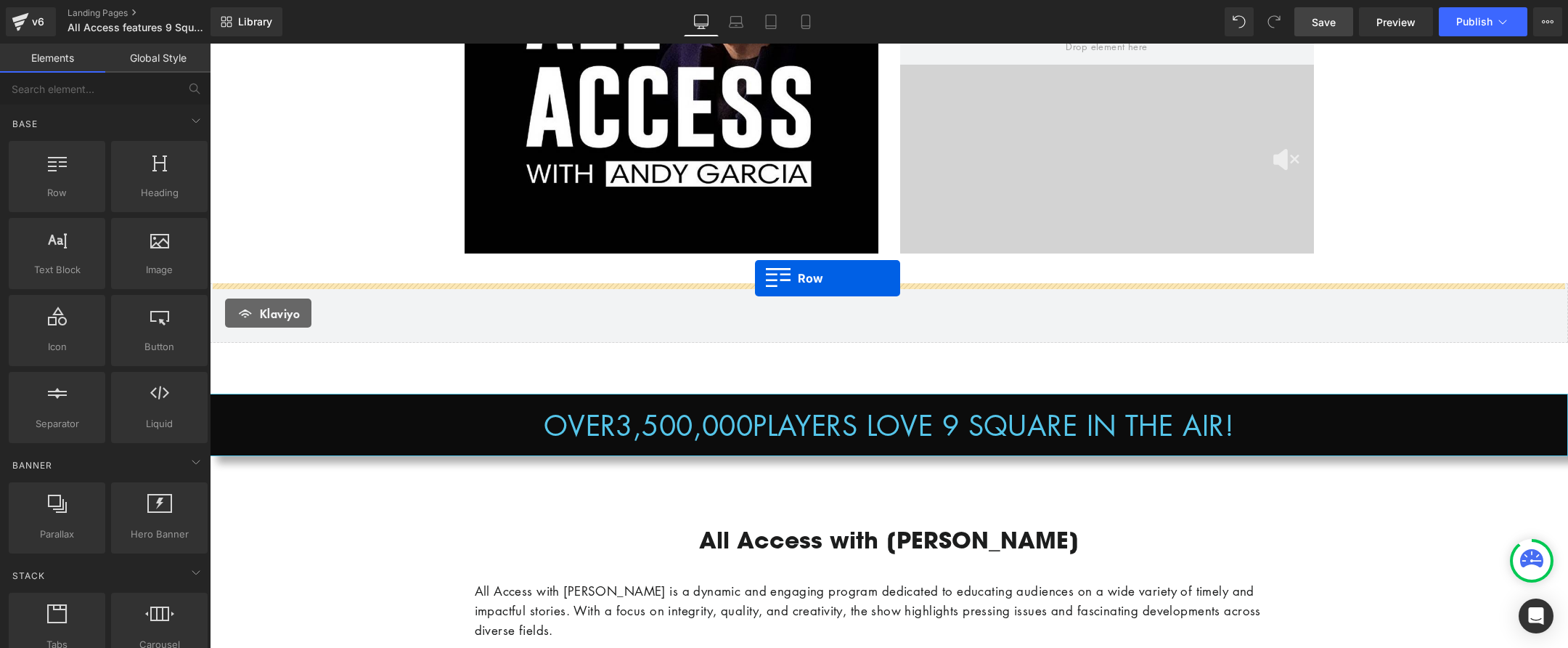
drag, startPoint x: 282, startPoint y: 216, endPoint x: 755, endPoint y: 278, distance: 477.0
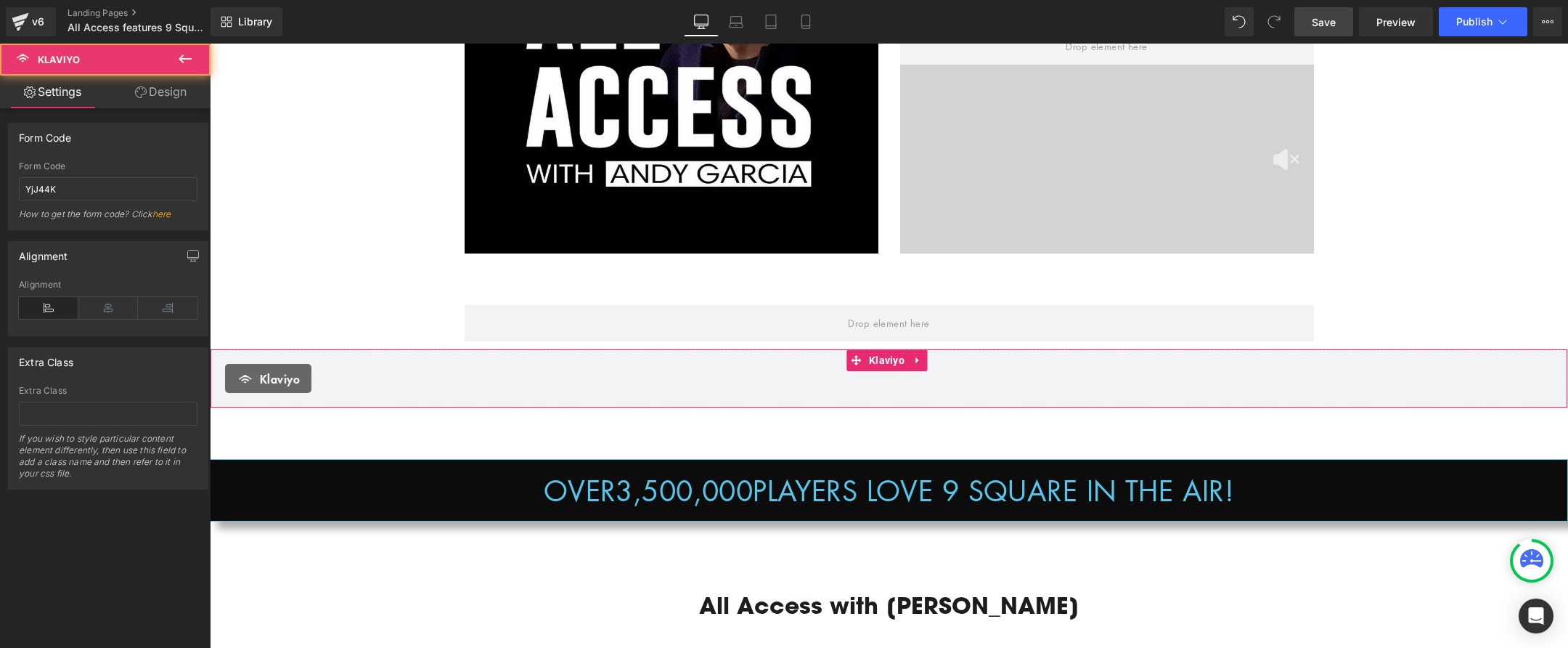
drag, startPoint x: 396, startPoint y: 384, endPoint x: 382, endPoint y: 382, distance: 14.1
click at [396, 384] on div "Klaviyo" at bounding box center [889, 379] width 1328 height 29
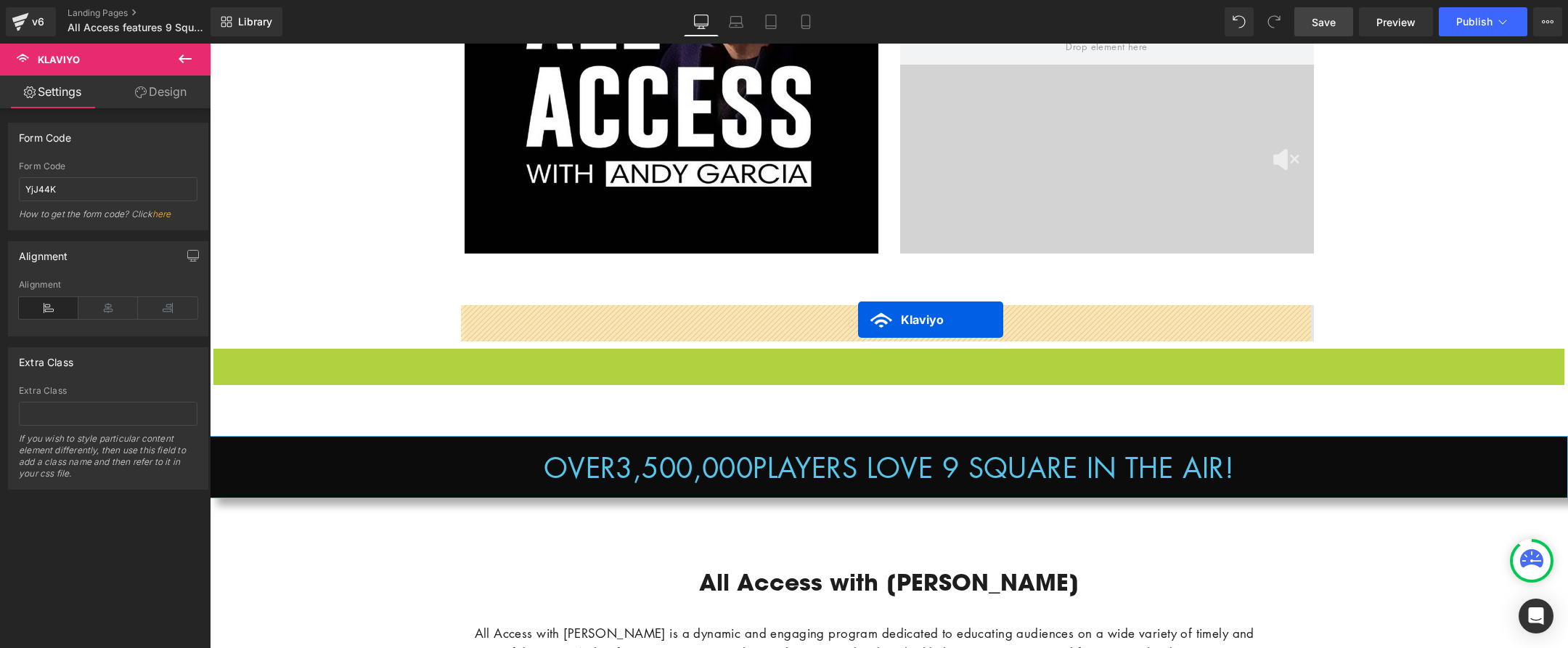
drag, startPoint x: 858, startPoint y: 355, endPoint x: 858, endPoint y: 320, distance: 35.0
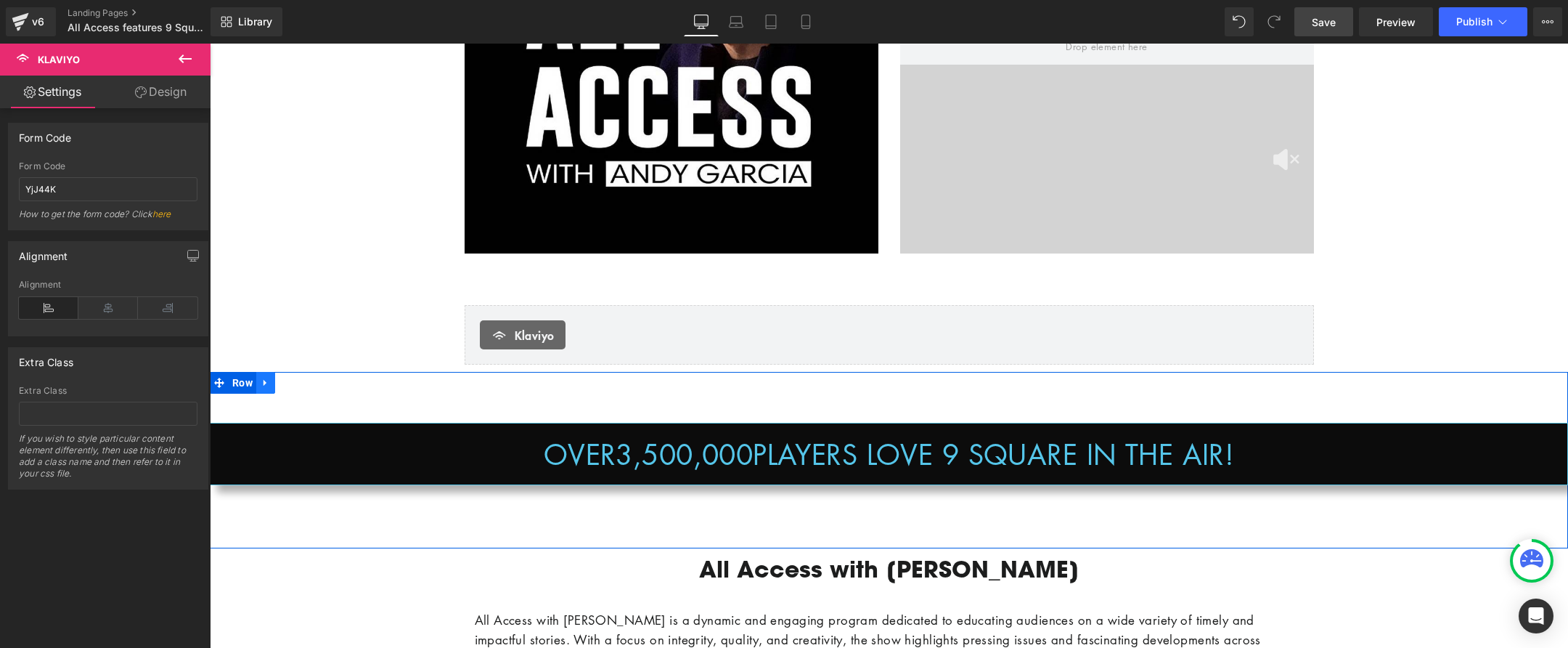
click at [264, 379] on icon at bounding box center [266, 383] width 10 height 11
click at [301, 382] on icon at bounding box center [303, 382] width 10 height 10
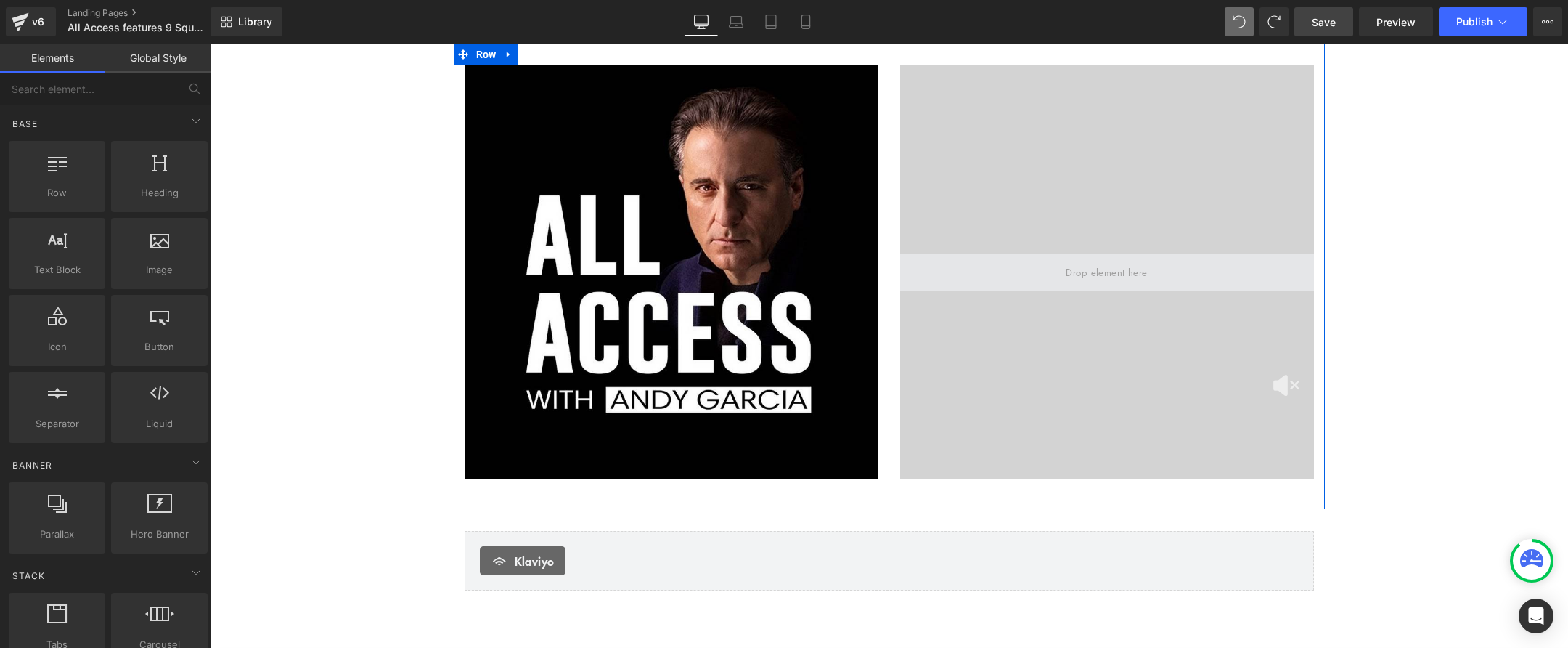
scroll to position [0, 0]
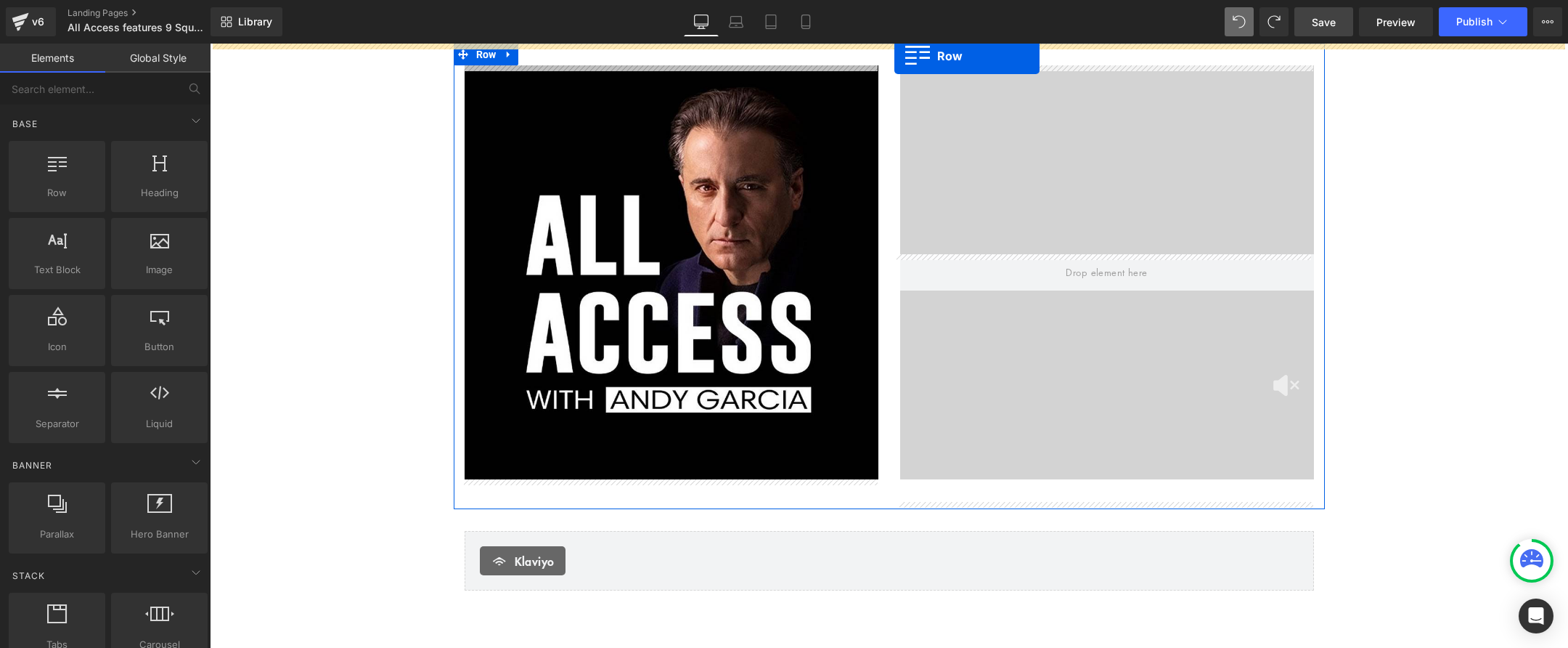
drag, startPoint x: 418, startPoint y: 200, endPoint x: 894, endPoint y: 56, distance: 497.3
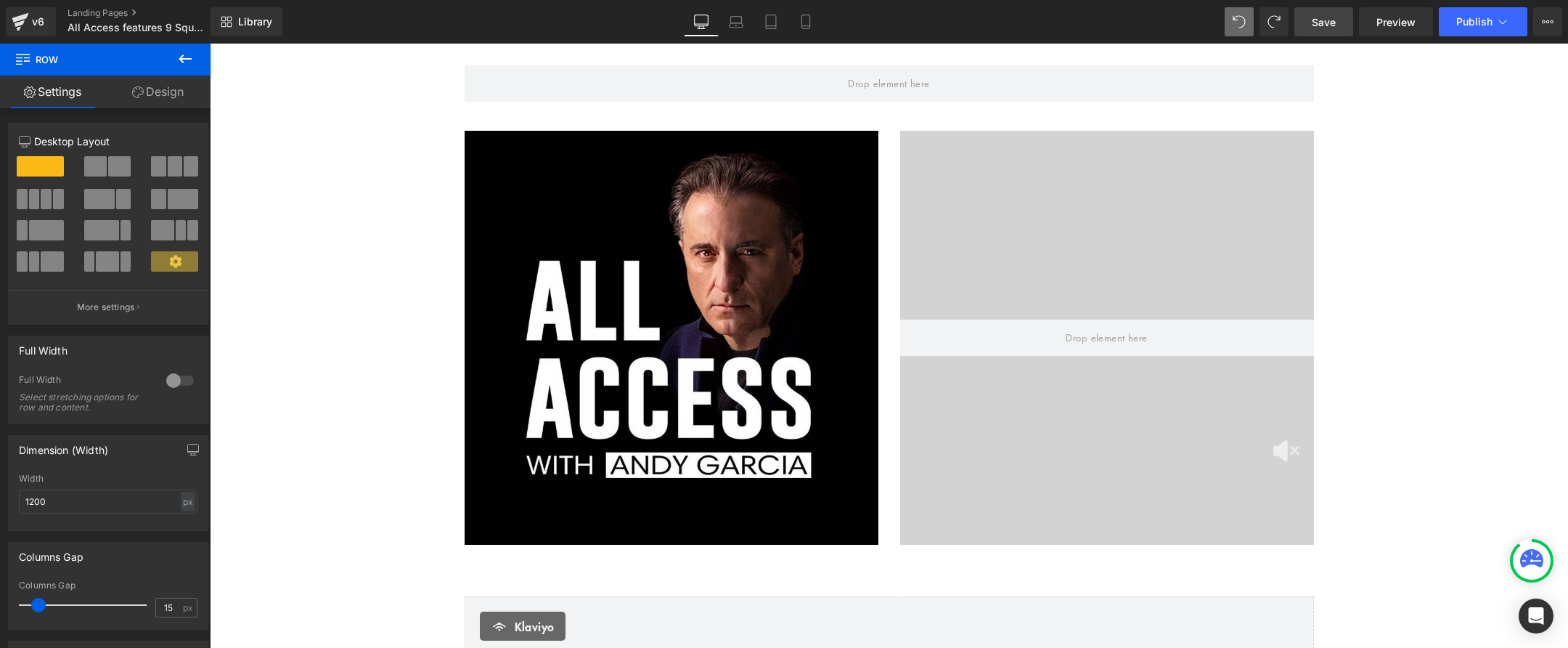
click at [185, 59] on icon at bounding box center [185, 58] width 13 height 8
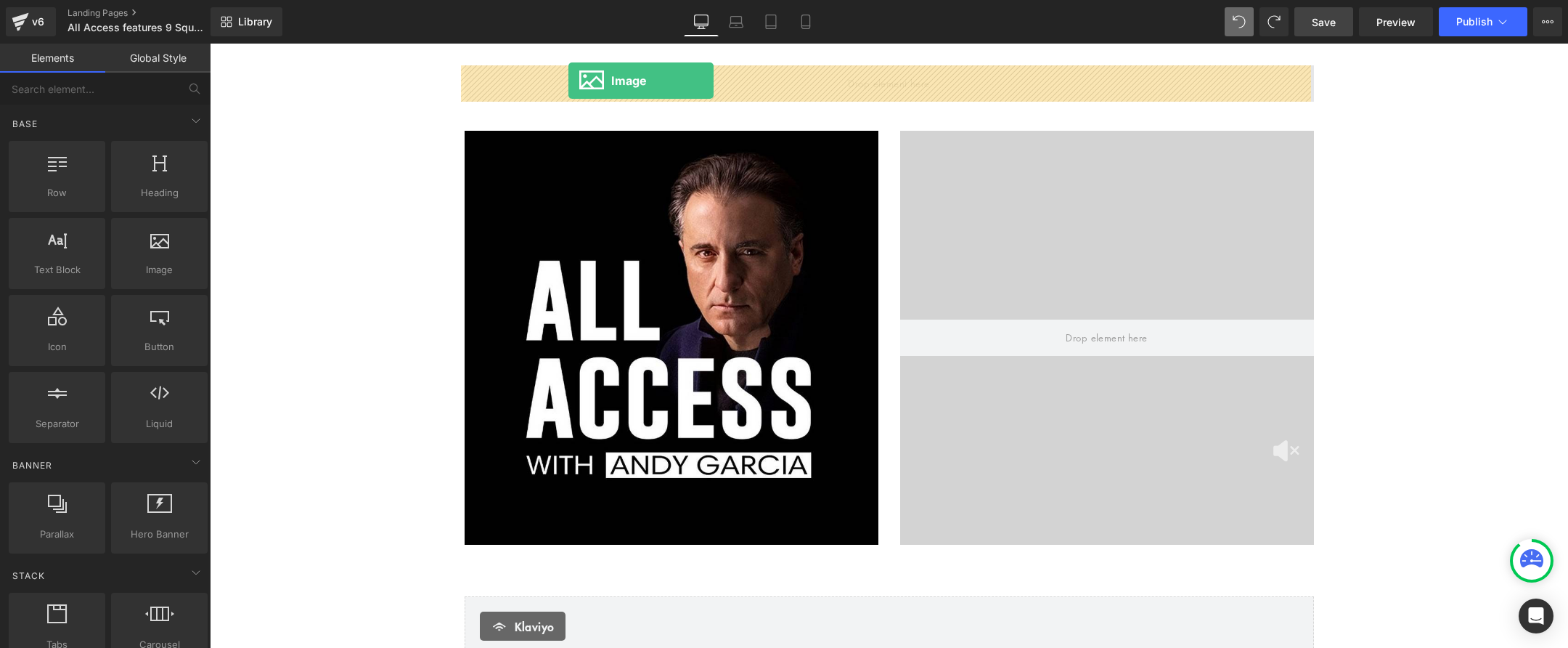
drag, startPoint x: 406, startPoint y: 304, endPoint x: 568, endPoint y: 81, distance: 275.6
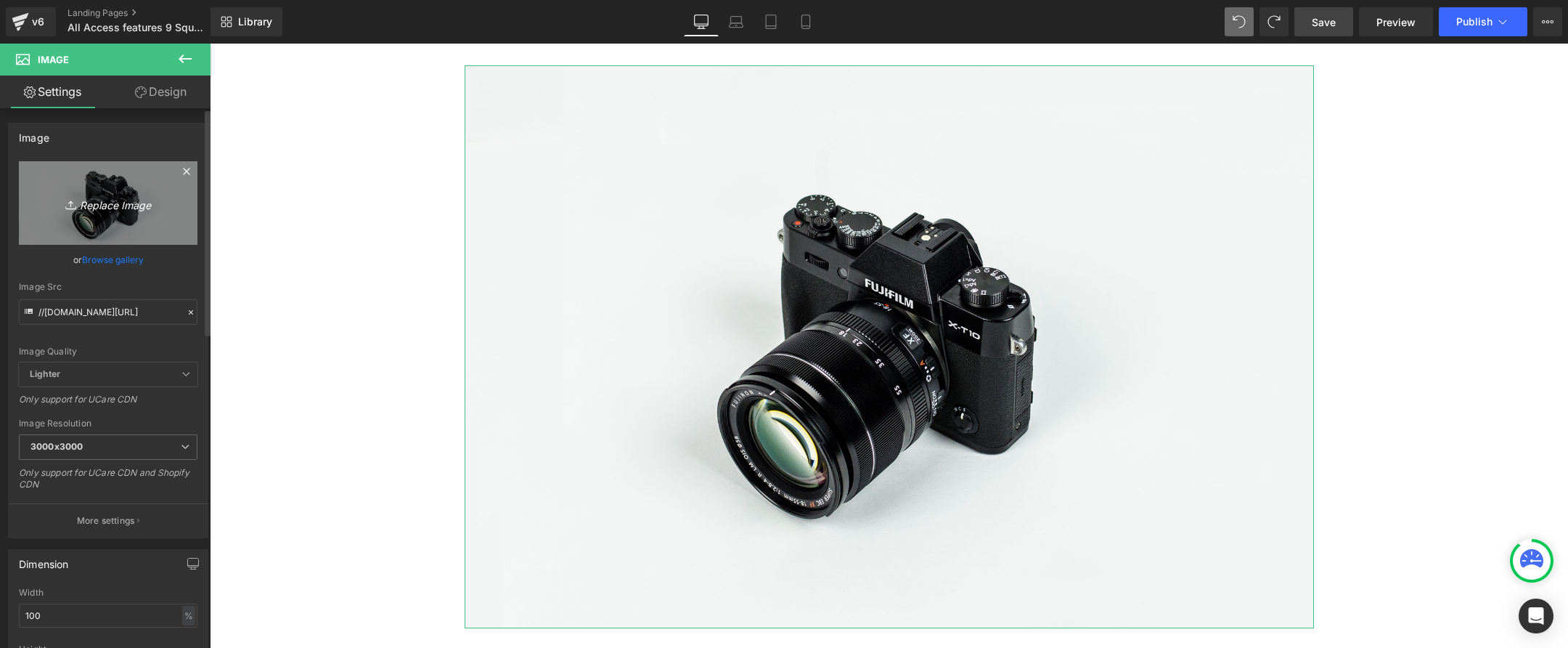
click at [124, 218] on link "Replace Image" at bounding box center [108, 202] width 179 height 83
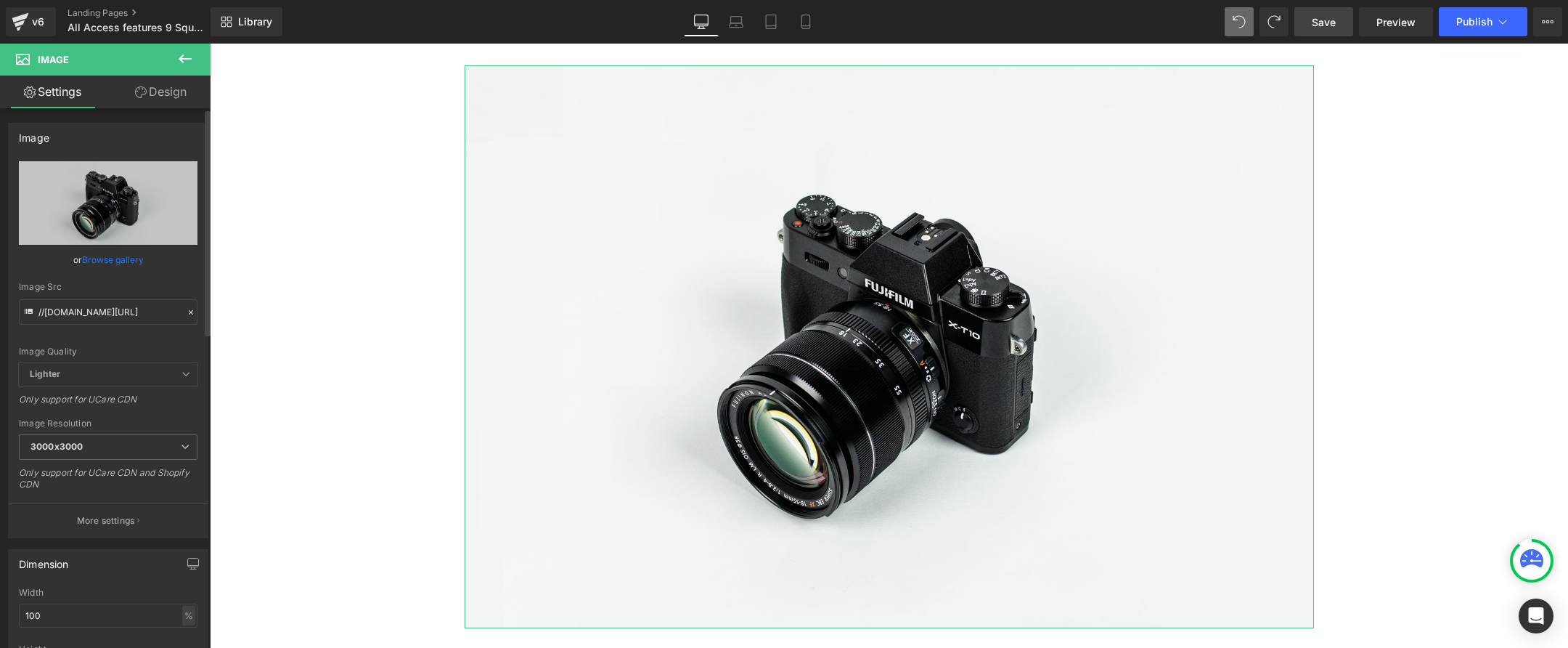
click at [117, 261] on link "Browse gallery" at bounding box center [113, 260] width 62 height 25
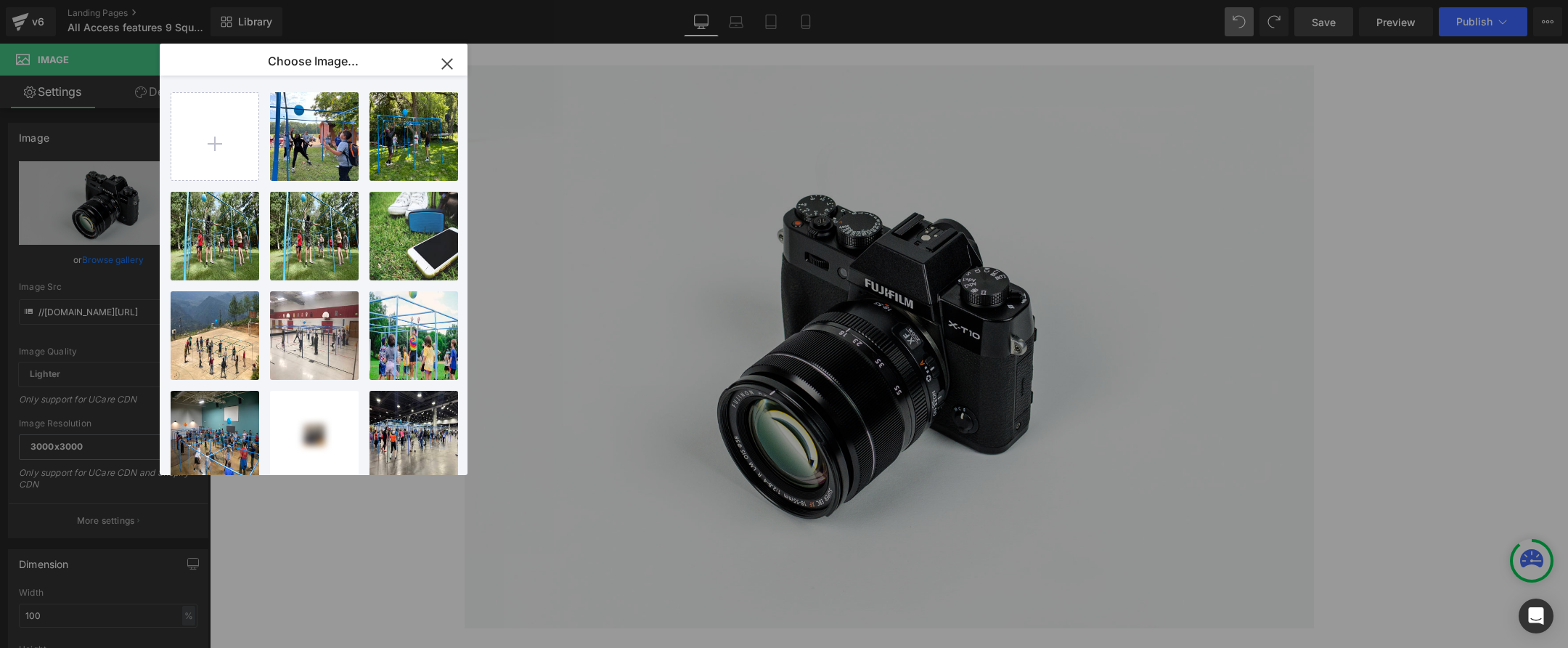
drag, startPoint x: 449, startPoint y: 65, endPoint x: 228, endPoint y: 47, distance: 221.7
click at [449, 65] on icon "button" at bounding box center [446, 63] width 9 height 9
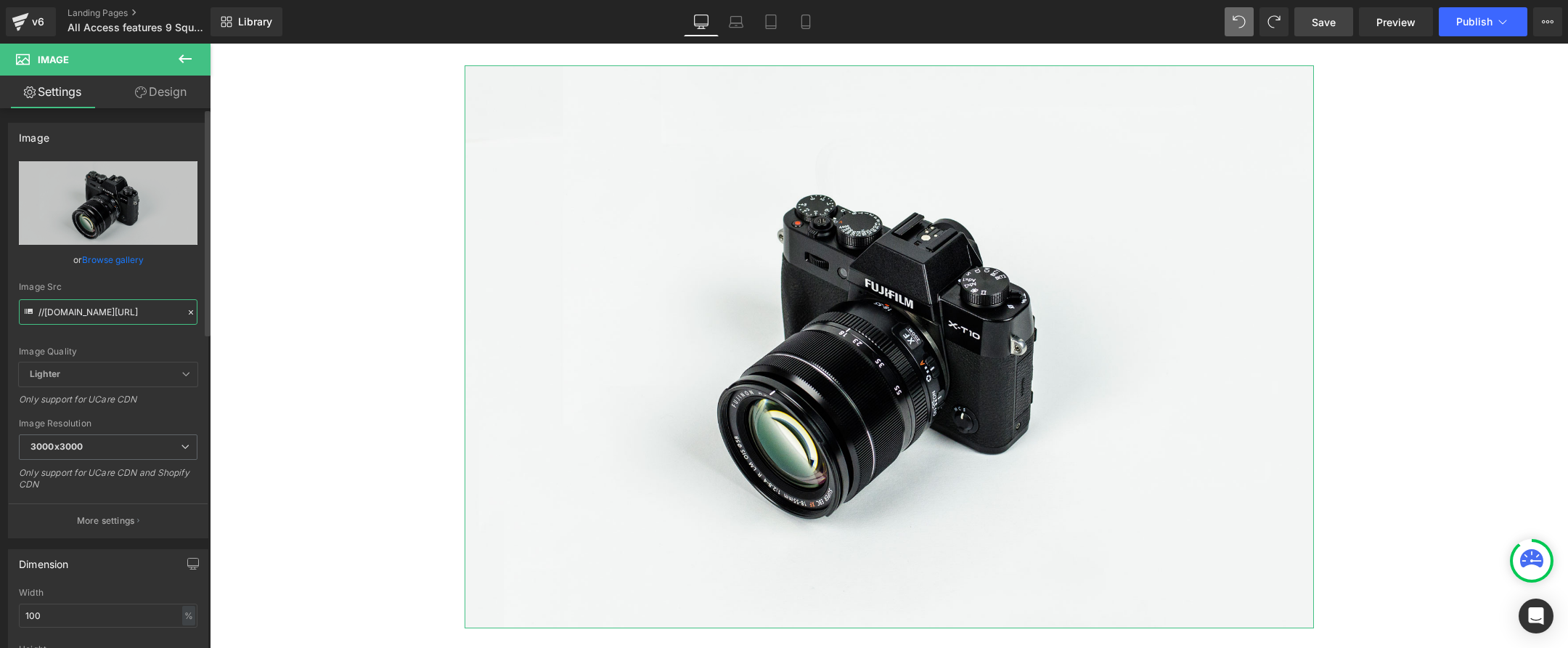
click at [61, 314] on input "//d1um8515vdn9kb.cloudfront.net/images/parallax.jpg" at bounding box center [108, 311] width 179 height 25
click at [62, 314] on input "//d1um8515vdn9kb.cloudfront.net/images/parallax.jpg" at bounding box center [108, 311] width 179 height 25
paste input "https://cdn.shopify.com/s/files/1/0549/0878/0707/files/1_line_logo_color_with_s…"
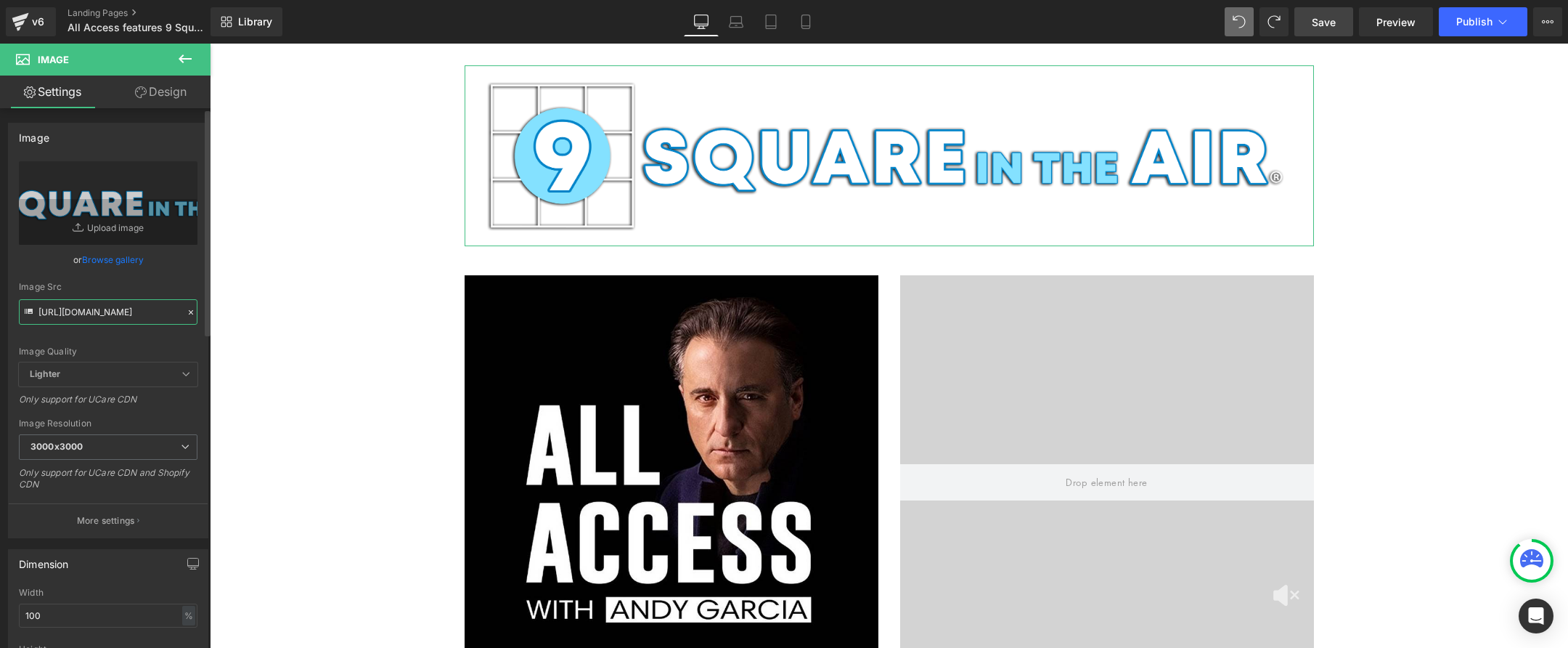
click at [85, 318] on input "https://cdn.shopify.com/s/files/1/0549/0878/0707/files/1_line_logo_color_with_s…" at bounding box center [108, 311] width 179 height 25
paste input "on_gray_8914f9ad-518b-4e42-b7ae-63a9fd63fe56.jpg?v=1630577989"
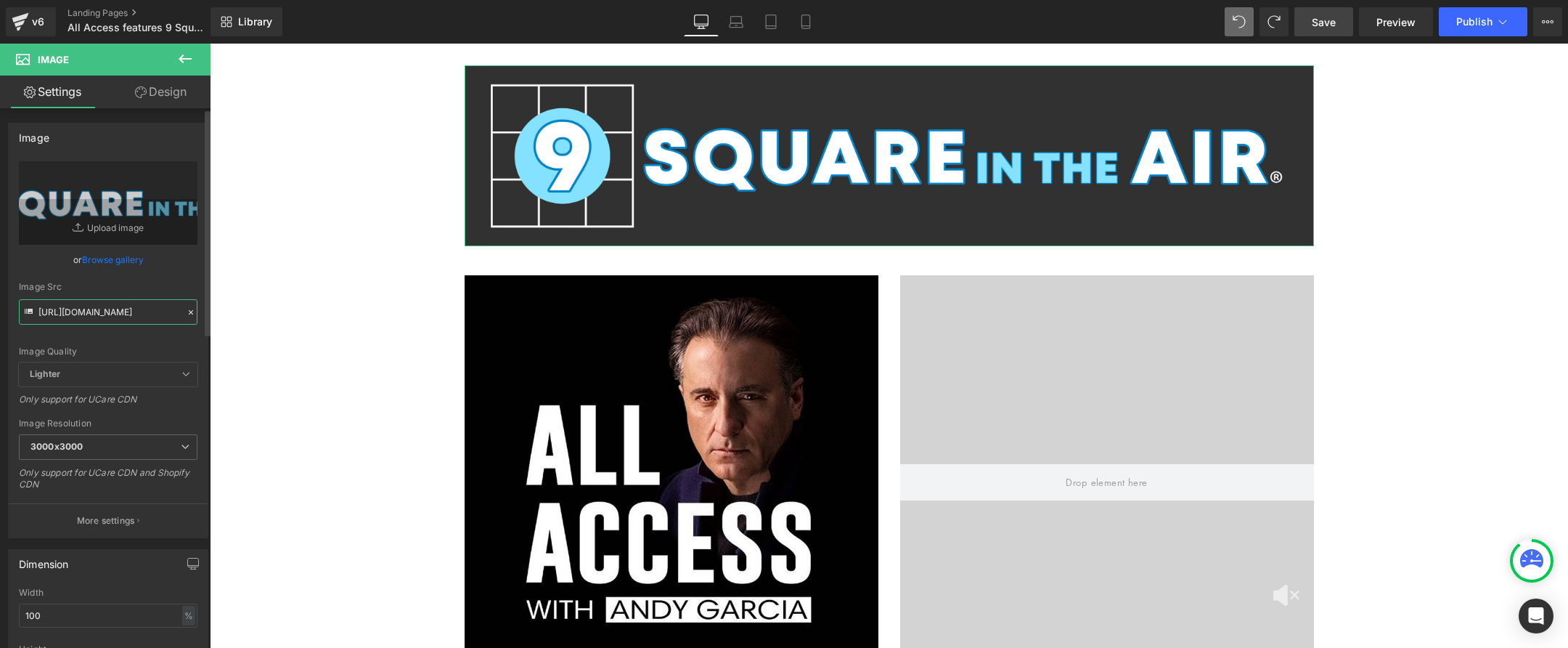
type input "https://cdn.shopify.com/s/files/1/0549/0878/0707/files/1_line_logo_on_gray_8914…"
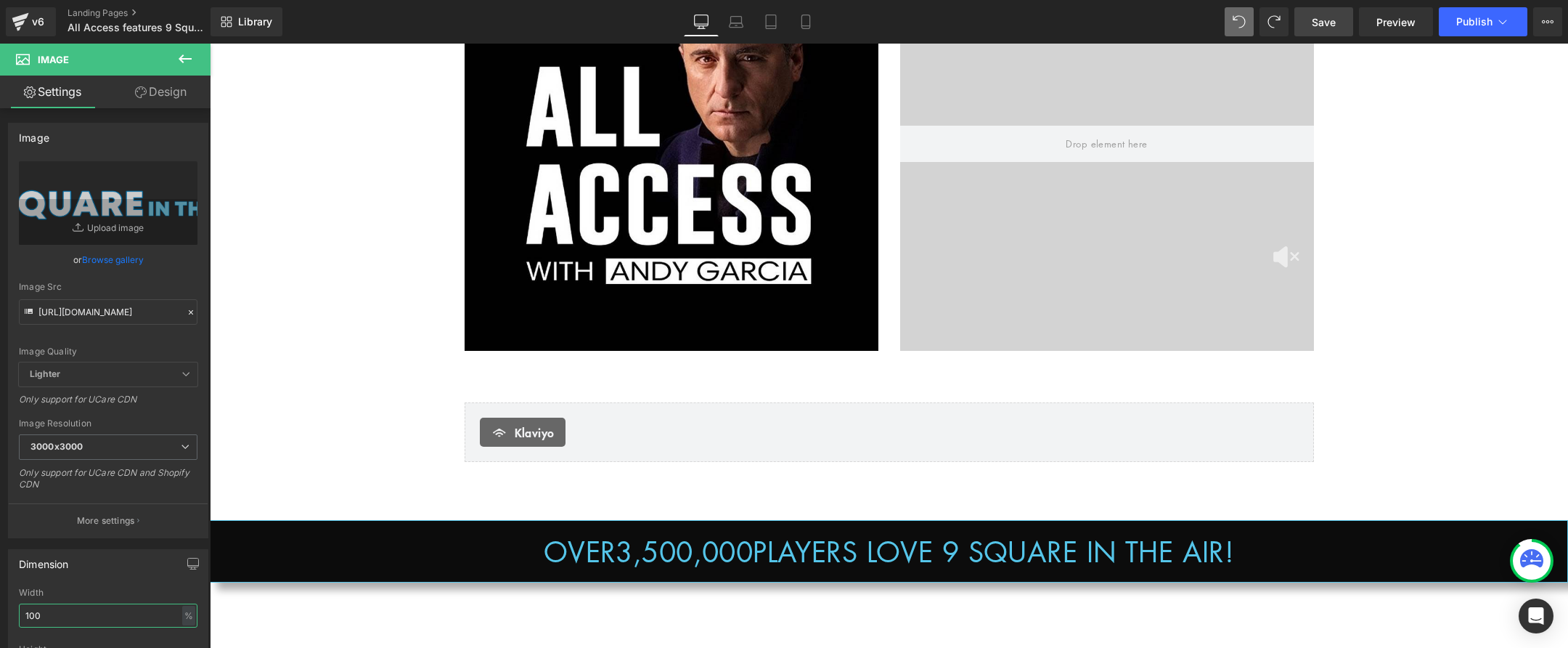
scroll to position [347, 0]
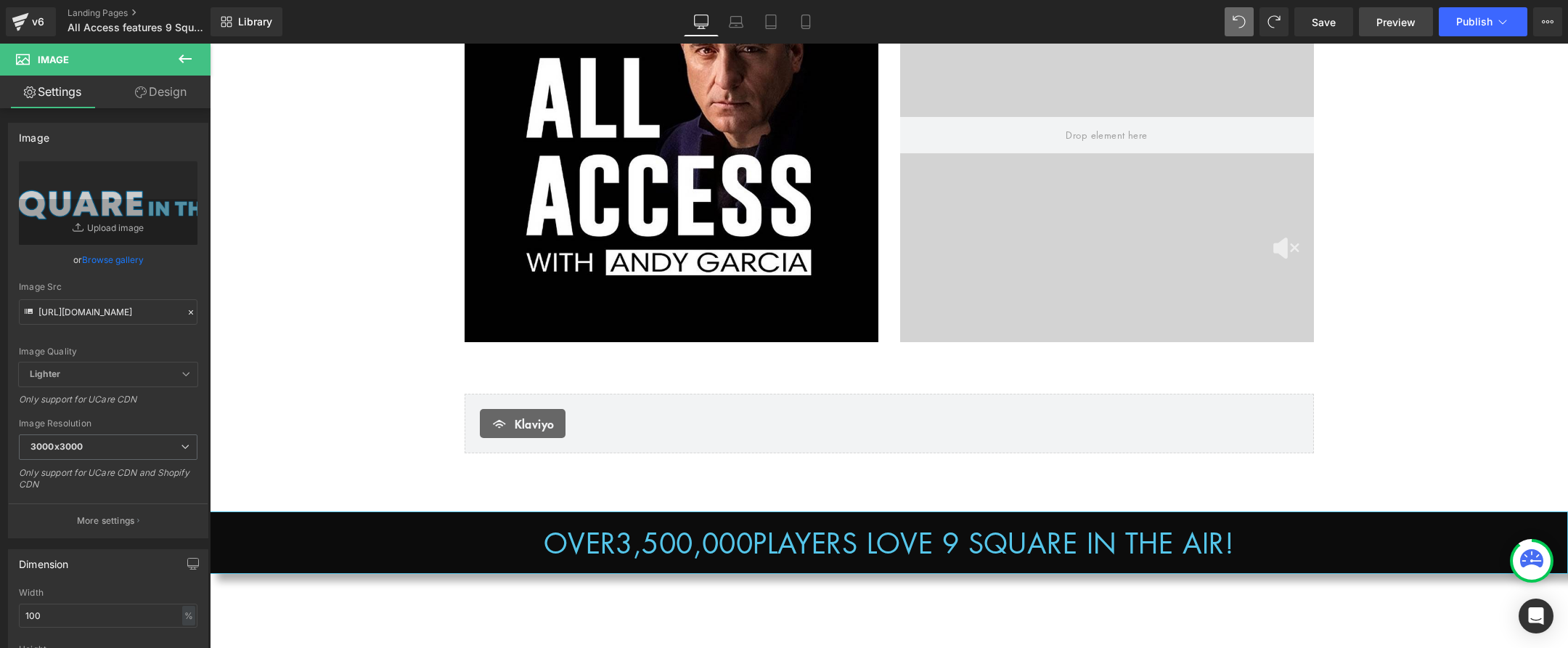
drag, startPoint x: 1325, startPoint y: 23, endPoint x: 1360, endPoint y: 23, distance: 35.0
click at [1325, 23] on span "Save" at bounding box center [1323, 22] width 24 height 15
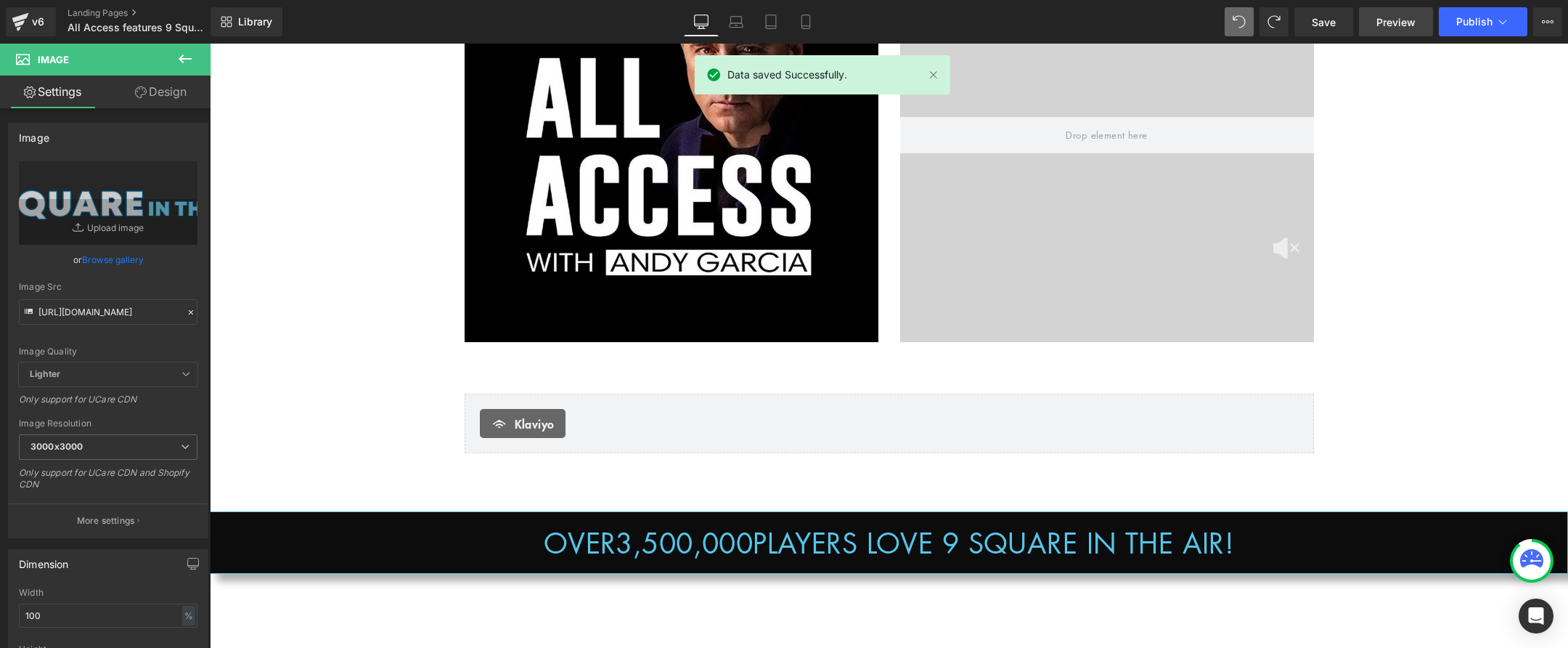
click at [1386, 23] on span "Preview" at bounding box center [1396, 22] width 39 height 15
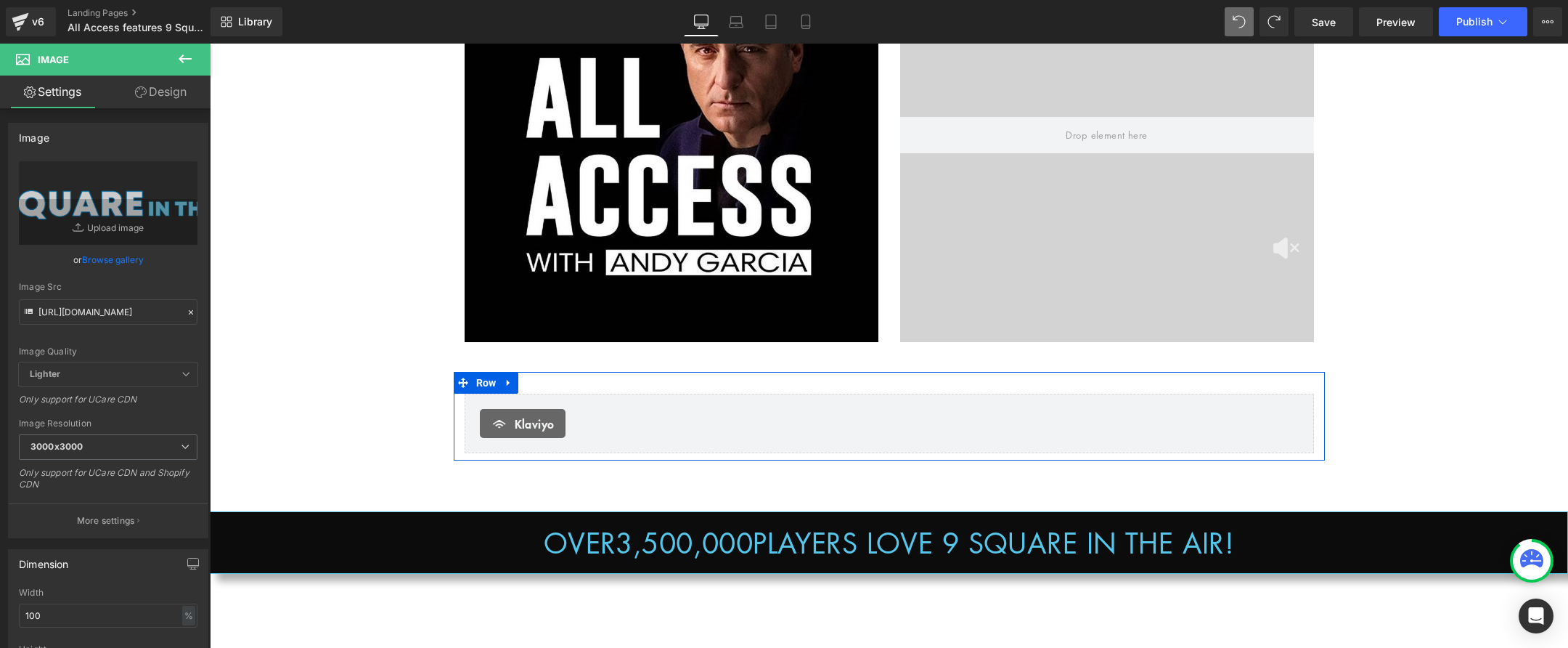
click at [747, 383] on div "Klaviyo Klaviyo Row" at bounding box center [890, 416] width 871 height 89
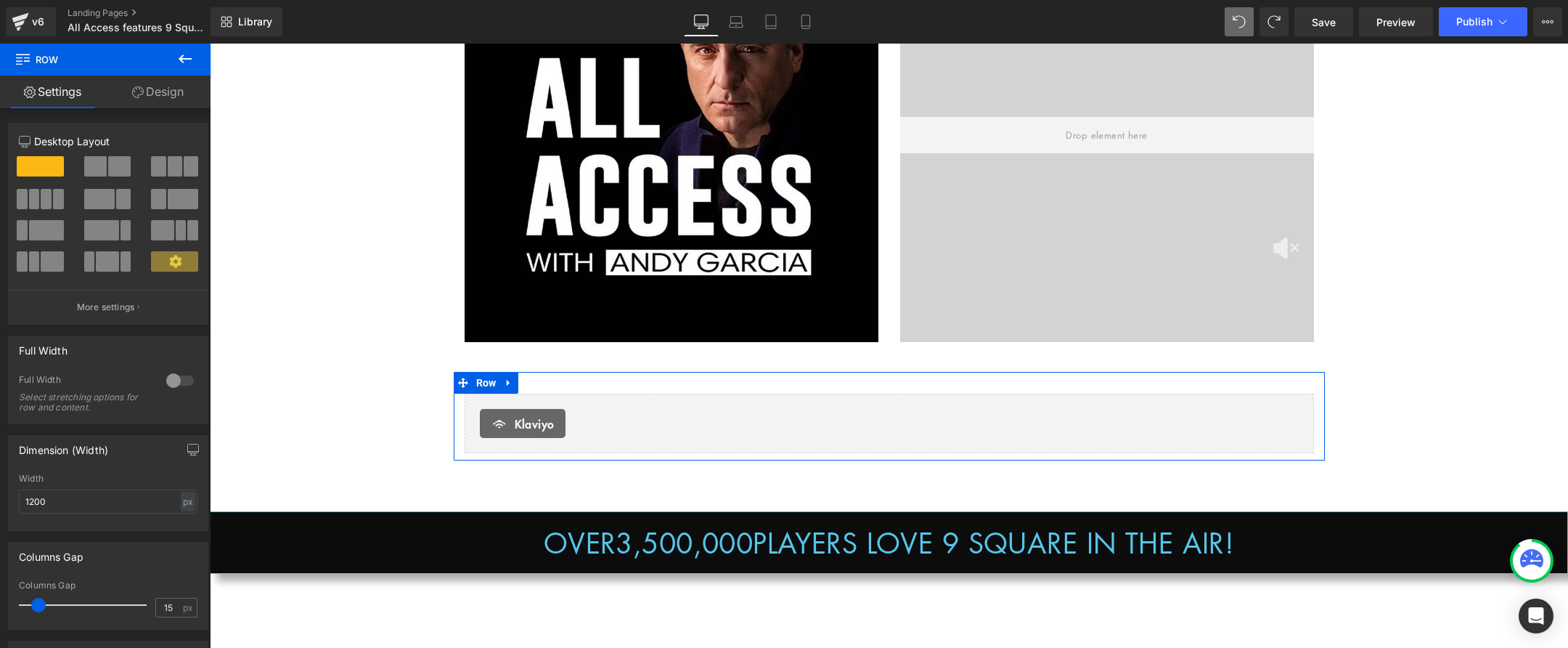
click at [166, 90] on link "Design" at bounding box center [158, 92] width 105 height 33
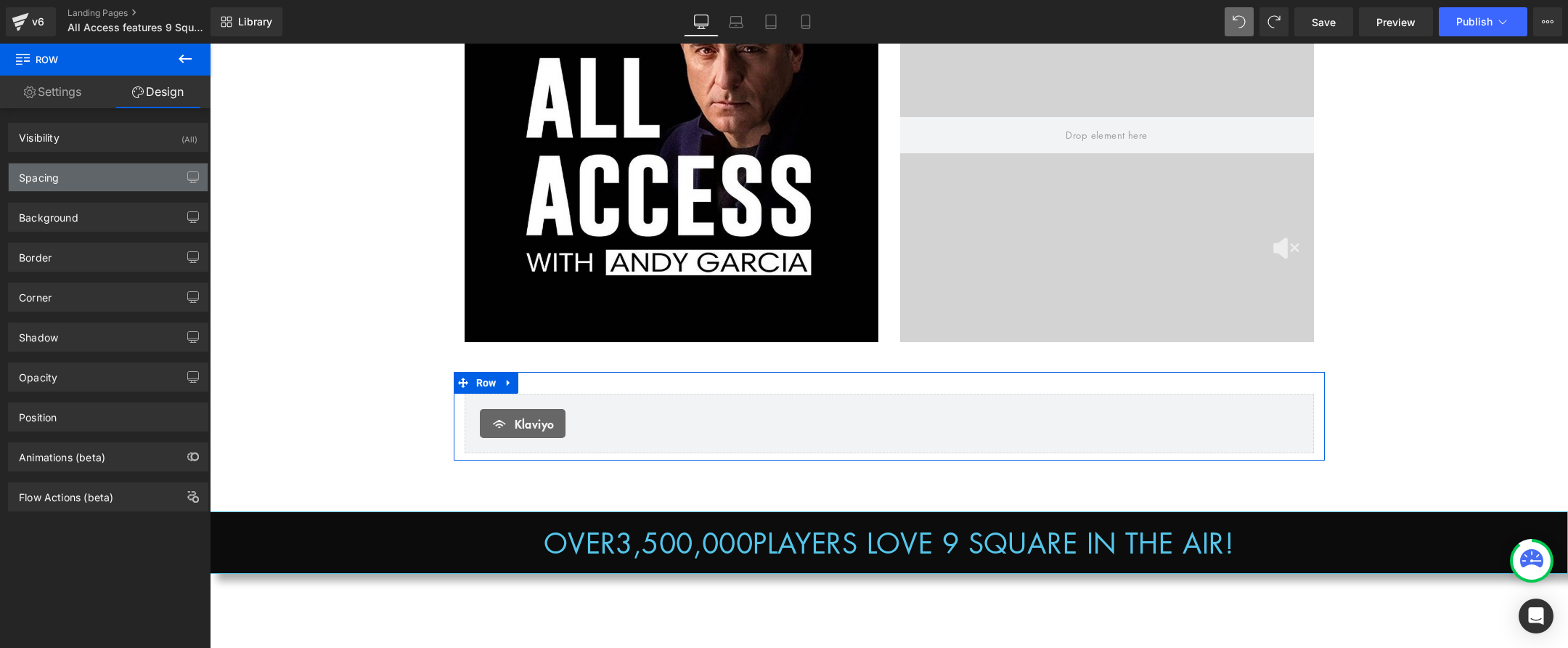
click at [112, 187] on div "Spacing" at bounding box center [108, 177] width 199 height 27
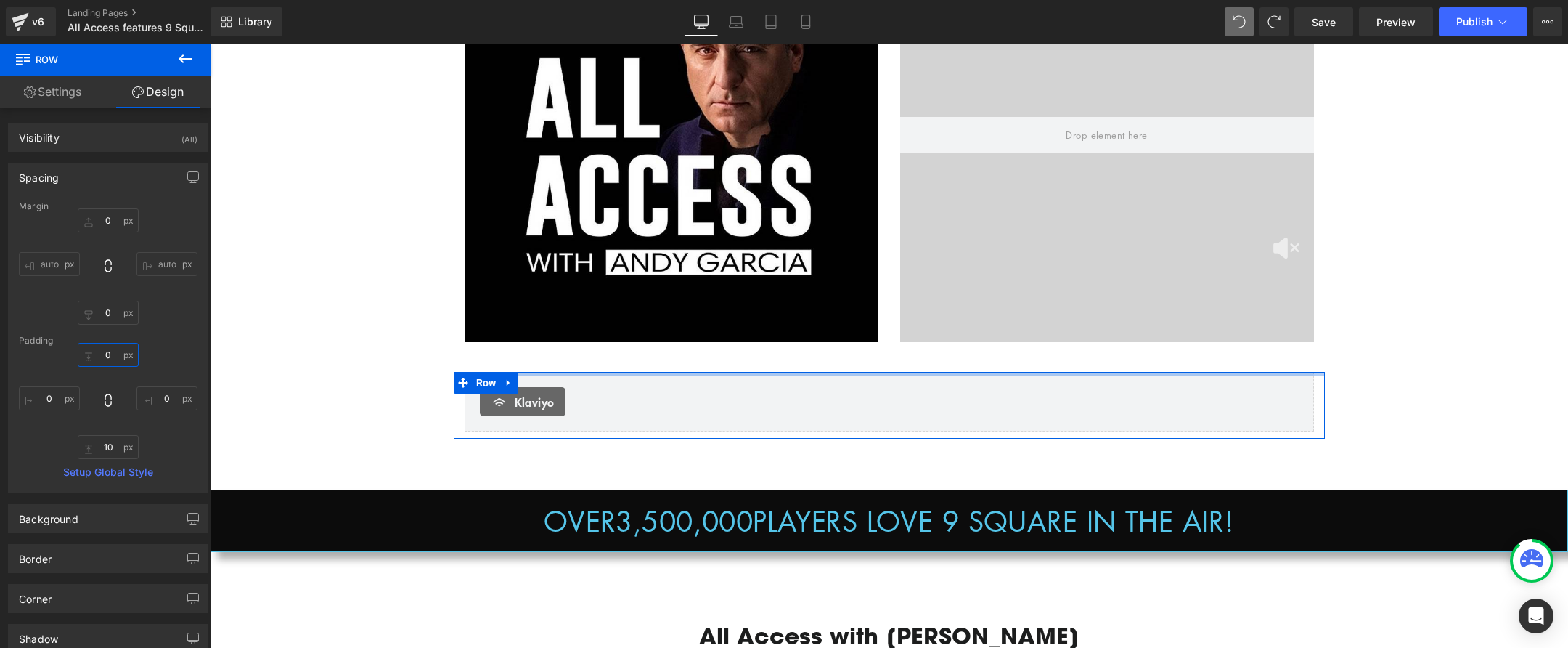
drag, startPoint x: 107, startPoint y: 359, endPoint x: 138, endPoint y: 411, distance: 60.5
click at [118, 409] on div "30 0 10 0" at bounding box center [108, 401] width 179 height 116
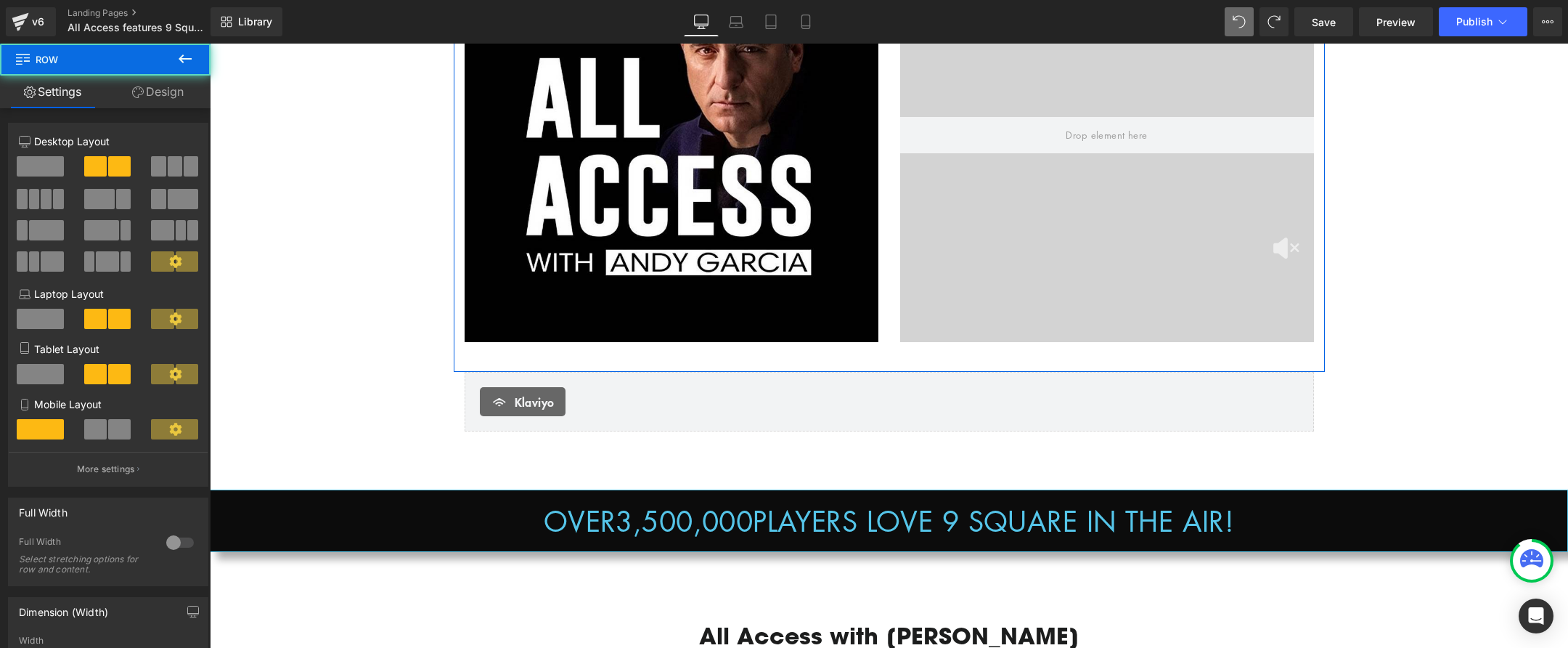
click at [781, 352] on div "Image Video Bg Row" at bounding box center [890, 139] width 871 height 466
click at [170, 96] on link "Design" at bounding box center [158, 92] width 105 height 33
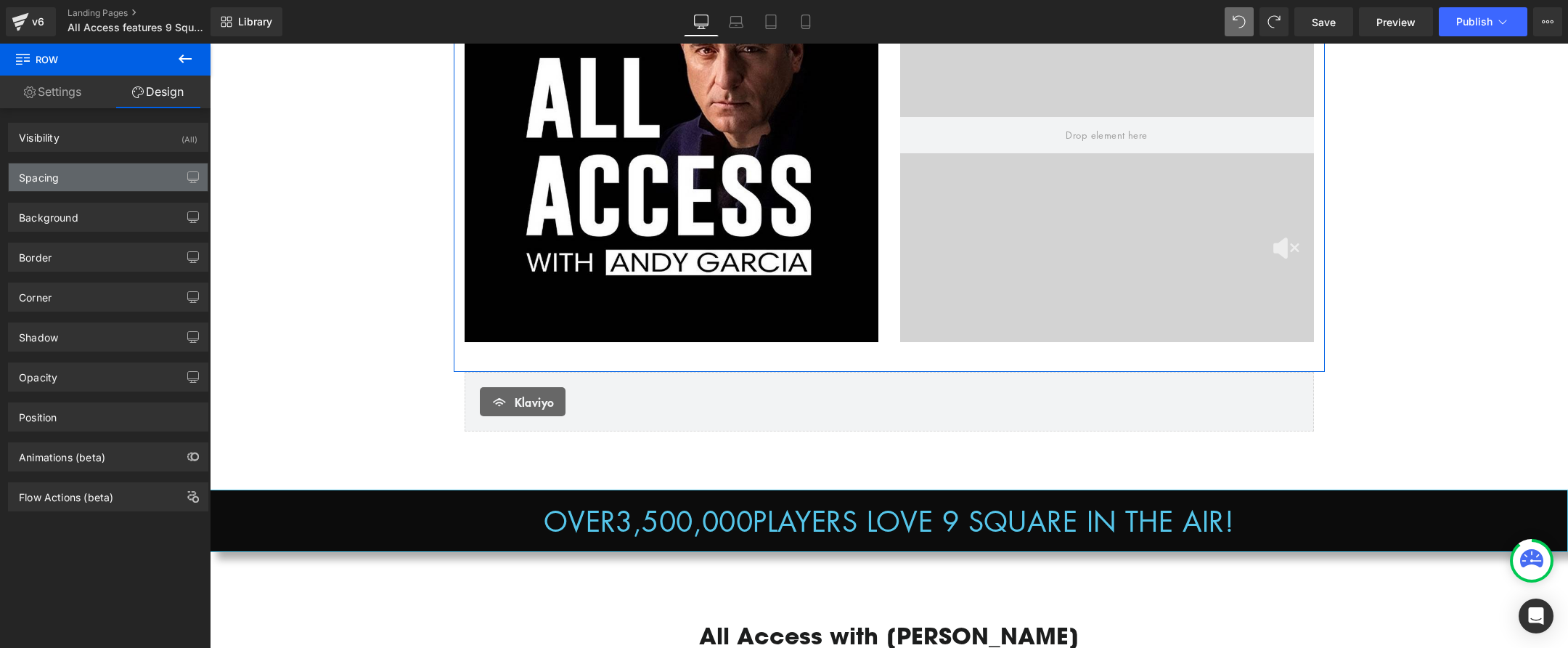
click at [105, 179] on div "Spacing" at bounding box center [108, 177] width 199 height 27
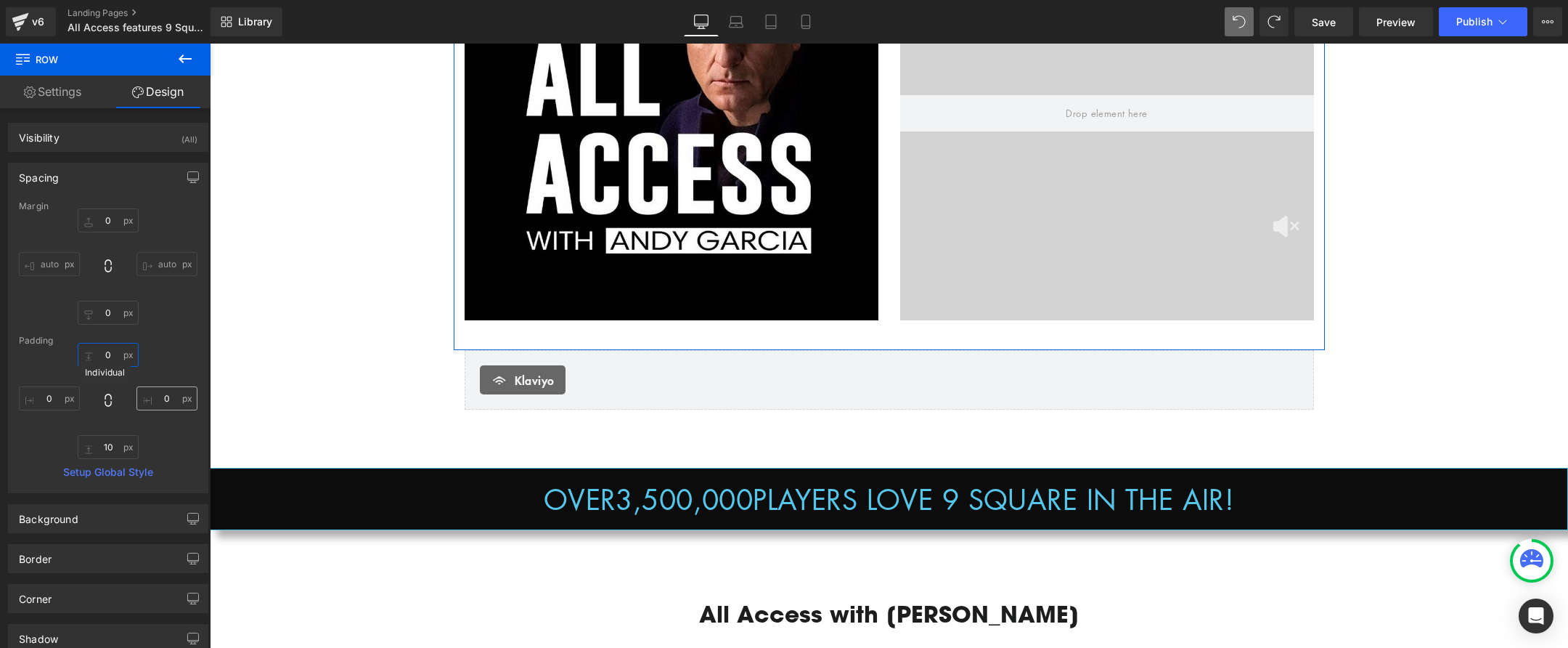
drag, startPoint x: 105, startPoint y: 382, endPoint x: 166, endPoint y: 396, distance: 62.6
click at [108, 406] on div "30 0 10 0" at bounding box center [108, 401] width 179 height 116
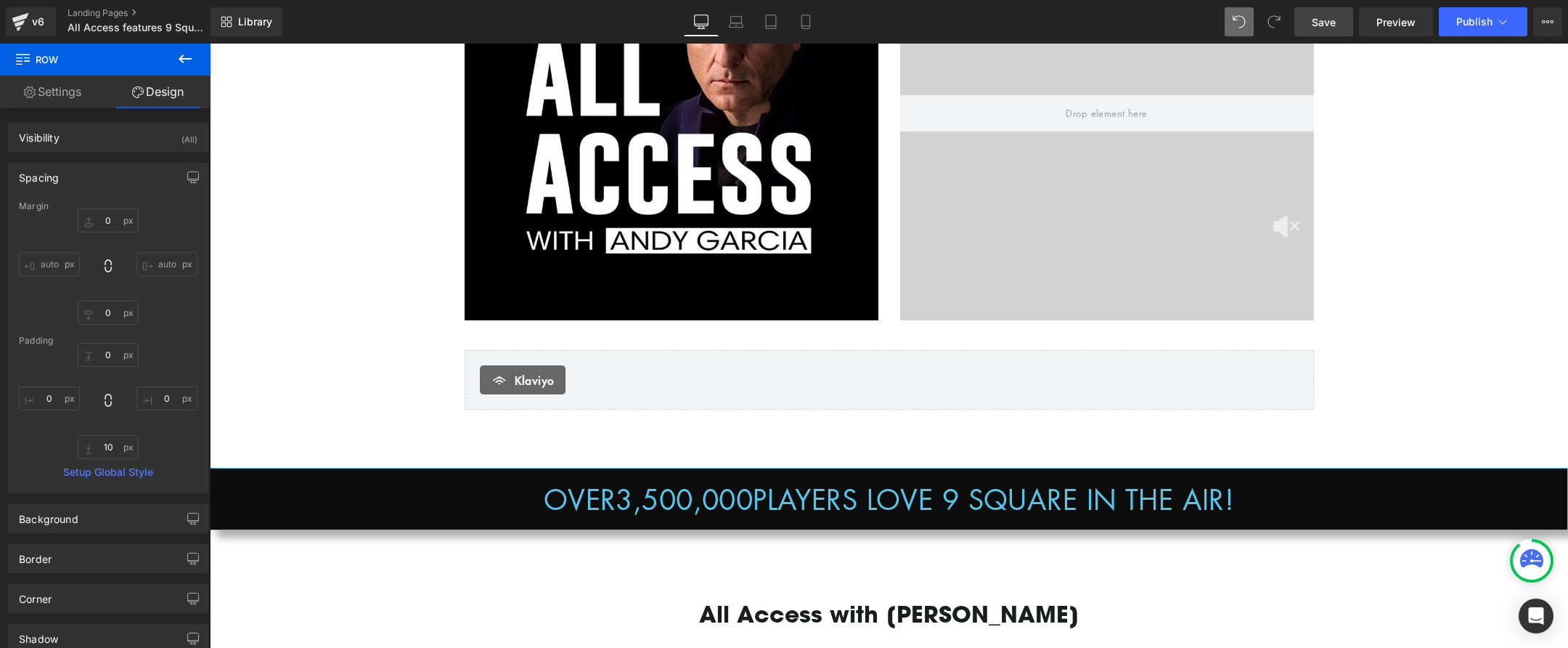
click at [1328, 17] on span "Save" at bounding box center [1323, 22] width 24 height 15
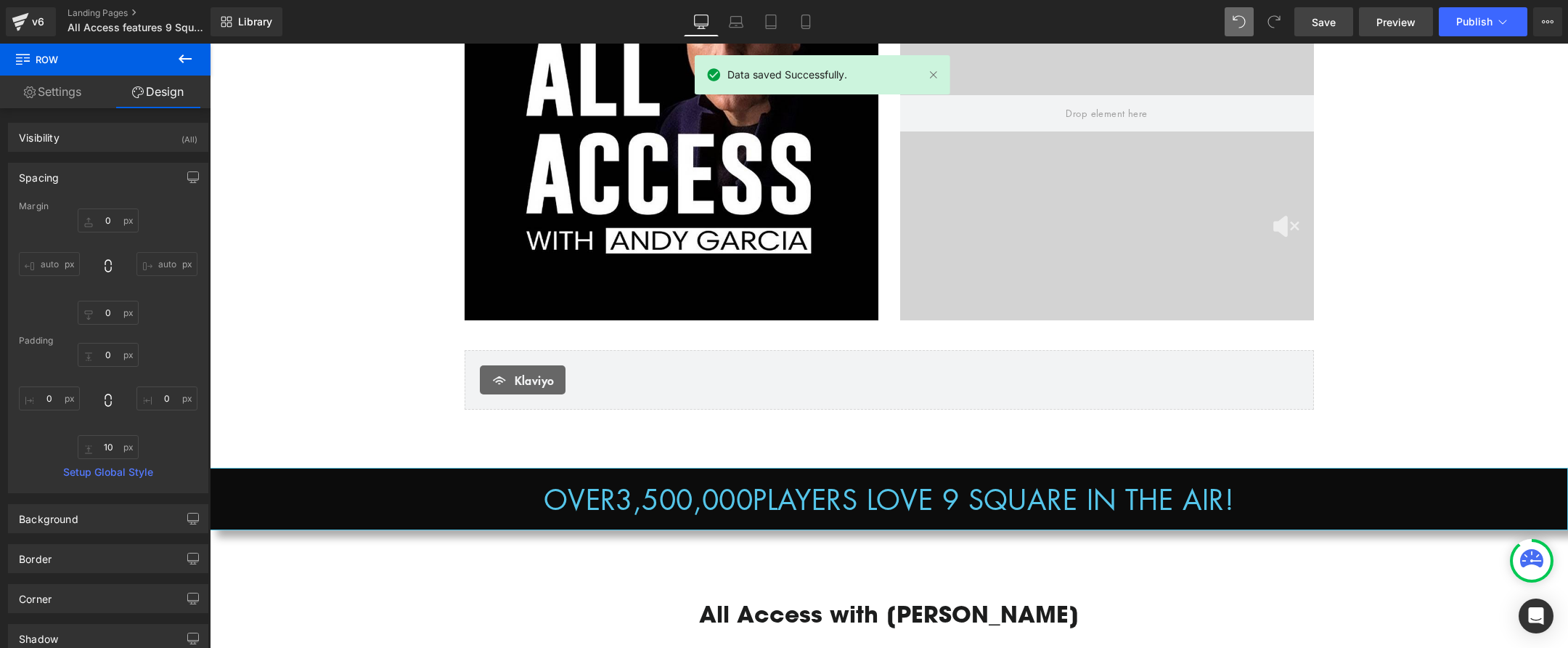
click at [1393, 22] on span "Preview" at bounding box center [1396, 22] width 39 height 15
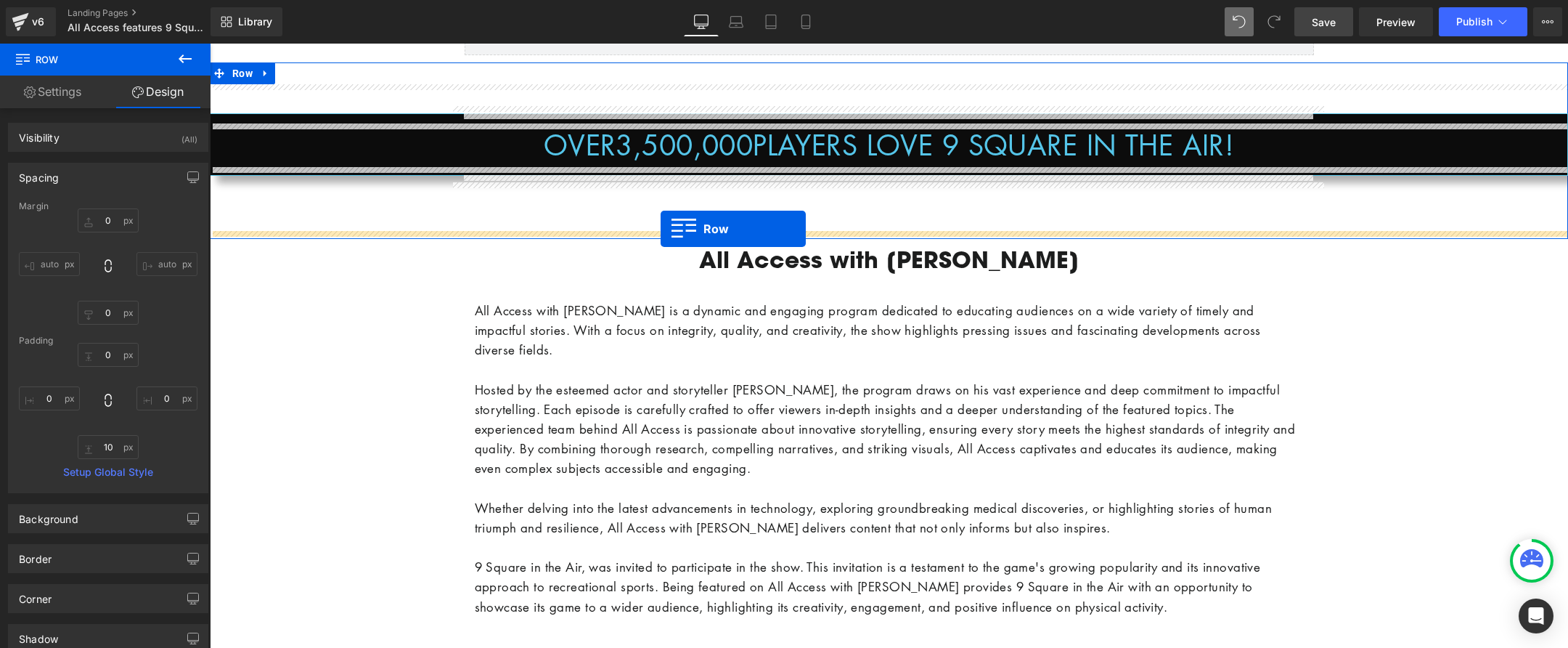
scroll to position [702, 0]
drag, startPoint x: 458, startPoint y: 185, endPoint x: 663, endPoint y: 232, distance: 210.3
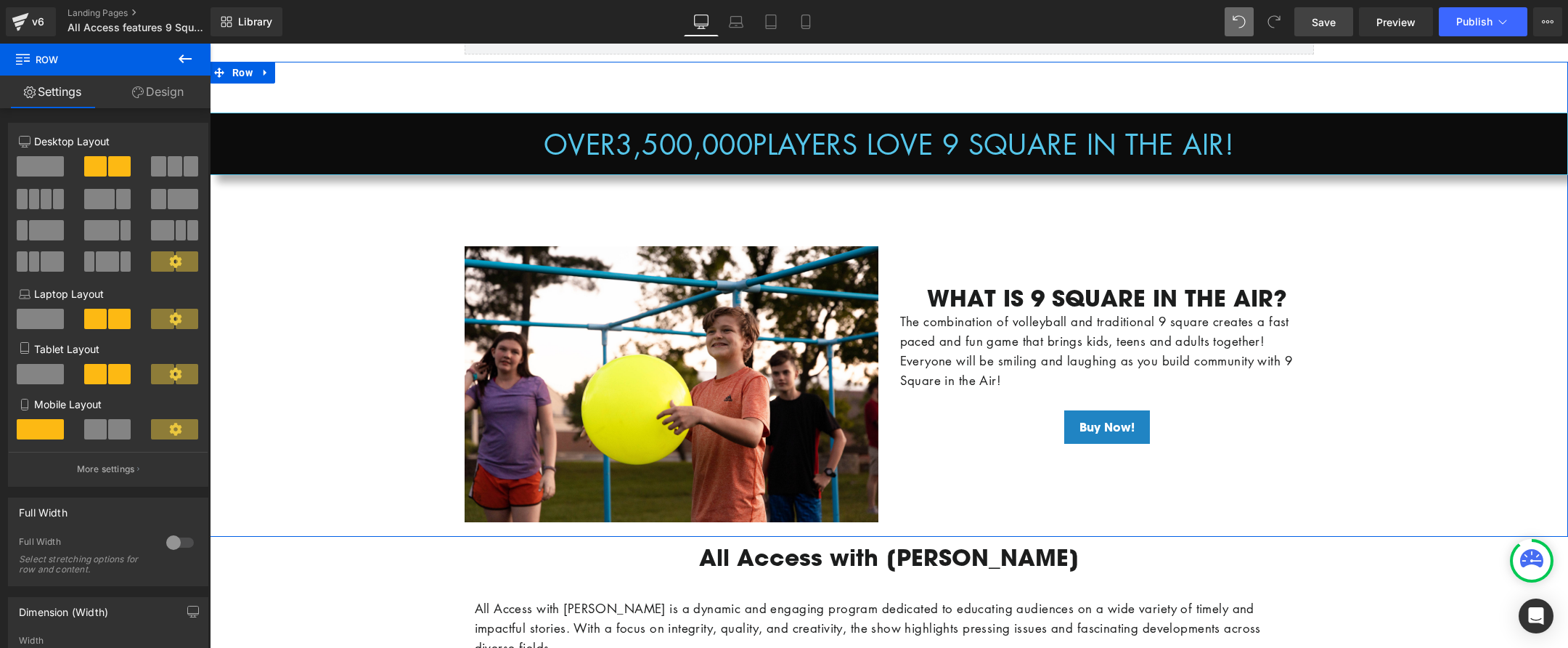
click at [1477, 397] on div "OVER 3,500,000 PLAYERS LOVE 9 SQUARE IN THE AIR! Counter Row Row Row Image WHAT…" at bounding box center [889, 306] width 1358 height 446
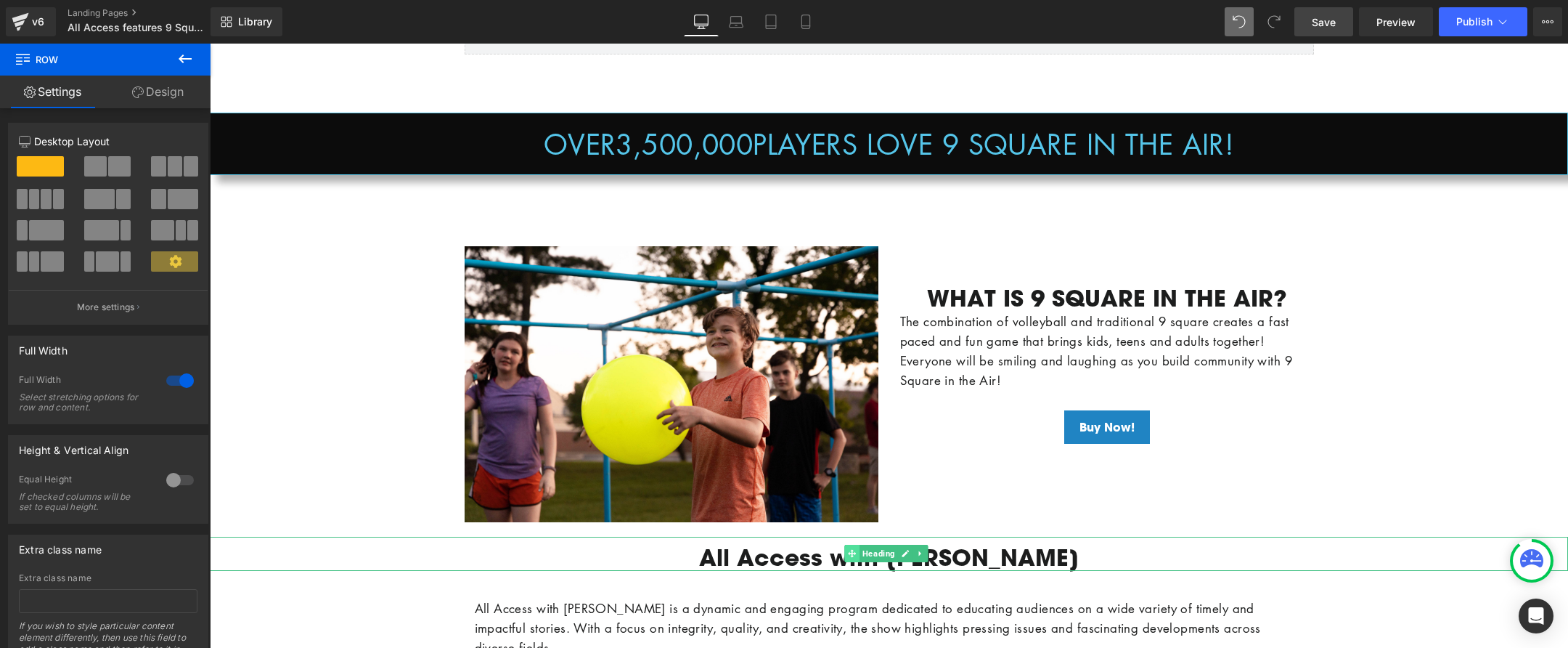
click at [859, 554] on span at bounding box center [852, 553] width 15 height 18
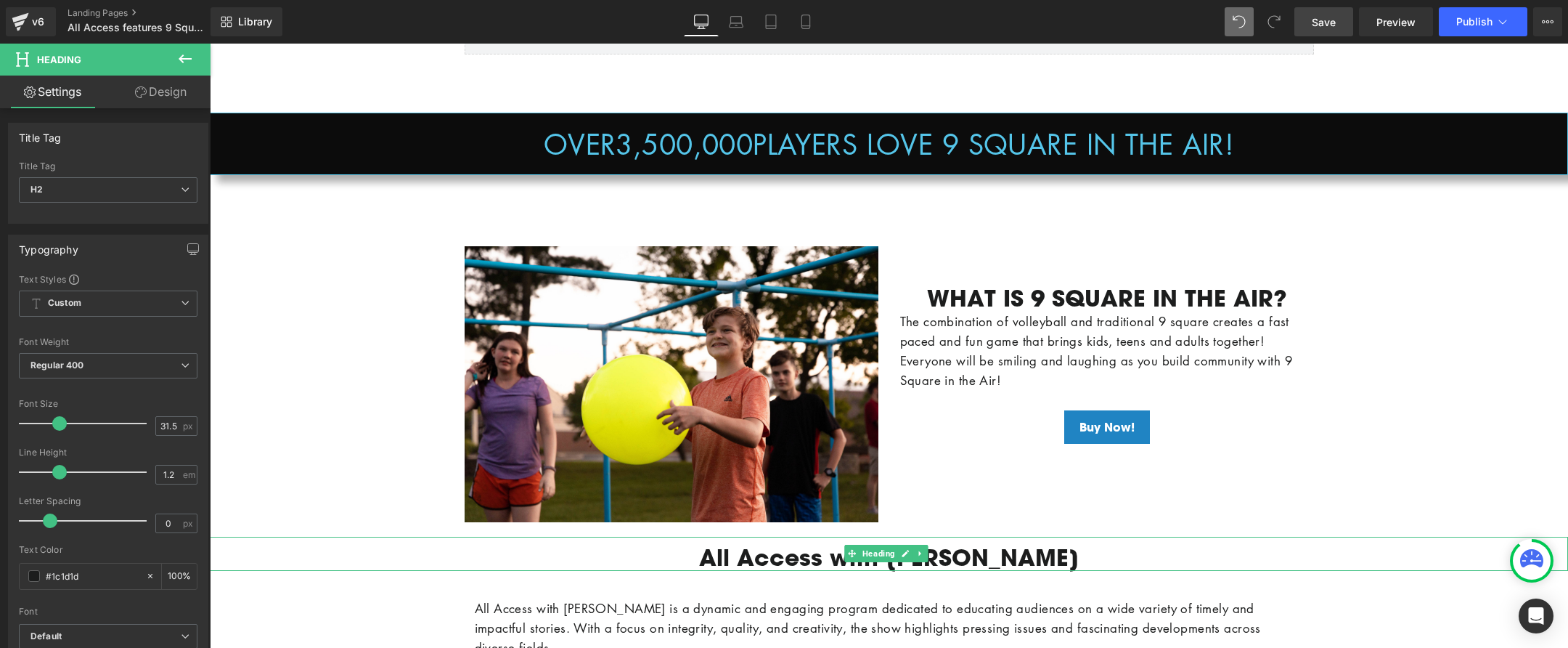
click at [734, 554] on h2 "All Access with [PERSON_NAME]" at bounding box center [889, 557] width 1358 height 27
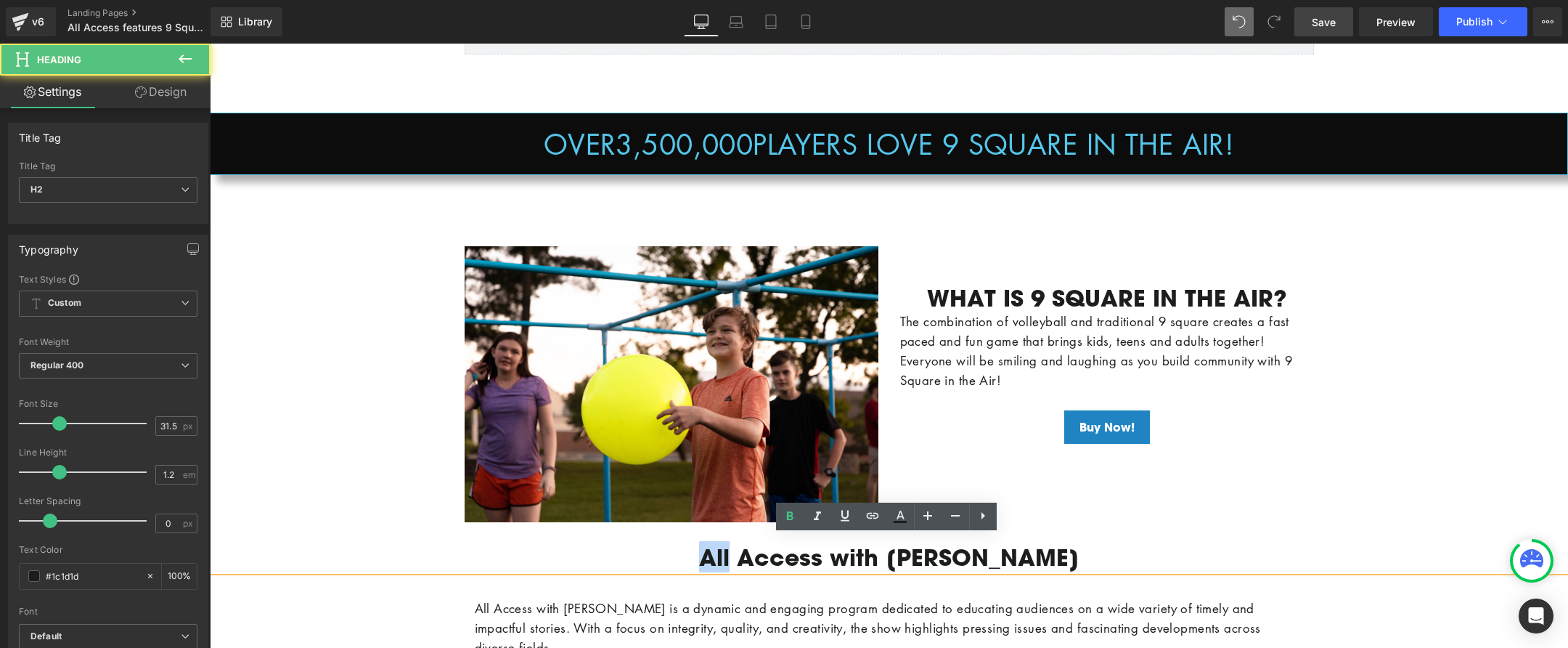
click at [734, 554] on h2 "All Access with [PERSON_NAME]" at bounding box center [889, 557] width 1358 height 27
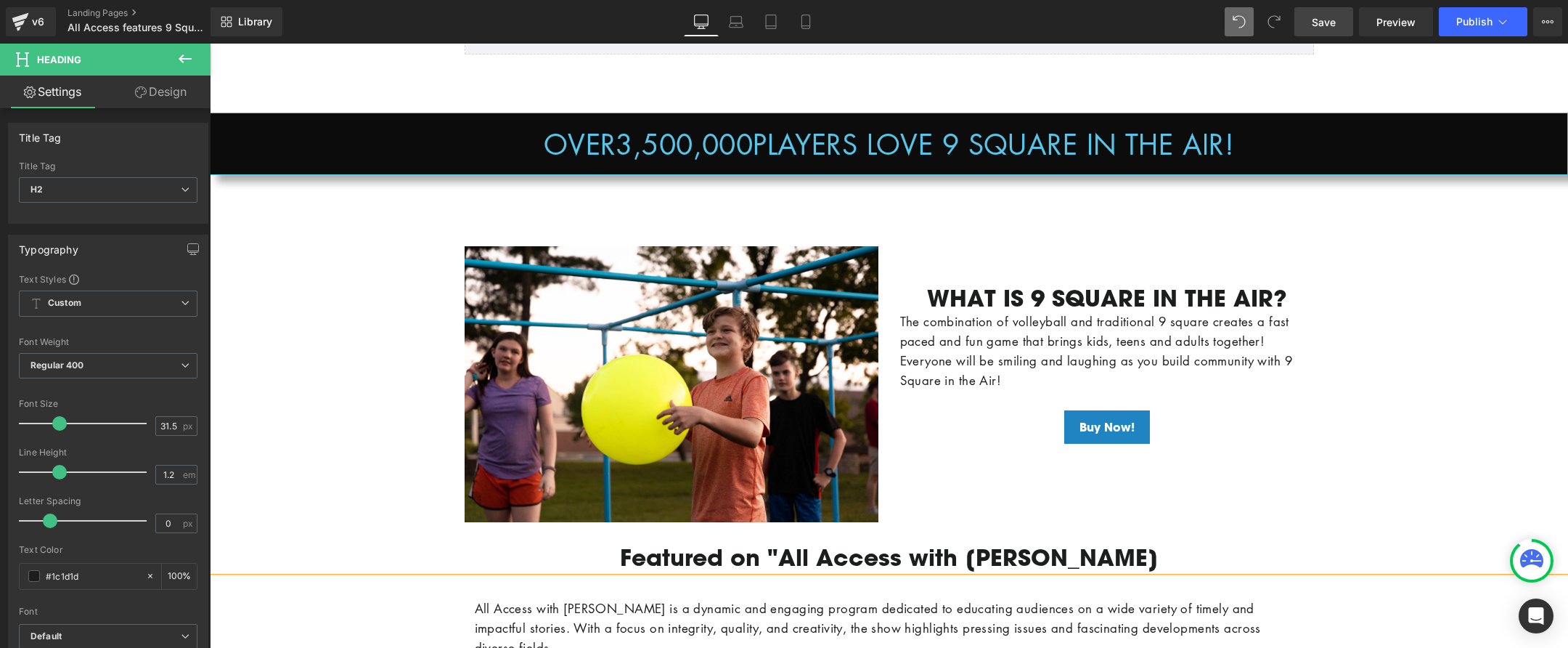
click at [1115, 554] on h2 "Featured on "All Access with Andy Garcia" at bounding box center [889, 557] width 1358 height 27
click at [1336, 30] on link "Save" at bounding box center [1324, 22] width 59 height 29
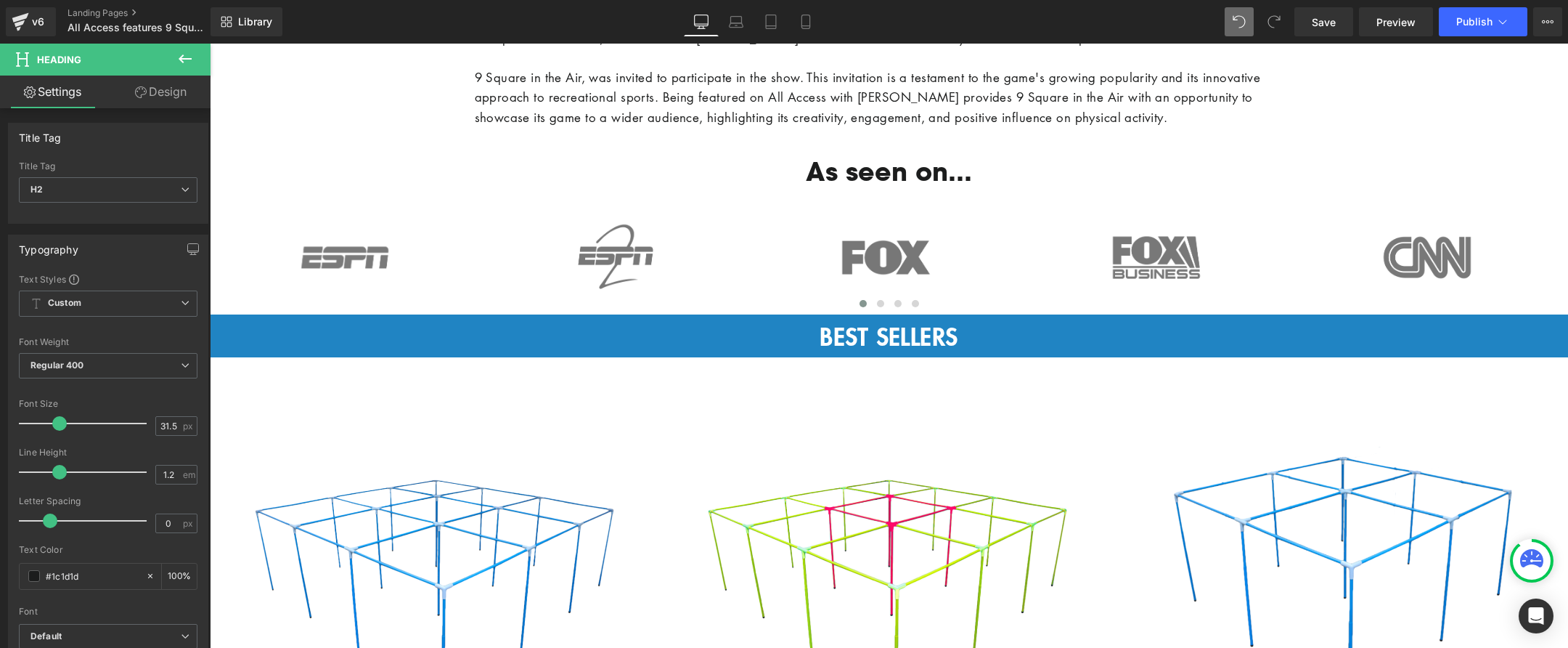
scroll to position [1520, 0]
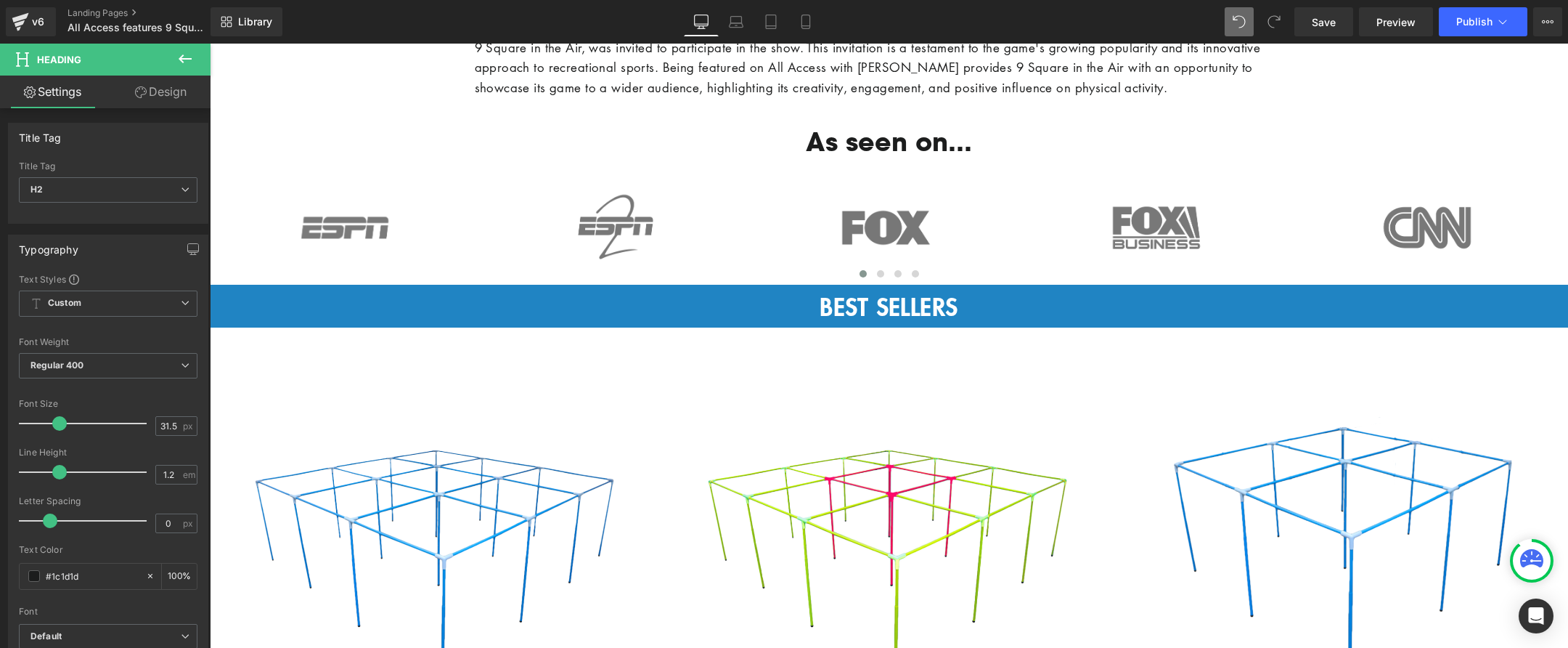
click at [655, 310] on div "BEST SELLERS" at bounding box center [889, 307] width 1358 height 29
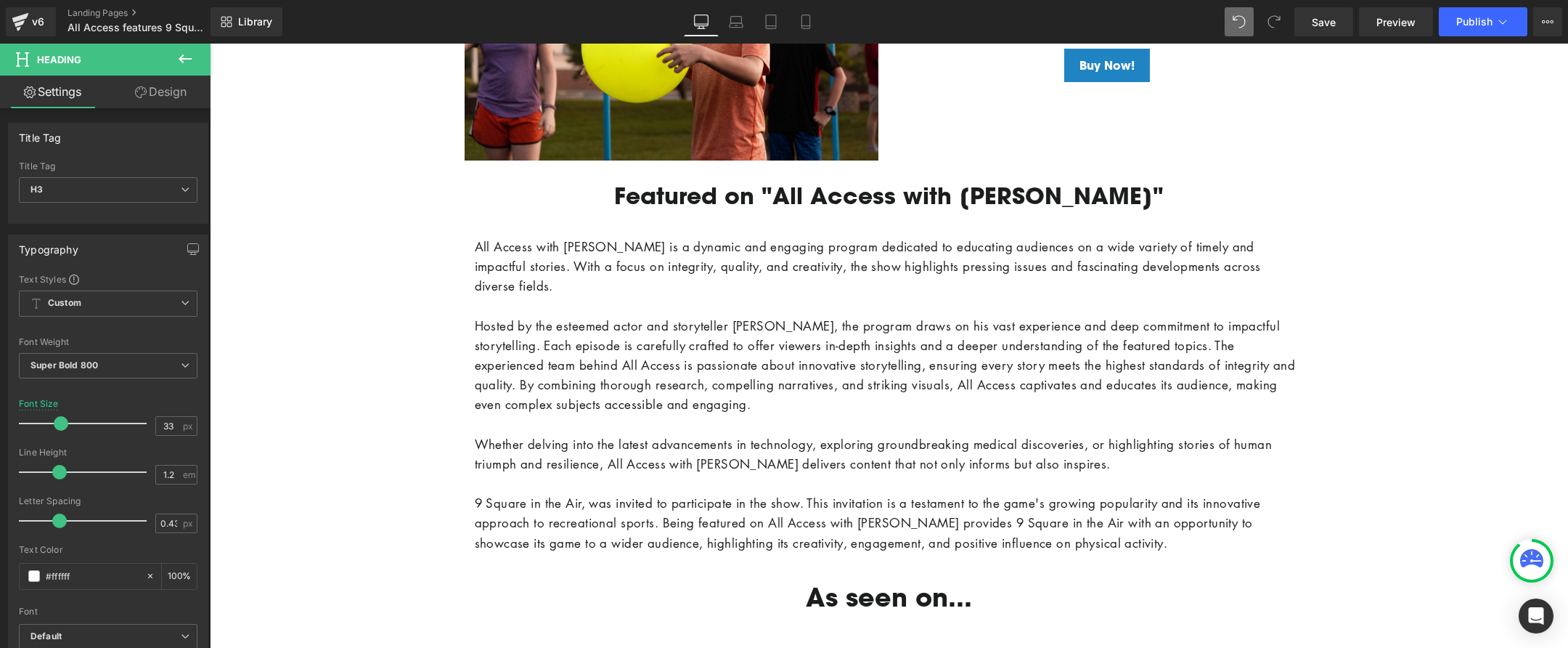
scroll to position [1071, 0]
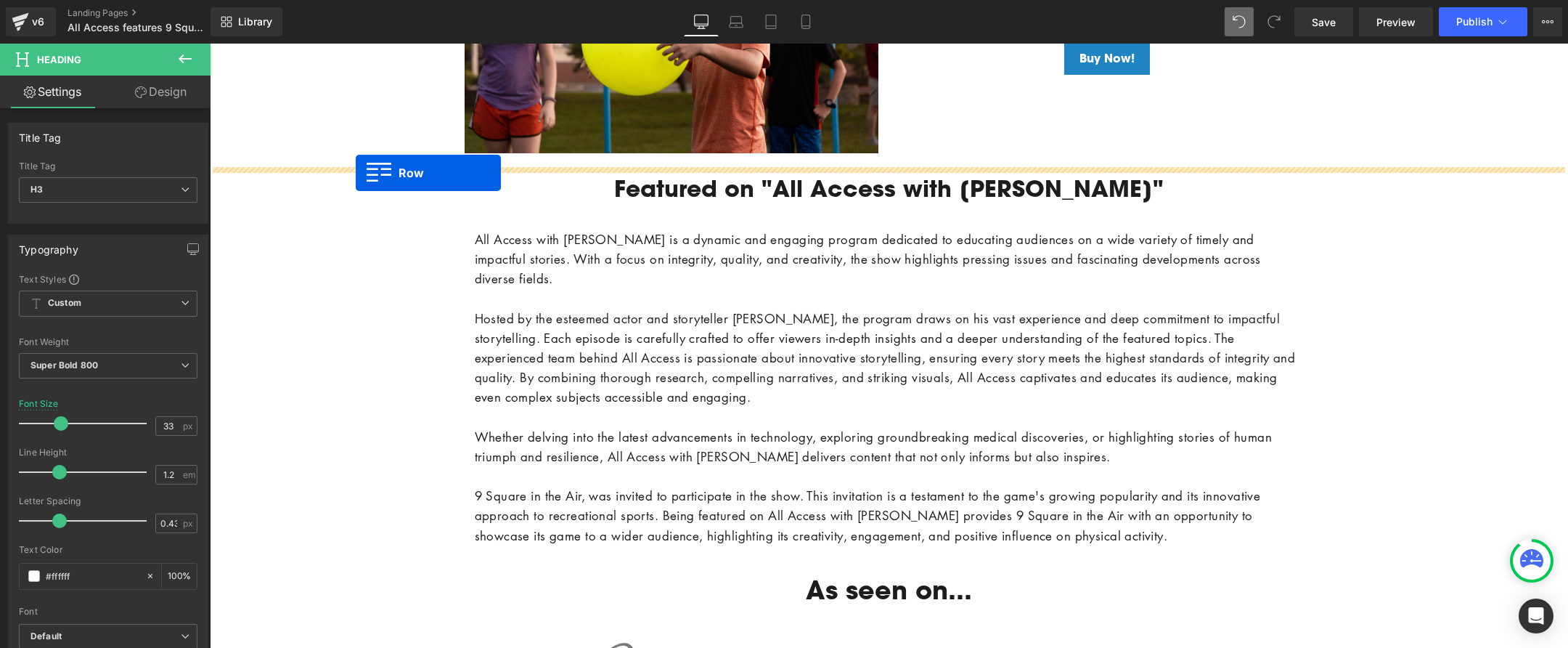
drag, startPoint x: 217, startPoint y: 292, endPoint x: 356, endPoint y: 172, distance: 183.6
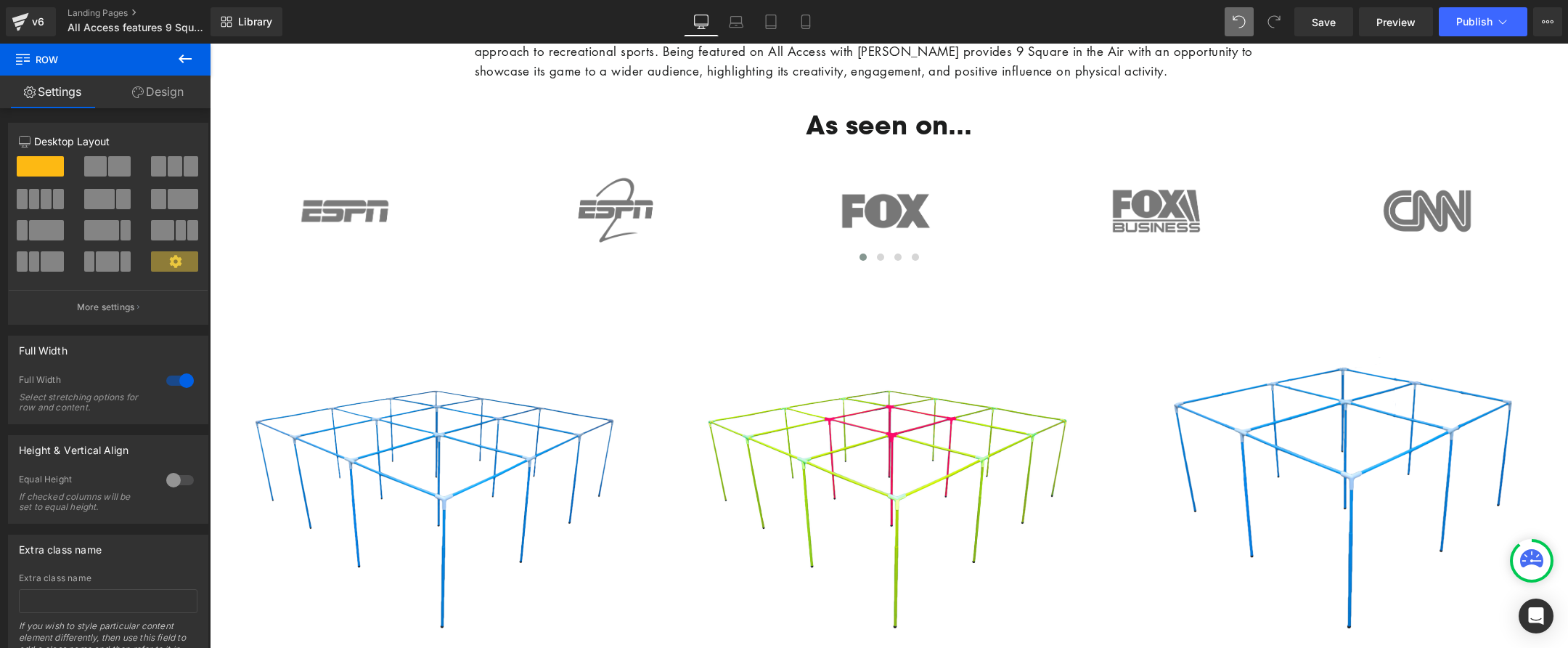
scroll to position [1652, 0]
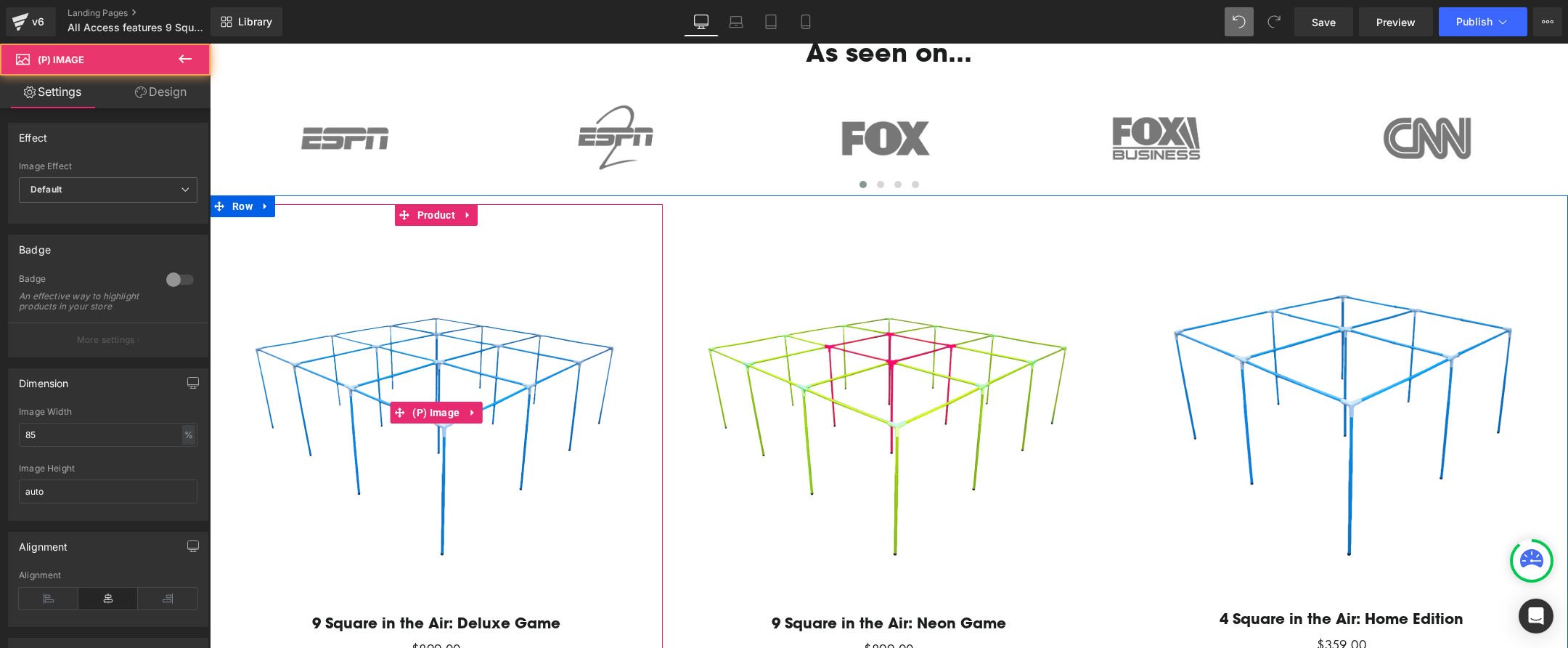
click at [394, 327] on img at bounding box center [436, 412] width 372 height 372
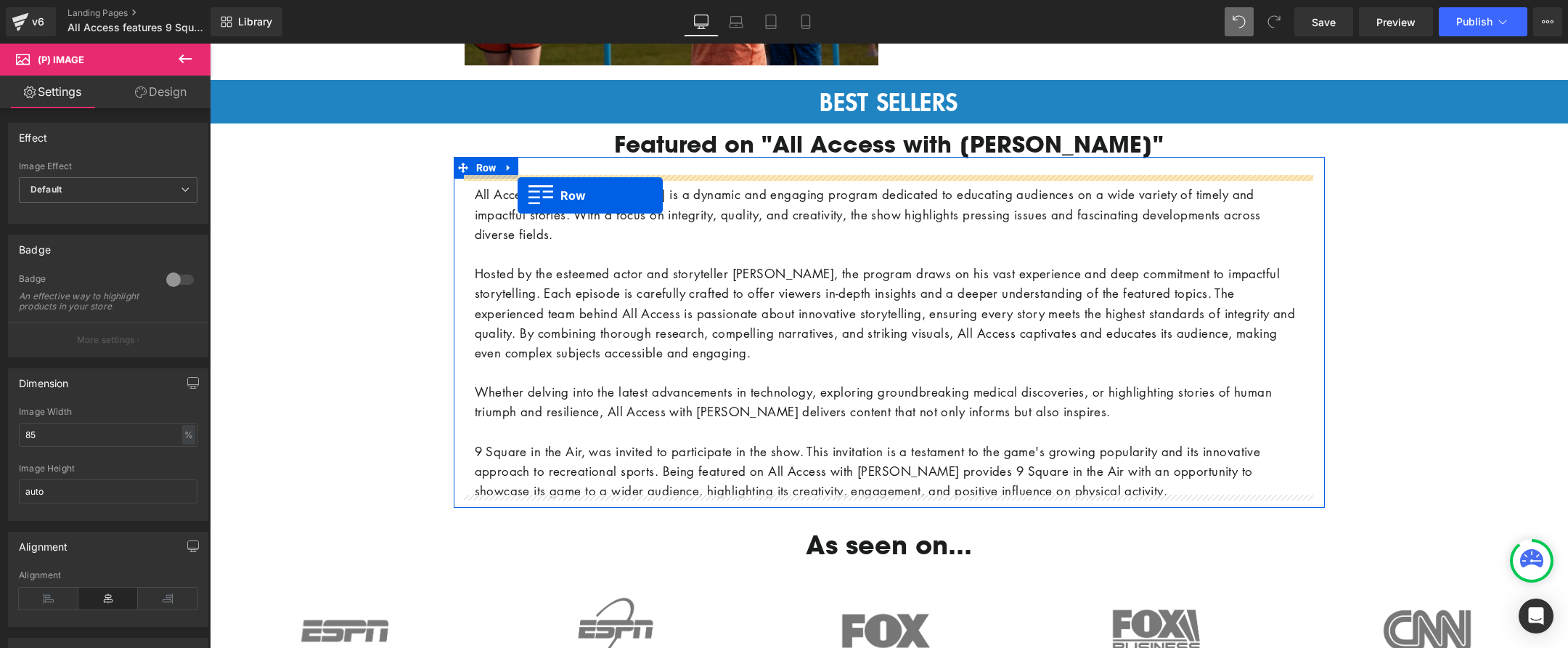
scroll to position [1161, 0]
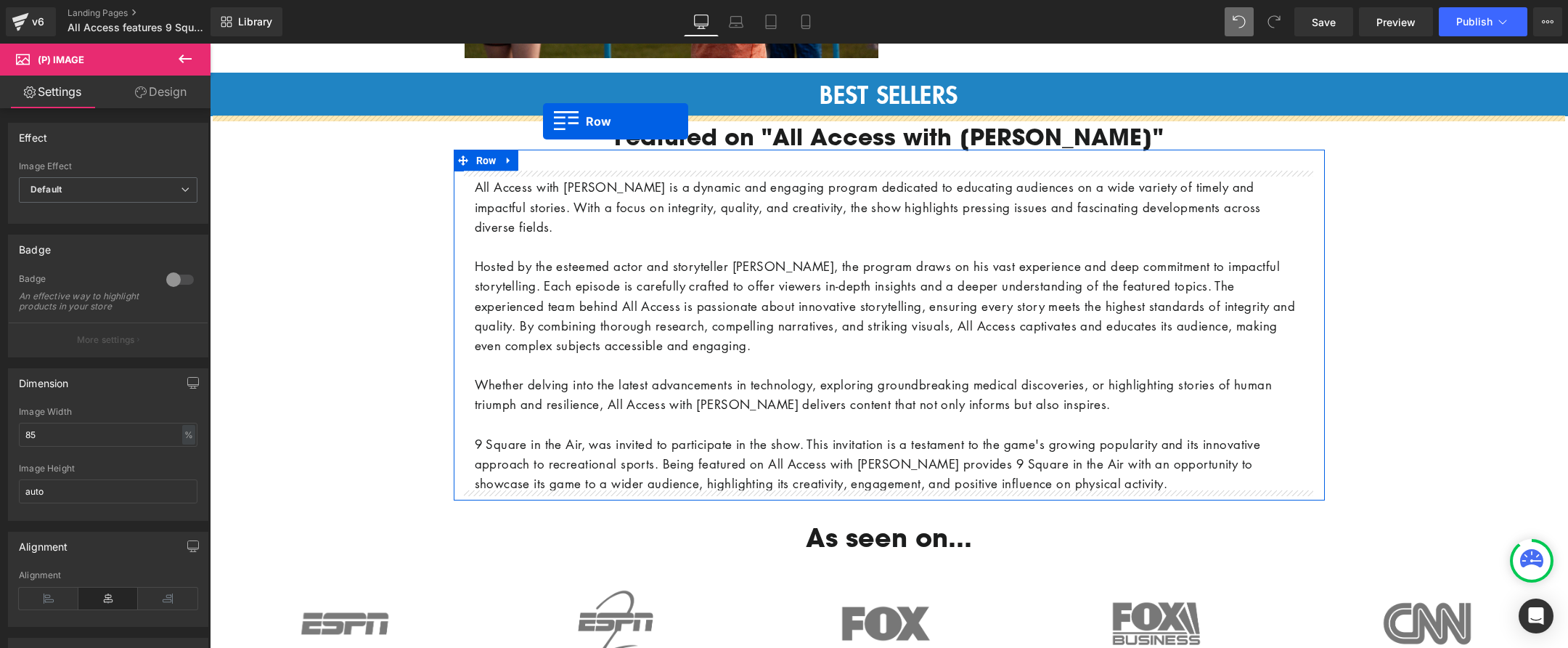
drag, startPoint x: 217, startPoint y: 200, endPoint x: 543, endPoint y: 121, distance: 335.4
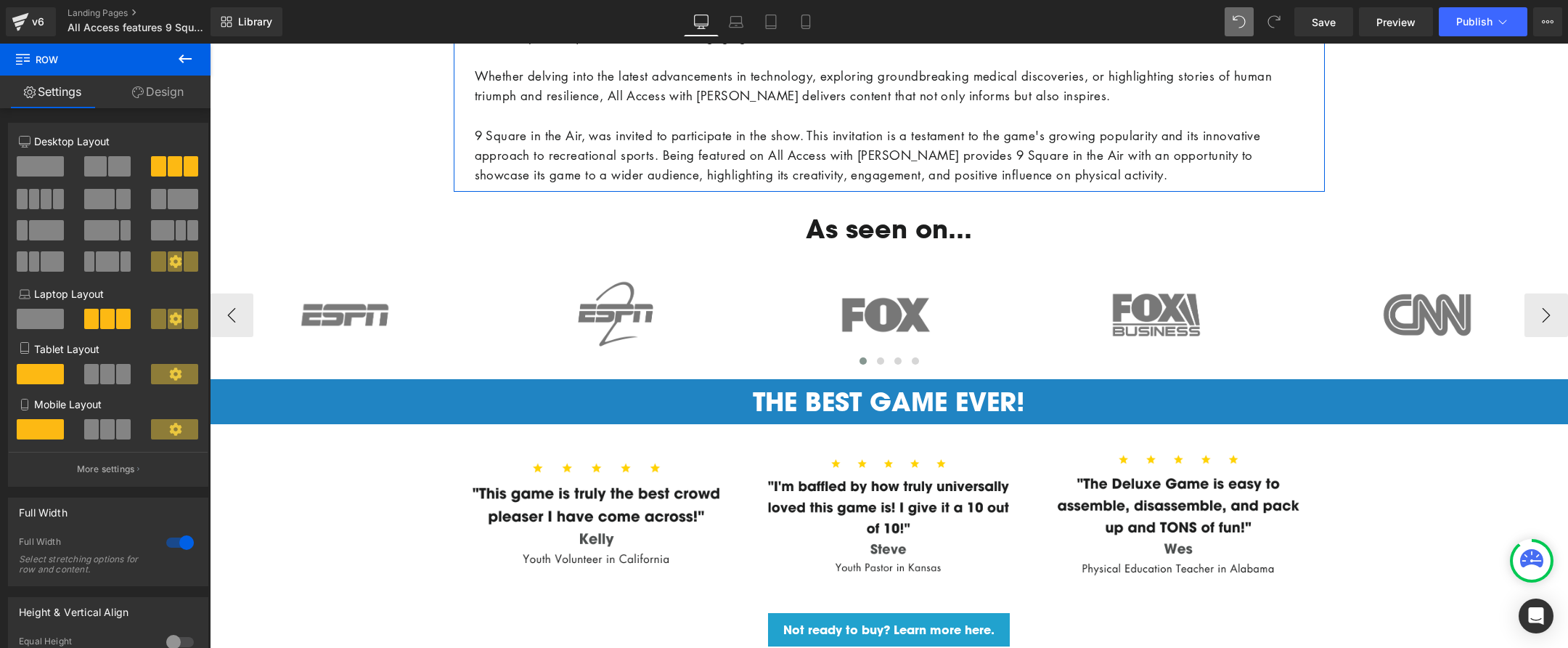
scroll to position [1998, 0]
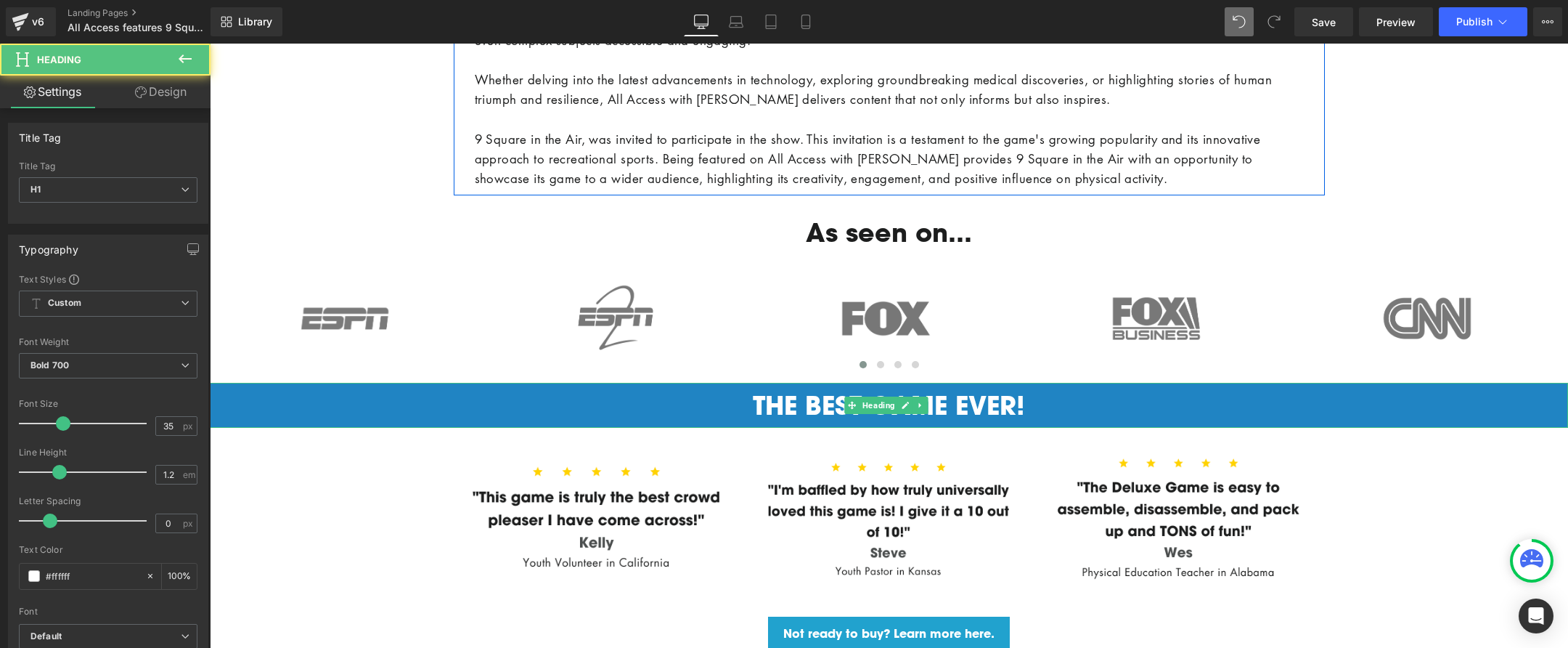
click at [489, 390] on h1 "THE BEST GAME EVER!" at bounding box center [889, 405] width 1358 height 31
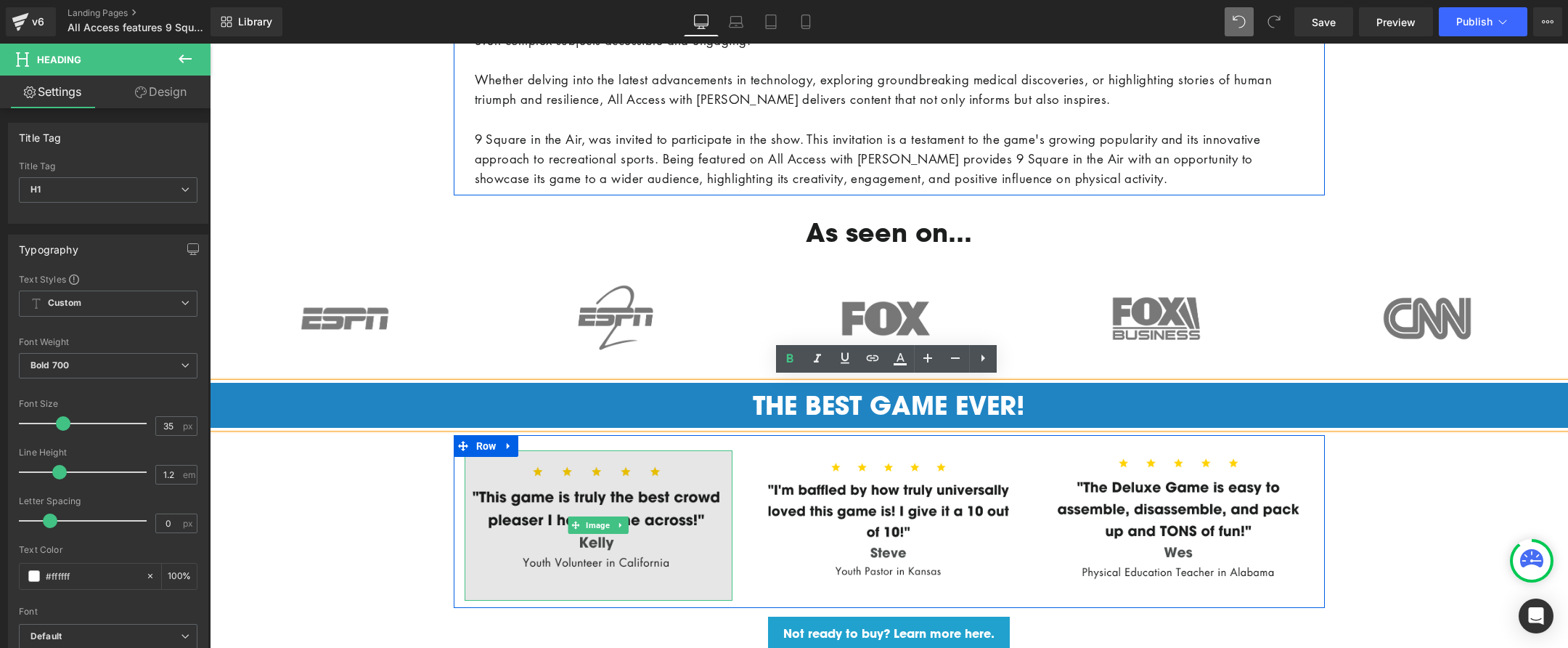
click at [693, 462] on img at bounding box center [599, 525] width 269 height 150
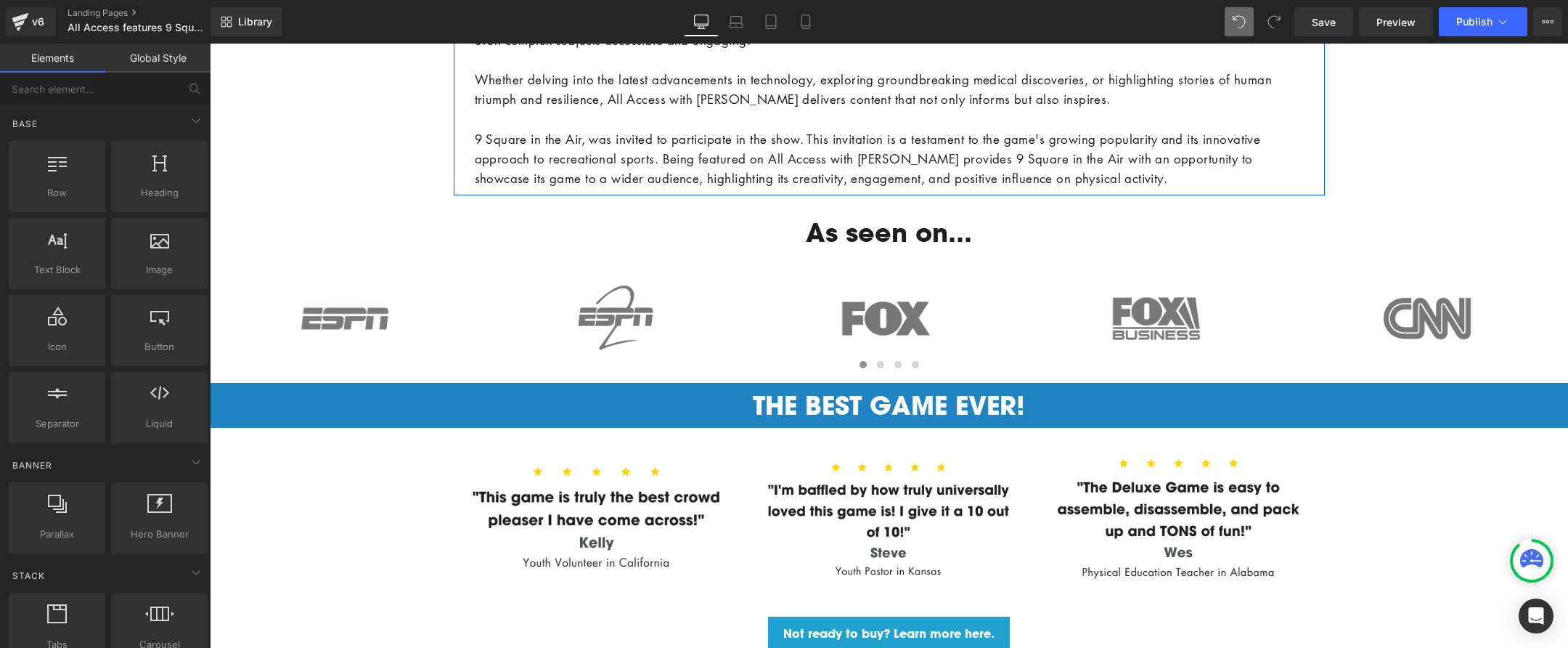
drag, startPoint x: 383, startPoint y: 485, endPoint x: 386, endPoint y: 404, distance: 81.1
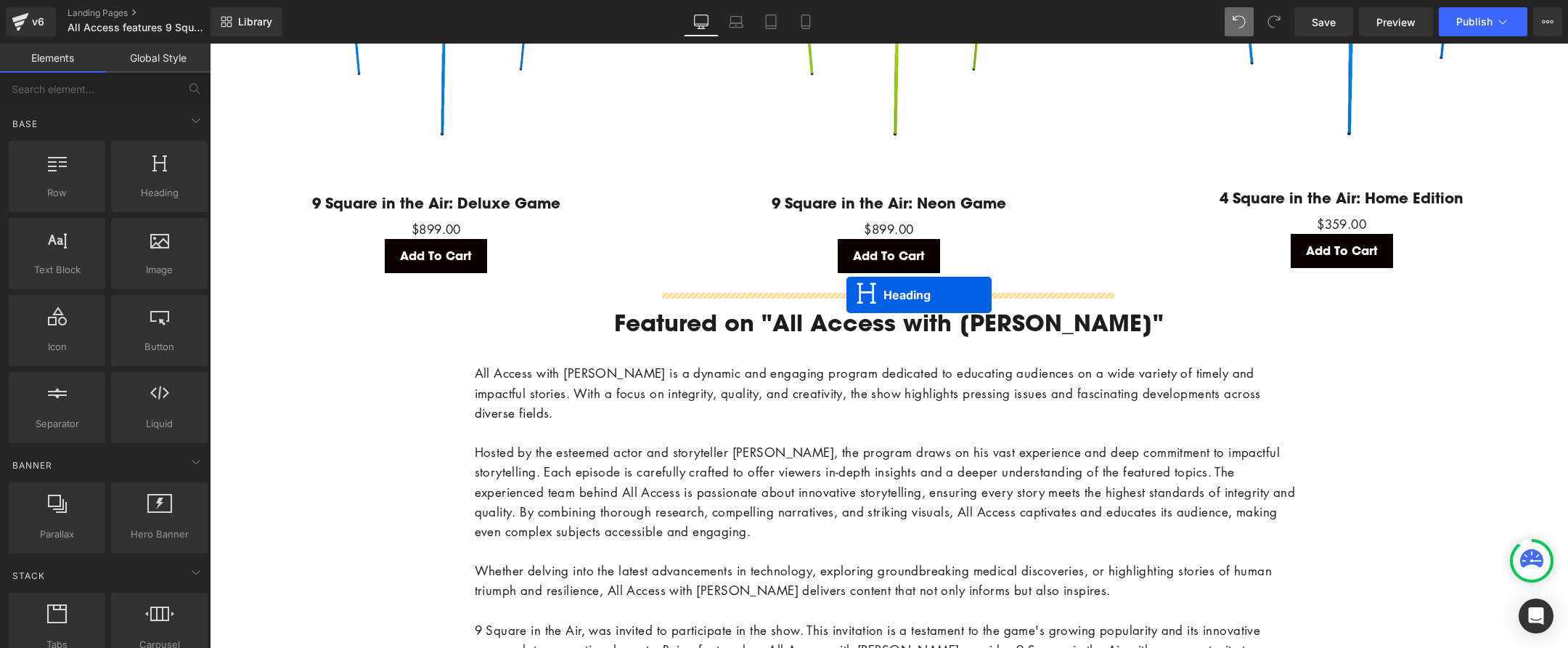
scroll to position [1508, 0]
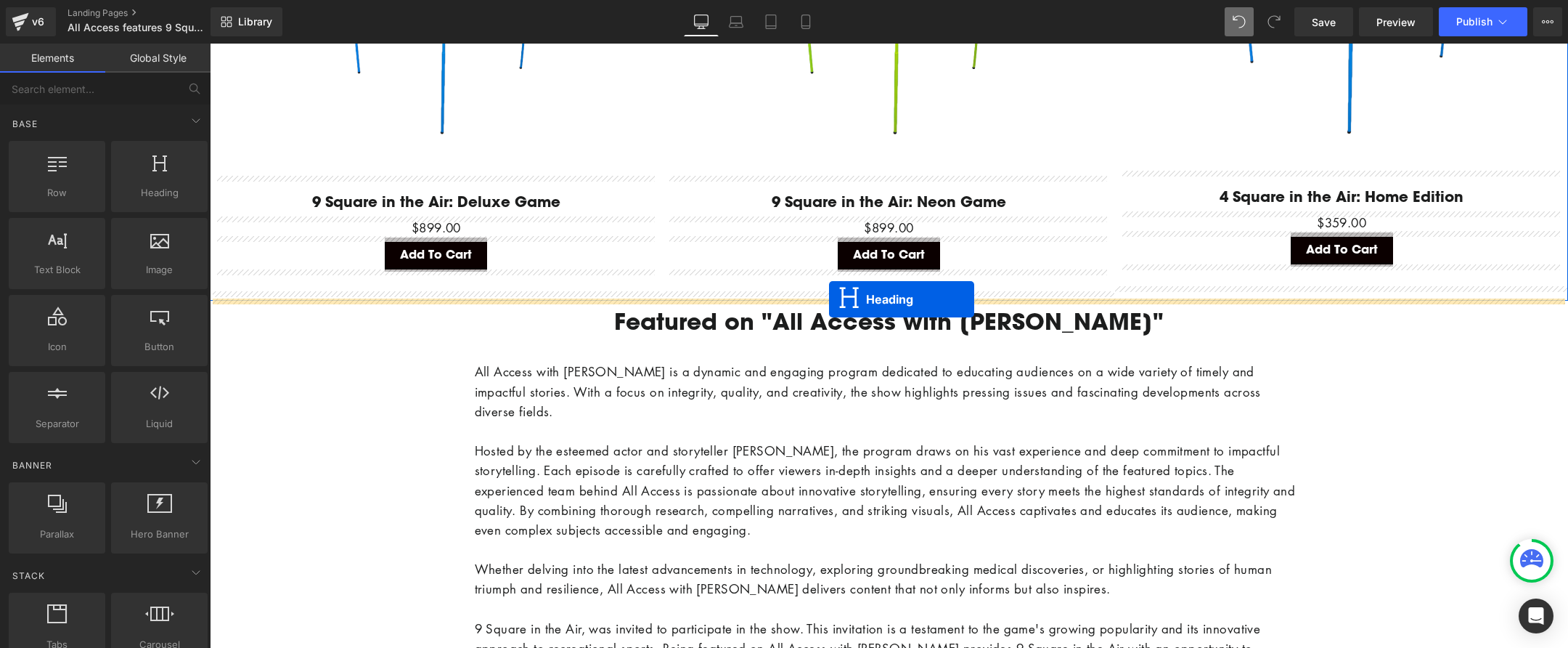
drag, startPoint x: 850, startPoint y: 401, endPoint x: 829, endPoint y: 299, distance: 104.1
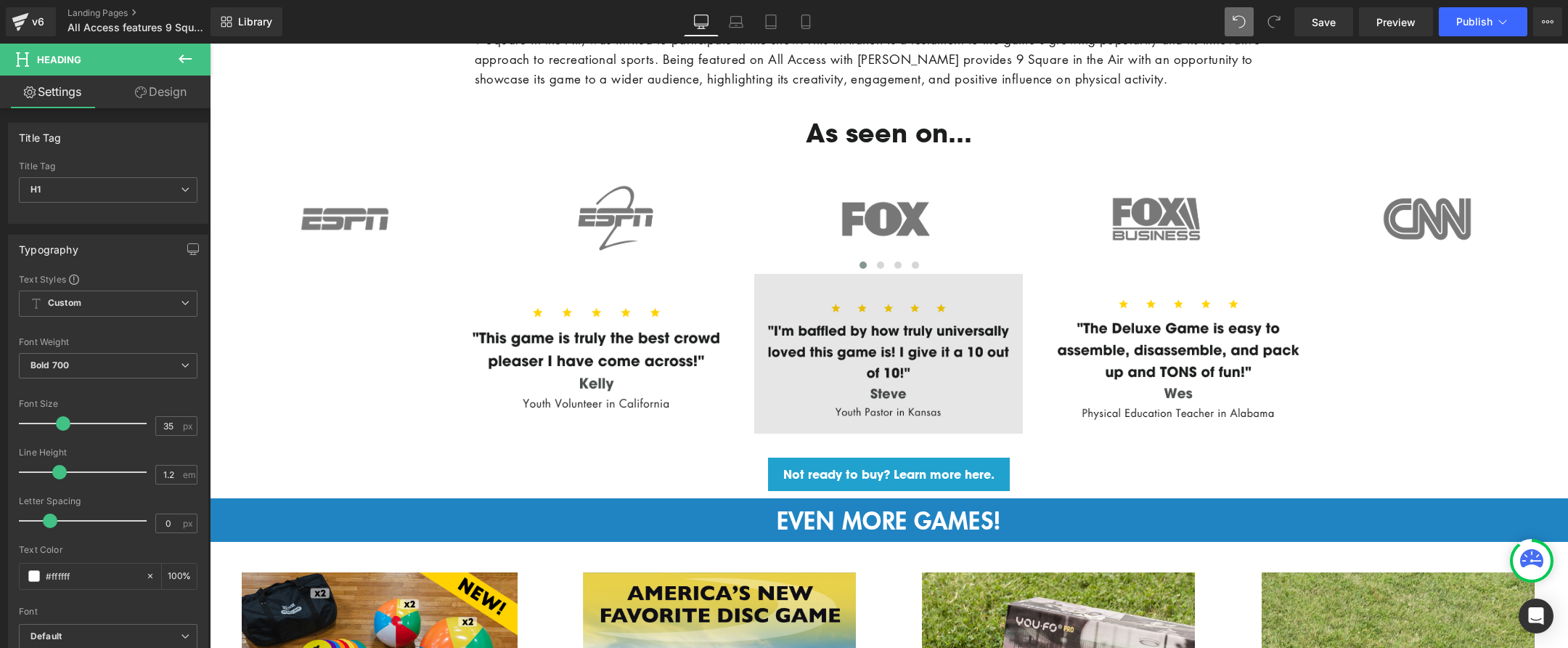
scroll to position [2194, 0]
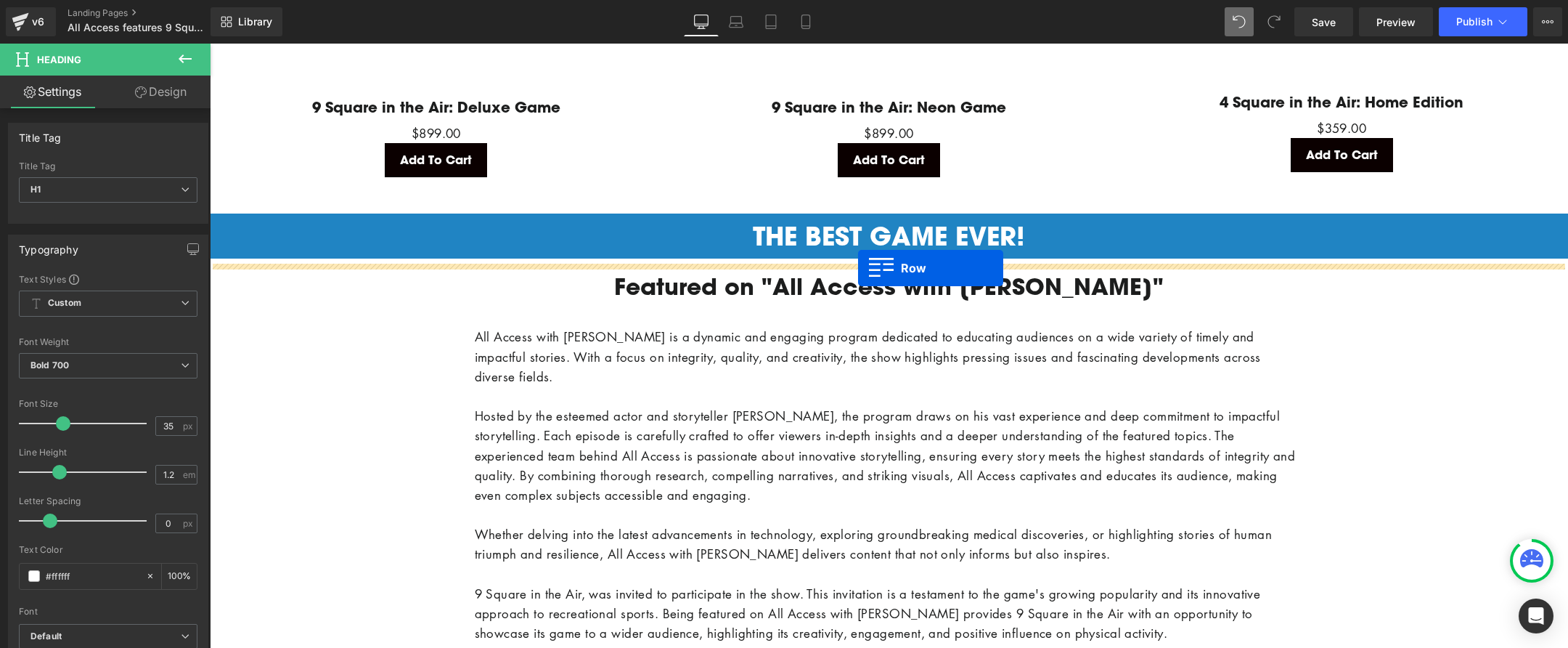
drag, startPoint x: 462, startPoint y: 246, endPoint x: 858, endPoint y: 267, distance: 396.6
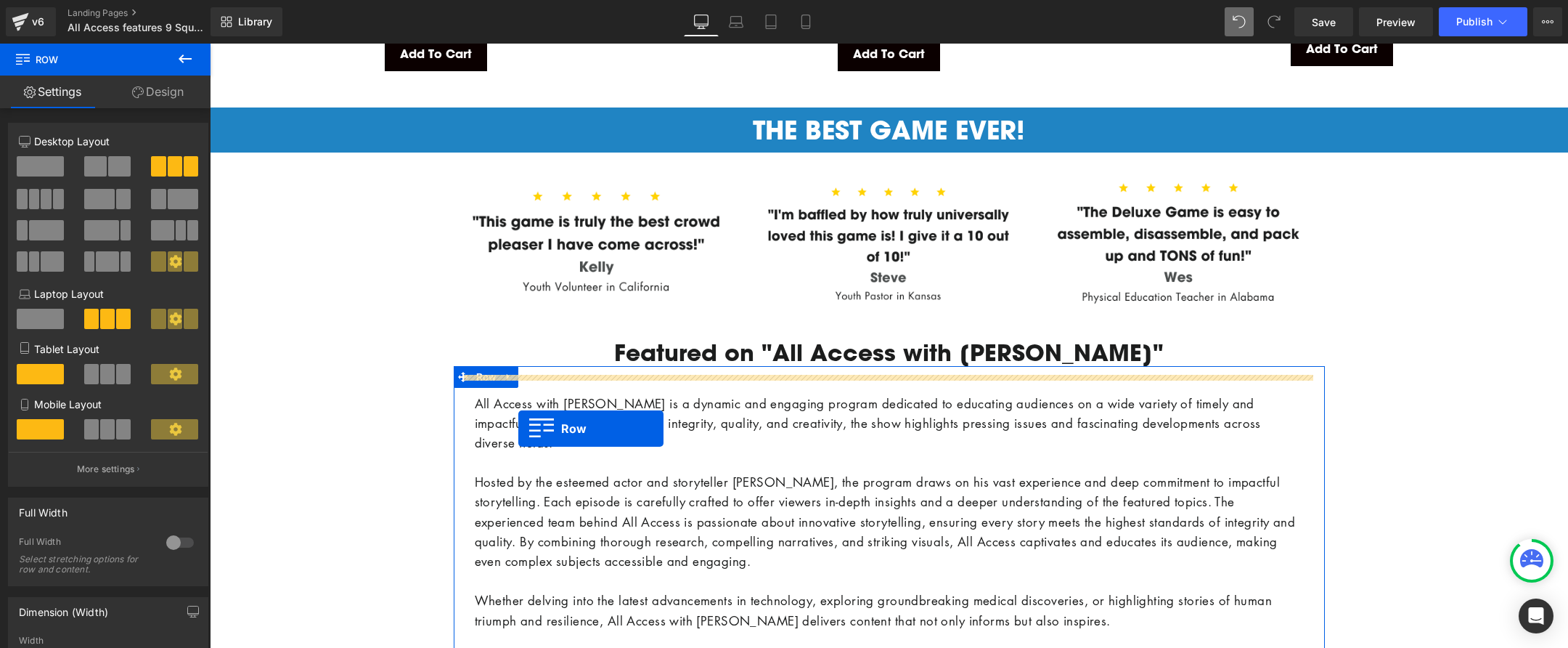
scroll to position [1592, 0]
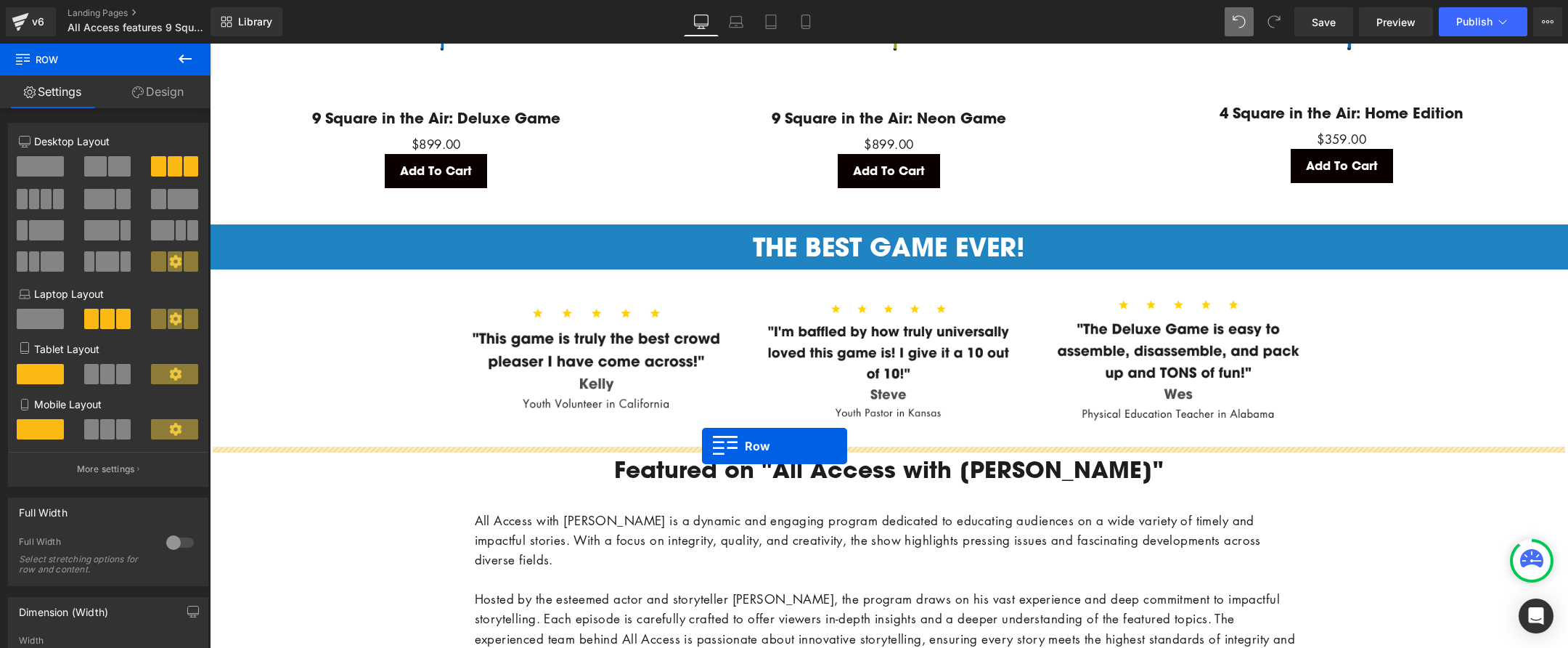
drag, startPoint x: 458, startPoint y: 475, endPoint x: 703, endPoint y: 446, distance: 246.7
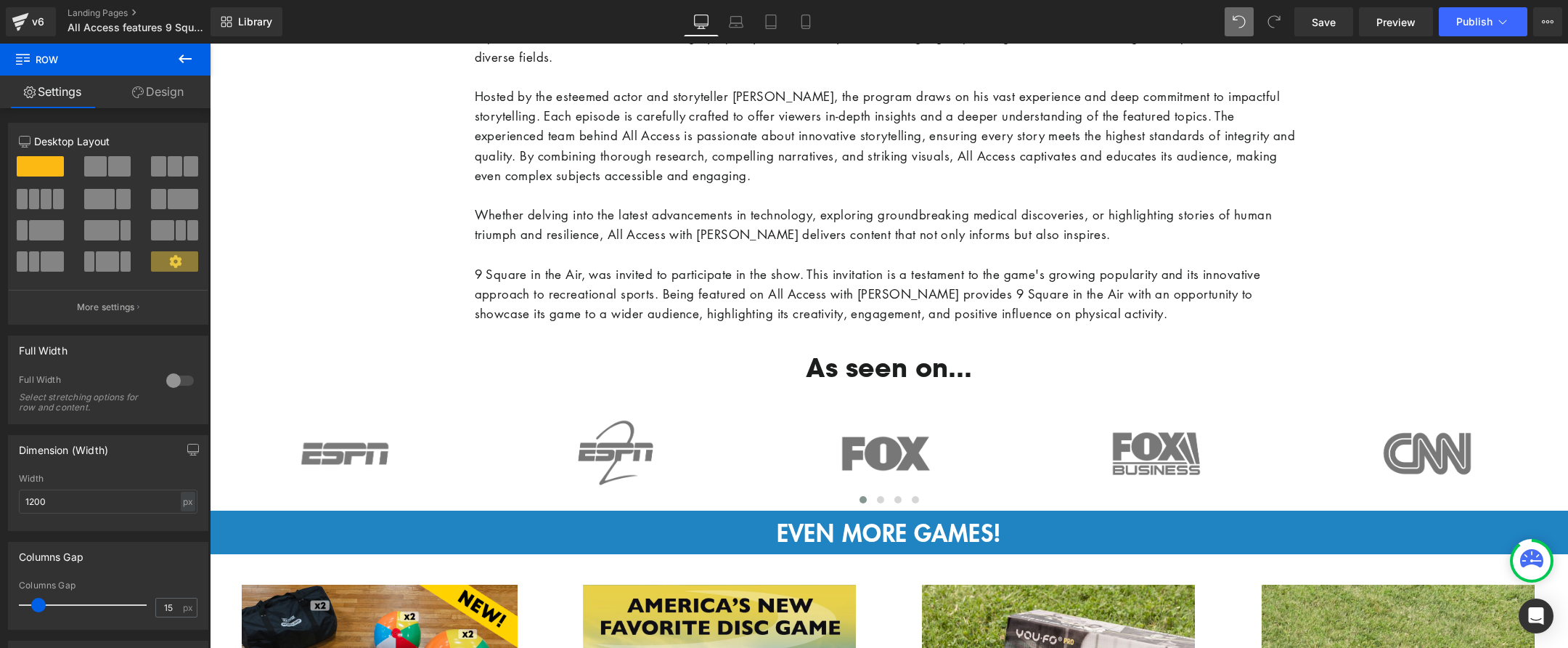
scroll to position [2143, 0]
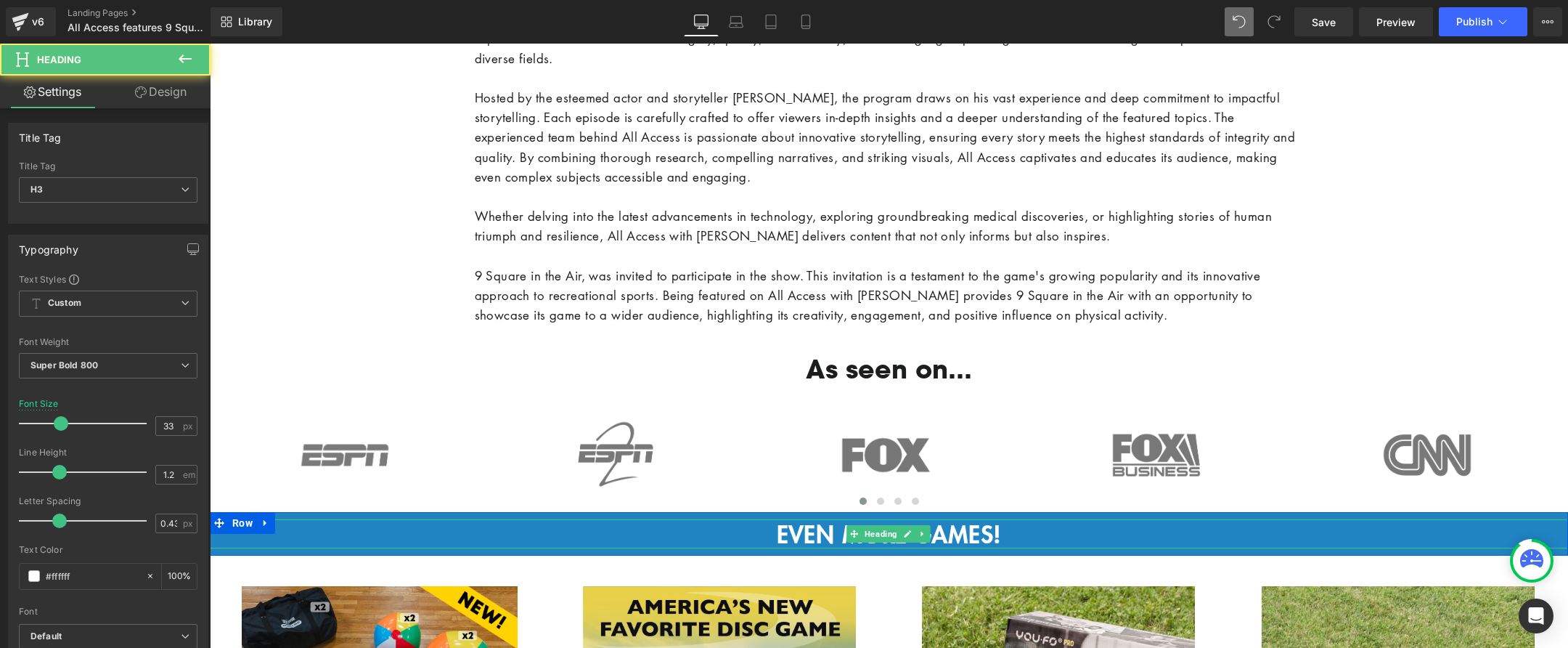
click at [647, 519] on div "EVEN MORE GAMES! Heading" at bounding box center [889, 534] width 1358 height 29
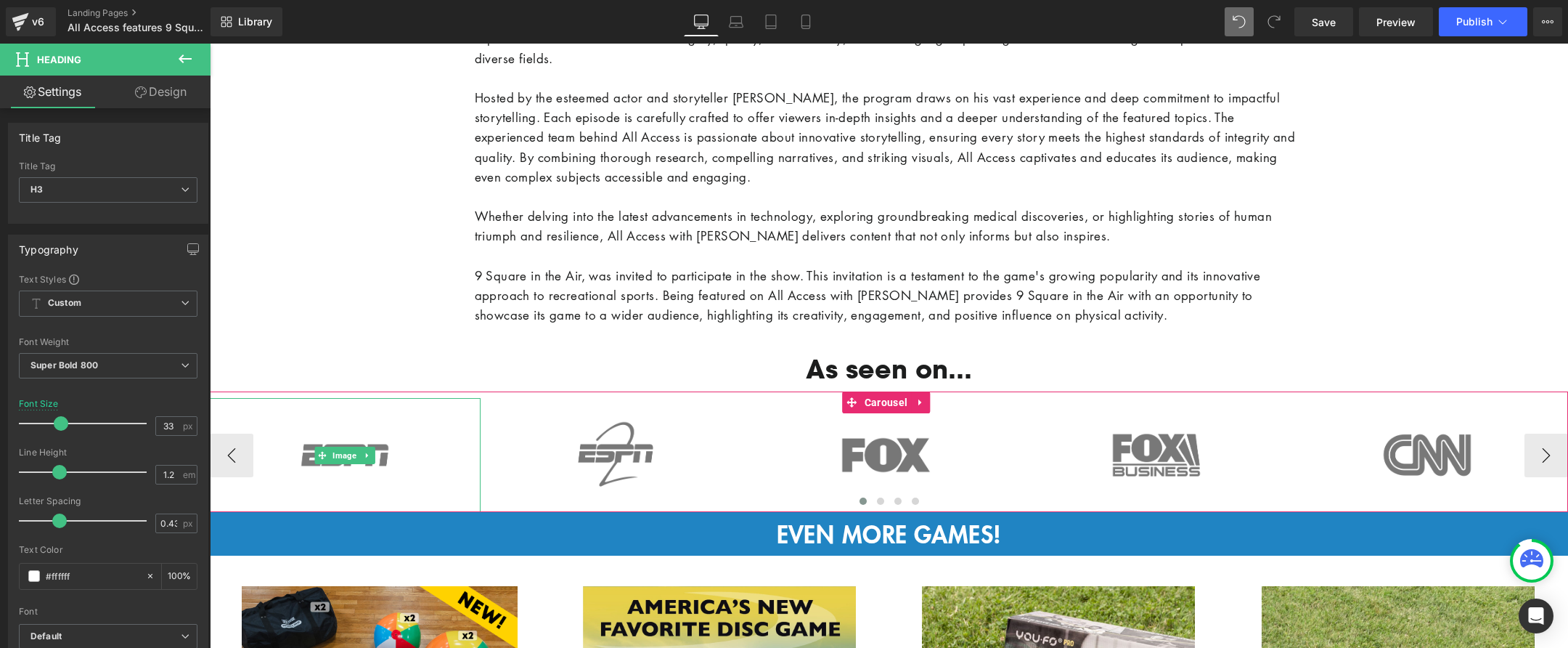
click at [250, 472] on button "‹" at bounding box center [231, 455] width 43 height 44
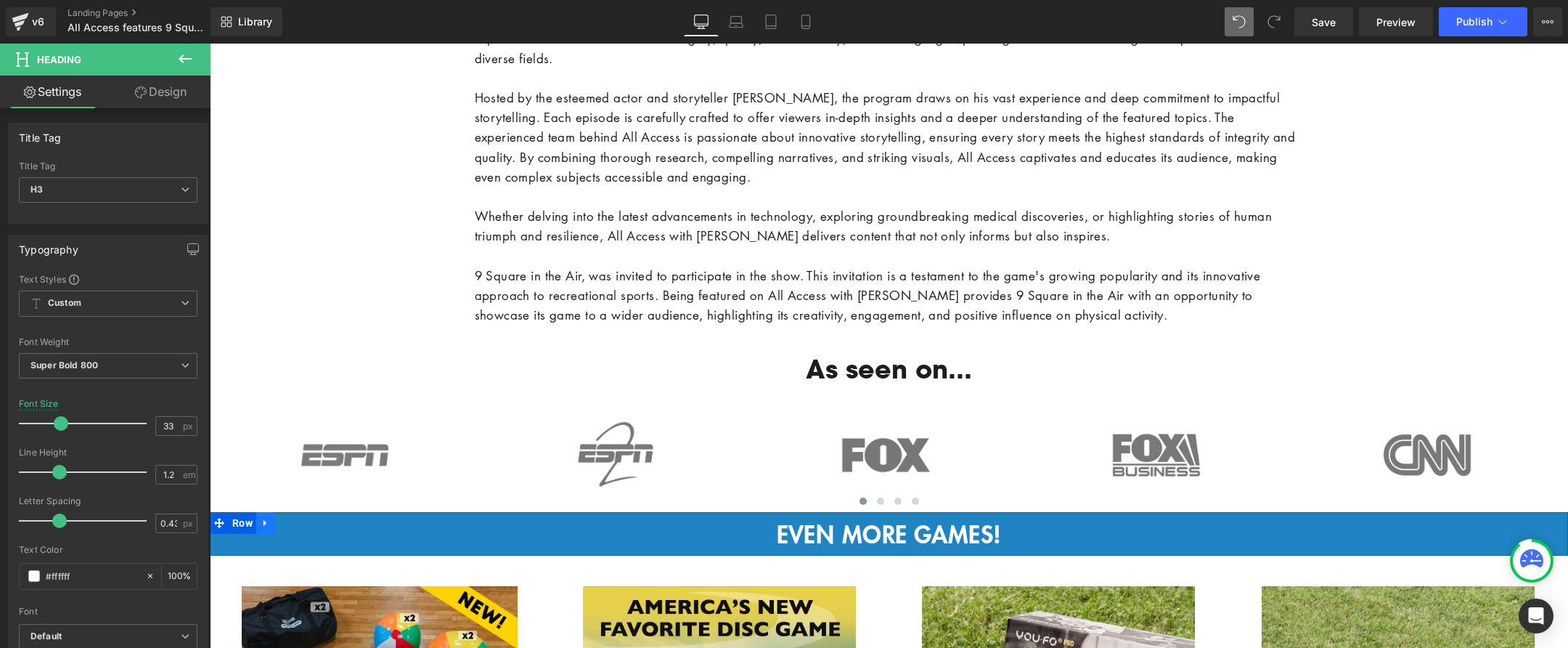
click at [263, 520] on icon at bounding box center [265, 523] width 3 height 7
click at [281, 517] on icon at bounding box center [284, 522] width 10 height 10
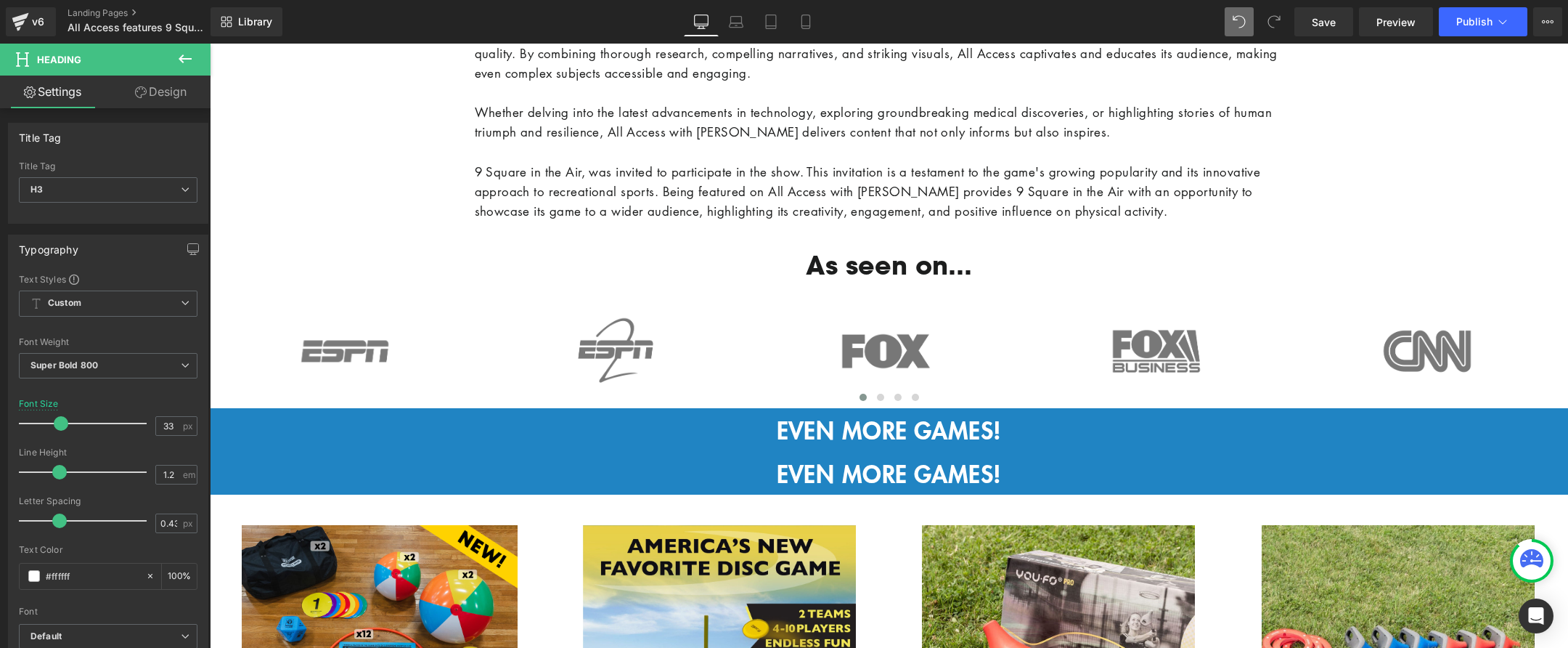
scroll to position [2242, 0]
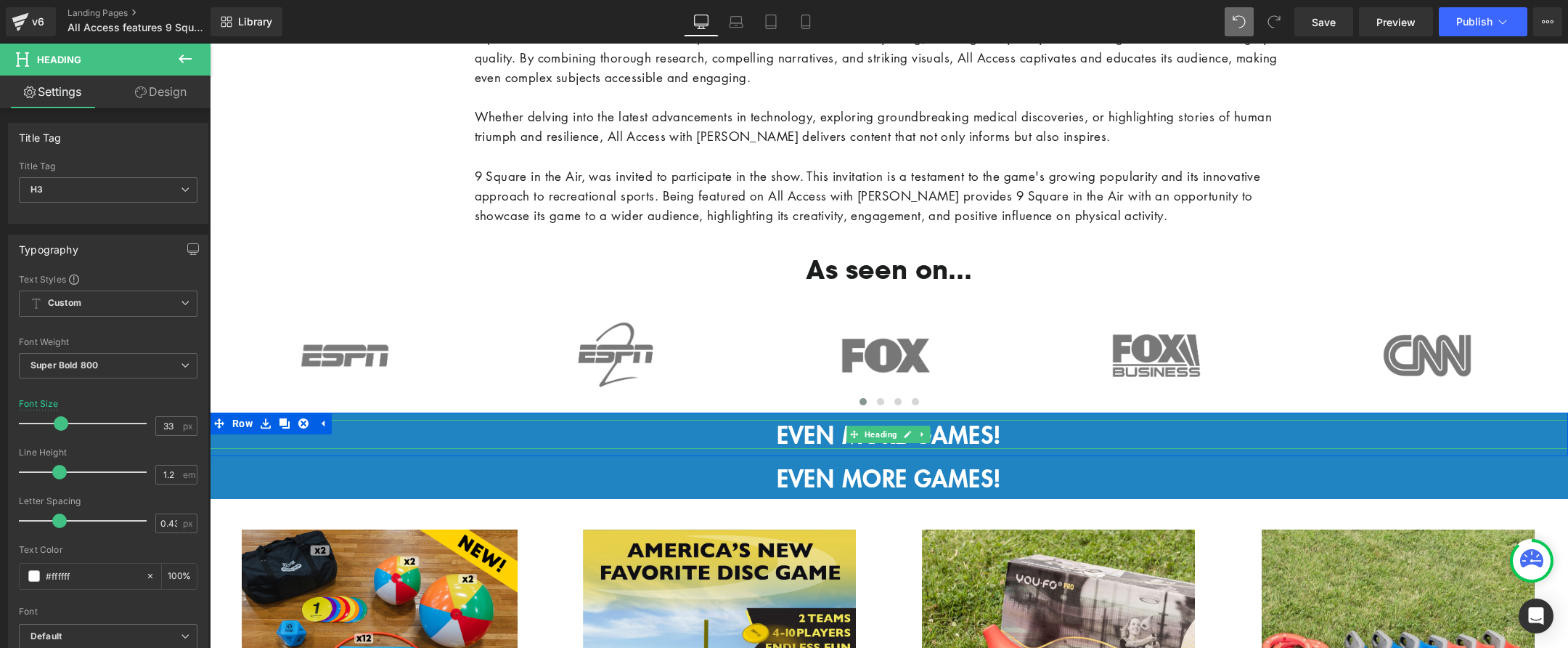
click at [287, 418] on icon at bounding box center [284, 424] width 10 height 11
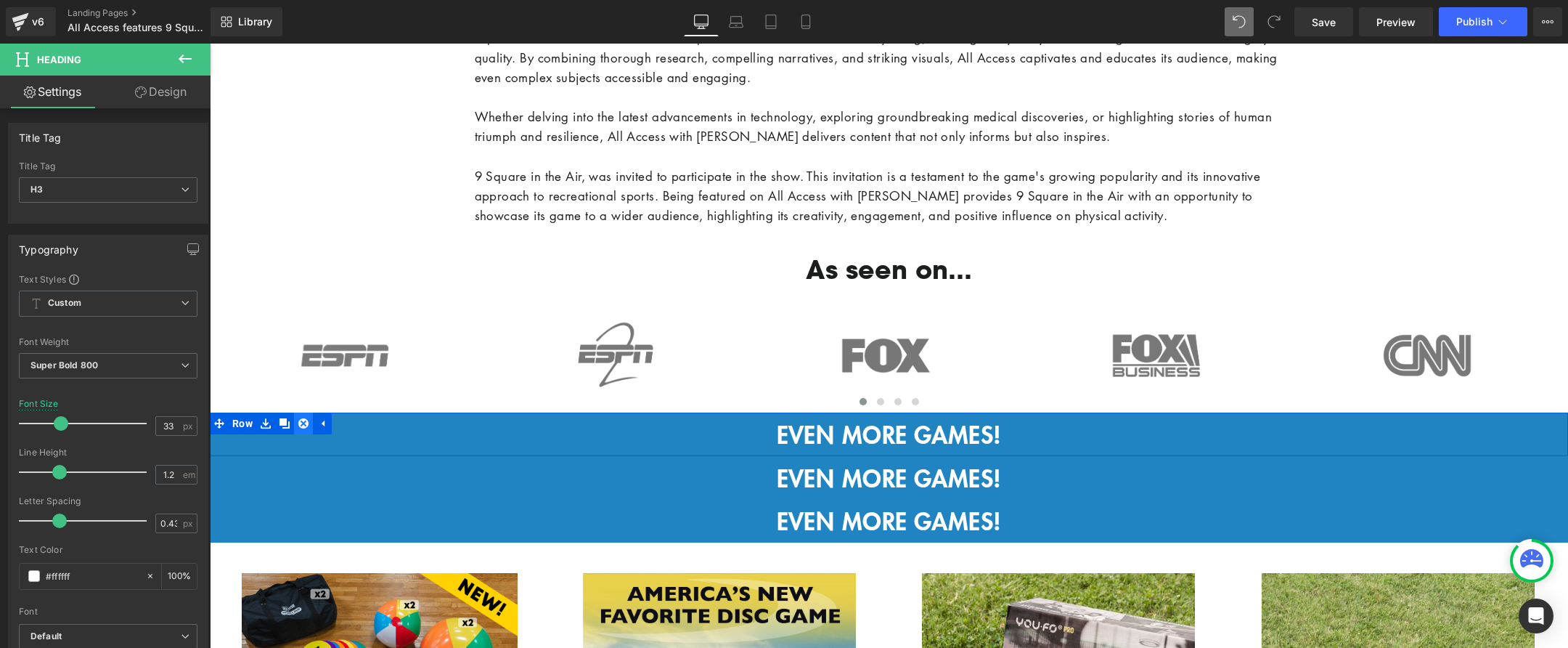
drag, startPoint x: 281, startPoint y: 419, endPoint x: 307, endPoint y: 421, distance: 26.1
click at [281, 419] on icon at bounding box center [284, 423] width 10 height 10
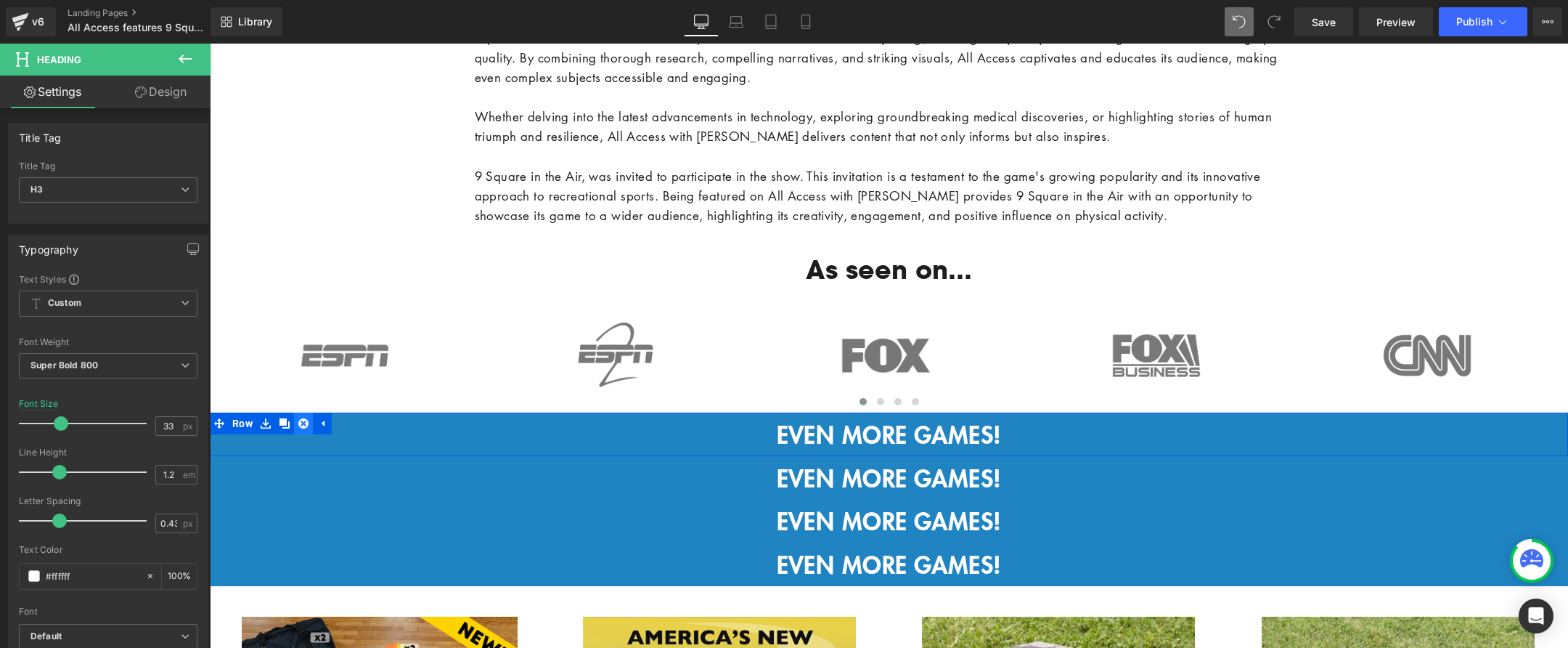
click at [306, 420] on icon at bounding box center [303, 423] width 10 height 10
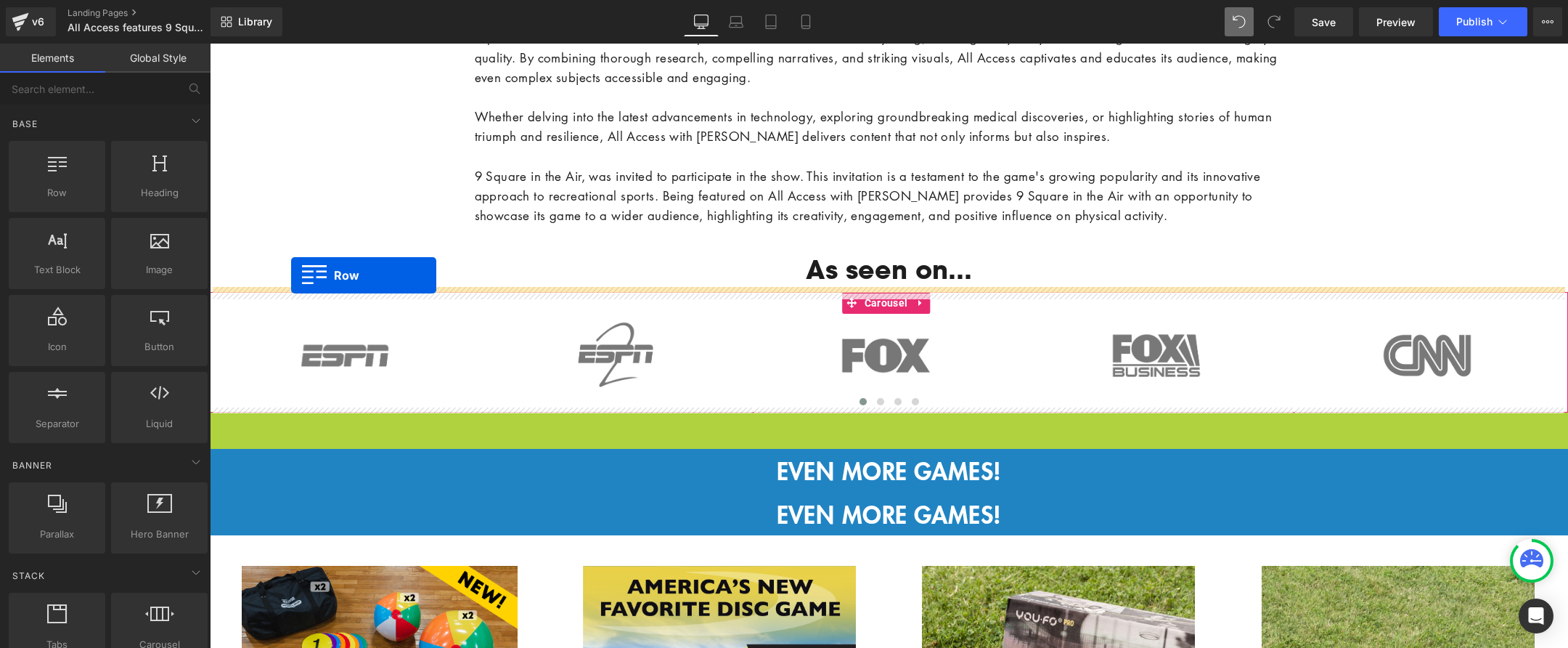
drag, startPoint x: 212, startPoint y: 418, endPoint x: 291, endPoint y: 276, distance: 162.5
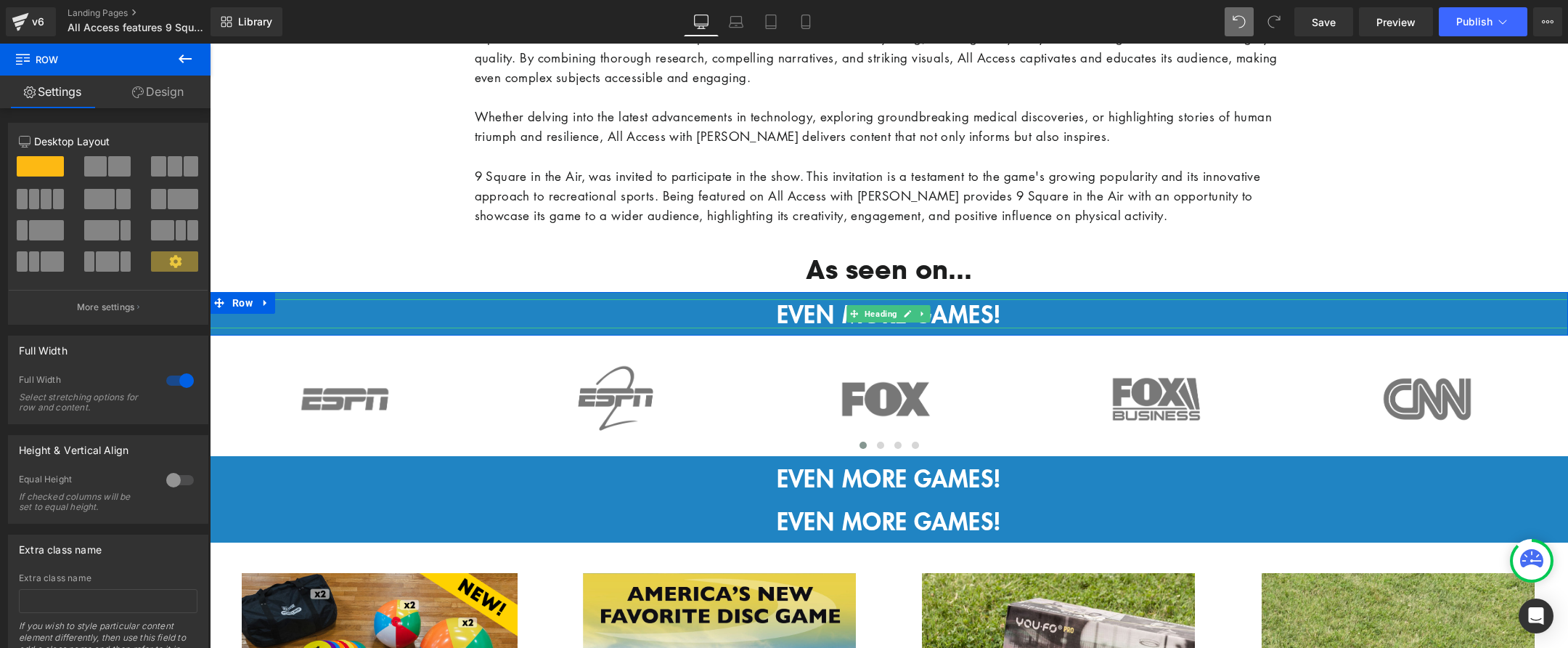
click at [801, 316] on div "EVEN MORE GAMES!" at bounding box center [889, 314] width 1358 height 29
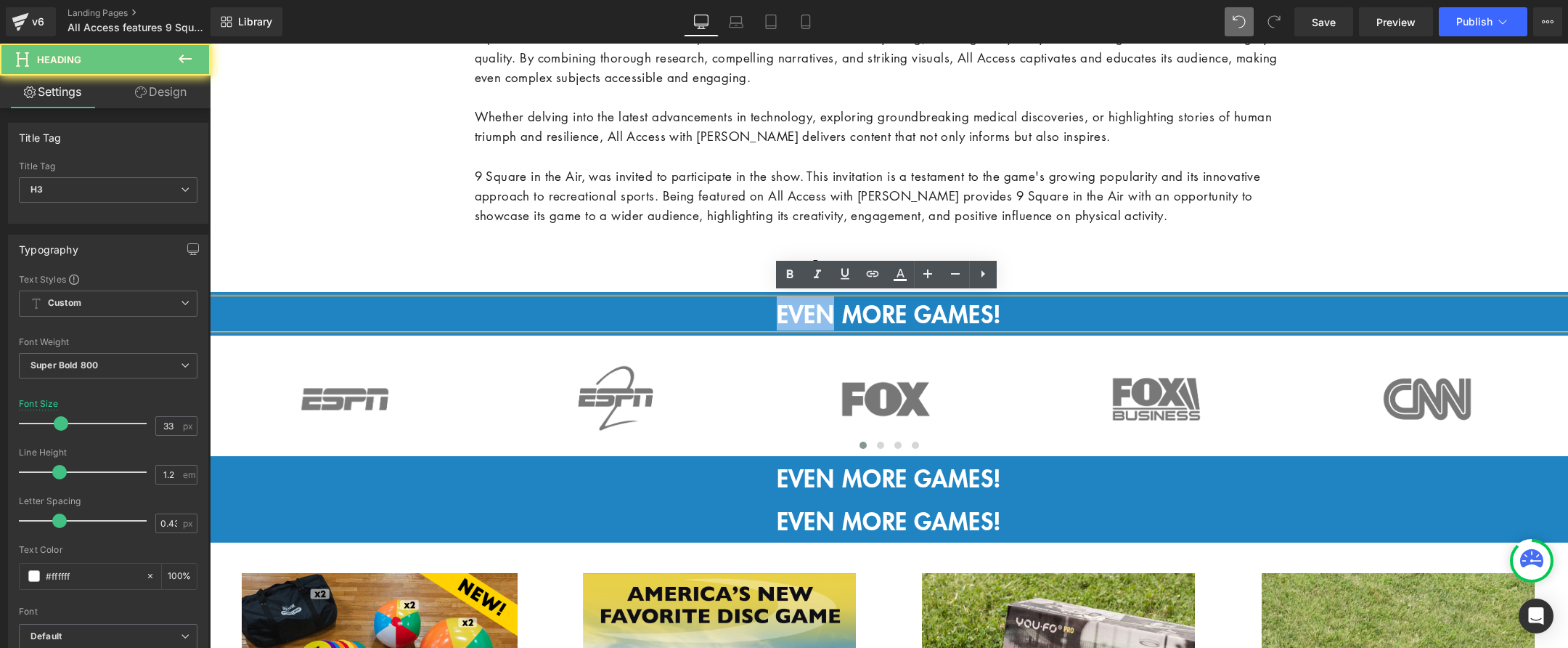
click at [801, 316] on div "EVEN MORE GAMES!" at bounding box center [889, 314] width 1358 height 29
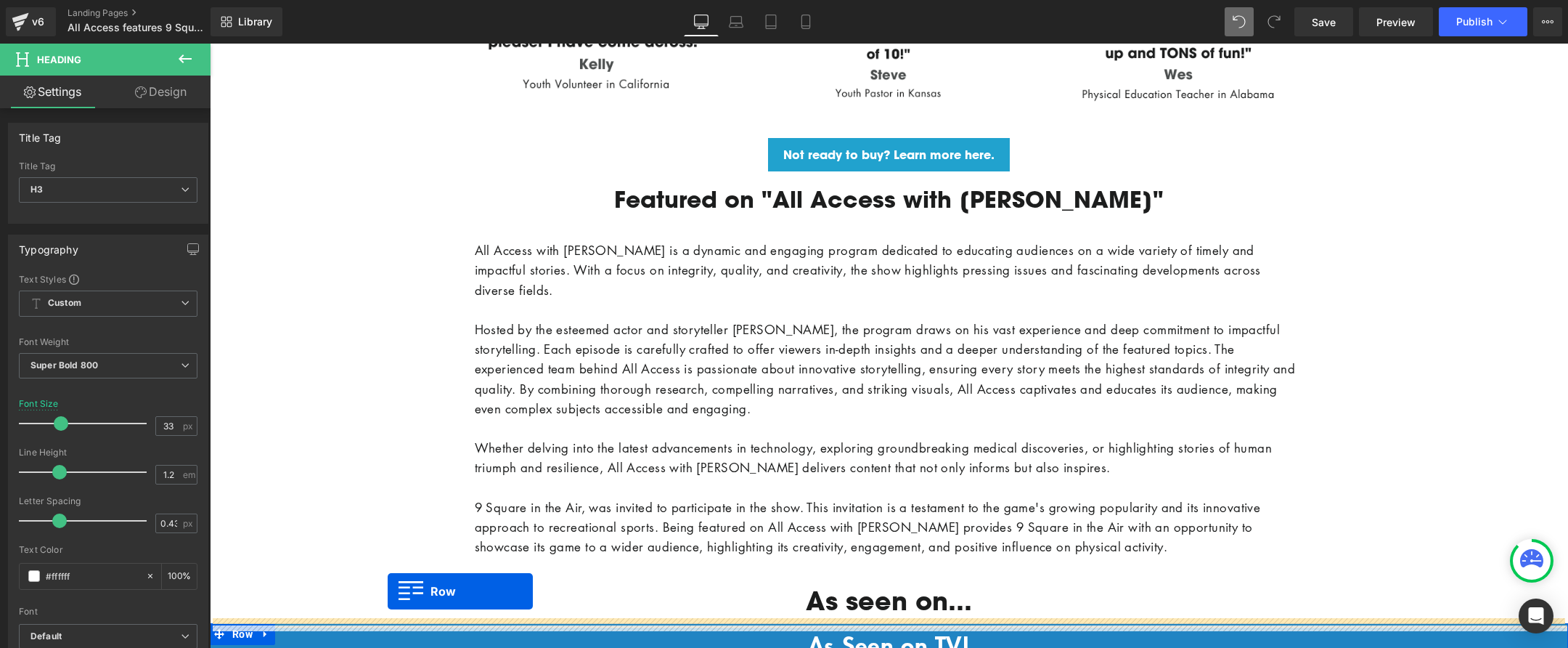
scroll to position [1850, 0]
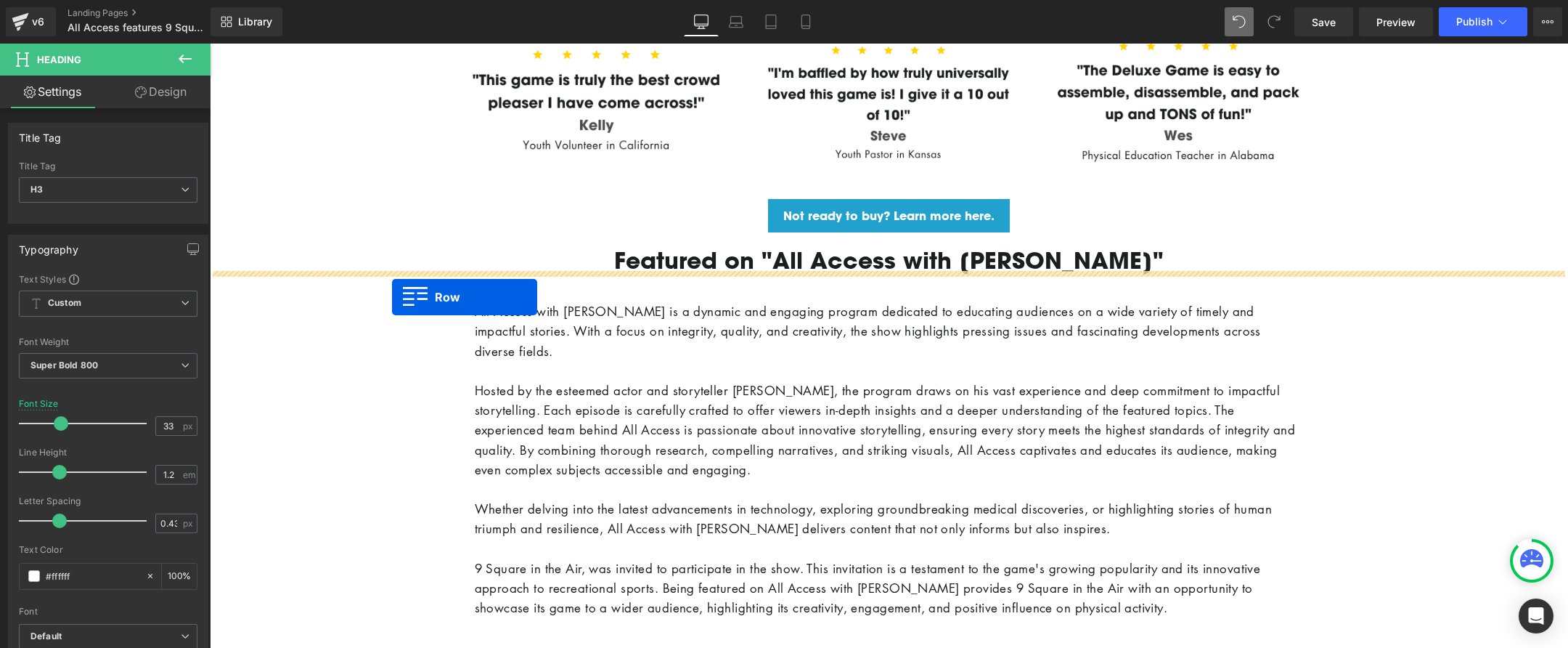
drag, startPoint x: 220, startPoint y: 459, endPoint x: 392, endPoint y: 298, distance: 235.6
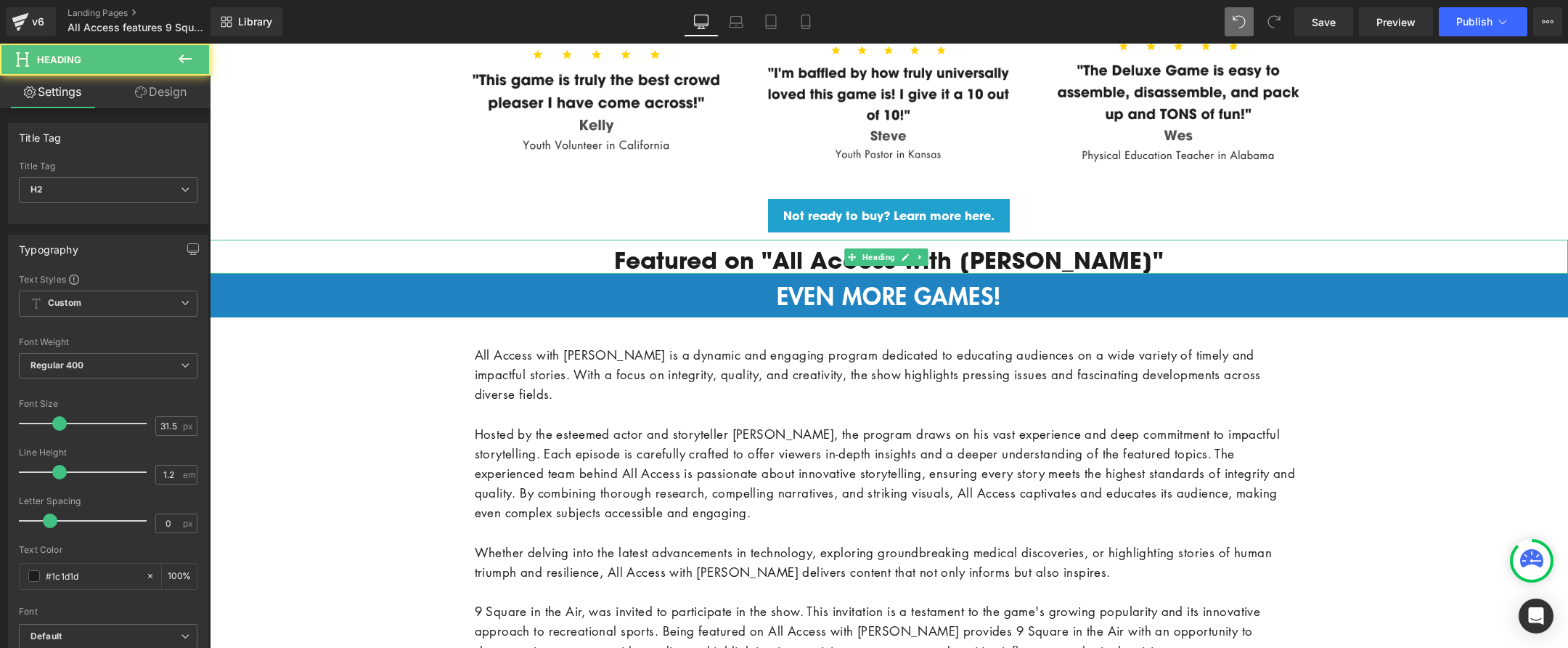
click at [726, 260] on h2 "Featured on "All Access with Andy Garcia"" at bounding box center [889, 260] width 1358 height 27
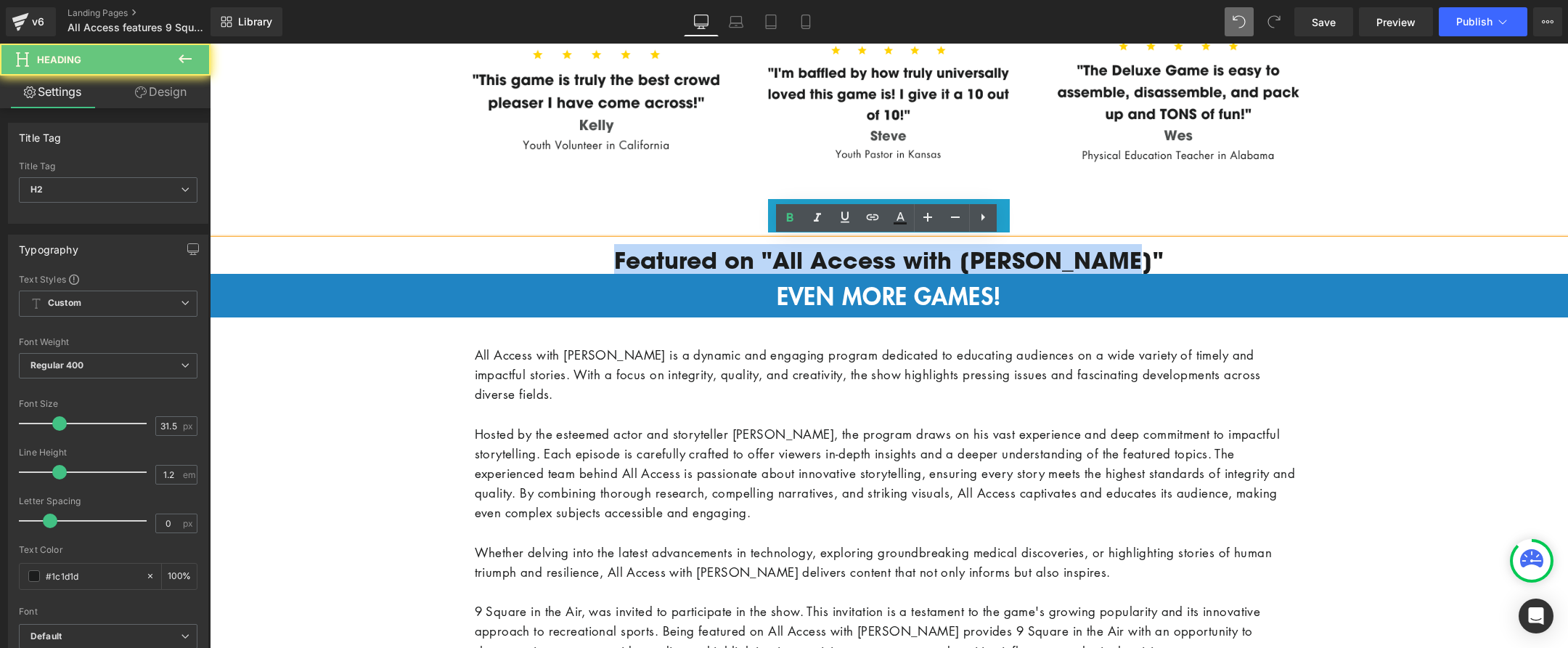
click at [726, 260] on h2 "Featured on "All Access with Andy Garcia"" at bounding box center [889, 260] width 1358 height 27
copy h2 "Featured on "All Access with Andy Garcia""
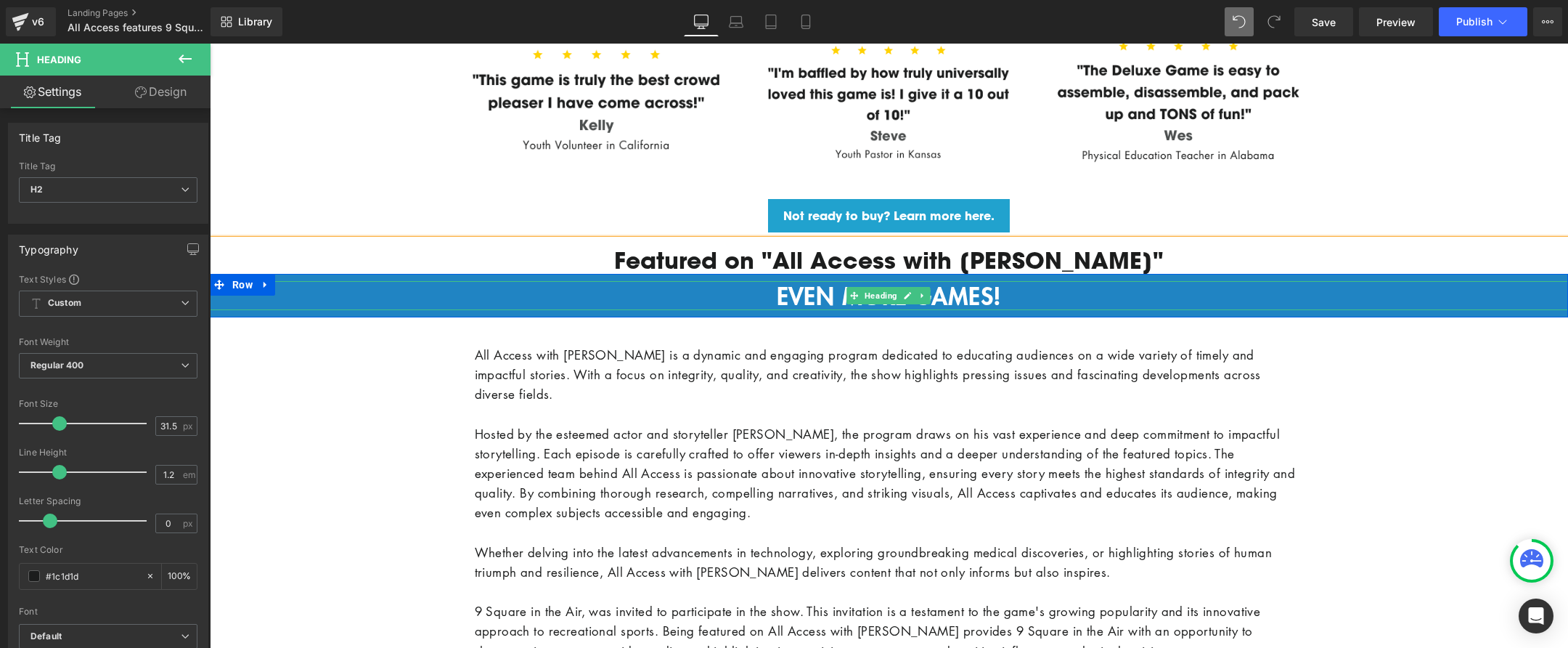
click at [761, 292] on div "EVEN MORE GAMES!" at bounding box center [889, 295] width 1358 height 29
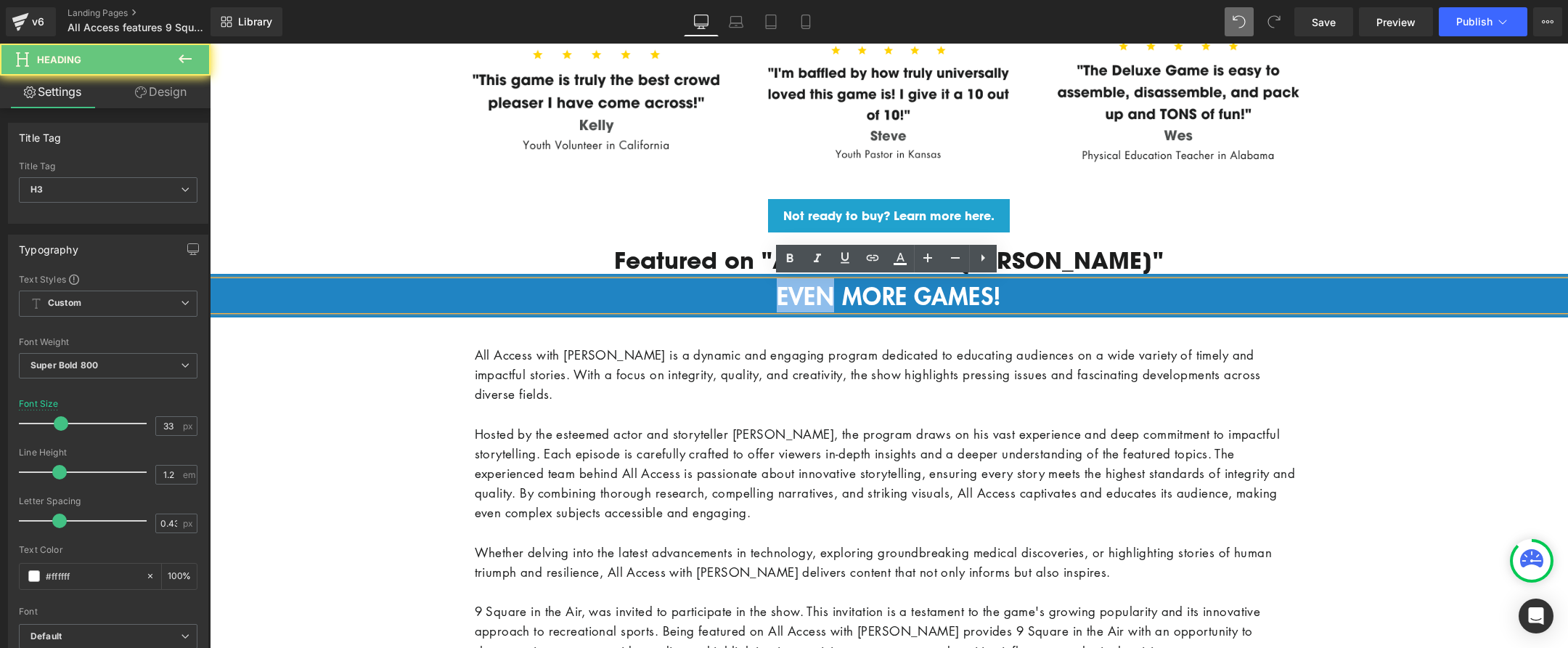
click at [761, 292] on div "EVEN MORE GAMES!" at bounding box center [889, 295] width 1358 height 29
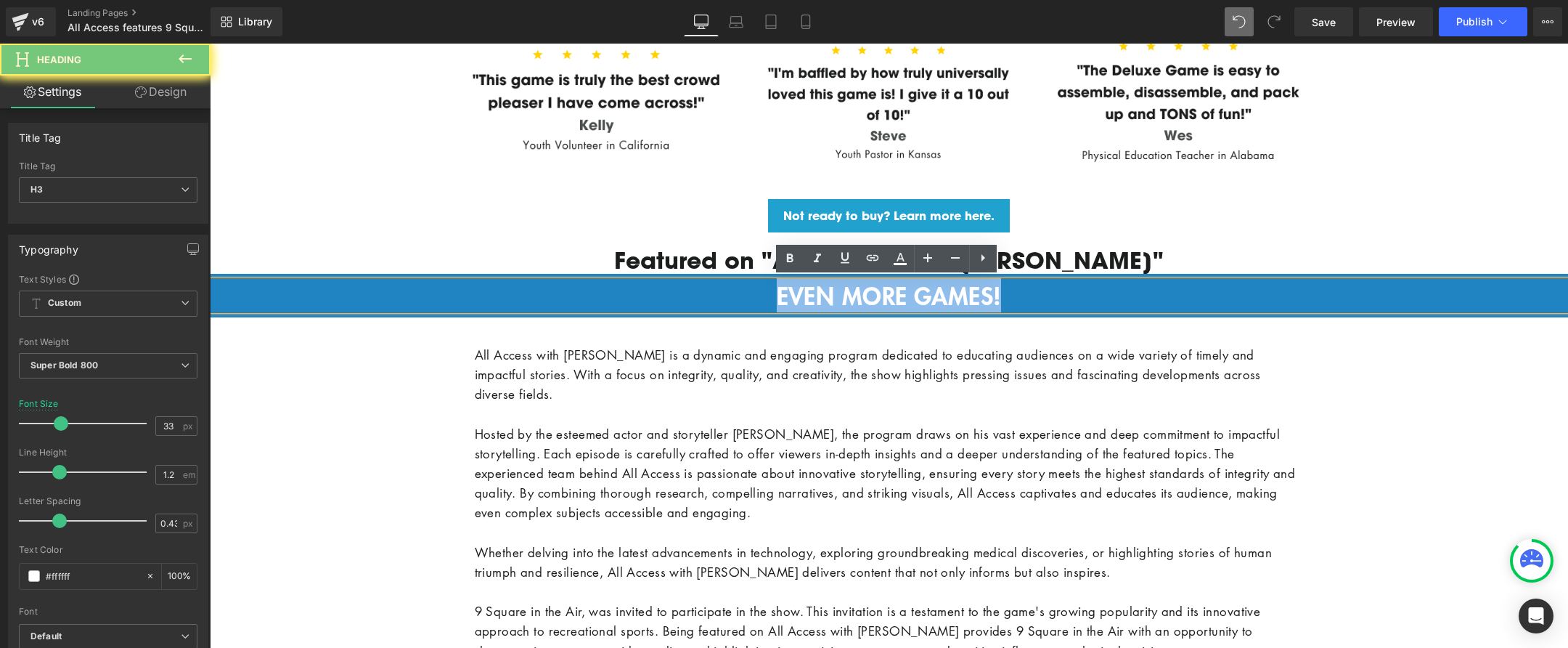
paste div
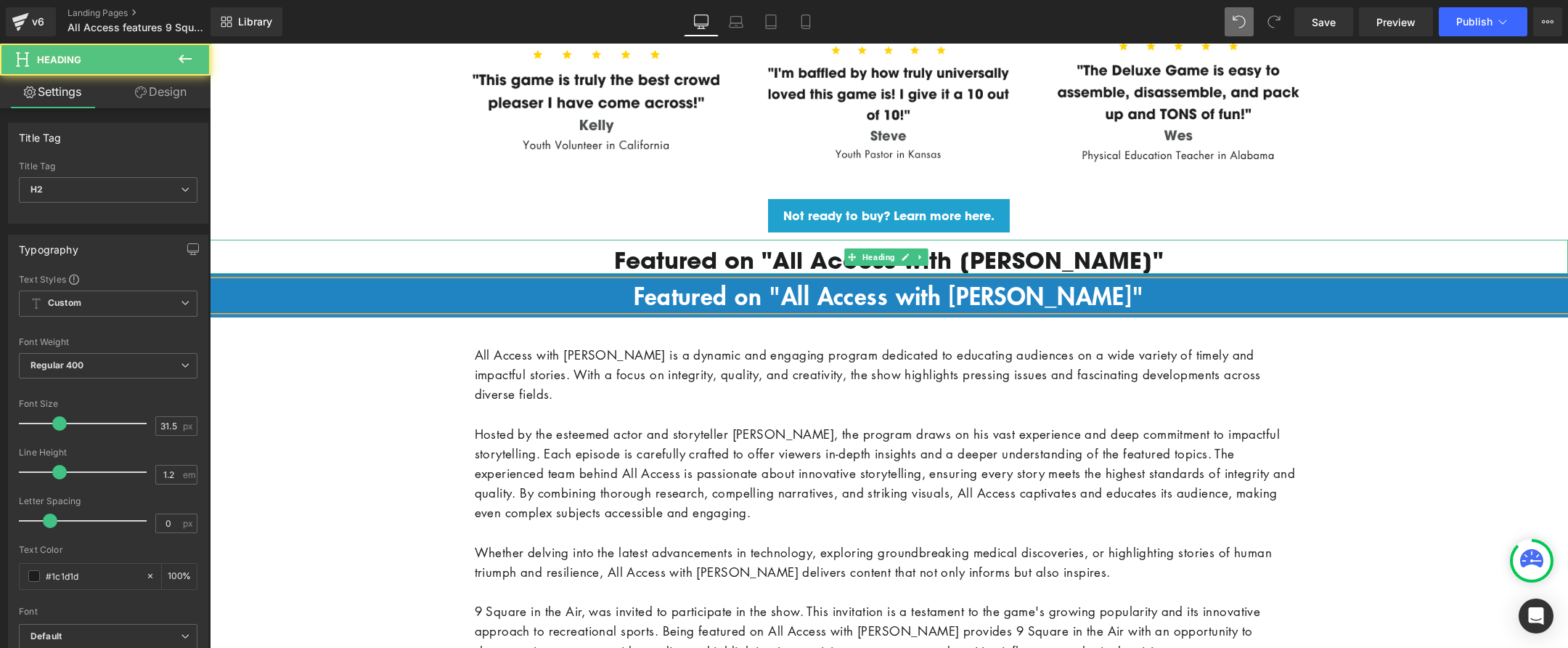
click at [298, 256] on h2 "Featured on "All Access with Andy Garcia"" at bounding box center [889, 260] width 1358 height 27
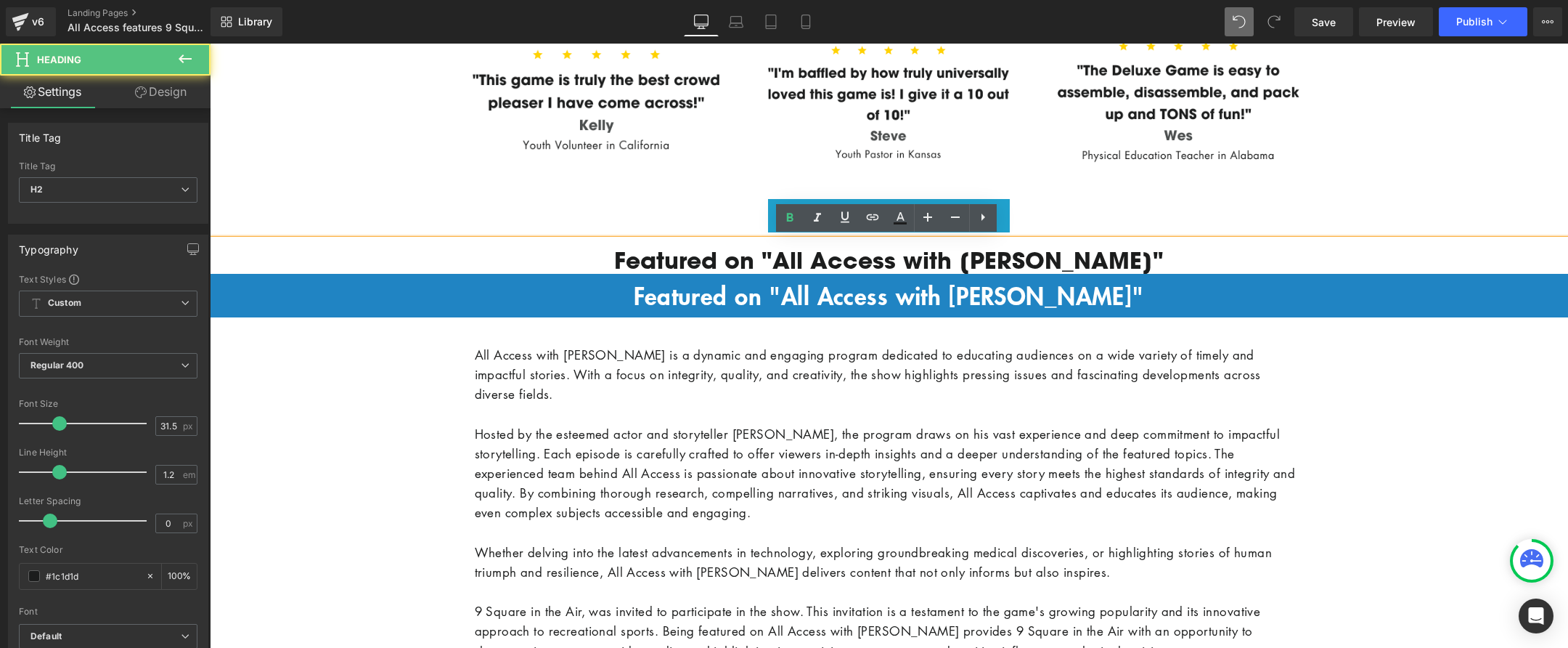
click at [270, 210] on div "Image Row Image Video Bg Row Klaviyo Klaviyo Row OVER 3,500,000 PLAYERS LOVE 9 …" at bounding box center [889, 90] width 1358 height 3794
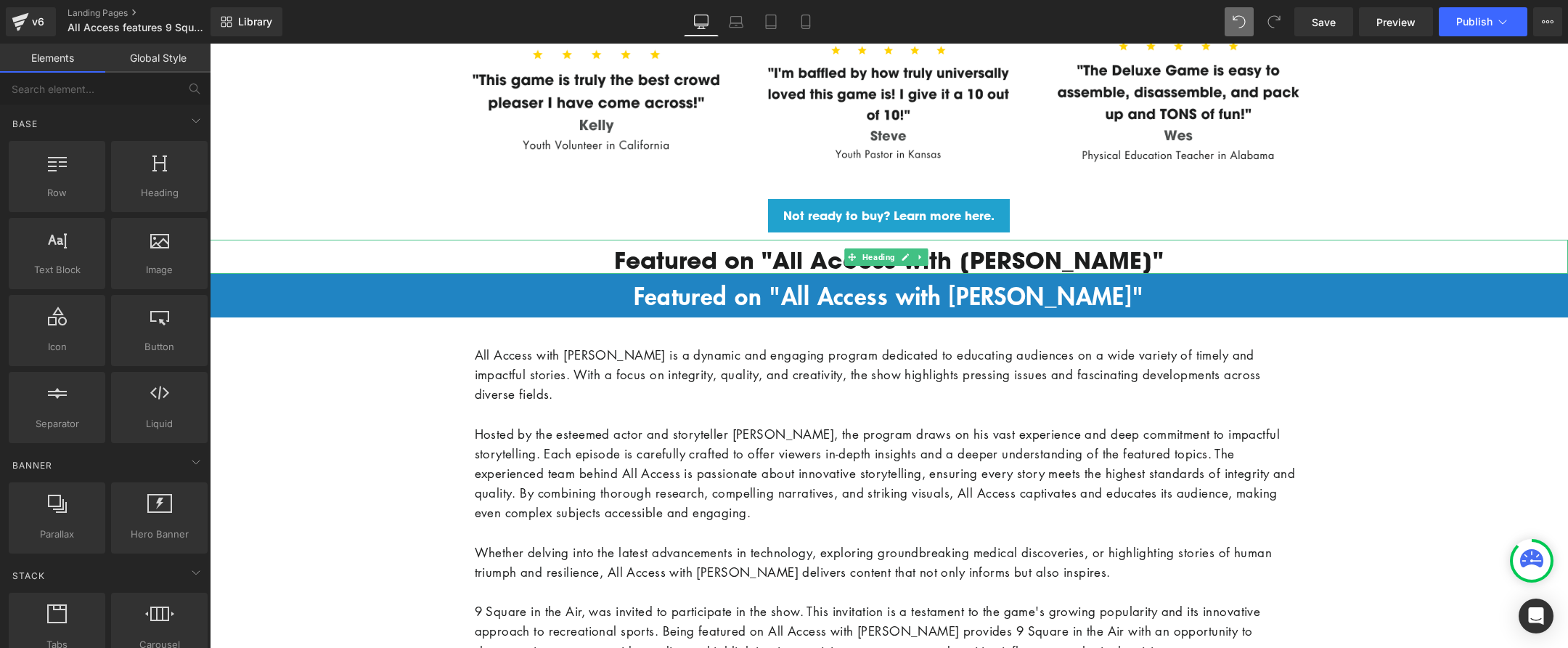
click at [691, 252] on h2 "Featured on "All Access with Andy Garcia"" at bounding box center [889, 260] width 1358 height 27
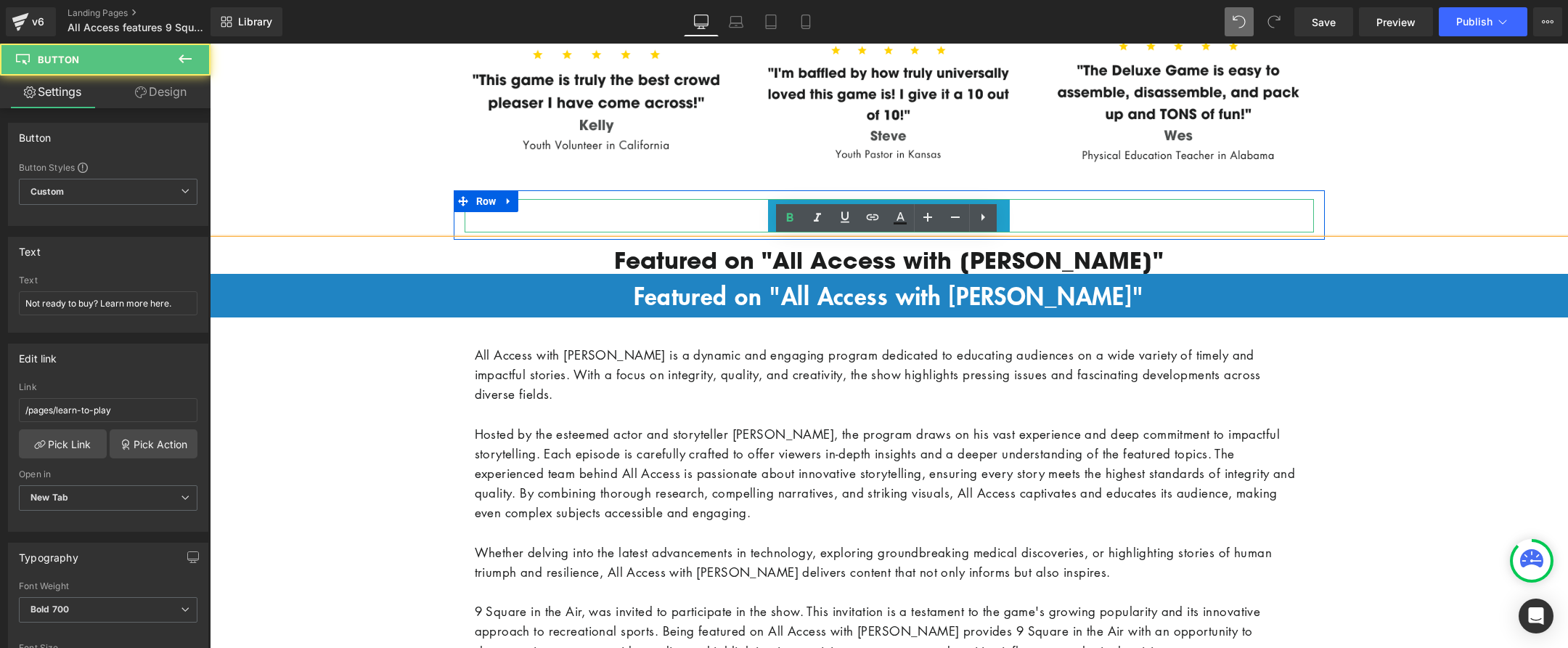
click at [529, 201] on div "Not ready to buy? Learn more here. Button" at bounding box center [889, 216] width 849 height 34
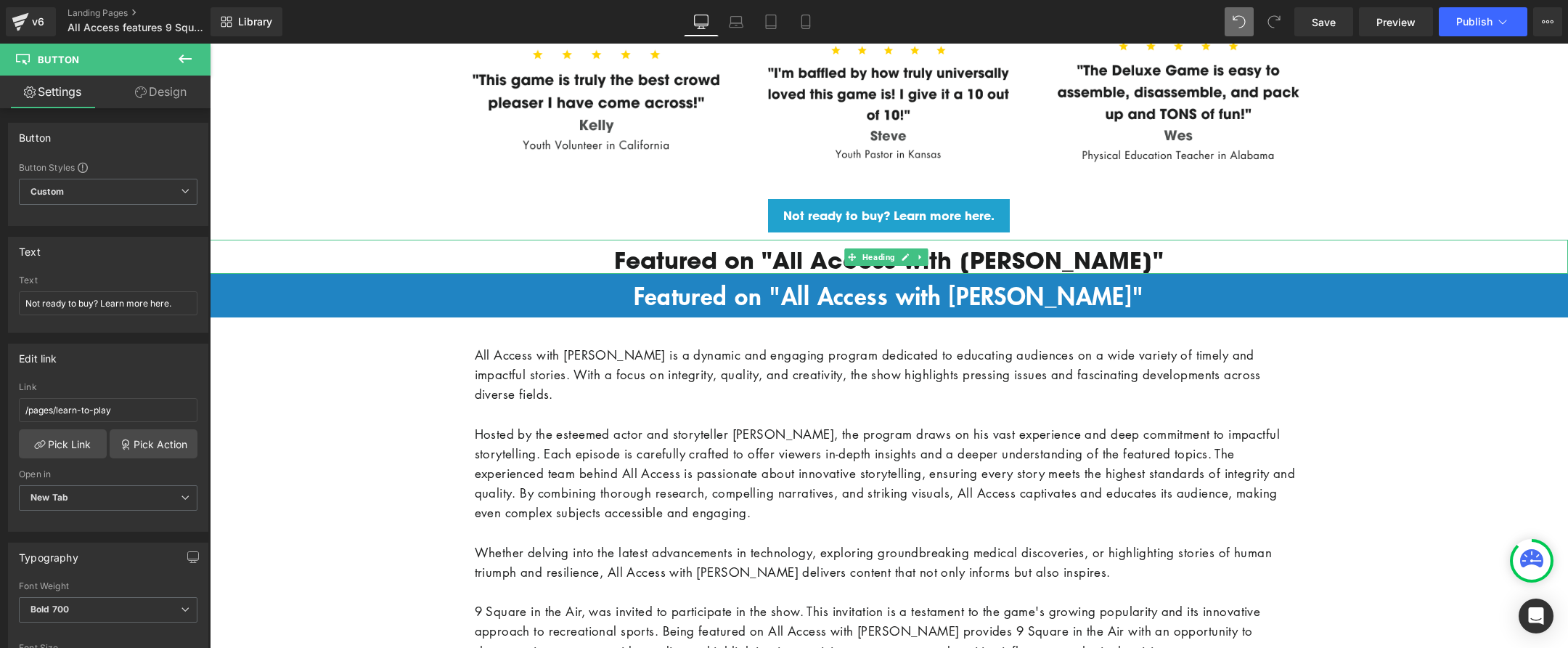
click at [723, 258] on h2 "Featured on "All Access with Andy Garcia"" at bounding box center [889, 260] width 1358 height 27
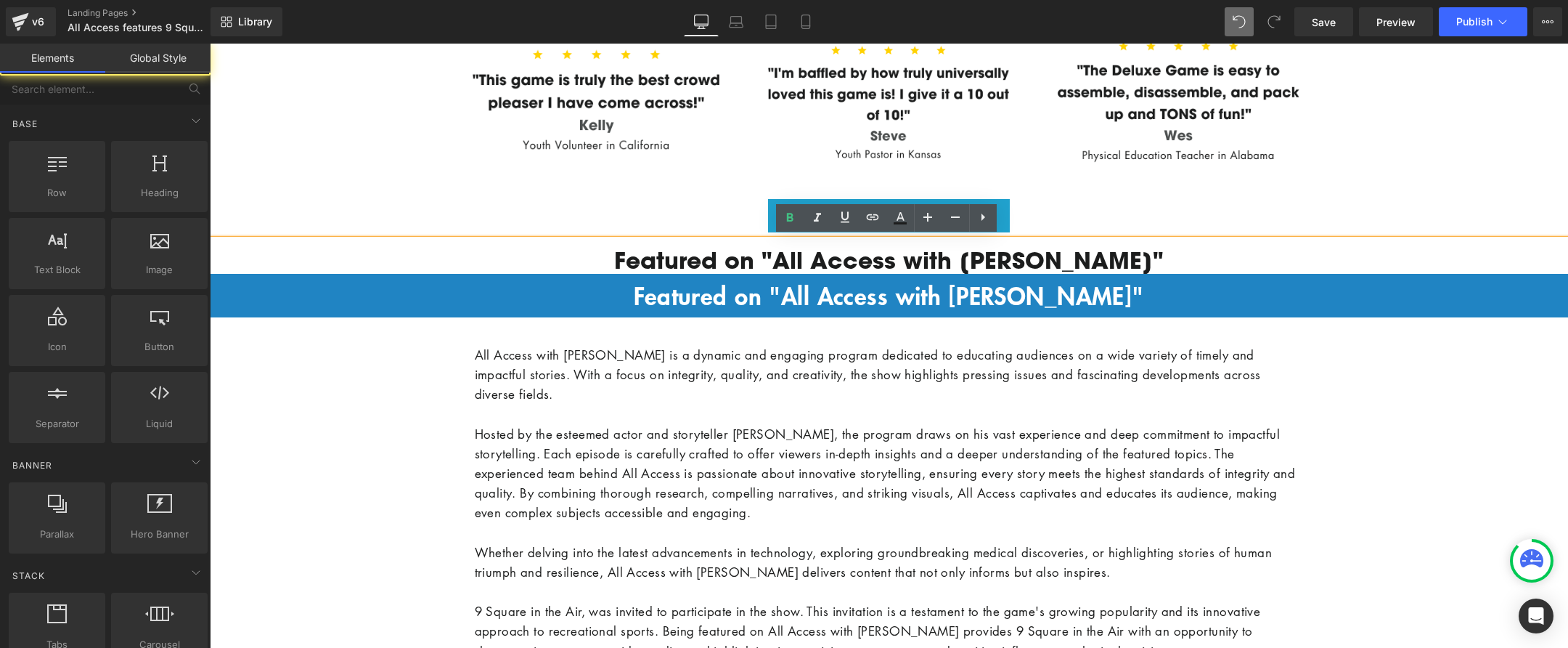
click at [1368, 187] on div "Image Row Image Video Bg Row Klaviyo Klaviyo Row OVER 3,500,000 PLAYERS LOVE 9 …" at bounding box center [889, 90] width 1358 height 3794
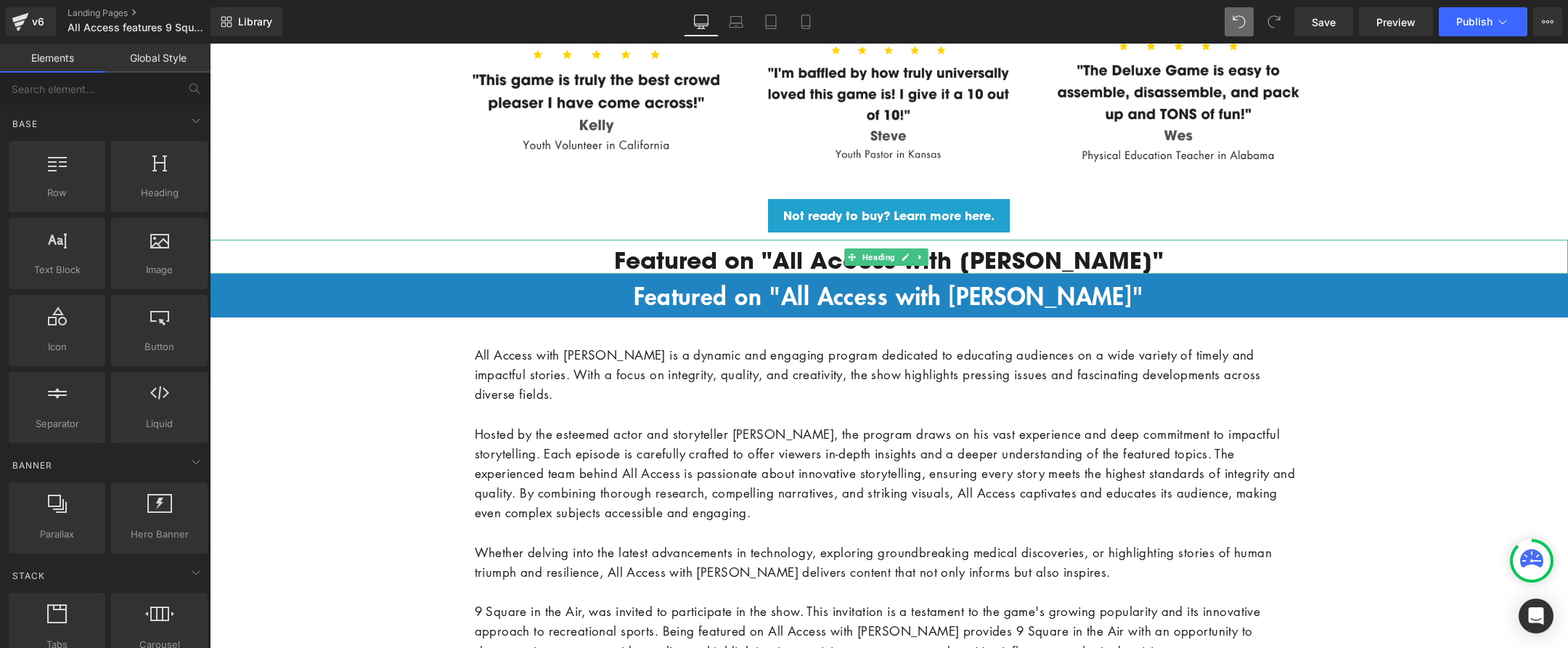
click at [285, 249] on h2 "Featured on "All Access with Andy Garcia"" at bounding box center [889, 260] width 1358 height 27
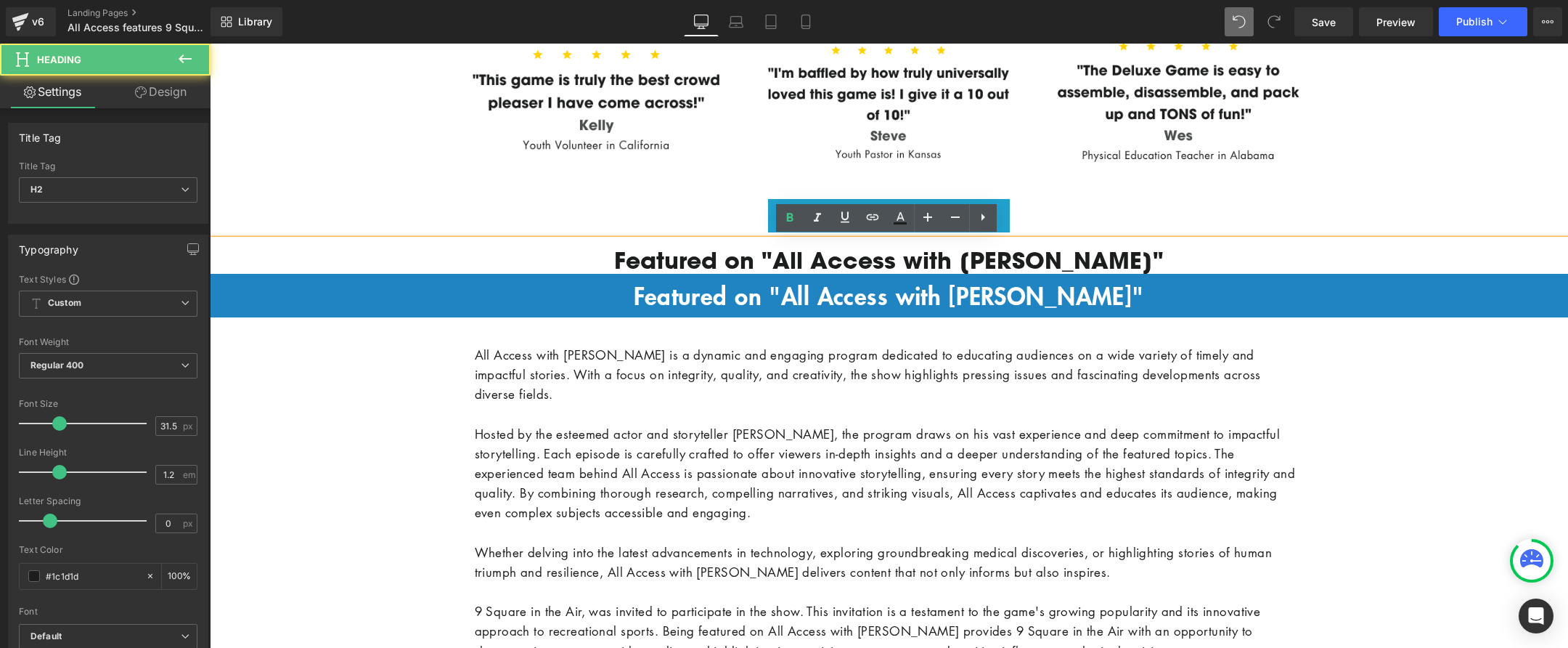
click at [1472, 260] on h2 "Featured on "All Access with Andy Garcia"" at bounding box center [889, 260] width 1358 height 27
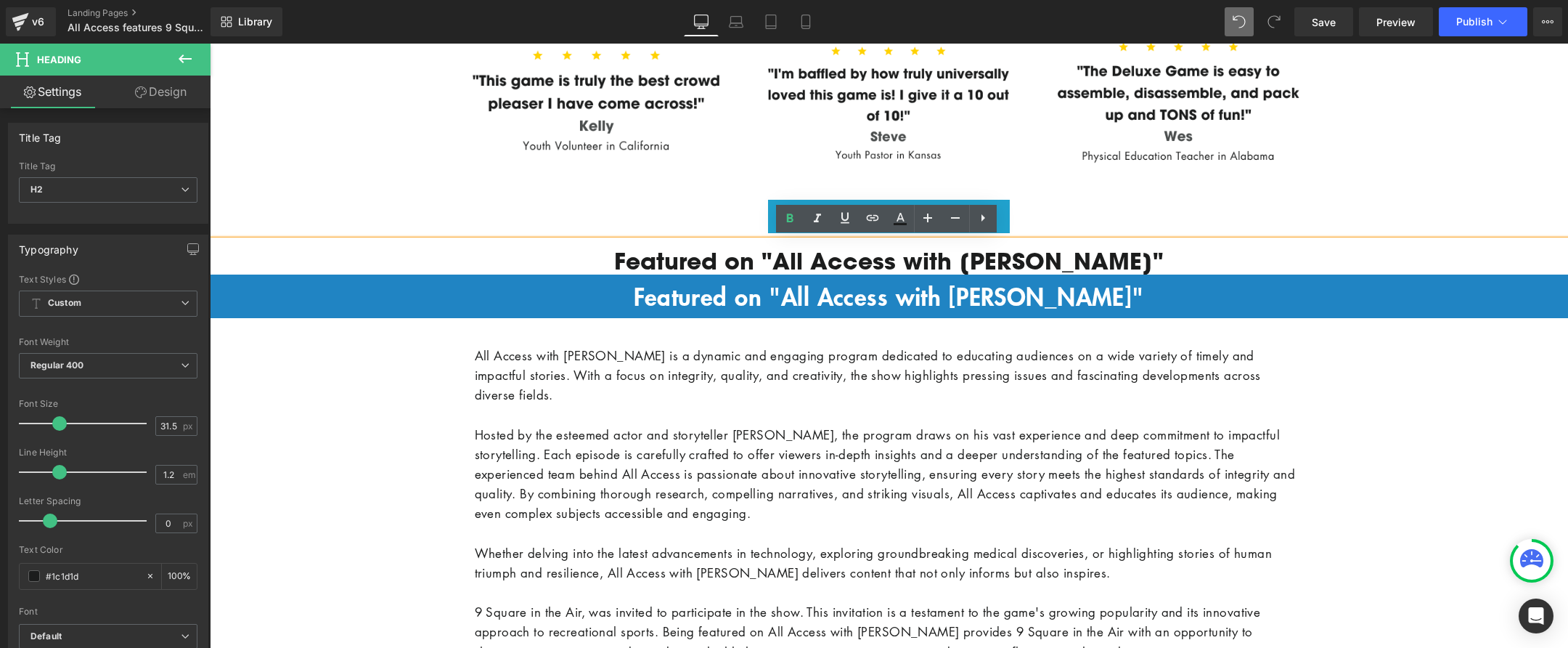
click at [233, 182] on div "Image Row Image Video Bg Row Klaviyo Klaviyo Row OVER 3,500,000 PLAYERS LOVE 9 …" at bounding box center [889, 91] width 1358 height 3794
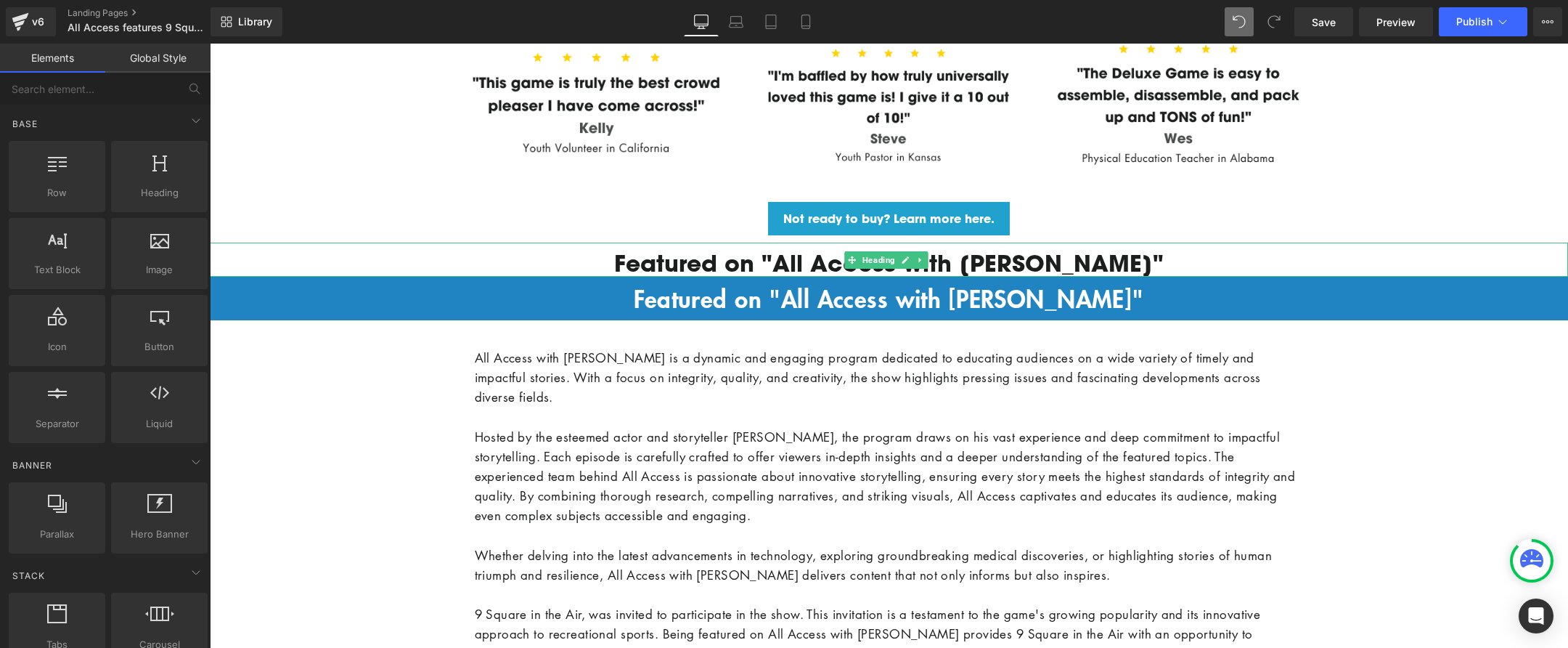
click at [220, 249] on h2 "Featured on "All Access with Andy Garcia"" at bounding box center [889, 263] width 1358 height 27
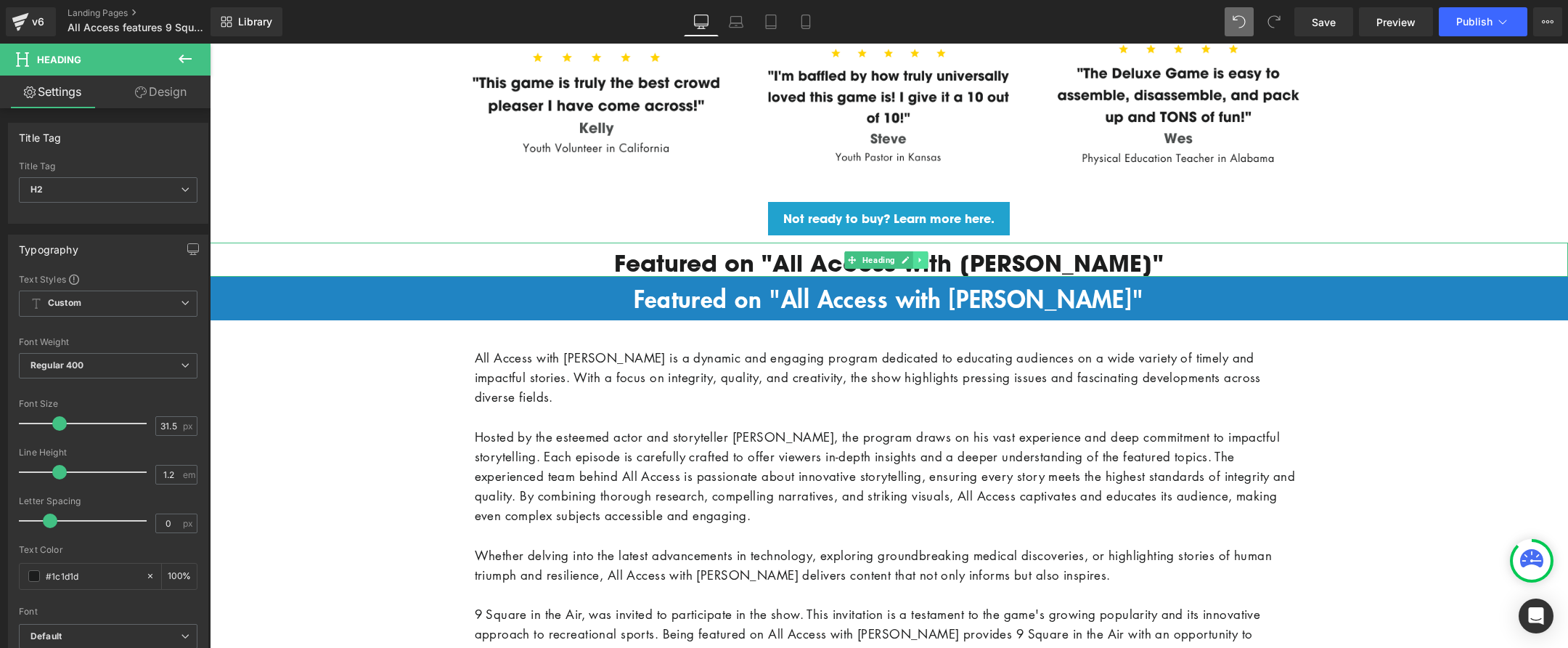
click at [921, 256] on icon at bounding box center [920, 260] width 8 height 8
click at [929, 258] on icon at bounding box center [928, 260] width 8 height 8
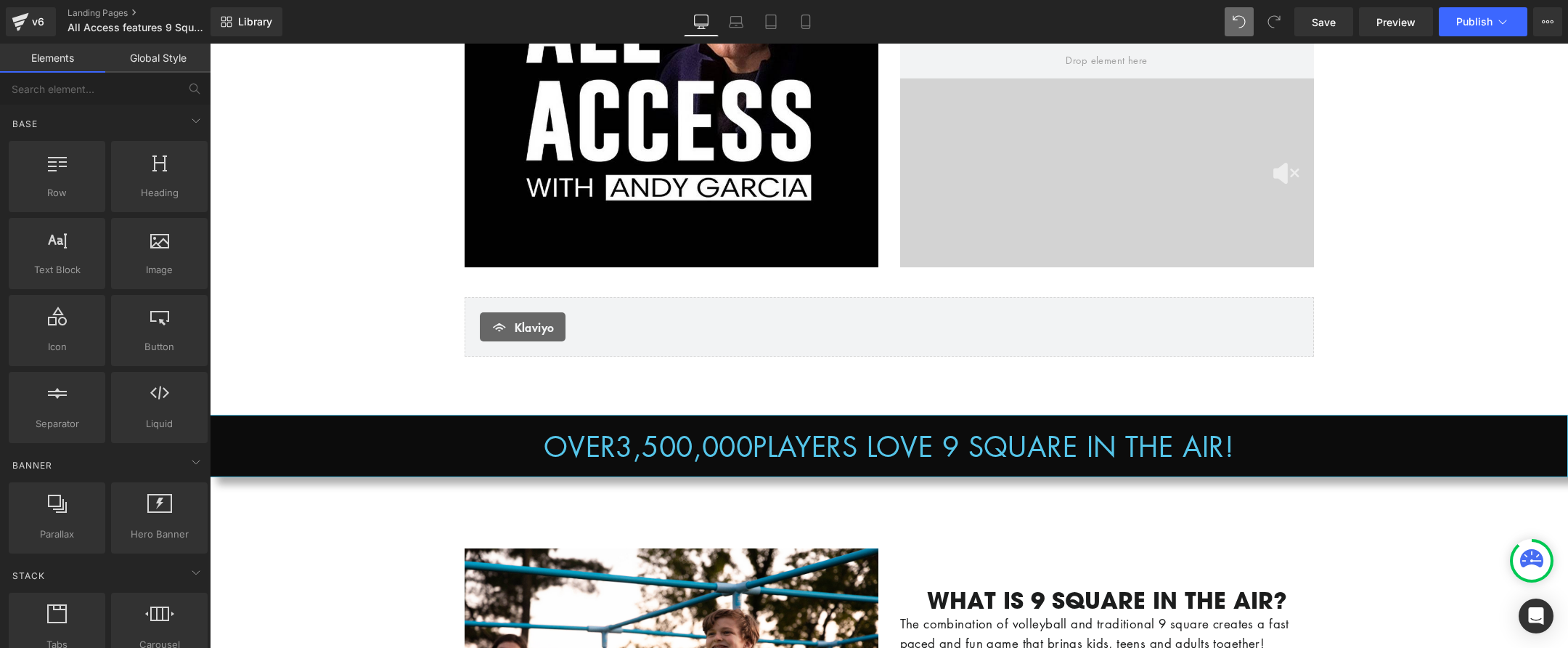
scroll to position [401, 0]
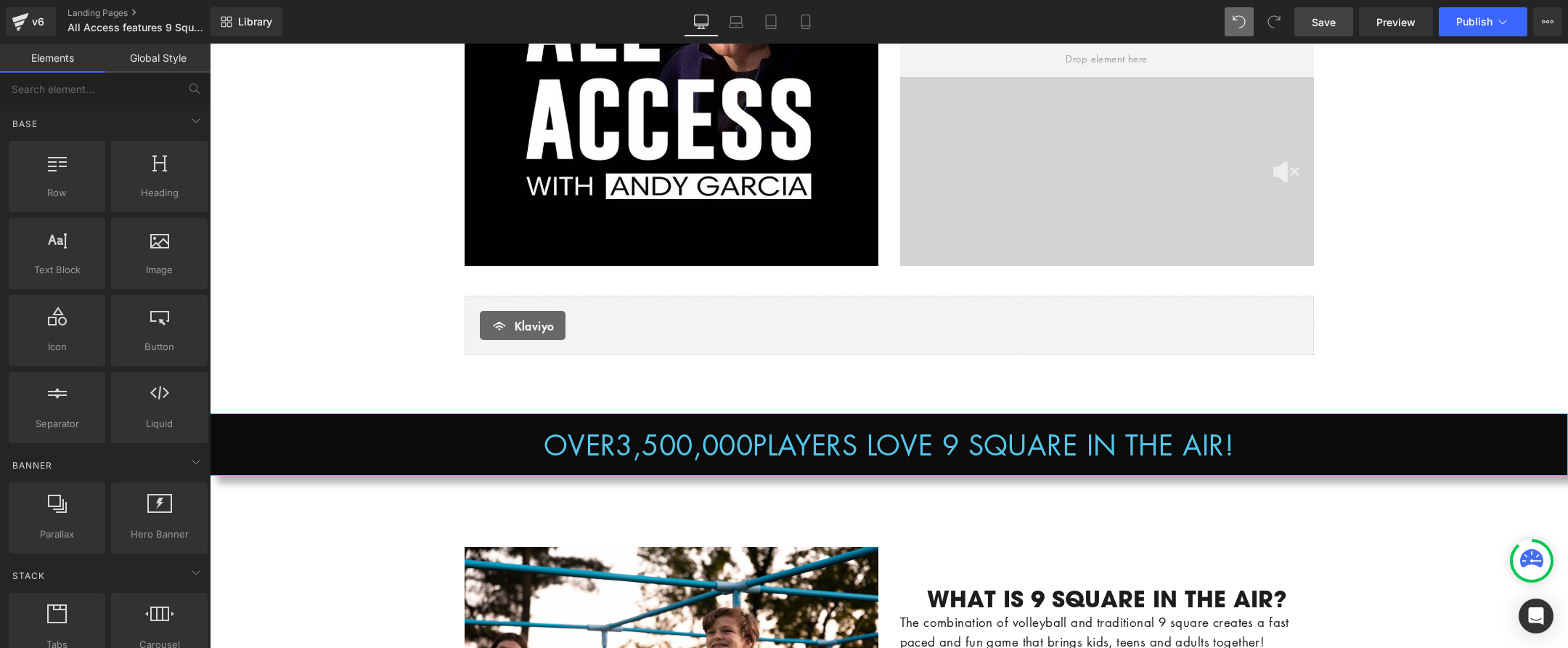
click at [1339, 21] on link "Save" at bounding box center [1324, 22] width 59 height 29
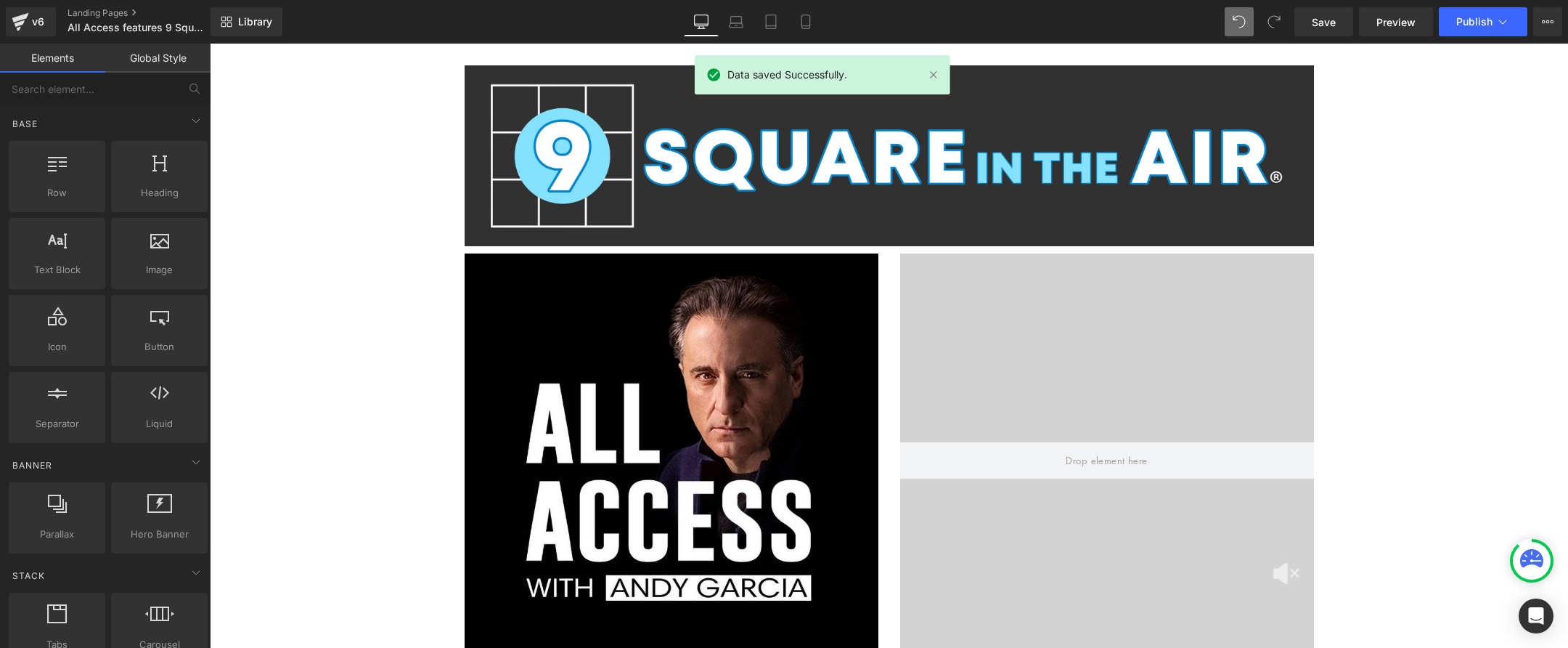
scroll to position [0, 0]
click at [801, 19] on icon at bounding box center [806, 21] width 14 height 15
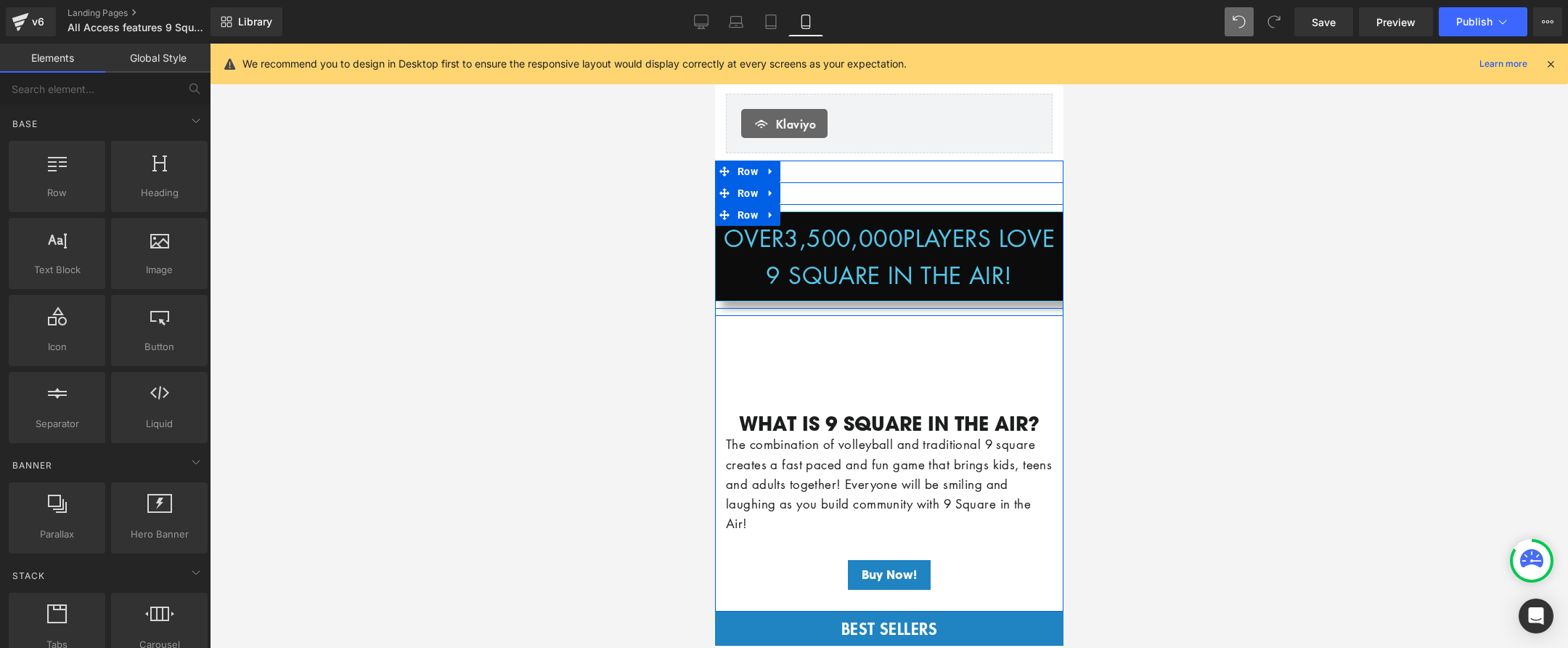
scroll to position [614, 0]
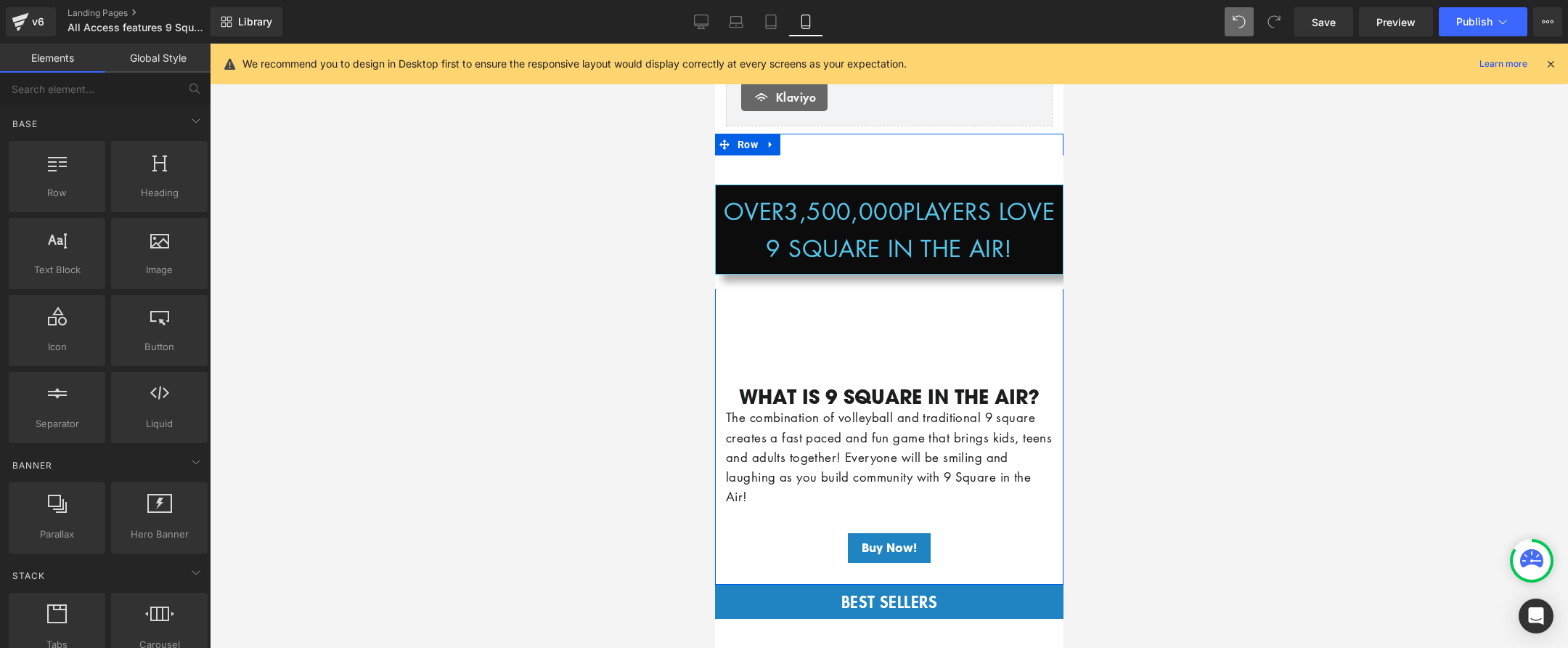
click at [881, 332] on div "Image WHAT IS 9 SQUARE IN THE AIR? Heading The combination of volleyball and tr…" at bounding box center [888, 454] width 349 height 247
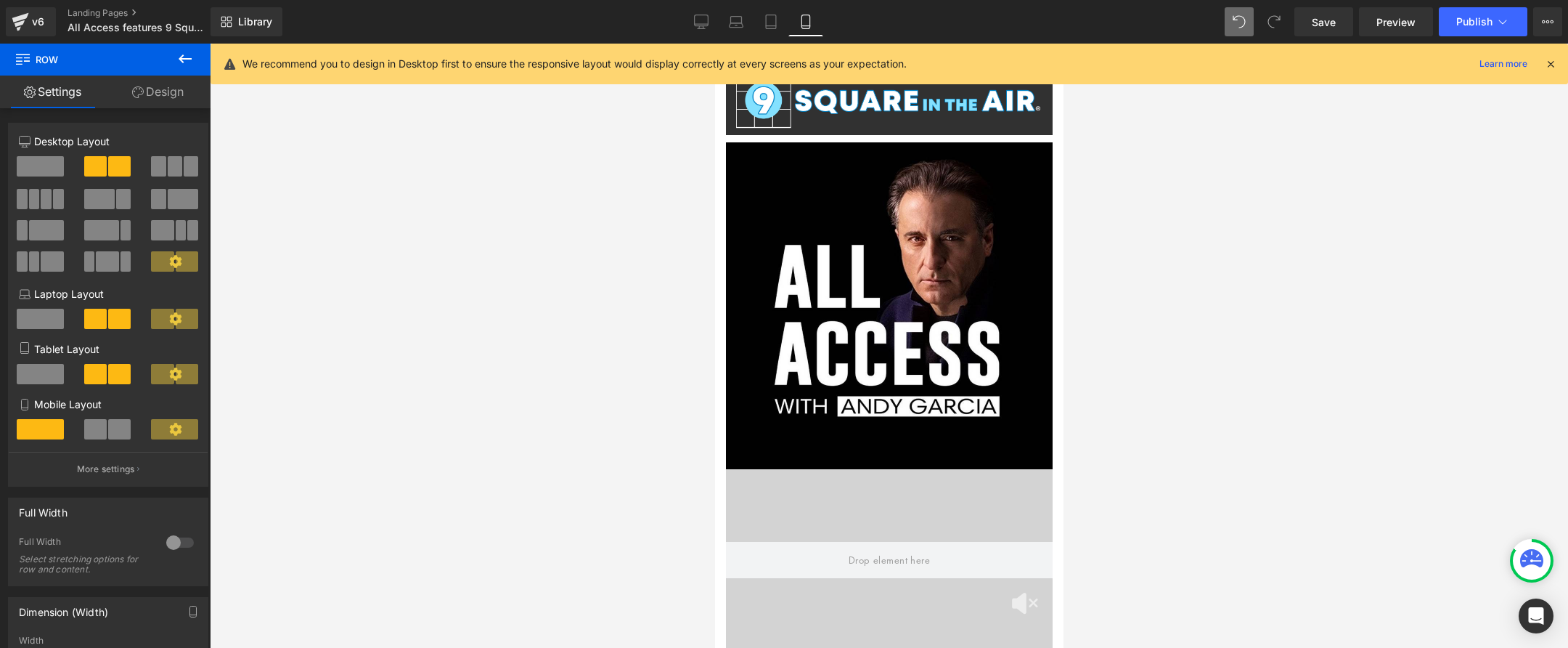
scroll to position [0, 0]
click at [697, 22] on icon at bounding box center [701, 21] width 14 height 15
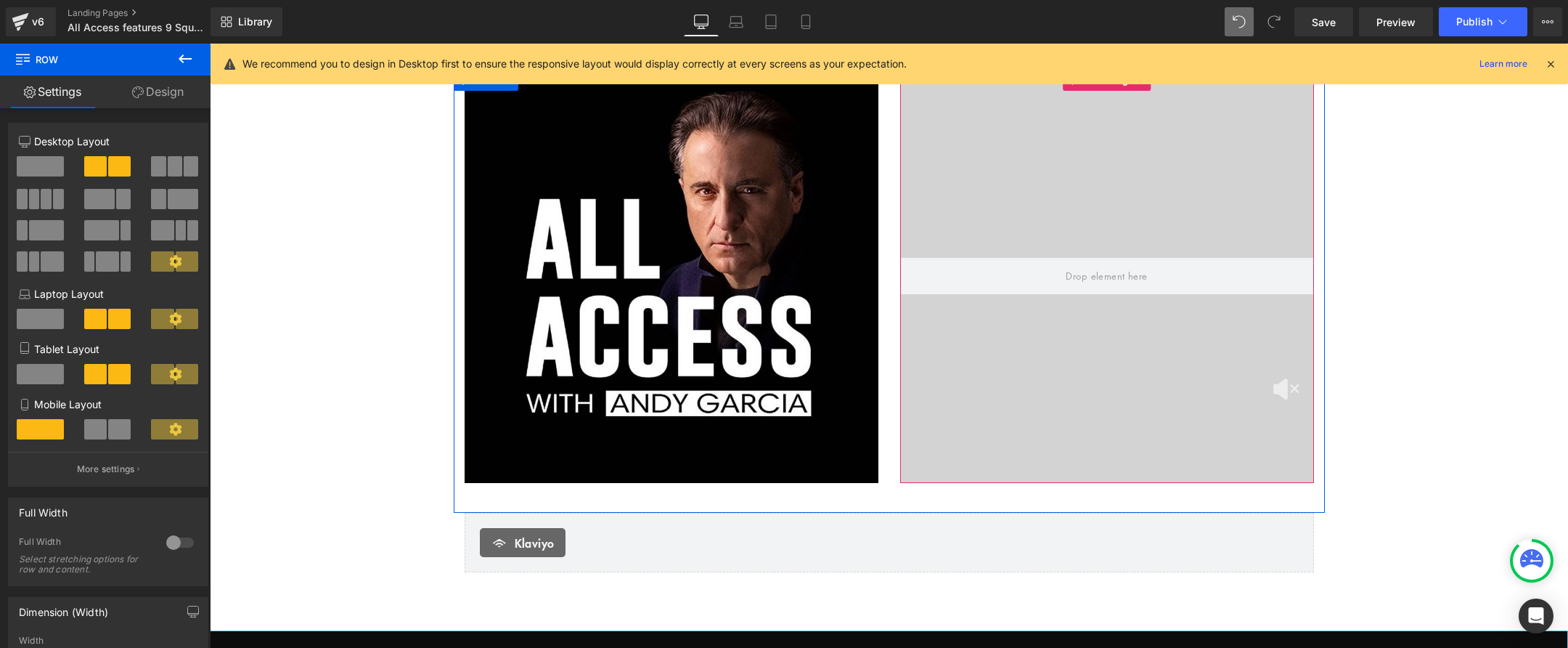
scroll to position [211, 0]
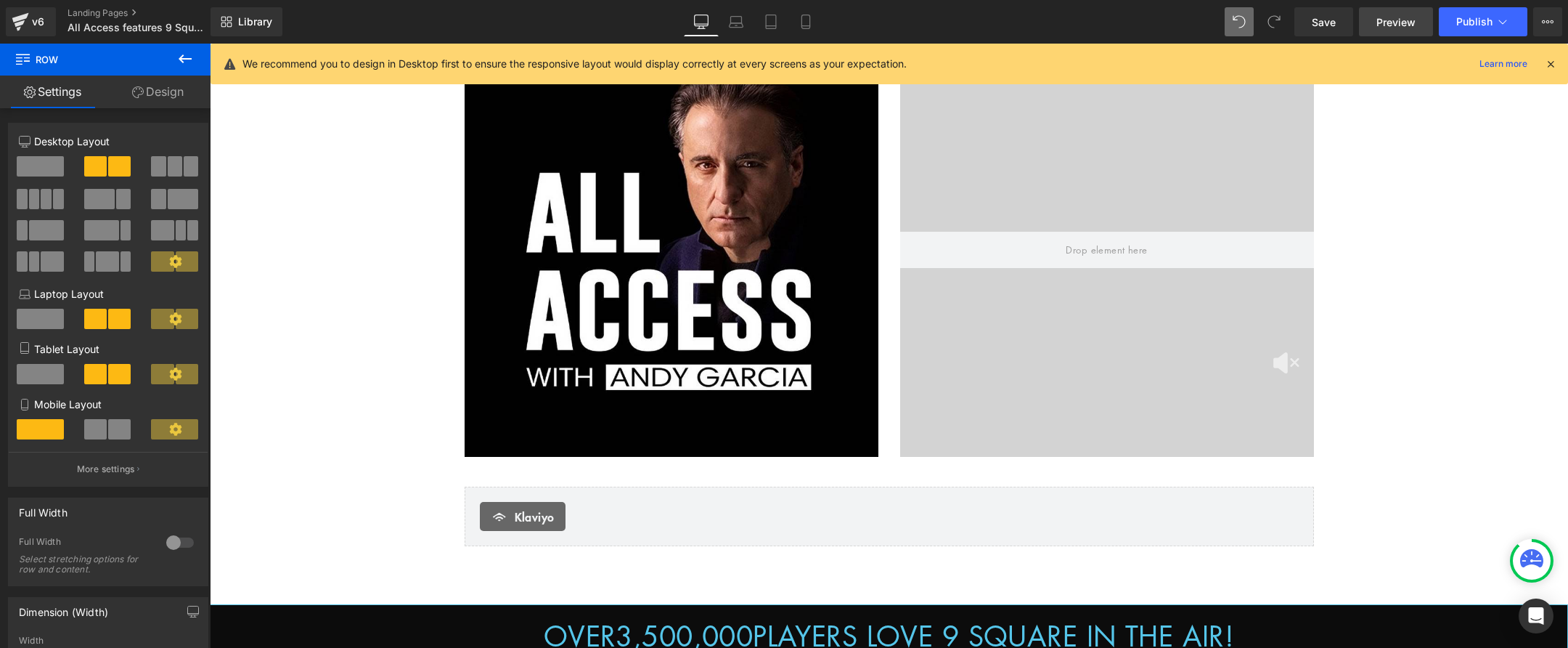
click at [1390, 24] on span "Preview" at bounding box center [1396, 22] width 39 height 15
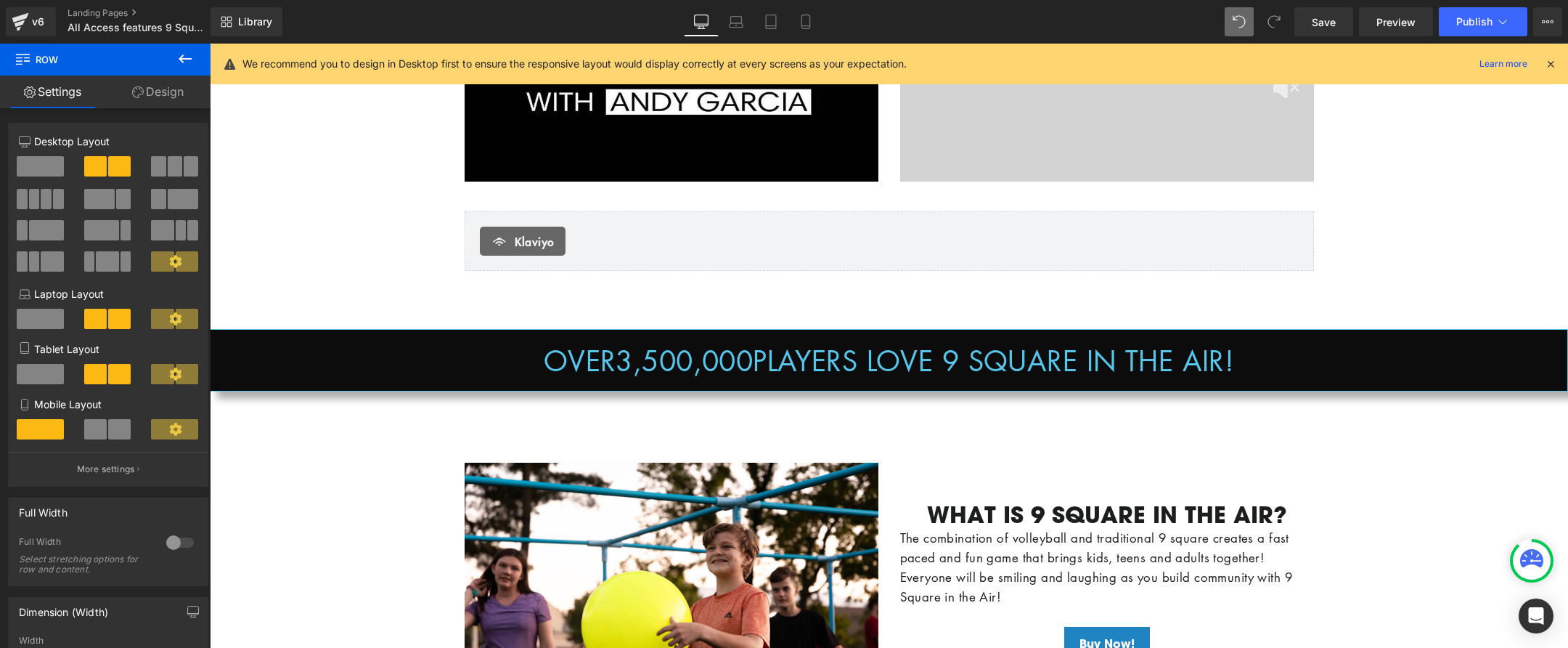
scroll to position [483, 0]
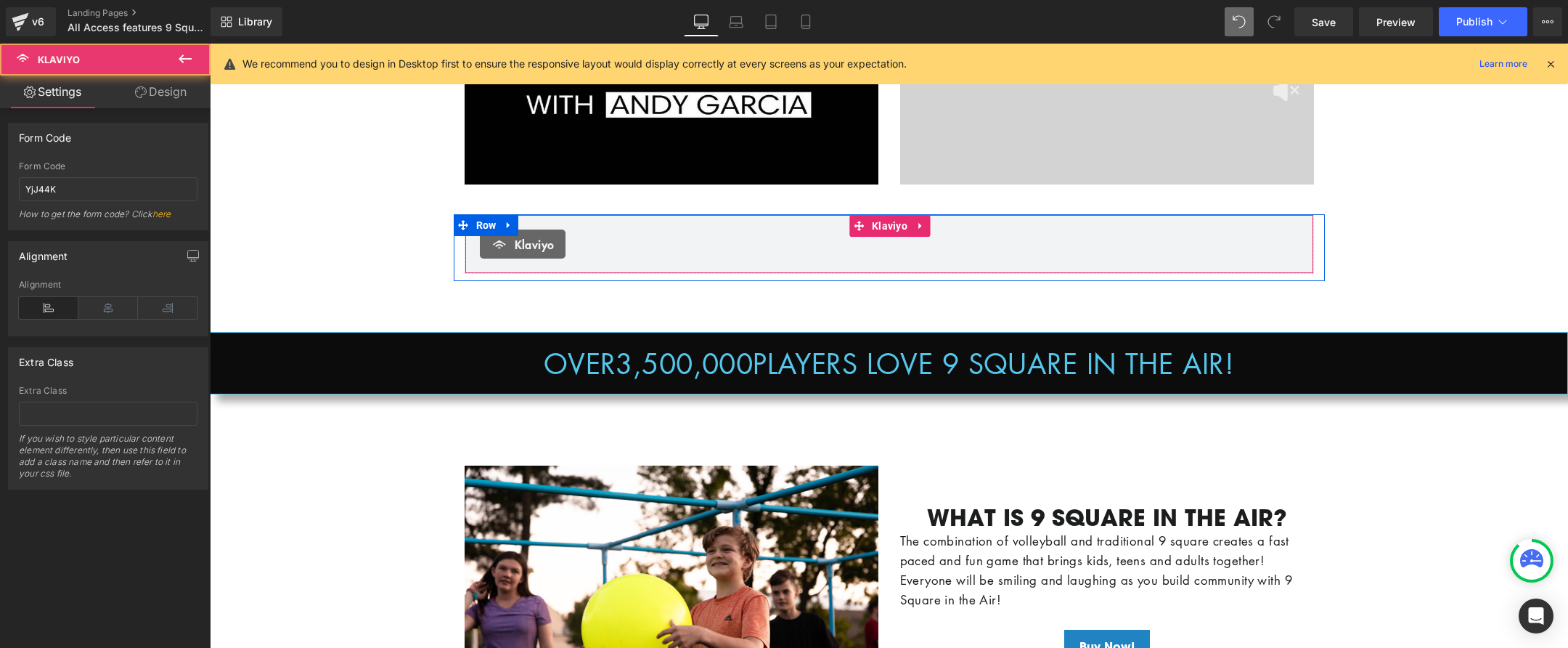
click at [772, 262] on div "Klaviyo Klaviyo" at bounding box center [889, 244] width 849 height 60
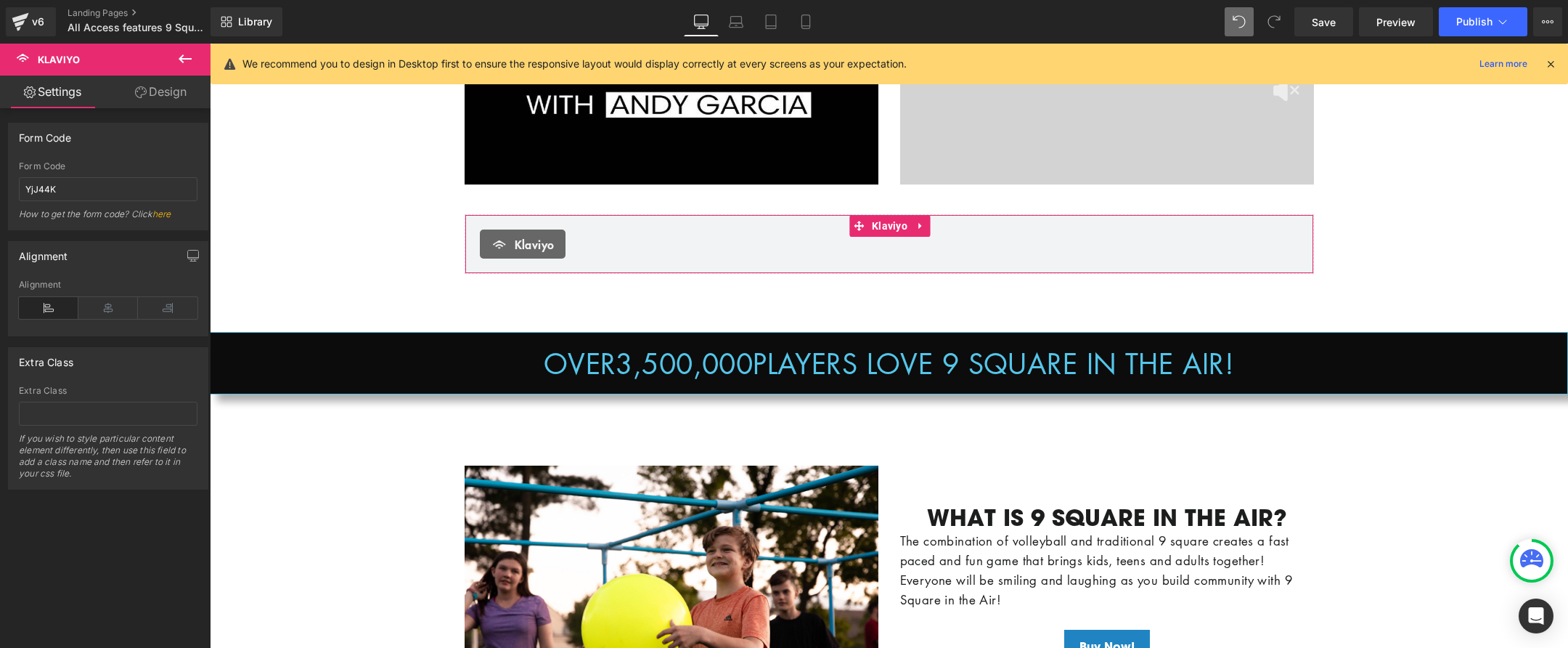
click at [153, 92] on link "Design" at bounding box center [161, 92] width 105 height 33
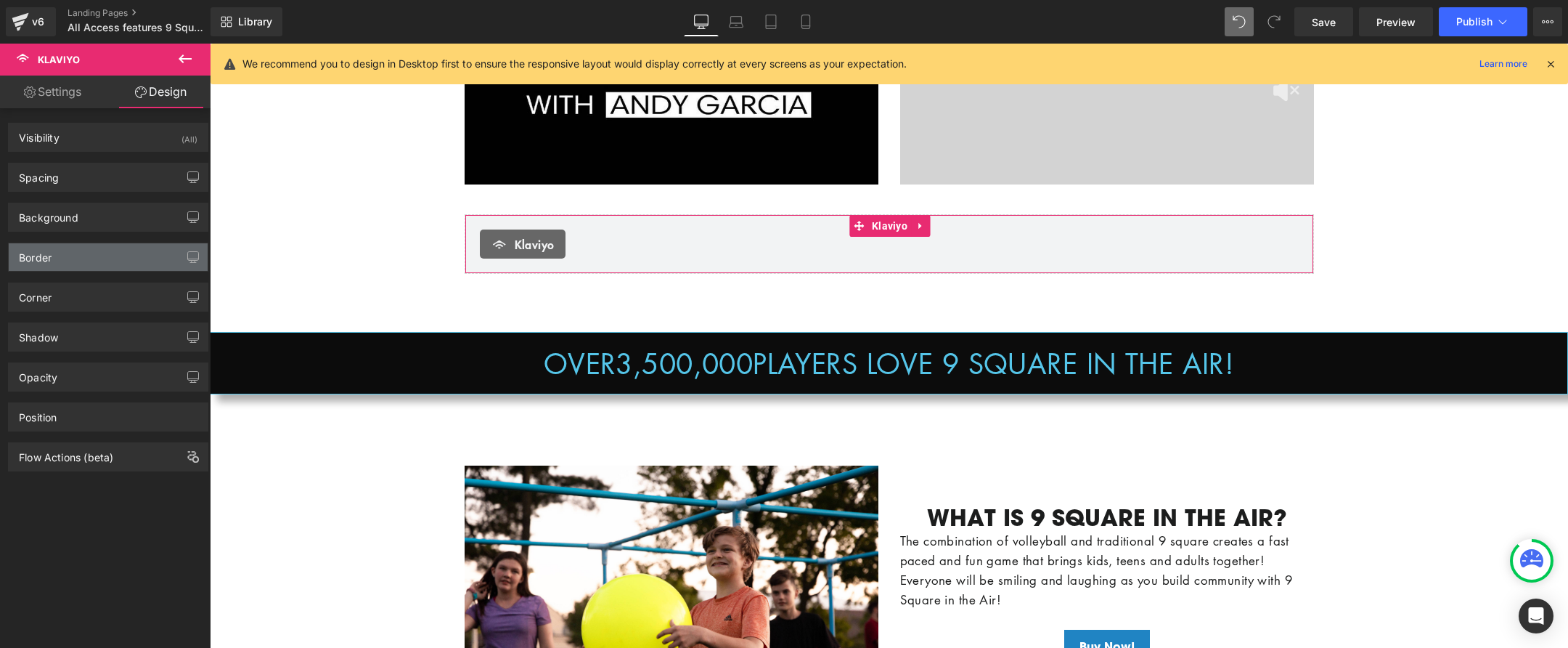
click at [121, 262] on div "Border" at bounding box center [108, 257] width 199 height 27
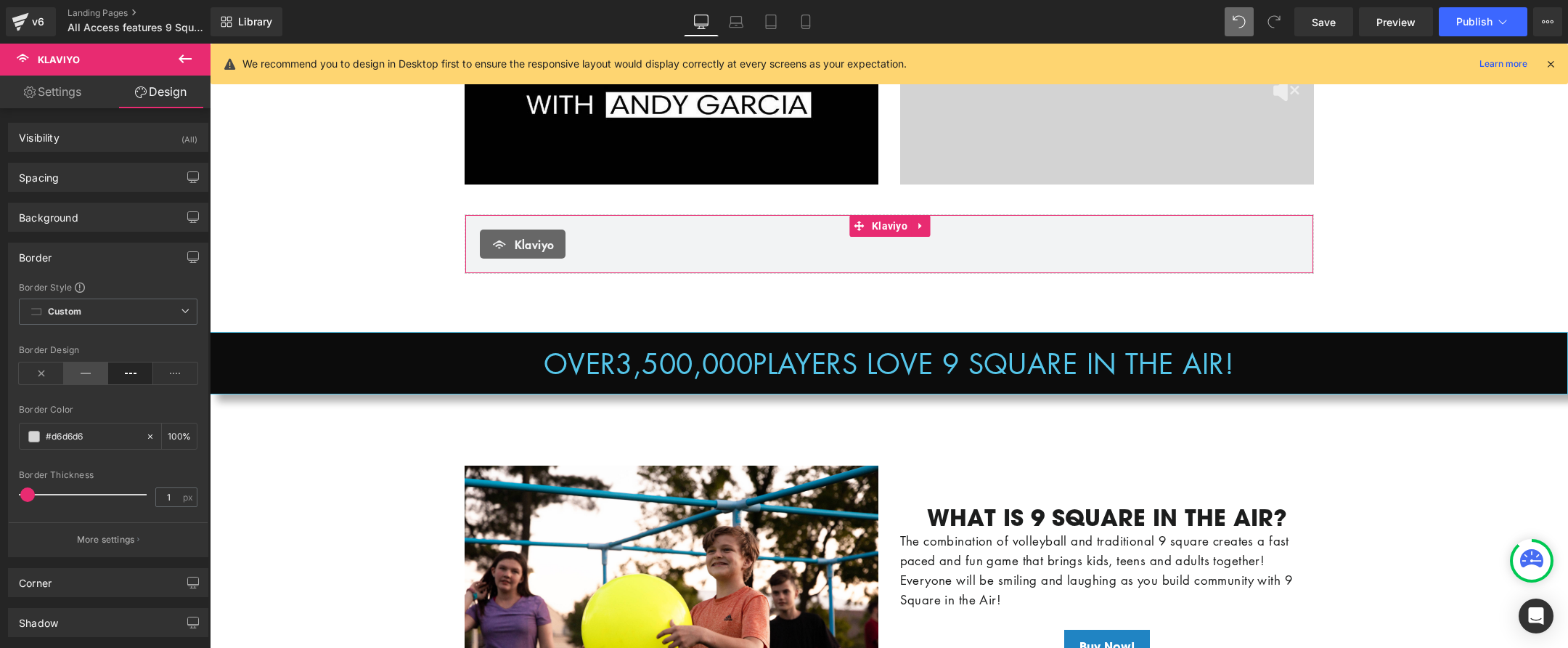
click at [85, 369] on icon at bounding box center [86, 373] width 45 height 22
click at [35, 438] on span at bounding box center [34, 436] width 11 height 11
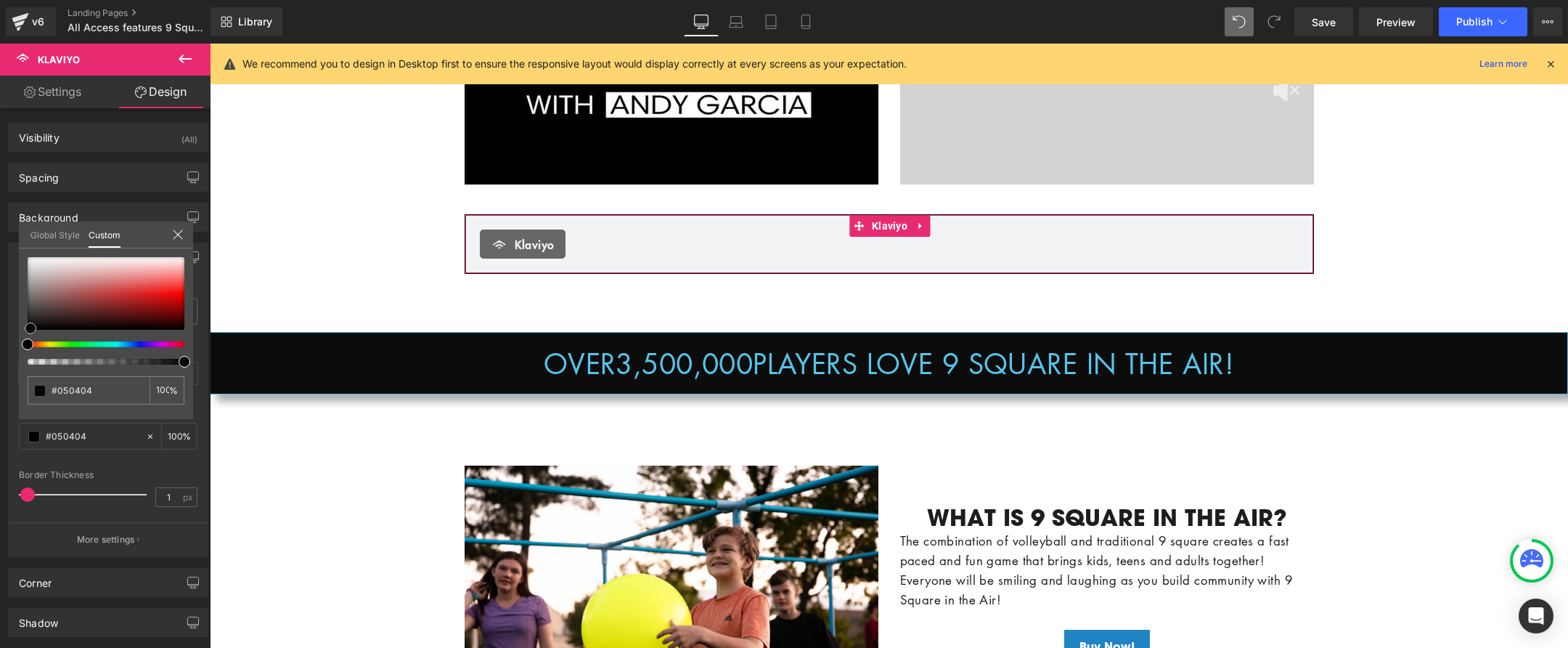
drag, startPoint x: 40, startPoint y: 323, endPoint x: 54, endPoint y: 443, distance: 120.8
click at [34, 328] on div at bounding box center [106, 293] width 157 height 73
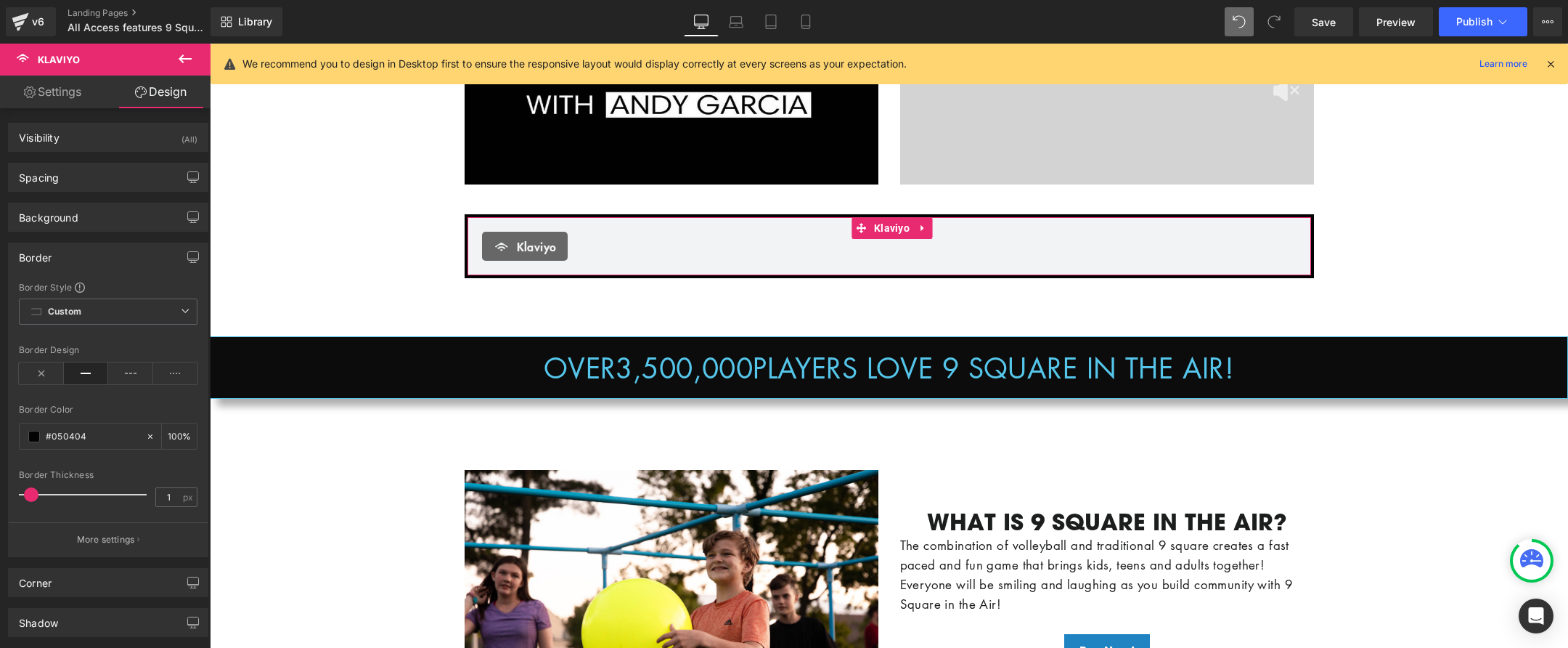
click at [35, 496] on span at bounding box center [31, 494] width 14 height 15
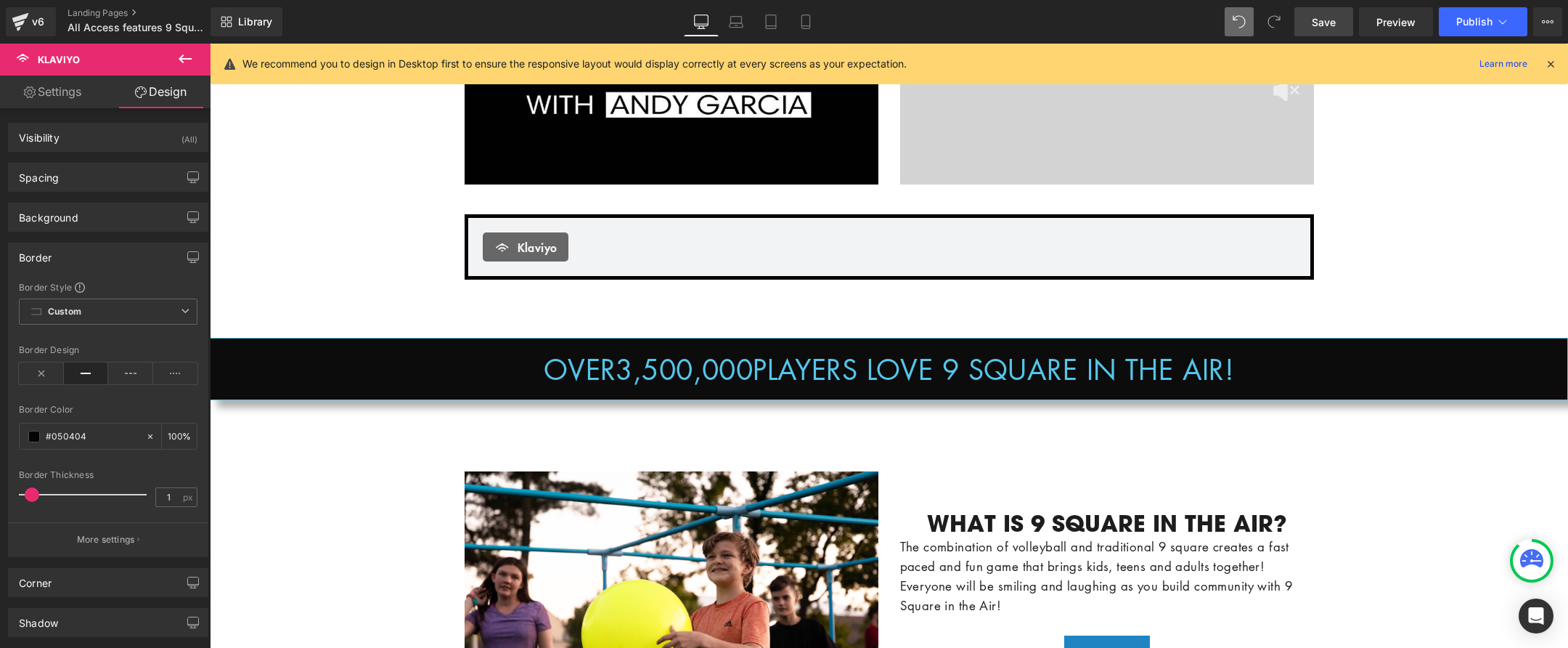
click at [1318, 15] on span "Save" at bounding box center [1323, 22] width 24 height 15
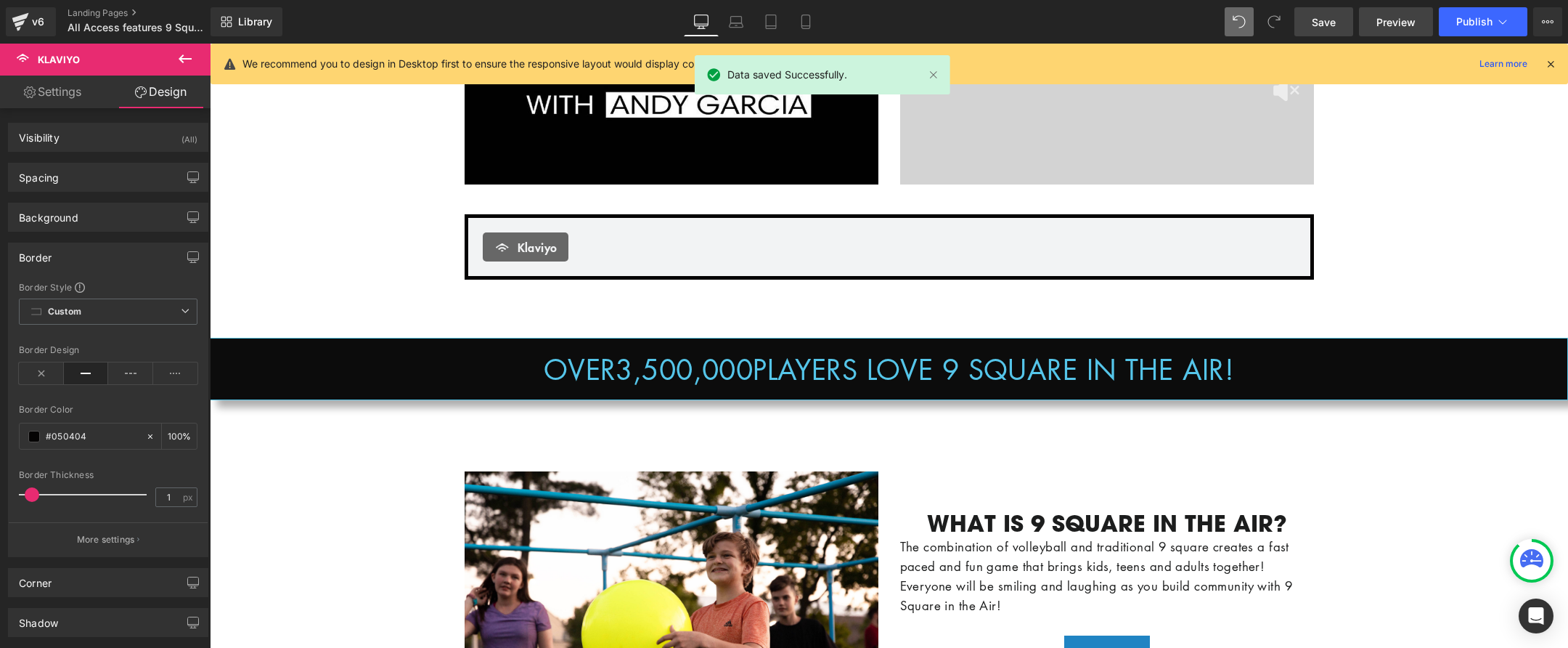
click at [1402, 23] on span "Preview" at bounding box center [1396, 22] width 39 height 15
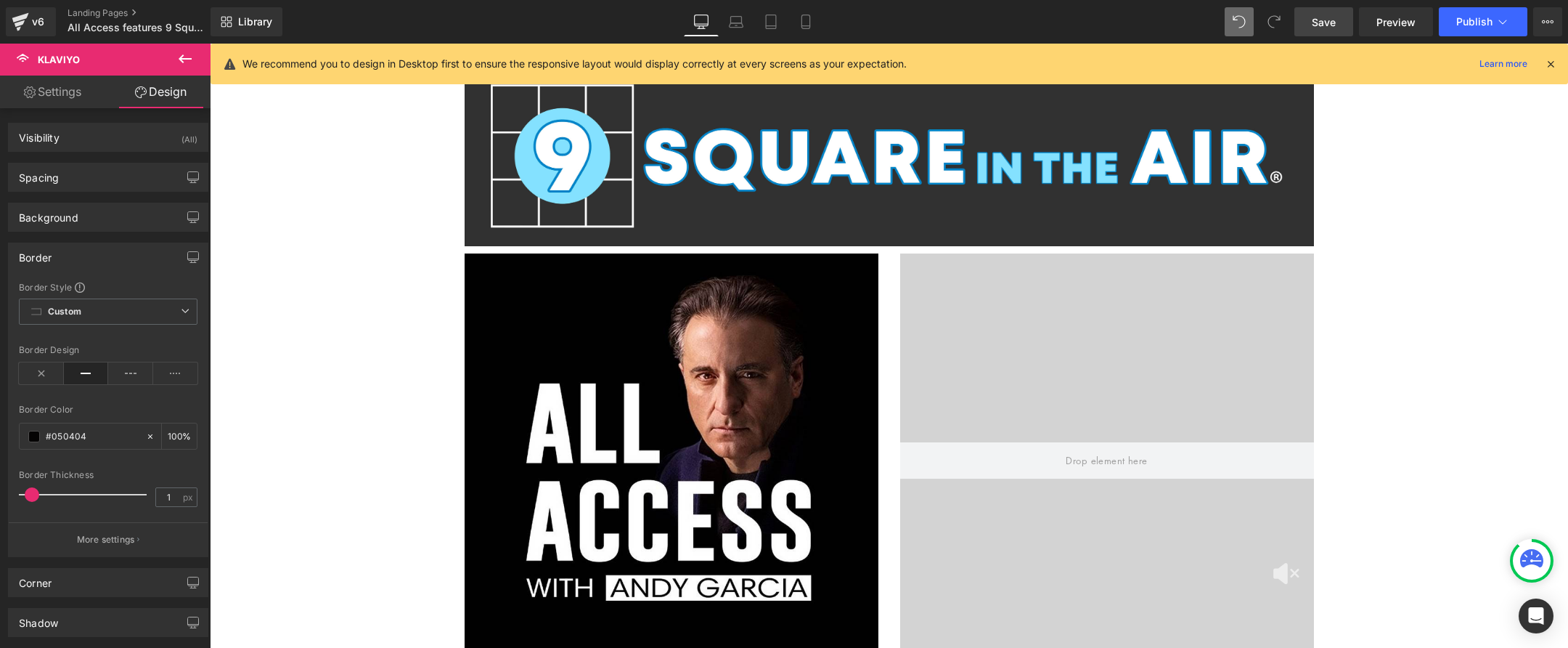
scroll to position [0, 0]
click at [1331, 17] on span "Save" at bounding box center [1323, 22] width 24 height 15
